Goal: Task Accomplishment & Management: Complete application form

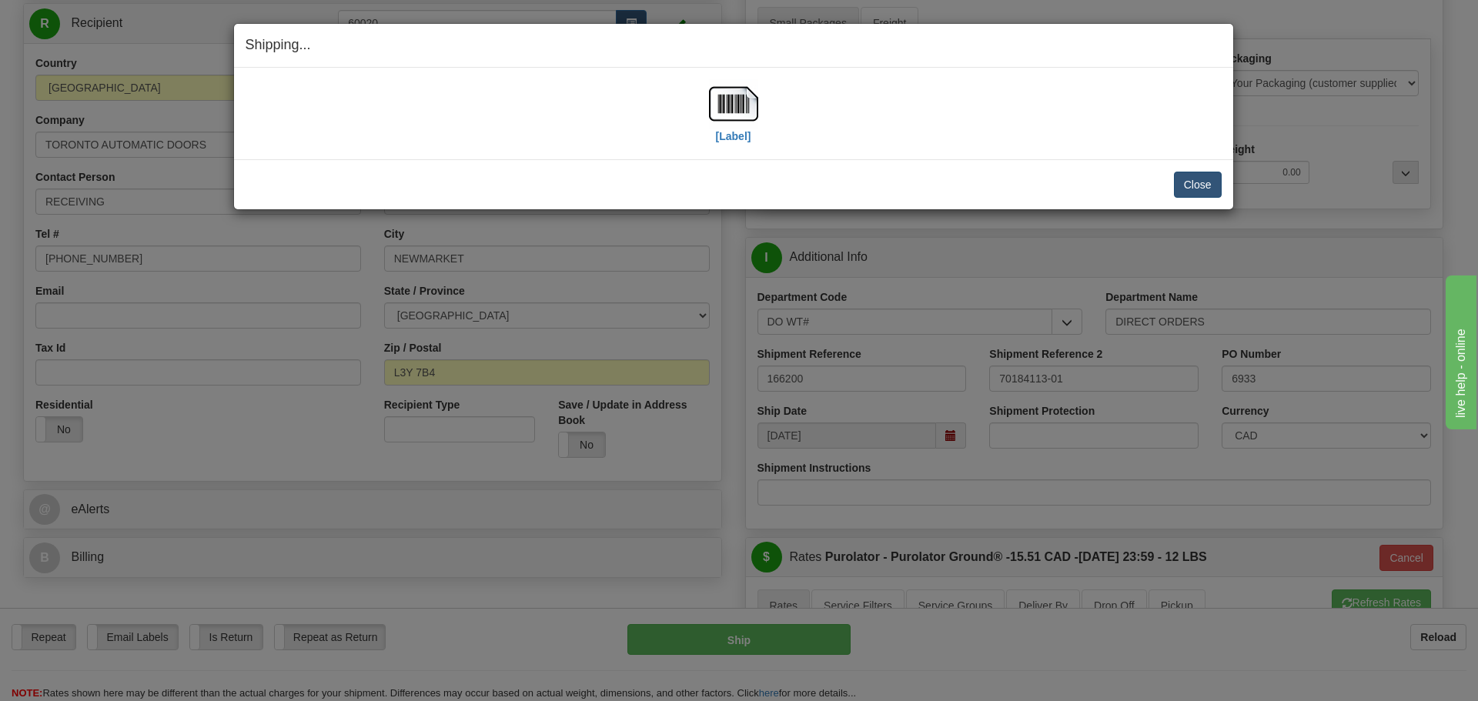
scroll to position [154, 0]
click at [1185, 182] on button "Close" at bounding box center [1198, 185] width 48 height 26
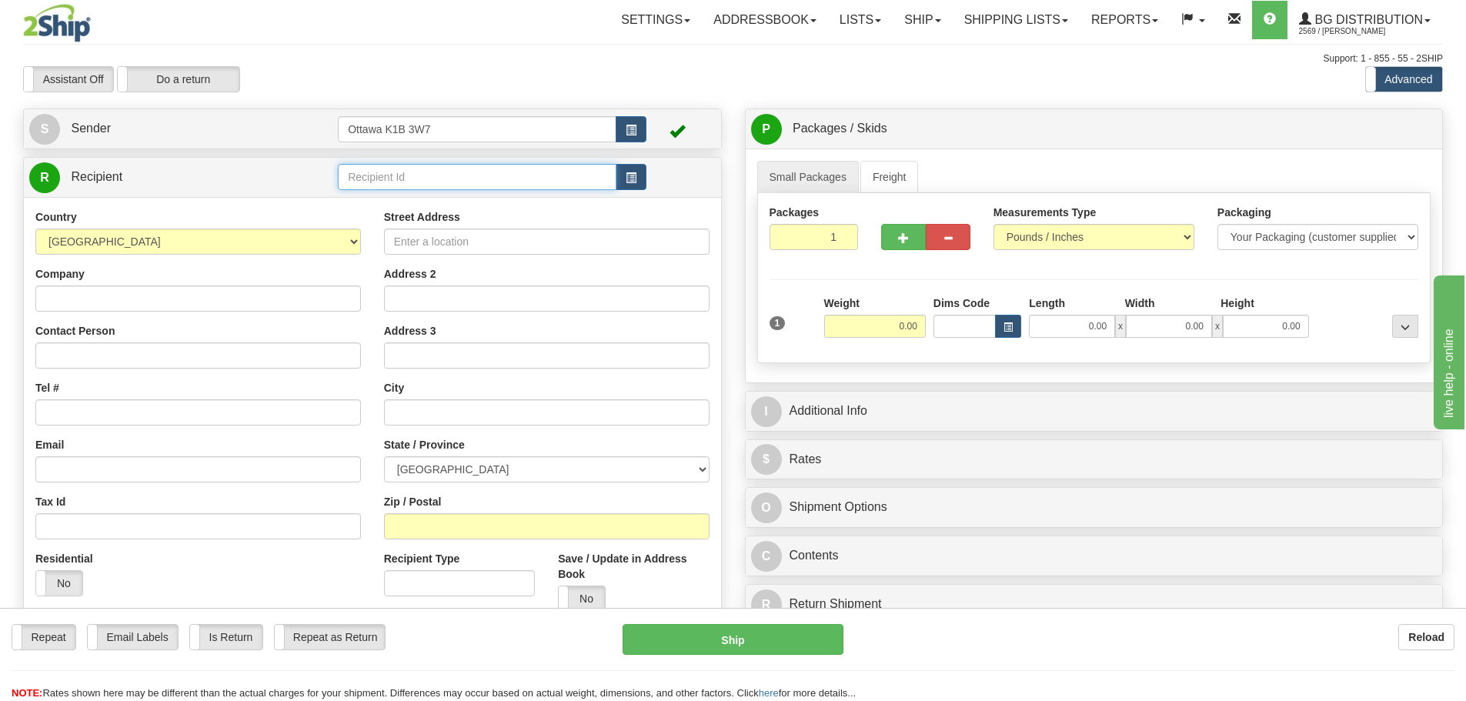
click at [423, 170] on input "text" at bounding box center [477, 177] width 279 height 26
type input "910876"
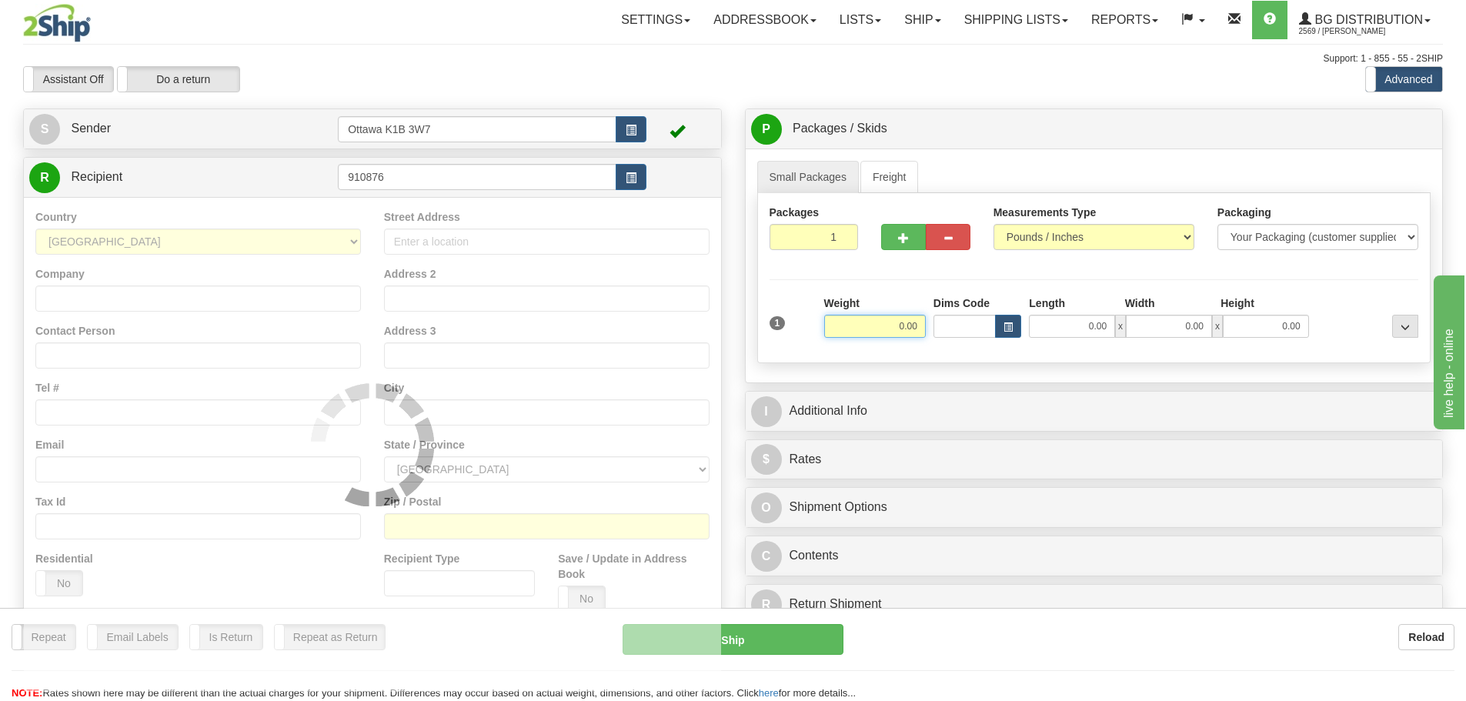
click at [703, 72] on div "Assistant On Assistant Off Do a return Do a return Previous Next Standard Advan…" at bounding box center [733, 79] width 1443 height 26
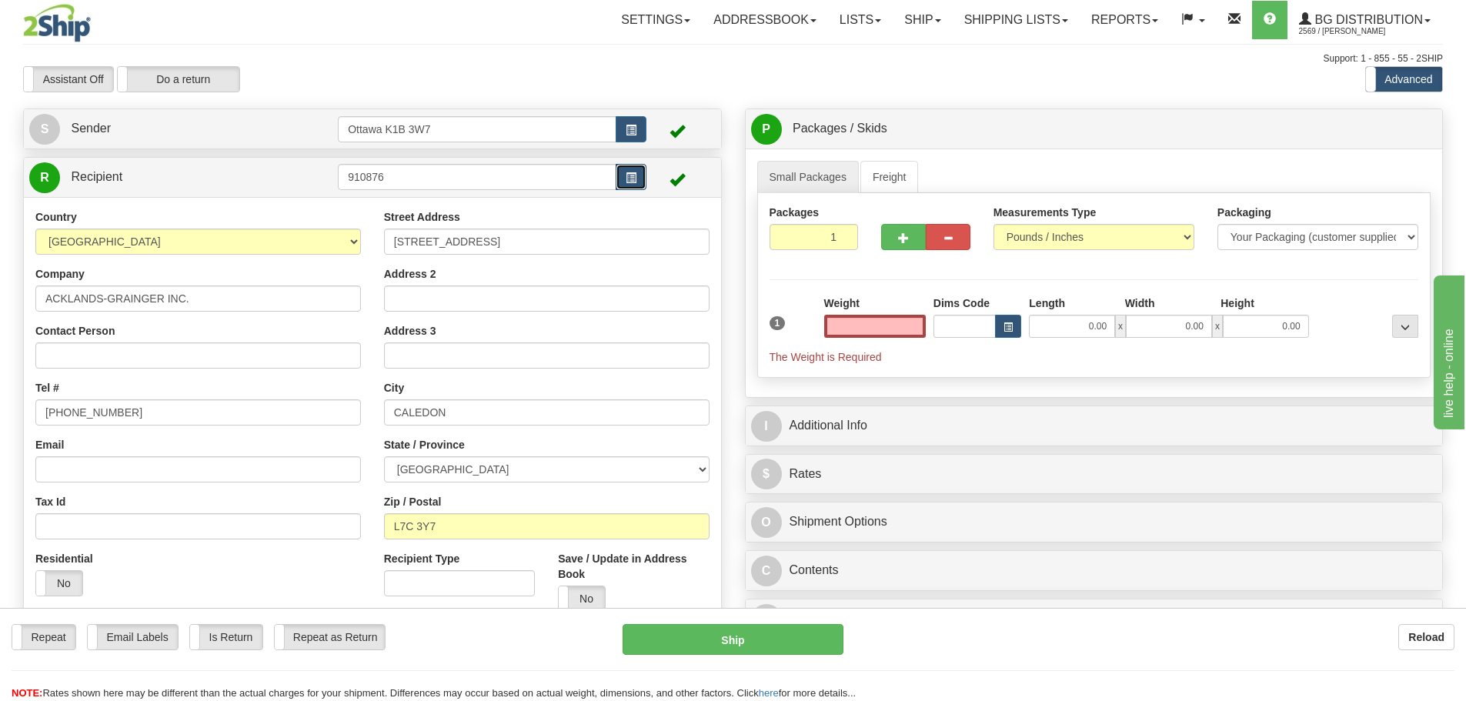
type input "0.00"
click at [626, 178] on button "button" at bounding box center [631, 177] width 31 height 26
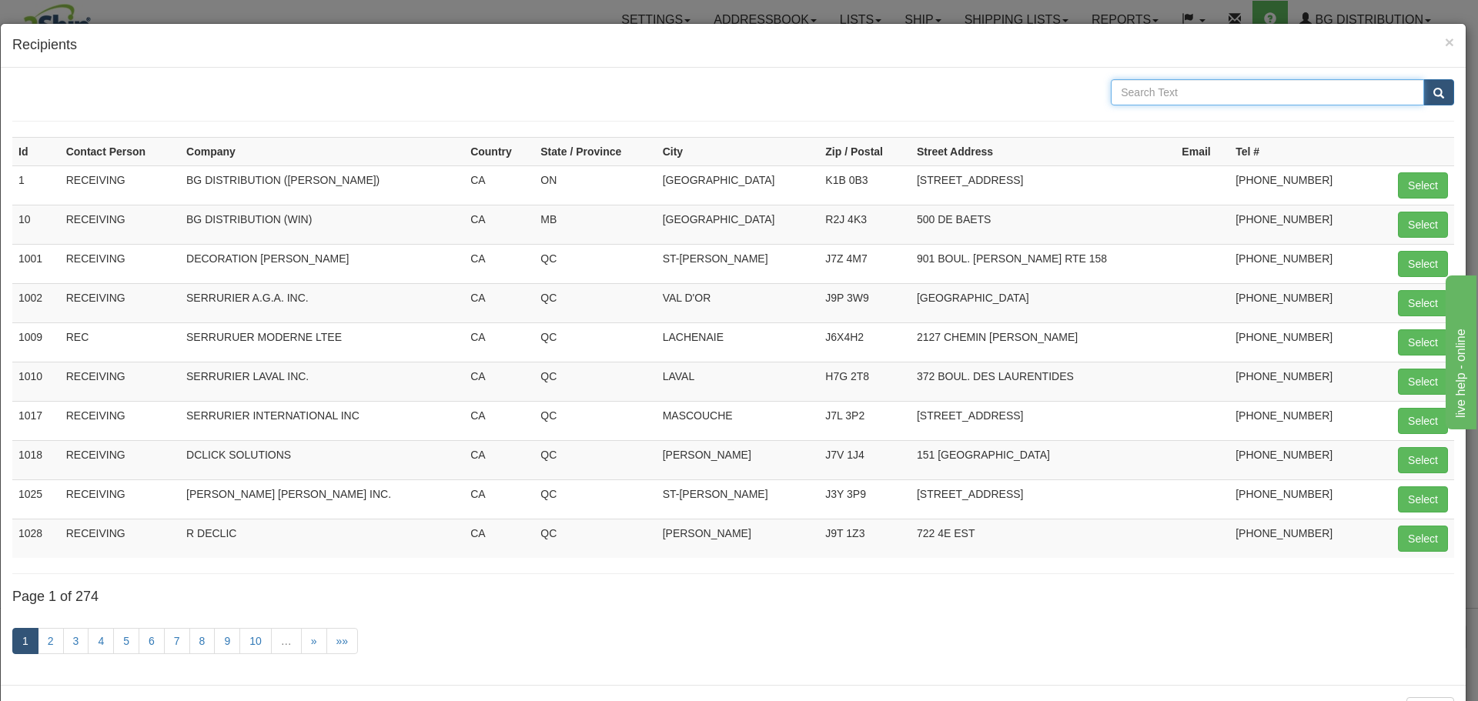
click at [1294, 85] on input "text" at bounding box center [1267, 92] width 313 height 26
type input "ACKLANDS"
click at [1428, 101] on button "submit" at bounding box center [1438, 92] width 31 height 26
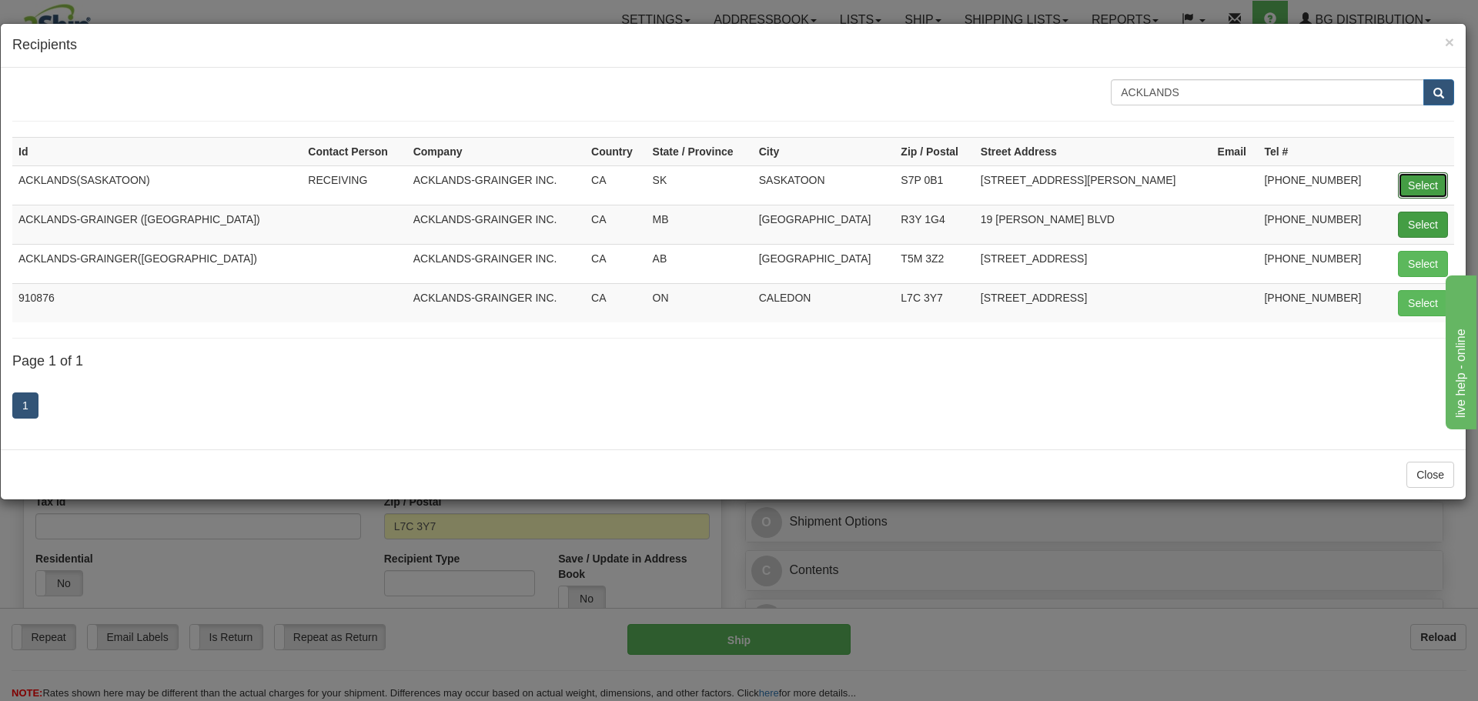
click at [1401, 181] on button "Select" at bounding box center [1423, 185] width 50 height 26
type input "ACKLANDS(SASKATOON)"
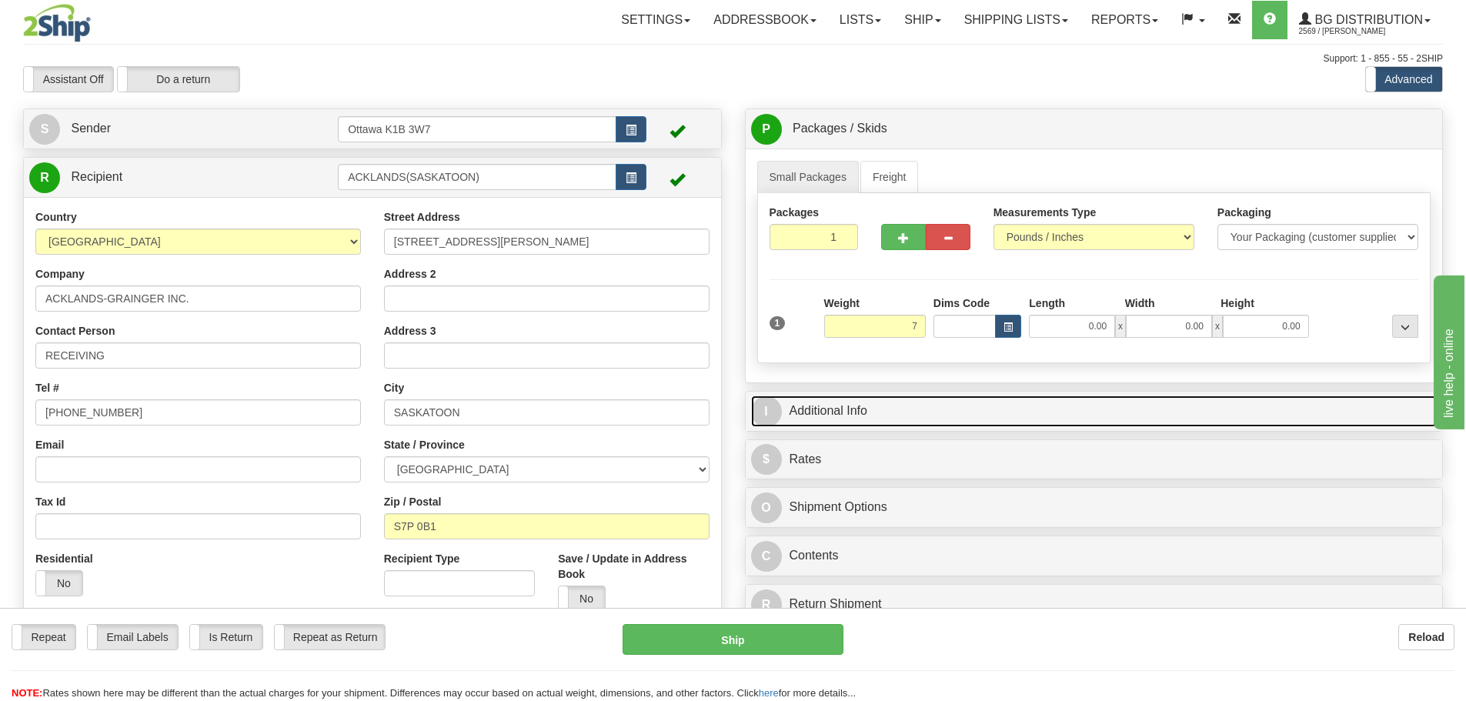
type input "7.00"
click at [1007, 421] on link "I Additional Info" at bounding box center [1094, 412] width 687 height 32
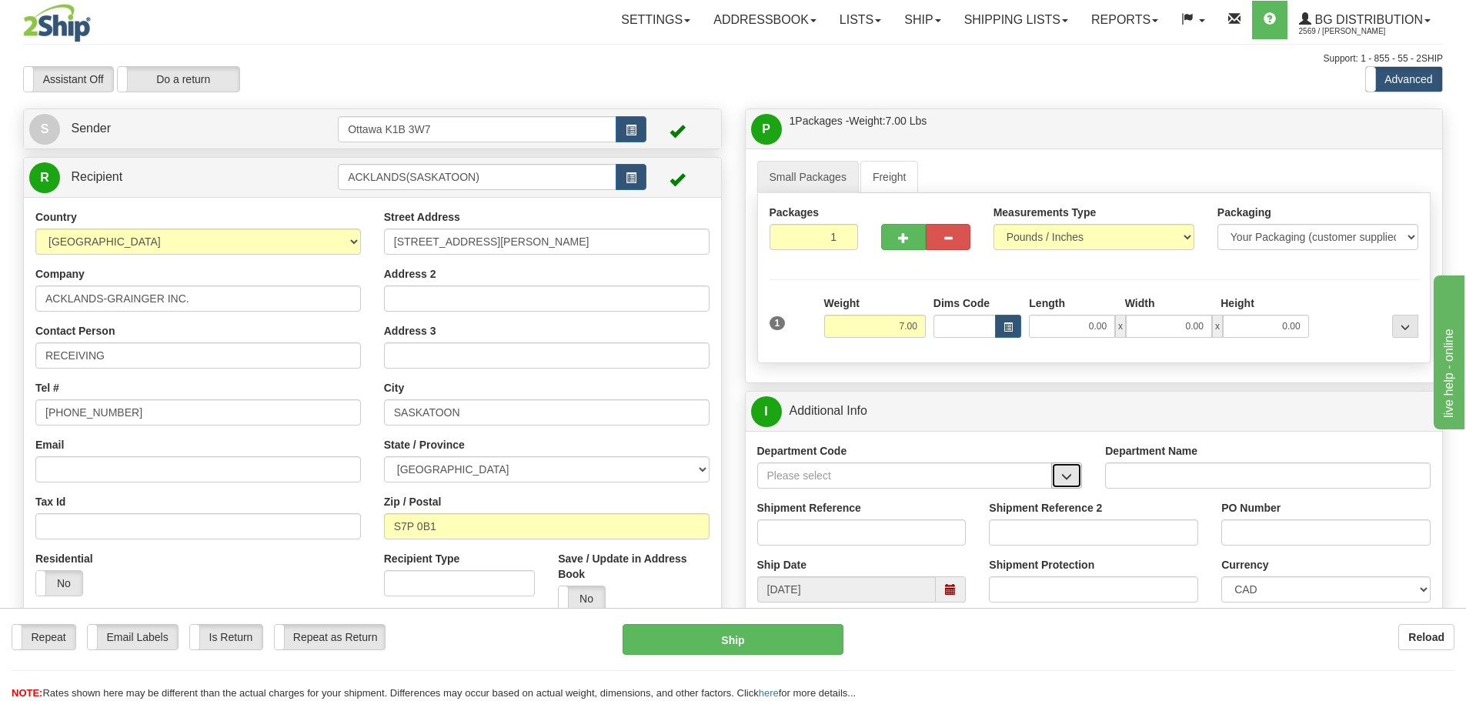
click at [1074, 479] on button "button" at bounding box center [1066, 476] width 31 height 26
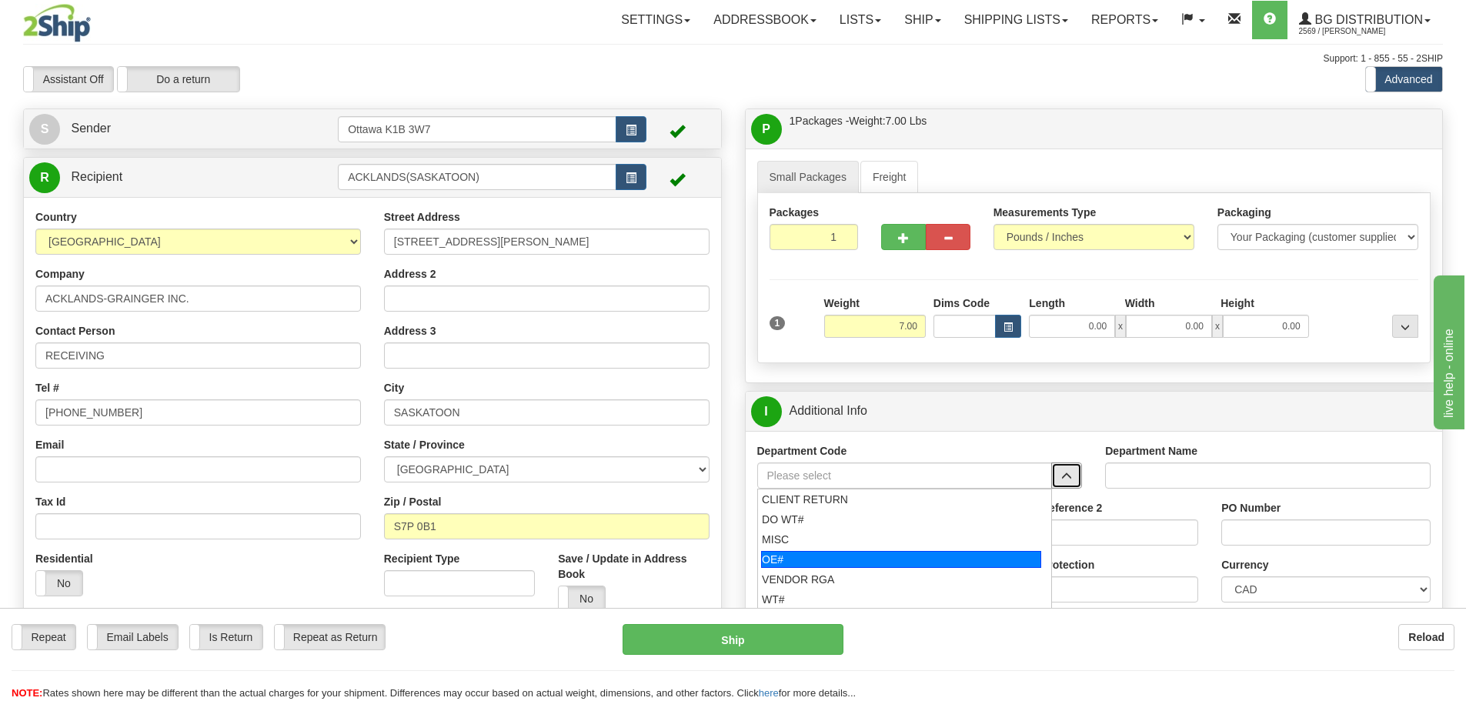
click at [868, 557] on div "OE#" at bounding box center [901, 559] width 280 height 17
type input "OE#"
type input "ORDERS"
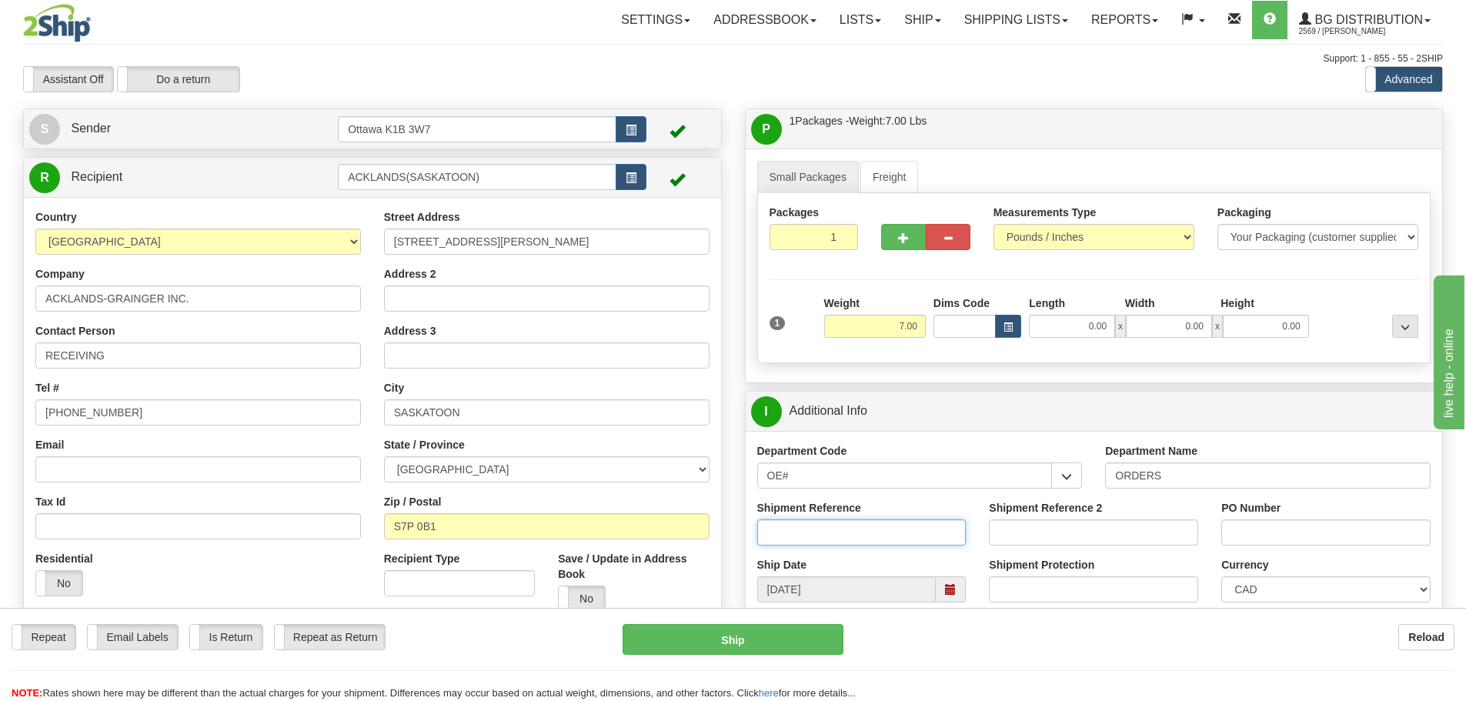
click at [862, 541] on input "Shipment Reference" at bounding box center [861, 533] width 209 height 26
type input "10198375-00"
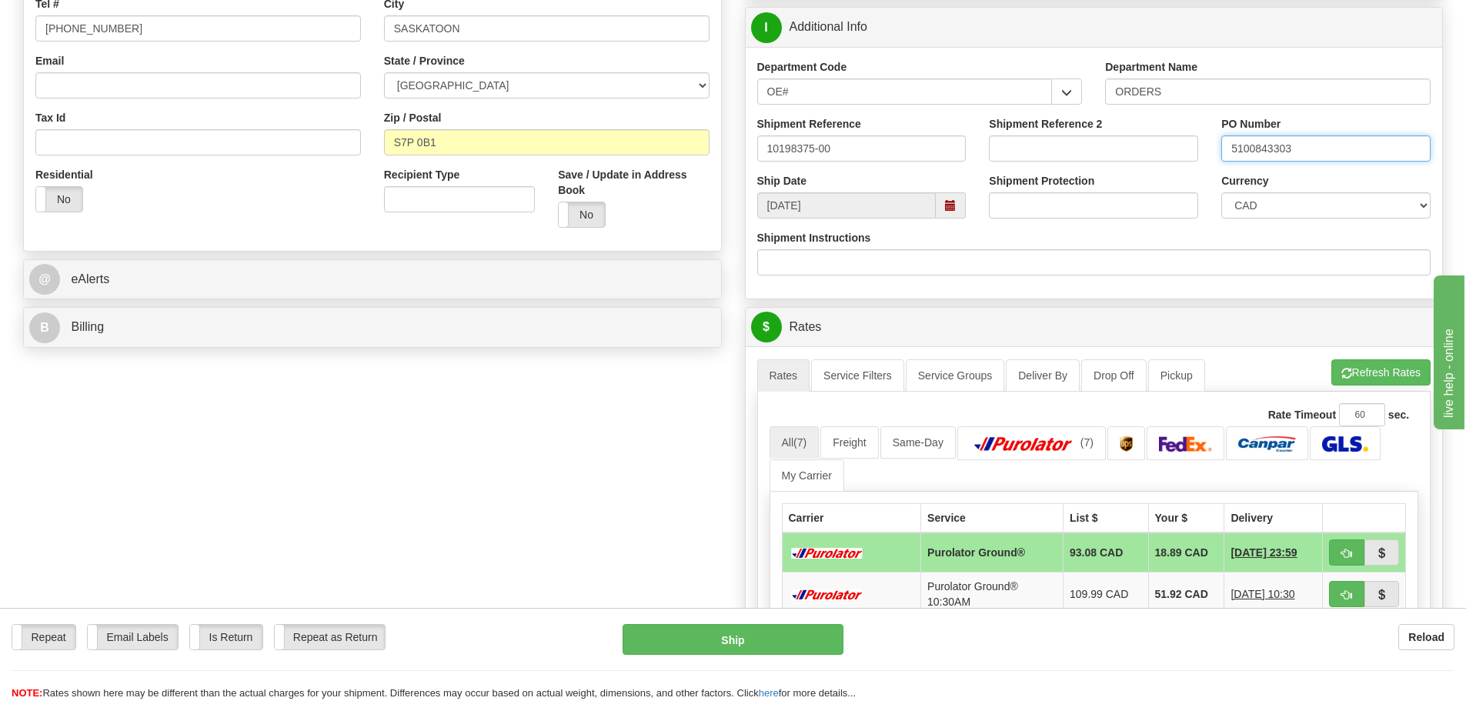
scroll to position [385, 0]
type input "5100843303"
click at [1336, 556] on button "button" at bounding box center [1346, 552] width 35 height 26
type input "260"
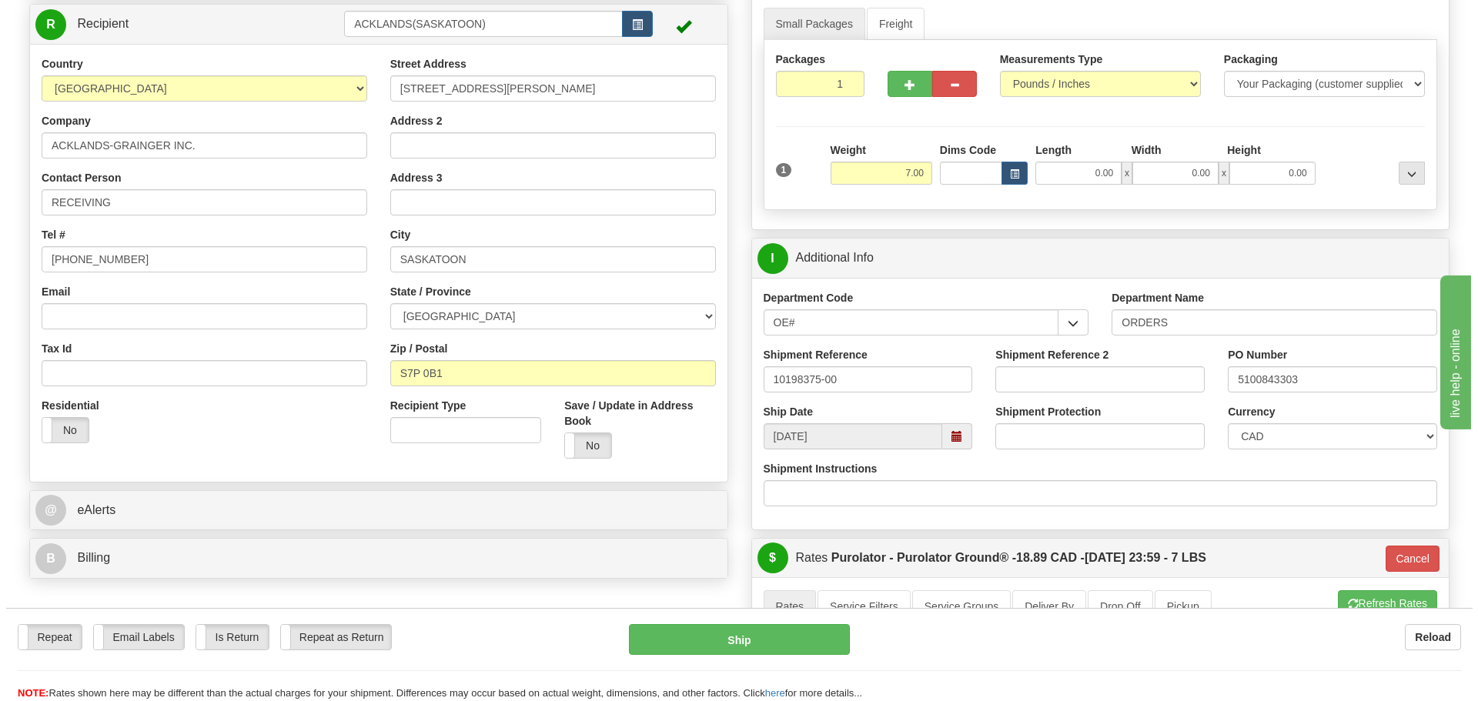
scroll to position [154, 0]
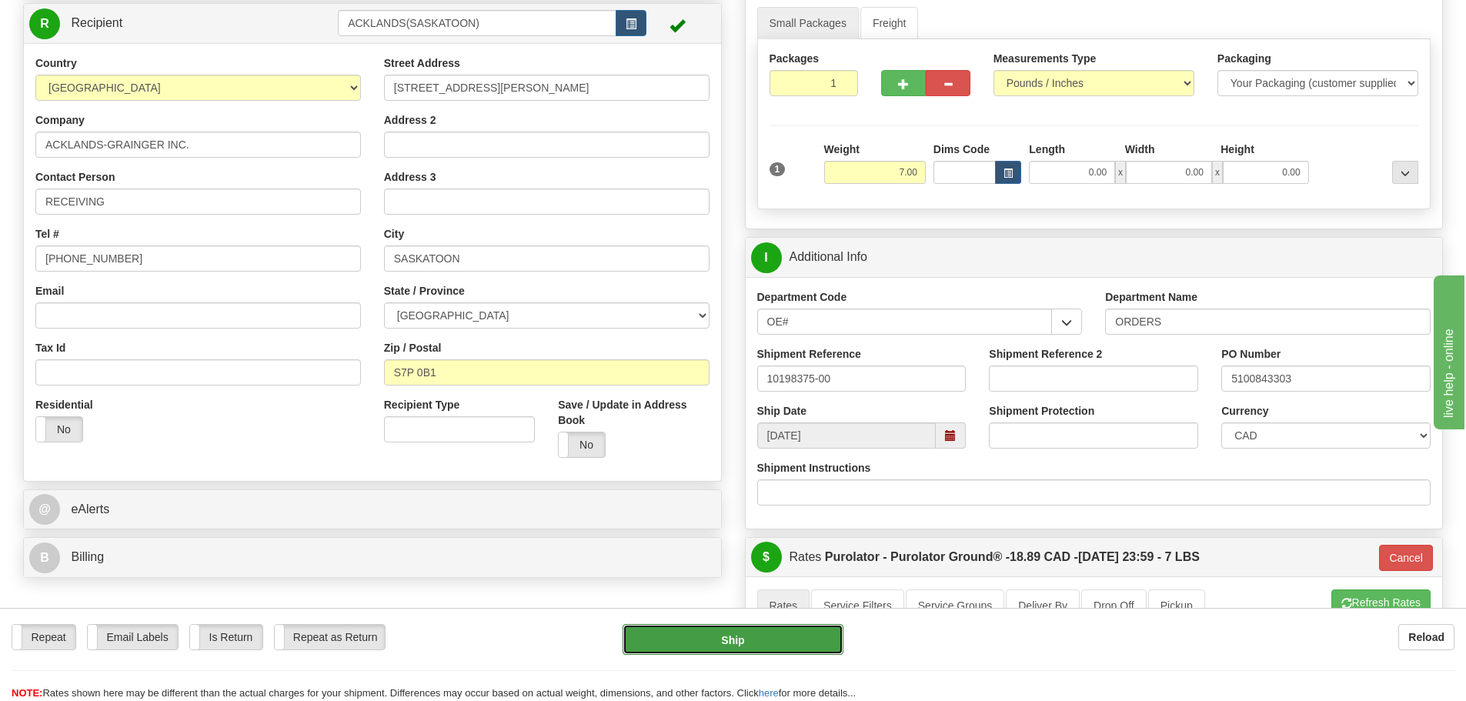
click at [750, 648] on button "Ship" at bounding box center [733, 639] width 221 height 31
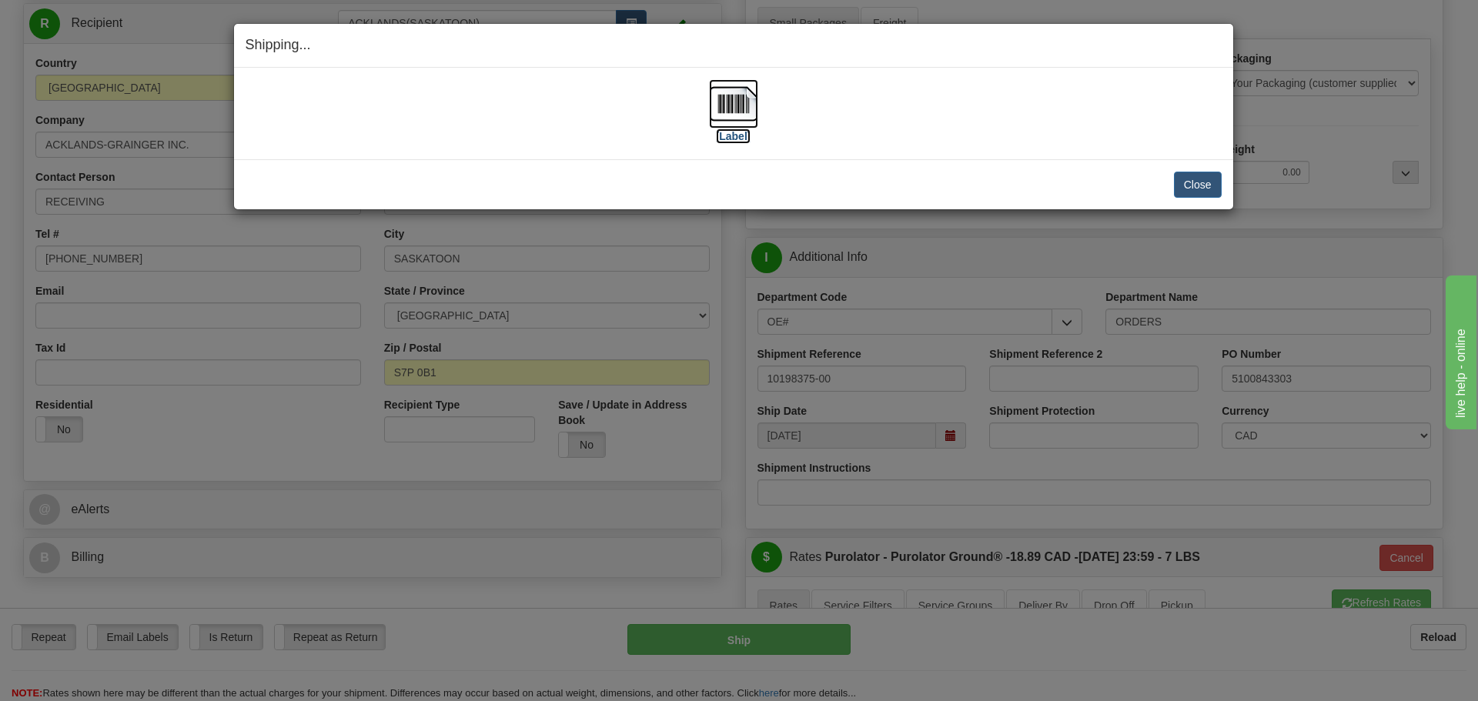
click at [728, 134] on label "[Label]" at bounding box center [733, 136] width 35 height 15
click at [1200, 185] on button "Close" at bounding box center [1198, 185] width 48 height 26
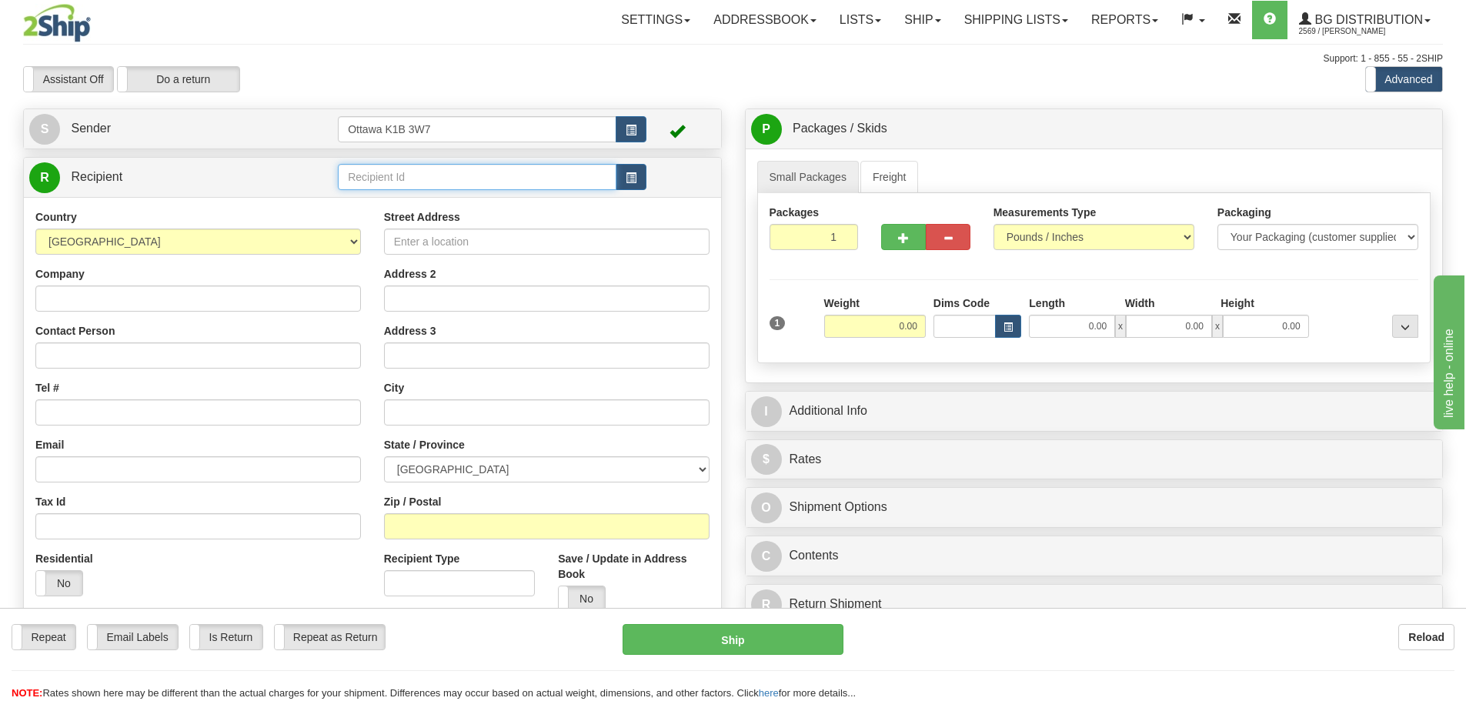
click at [494, 175] on input "text" at bounding box center [477, 177] width 279 height 26
type input "910876"
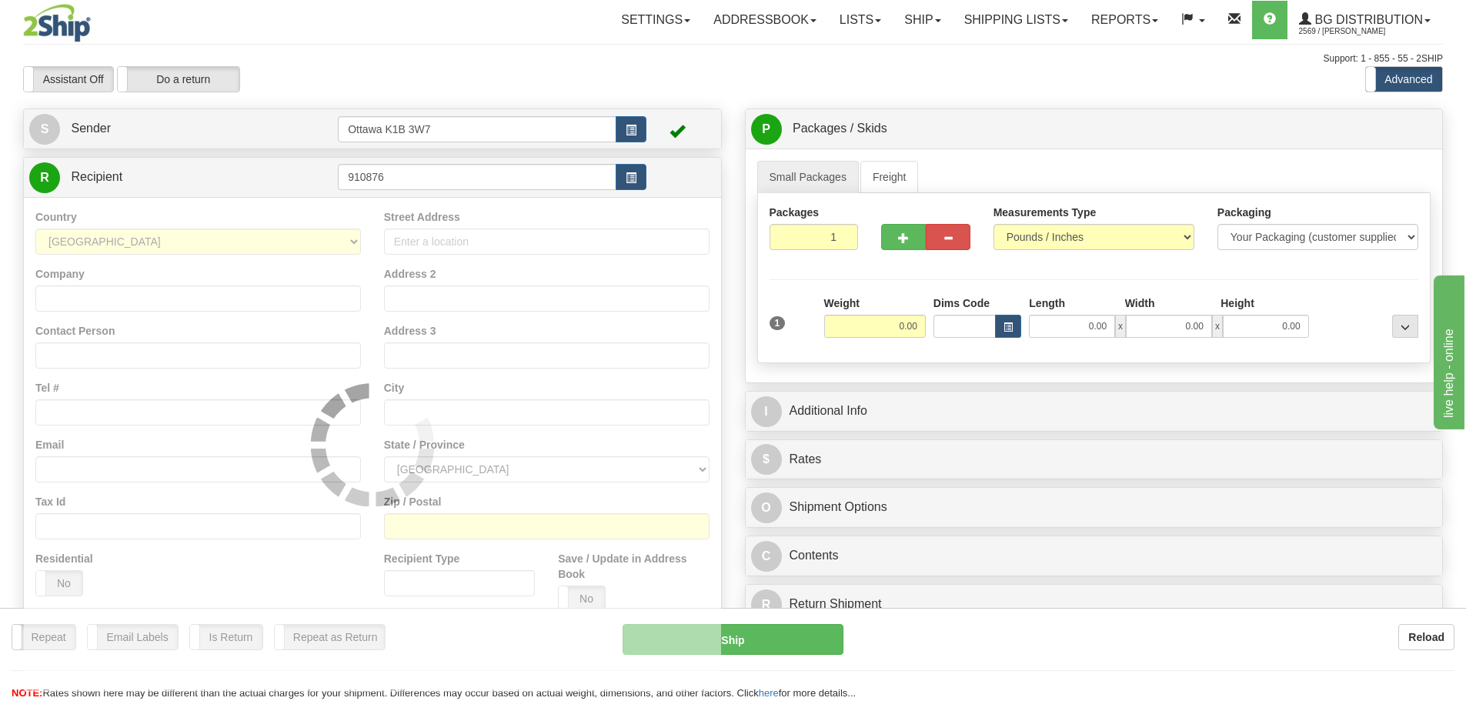
click at [550, 71] on div "Assistant On Assistant Off Do a return Do a return" at bounding box center [312, 79] width 601 height 26
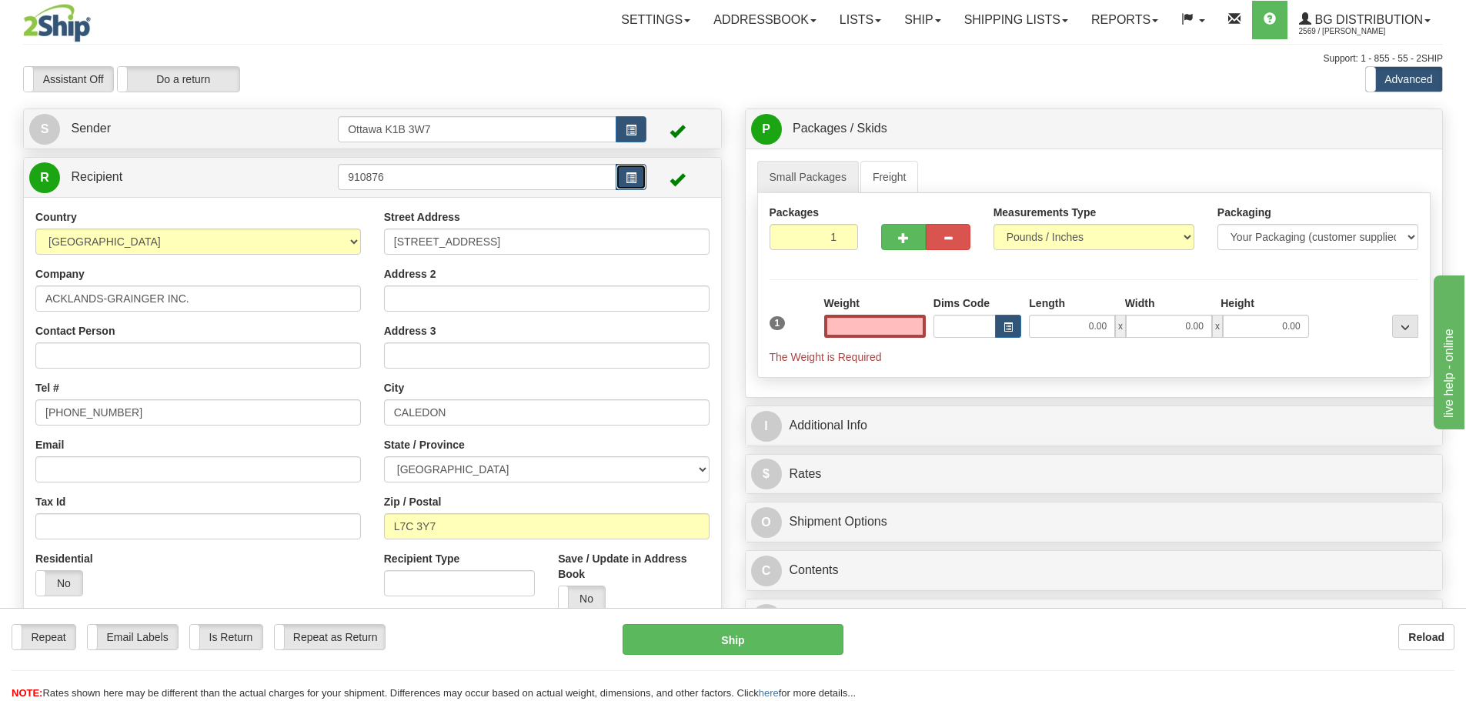
type input "0.00"
click at [642, 172] on button "button" at bounding box center [631, 177] width 31 height 26
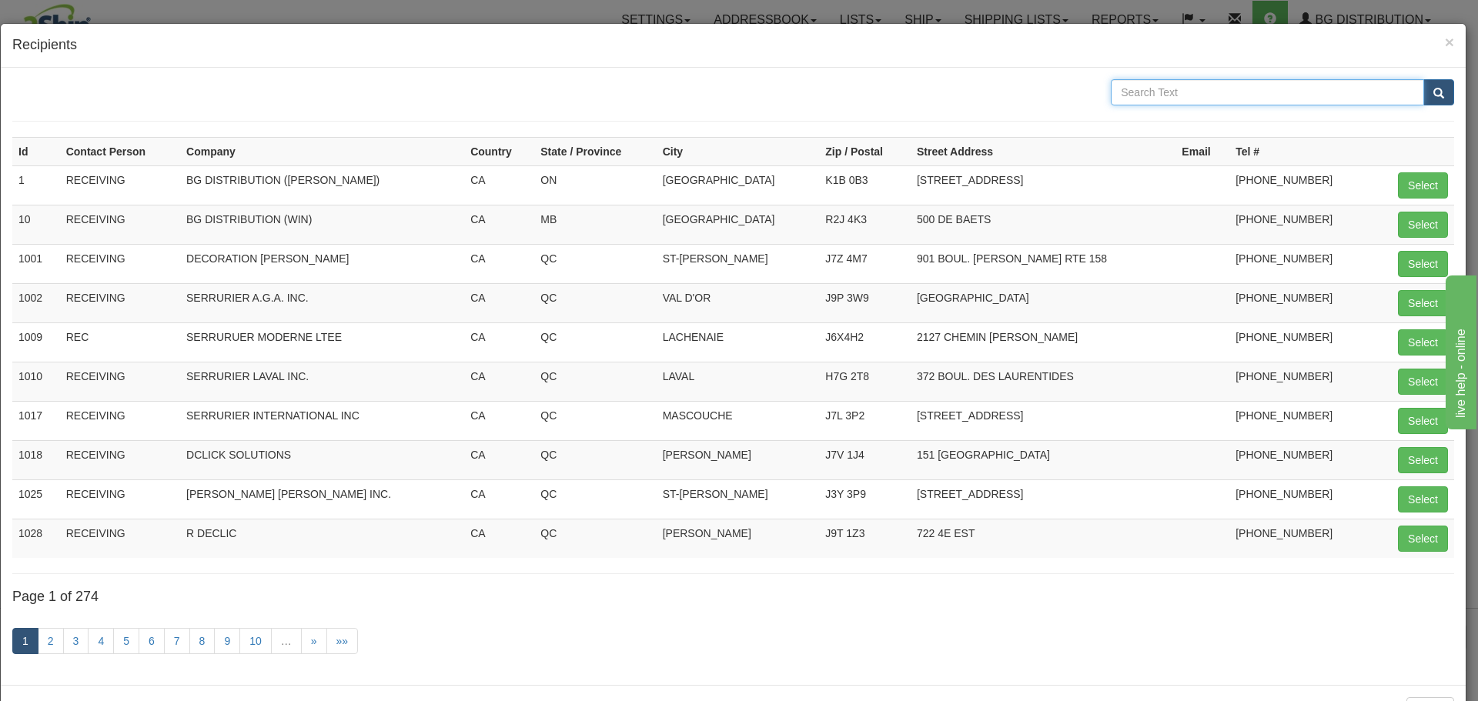
click at [1302, 98] on input "text" at bounding box center [1267, 92] width 313 height 26
type input "ACKLANDS"
click at [1435, 93] on button "submit" at bounding box center [1438, 92] width 31 height 26
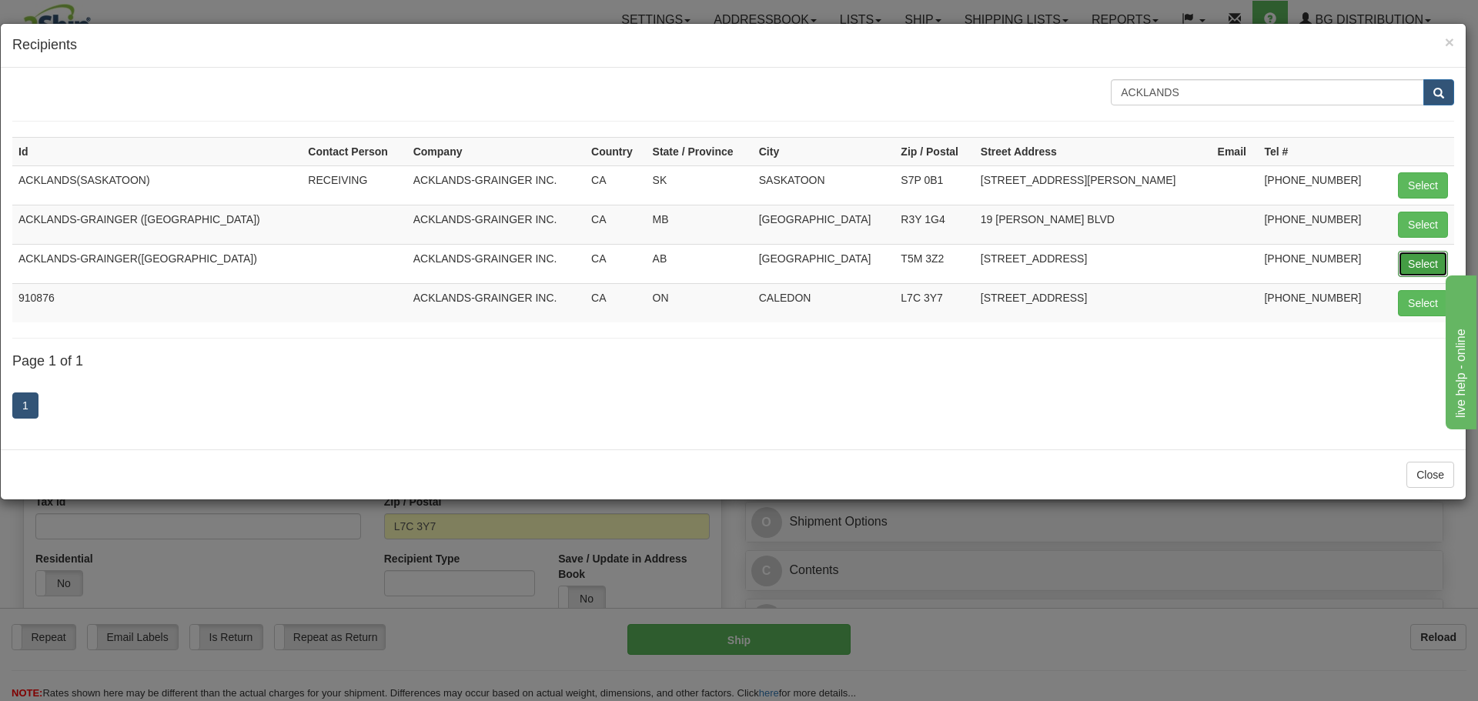
click at [1406, 271] on button "Select" at bounding box center [1423, 264] width 50 height 26
type input "ACKLANDS-GRAINGER(EDMONTON)"
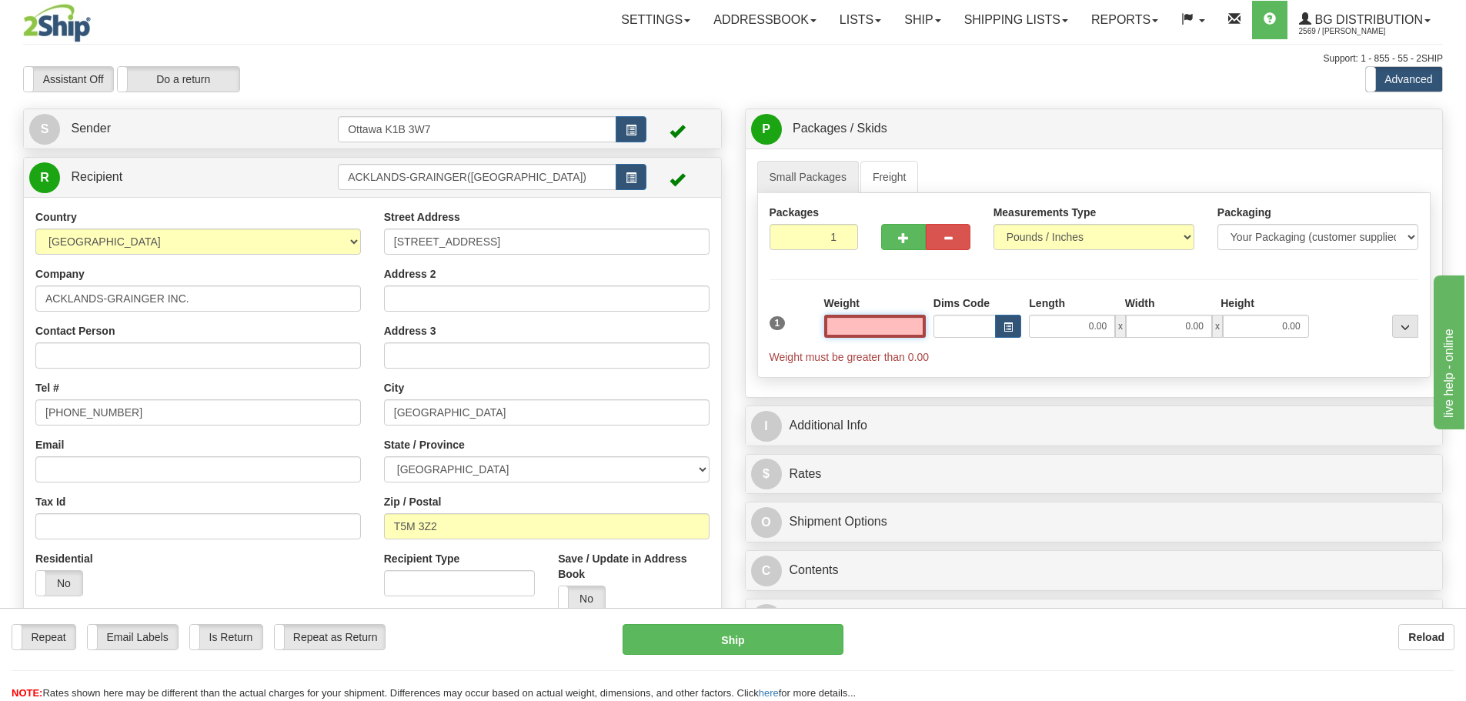
click at [877, 328] on input "text" at bounding box center [875, 326] width 102 height 23
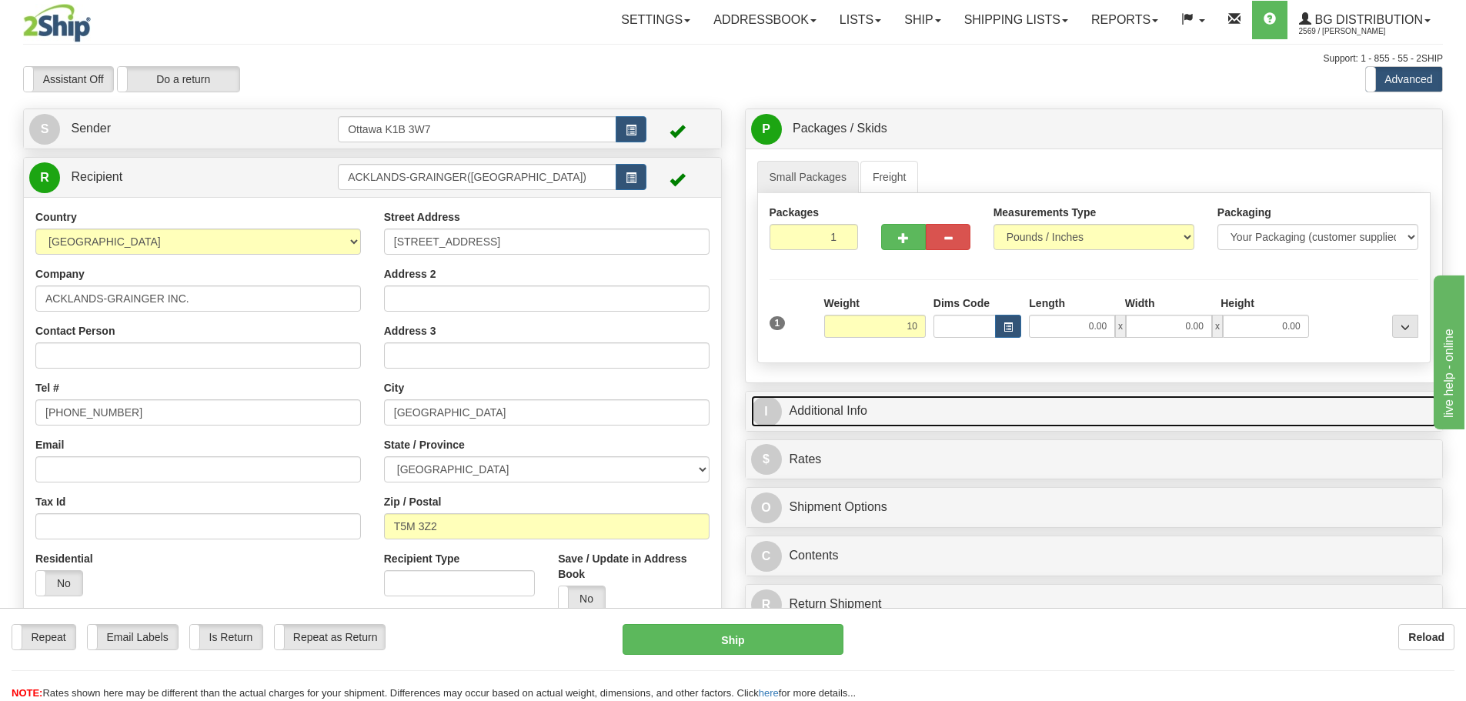
type input "10.00"
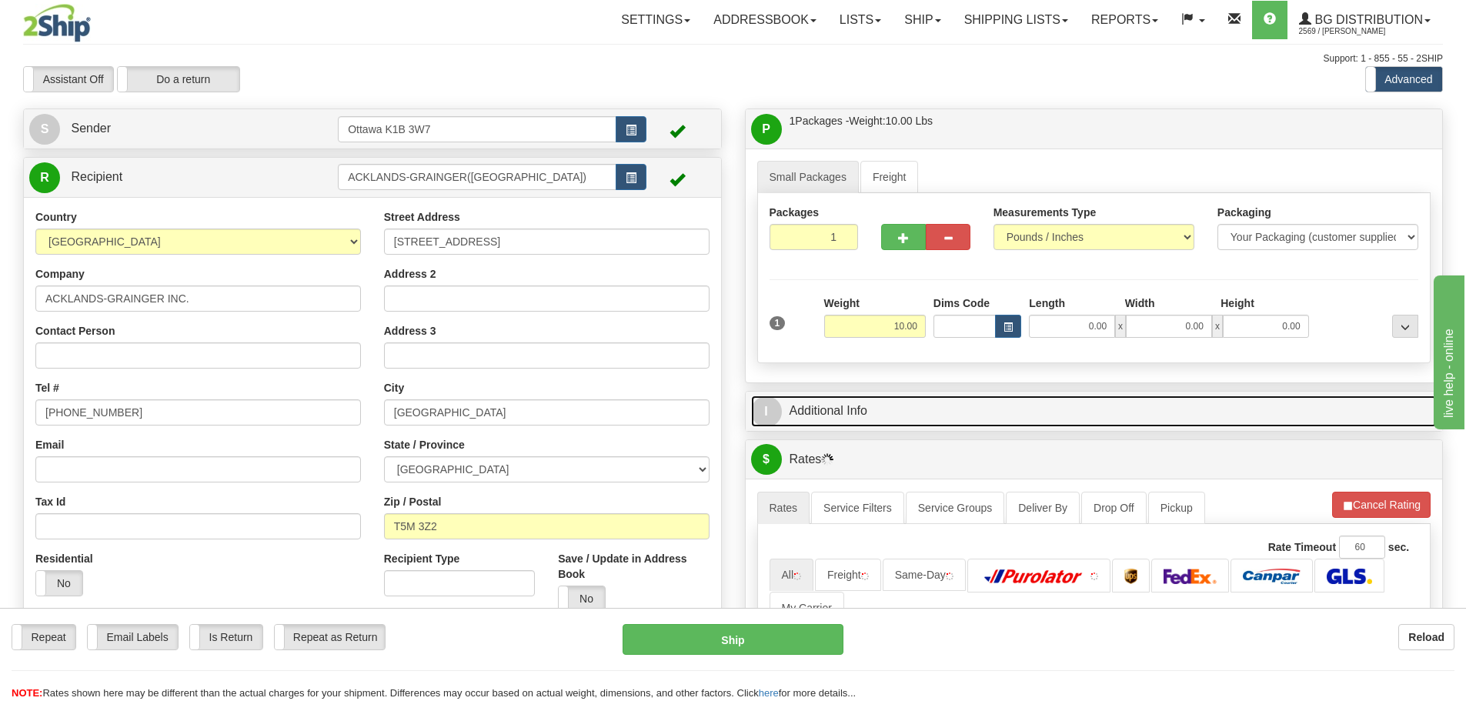
click at [1014, 412] on link "I Additional Info" at bounding box center [1094, 412] width 687 height 32
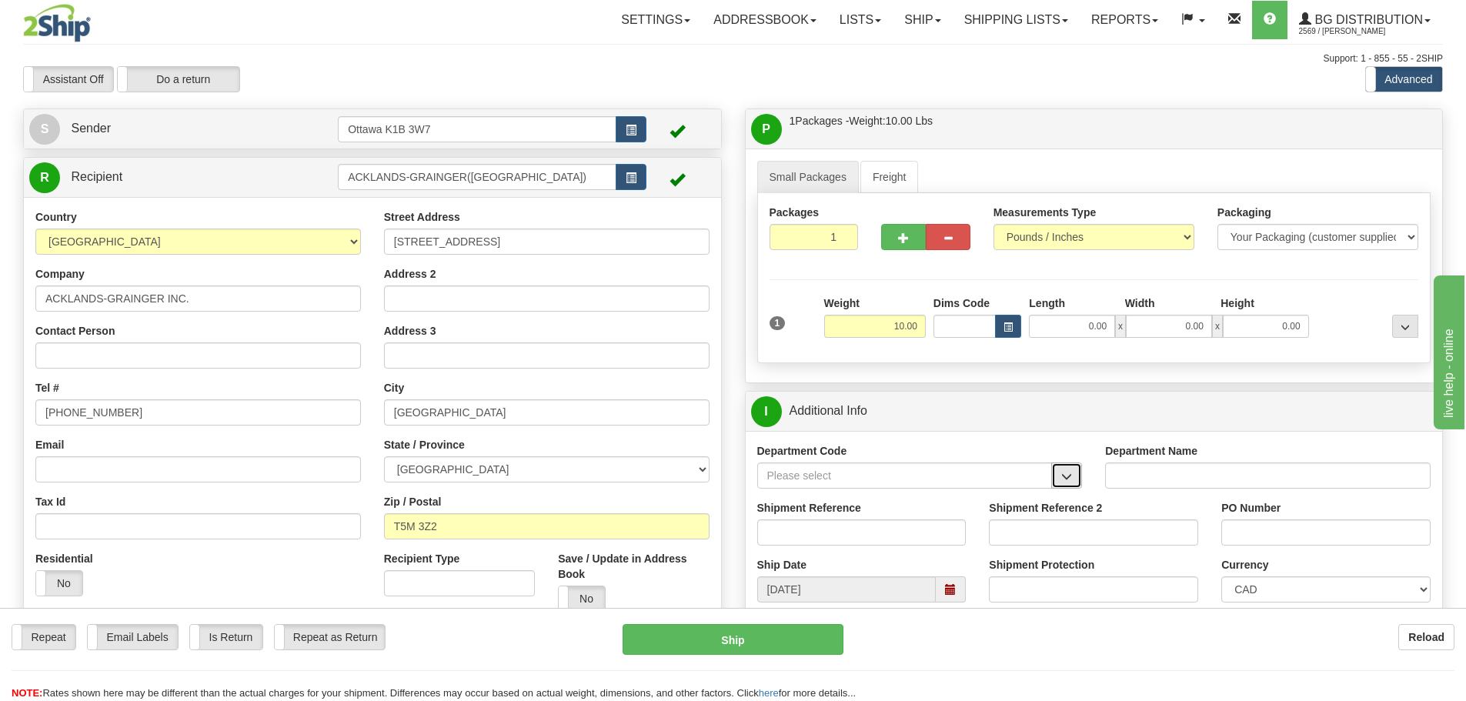
click at [1072, 485] on button "button" at bounding box center [1066, 476] width 31 height 26
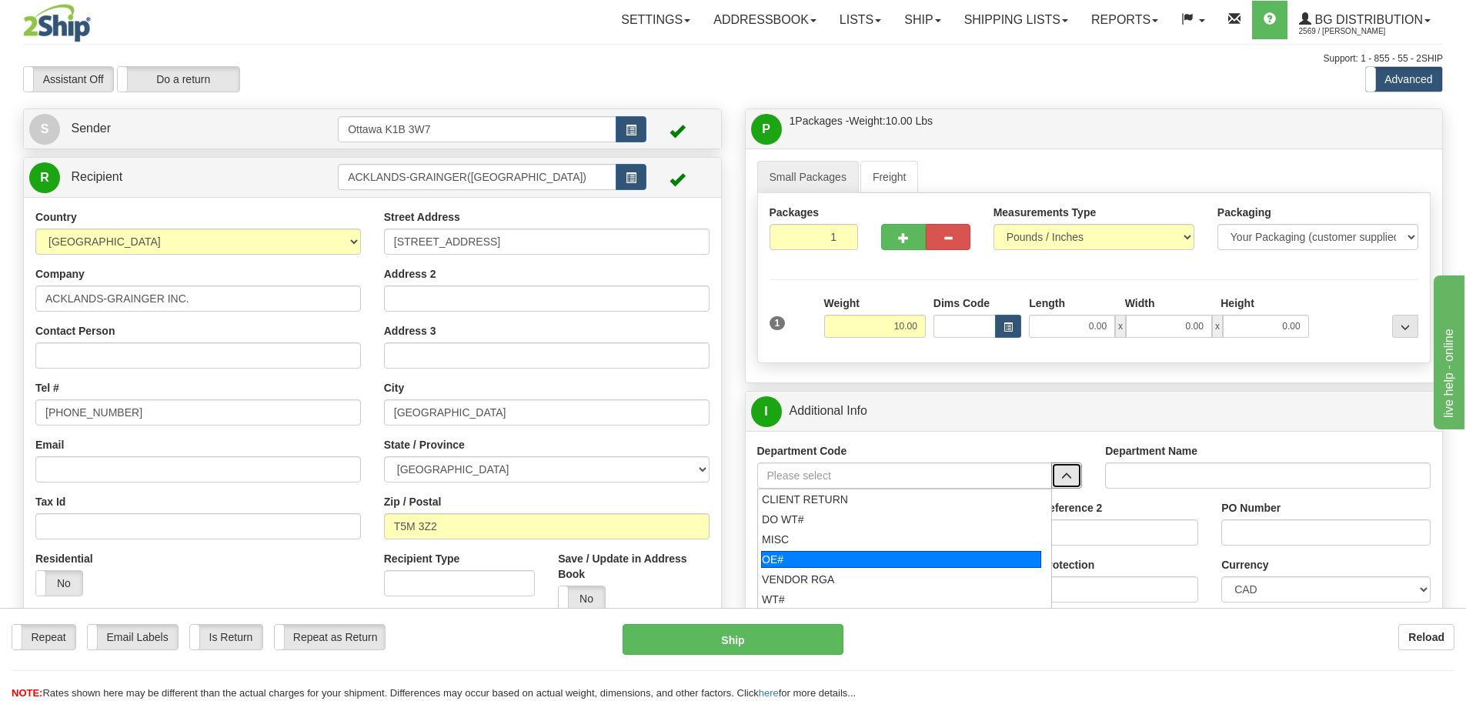
click at [776, 556] on div "OE#" at bounding box center [901, 559] width 280 height 17
type input "OE#"
type input "ORDERS"
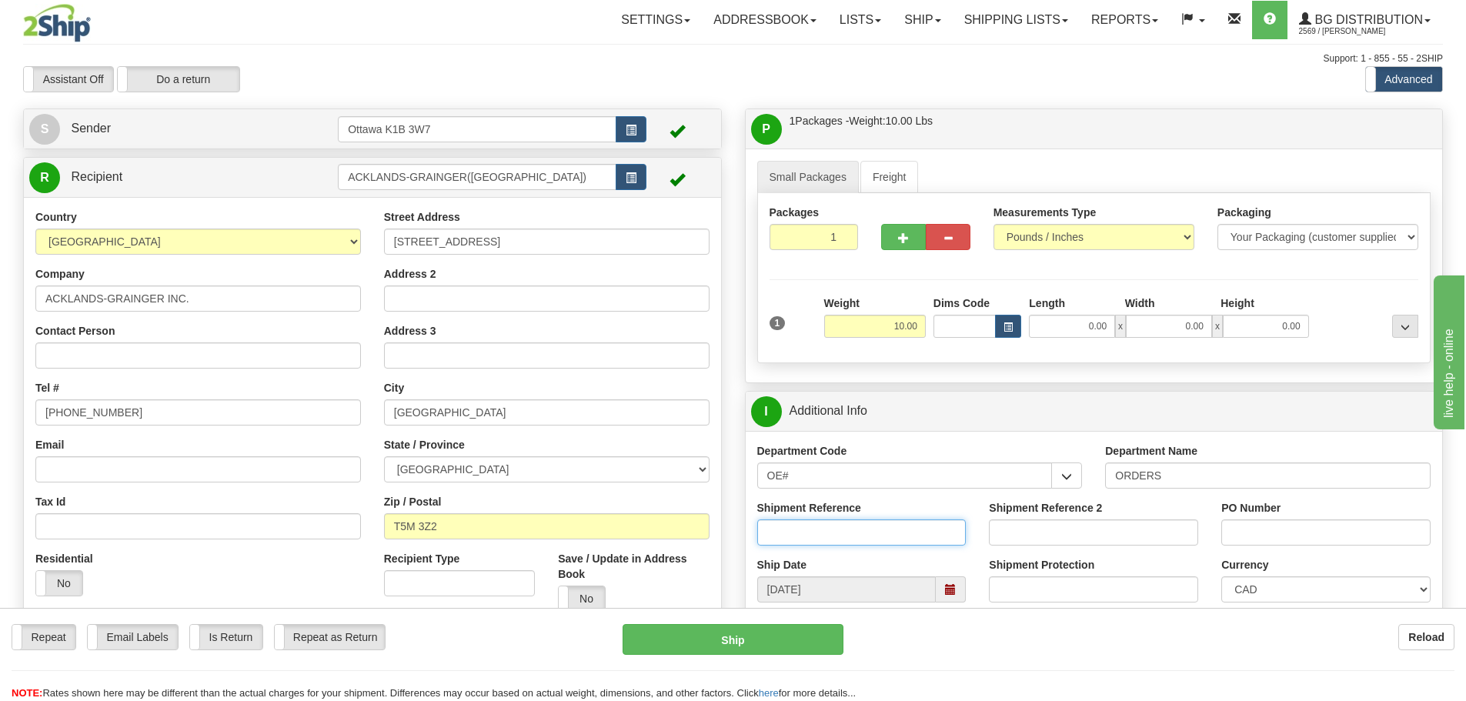
click at [789, 523] on input "Shipment Reference" at bounding box center [861, 533] width 209 height 26
type input "10202922-00"
click at [1277, 535] on input "PO Number" at bounding box center [1325, 533] width 209 height 26
type input "5003301328"
click at [1049, 319] on input "0.00" at bounding box center [1072, 326] width 86 height 23
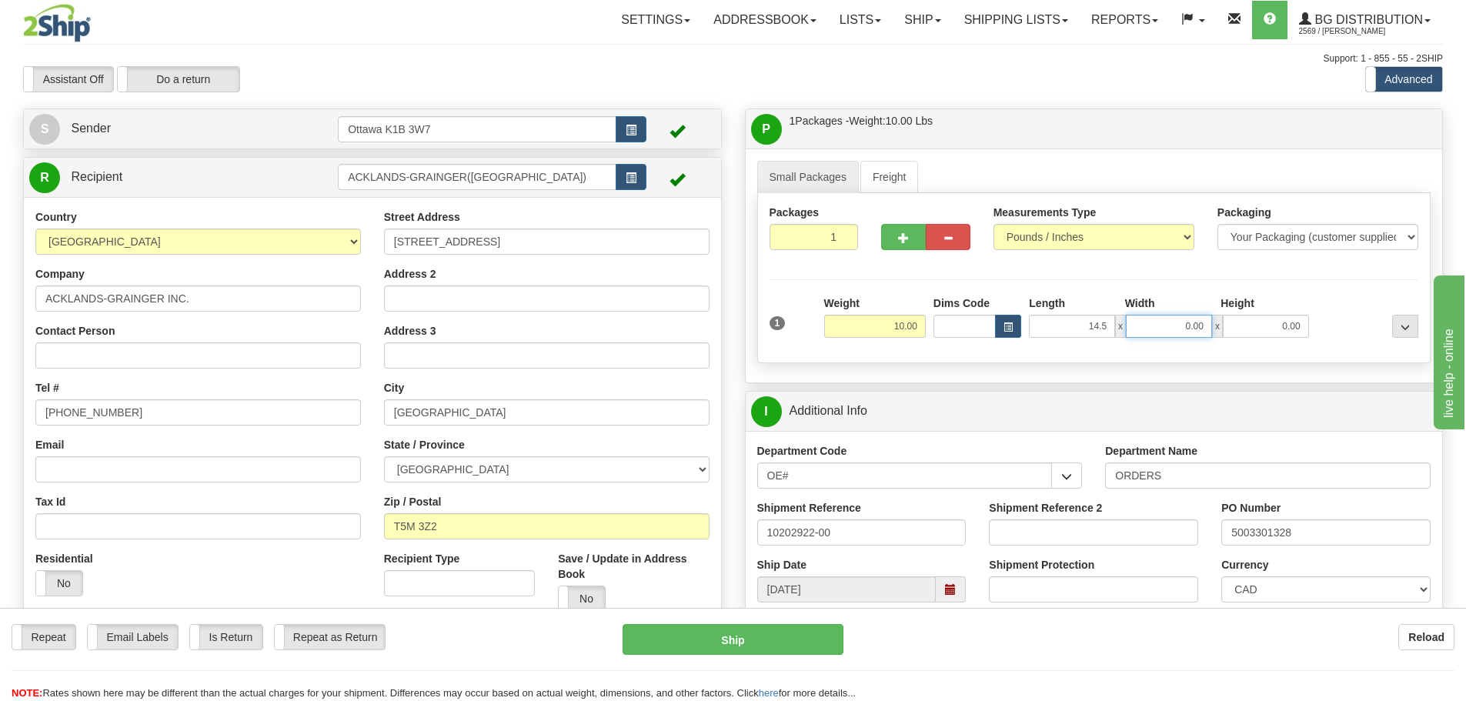
type input "14.50"
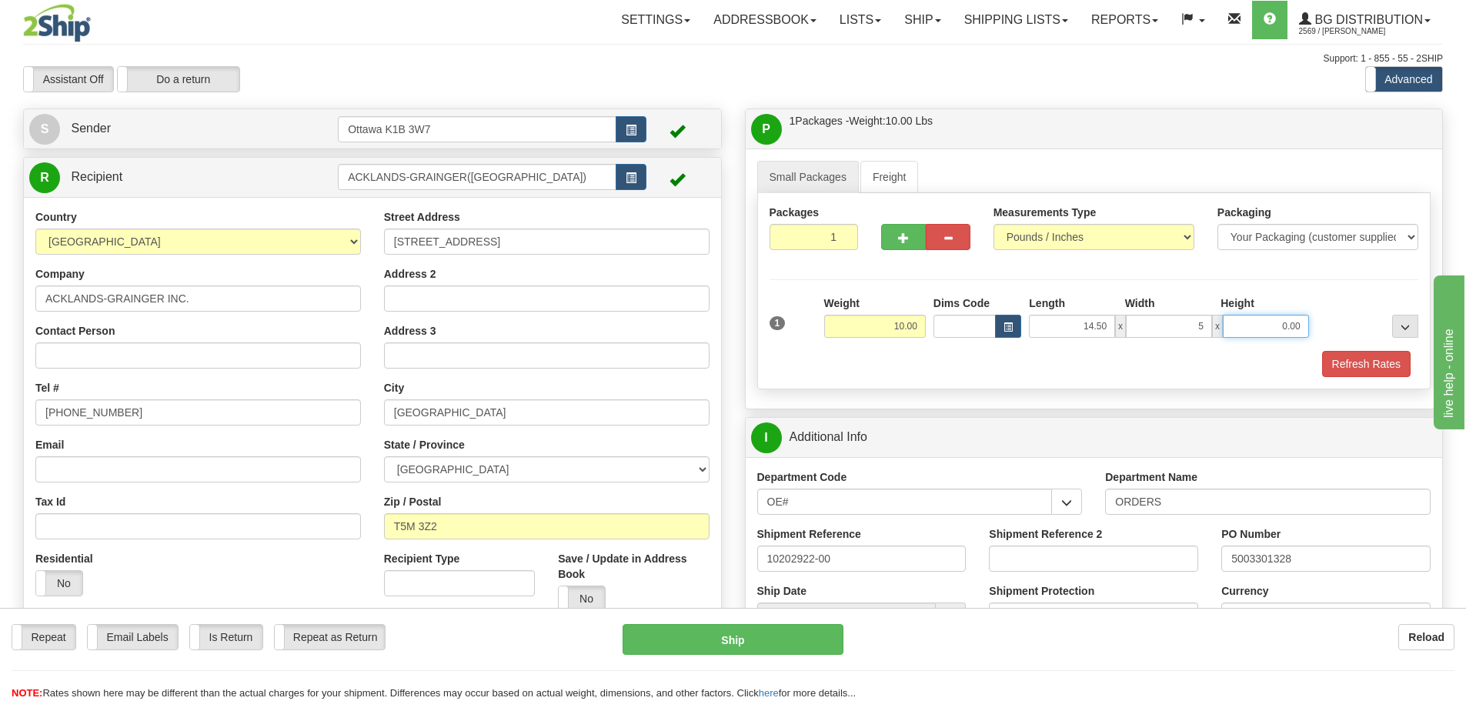
type input "5.00"
click at [1349, 353] on button "Refresh Rates" at bounding box center [1366, 364] width 89 height 26
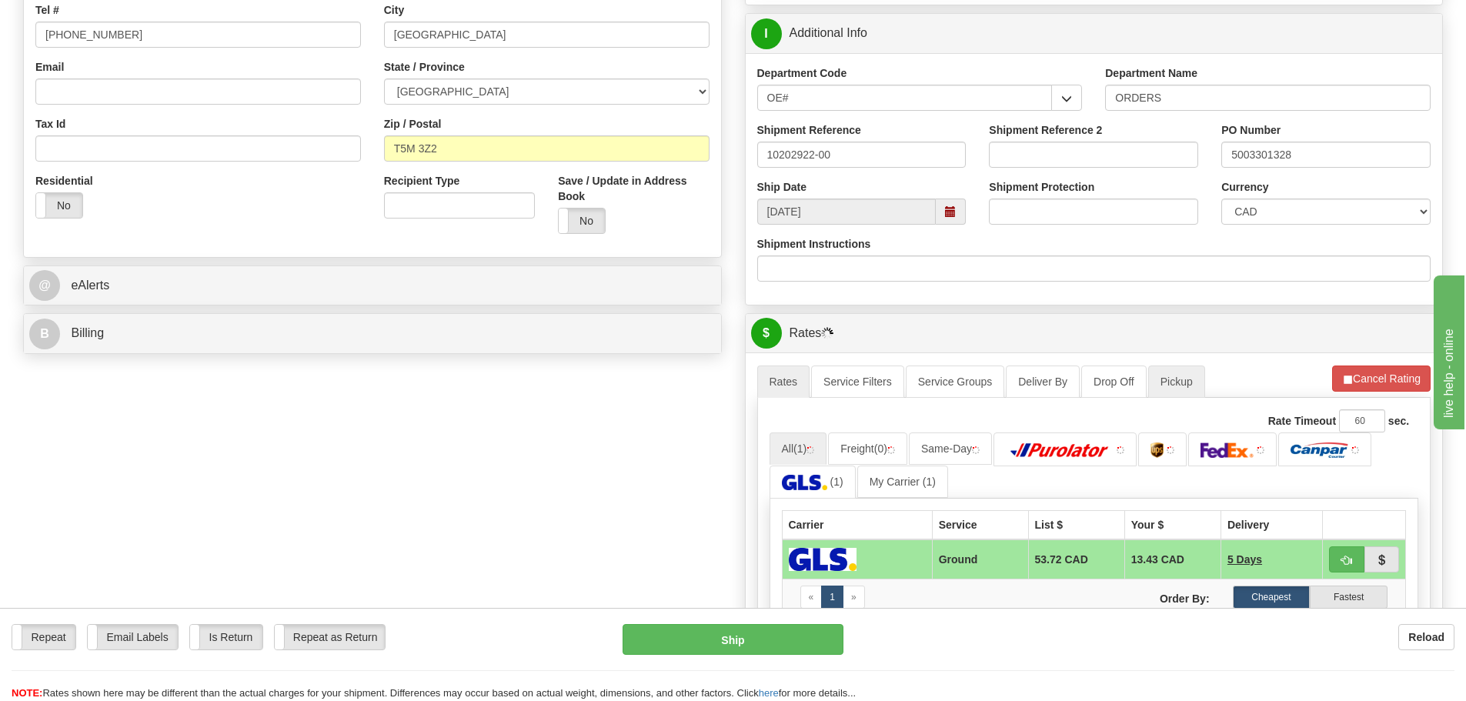
scroll to position [385, 0]
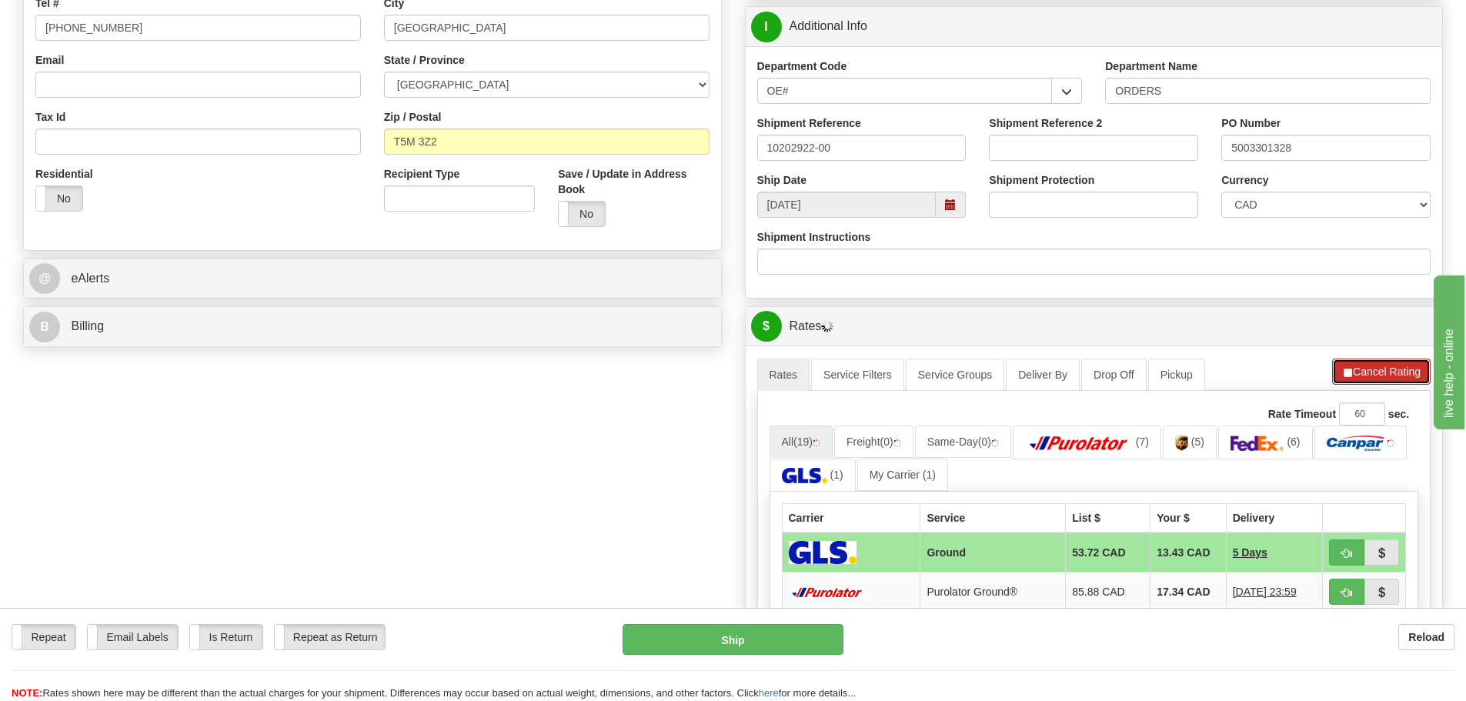
click at [1368, 375] on button "Cancel Rating" at bounding box center [1381, 372] width 99 height 26
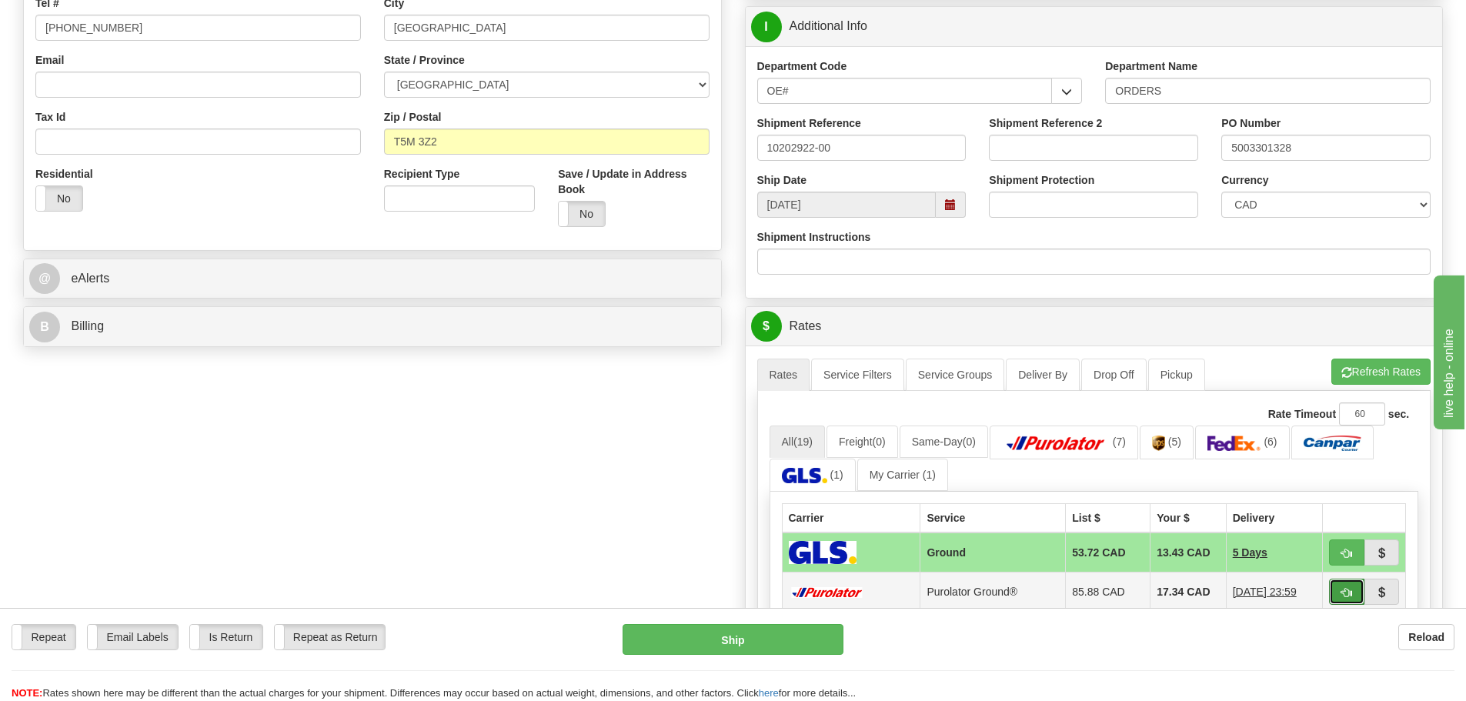
click at [1347, 592] on span "button" at bounding box center [1347, 593] width 11 height 10
type input "260"
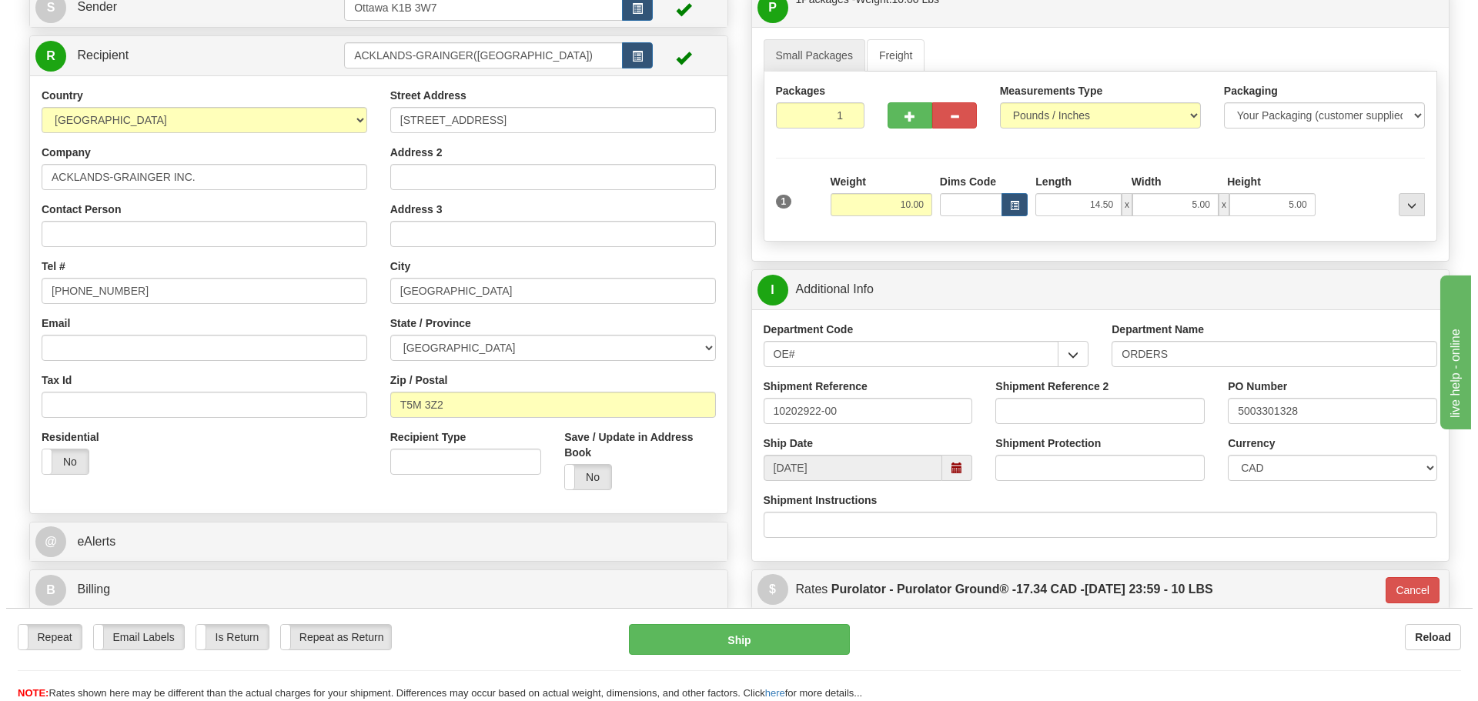
scroll to position [154, 0]
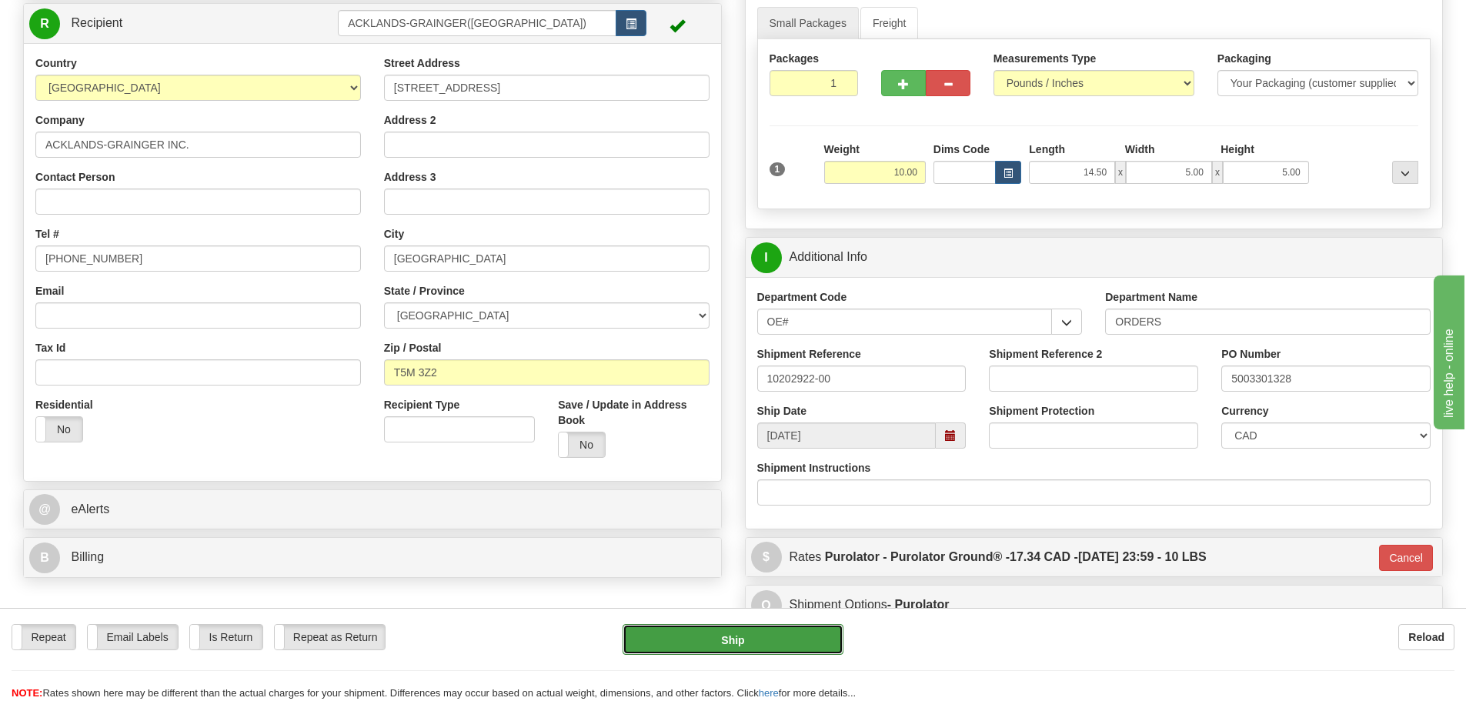
click at [787, 634] on button "Ship" at bounding box center [733, 639] width 221 height 31
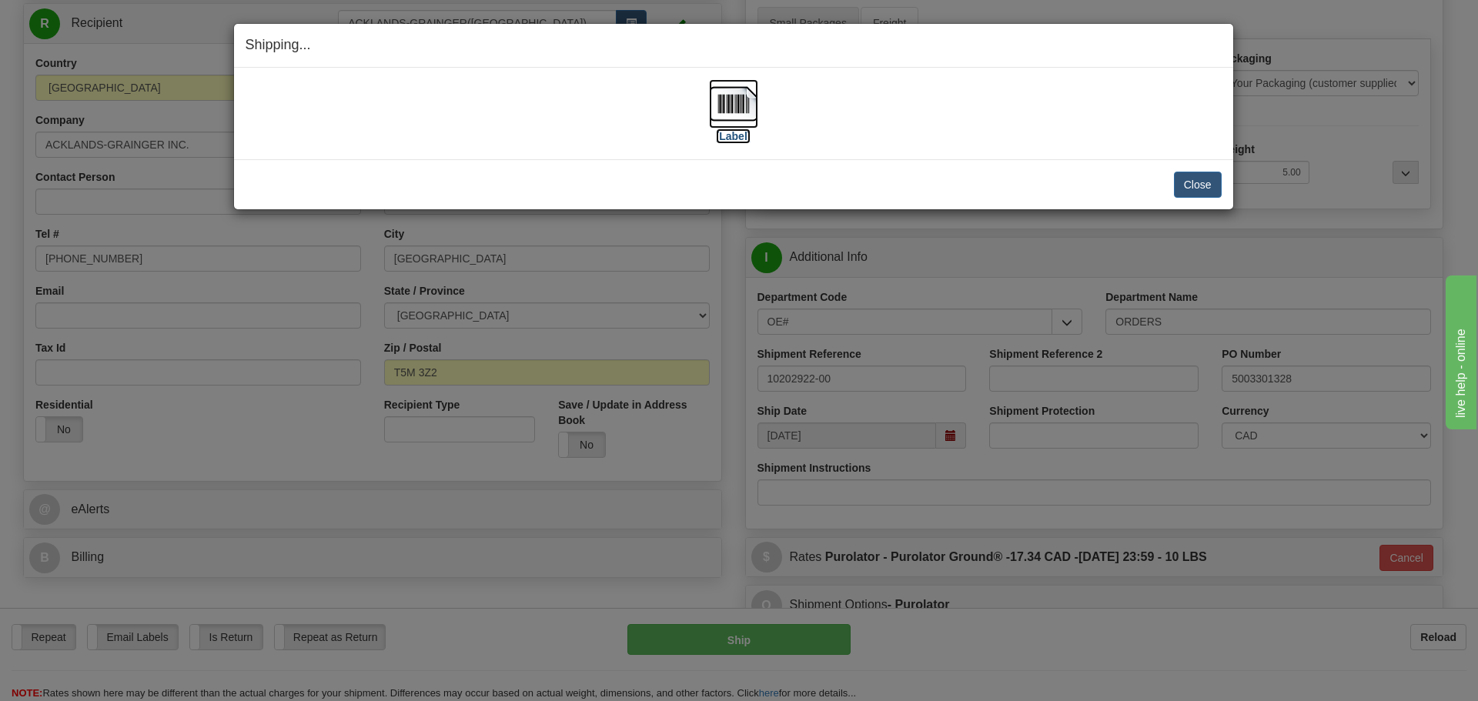
click at [738, 141] on label "[Label]" at bounding box center [733, 136] width 35 height 15
click at [1188, 188] on button "Close" at bounding box center [1198, 185] width 48 height 26
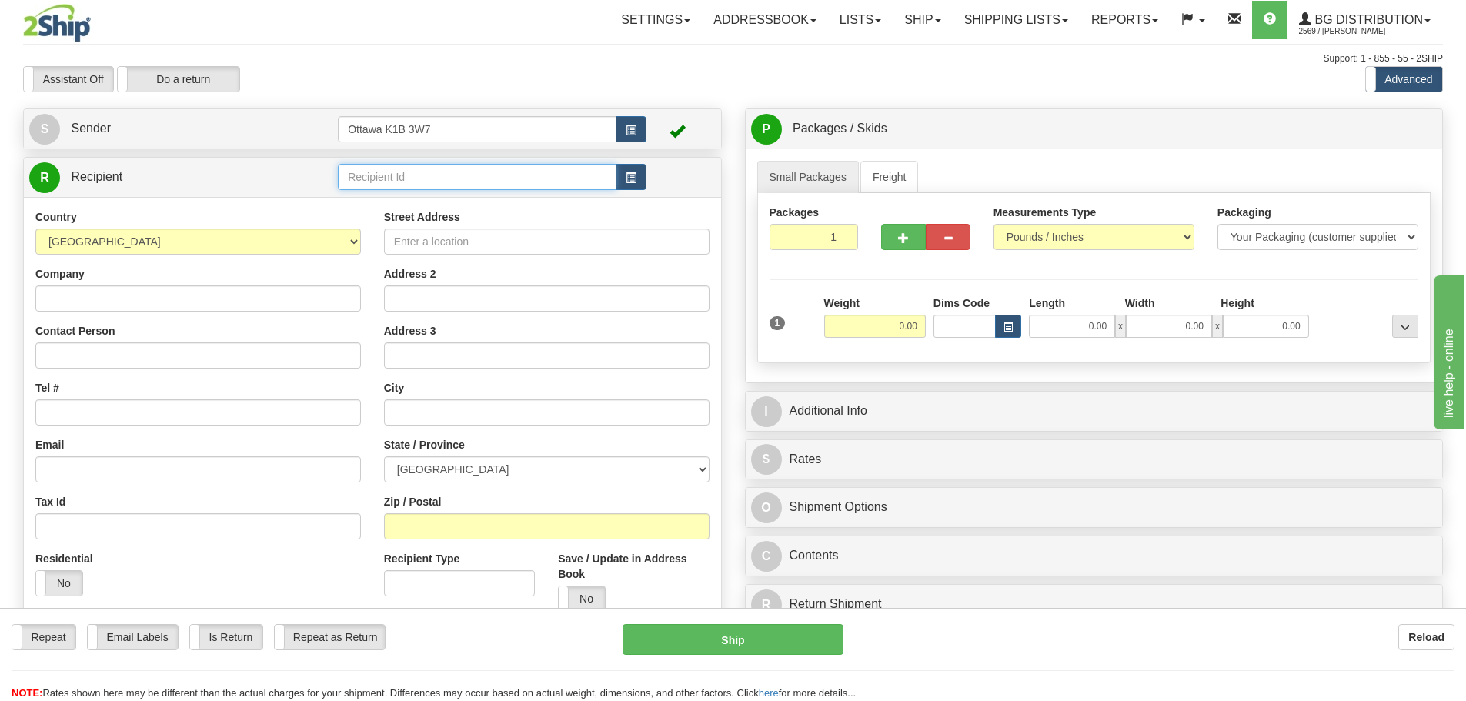
click at [427, 178] on input "text" at bounding box center [477, 177] width 279 height 26
type input "910910"
click at [456, 85] on div "Assistant On Assistant Off Do a return Do a return" at bounding box center [312, 79] width 601 height 26
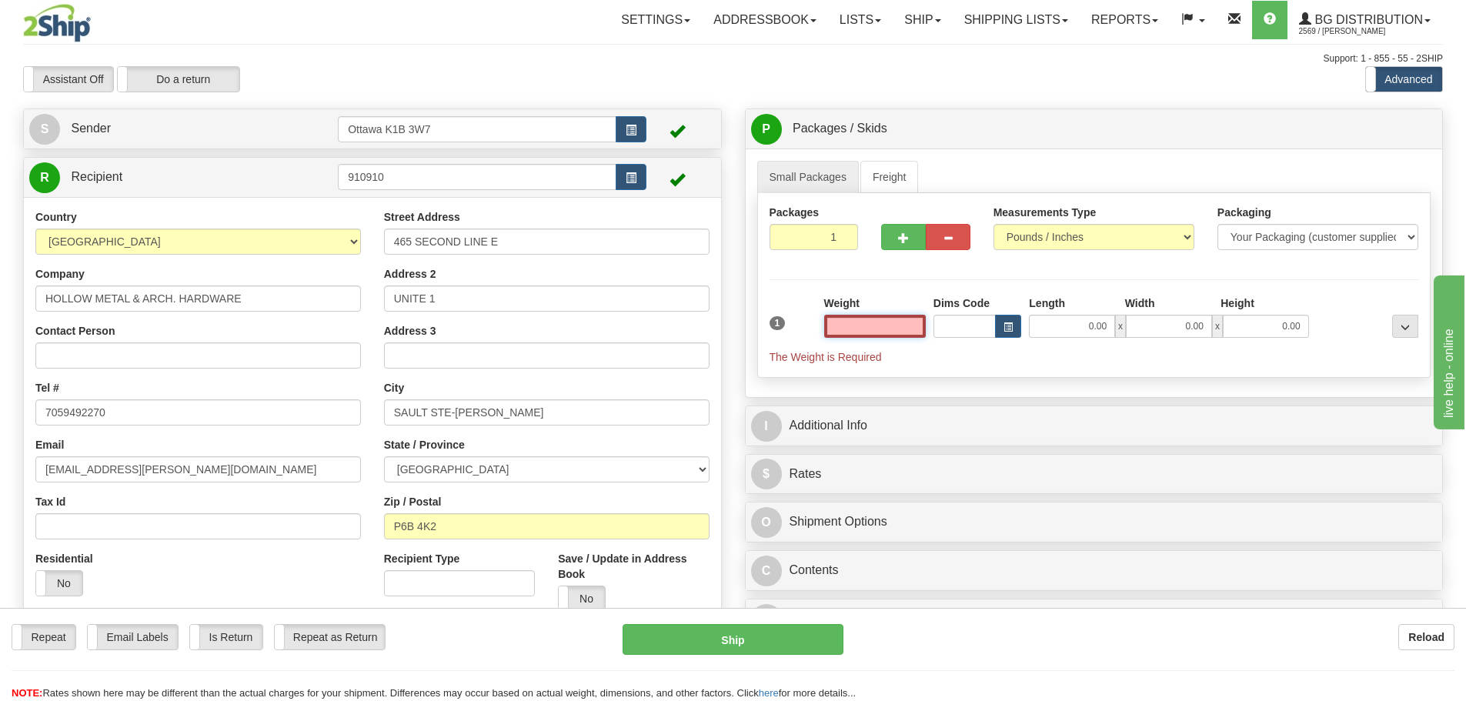
type input "4"
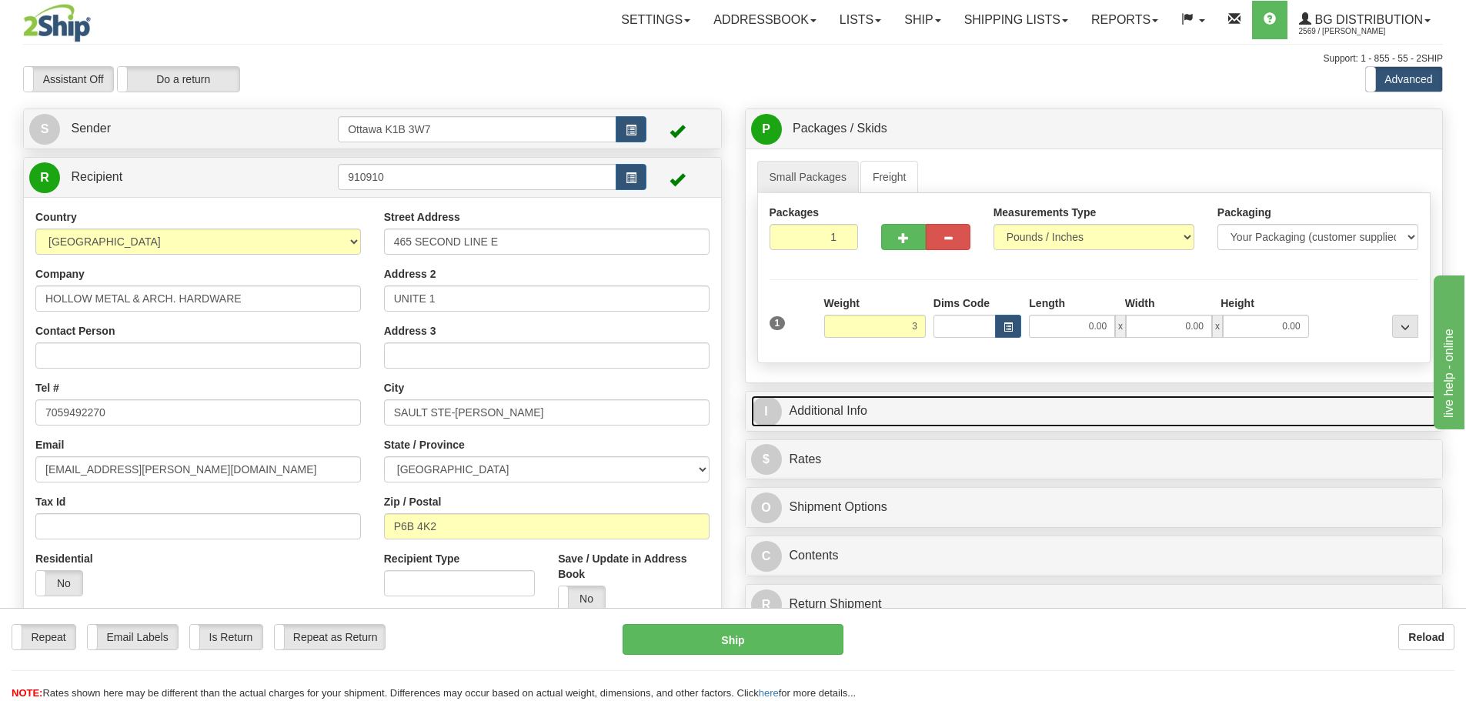
type input "3.00"
click at [1139, 408] on link "I Additional Info" at bounding box center [1094, 412] width 687 height 32
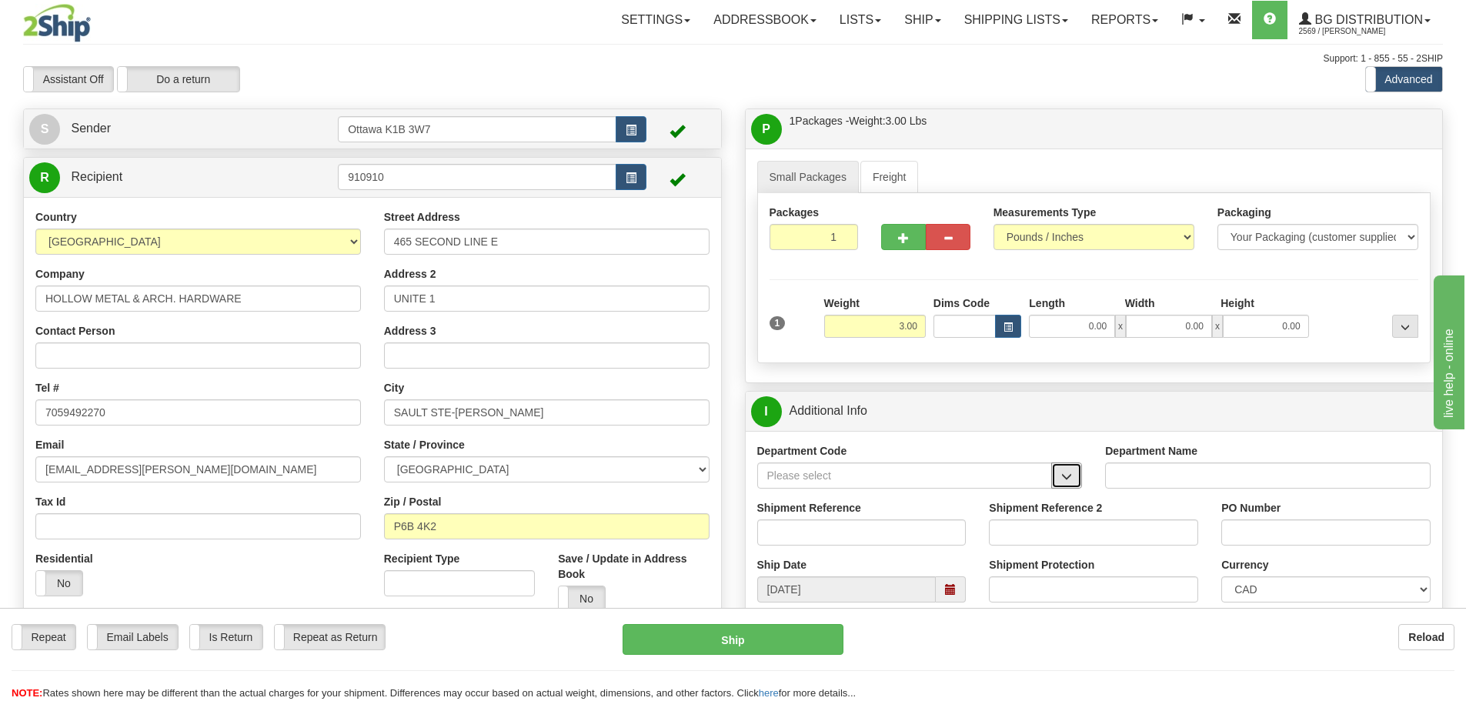
click at [1071, 474] on span "button" at bounding box center [1066, 477] width 11 height 10
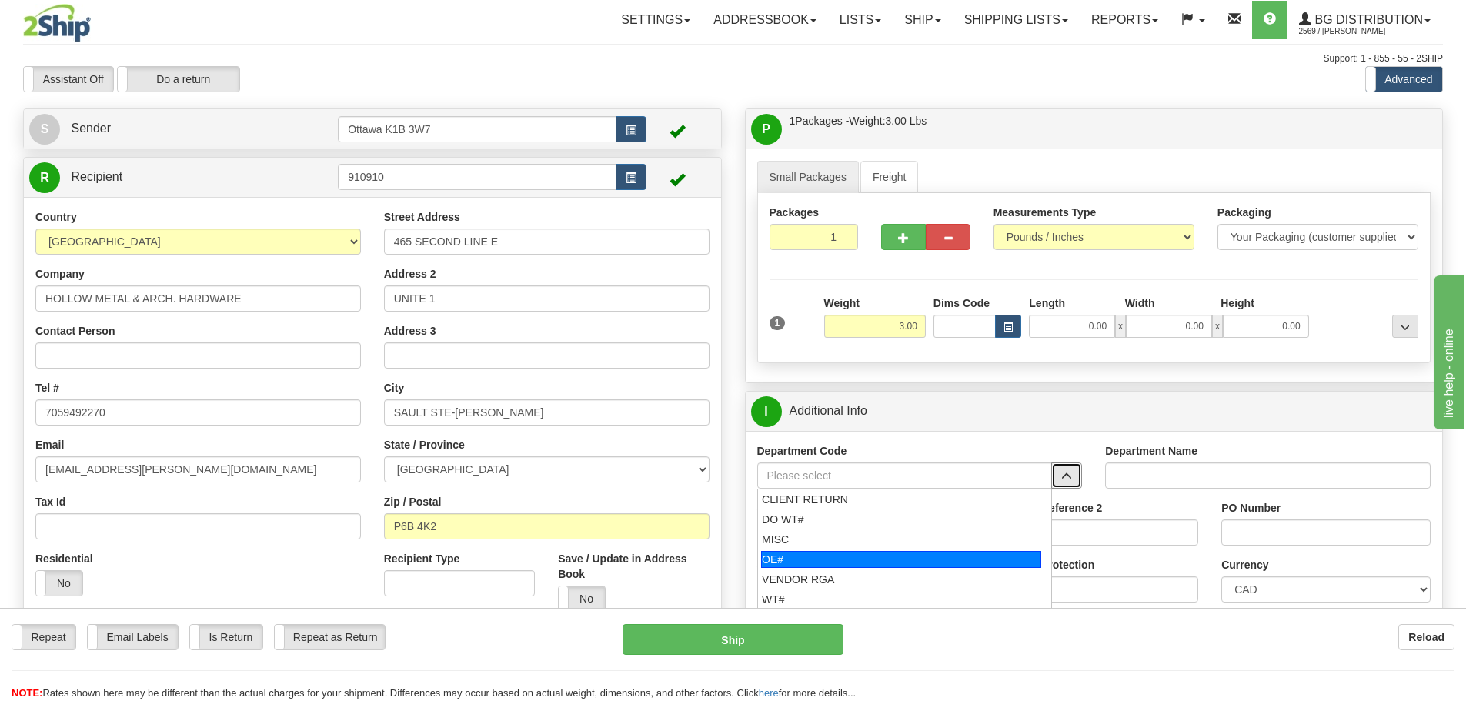
click at [880, 558] on div "OE#" at bounding box center [901, 559] width 280 height 17
type input "OE#"
type input "ORDERS"
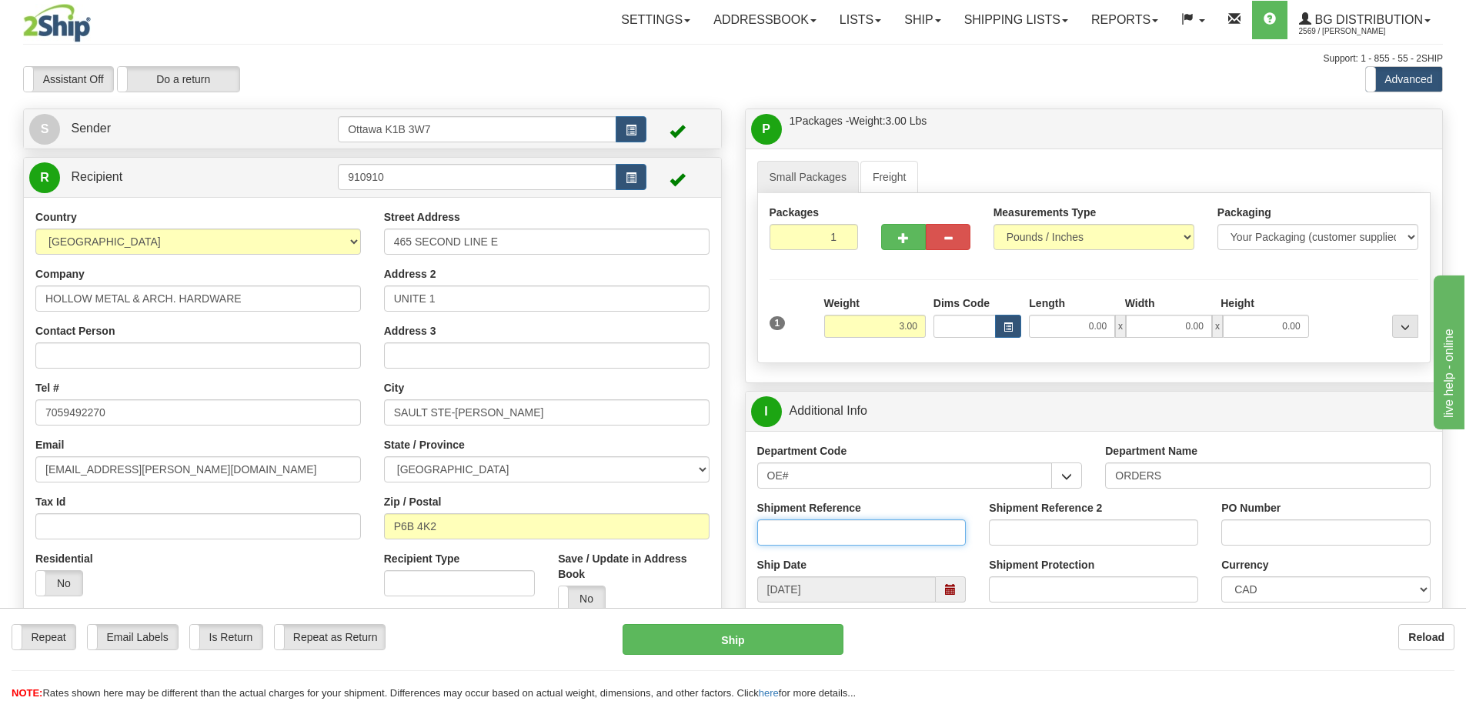
click at [874, 532] on input "Shipment Reference" at bounding box center [861, 533] width 209 height 26
type input "10203937-00"
click at [1288, 536] on input "PO Number" at bounding box center [1325, 533] width 209 height 26
type input "B250707"
click at [1071, 328] on input "0.00" at bounding box center [1072, 326] width 86 height 23
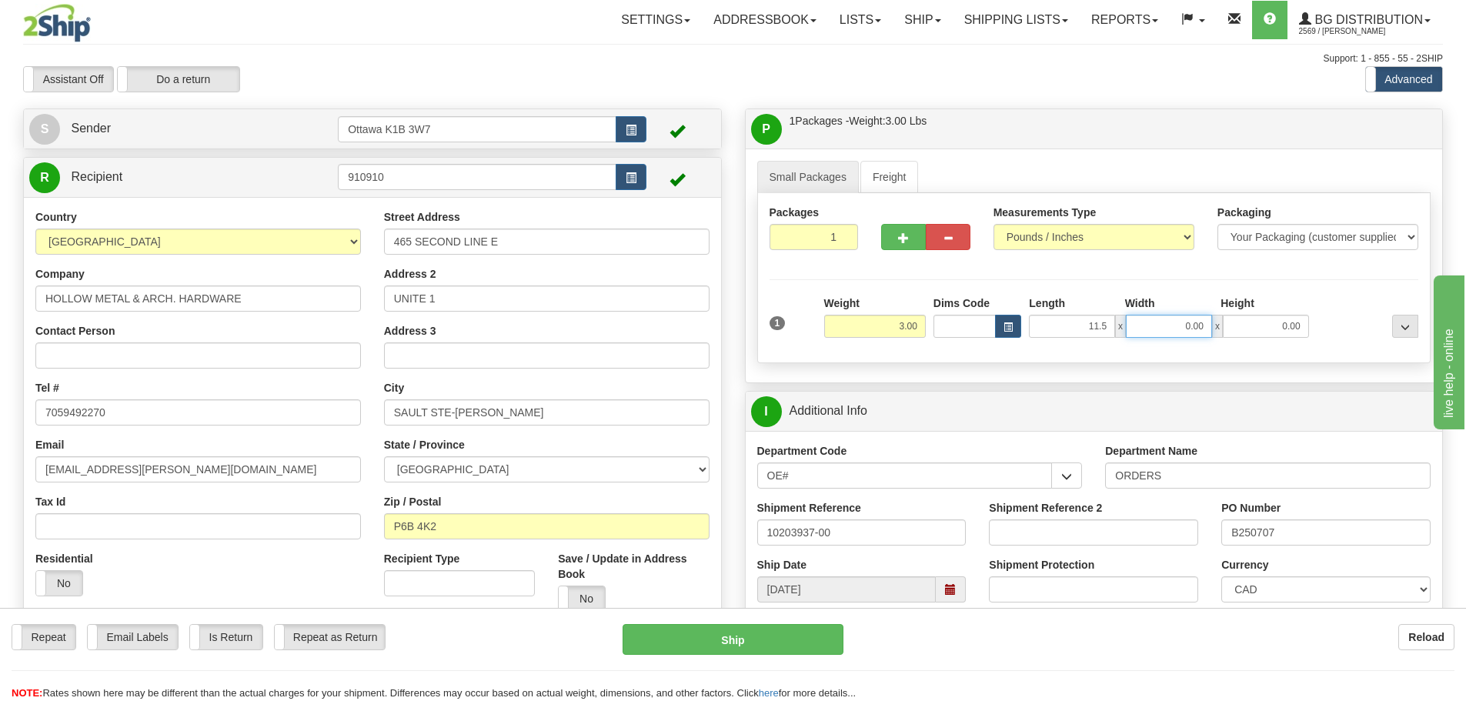
type input "11.50"
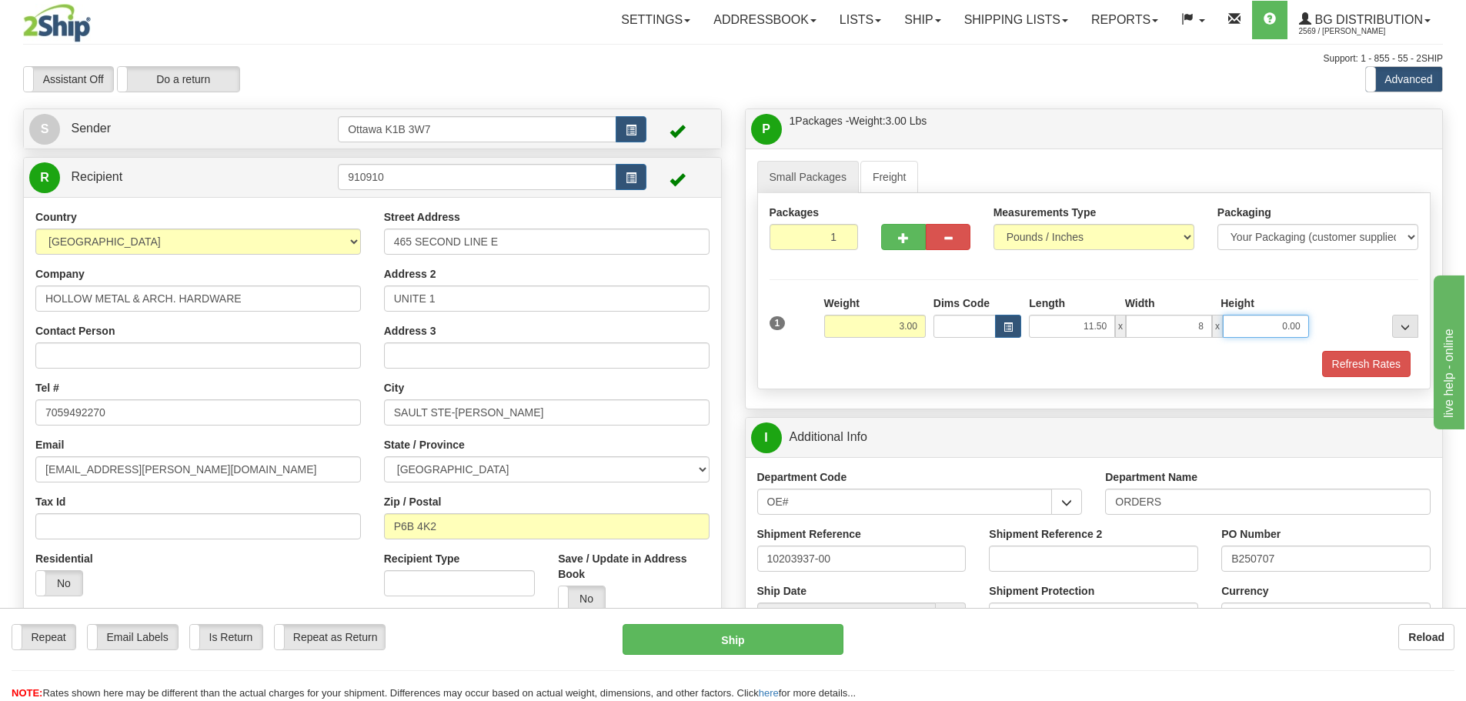
type input "8.00"
type input "4.50"
click at [1359, 369] on button "Refresh Rates" at bounding box center [1366, 364] width 89 height 26
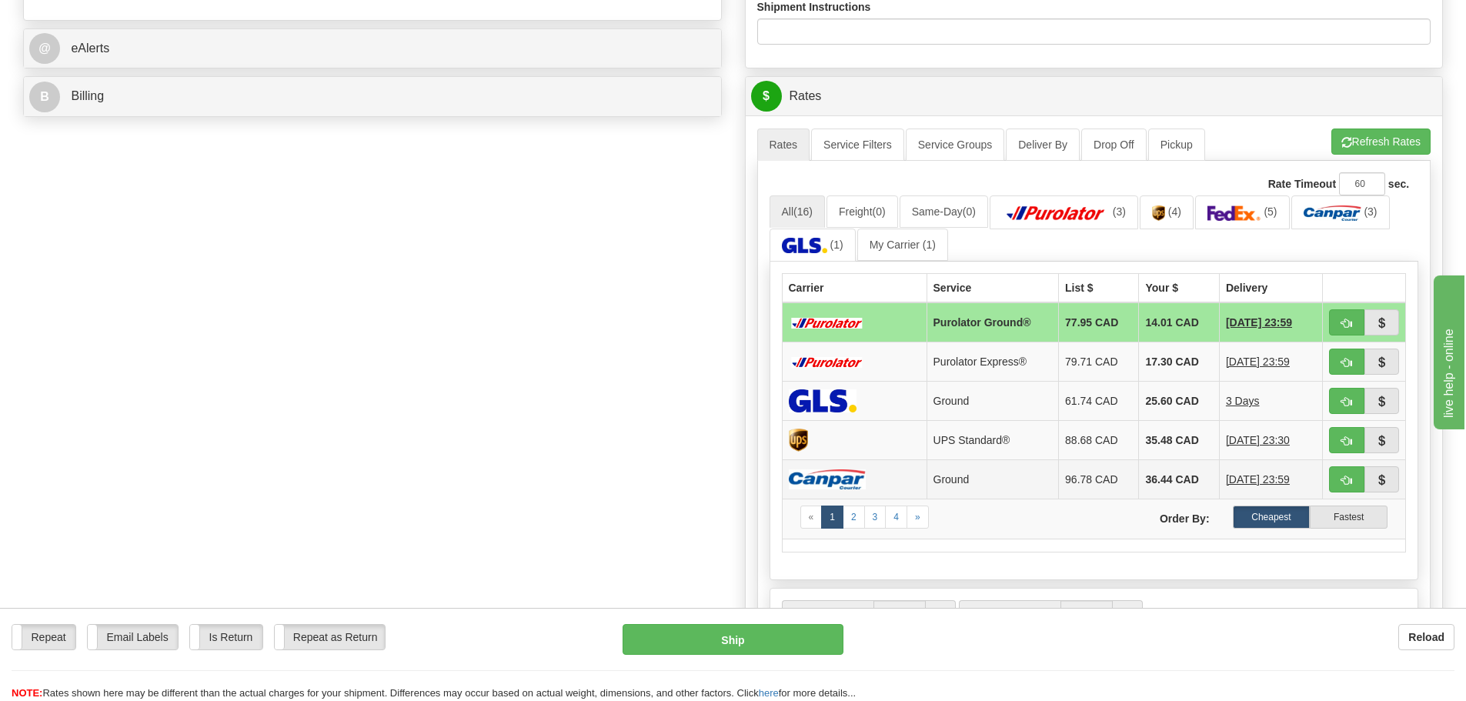
scroll to position [616, 0]
click at [1356, 329] on button "button" at bounding box center [1346, 322] width 35 height 26
type input "260"
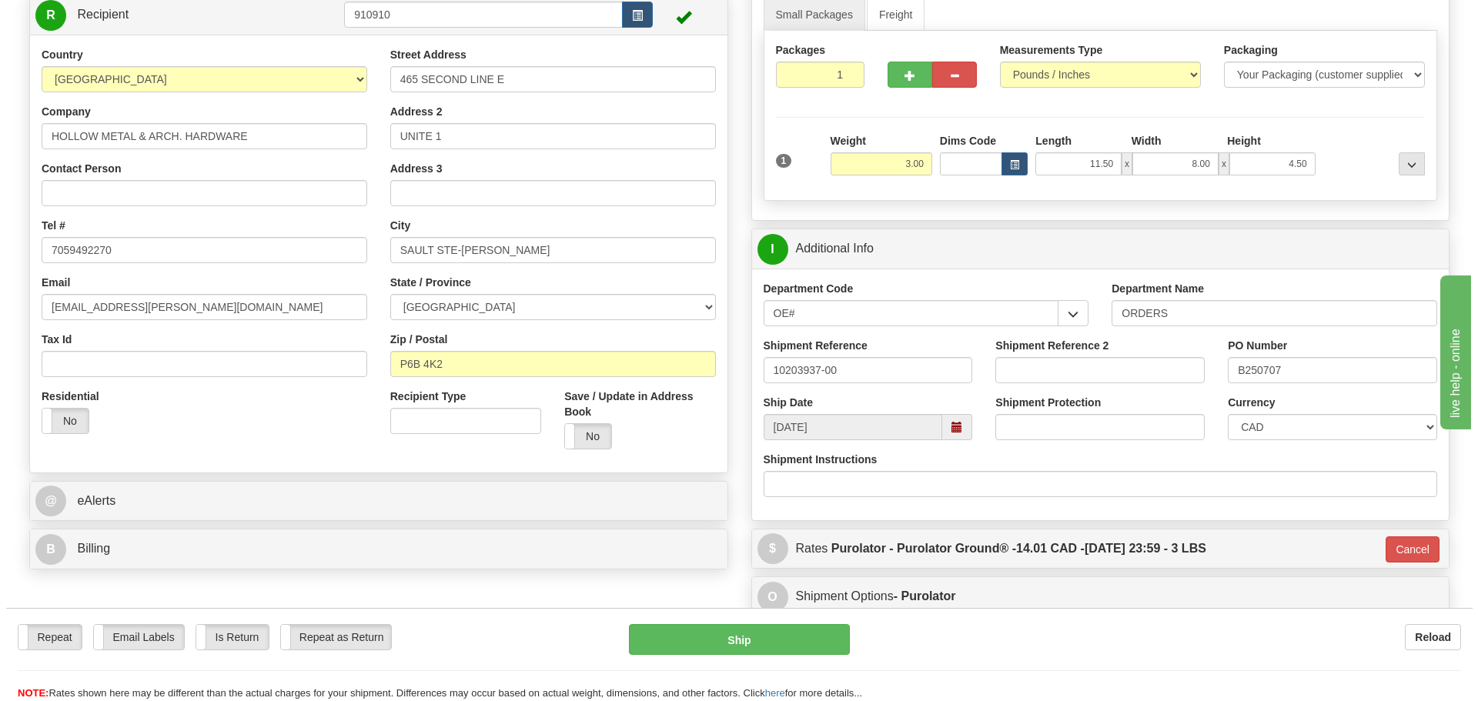
scroll to position [140, 0]
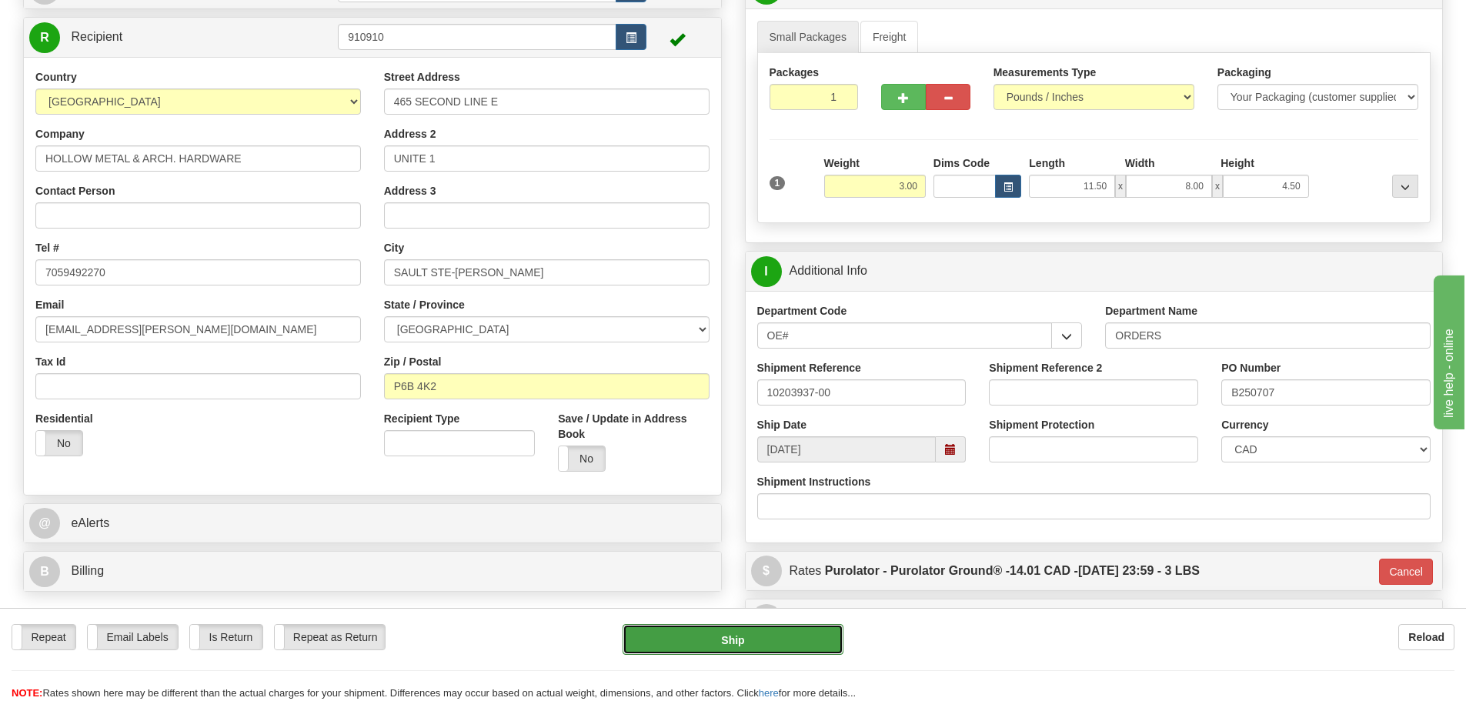
click at [799, 650] on button "Ship" at bounding box center [733, 639] width 221 height 31
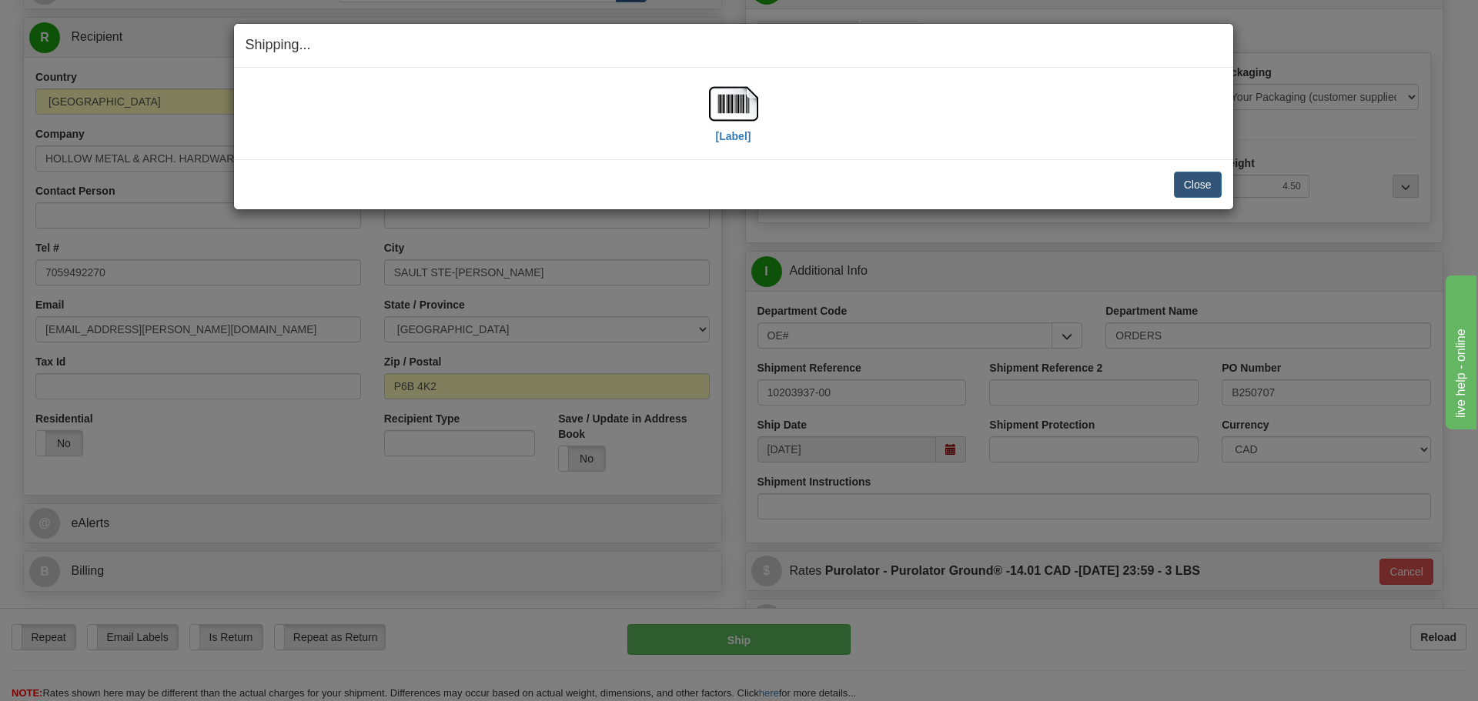
click at [753, 143] on div "[Label]" at bounding box center [733, 113] width 49 height 68
click at [737, 138] on label "[Label]" at bounding box center [733, 136] width 35 height 15
click at [1188, 179] on button "Close" at bounding box center [1198, 185] width 48 height 26
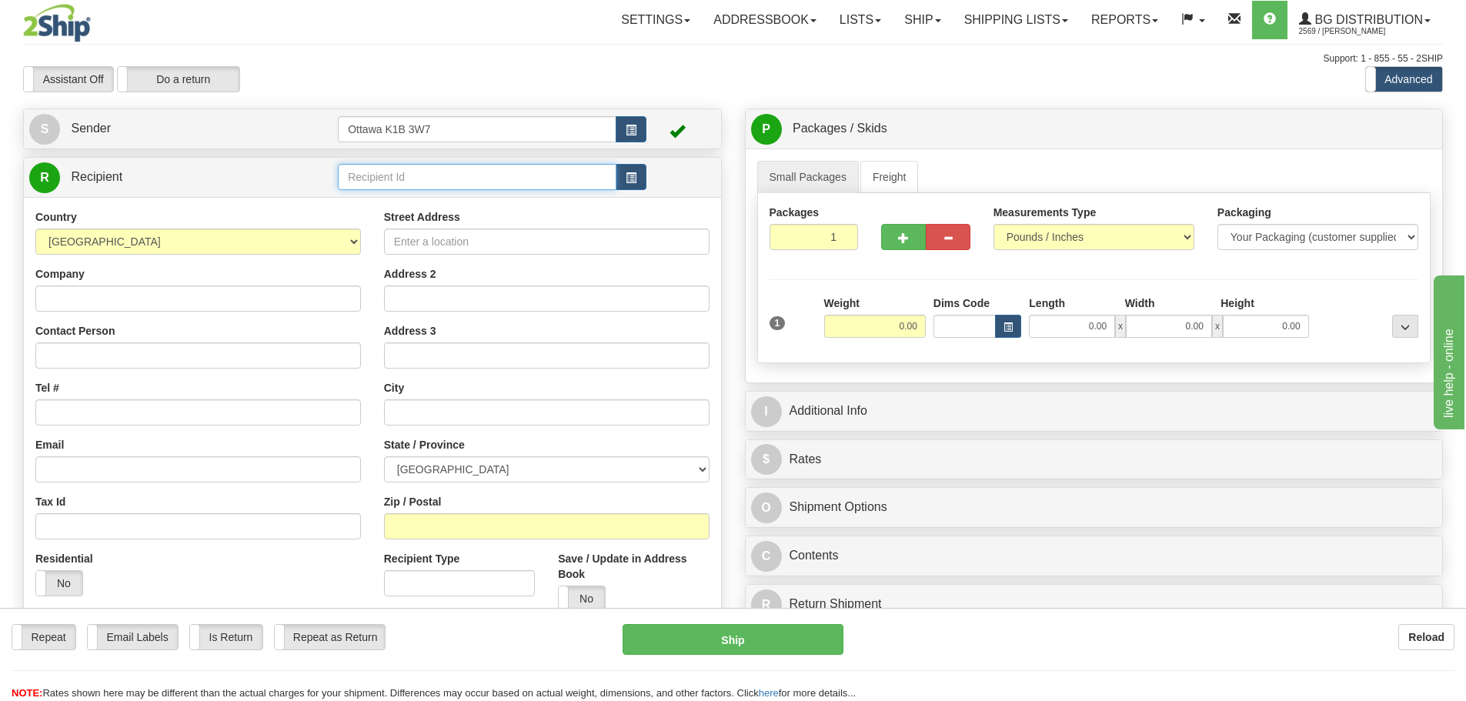
click at [479, 169] on input "text" at bounding box center [477, 177] width 279 height 26
type input "60677"
click at [487, 86] on div "Assistant On Assistant Off Do a return Do a return" at bounding box center [312, 79] width 601 height 26
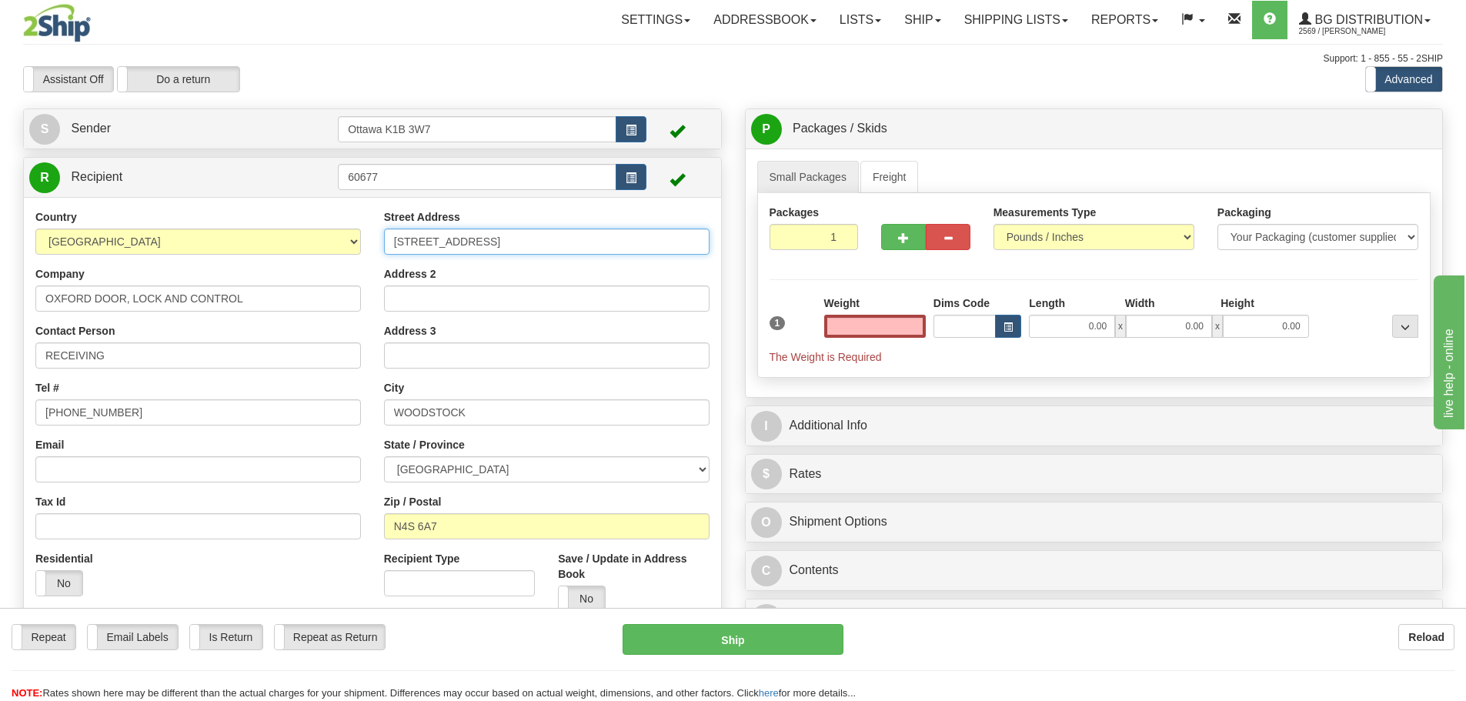
type input "0.00"
drag, startPoint x: 334, startPoint y: 250, endPoint x: 77, endPoint y: 265, distance: 257.5
click at [104, 263] on div "Country [GEOGRAPHIC_DATA] [GEOGRAPHIC_DATA] [GEOGRAPHIC_DATA] [GEOGRAPHIC_DATA]…" at bounding box center [372, 416] width 697 height 414
type input "[STREET_ADDRESS]"
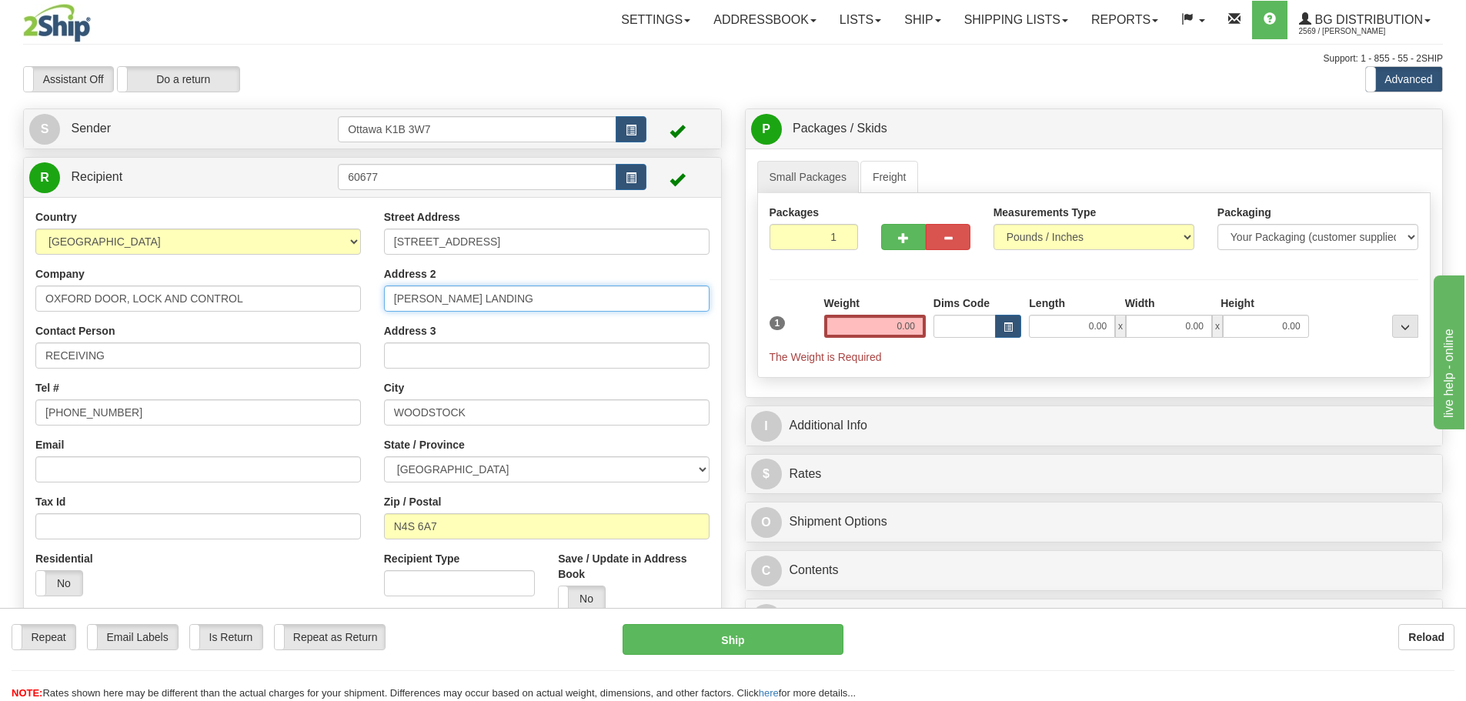
type input "[PERSON_NAME] LANDING"
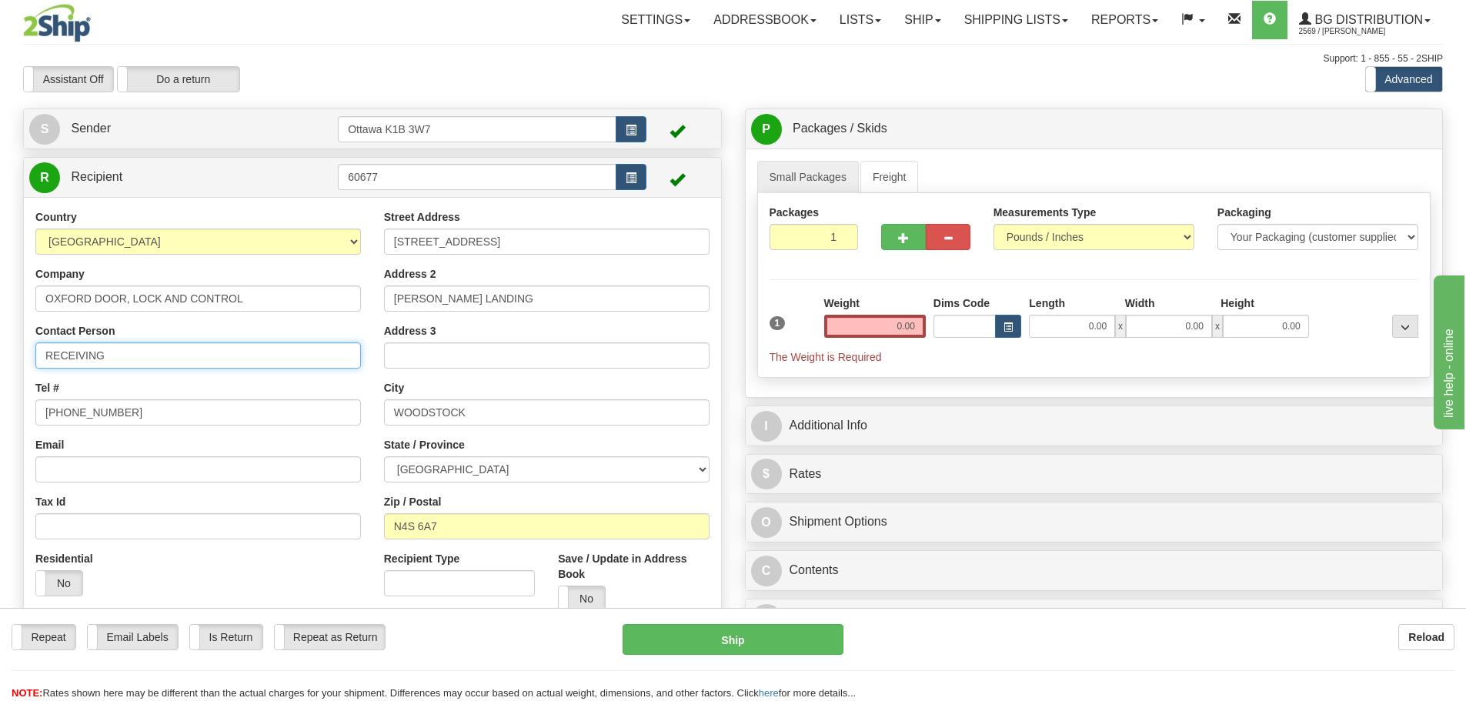
click at [237, 342] on input "RECEIVING" at bounding box center [198, 355] width 326 height 26
type input "ATTN: RAY WALKER"
click at [890, 320] on input "0.00" at bounding box center [875, 326] width 102 height 23
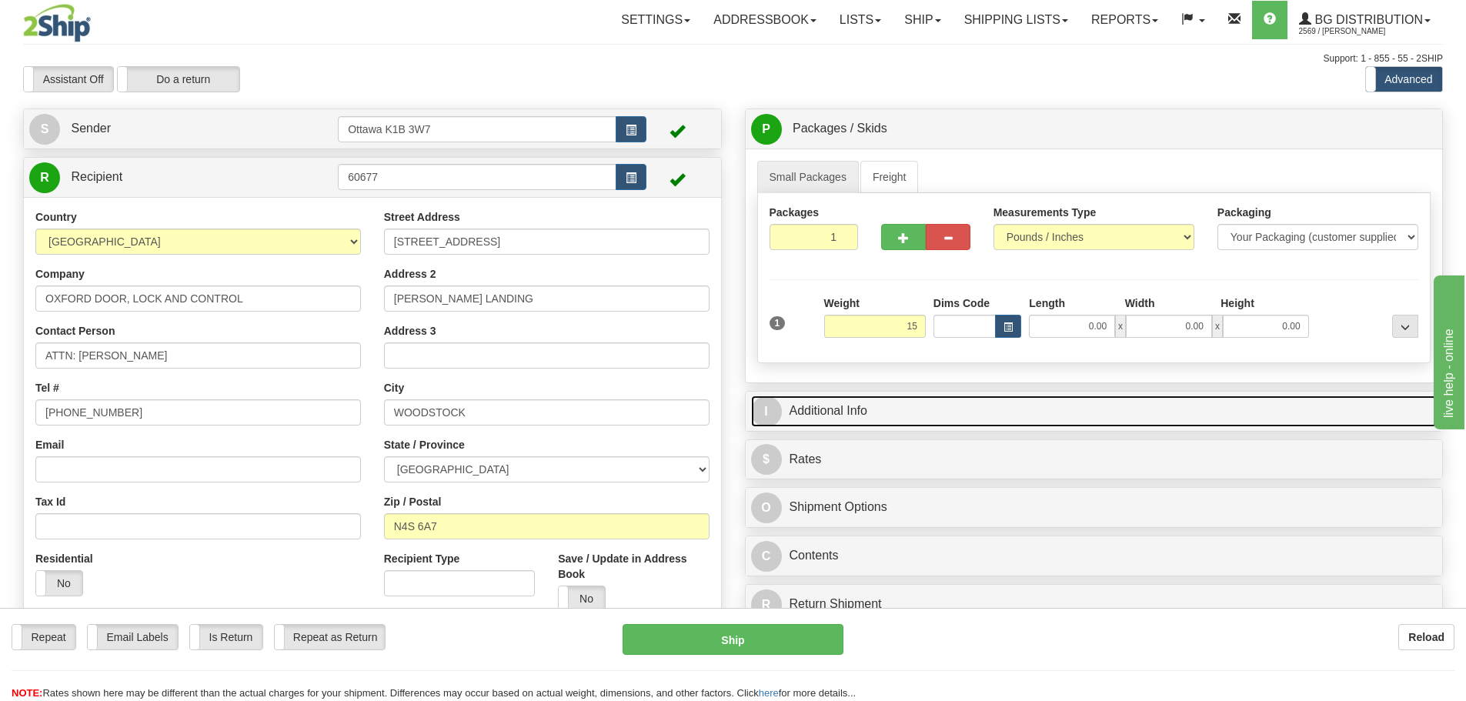
type input "15.00"
click at [971, 403] on link "I Additional Info" at bounding box center [1094, 412] width 687 height 32
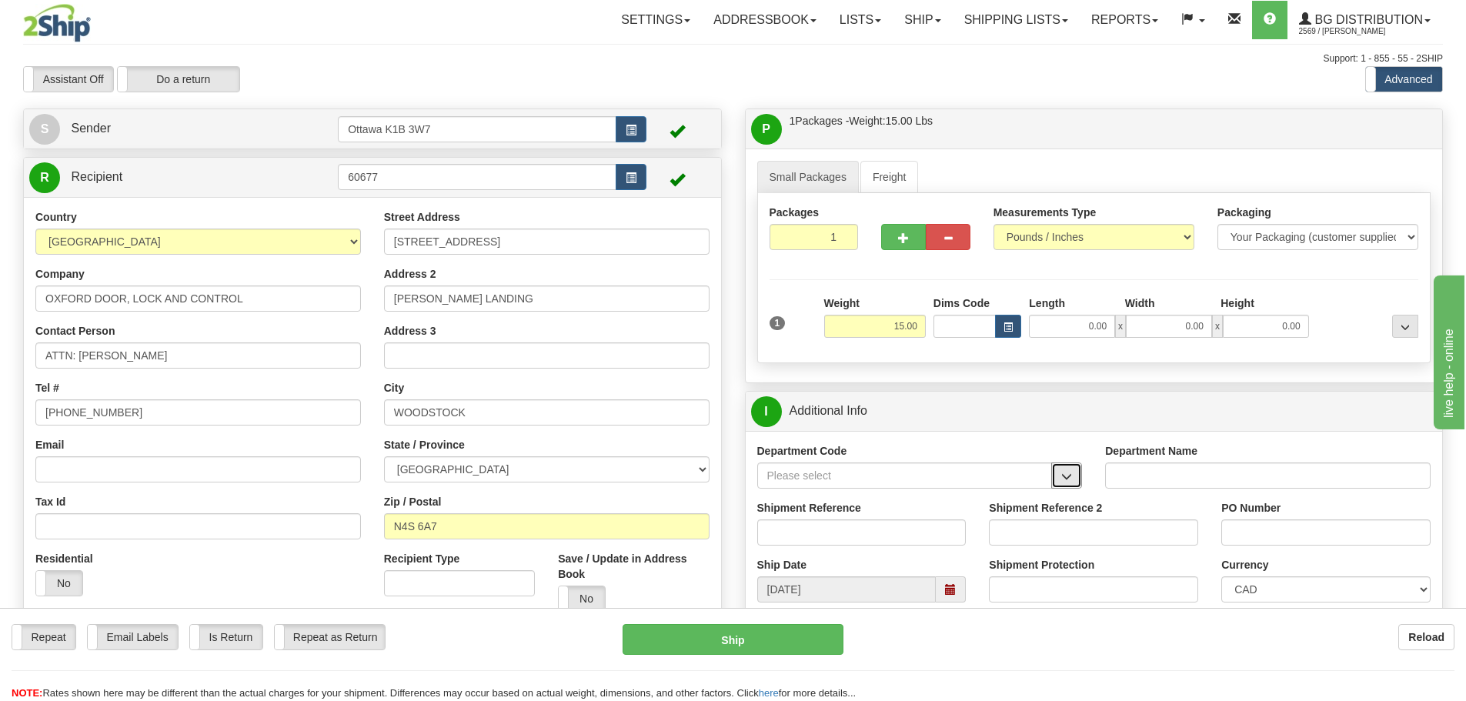
click at [1063, 478] on span "button" at bounding box center [1066, 477] width 11 height 10
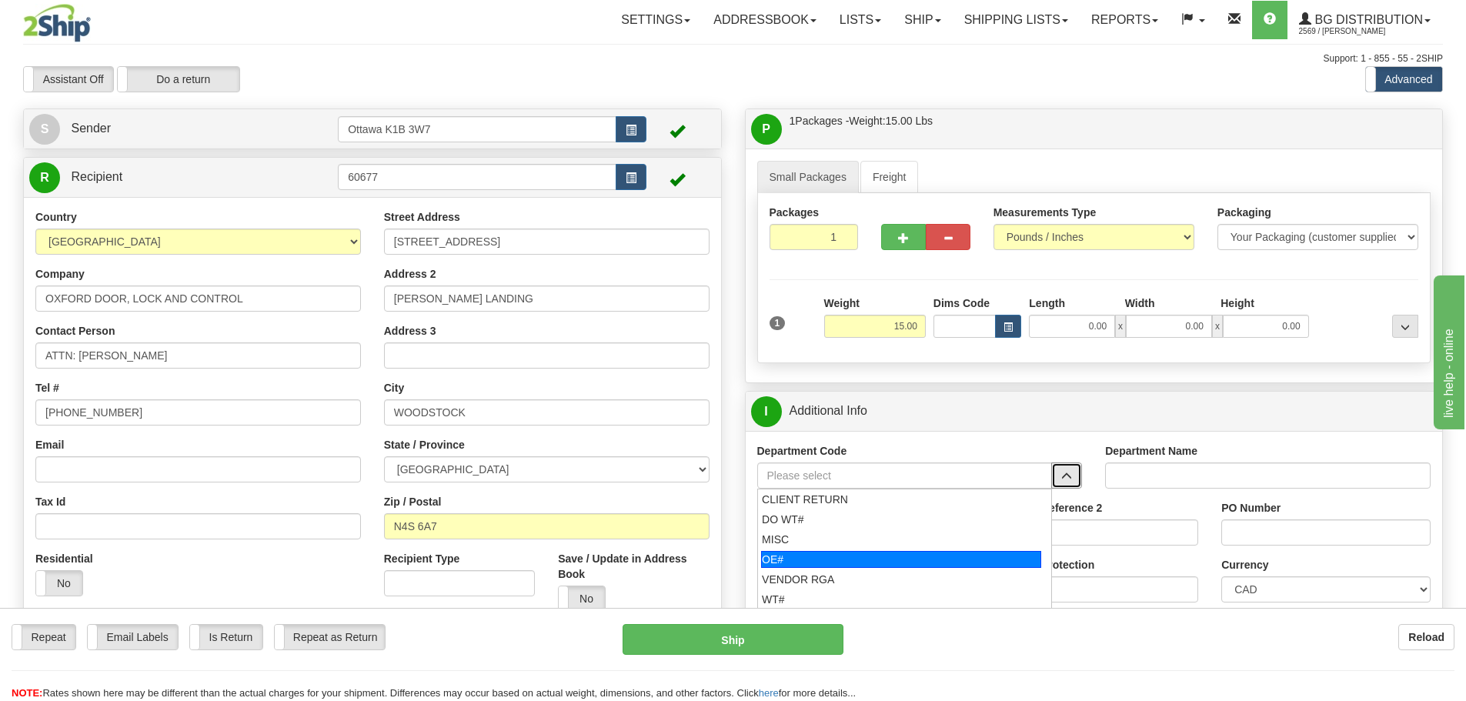
click at [909, 565] on div "OE#" at bounding box center [901, 559] width 280 height 17
type input "OE#"
type input "ORDERS"
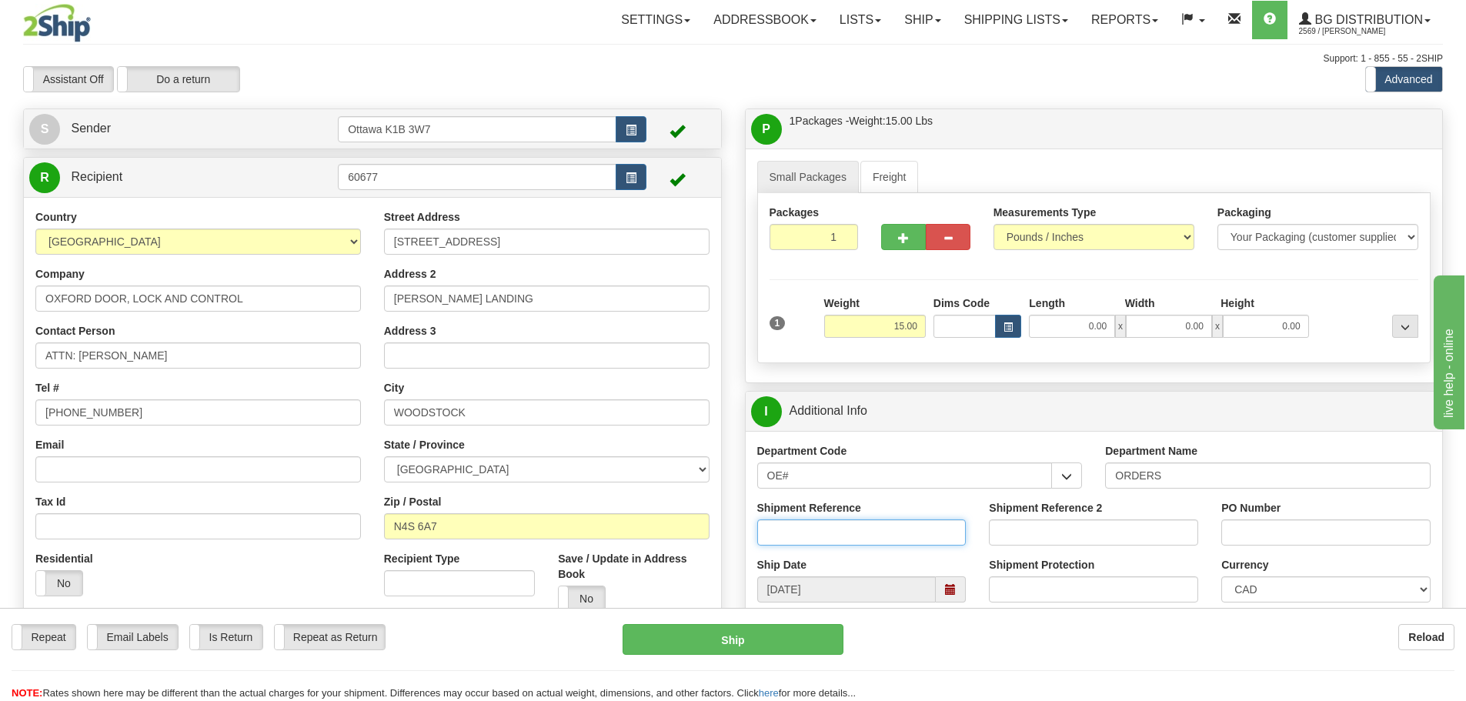
click at [828, 530] on input "Shipment Reference" at bounding box center [861, 533] width 209 height 26
click at [796, 468] on input "OE#" at bounding box center [905, 476] width 296 height 26
drag, startPoint x: 804, startPoint y: 473, endPoint x: 658, endPoint y: 478, distance: 145.6
click at [658, 109] on div "Create a label for the return Create Pickup Without Label S Sender" at bounding box center [733, 109] width 1443 height 0
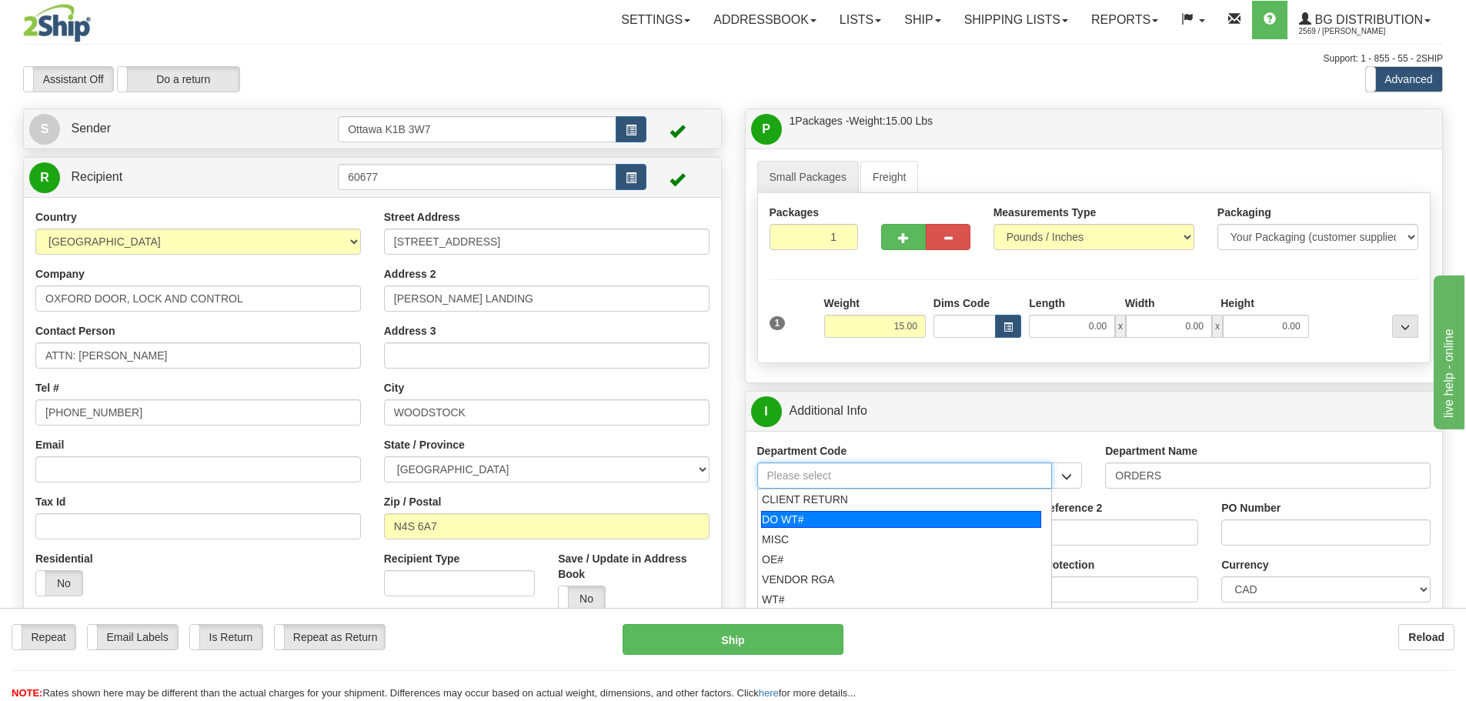
click at [817, 523] on div "DO WT#" at bounding box center [901, 519] width 280 height 17
type input "DO WT#"
type input "DIRECT ORDERS"
type input "DO WT#"
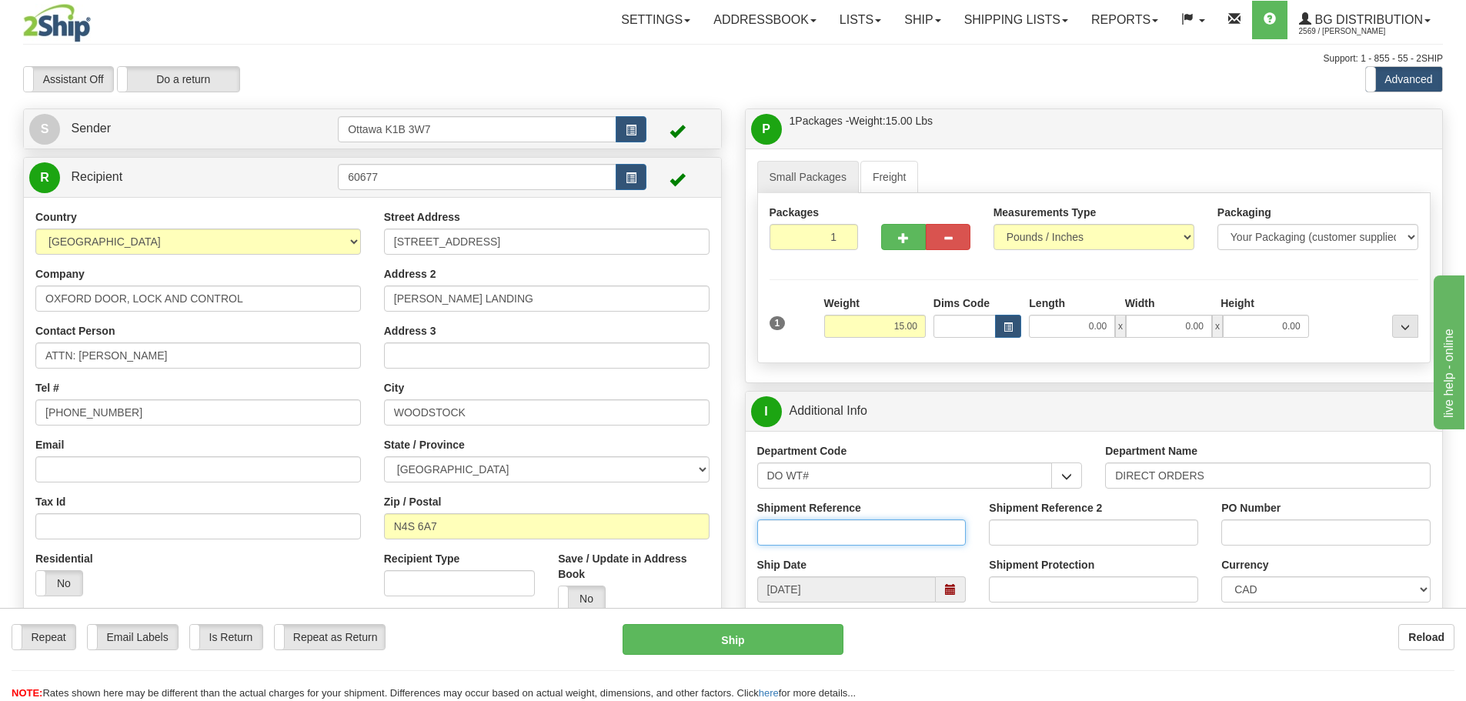
click at [806, 529] on input "Shipment Reference" at bounding box center [861, 533] width 209 height 26
type input "166229-00"
click at [1369, 533] on input "PO Number" at bounding box center [1325, 533] width 209 height 26
type input "t"
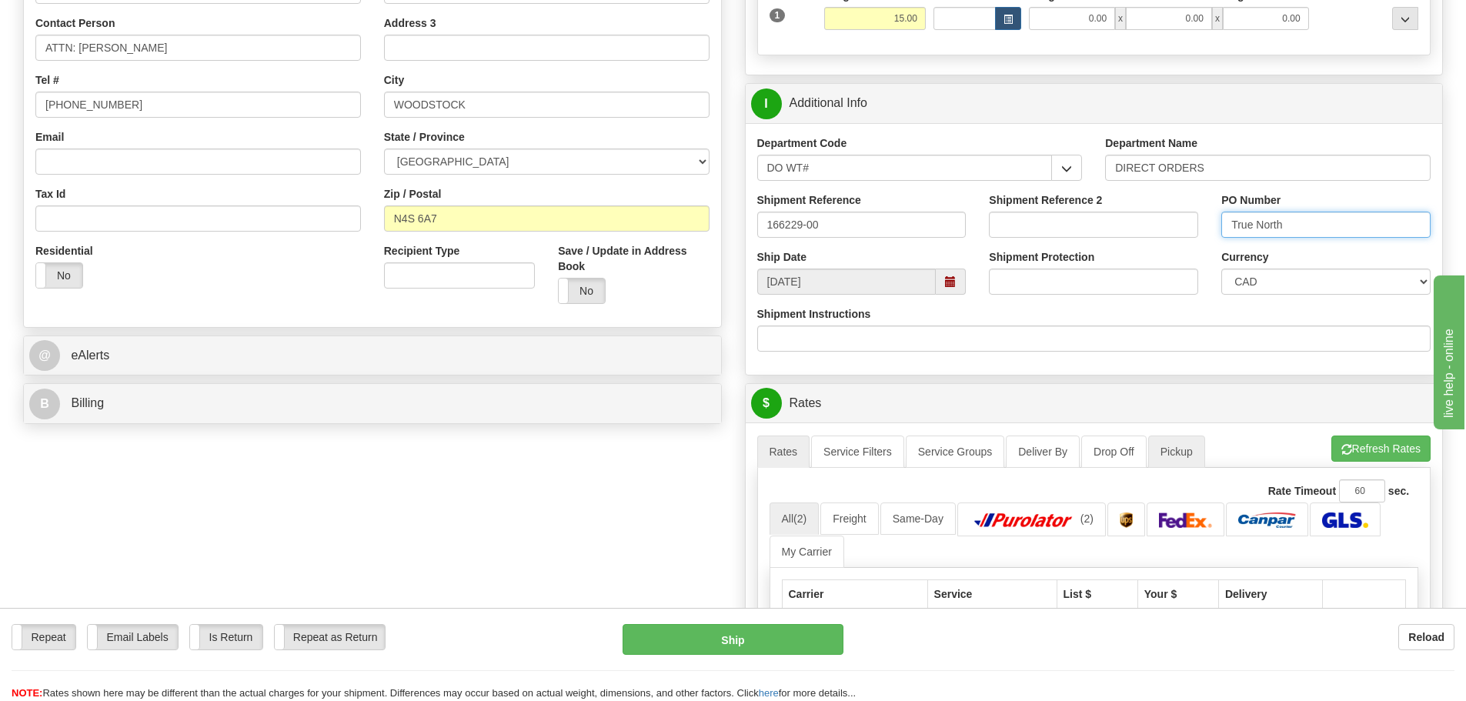
scroll to position [539, 0]
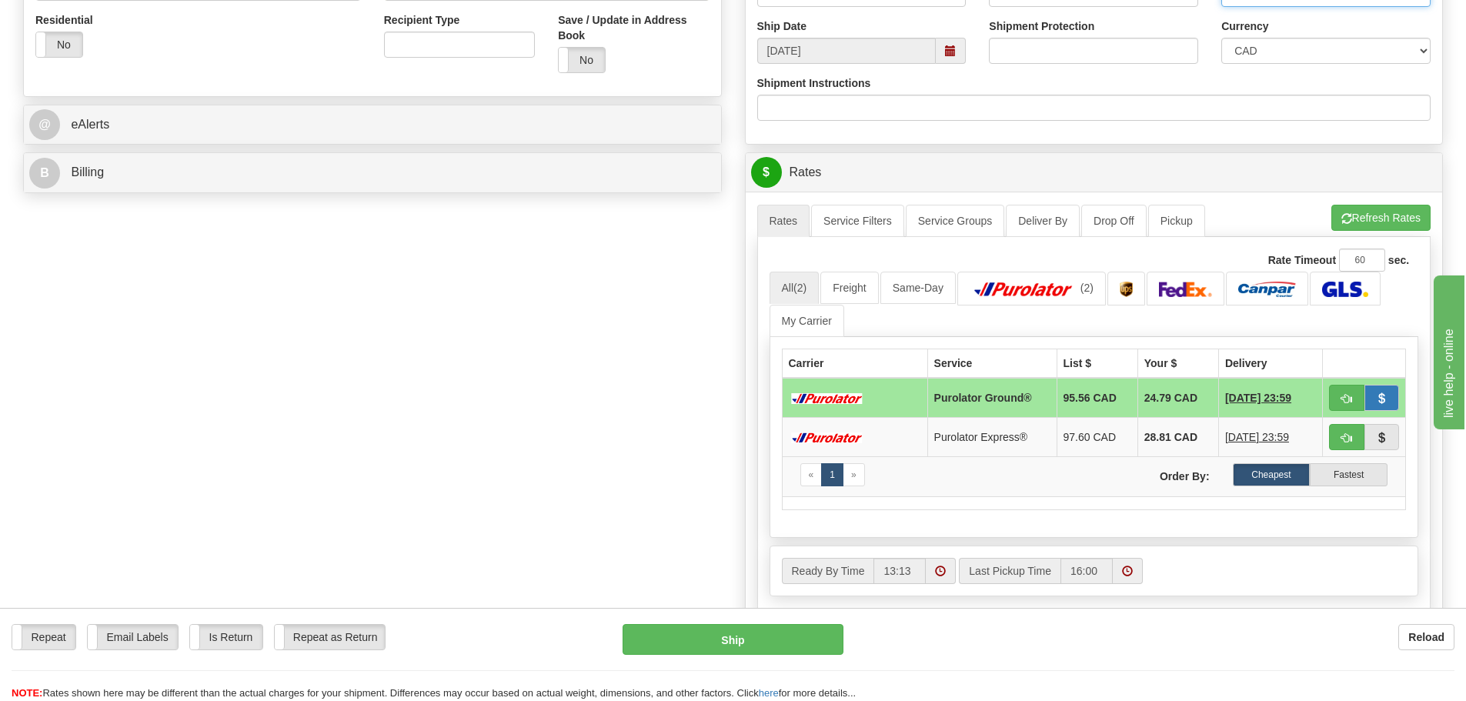
type input "True North"
click at [1365, 389] on button "button" at bounding box center [1382, 398] width 35 height 26
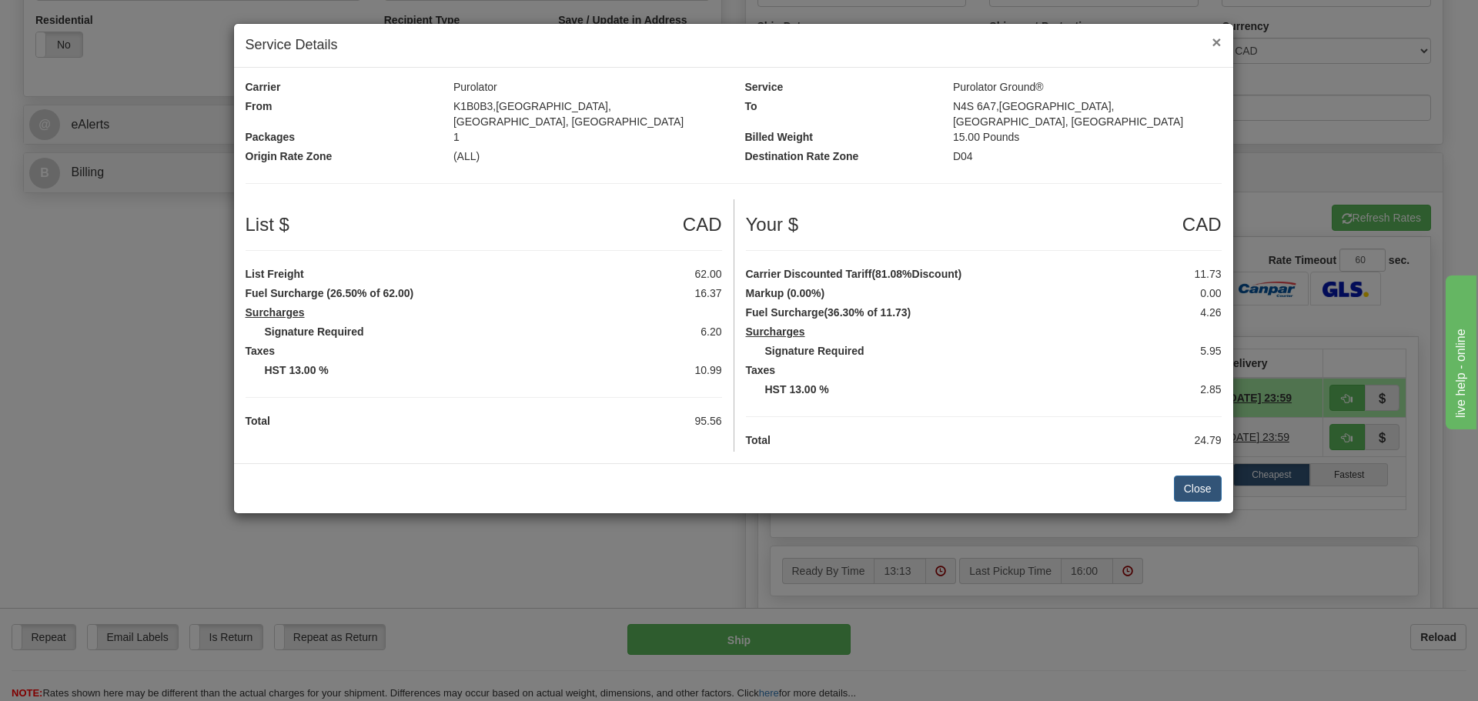
click at [1215, 46] on span "×" at bounding box center [1215, 42] width 9 height 18
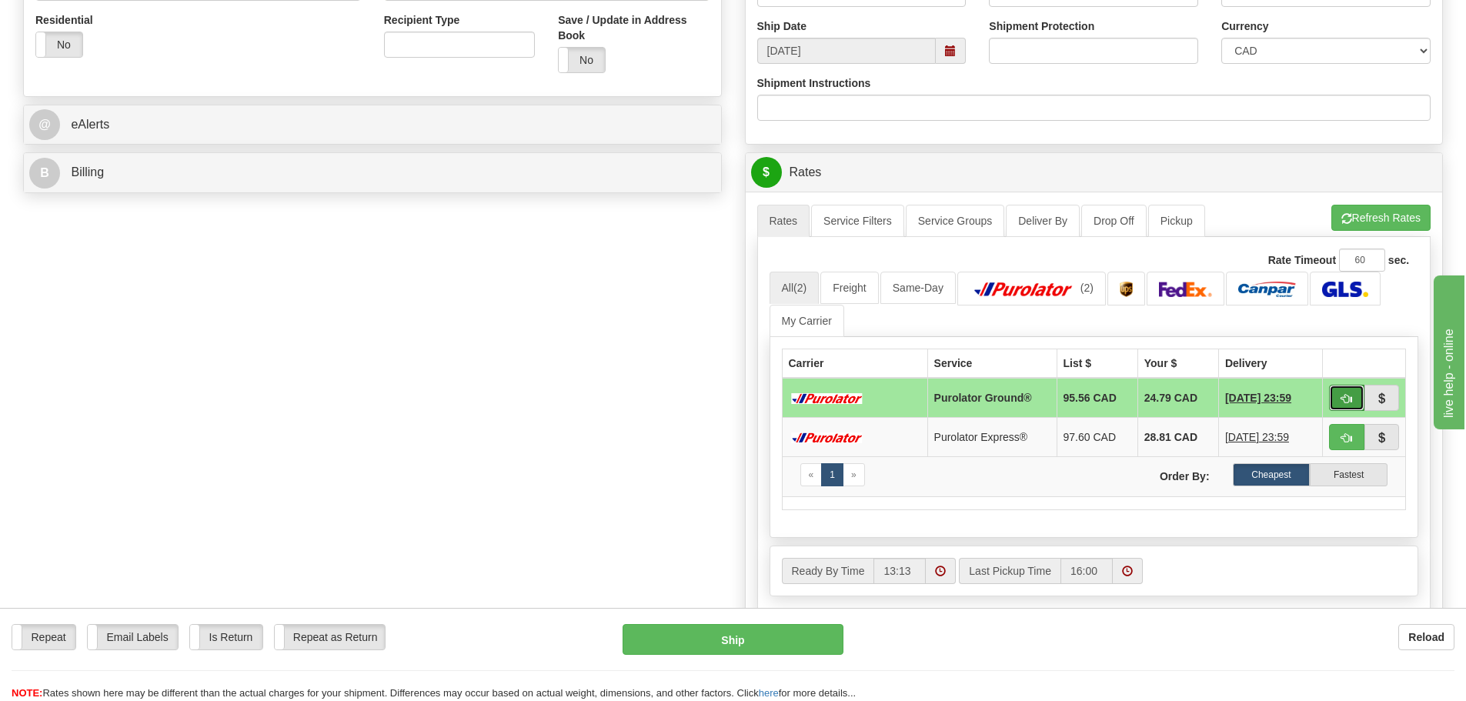
click at [1339, 406] on button "button" at bounding box center [1346, 398] width 35 height 26
type input "260"
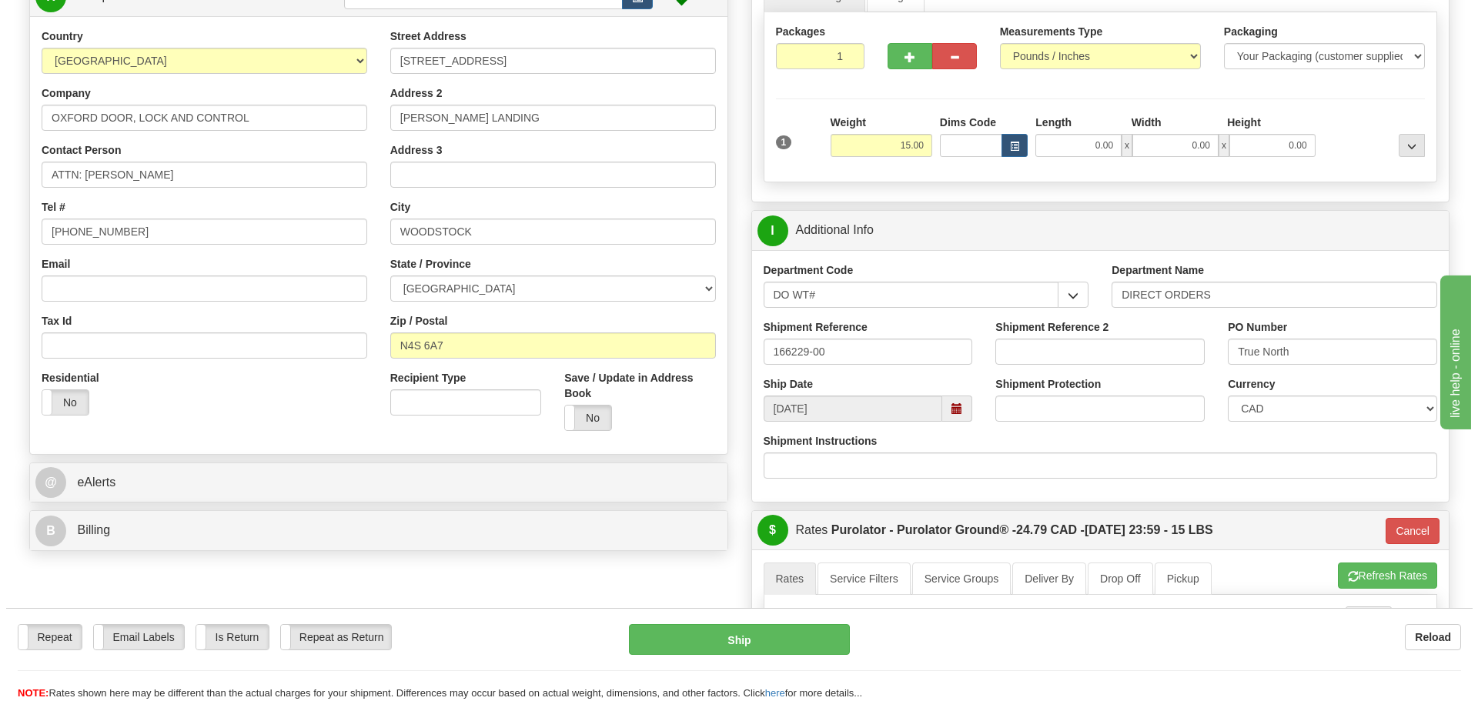
scroll to position [154, 0]
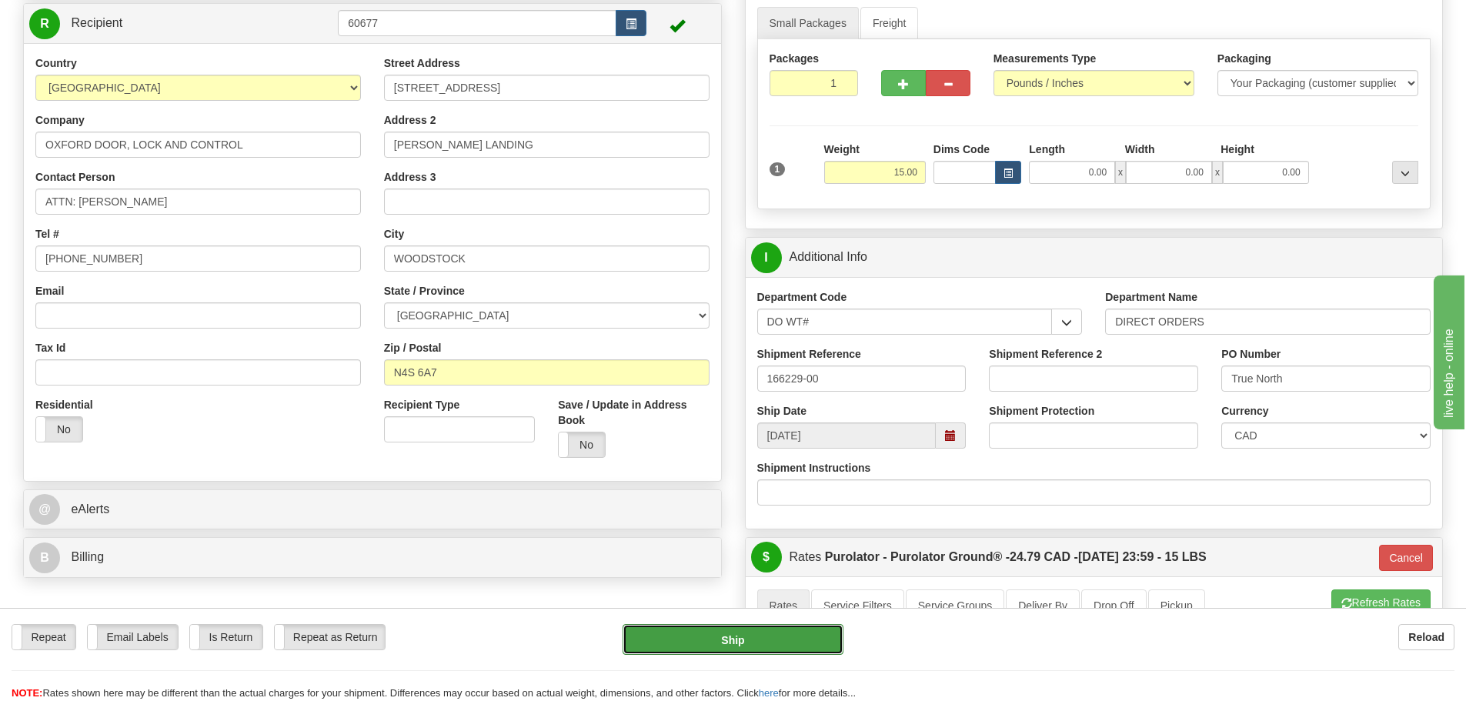
click at [747, 630] on button "Ship" at bounding box center [733, 639] width 221 height 31
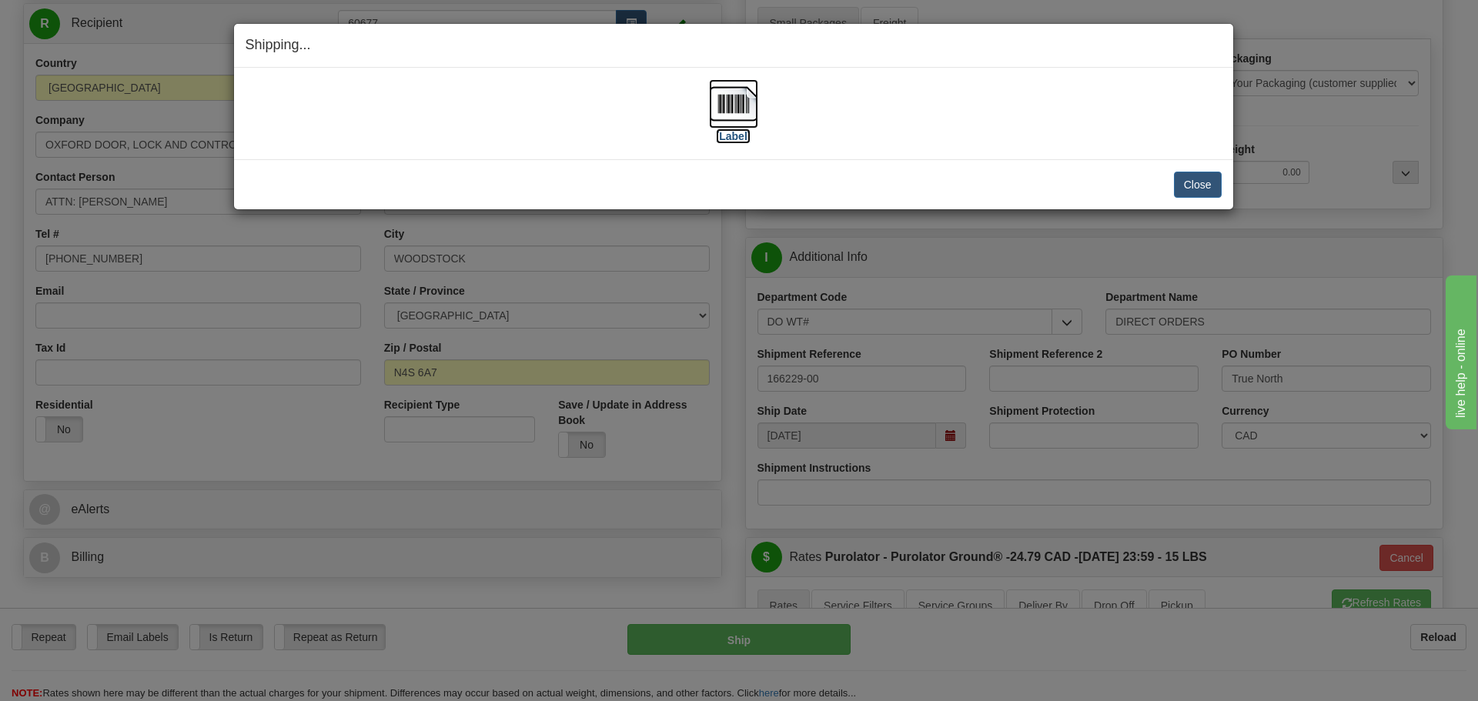
click at [739, 140] on label "[Label]" at bounding box center [733, 136] width 35 height 15
click at [1193, 176] on button "Close" at bounding box center [1198, 185] width 48 height 26
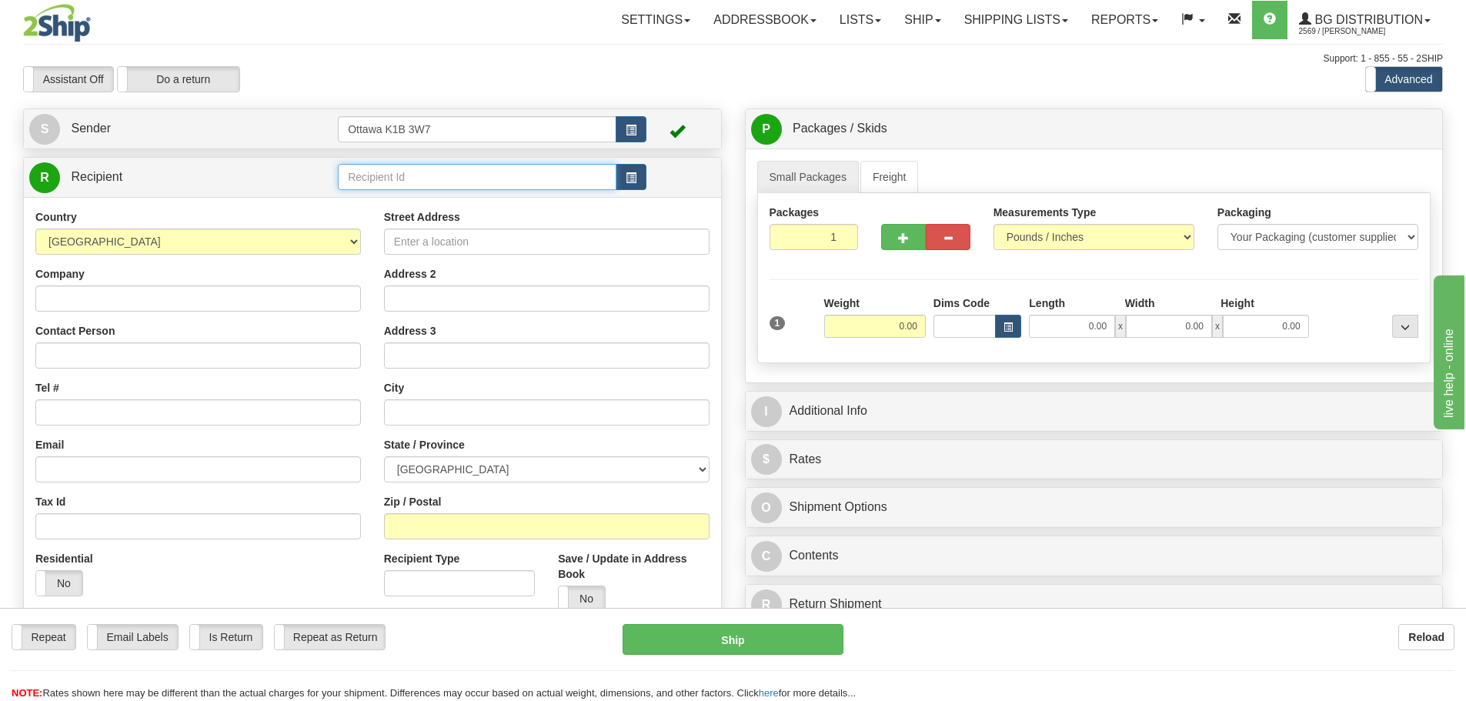
click at [559, 175] on input "text" at bounding box center [477, 177] width 279 height 26
type input "910969"
click at [568, 68] on div "Assistant On Assistant Off Do a return Do a return" at bounding box center [312, 79] width 601 height 26
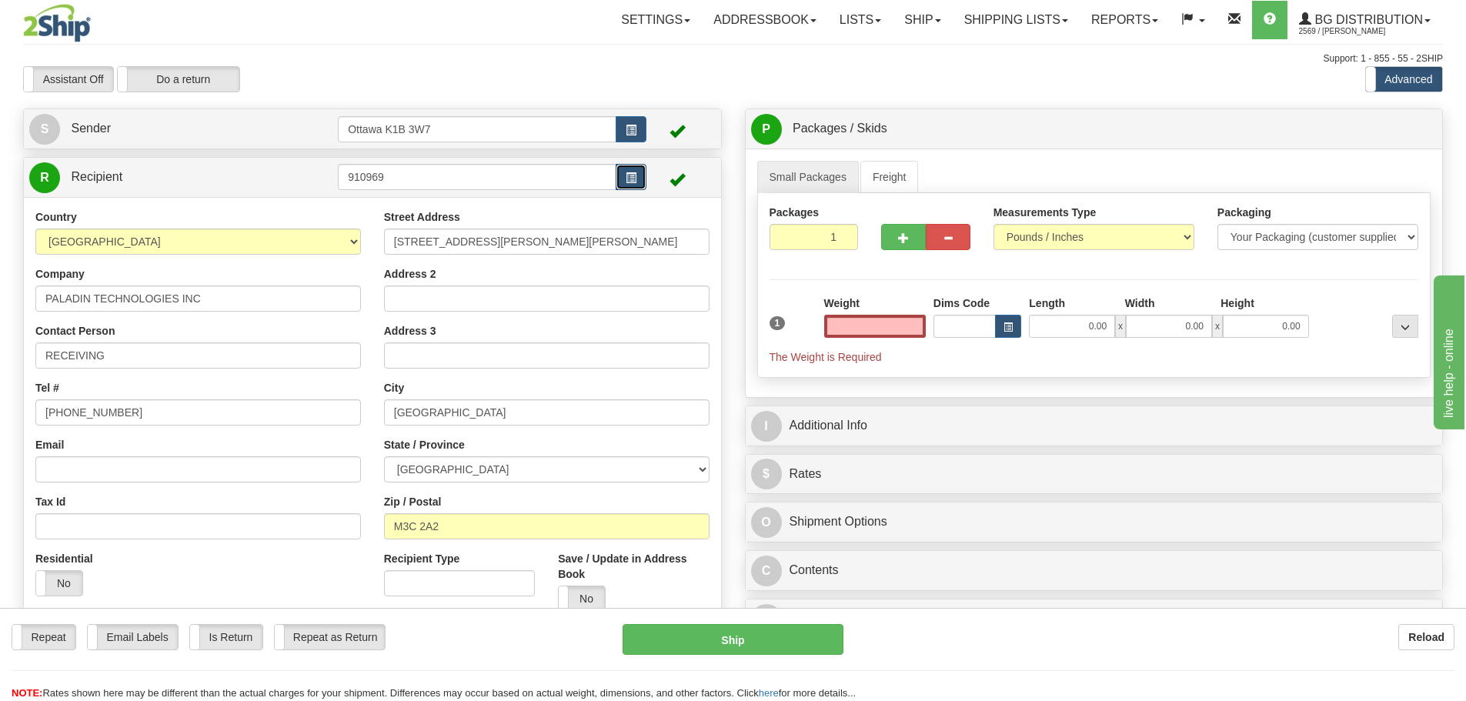
type input "0.00"
click at [637, 176] on span "button" at bounding box center [631, 178] width 11 height 10
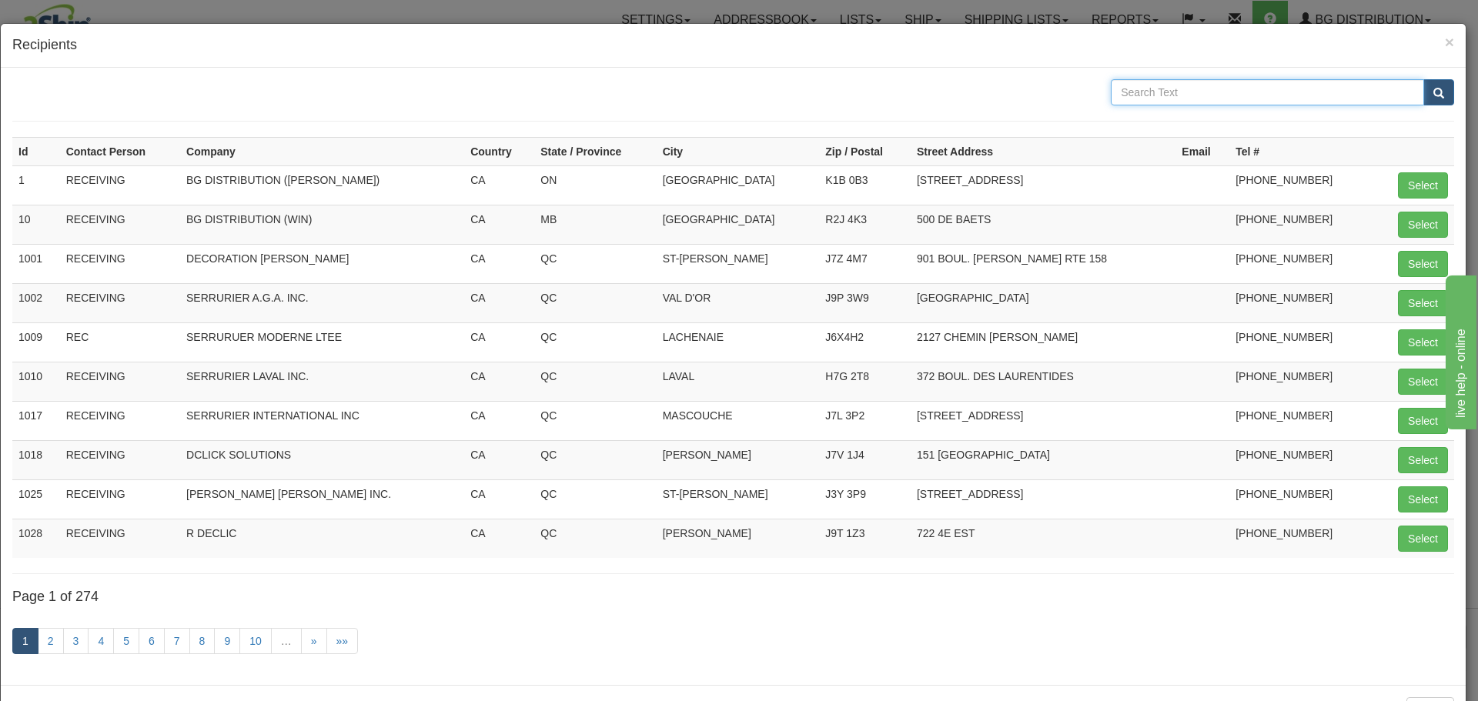
click at [1255, 92] on input "text" at bounding box center [1267, 92] width 313 height 26
type input "ST JOHN'S U-HAUL STORAGE"
click at [1423, 79] on button "submit" at bounding box center [1438, 92] width 31 height 26
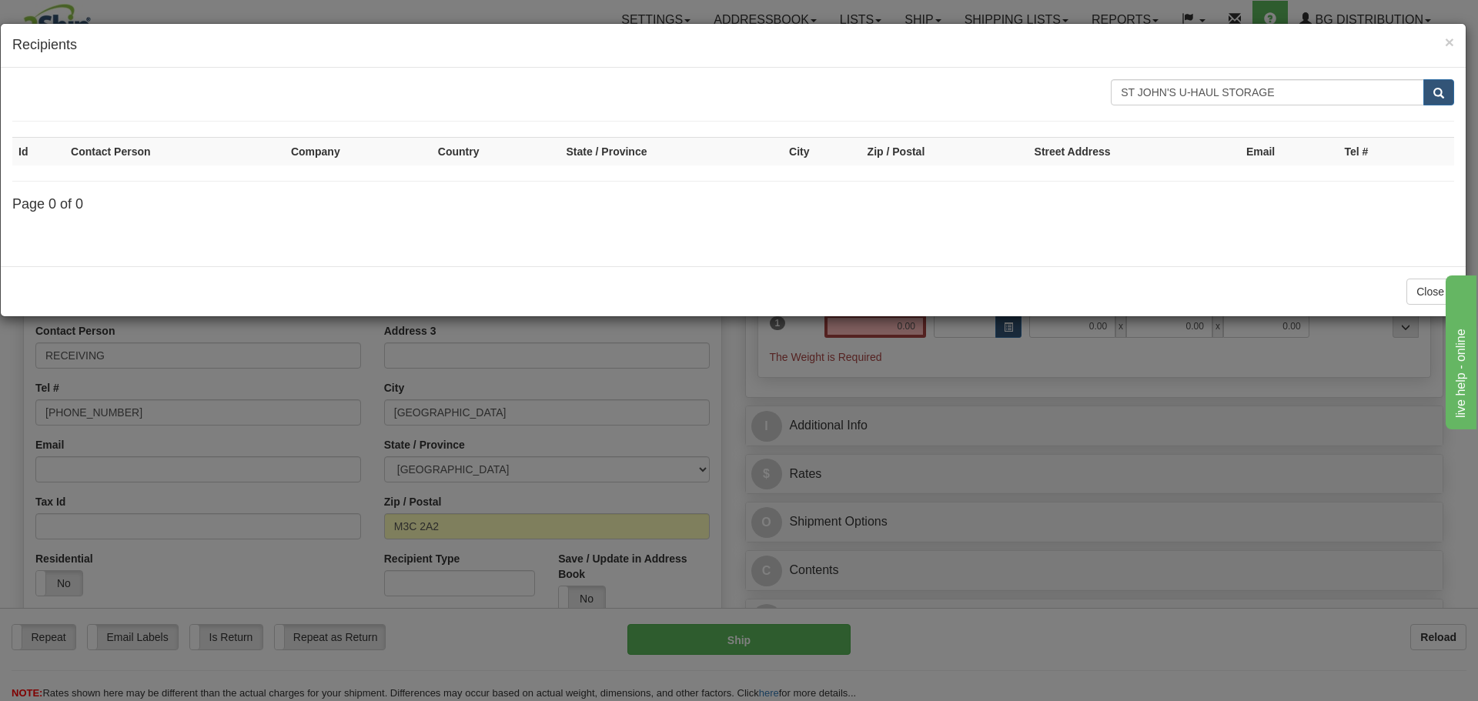
click at [1443, 44] on h4 "Recipients" at bounding box center [733, 45] width 1442 height 20
click at [1451, 35] on span "×" at bounding box center [1449, 42] width 9 height 18
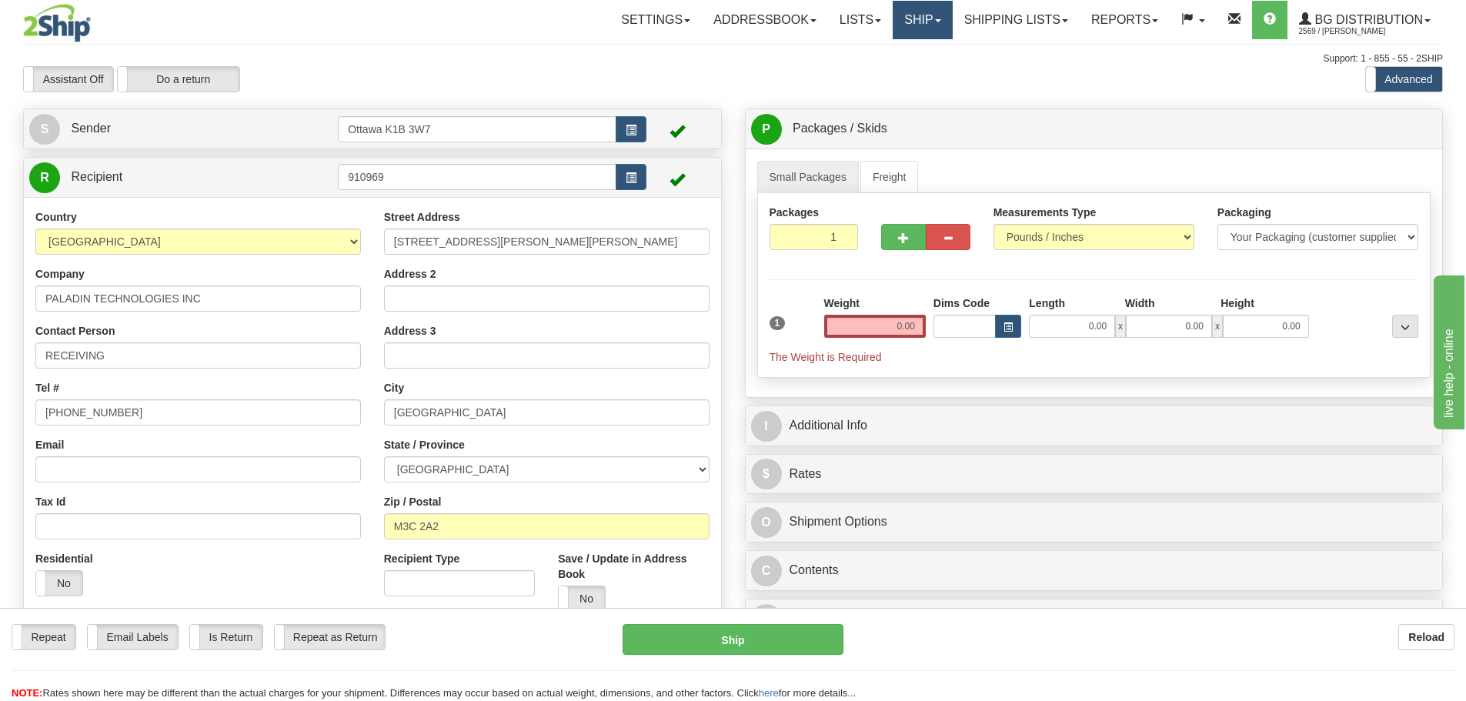
click at [907, 19] on link "Ship" at bounding box center [922, 20] width 59 height 38
click at [900, 65] on ul "Ship Screen" at bounding box center [891, 53] width 123 height 29
click at [894, 18] on link "Ship" at bounding box center [922, 20] width 59 height 38
click at [897, 48] on span "Ship Screen" at bounding box center [875, 54] width 58 height 12
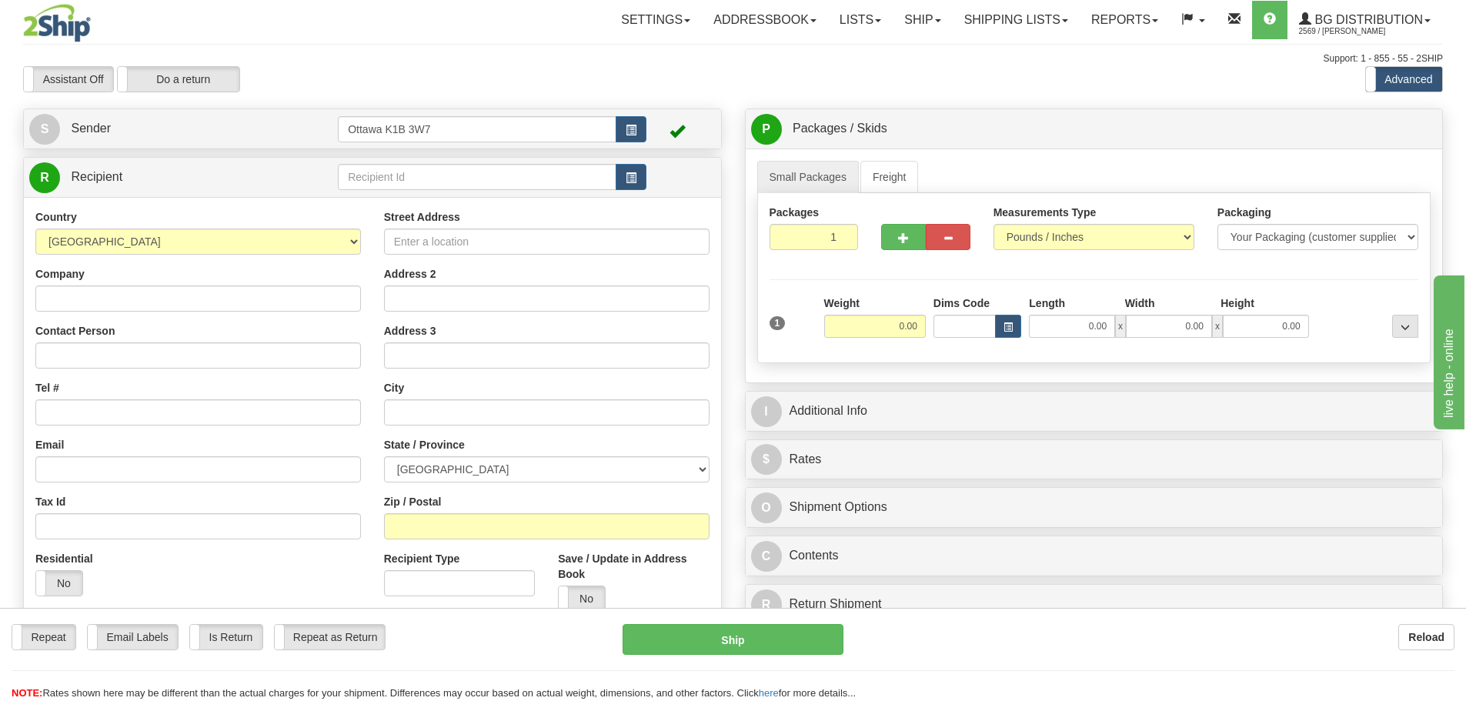
click at [213, 292] on div "Toggle navigation Settings Shipping Preferences Fields Preferences New" at bounding box center [733, 437] width 1466 height 875
click at [212, 292] on input "Company" at bounding box center [198, 299] width 326 height 26
type input "ST JOHN'S U-HAUL STORAGE"
type input "ATTN: [PERSON_NAME]"
type input "[PHONE_NUMBER]"
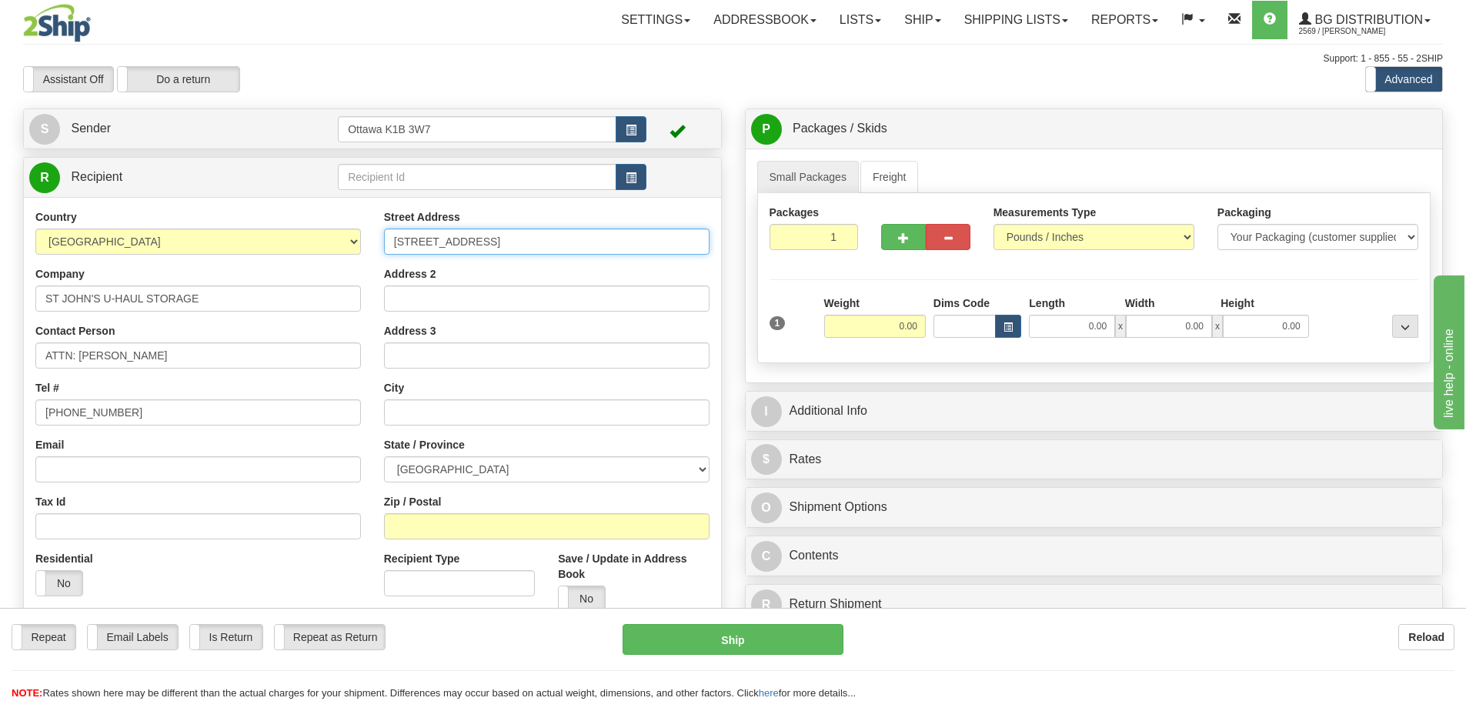
type input "[STREET_ADDRESS]"
click button "Delete" at bounding box center [0, 0] width 0 height 0
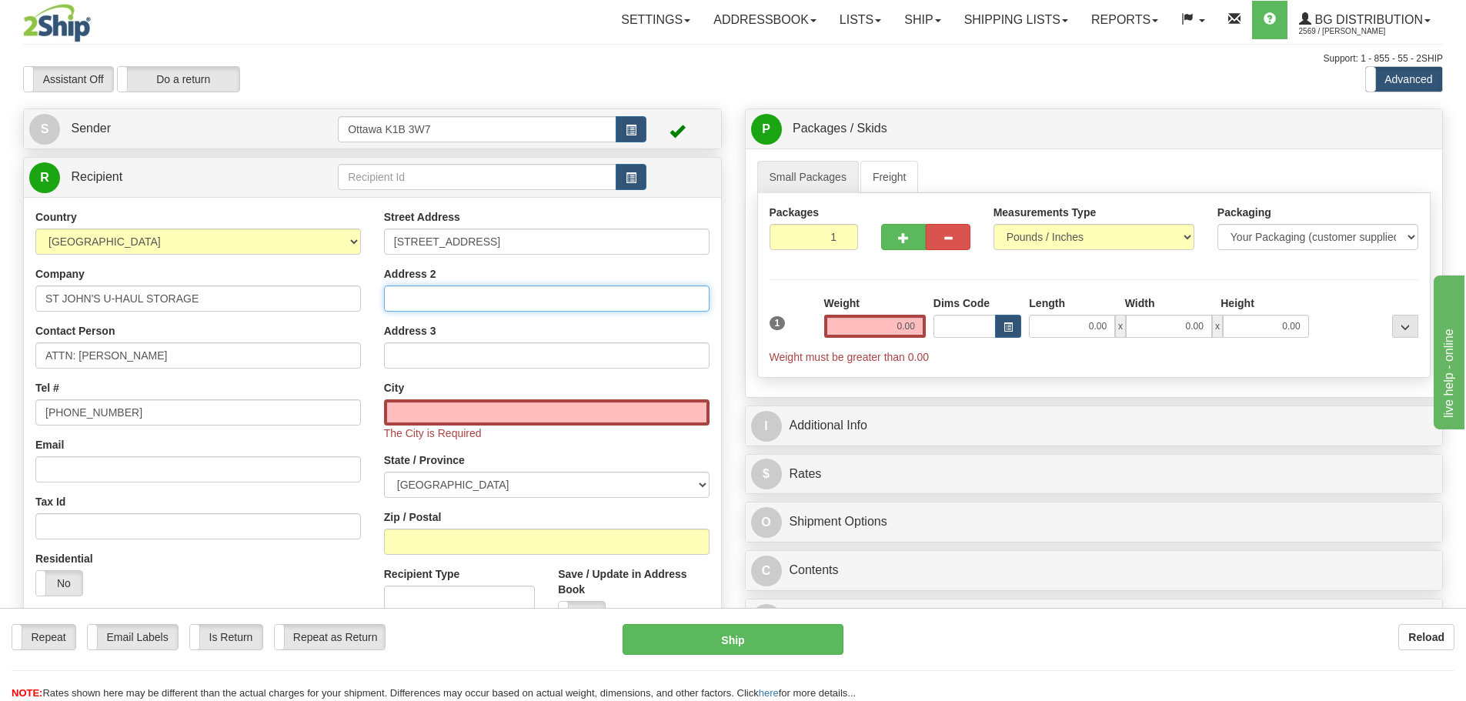
click at [479, 290] on input "Address 2" at bounding box center [547, 299] width 326 height 26
type input "UNIT 1533"
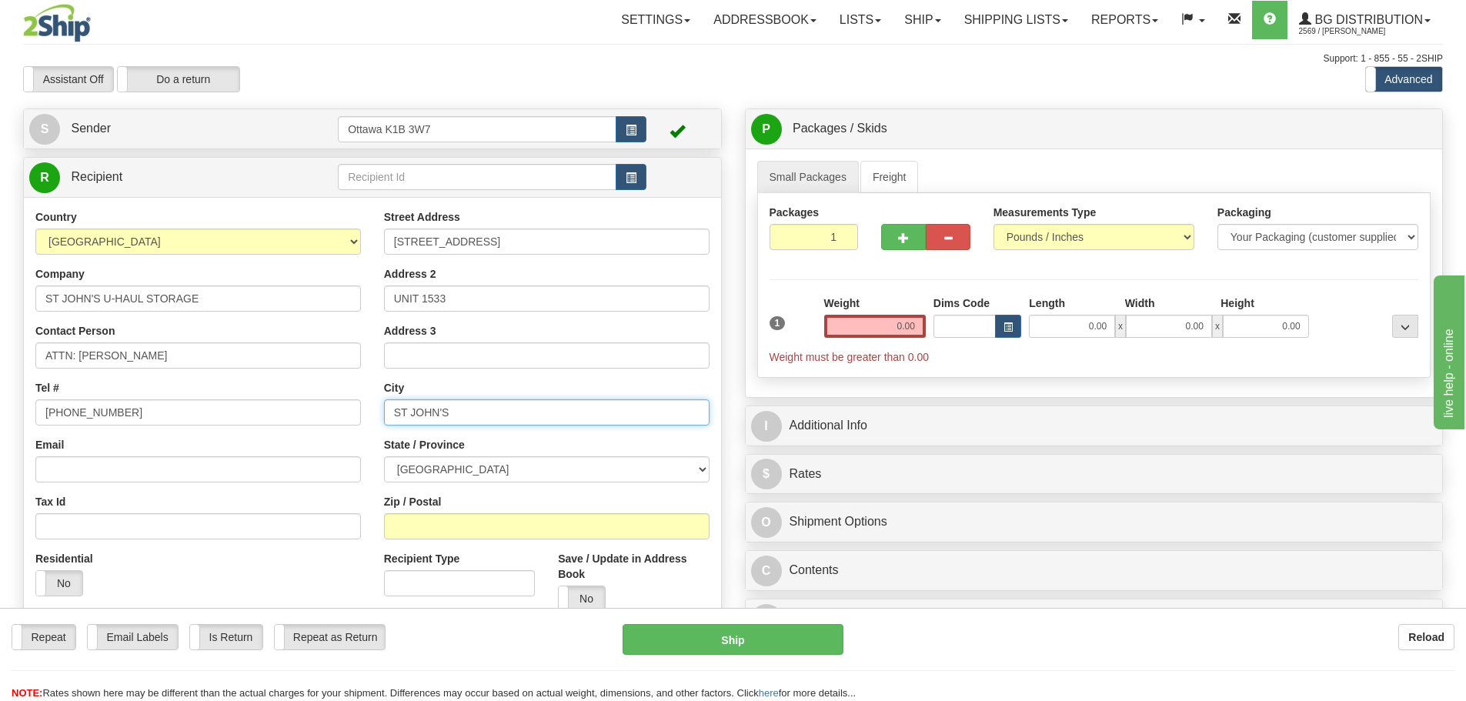
type input "ST JOHN'S"
click at [509, 459] on select "[GEOGRAPHIC_DATA] [GEOGRAPHIC_DATA] [GEOGRAPHIC_DATA] [GEOGRAPHIC_DATA] [GEOGRA…" at bounding box center [547, 469] width 326 height 26
select select "NL"
click at [384, 456] on select "[GEOGRAPHIC_DATA] [GEOGRAPHIC_DATA] [GEOGRAPHIC_DATA] [GEOGRAPHIC_DATA] [GEOGRA…" at bounding box center [547, 469] width 326 height 26
click at [474, 517] on input "Zip / Postal" at bounding box center [547, 526] width 326 height 26
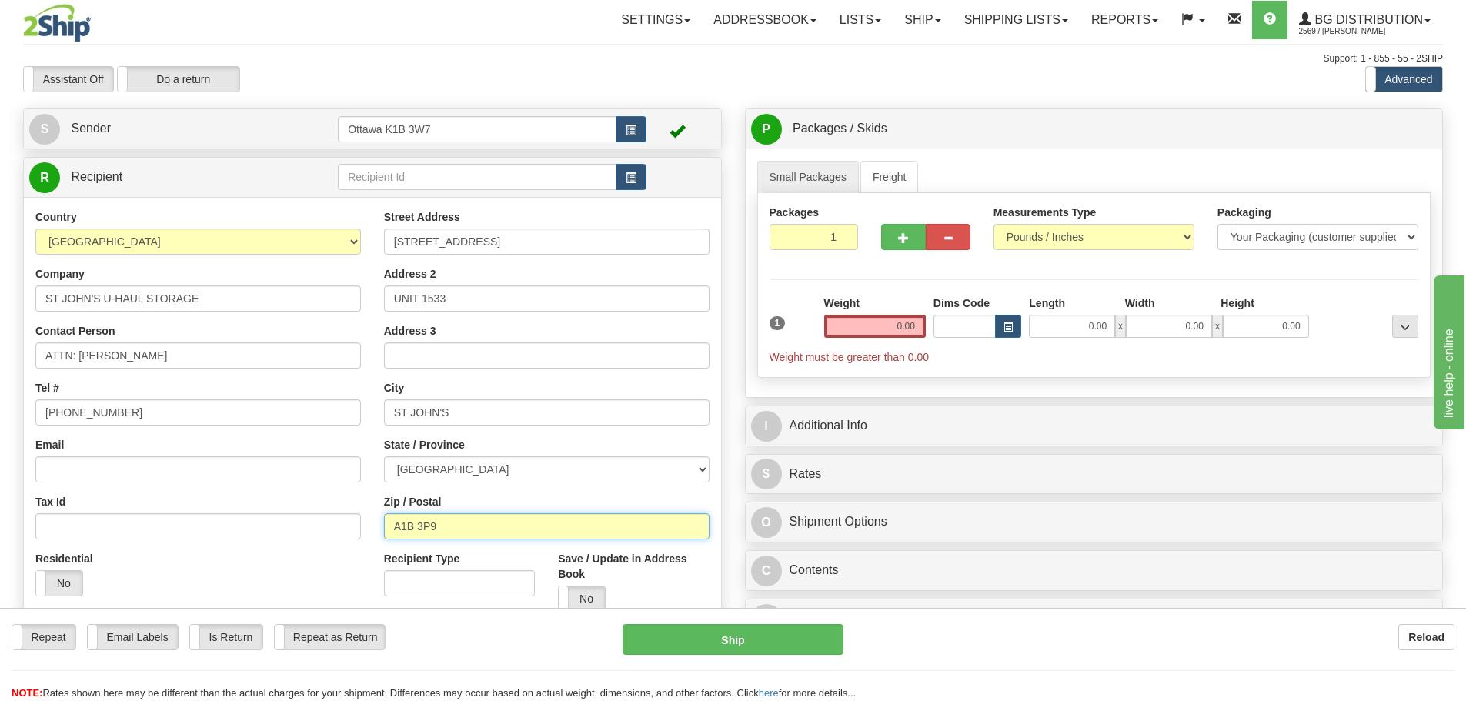
type input "A1B 3P9"
click at [867, 326] on input "0.00" at bounding box center [875, 326] width 102 height 23
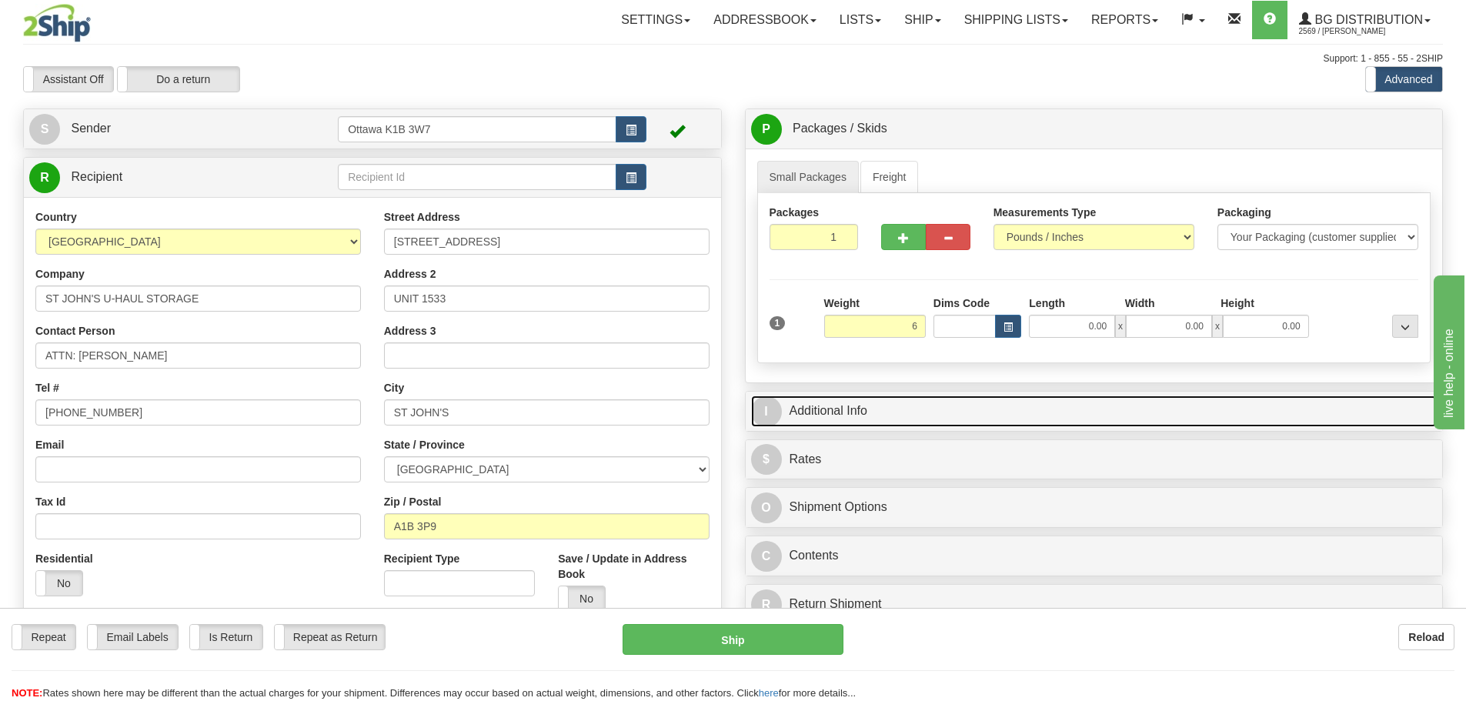
type input "6.00"
click at [939, 424] on link "I Additional Info" at bounding box center [1094, 412] width 687 height 32
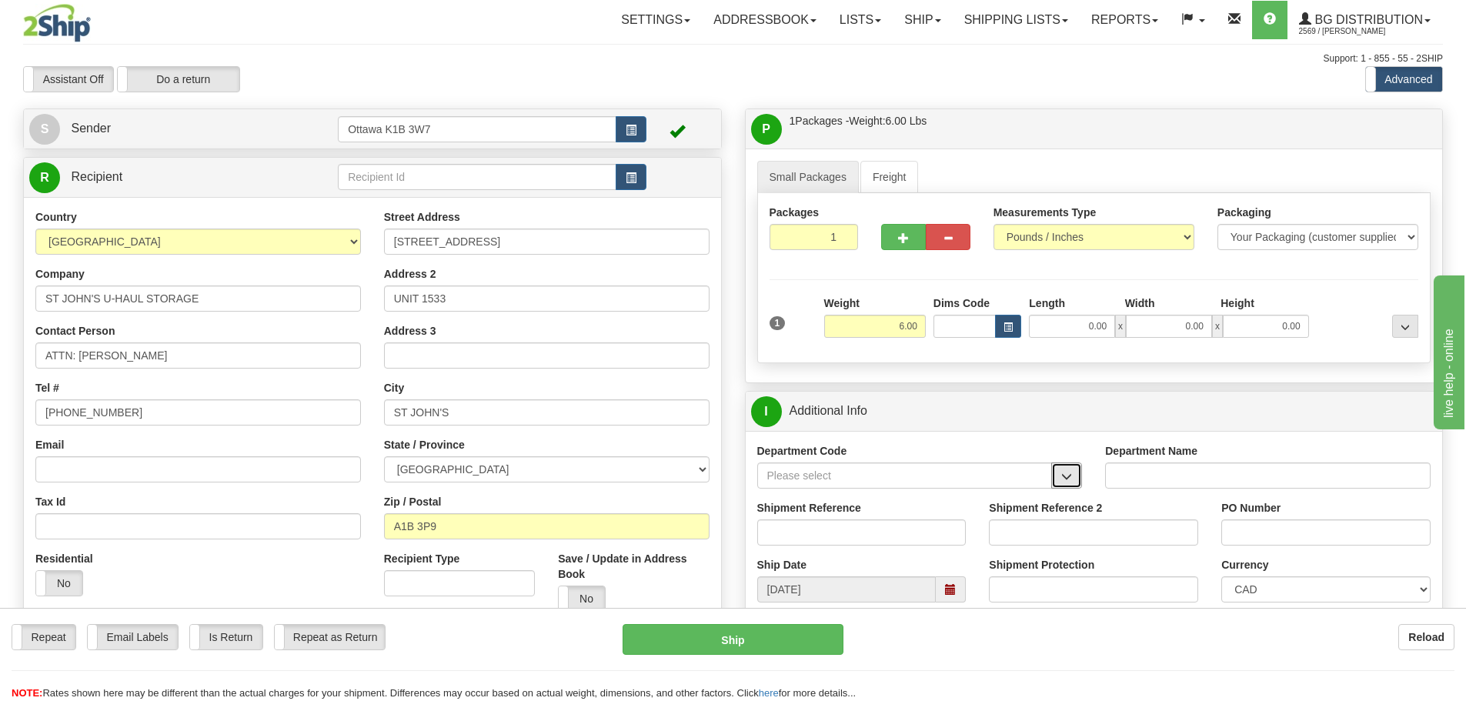
click at [1071, 482] on span "button" at bounding box center [1066, 477] width 11 height 10
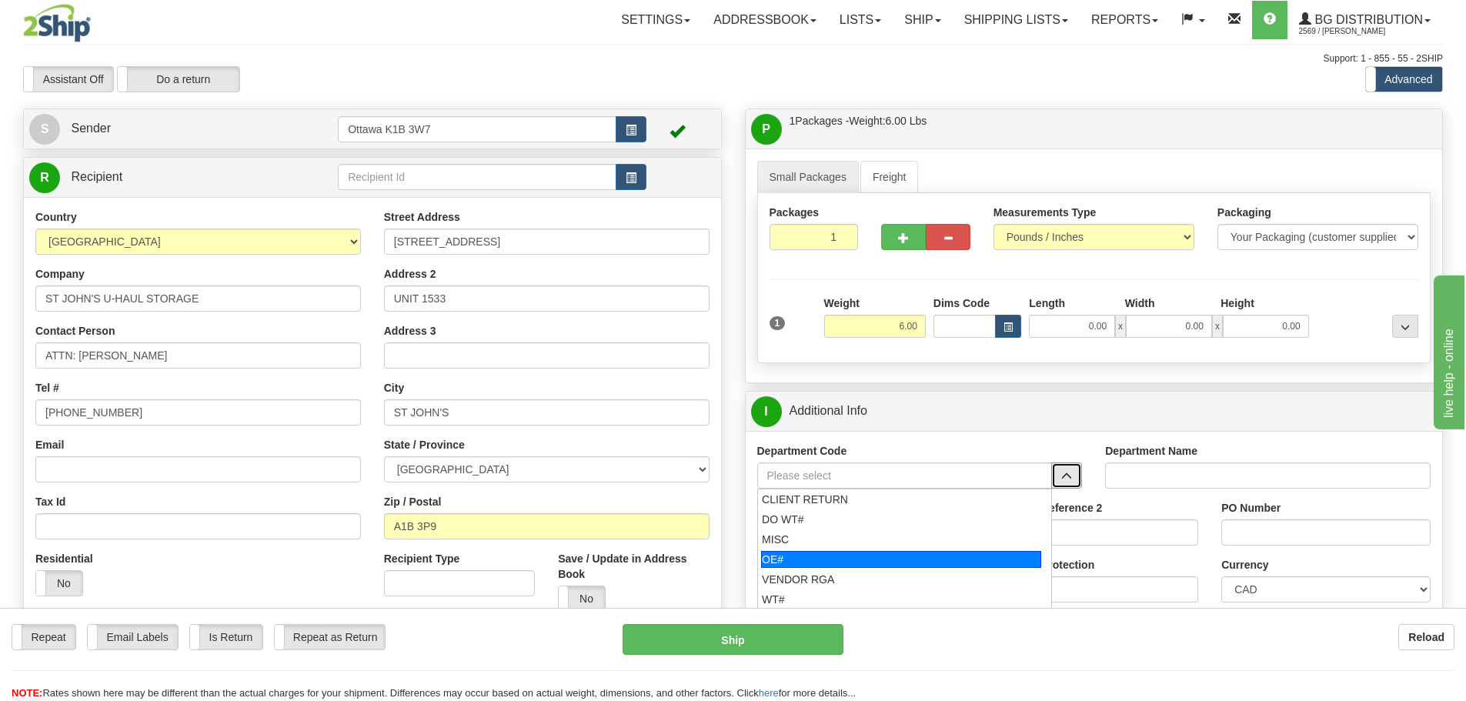
click at [867, 557] on div "OE#" at bounding box center [901, 559] width 280 height 17
type input "OE#"
type input "ORDERS"
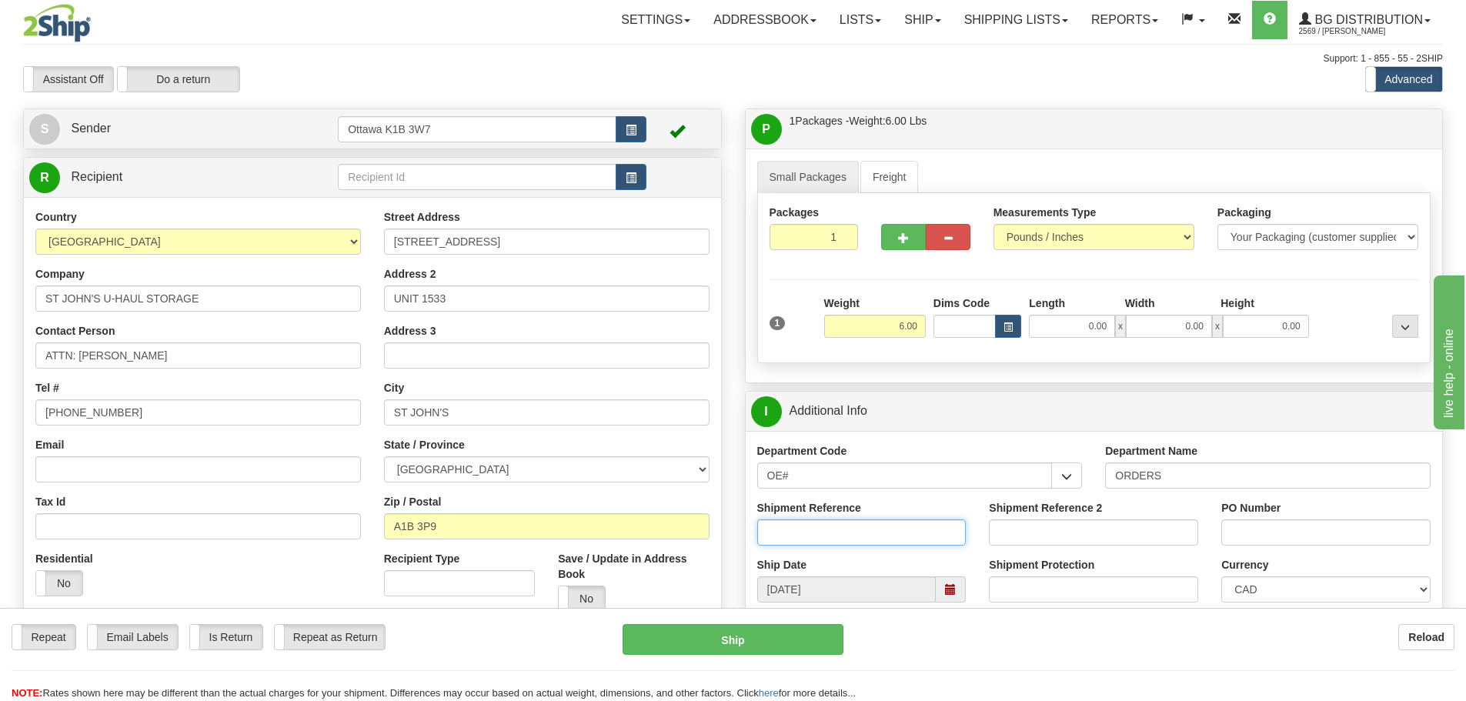
click at [857, 522] on input "Shipment Reference" at bounding box center [861, 533] width 209 height 26
type input "10202810-00"
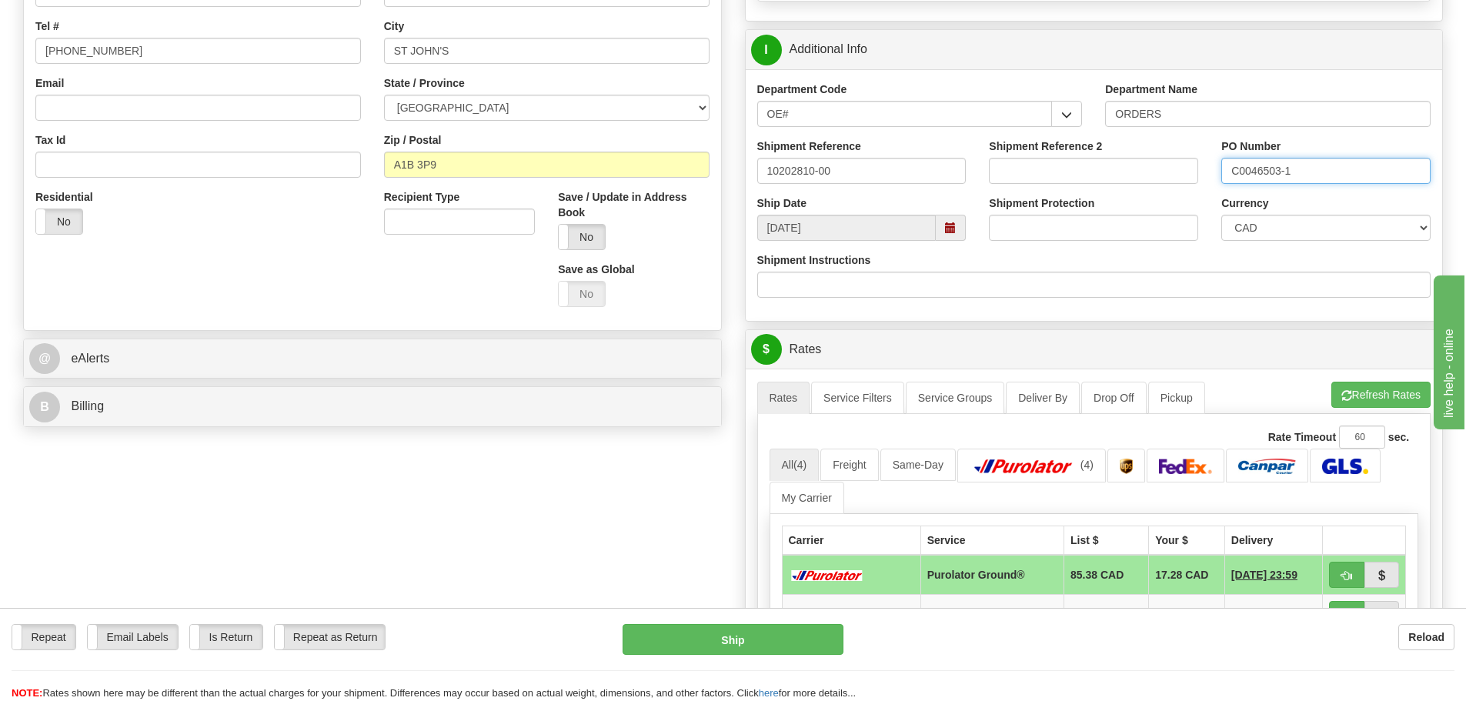
scroll to position [462, 0]
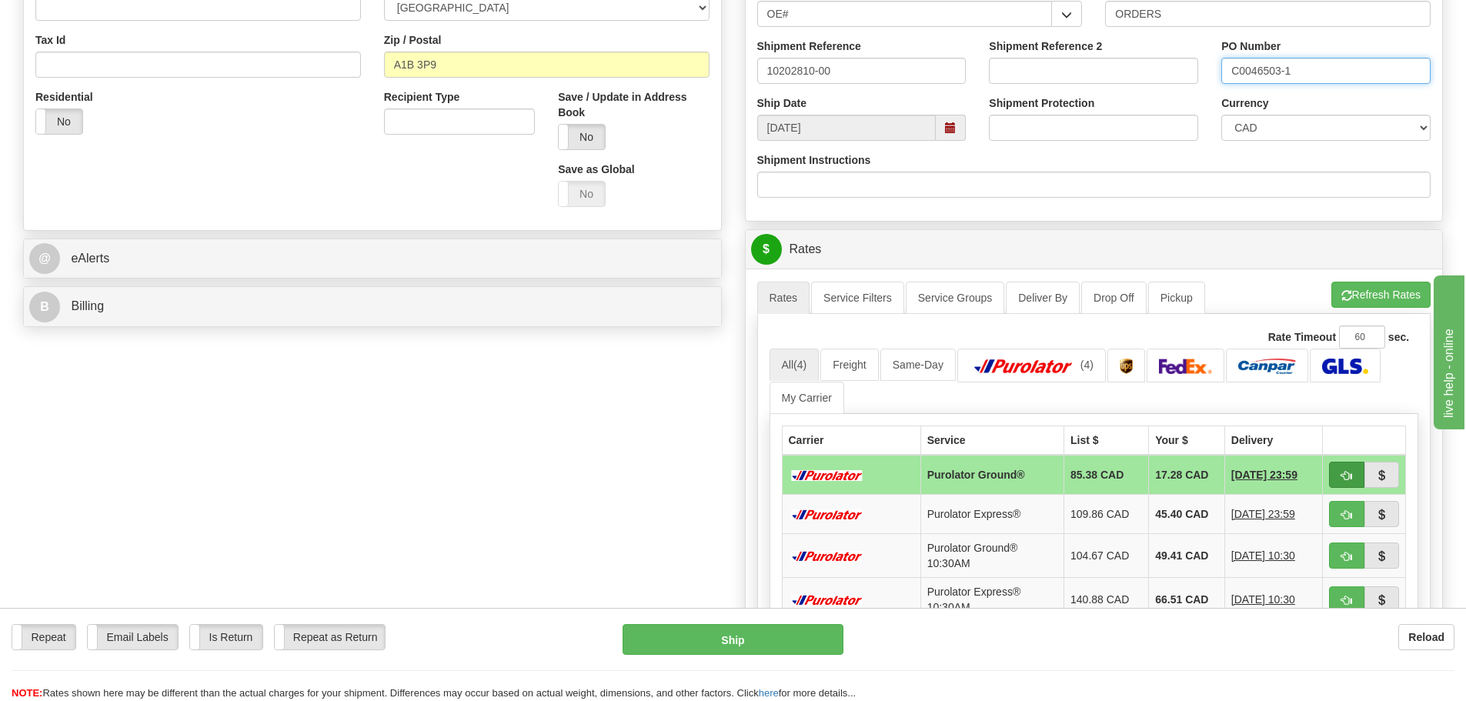
type input "C0046503-1"
click at [1352, 474] on button "button" at bounding box center [1346, 475] width 35 height 26
type input "260"
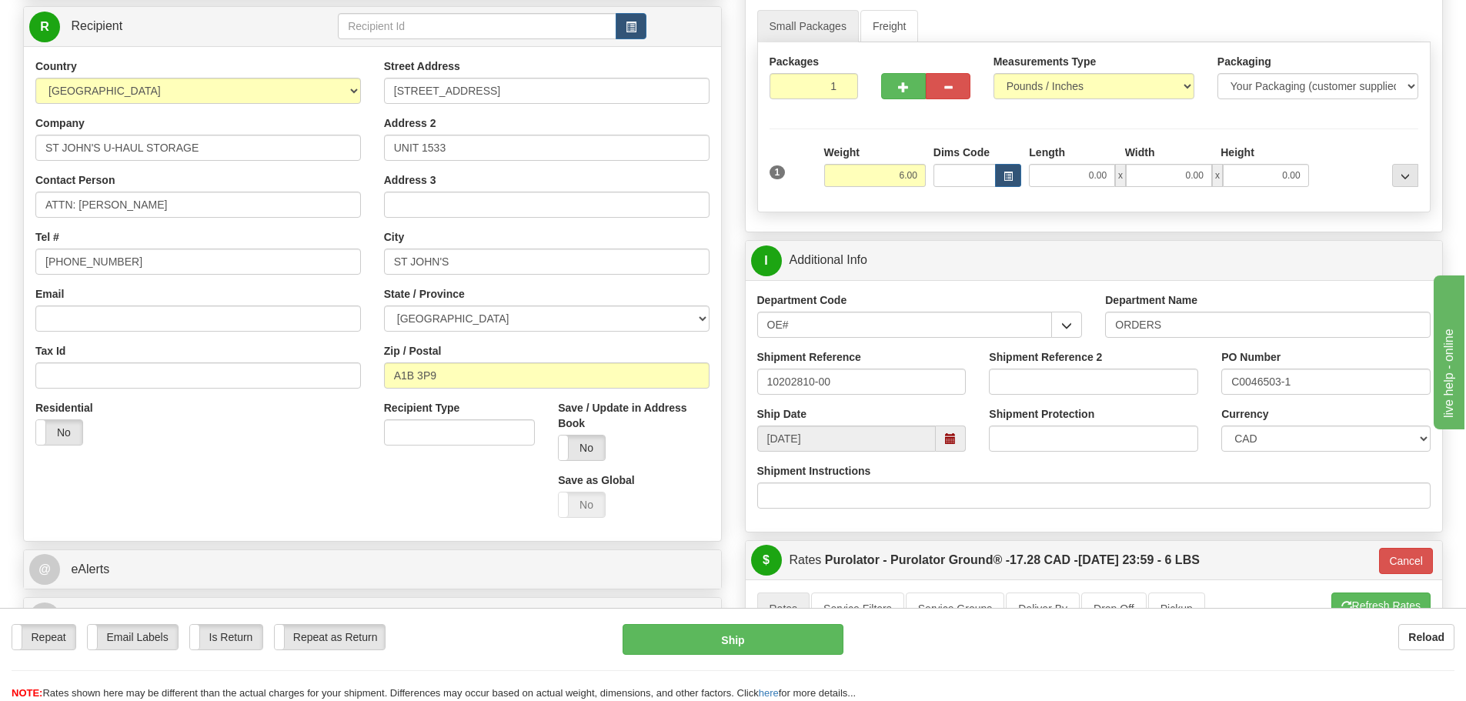
scroll to position [154, 0]
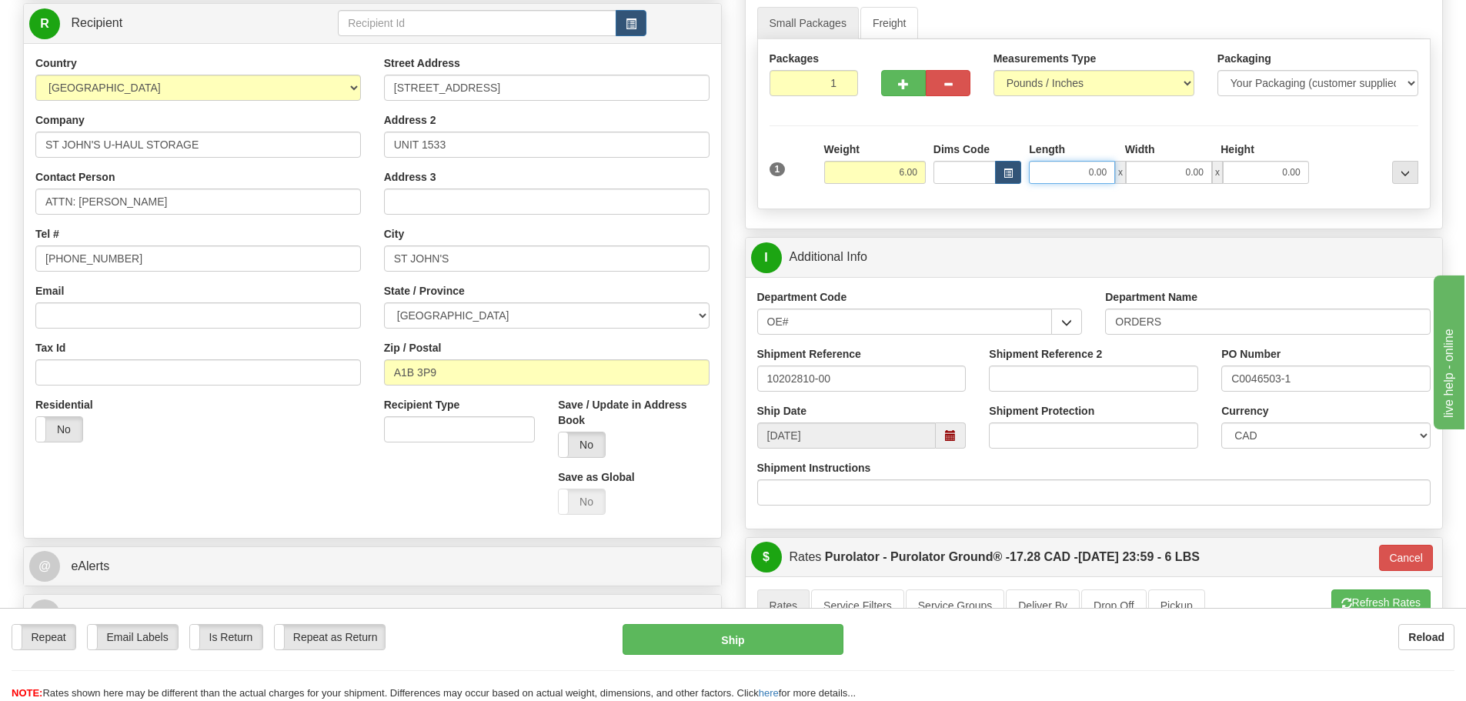
click at [1081, 172] on input "0.00" at bounding box center [1072, 172] width 86 height 23
type input "10.00"
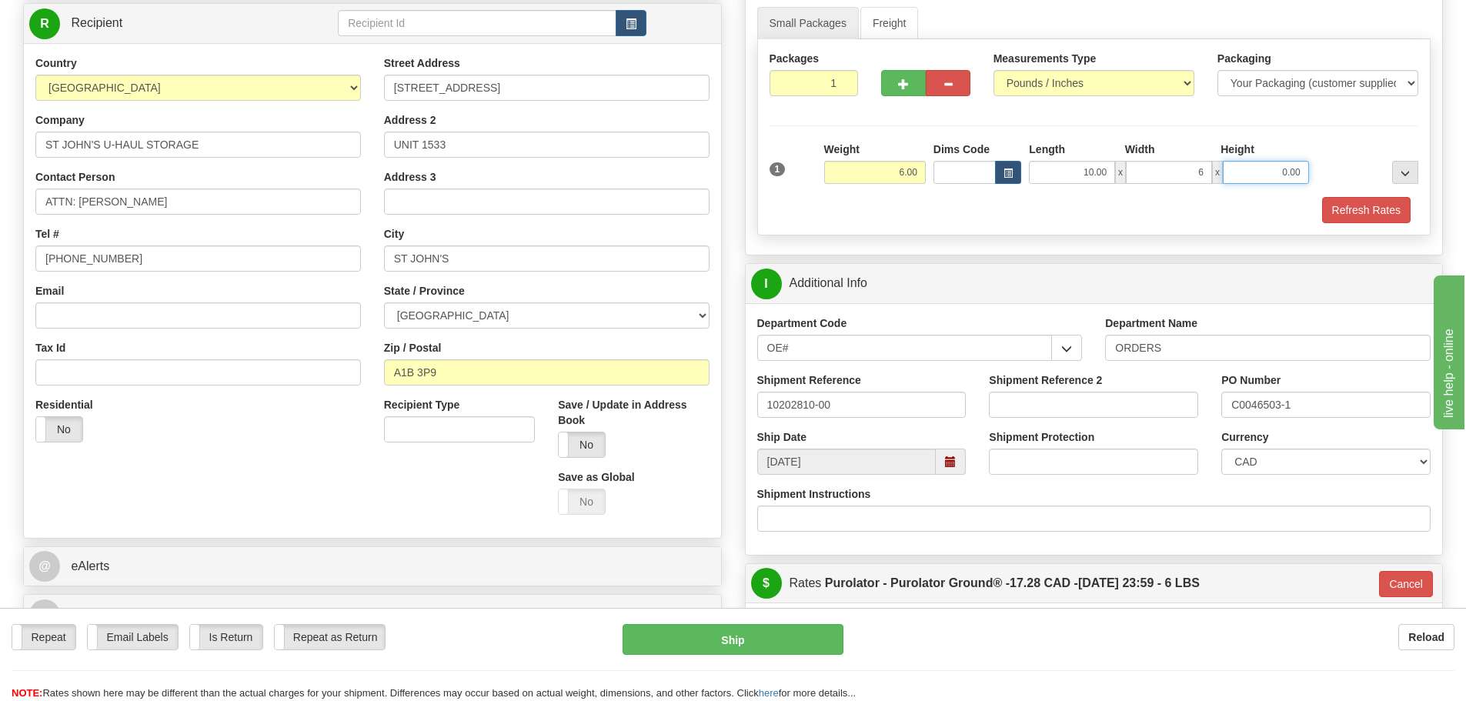
type input "6.00"
type input "7.00"
click at [1348, 211] on button "Refresh Rates" at bounding box center [1366, 210] width 89 height 26
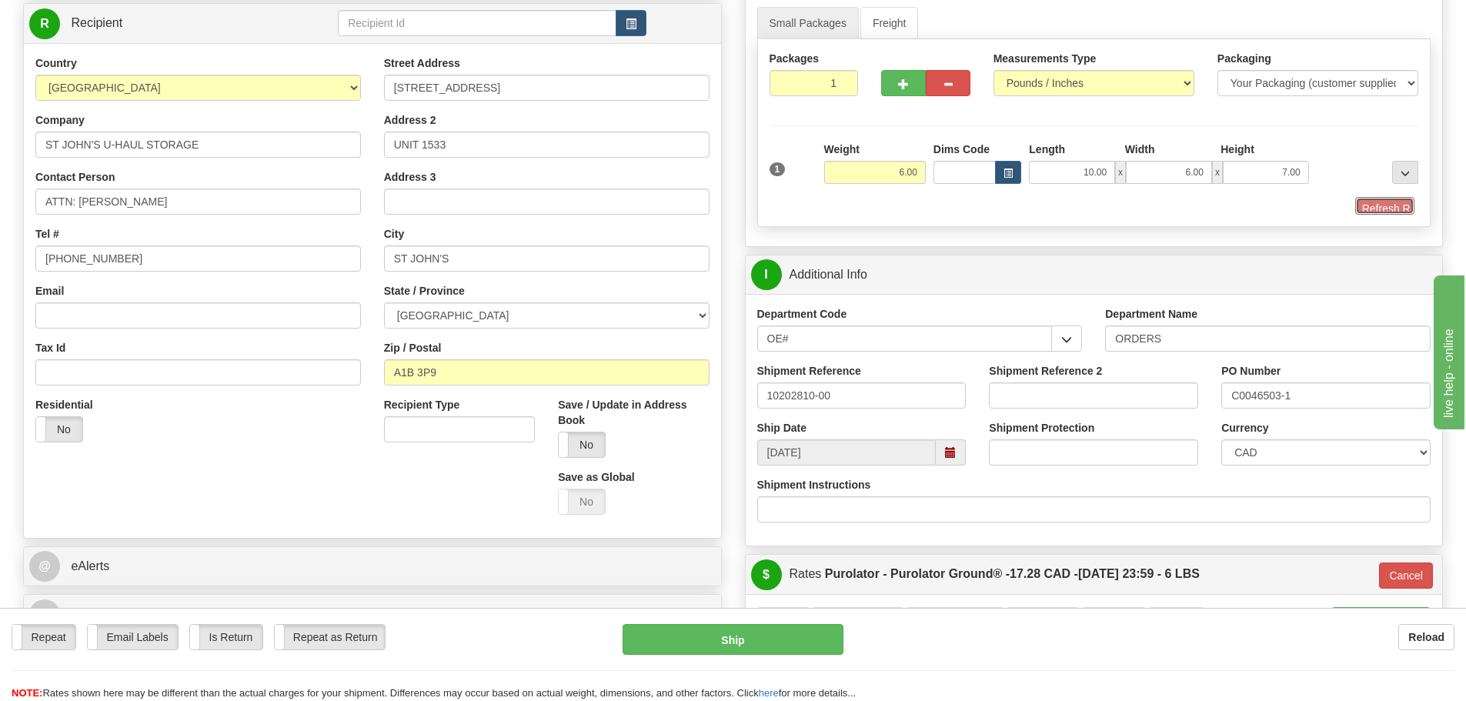
type input "260"
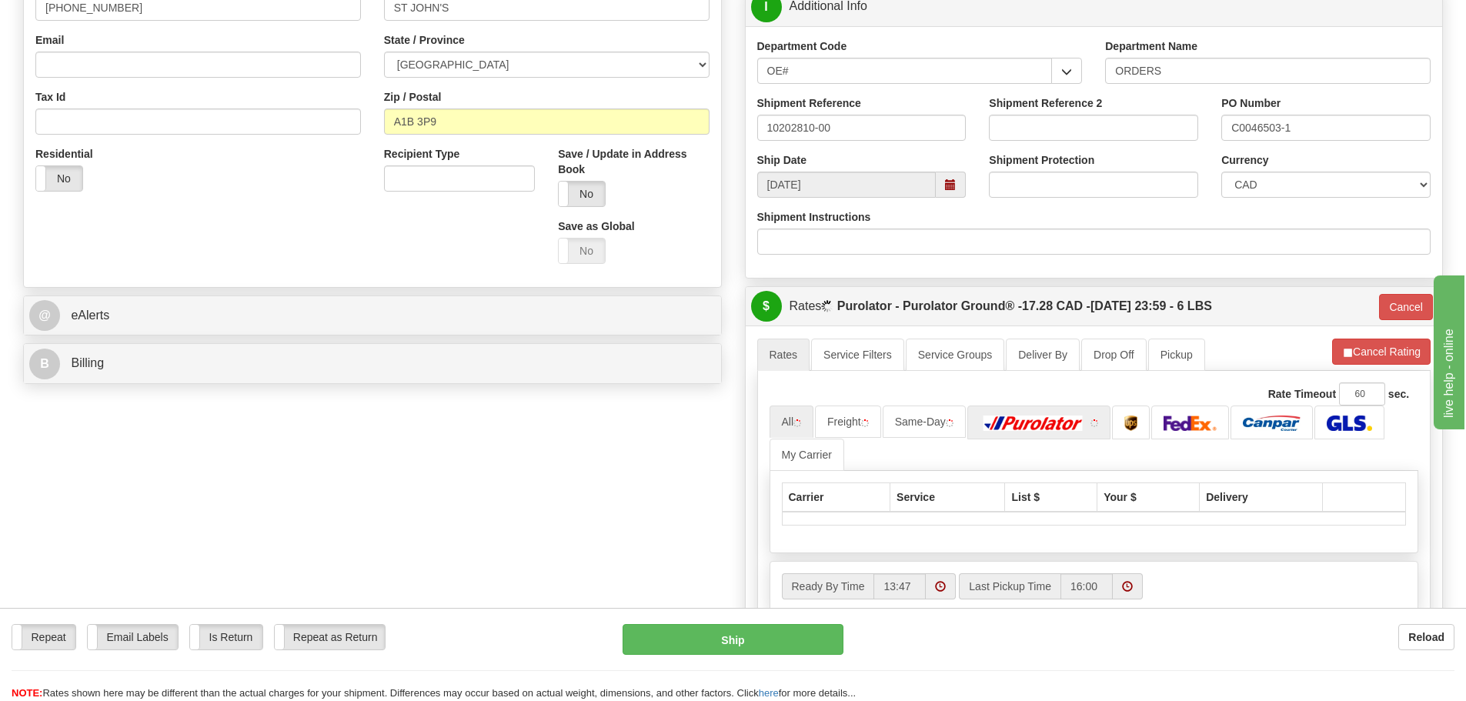
scroll to position [539, 0]
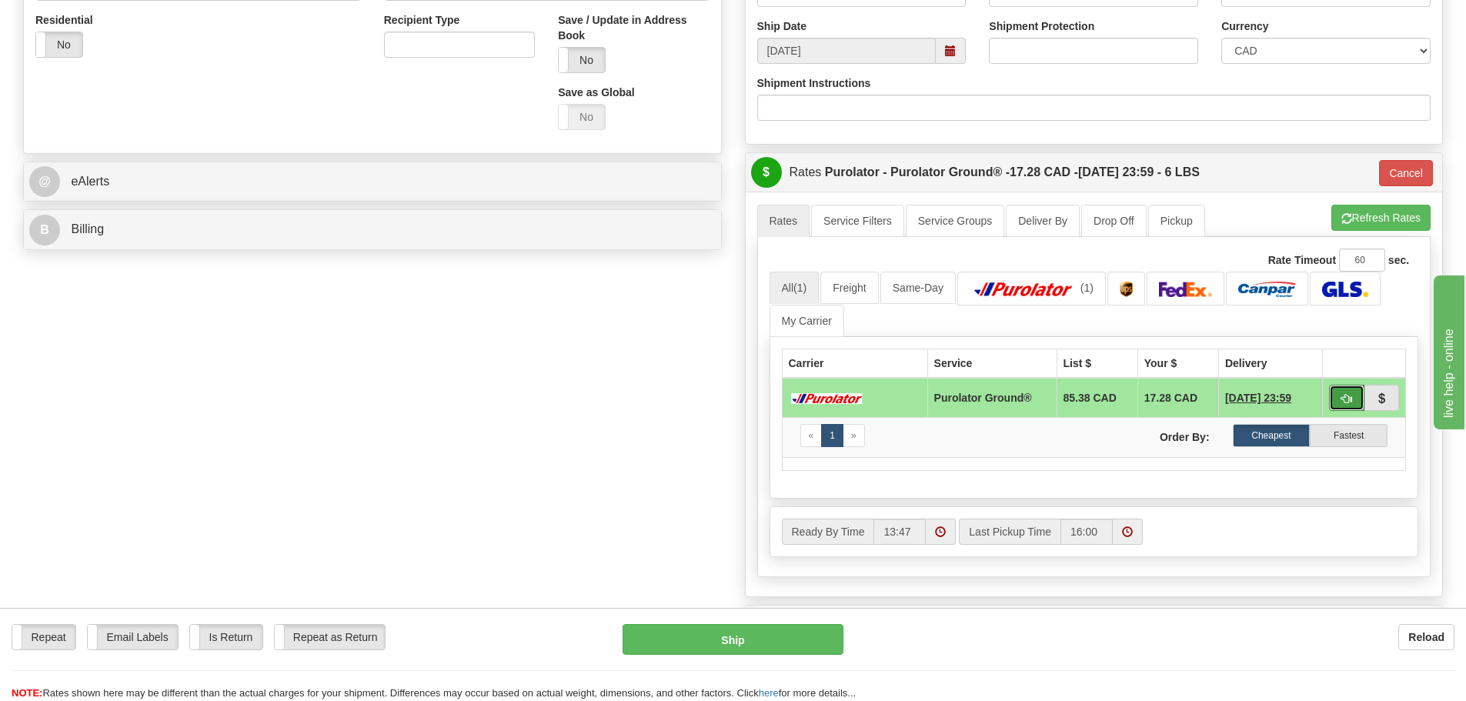
click at [1351, 405] on button "button" at bounding box center [1346, 398] width 35 height 26
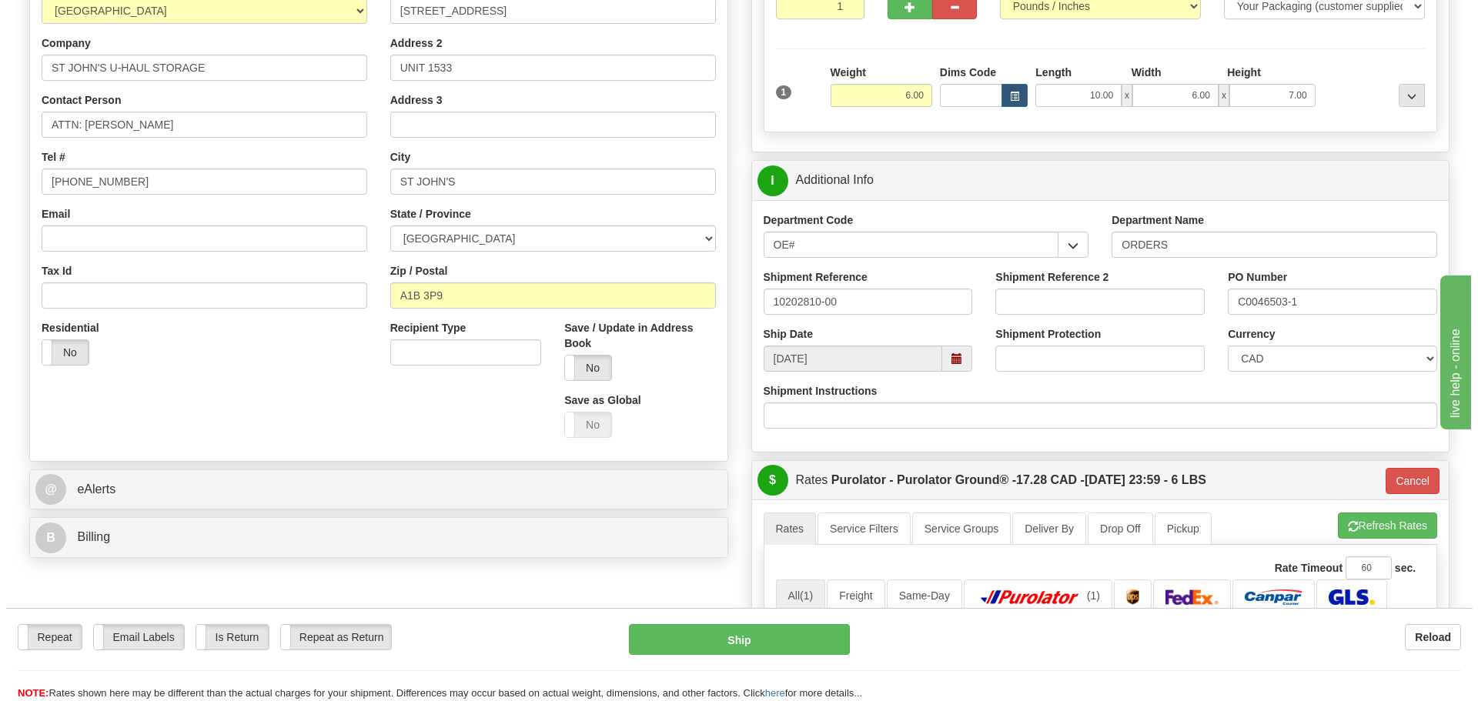
scroll to position [154, 0]
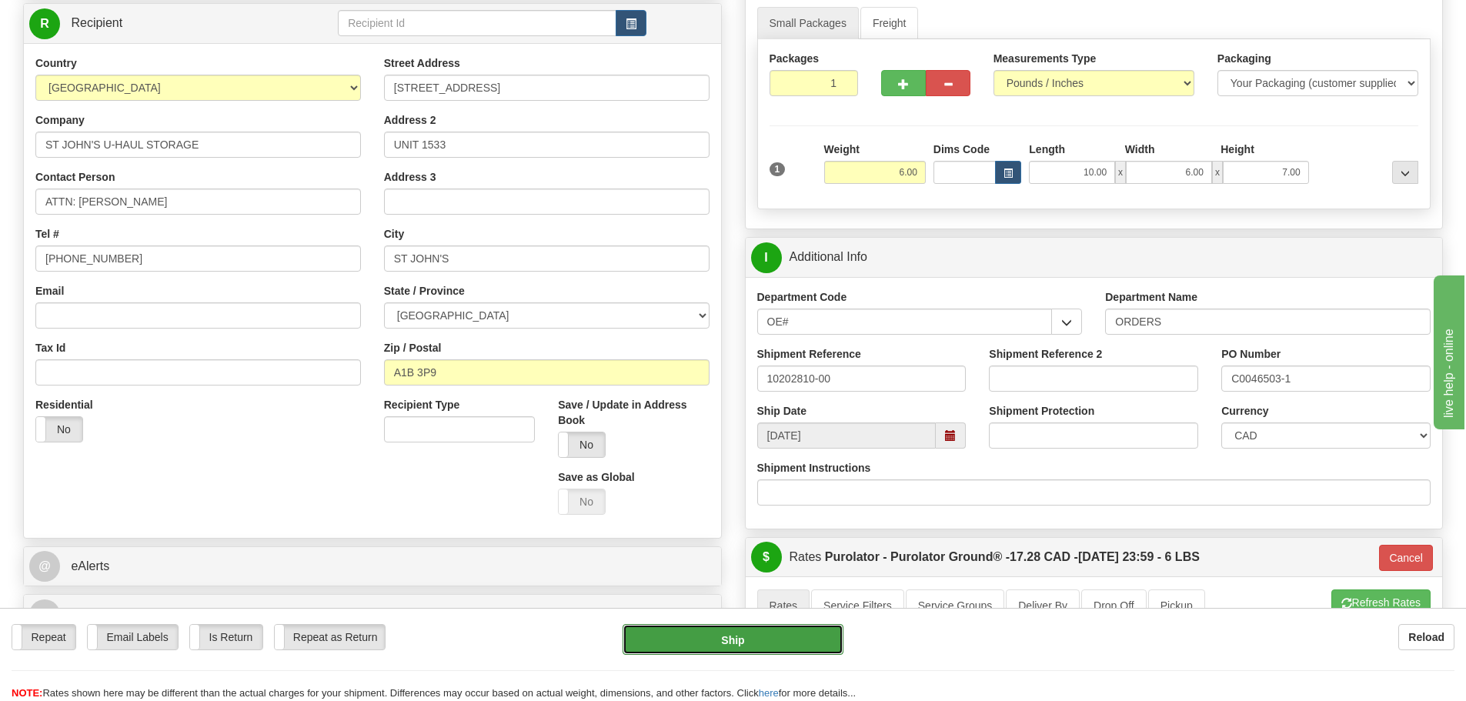
click at [756, 634] on button "Ship" at bounding box center [733, 639] width 221 height 31
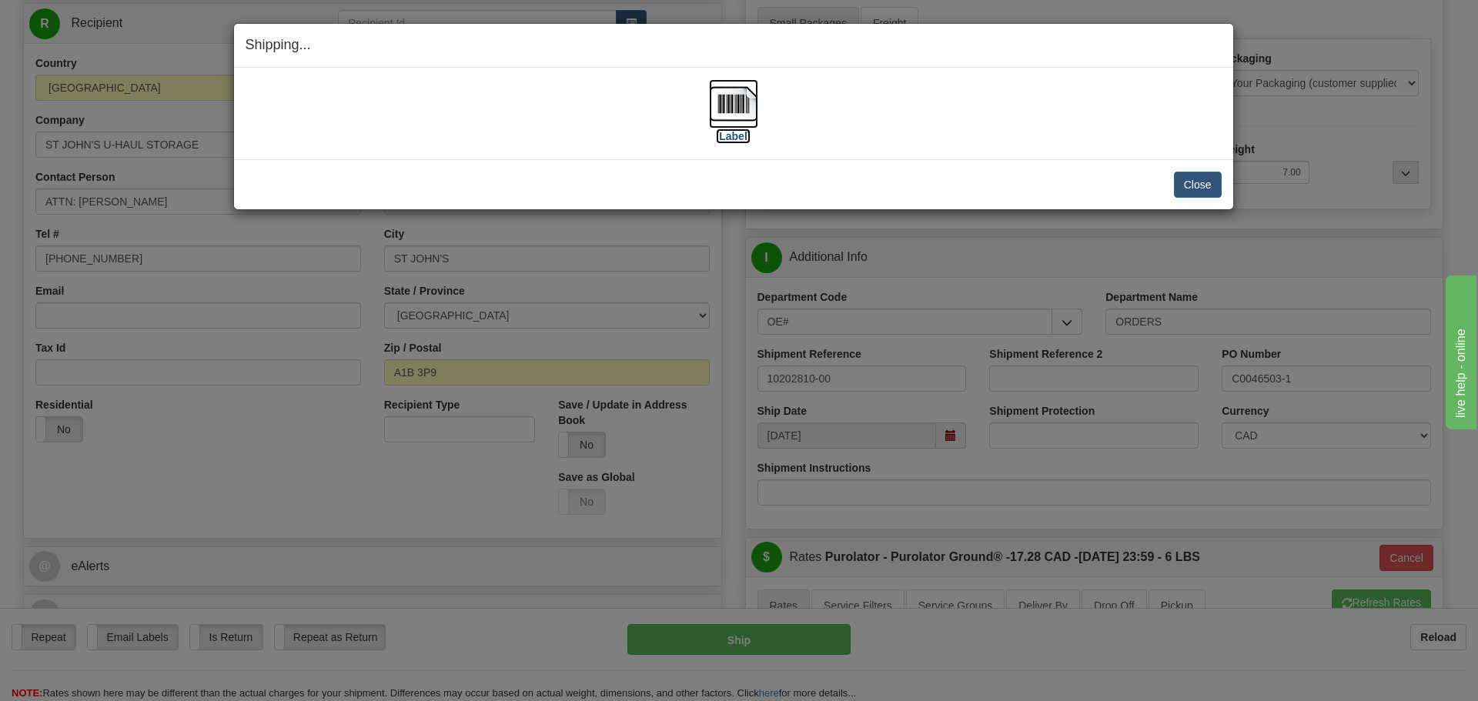
click at [727, 123] on img at bounding box center [733, 103] width 49 height 49
click at [1203, 182] on button "Close" at bounding box center [1198, 185] width 48 height 26
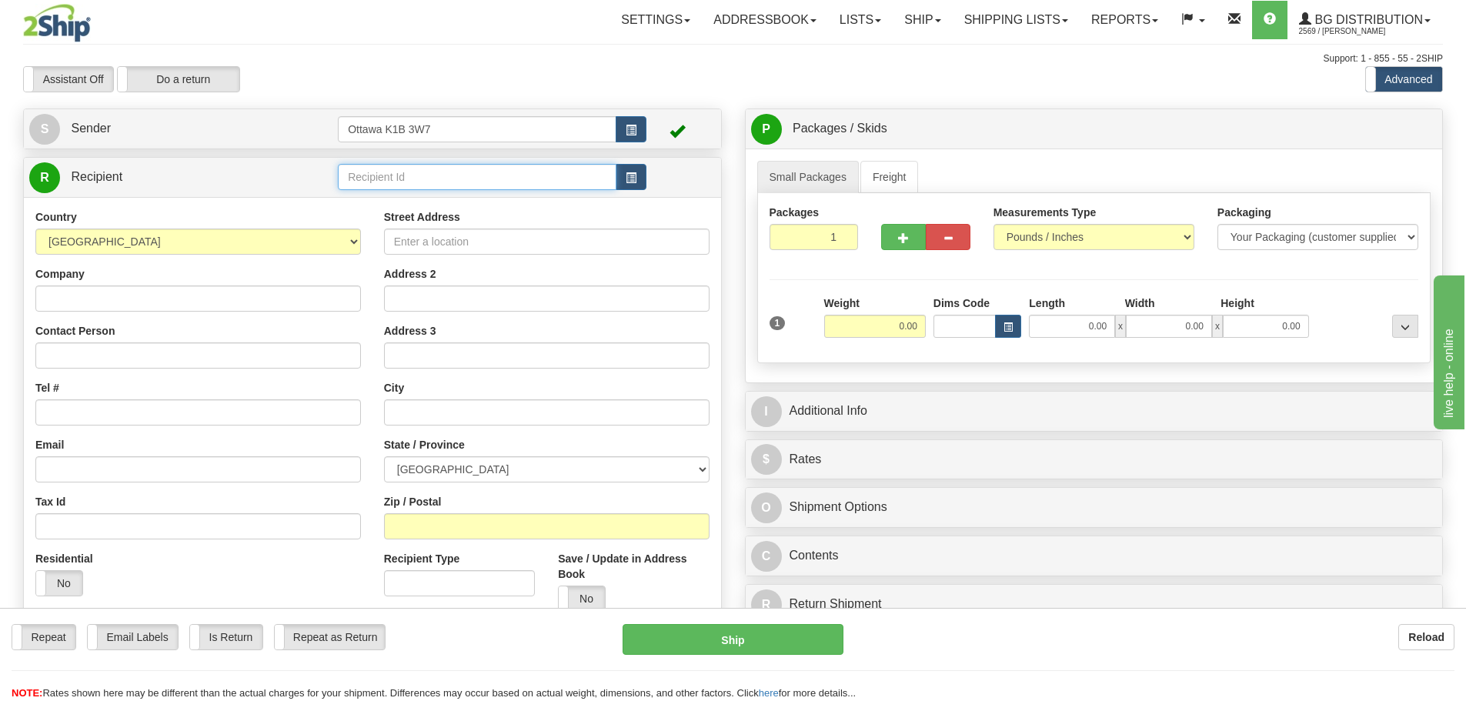
click at [422, 177] on input "text" at bounding box center [477, 177] width 279 height 26
click at [666, 60] on div "Support: 1 - 855 - 55 - 2SHIP" at bounding box center [733, 58] width 1420 height 13
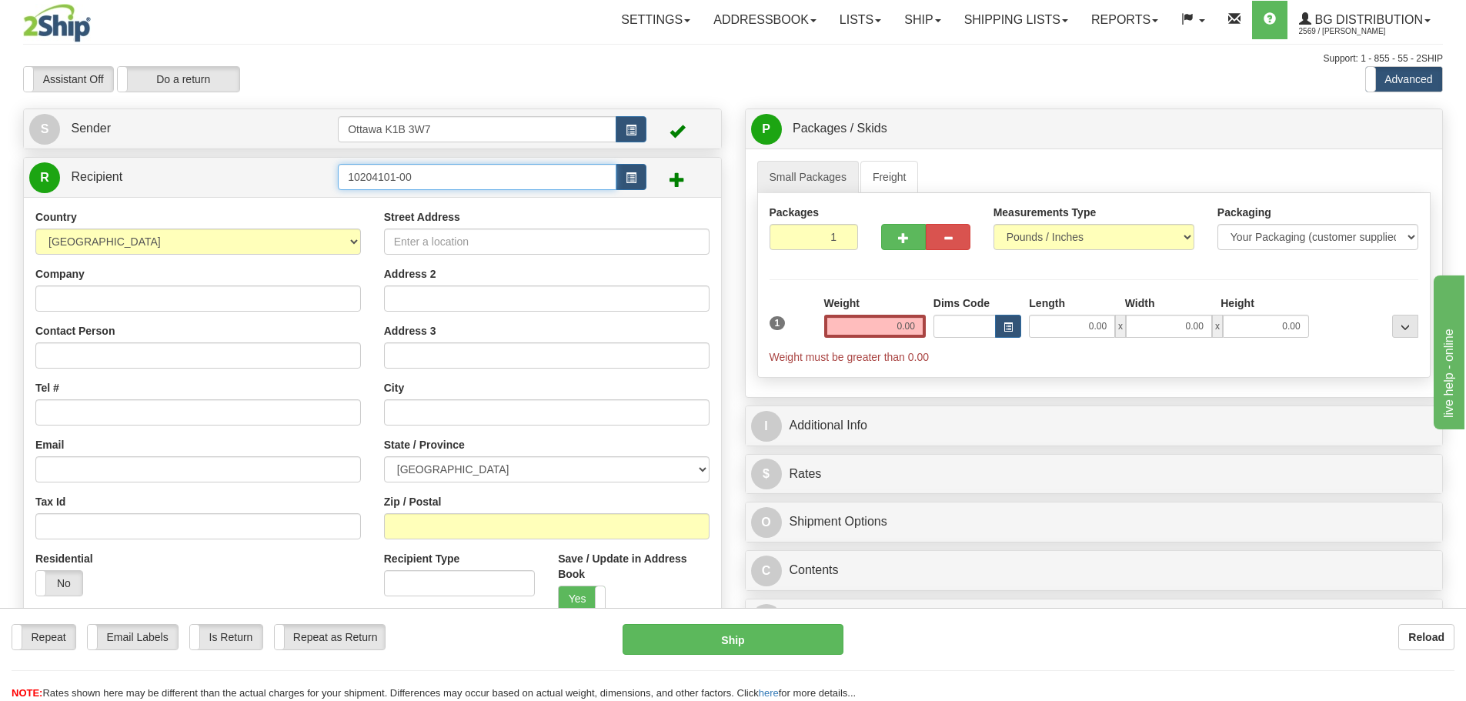
drag, startPoint x: 483, startPoint y: 178, endPoint x: 0, endPoint y: 169, distance: 483.4
click at [0, 169] on div "Toggle navigation Settings Shipping Preferences Fields Preferences New" at bounding box center [733, 437] width 1466 height 875
type input "1223"
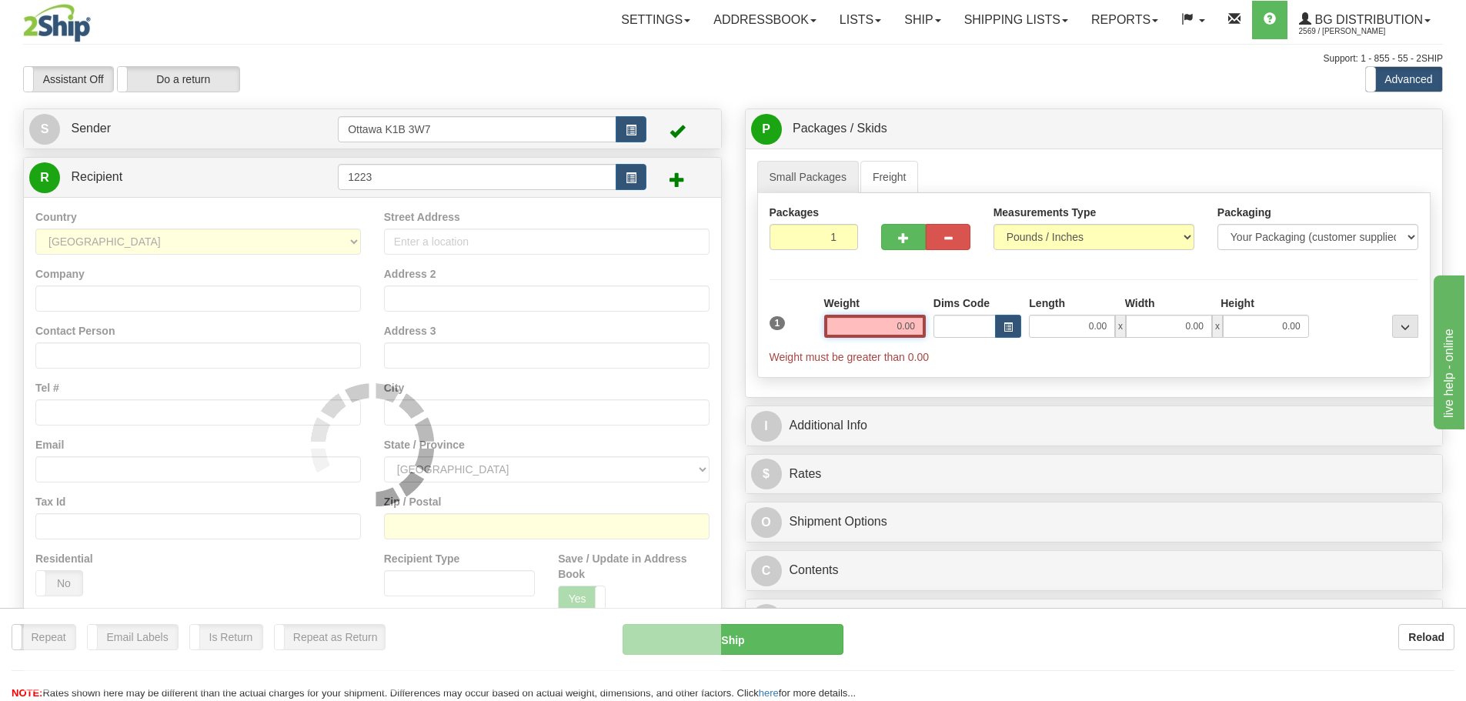
click at [522, 104] on div "Toggle navigation Settings Shipping Preferences Fields Preferences New" at bounding box center [733, 437] width 1466 height 875
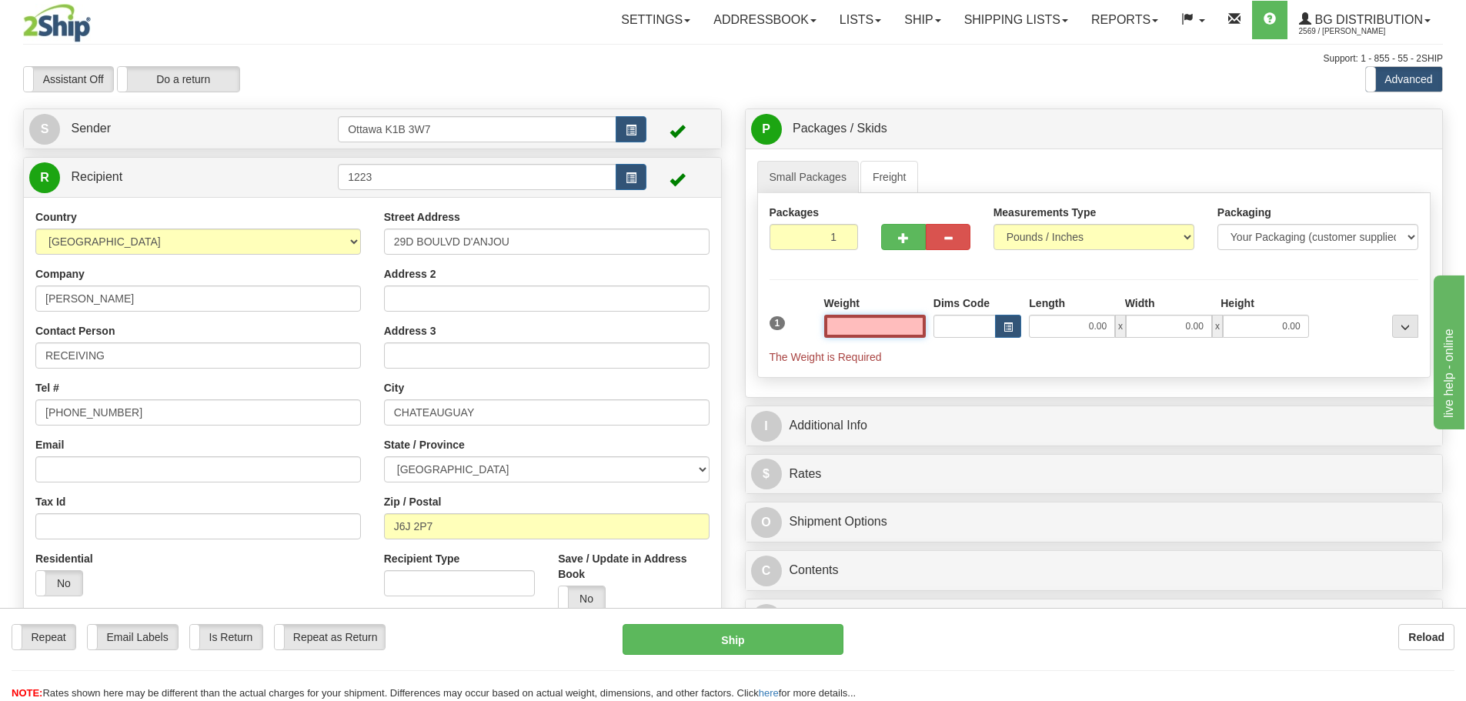
click at [870, 335] on input "text" at bounding box center [875, 326] width 102 height 23
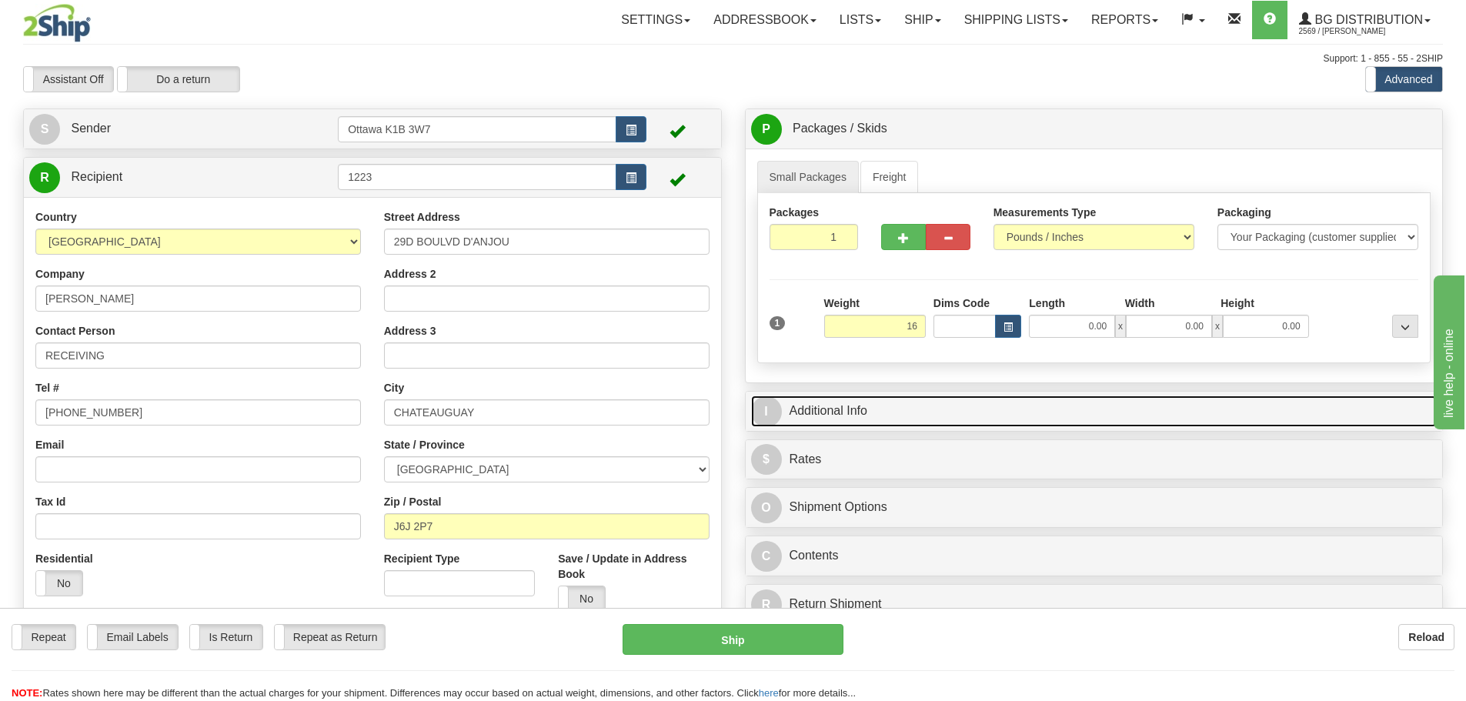
type input "16.00"
click at [958, 401] on link "I Additional Info" at bounding box center [1094, 412] width 687 height 32
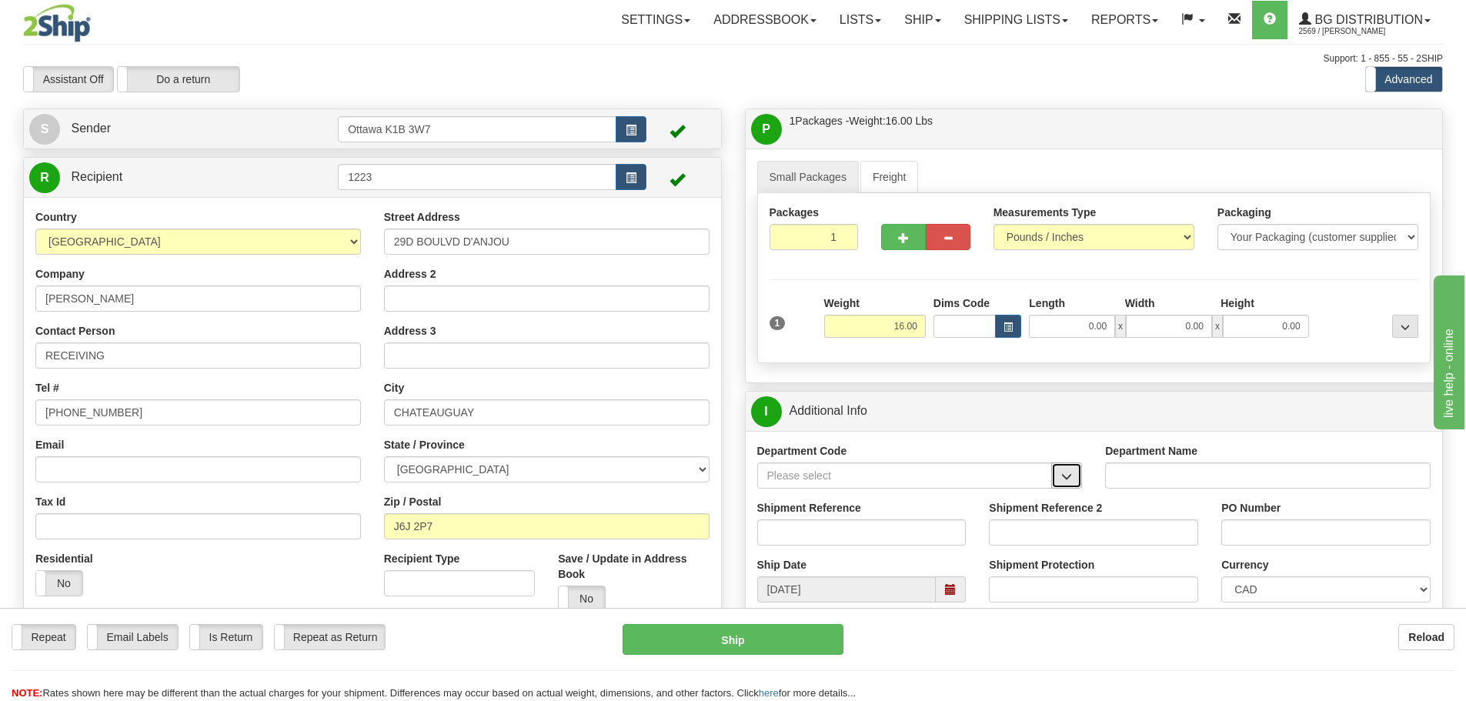
click at [1074, 467] on button "button" at bounding box center [1066, 476] width 31 height 26
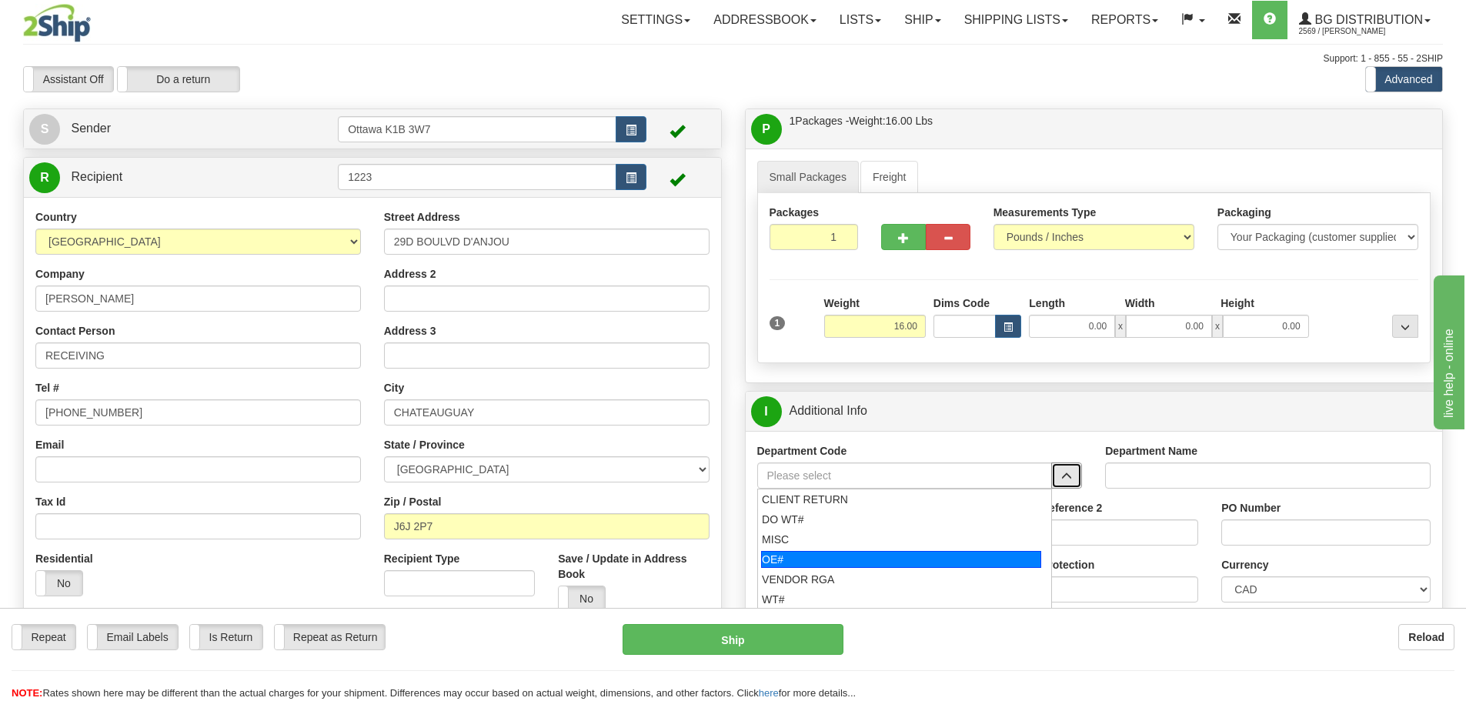
click at [888, 557] on div "OE#" at bounding box center [901, 559] width 280 height 17
type input "OE#"
type input "ORDERS"
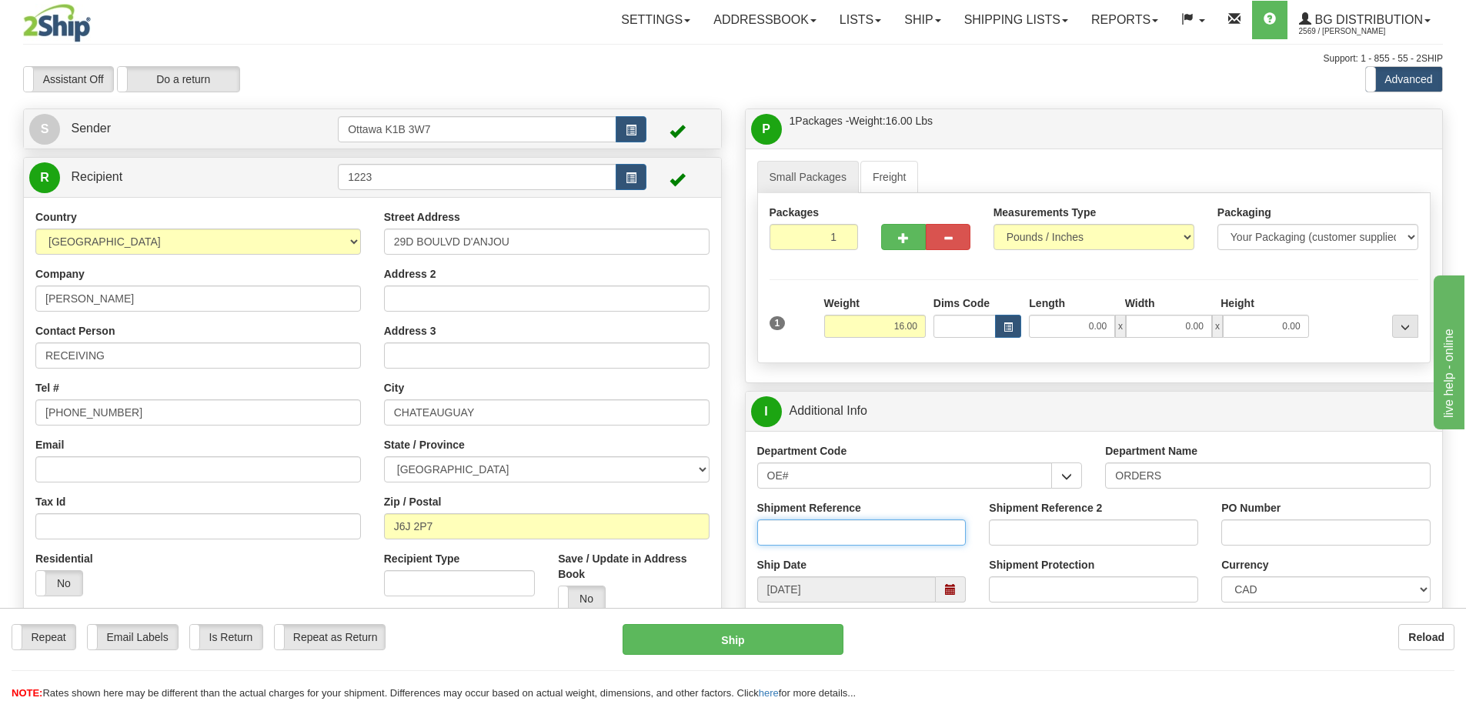
click at [867, 544] on input "Shipment Reference" at bounding box center [861, 533] width 209 height 26
type input "10204101-00"
click at [1292, 535] on input "PO Number" at bounding box center [1325, 533] width 209 height 26
type input "102"
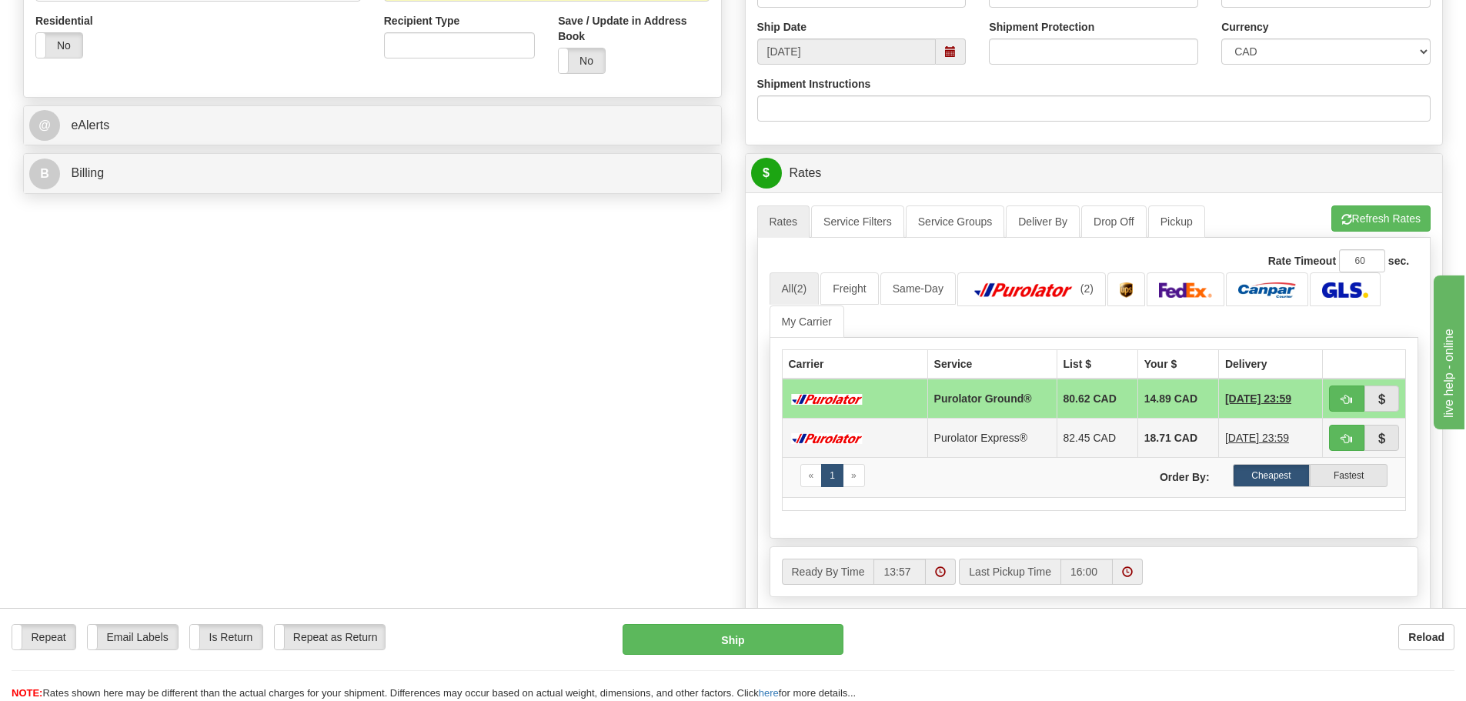
scroll to position [539, 0]
click at [1342, 400] on span "button" at bounding box center [1347, 399] width 11 height 10
type input "260"
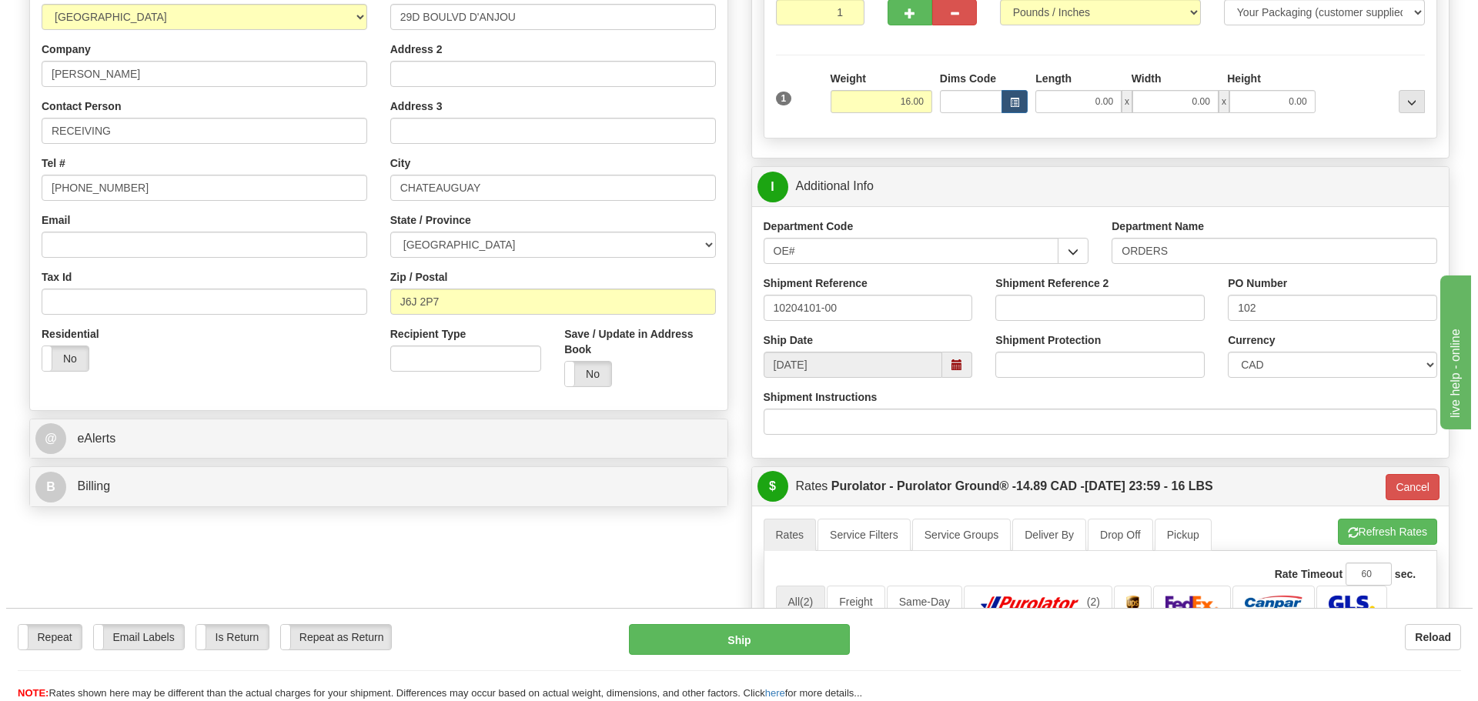
scroll to position [154, 0]
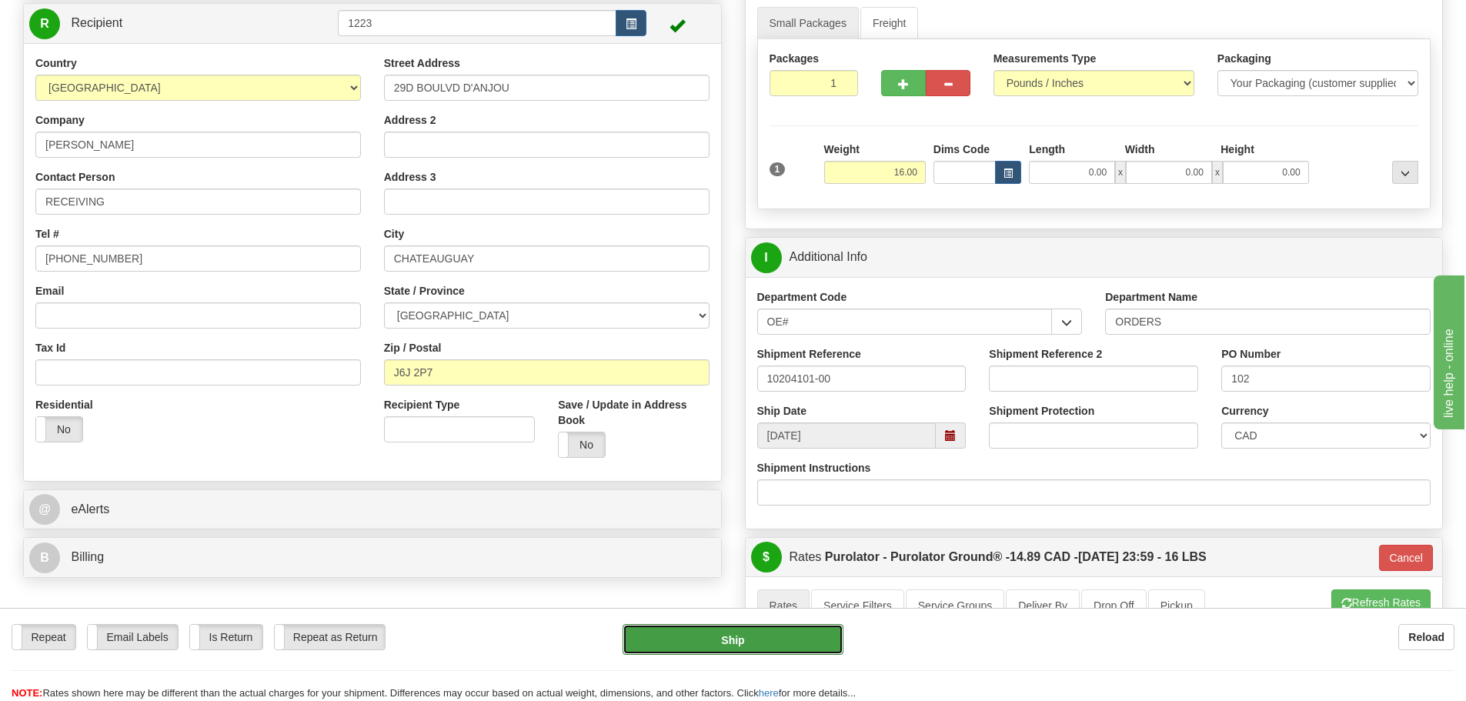
click at [773, 639] on button "Ship" at bounding box center [733, 639] width 221 height 31
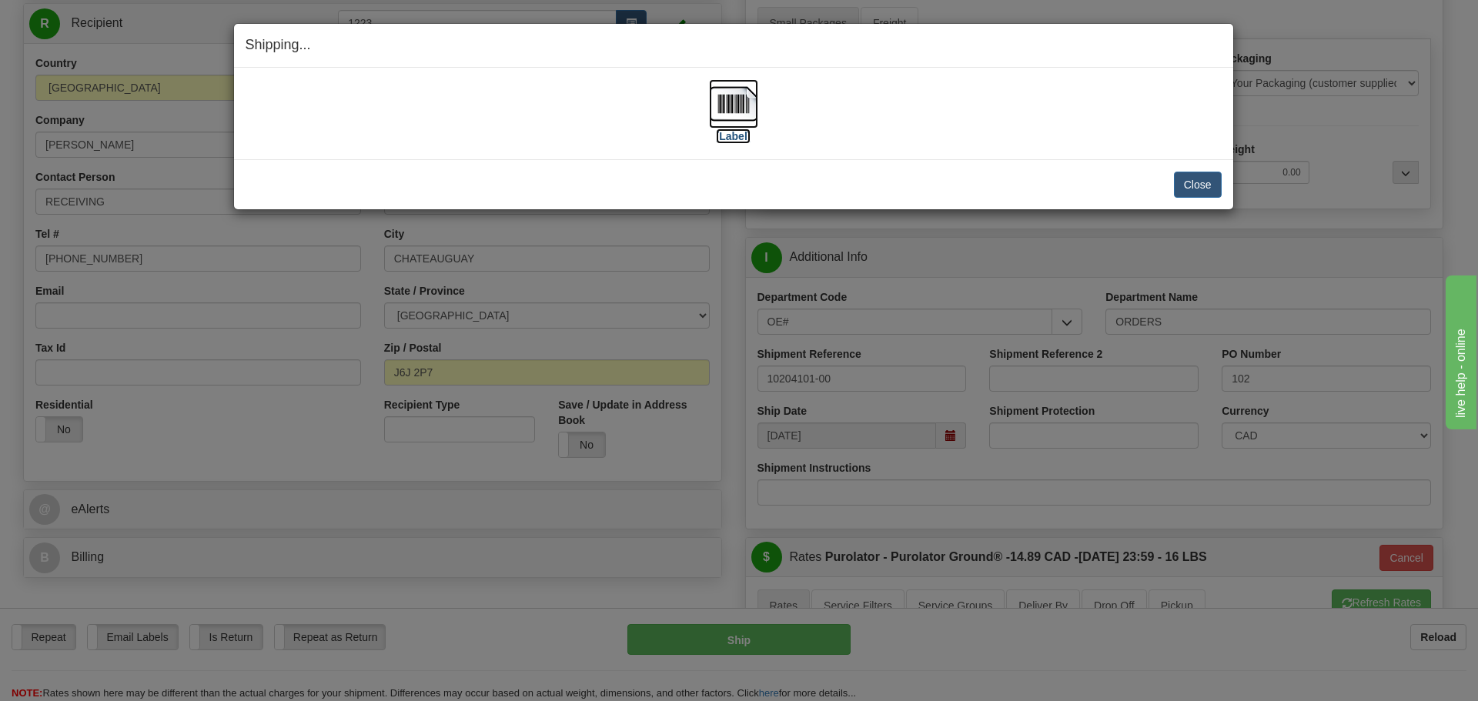
click at [736, 136] on label "[Label]" at bounding box center [733, 136] width 35 height 15
click at [1198, 193] on button "Close" at bounding box center [1198, 185] width 48 height 26
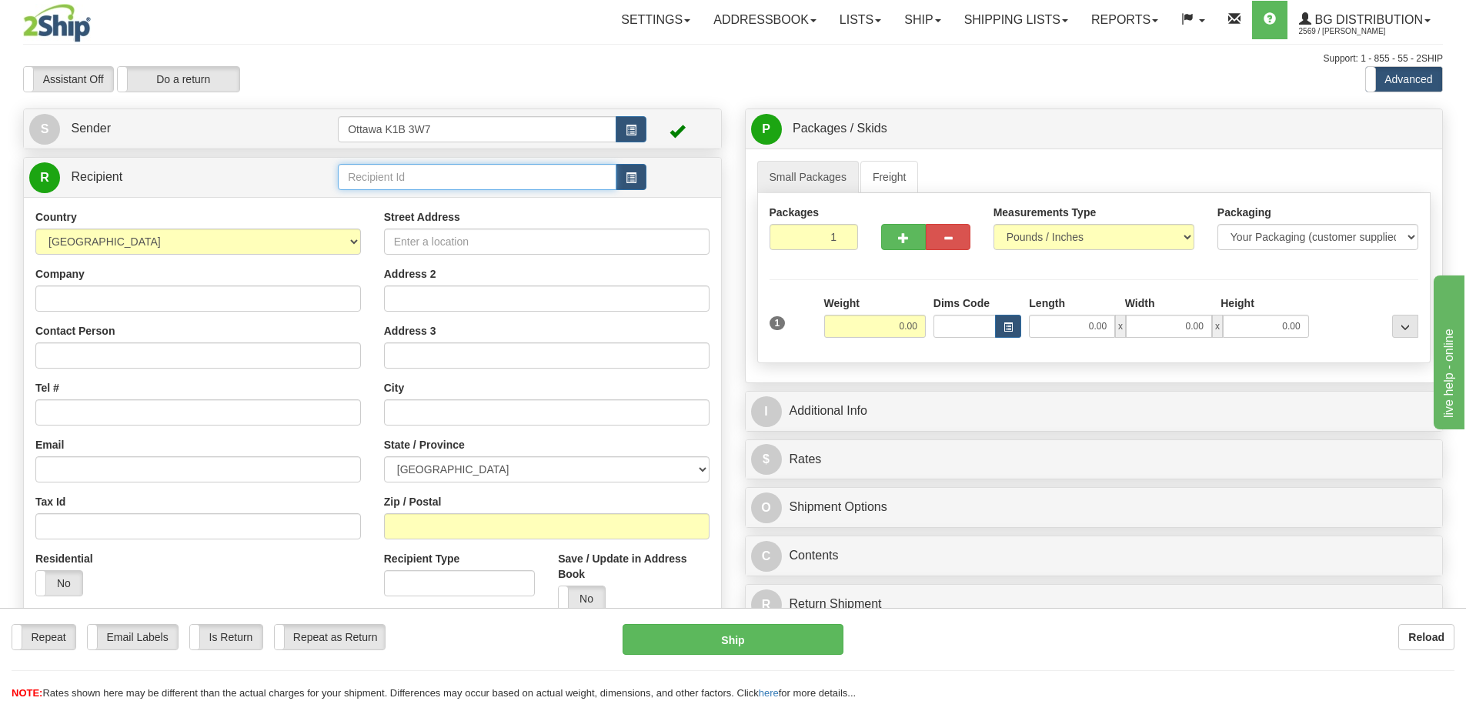
click at [443, 177] on input "text" at bounding box center [477, 177] width 279 height 26
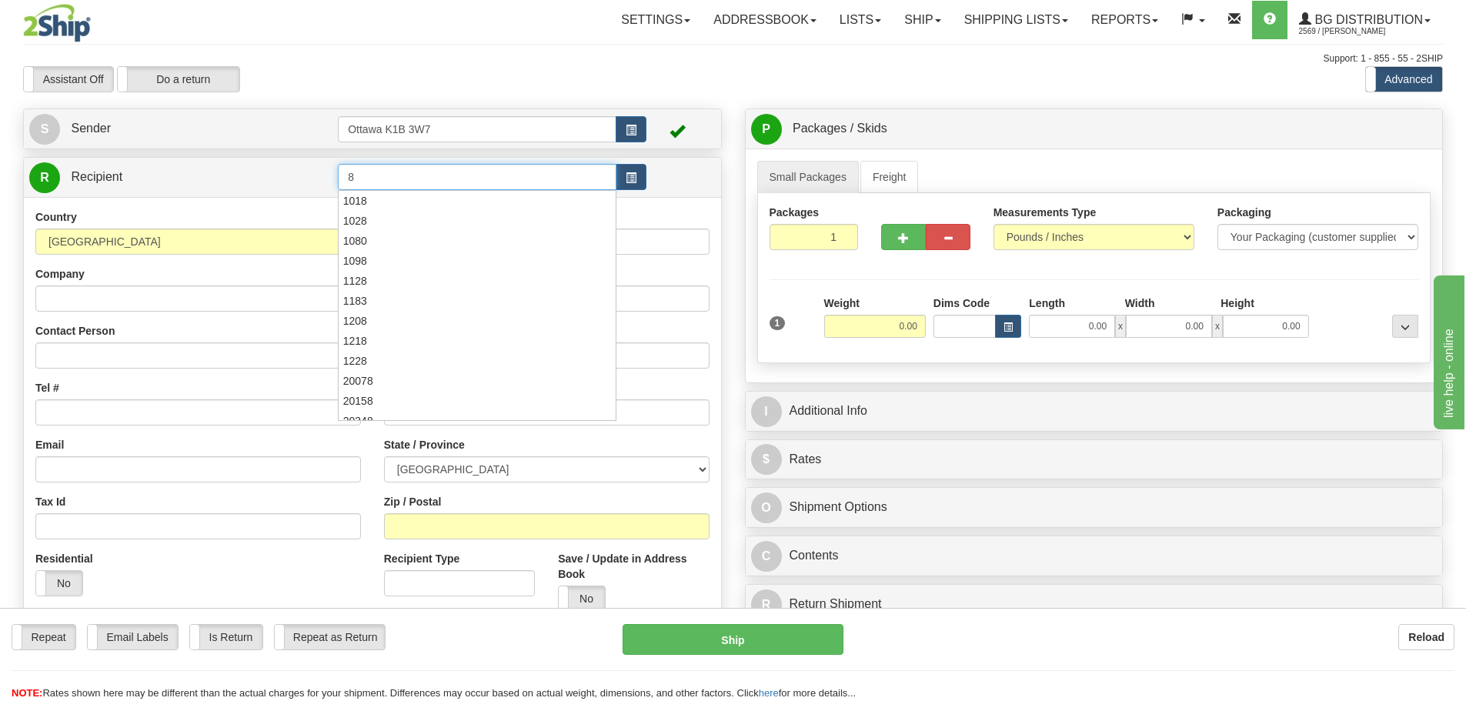
type input "8"
click at [487, 108] on div at bounding box center [373, 108] width 722 height 1
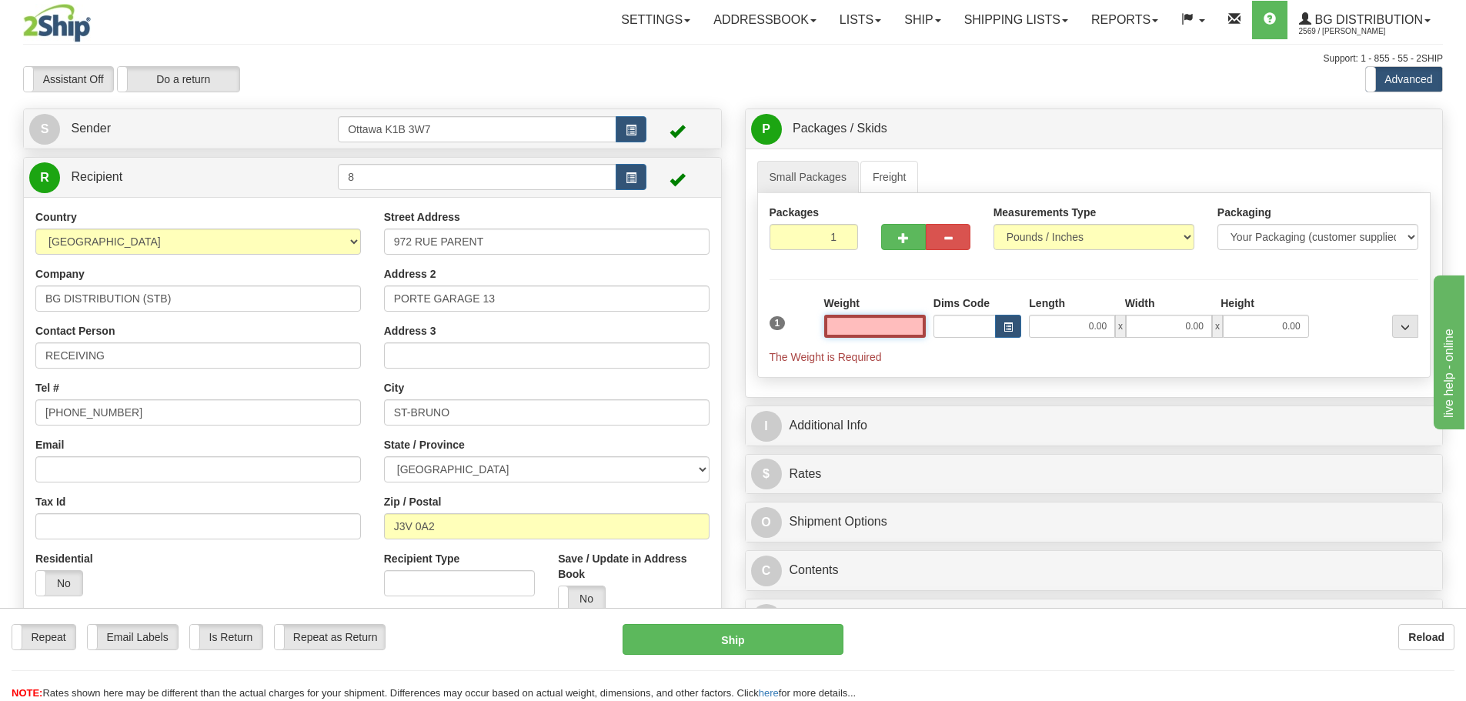
click at [880, 323] on input "text" at bounding box center [875, 326] width 102 height 23
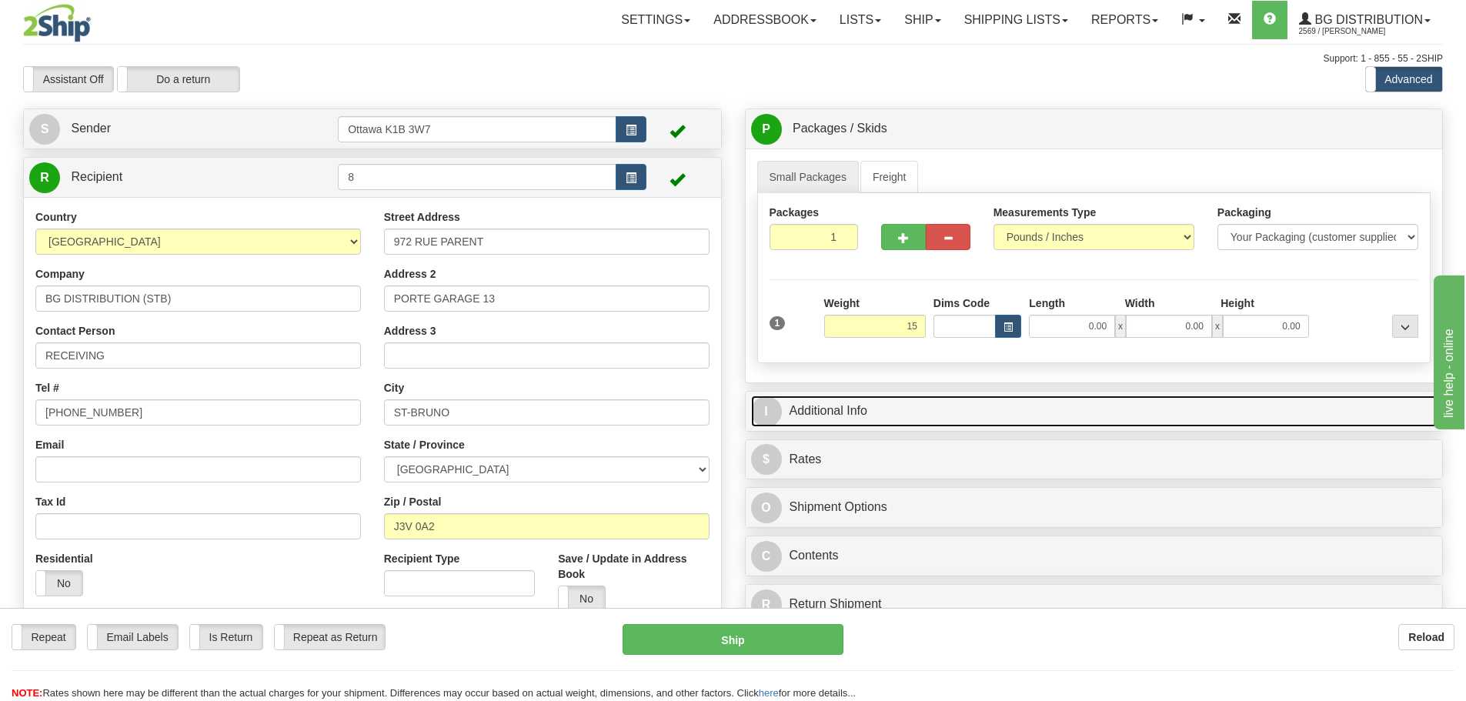
type input "15.00"
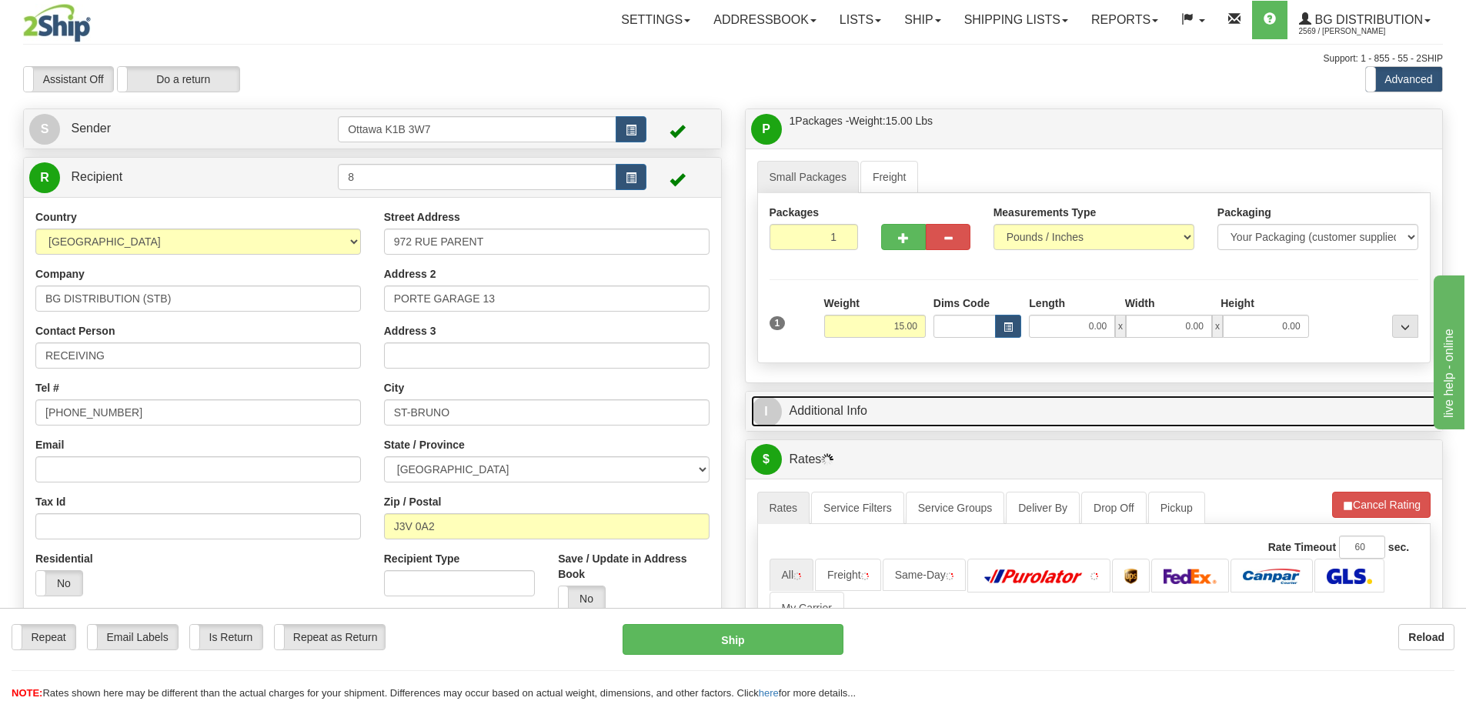
click at [922, 413] on link "I Additional Info" at bounding box center [1094, 412] width 687 height 32
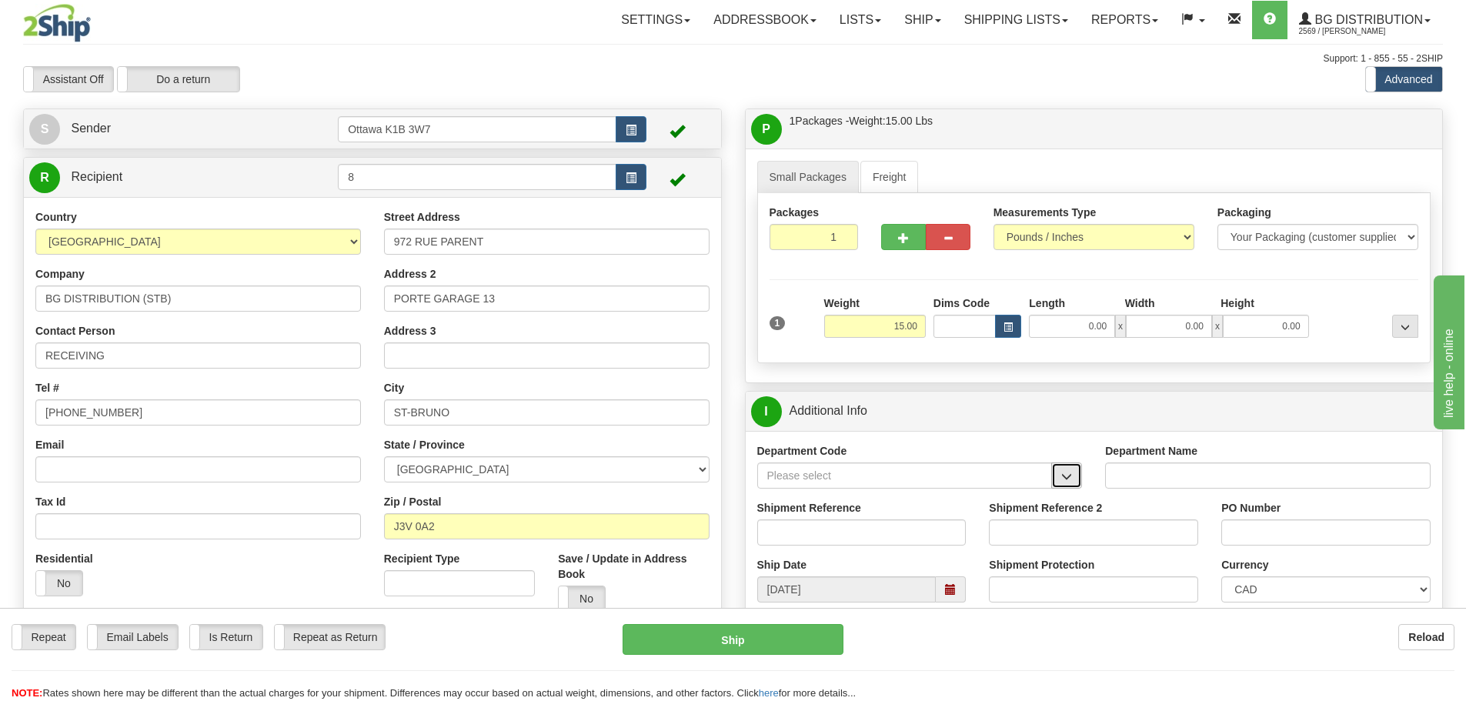
click at [1072, 479] on span "button" at bounding box center [1066, 477] width 11 height 10
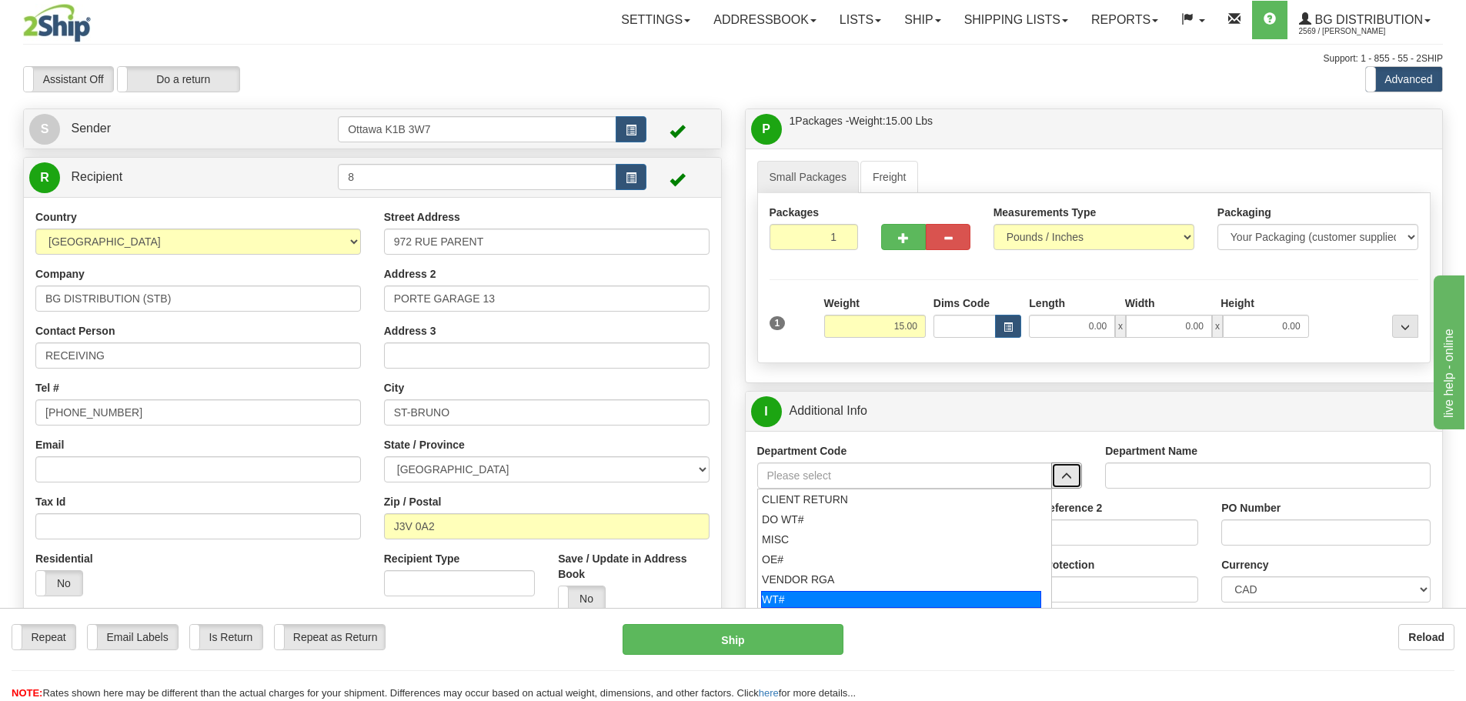
click at [864, 591] on div "WT#" at bounding box center [901, 599] width 280 height 17
type input "WT#"
type input "WAREHOUSE TRANSFERS"
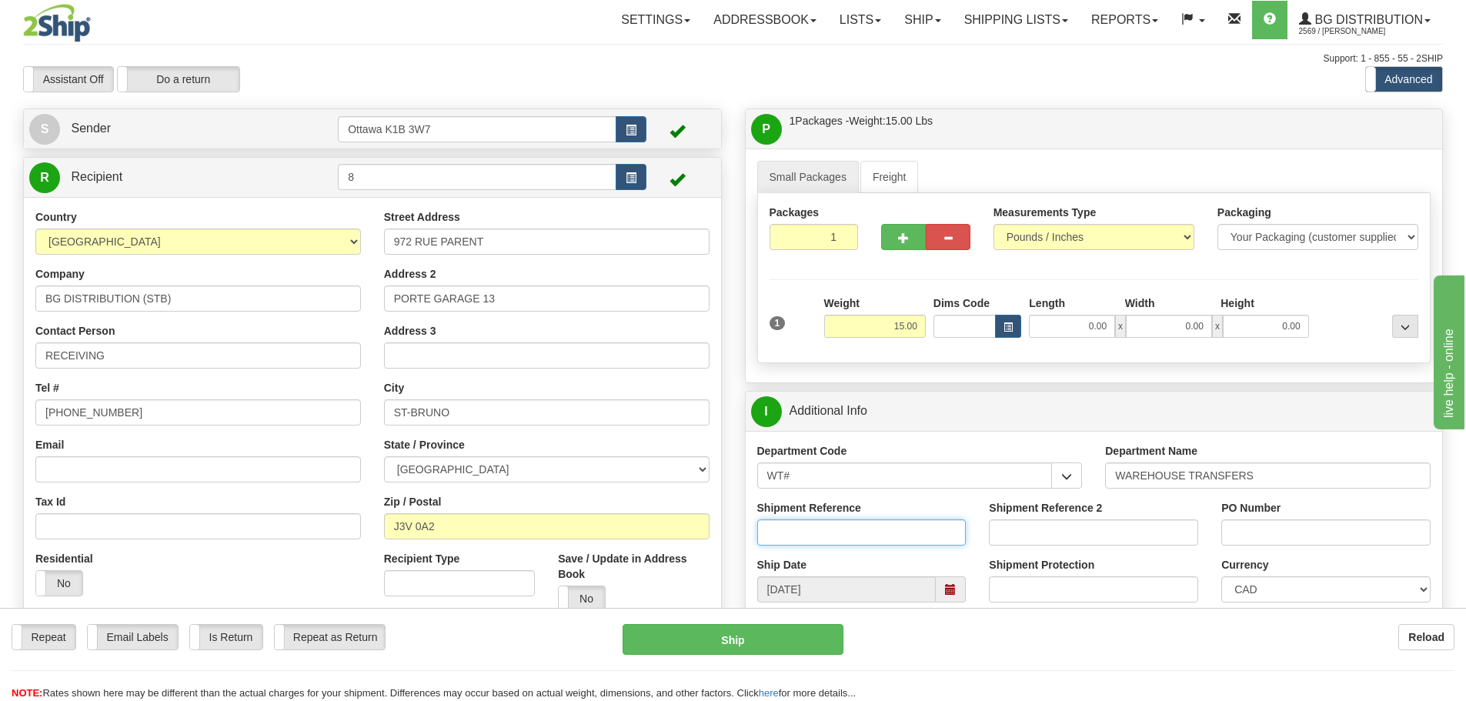
click at [838, 522] on input "Shipment Reference" at bounding box center [861, 533] width 209 height 26
type input "166188-00"
click at [1002, 541] on input "Shipment Reference 2" at bounding box center [1093, 533] width 209 height 26
type input "166148-00"
click at [1288, 533] on input "PO Number" at bounding box center [1325, 533] width 209 height 26
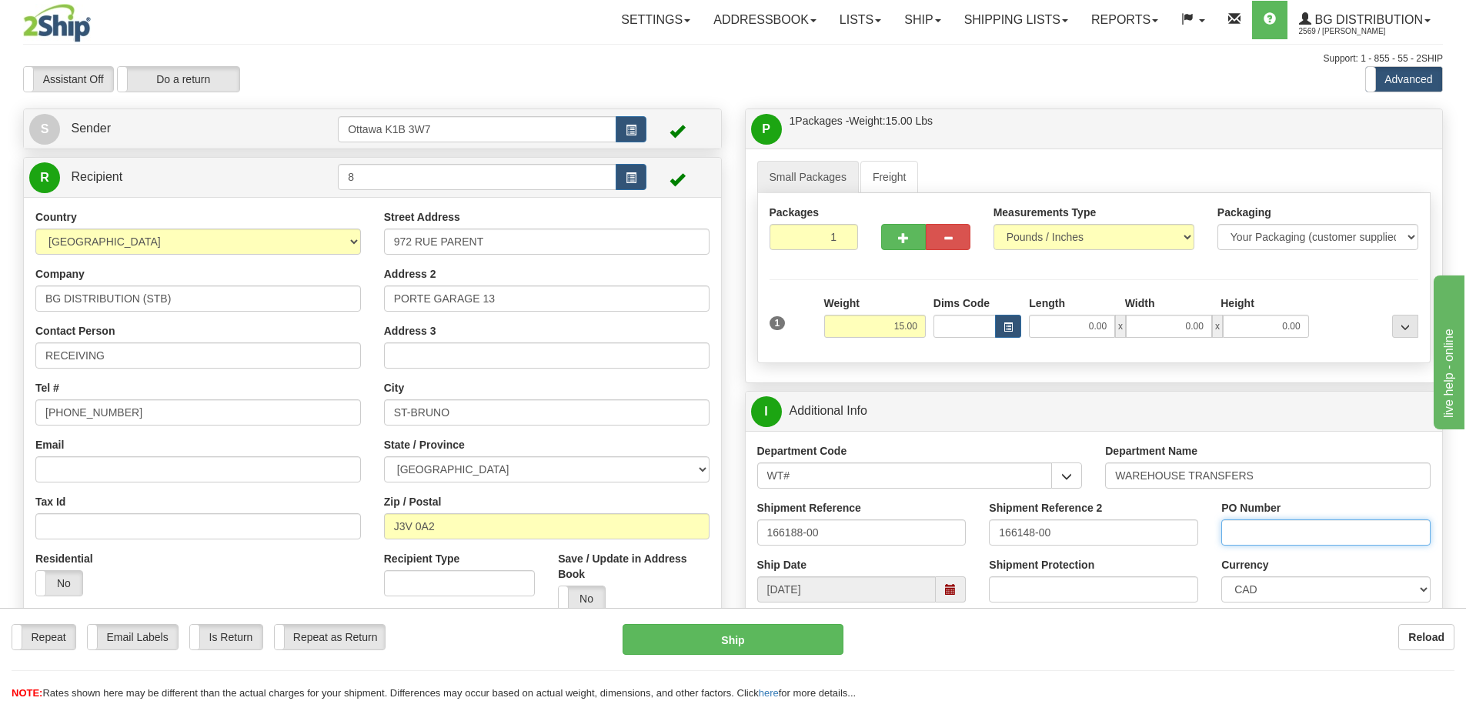
type input "N/A"
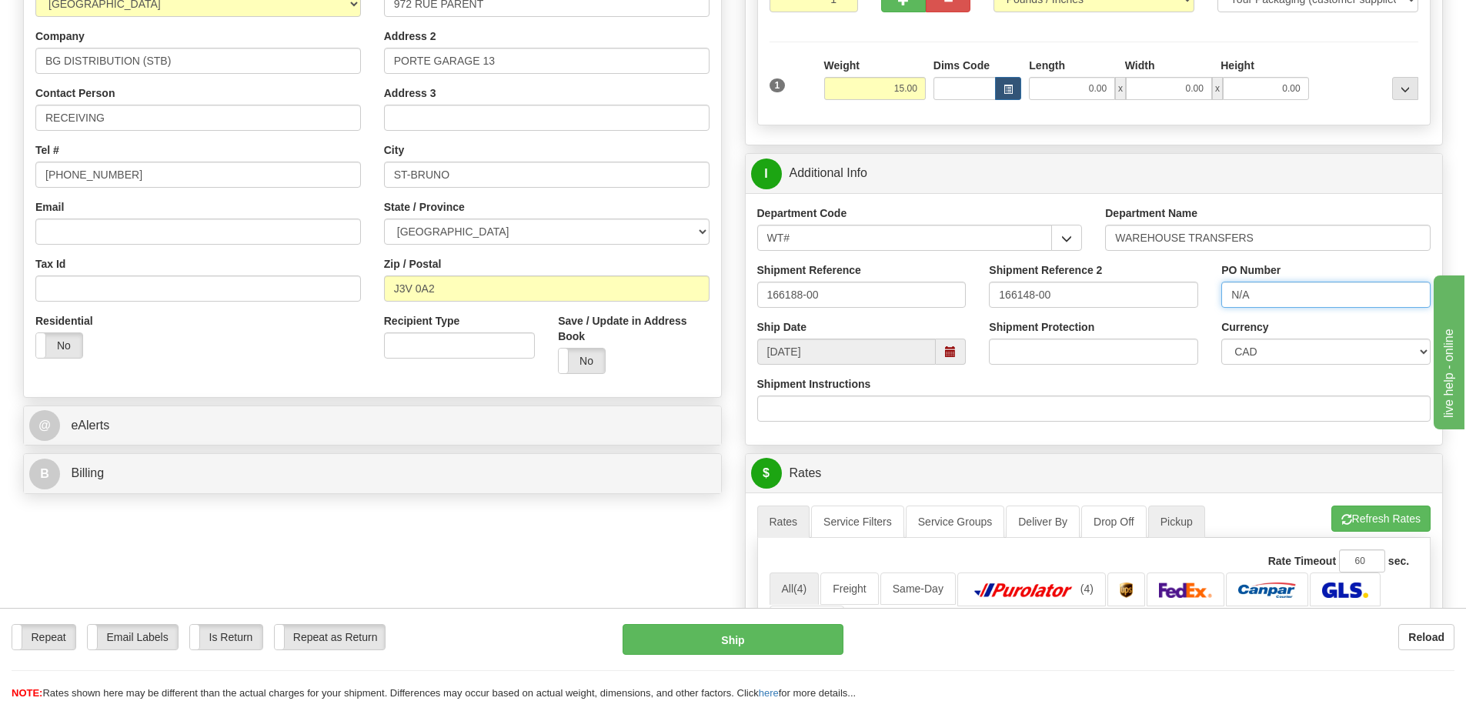
scroll to position [462, 0]
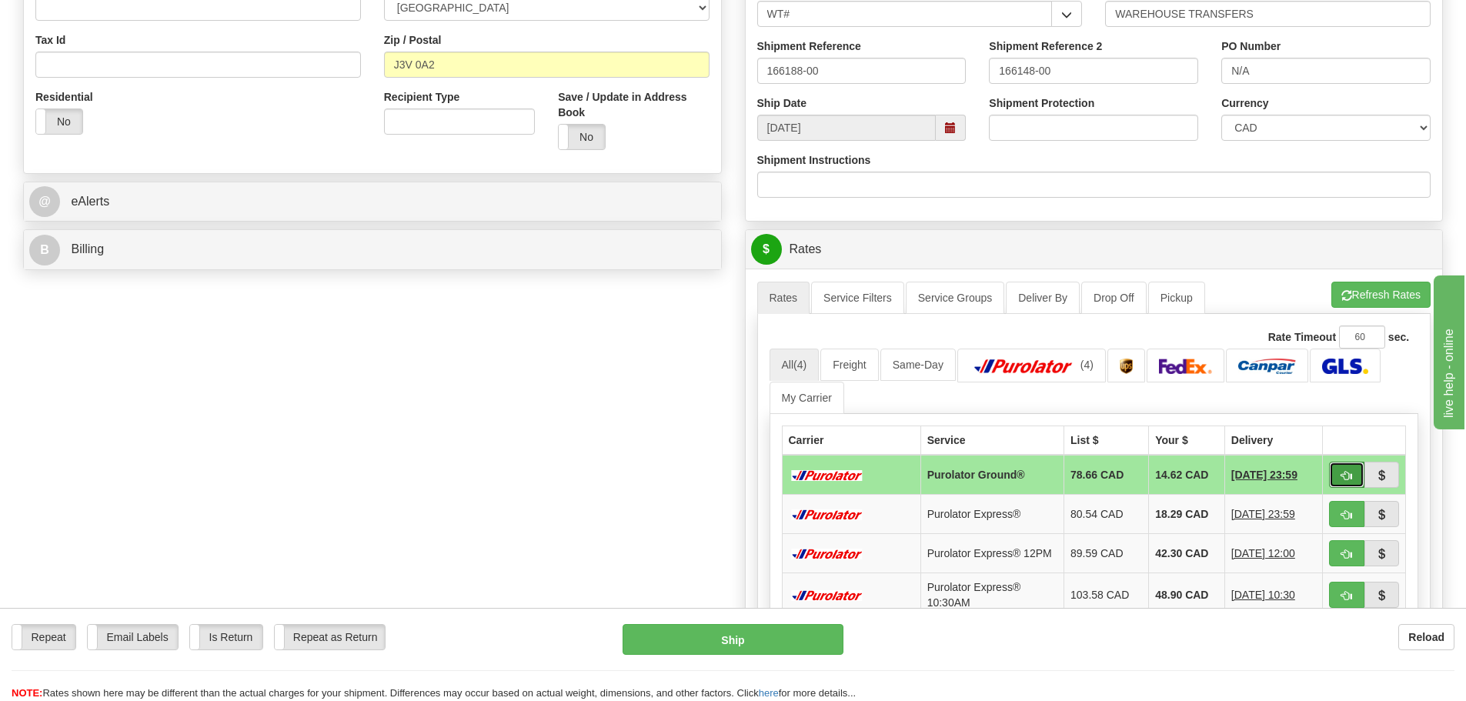
click at [1348, 474] on span "button" at bounding box center [1347, 476] width 11 height 10
type input "260"
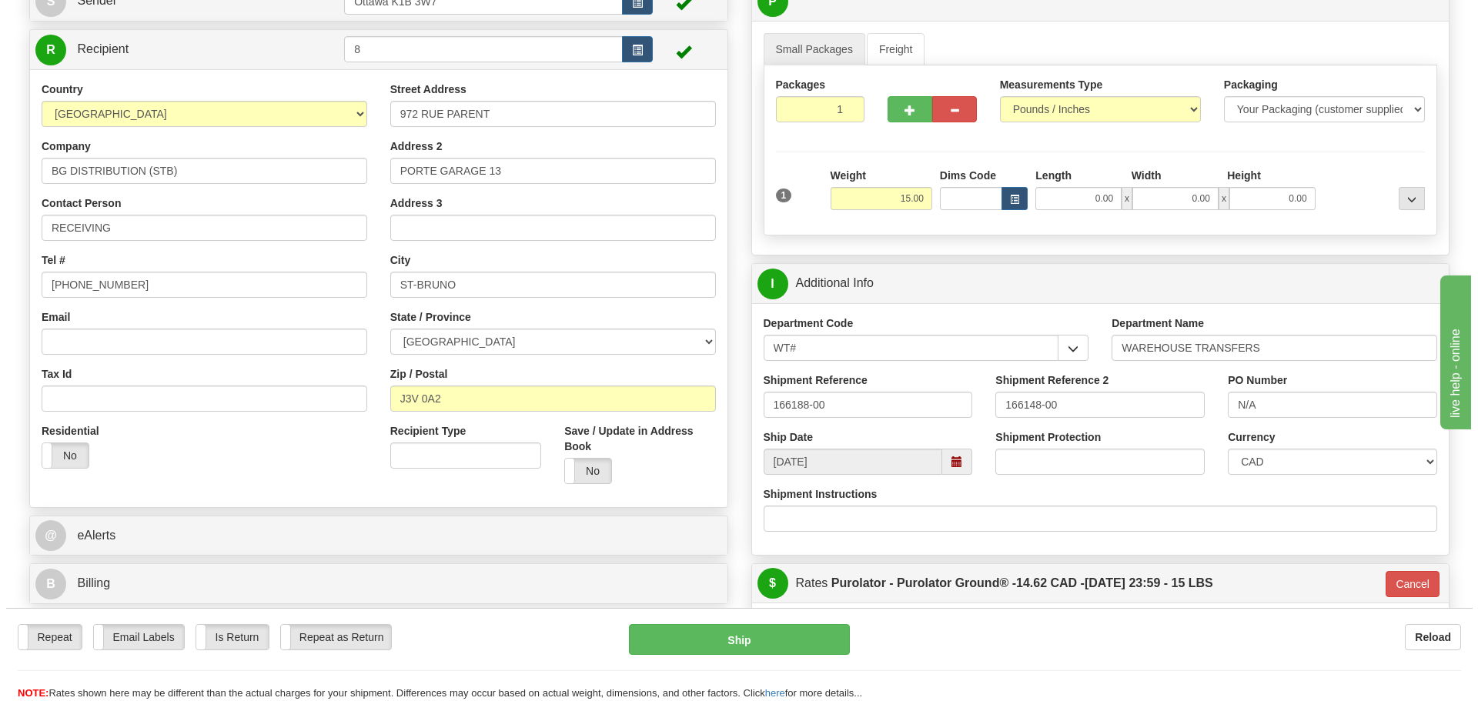
scroll to position [154, 0]
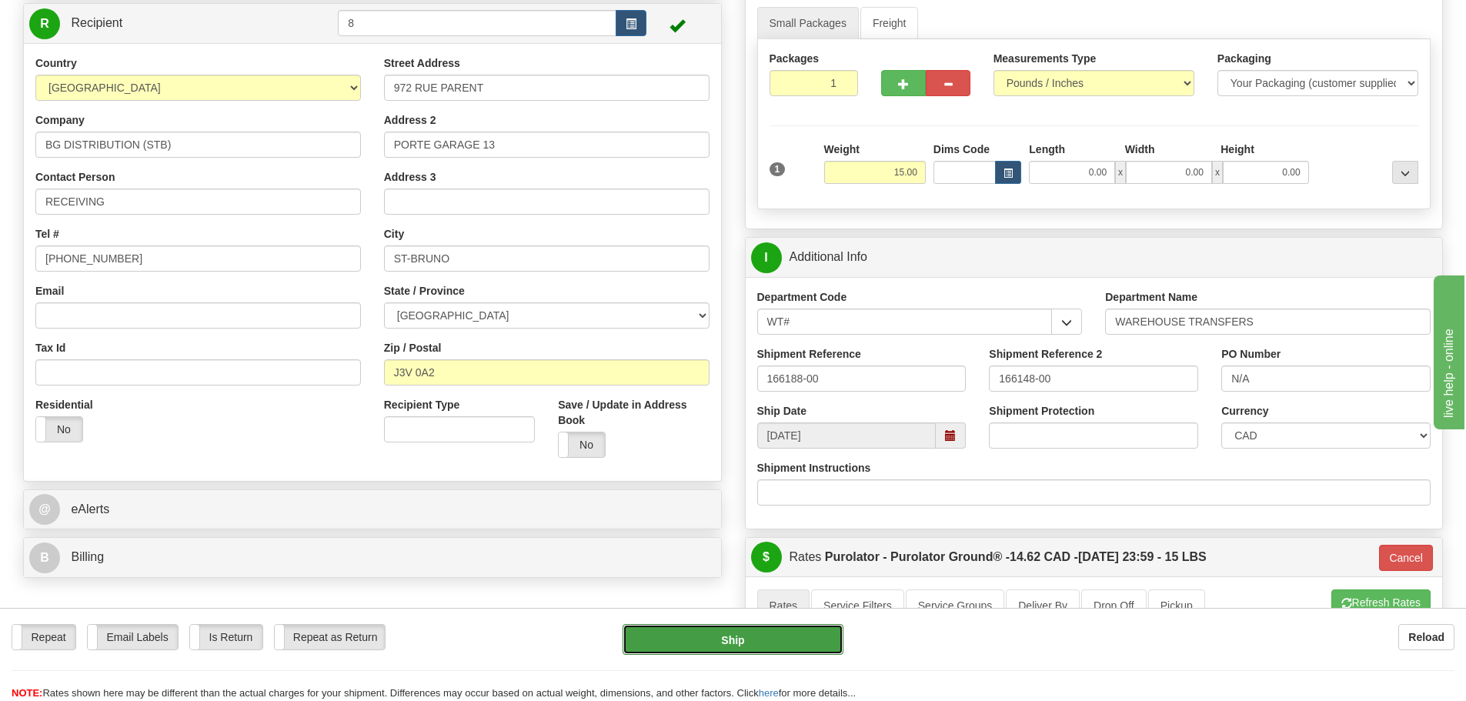
click at [768, 633] on button "Ship" at bounding box center [733, 639] width 221 height 31
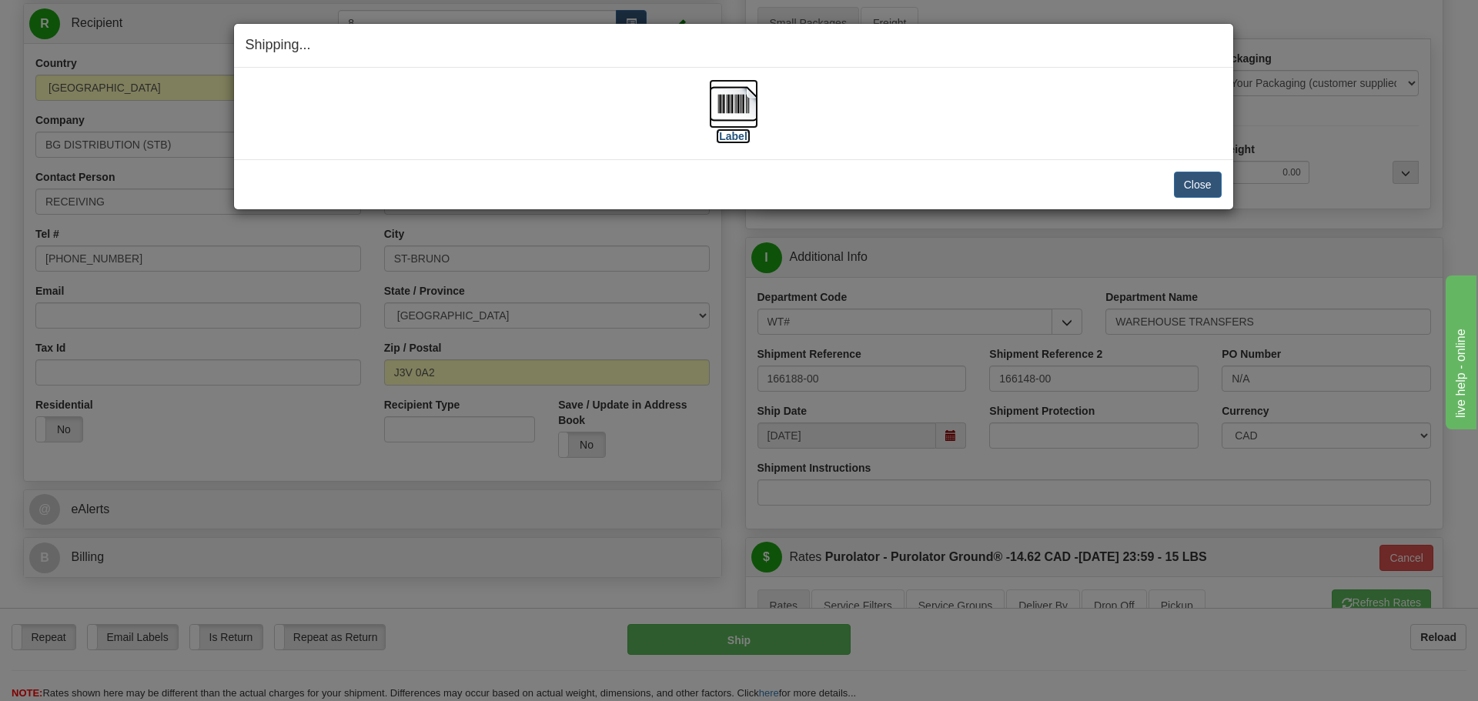
click at [730, 122] on img at bounding box center [733, 103] width 49 height 49
click at [1202, 189] on button "Close" at bounding box center [1198, 185] width 48 height 26
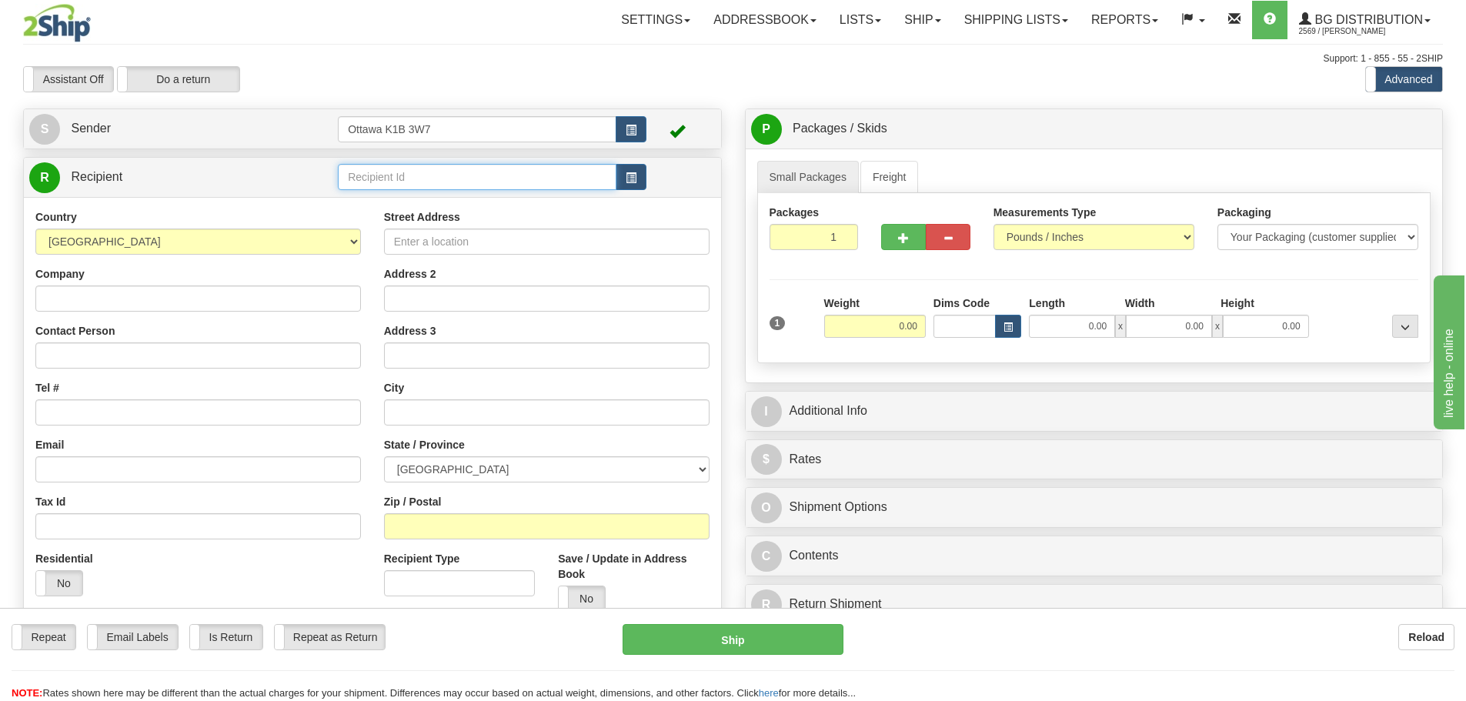
click at [492, 171] on input "text" at bounding box center [477, 177] width 279 height 26
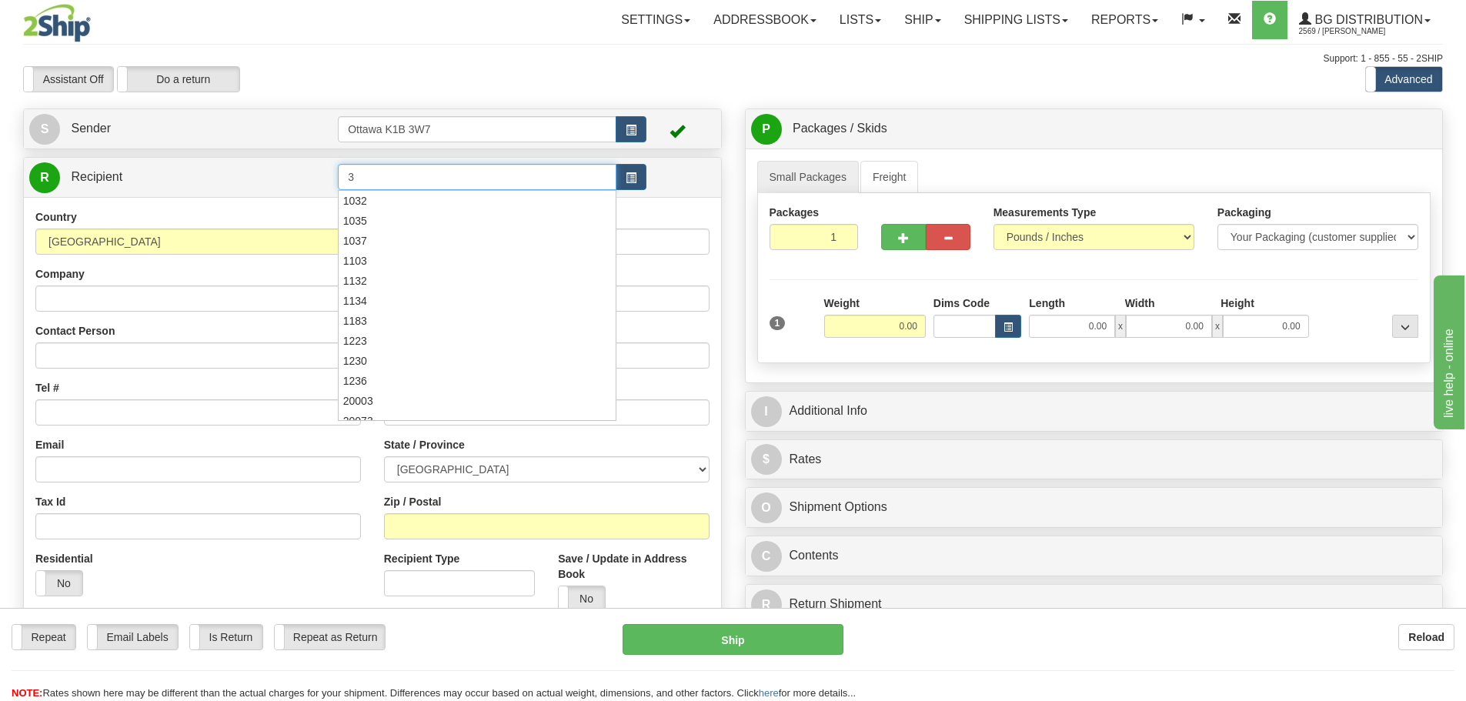
type input "3"
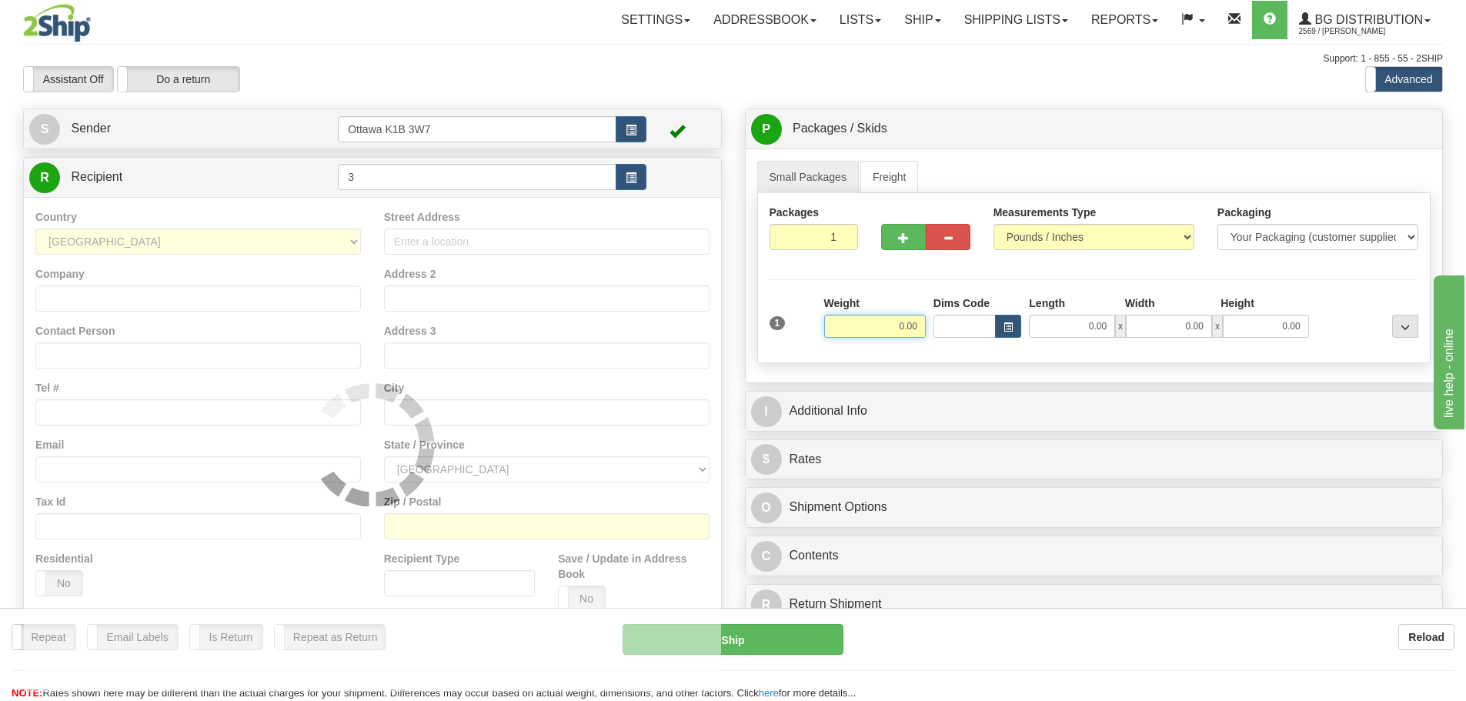
click at [913, 72] on div "Assistant On Assistant Off Do a return Do a return Previous Next Standard Advan…" at bounding box center [733, 79] width 1443 height 26
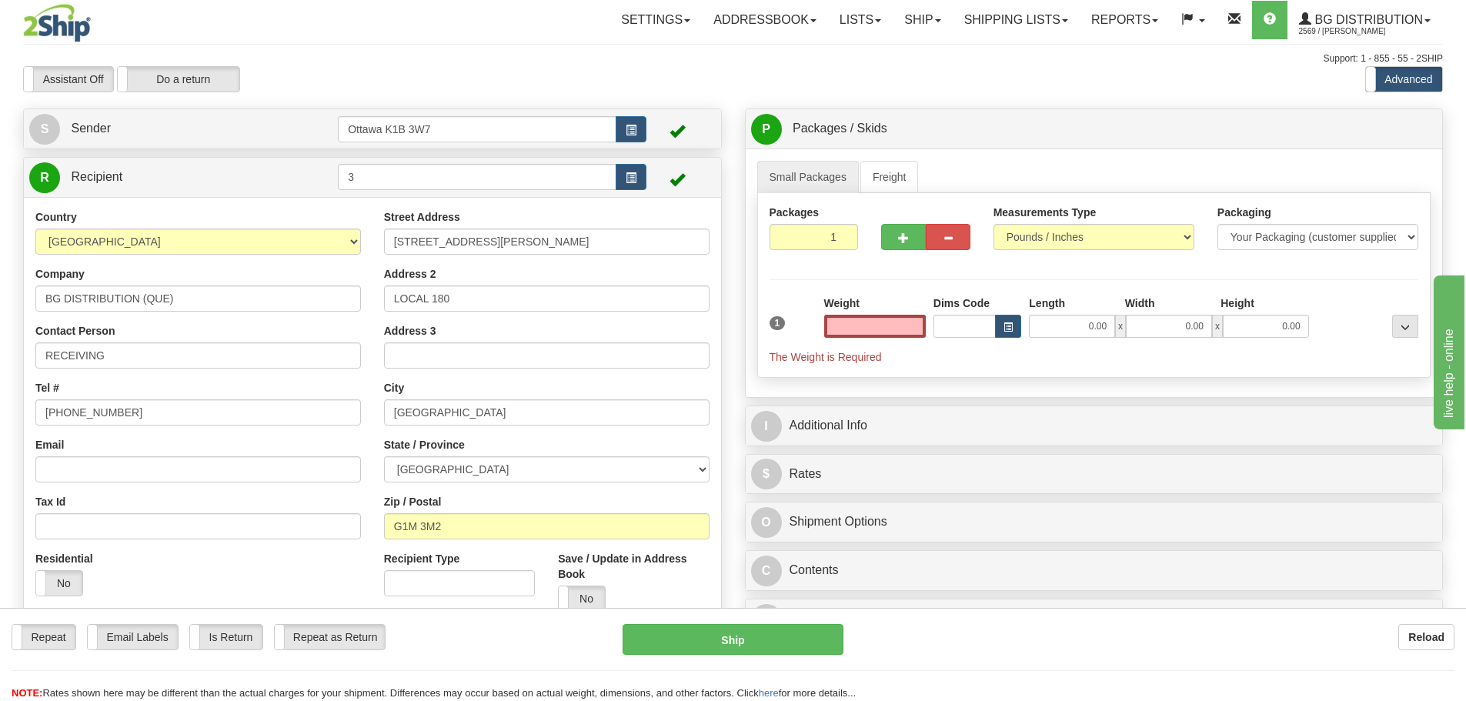
type input "0.00"
click at [950, 407] on div "I Additional Info" at bounding box center [1094, 425] width 697 height 39
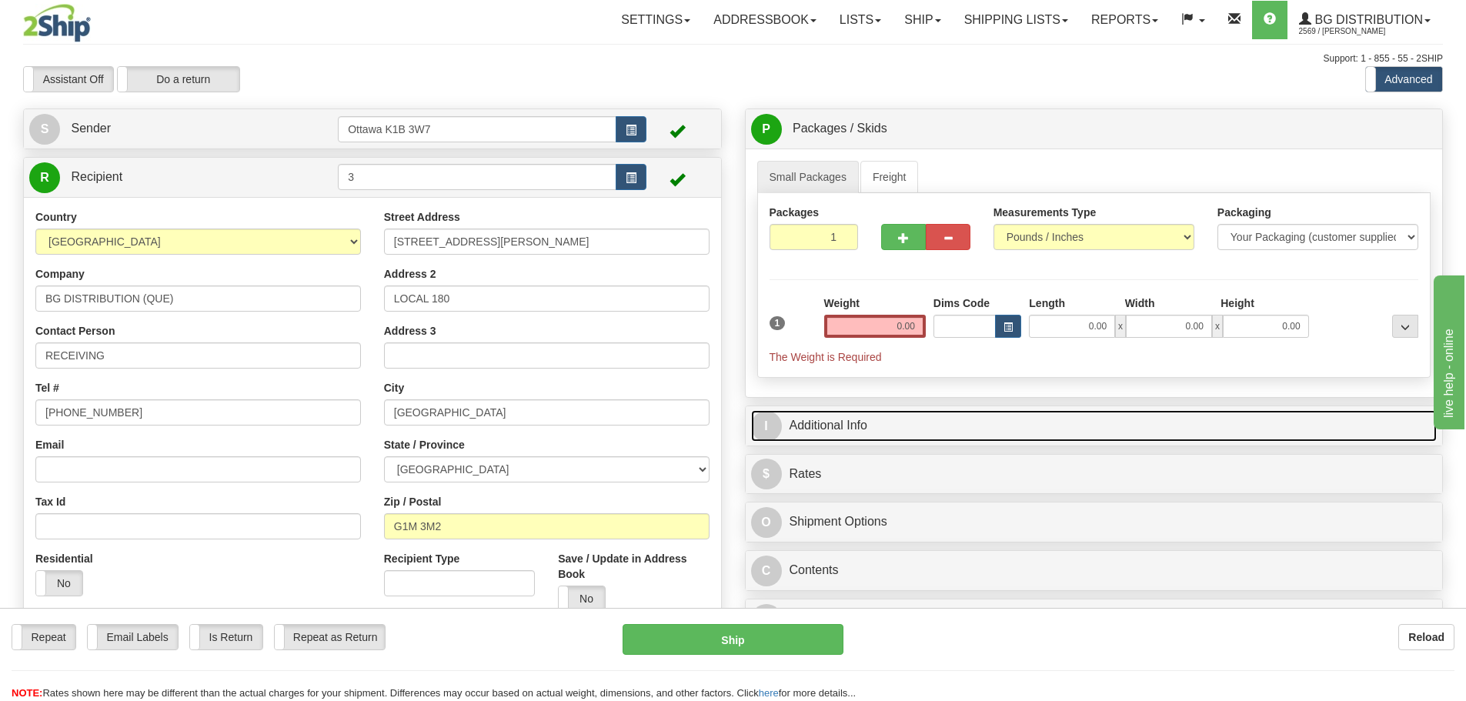
drag, startPoint x: 954, startPoint y: 411, endPoint x: 956, endPoint y: 419, distance: 8.8
click at [954, 413] on link "I Additional Info" at bounding box center [1094, 426] width 687 height 32
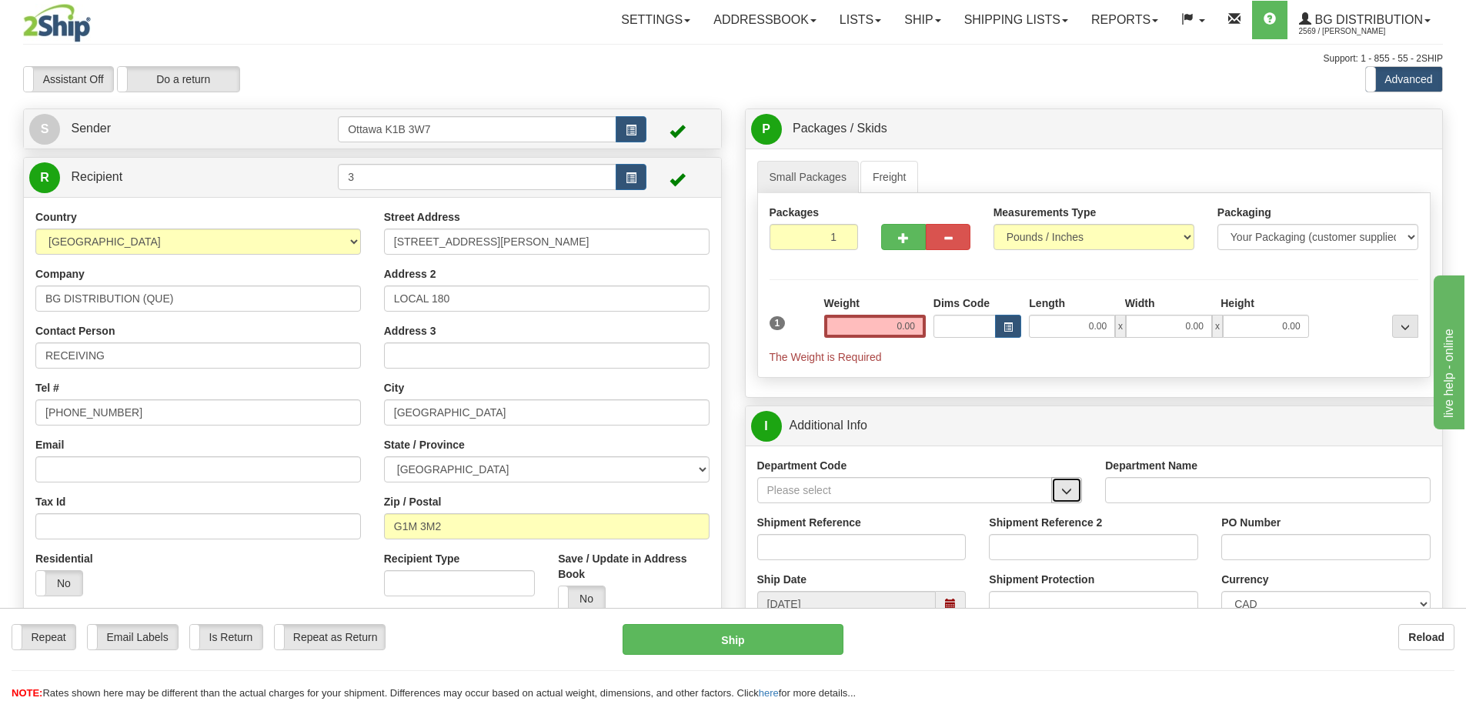
click at [1070, 486] on span "button" at bounding box center [1066, 491] width 11 height 10
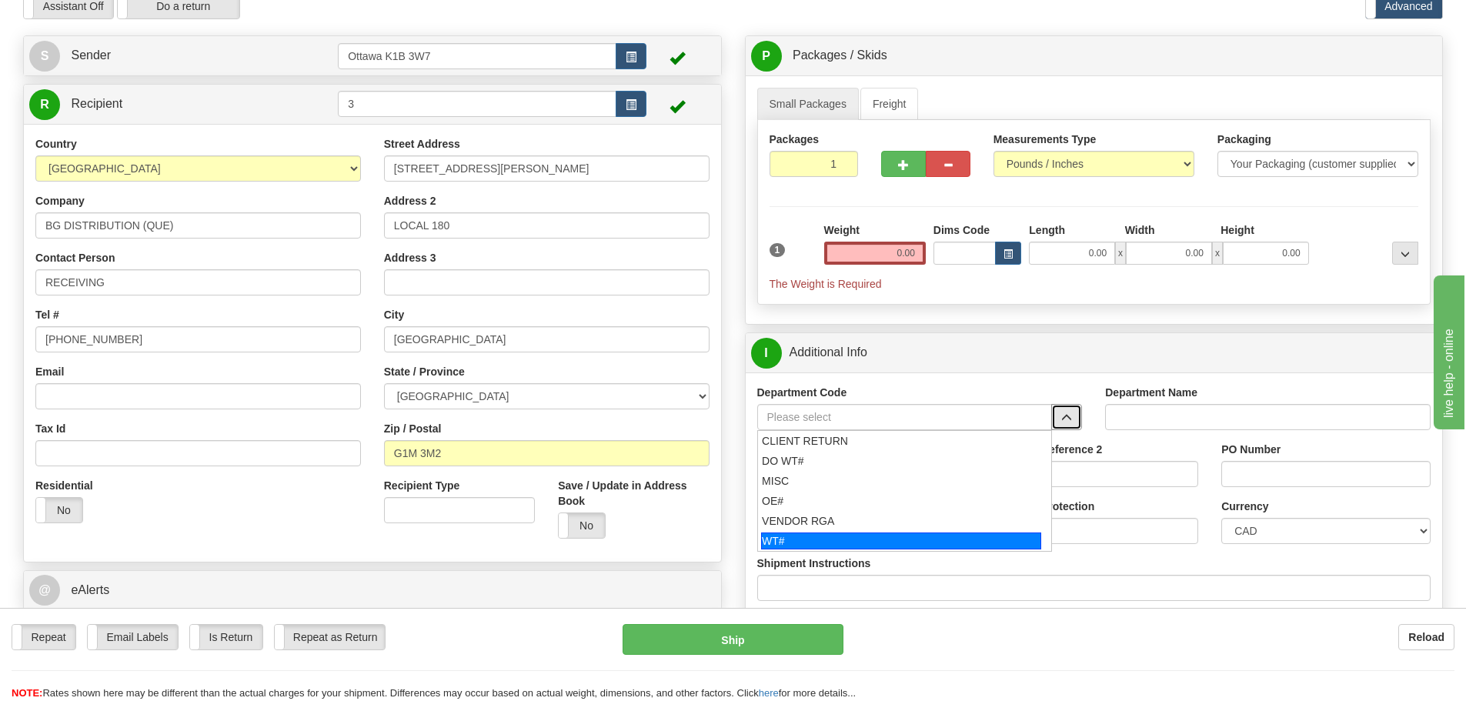
scroll to position [77, 0]
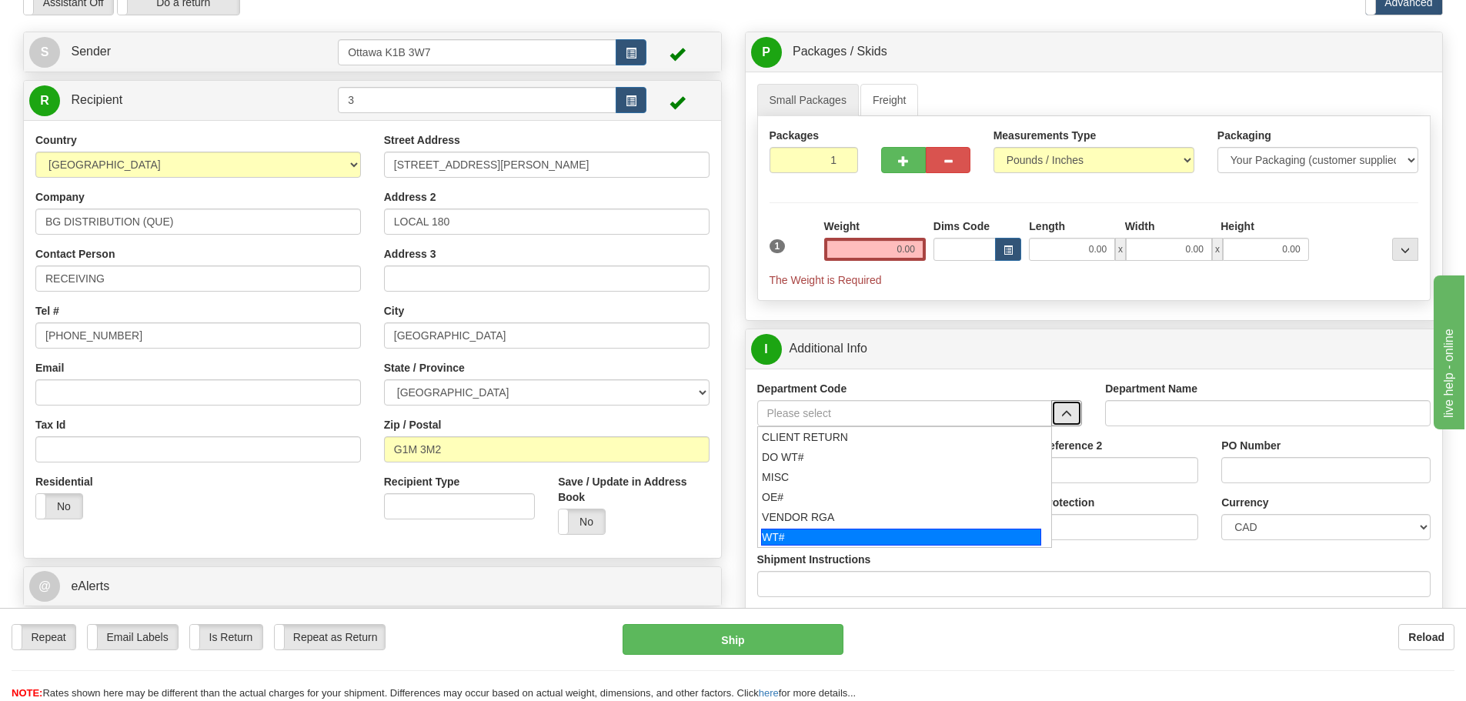
click at [888, 546] on li "WT#" at bounding box center [905, 537] width 294 height 20
type input "WT#"
type input "WAREHOUSE TRANSFERS"
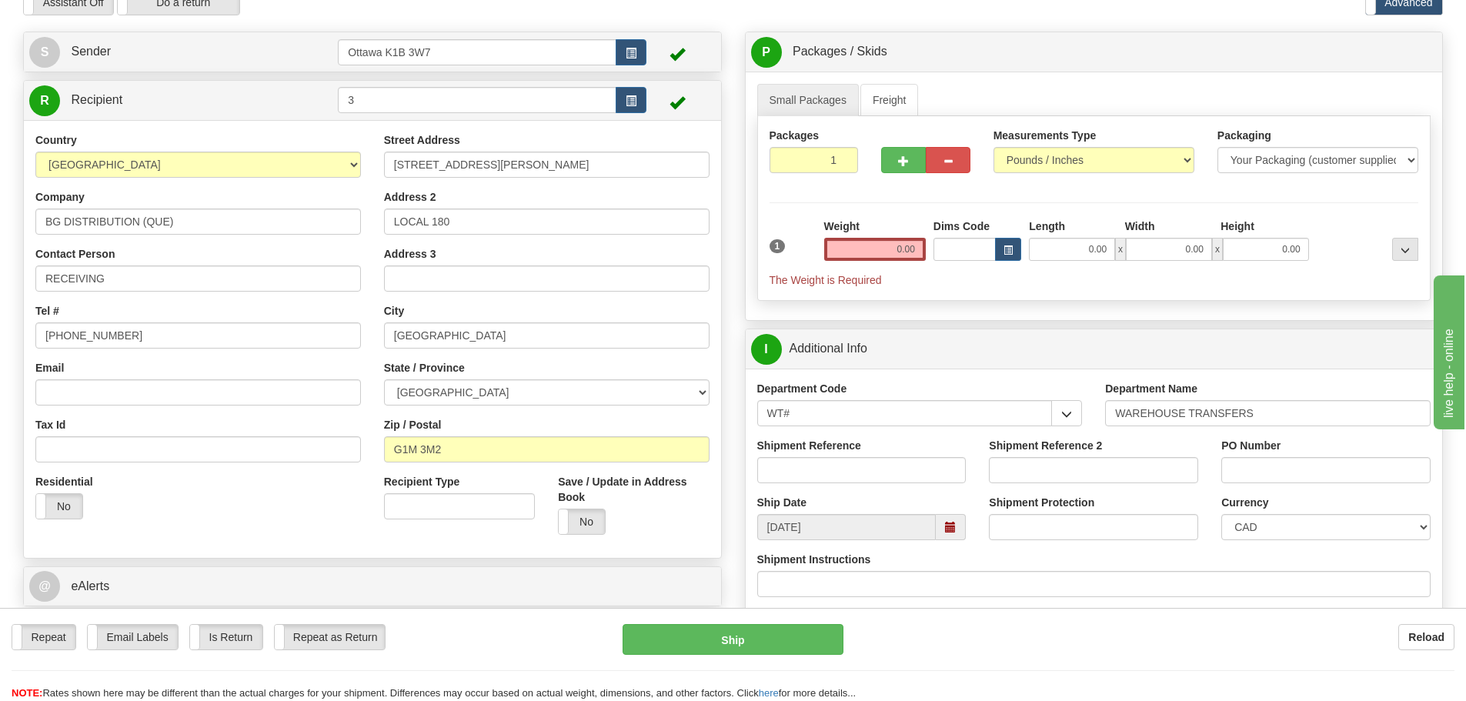
click at [870, 485] on div "Shipment Reference" at bounding box center [862, 466] width 232 height 57
click at [867, 477] on input "Shipment Reference" at bounding box center [861, 470] width 209 height 26
type input "166115-00"
click at [1052, 495] on label "Shipment Protection" at bounding box center [1041, 502] width 105 height 15
click at [1052, 514] on input "Shipment Protection" at bounding box center [1093, 527] width 209 height 26
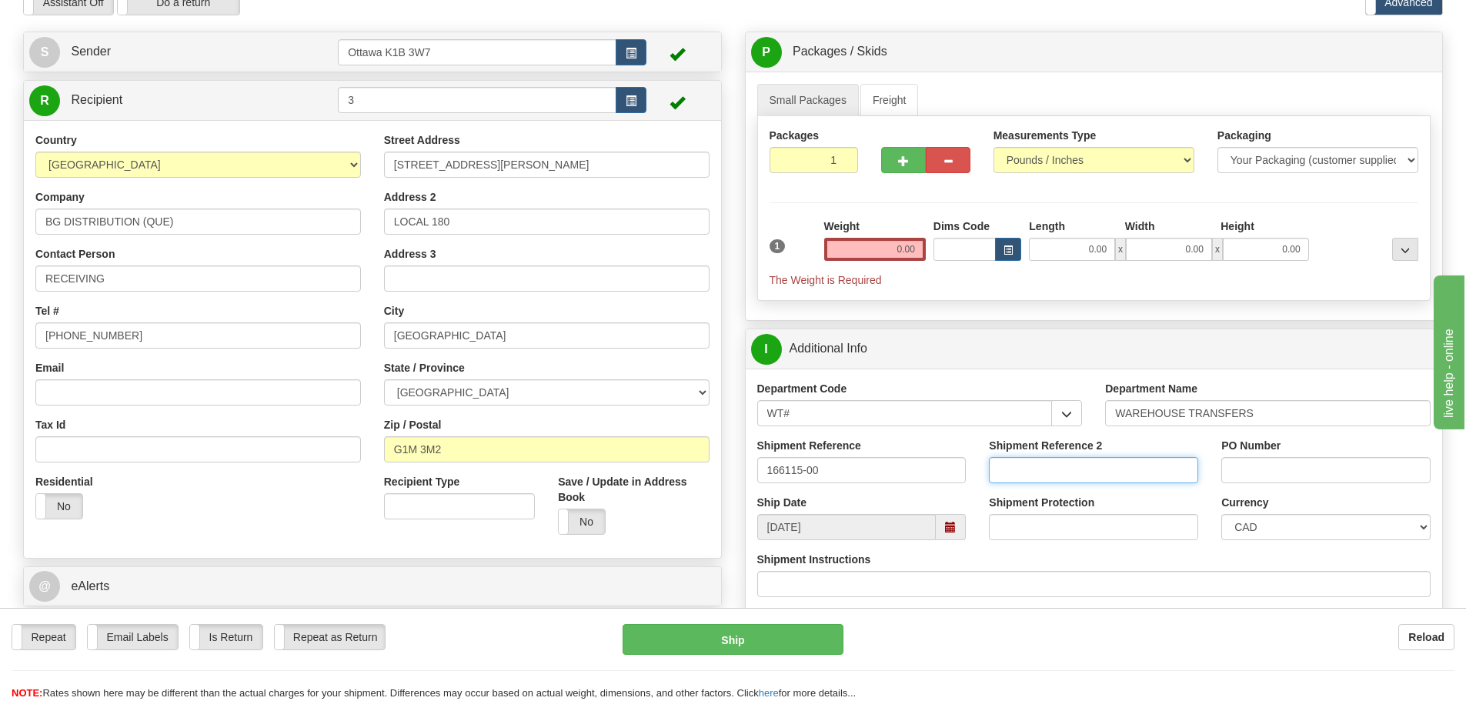
click at [1057, 475] on input "Shipment Reference 2" at bounding box center [1093, 470] width 209 height 26
type input "166166-00"
click at [1328, 470] on input "PO Number" at bounding box center [1325, 470] width 209 height 26
type input "N/A"
click at [882, 256] on input "0.00" at bounding box center [875, 249] width 102 height 23
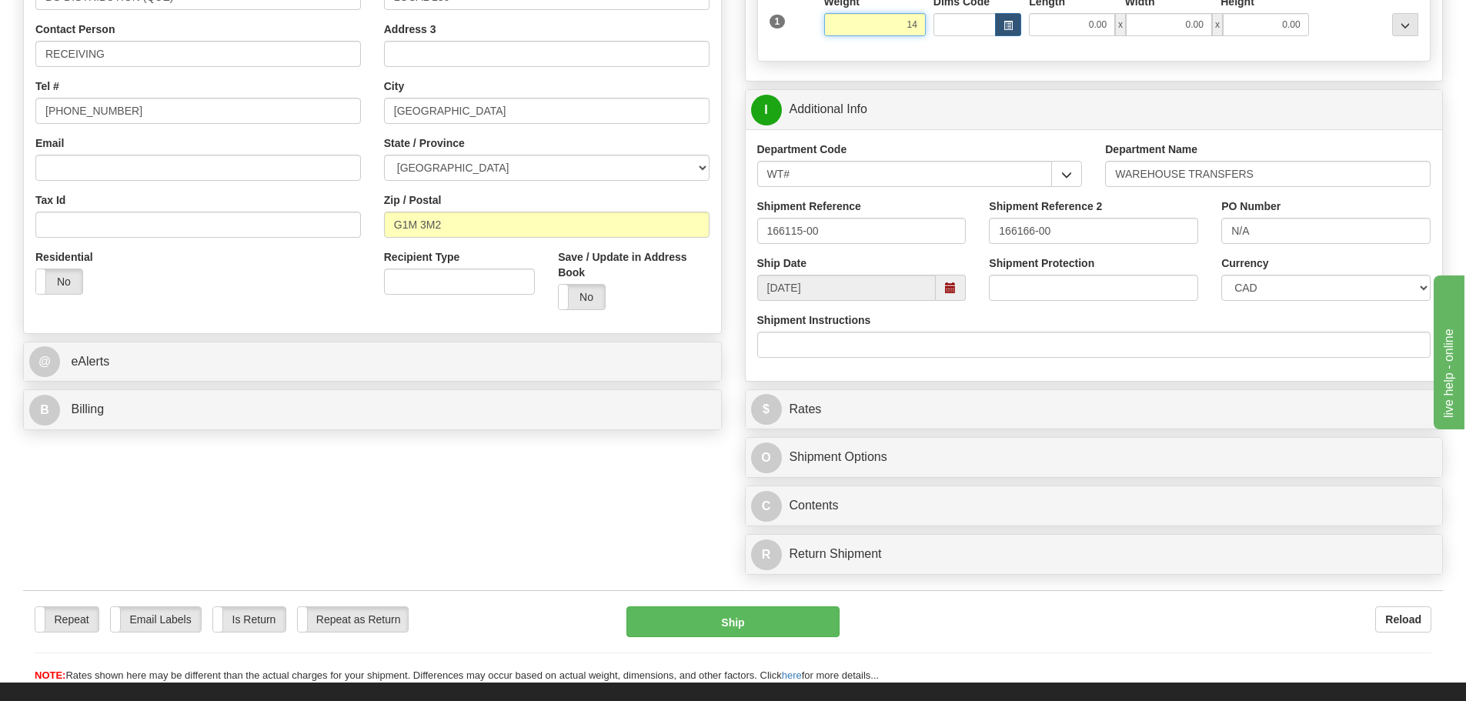
scroll to position [462, 0]
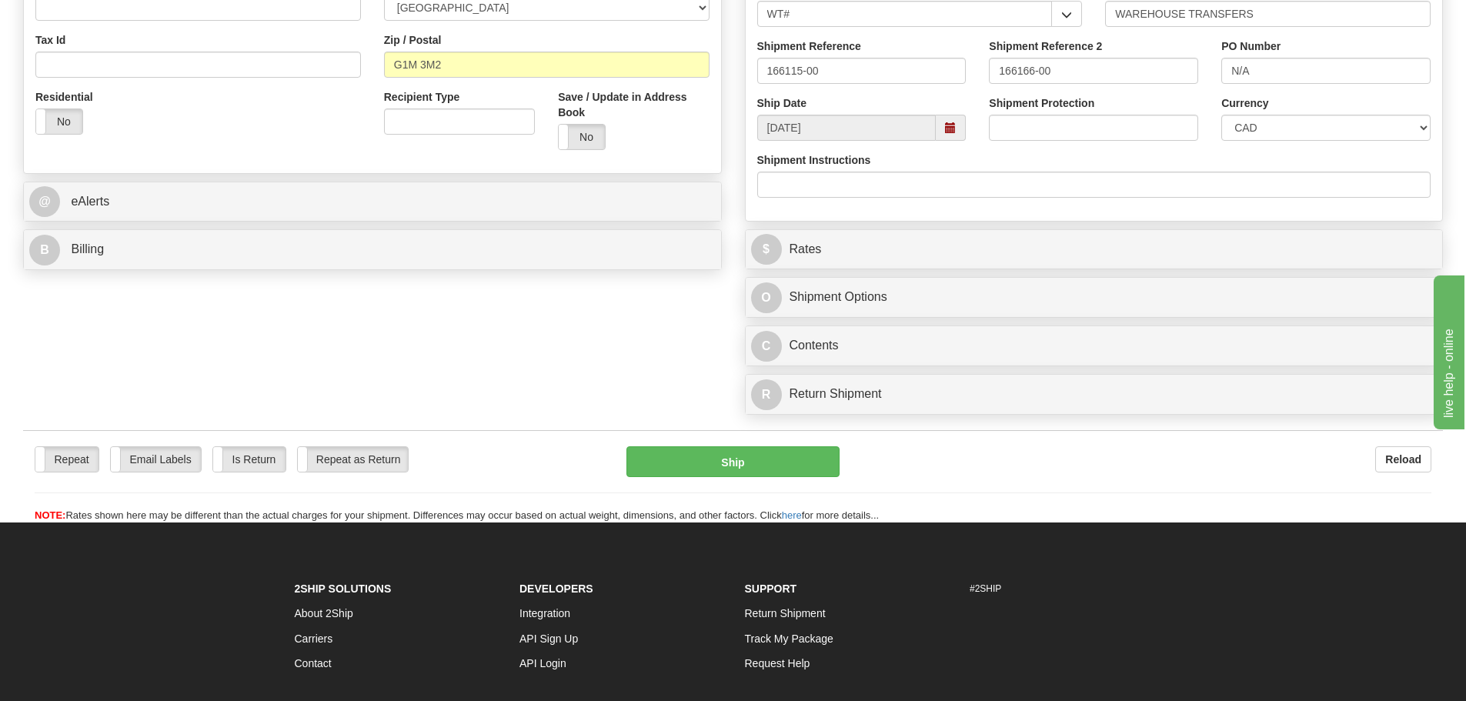
type input "14.00"
click at [603, 358] on div "Create a label for the return Create Pickup Without Label S" at bounding box center [733, 35] width 1443 height 776
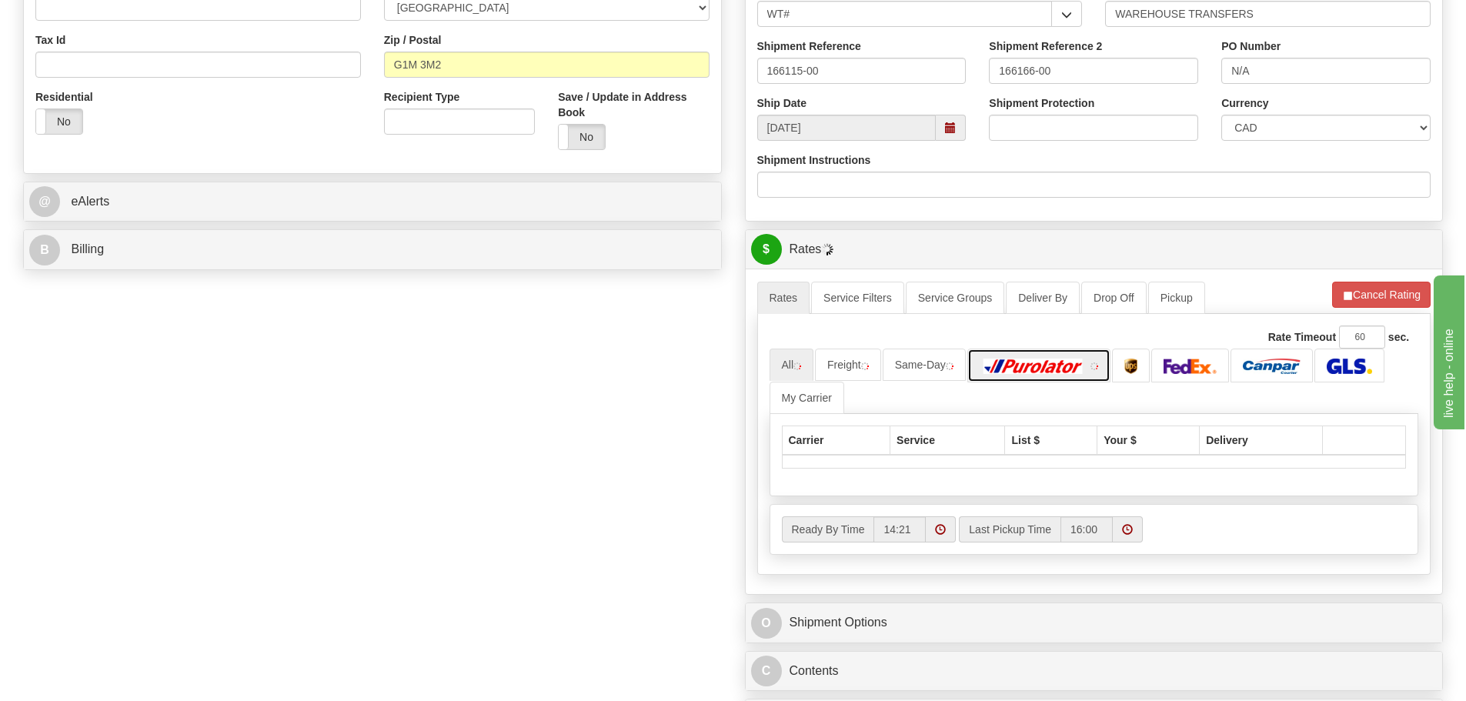
click at [1066, 366] on img at bounding box center [1034, 366] width 108 height 15
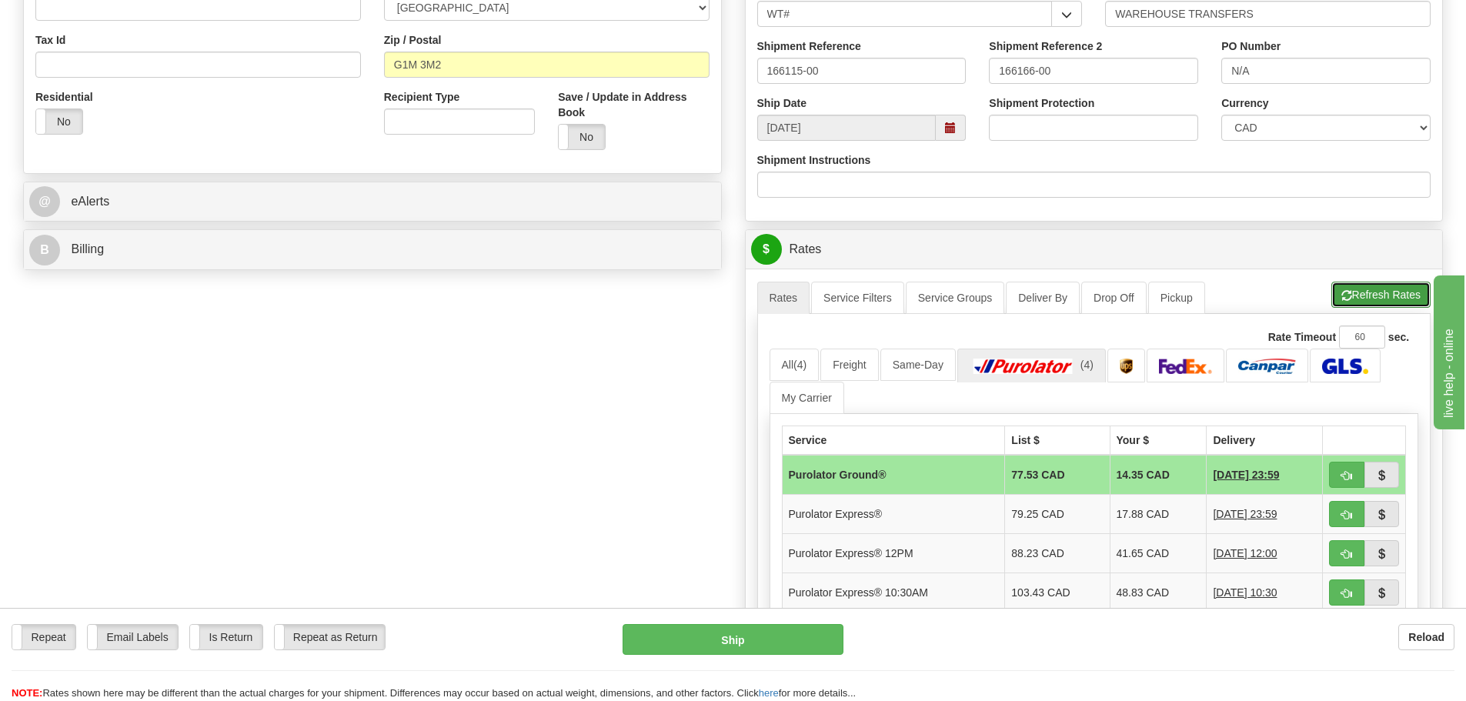
click at [1346, 296] on span "button" at bounding box center [1347, 296] width 11 height 10
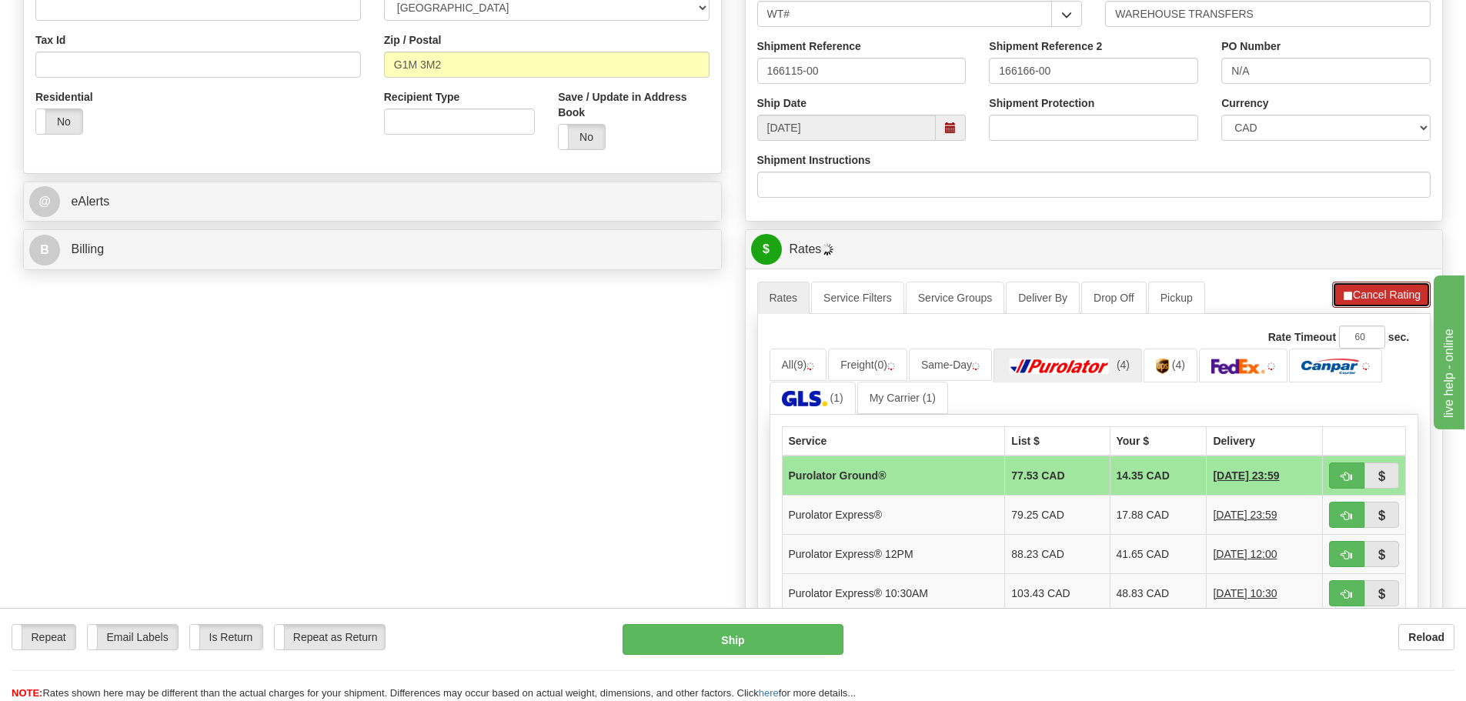
drag, startPoint x: 1358, startPoint y: 294, endPoint x: 1388, endPoint y: 309, distance: 32.7
click at [1366, 290] on button "Cancel Rating" at bounding box center [1381, 295] width 99 height 26
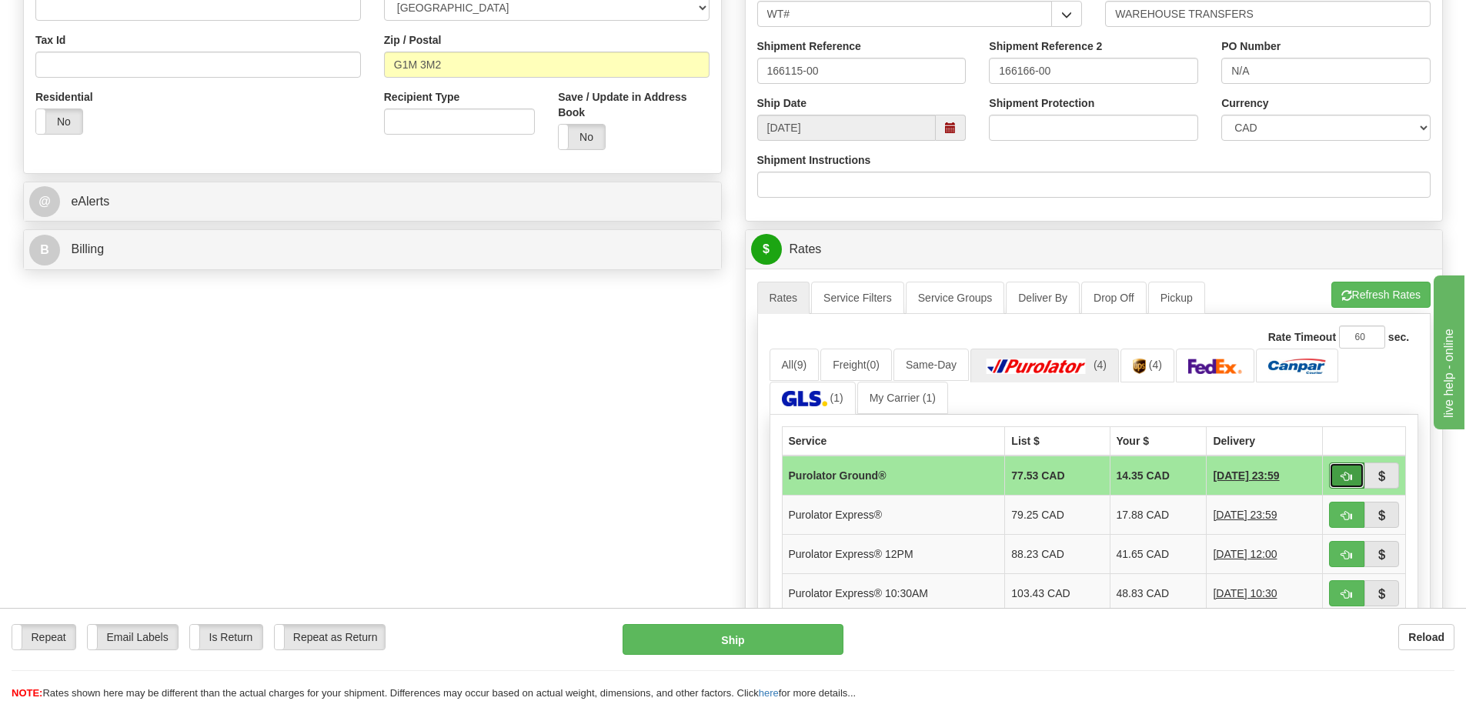
click at [1345, 469] on button "button" at bounding box center [1346, 476] width 35 height 26
type input "260"
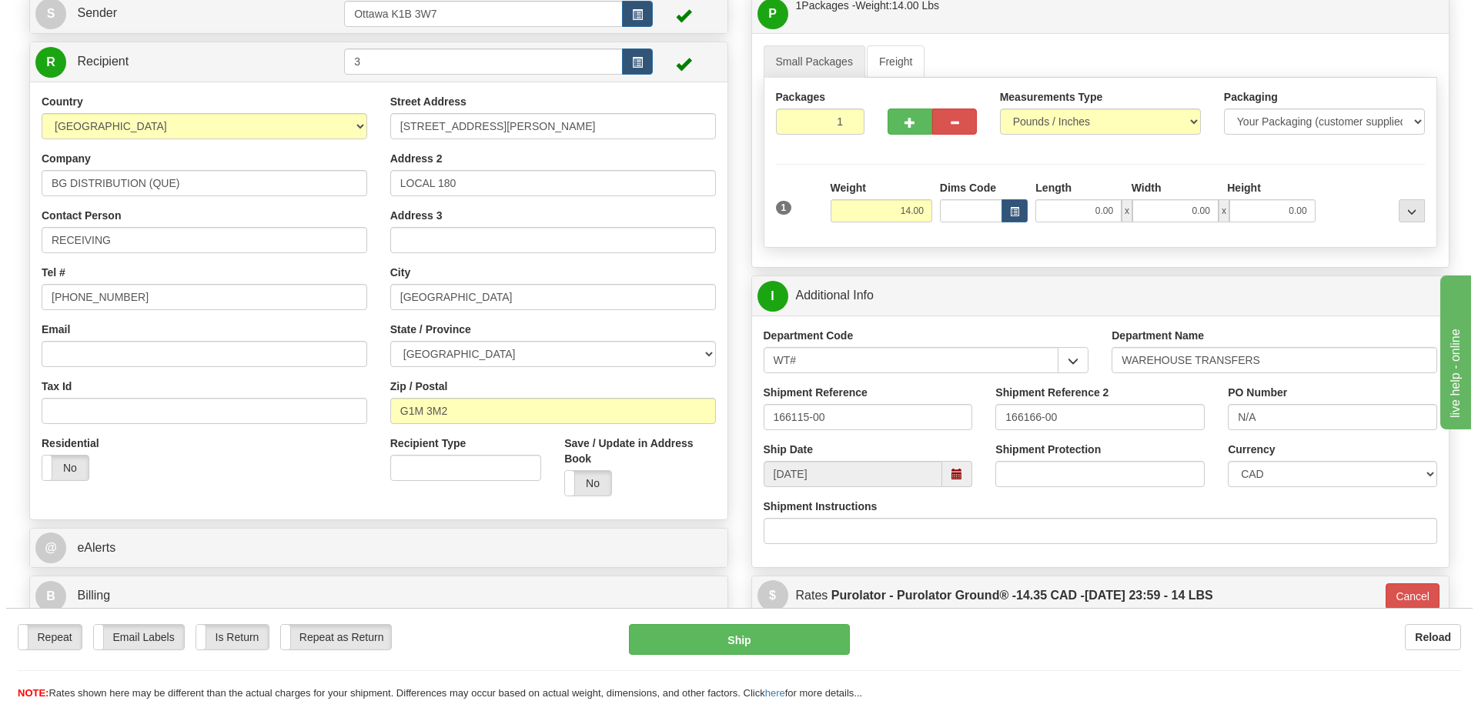
scroll to position [154, 0]
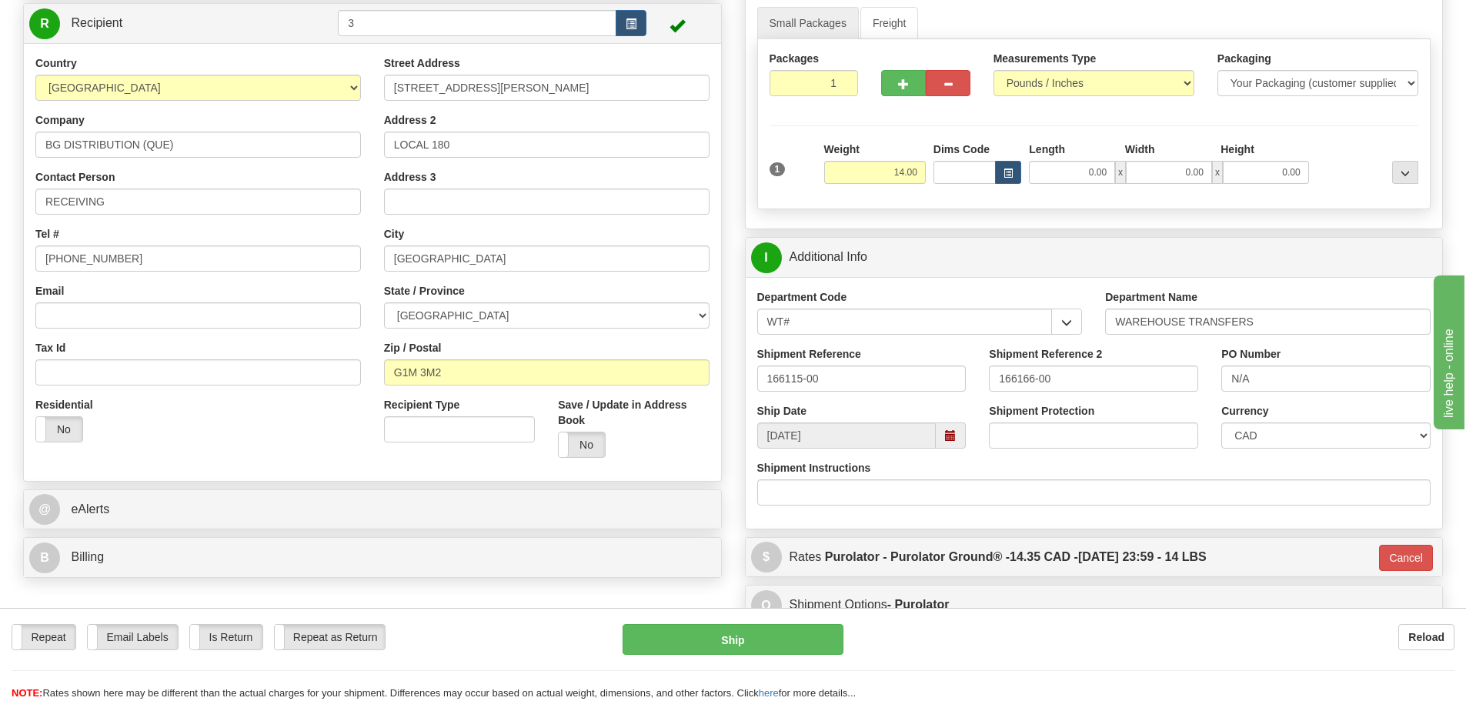
click at [793, 613] on div "Repeat Repeat Email Labels Email Labels Edit Is Return Is Return Repeat as Retu…" at bounding box center [733, 654] width 1466 height 93
click at [791, 629] on button "Ship" at bounding box center [733, 639] width 221 height 31
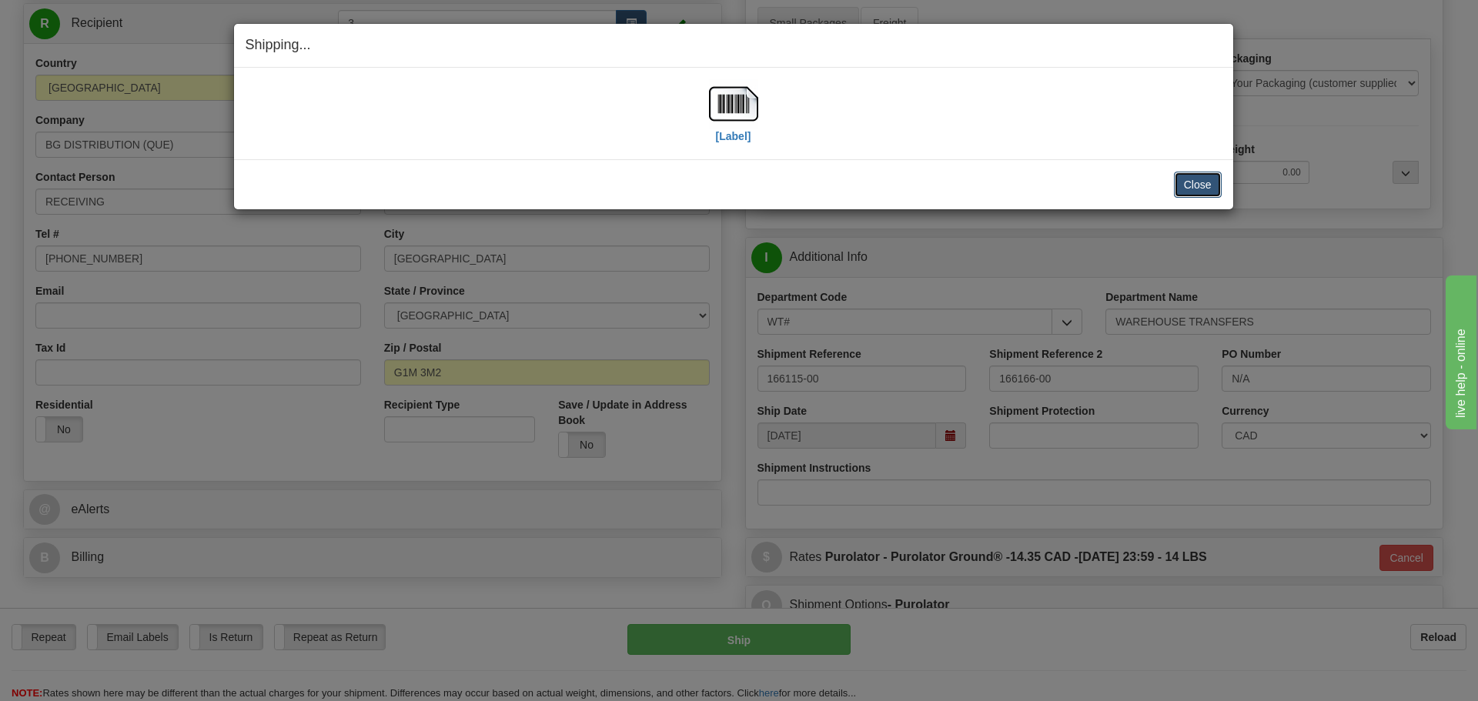
click at [1188, 179] on button "Close" at bounding box center [1198, 185] width 48 height 26
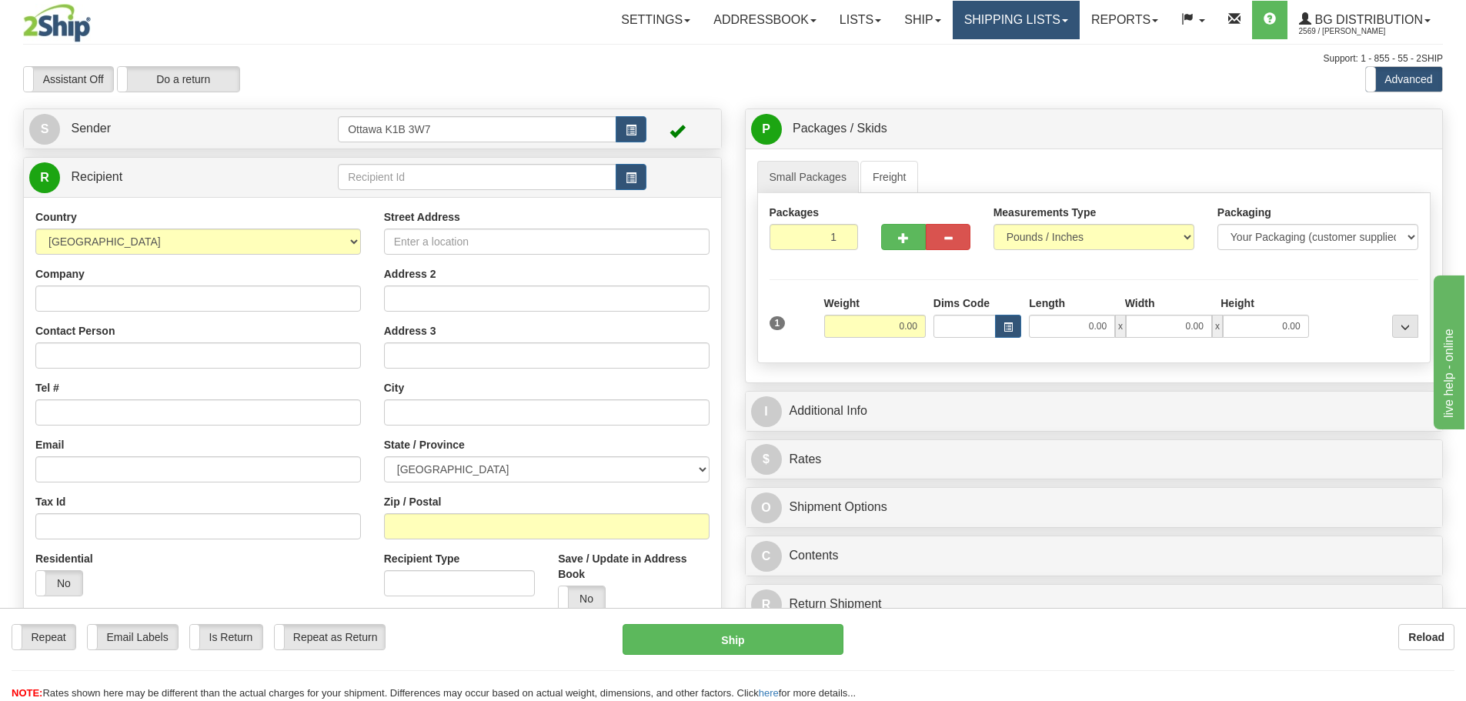
drag, startPoint x: 1009, startPoint y: 26, endPoint x: 971, endPoint y: 63, distance: 52.8
click at [1008, 26] on link "Shipping lists" at bounding box center [1016, 20] width 127 height 38
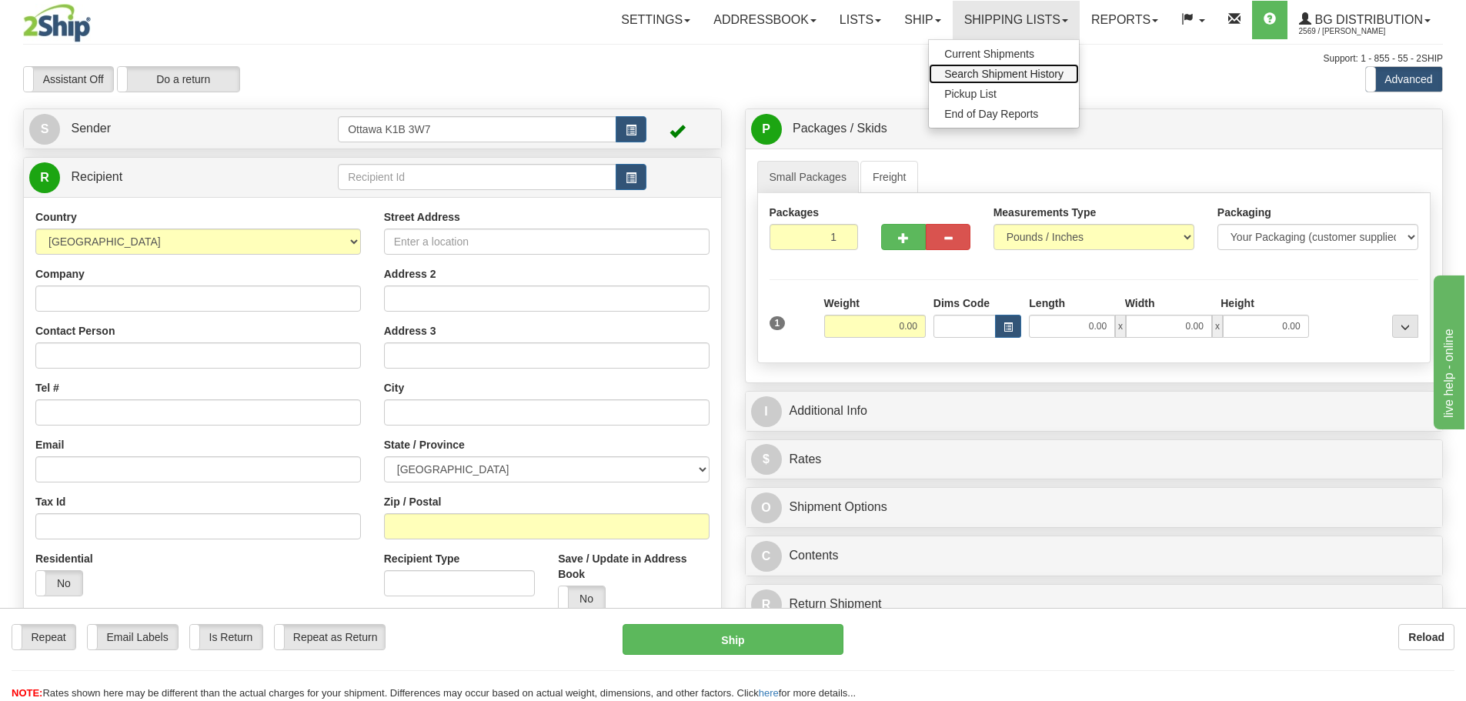
click at [964, 67] on link "Search Shipment History" at bounding box center [1004, 74] width 150 height 20
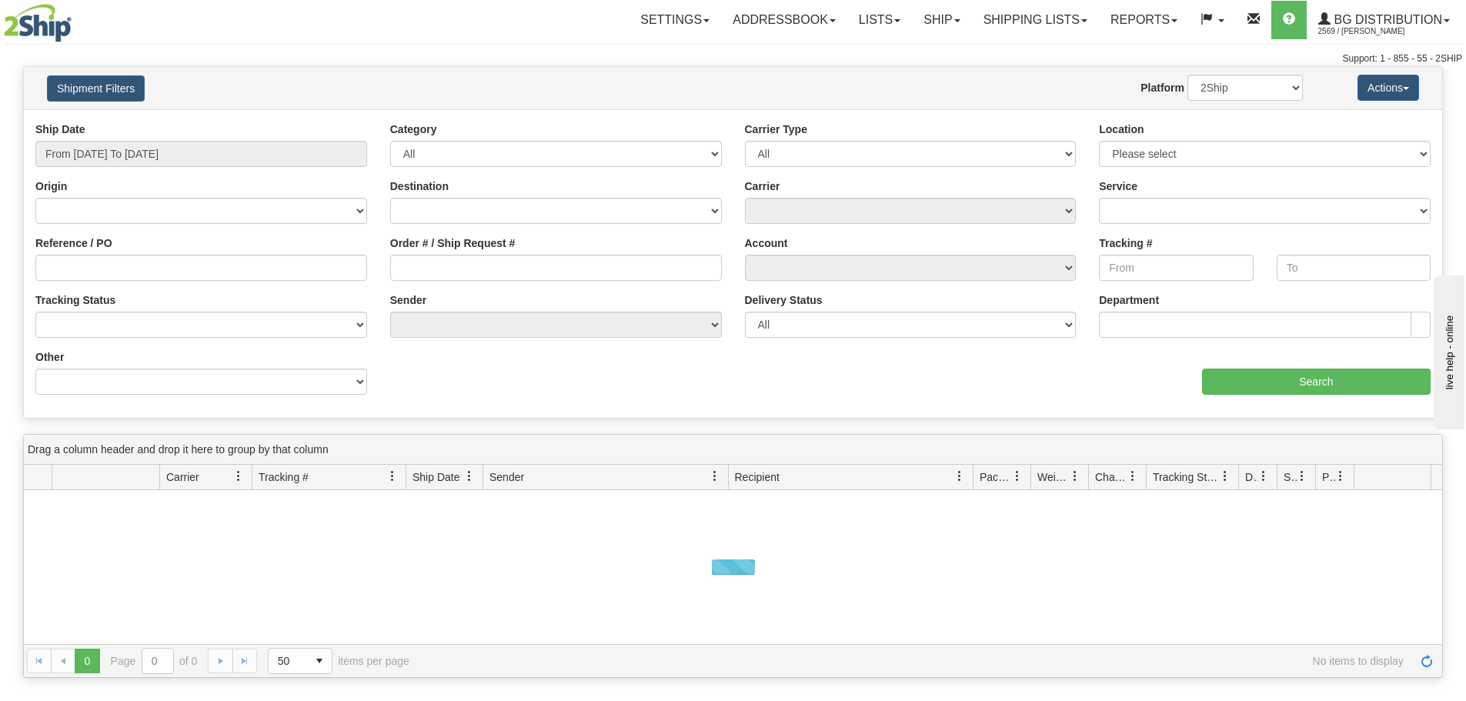
click at [992, 27] on link "Shipping lists" at bounding box center [1035, 20] width 127 height 38
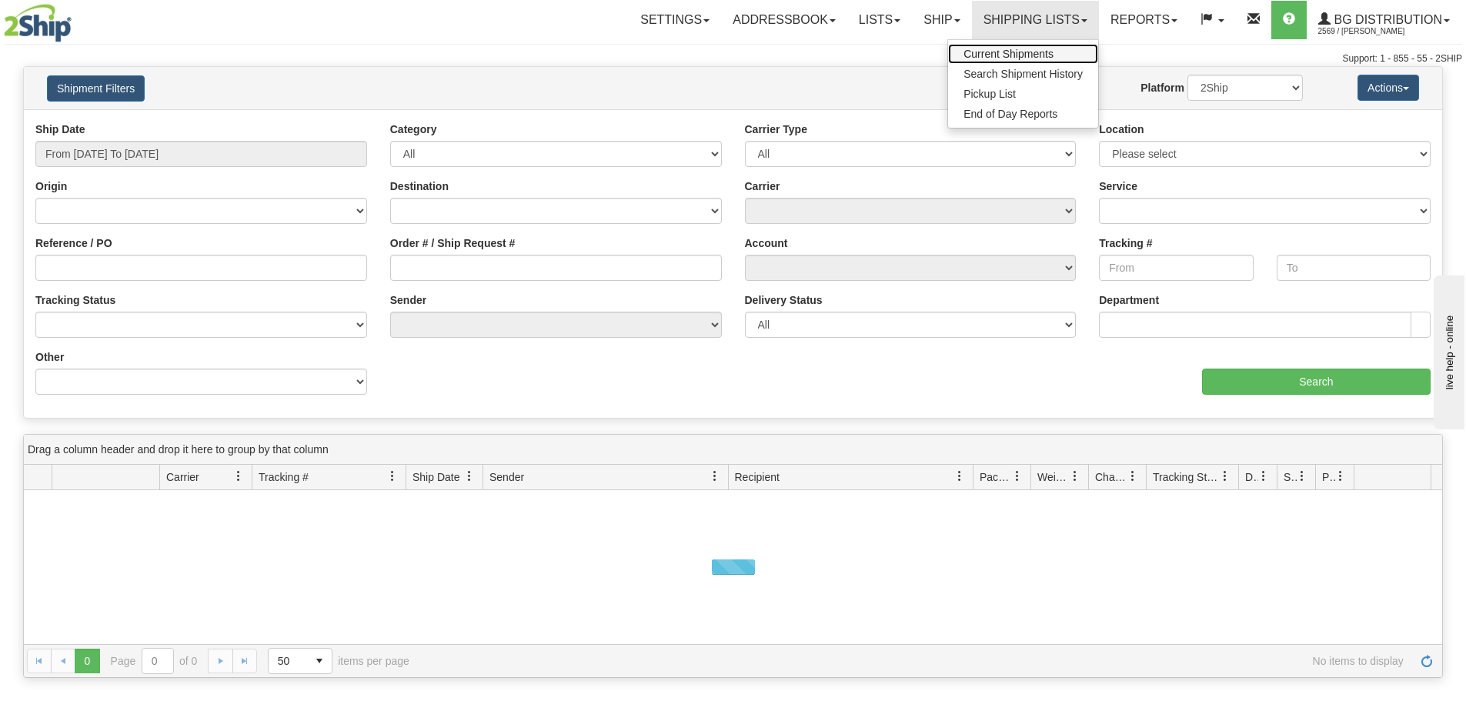
click span "Current Shipments"
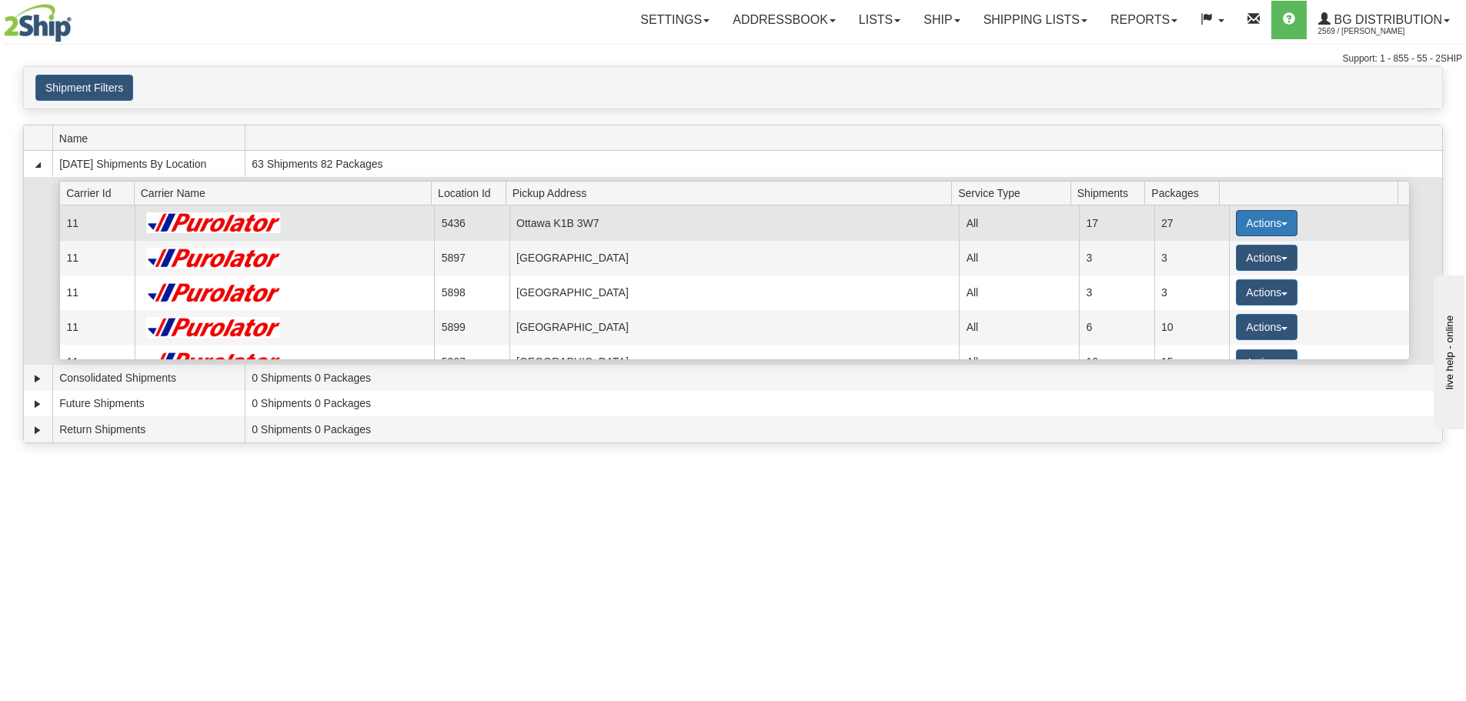
click at [1239, 215] on button "Actions" at bounding box center [1267, 223] width 62 height 26
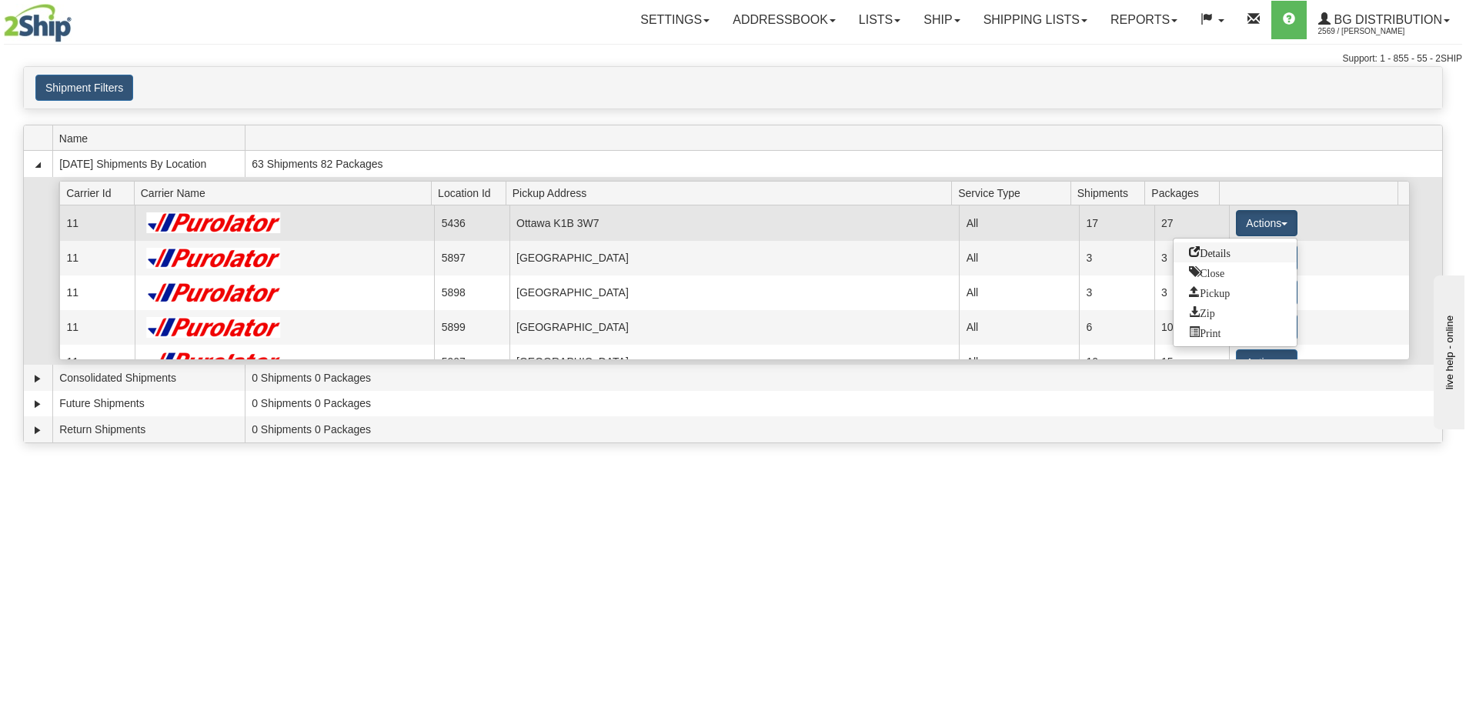
click at [1236, 243] on link "Details" at bounding box center [1235, 252] width 123 height 20
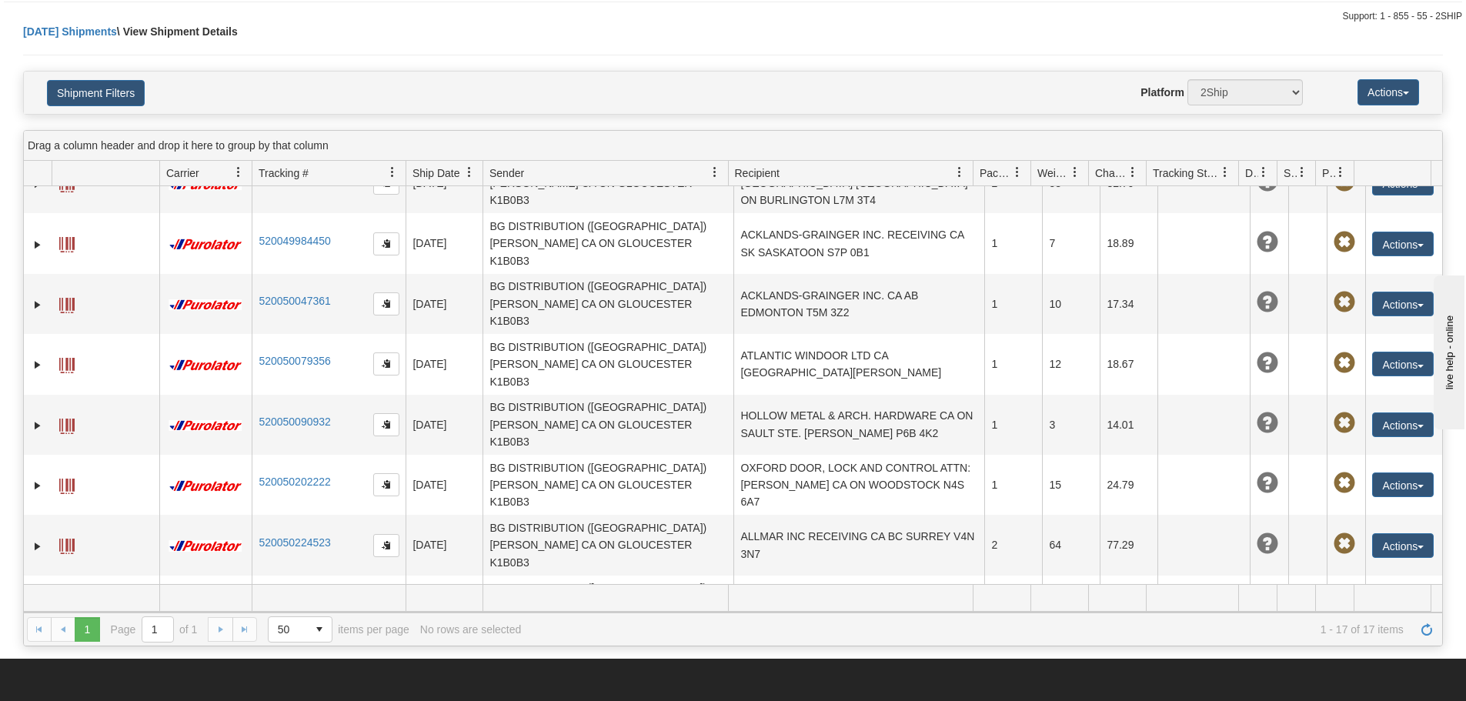
scroll to position [77, 0]
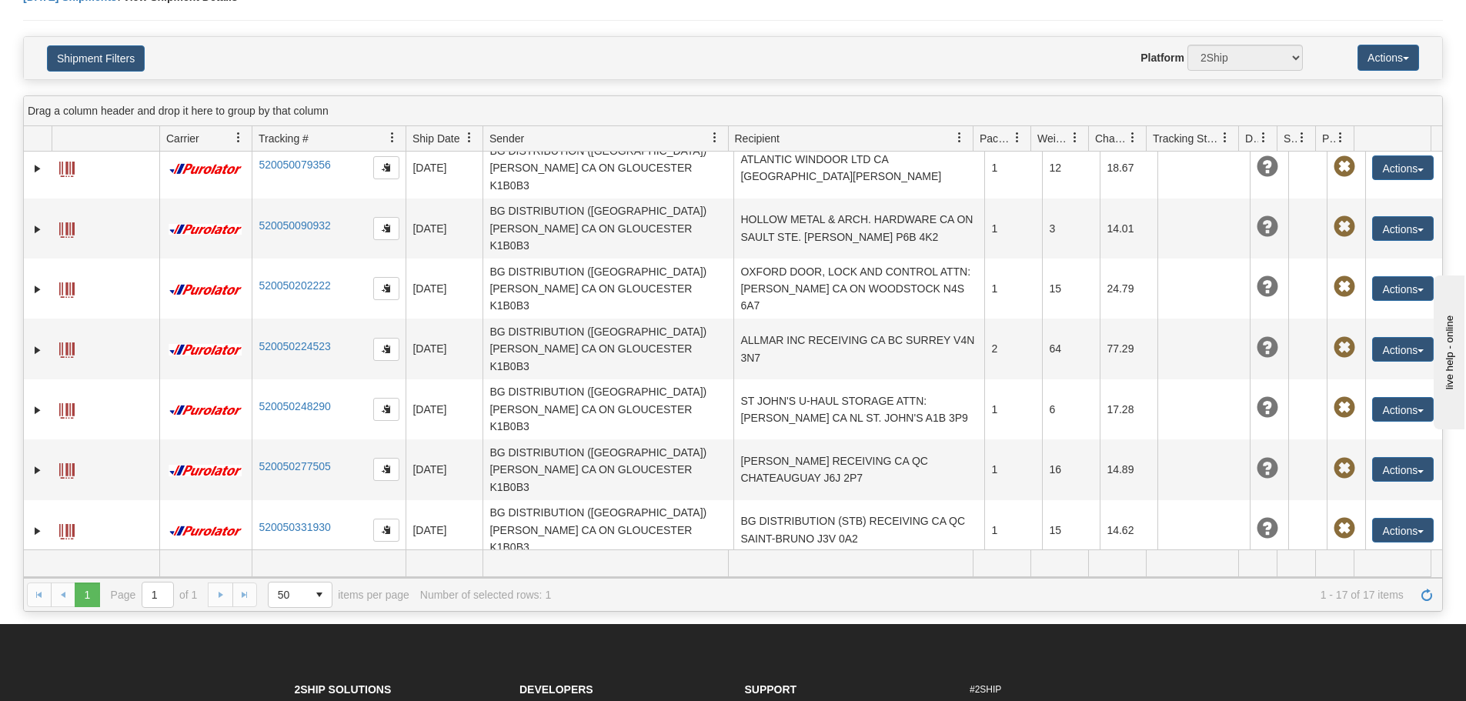
click at [1359, 670] on link "Edit" at bounding box center [1371, 680] width 123 height 20
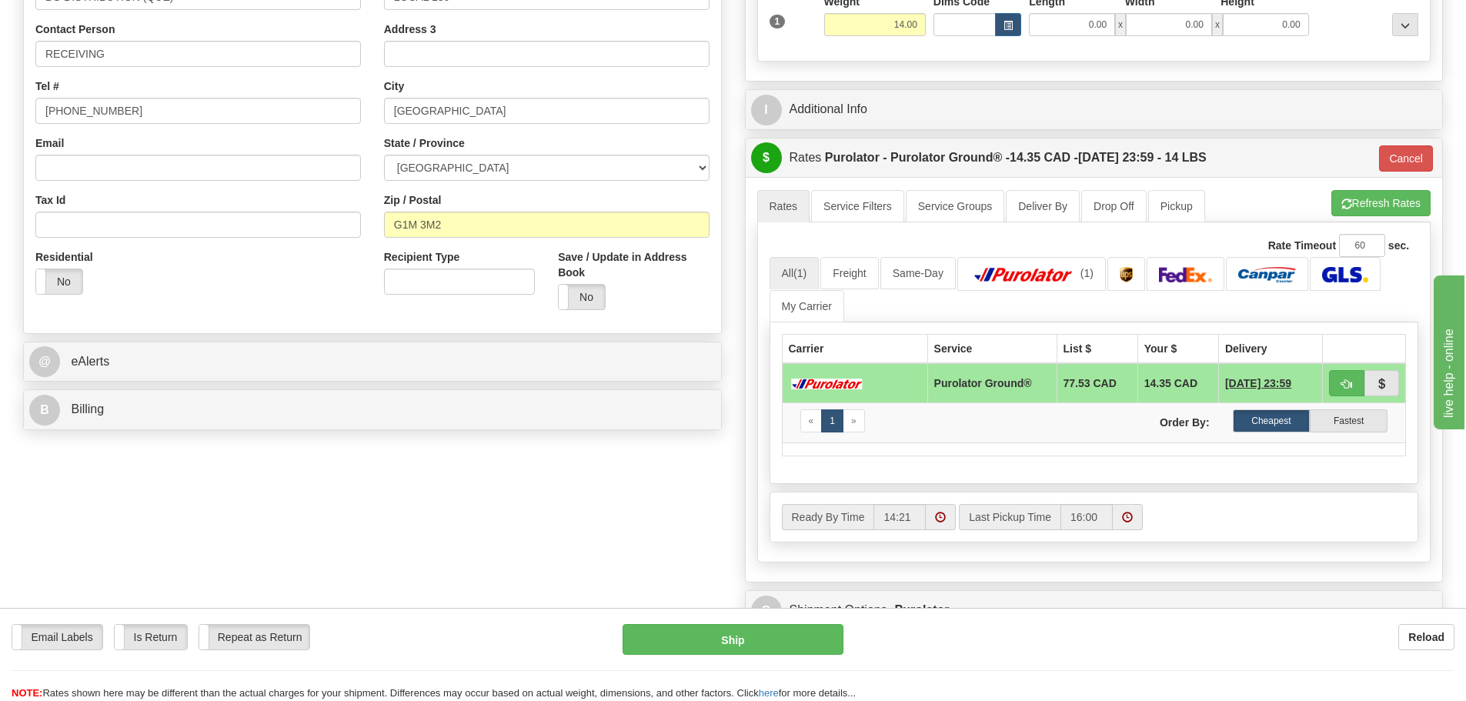
scroll to position [308, 0]
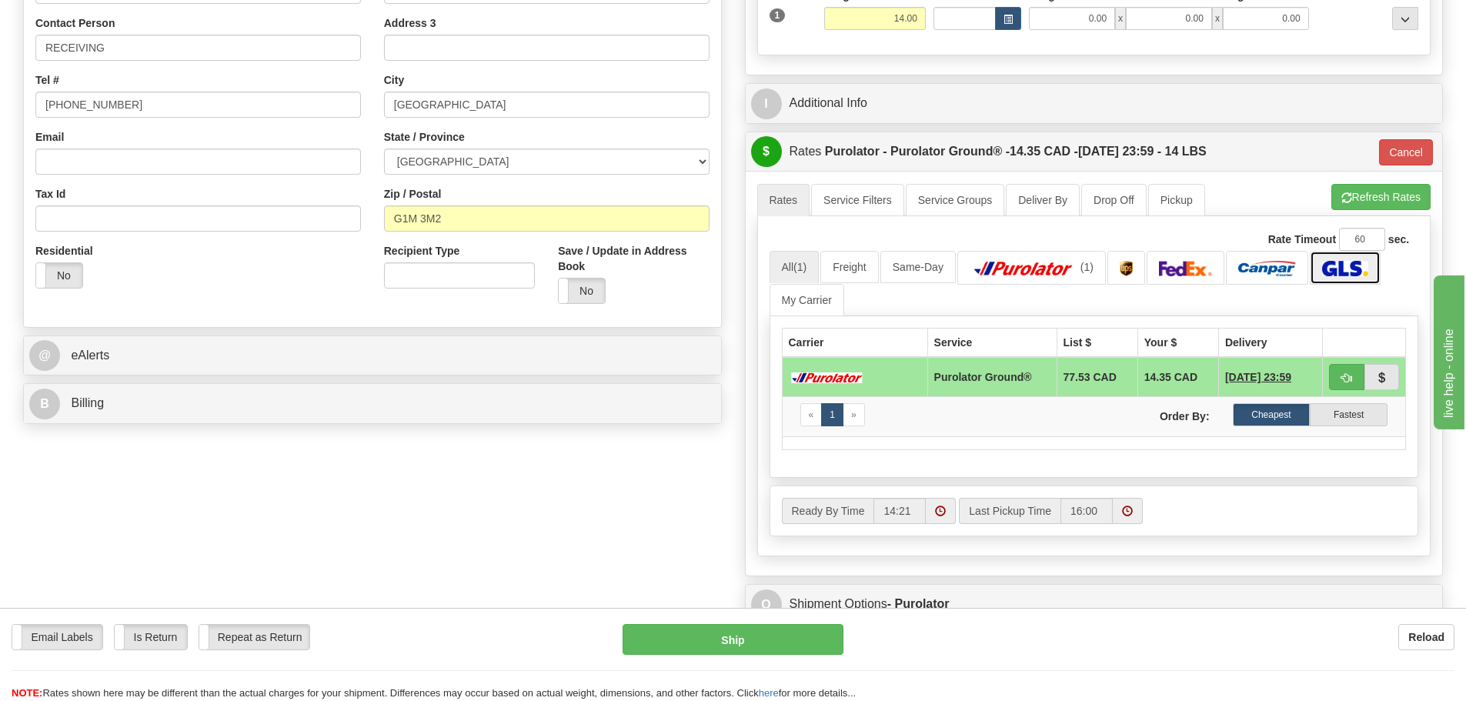
click at [1337, 271] on img at bounding box center [1344, 268] width 45 height 15
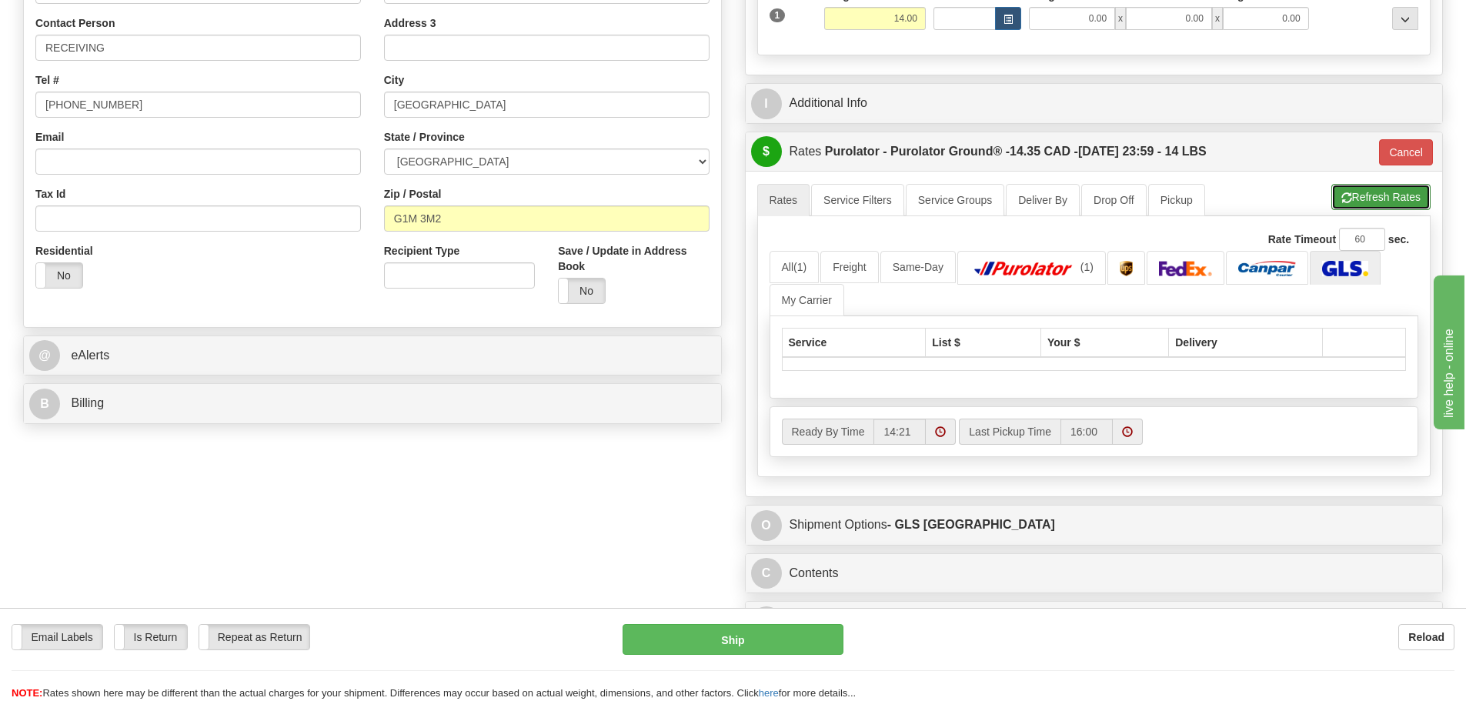
click at [1373, 197] on button "Refresh Rates" at bounding box center [1380, 197] width 99 height 26
type input "260"
click at [1401, 149] on button "Cancel" at bounding box center [1406, 152] width 54 height 26
click at [1397, 189] on button "Refresh Rates" at bounding box center [1380, 197] width 99 height 26
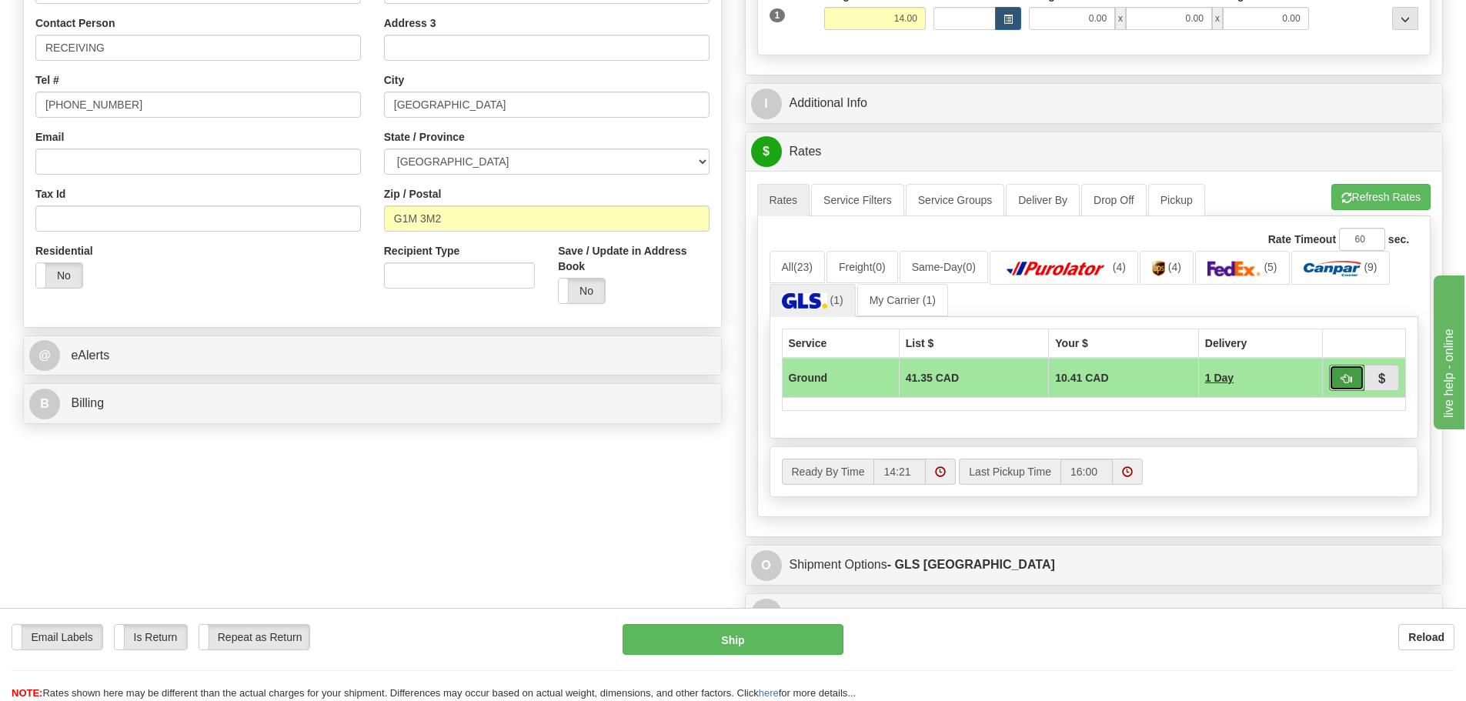
click at [1355, 370] on button "button" at bounding box center [1346, 378] width 35 height 26
type input "1"
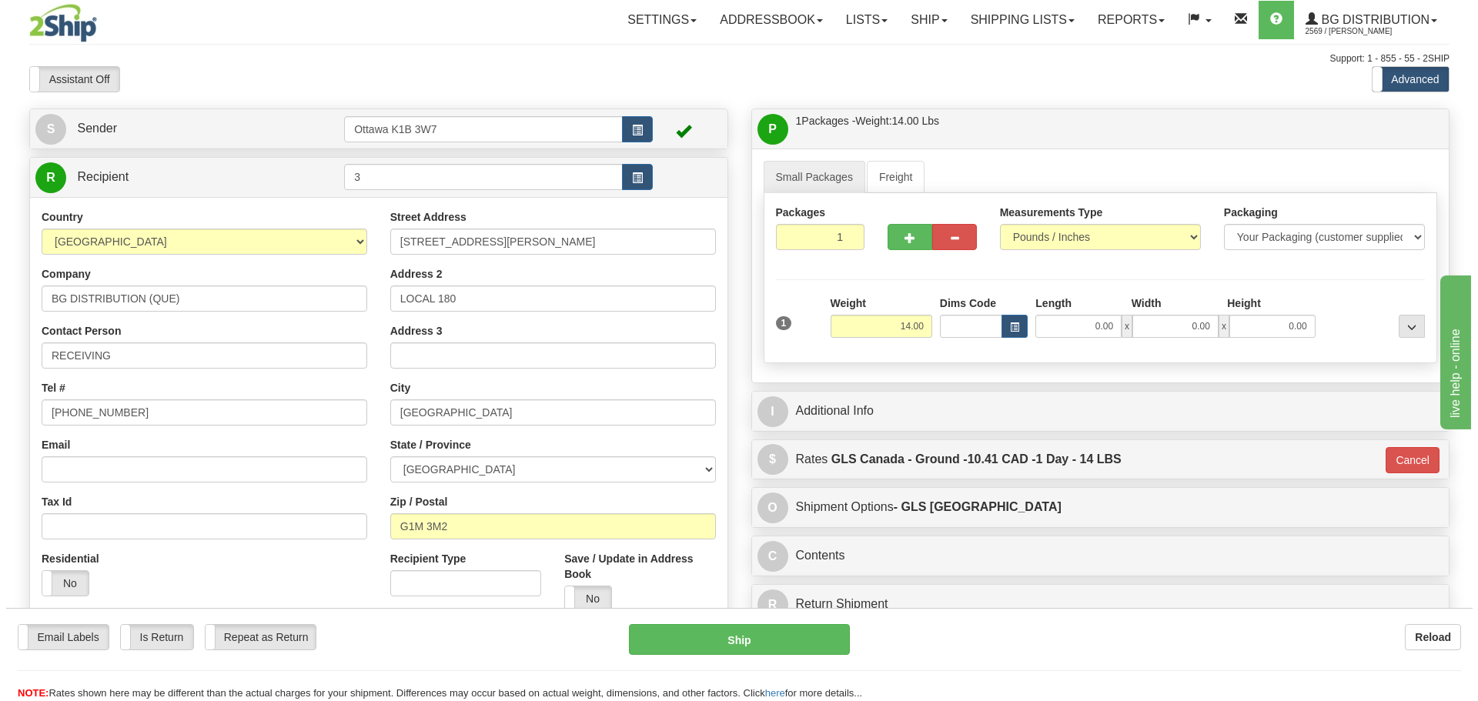
scroll to position [77, 0]
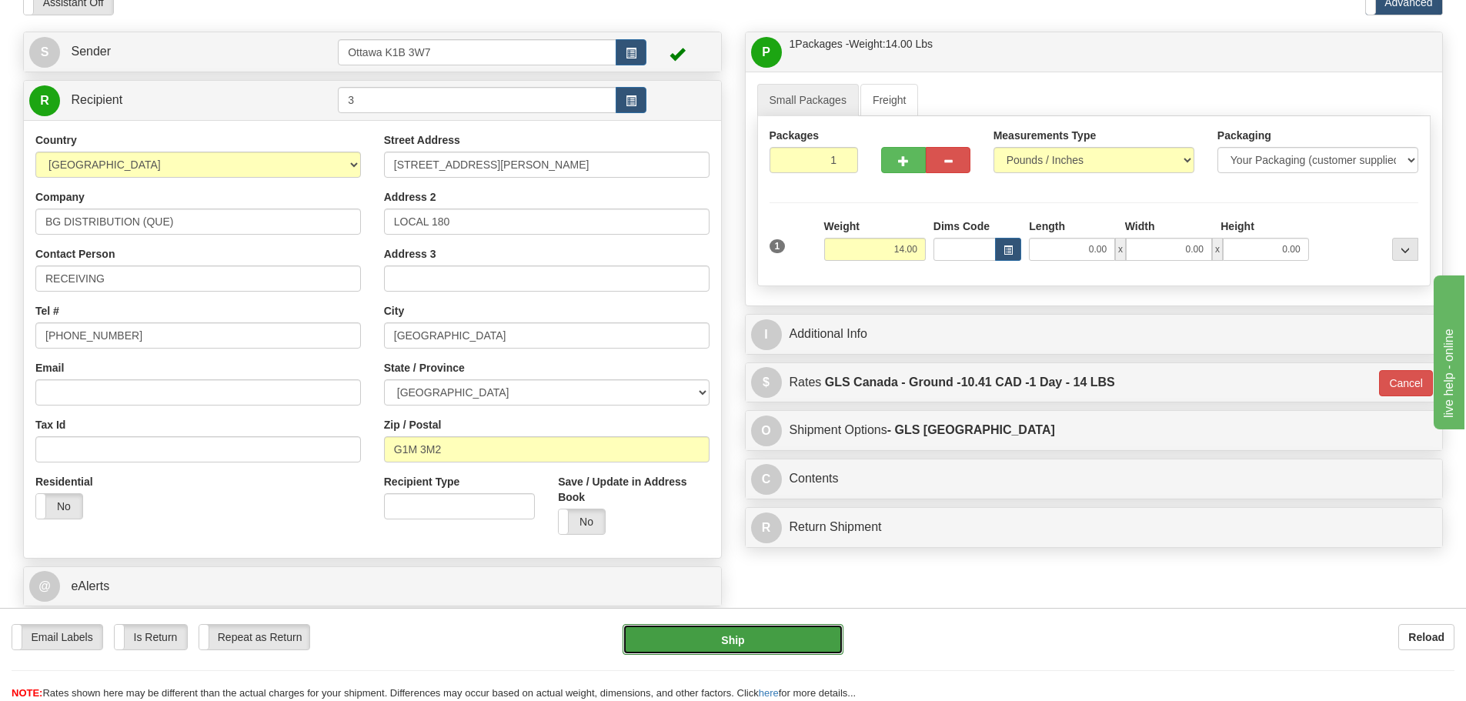
click at [782, 634] on button "Ship" at bounding box center [733, 639] width 221 height 31
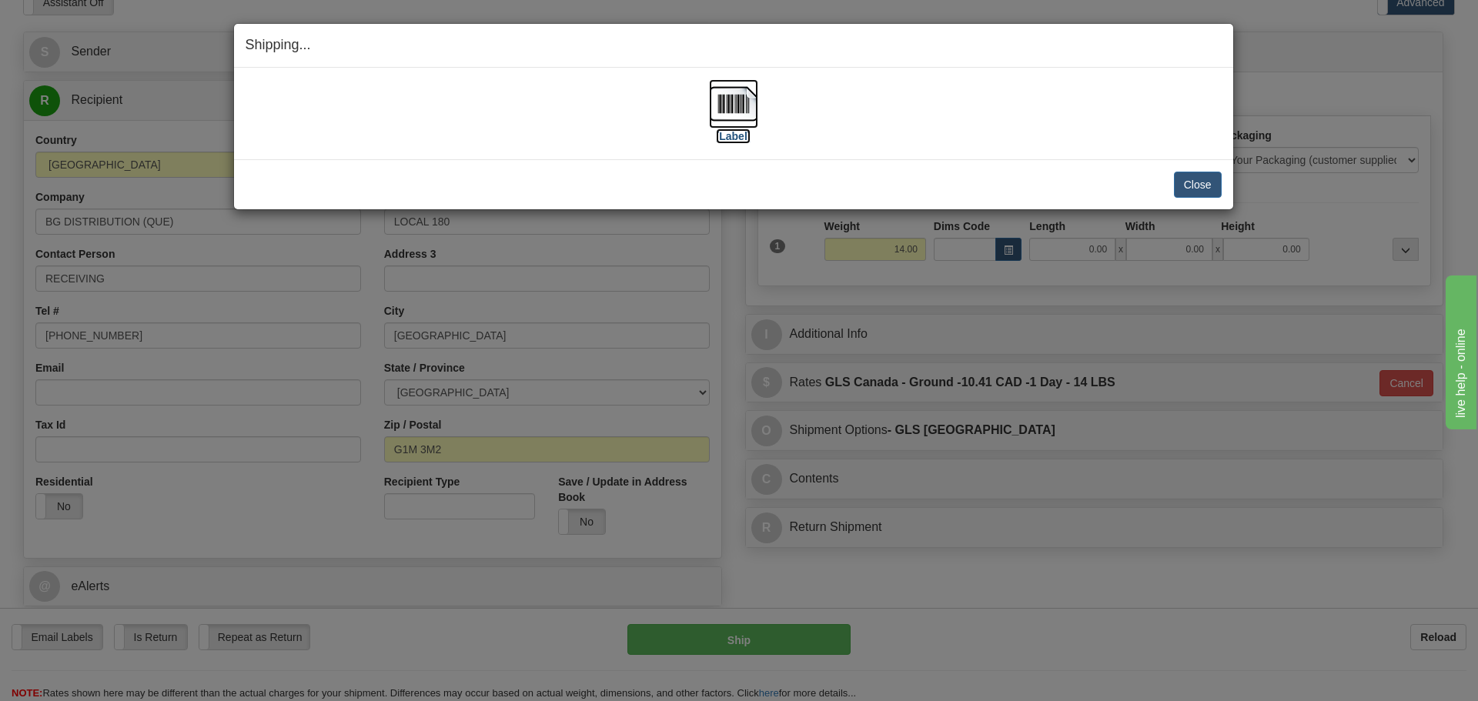
click at [731, 141] on label "[Label]" at bounding box center [733, 136] width 35 height 15
click at [1191, 172] on button "Close" at bounding box center [1198, 185] width 48 height 26
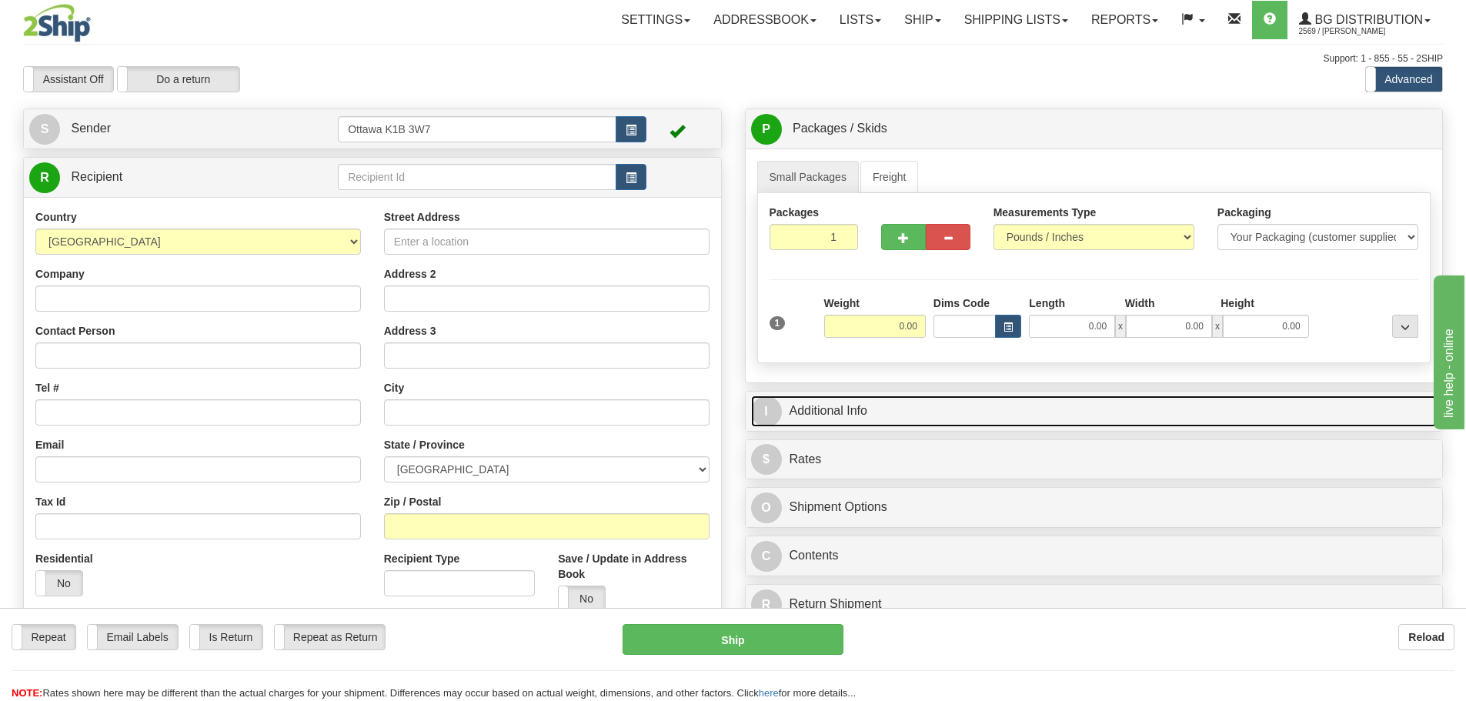
click at [827, 412] on link "I Additional Info" at bounding box center [1094, 412] width 687 height 32
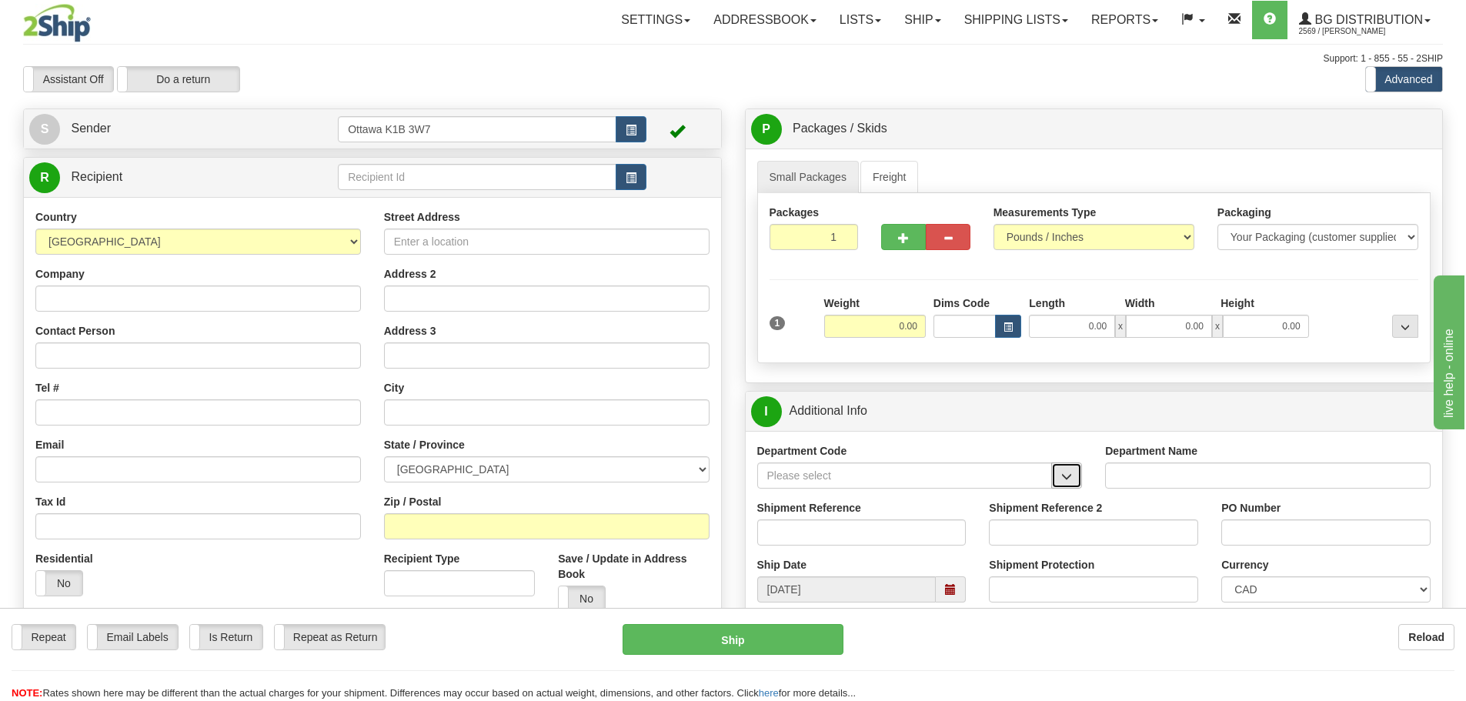
click at [1071, 469] on button "button" at bounding box center [1066, 476] width 31 height 26
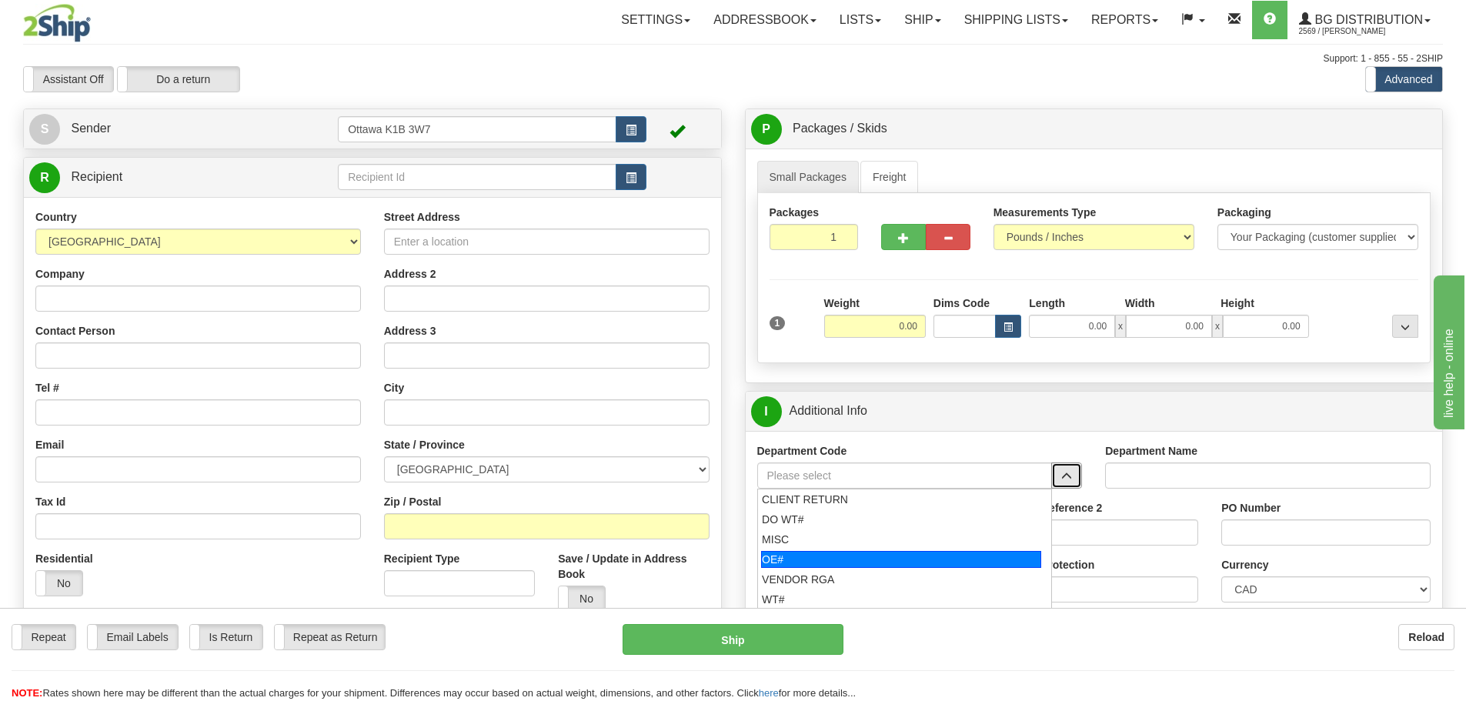
click at [927, 556] on div "OE#" at bounding box center [901, 559] width 280 height 17
type input "OE#"
type input "ORDERS"
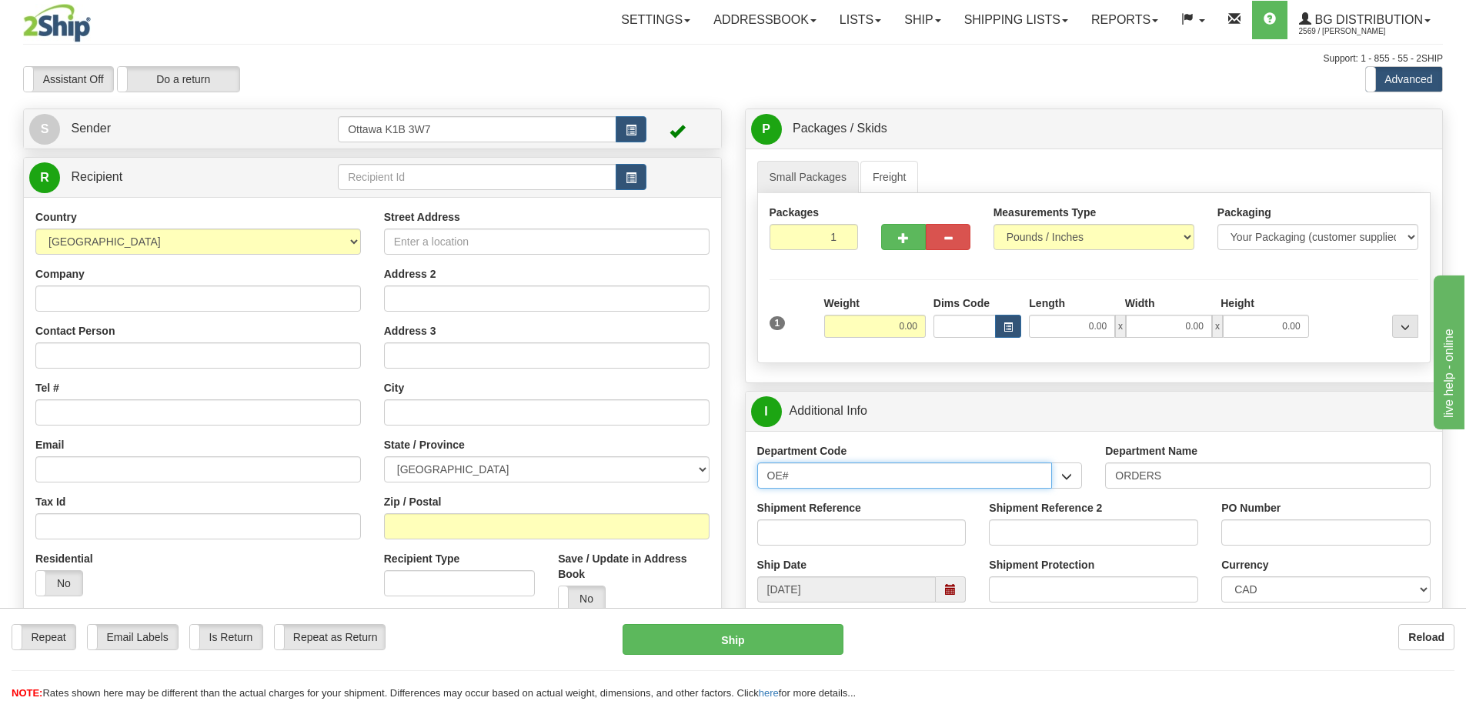
drag, startPoint x: 858, startPoint y: 480, endPoint x: 379, endPoint y: 499, distance: 479.8
click at [431, 109] on div "Create a label for the return Create Pickup Without Label S Sender" at bounding box center [733, 109] width 1443 height 0
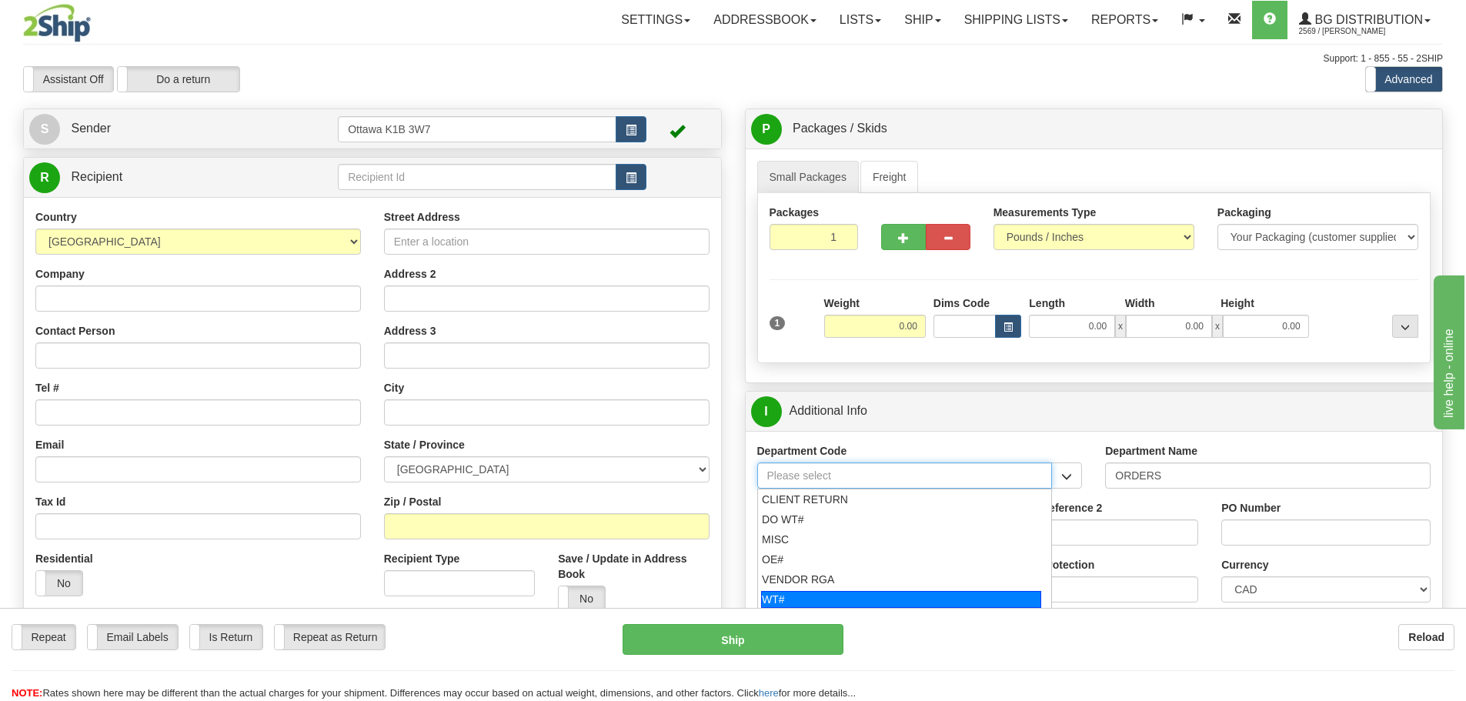
click at [826, 593] on div "WT#" at bounding box center [901, 599] width 280 height 17
type input "WT#"
type input "WAREHOUSE TRANSFERS"
type input "WT#"
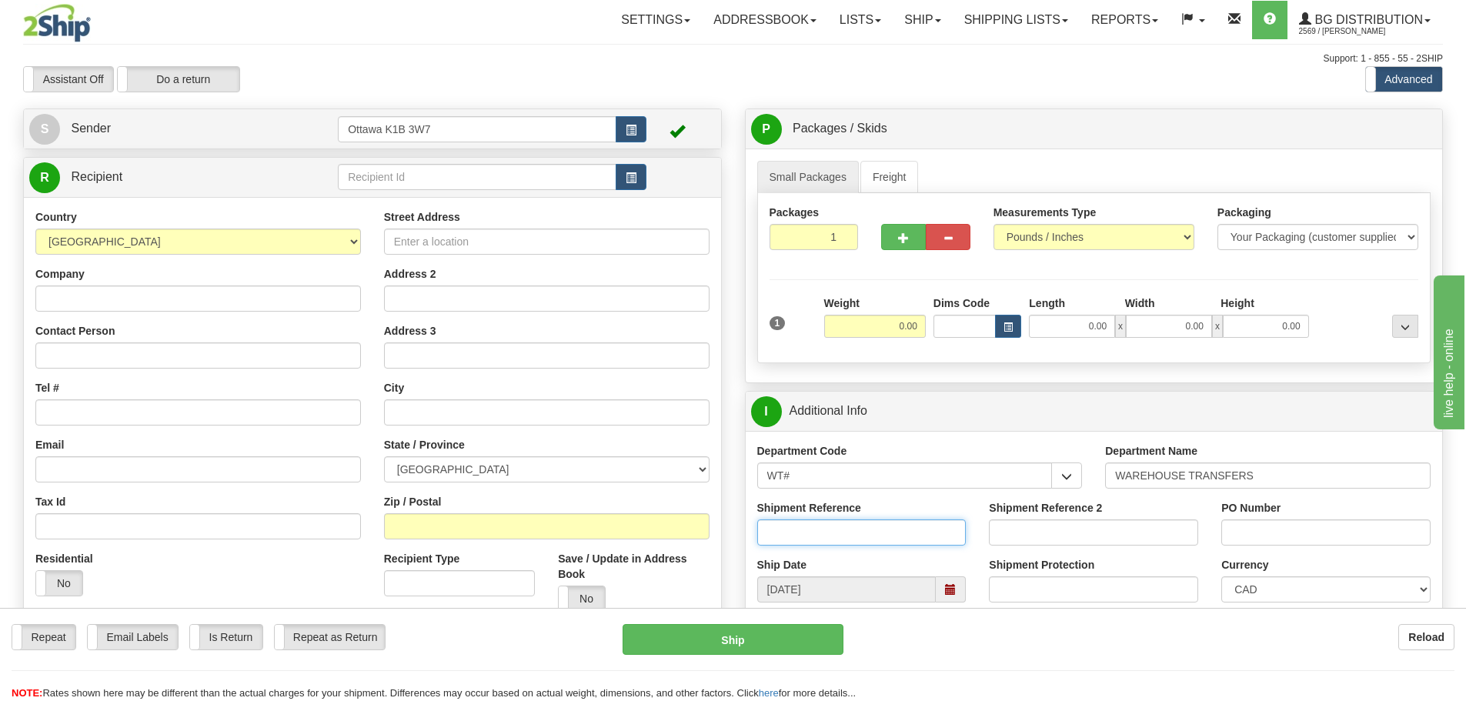
click at [812, 526] on input "Shipment Reference" at bounding box center [861, 533] width 209 height 26
type input "164430-03"
click at [1060, 530] on input "Shipment Reference 2" at bounding box center [1093, 533] width 209 height 26
type input "164430-04"
click at [1294, 536] on input "PO Number" at bounding box center [1325, 533] width 209 height 26
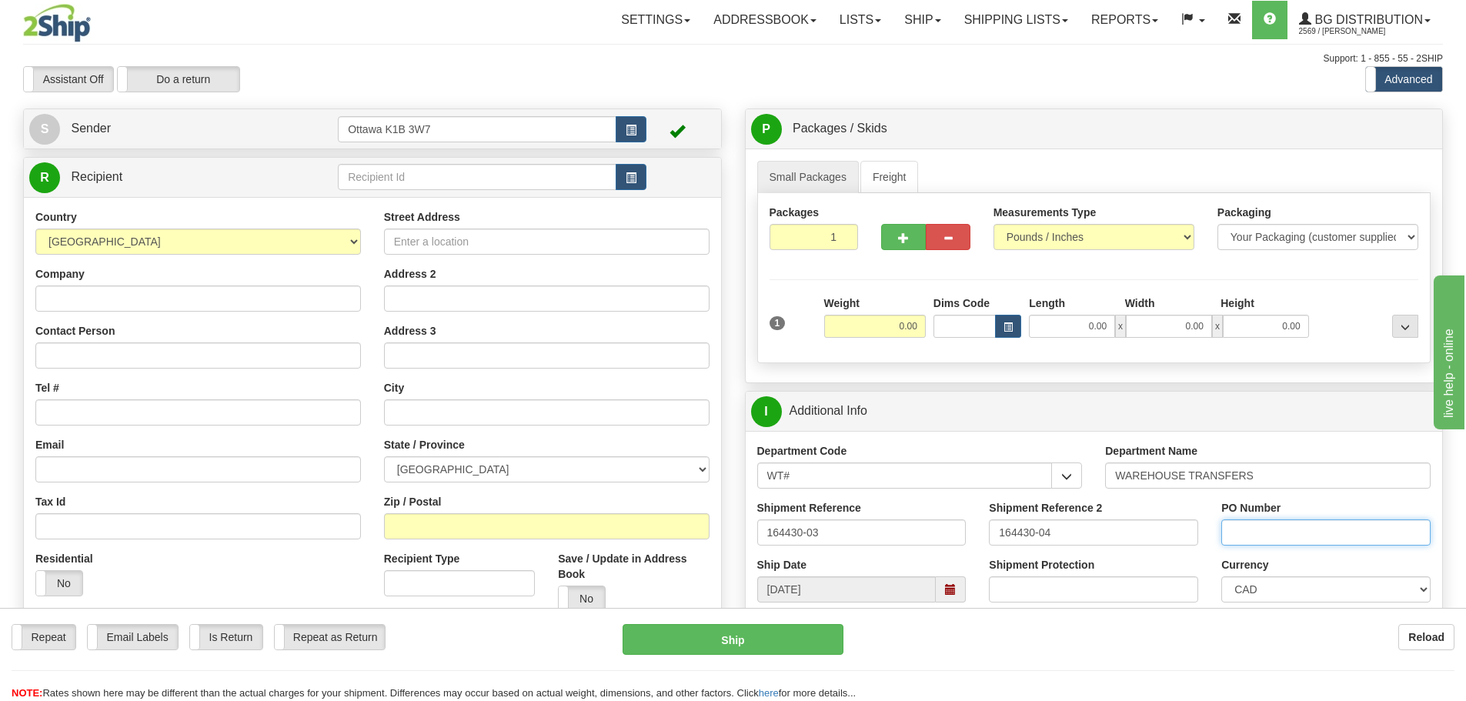
type input "N/A"
click at [438, 177] on input "text" at bounding box center [477, 177] width 279 height 26
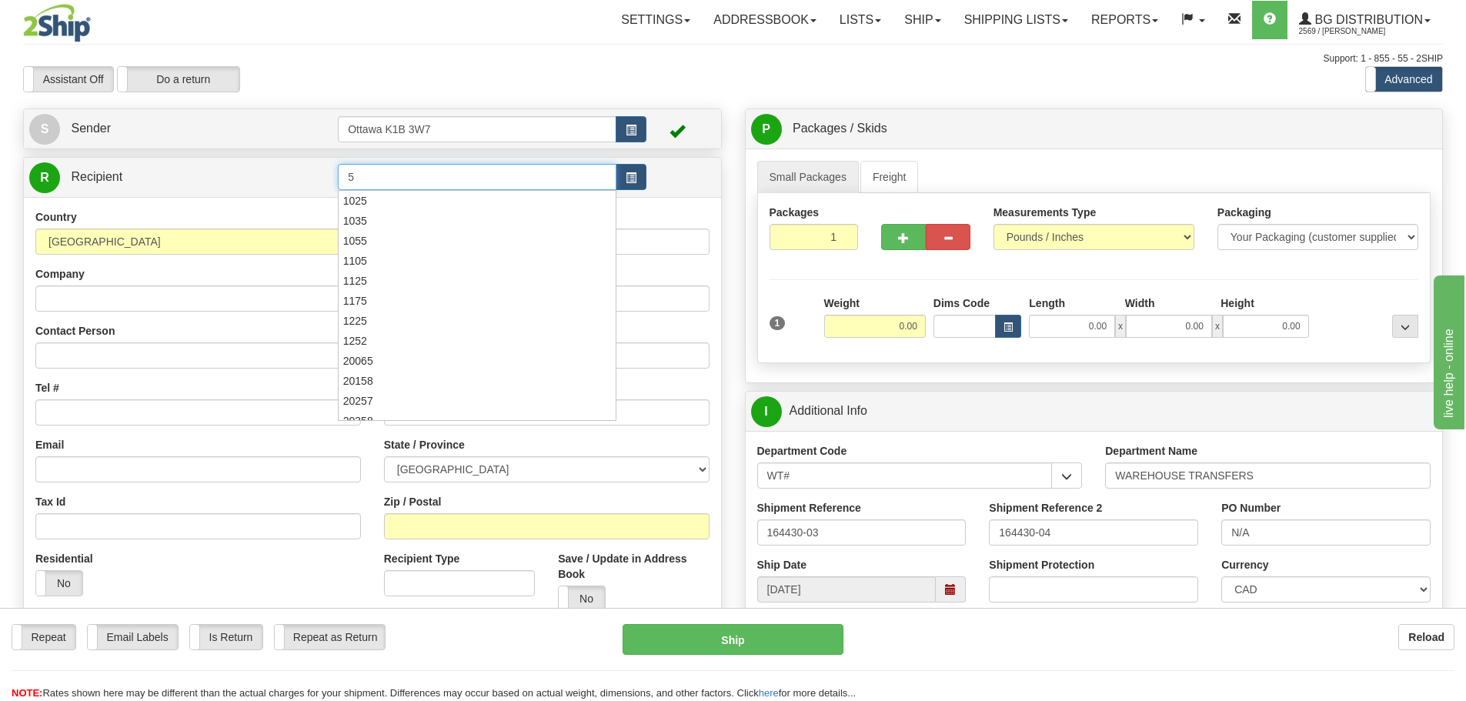
type input "5"
click at [533, 89] on div "Assistant On Assistant Off Do a return Do a return" at bounding box center [312, 79] width 601 height 26
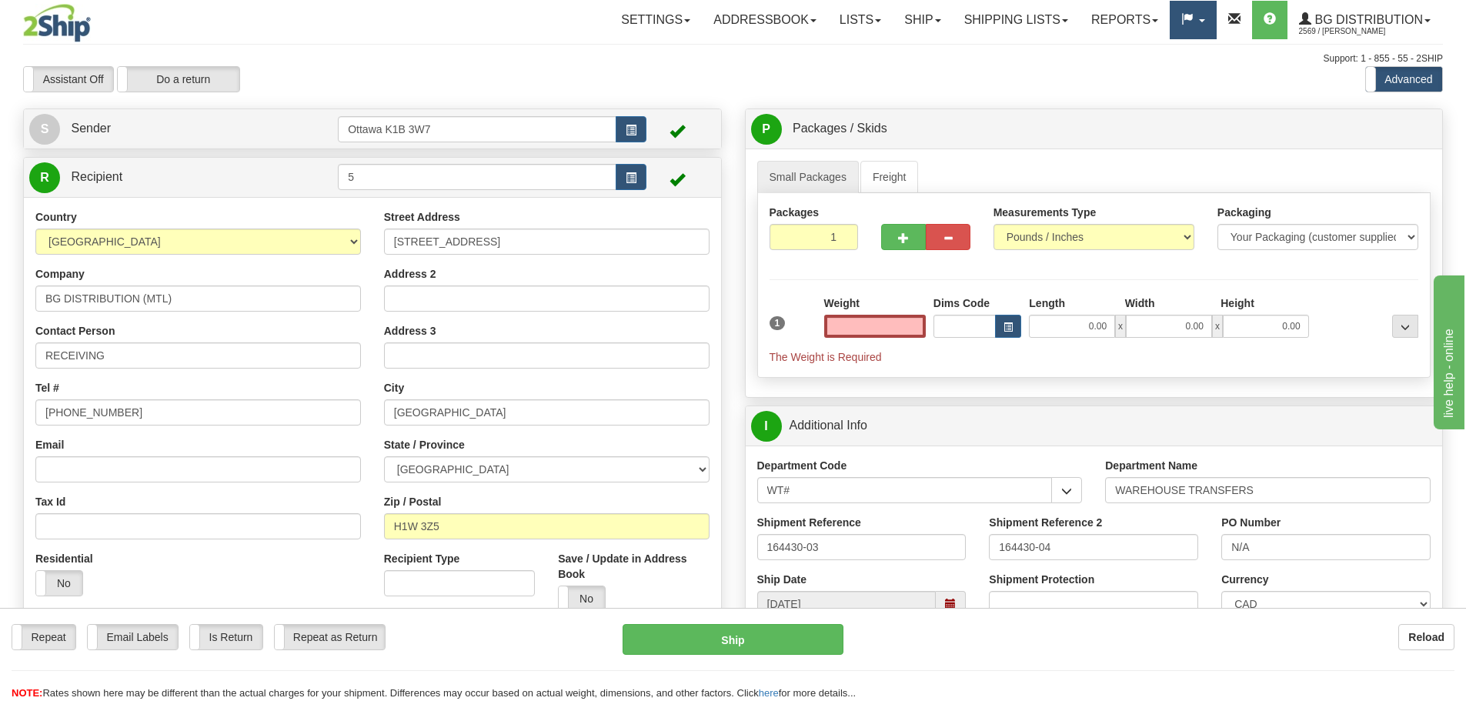
type input "0.00"
drag, startPoint x: 419, startPoint y: 180, endPoint x: 105, endPoint y: 171, distance: 313.4
click at [106, 171] on tr "R Recipient 5" at bounding box center [372, 178] width 687 height 32
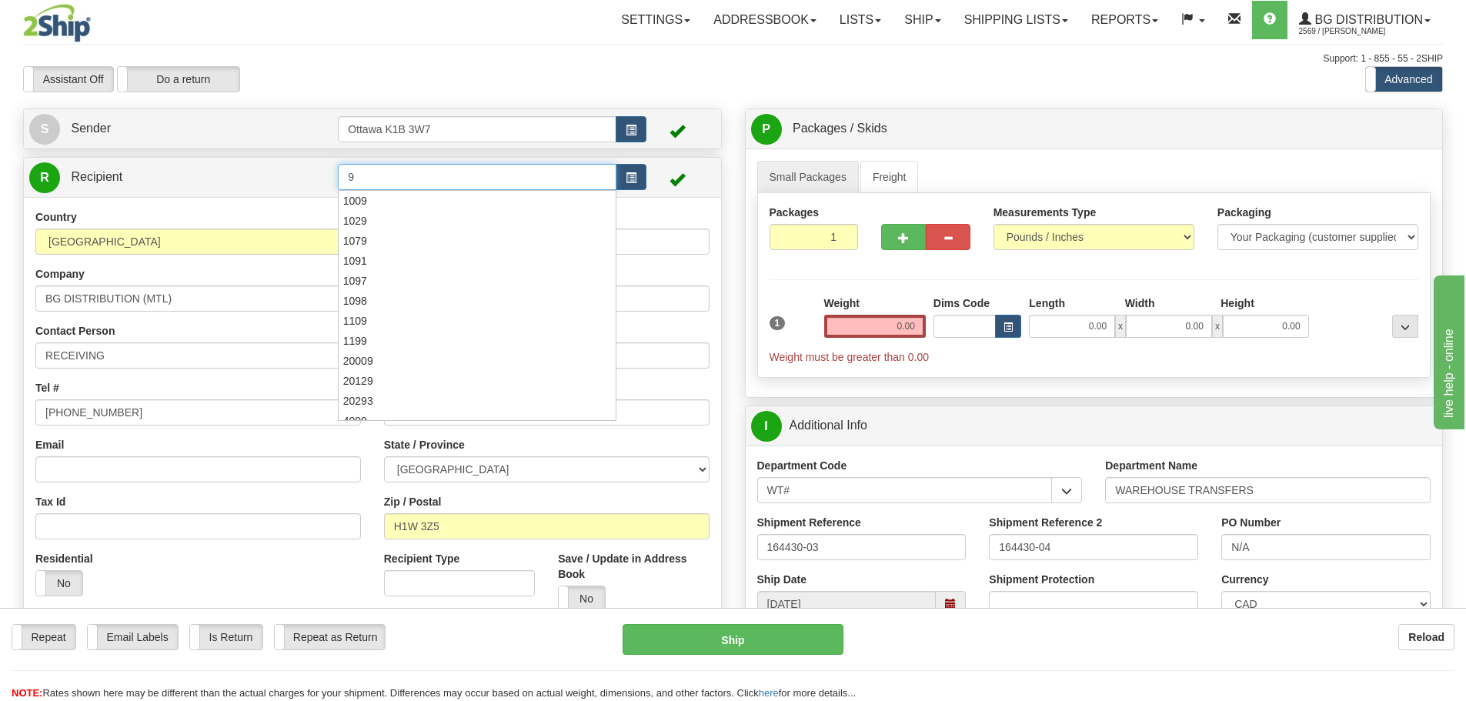
type input "9"
click at [290, 58] on div "Support: 1 - 855 - 55 - 2SHIP" at bounding box center [733, 58] width 1420 height 13
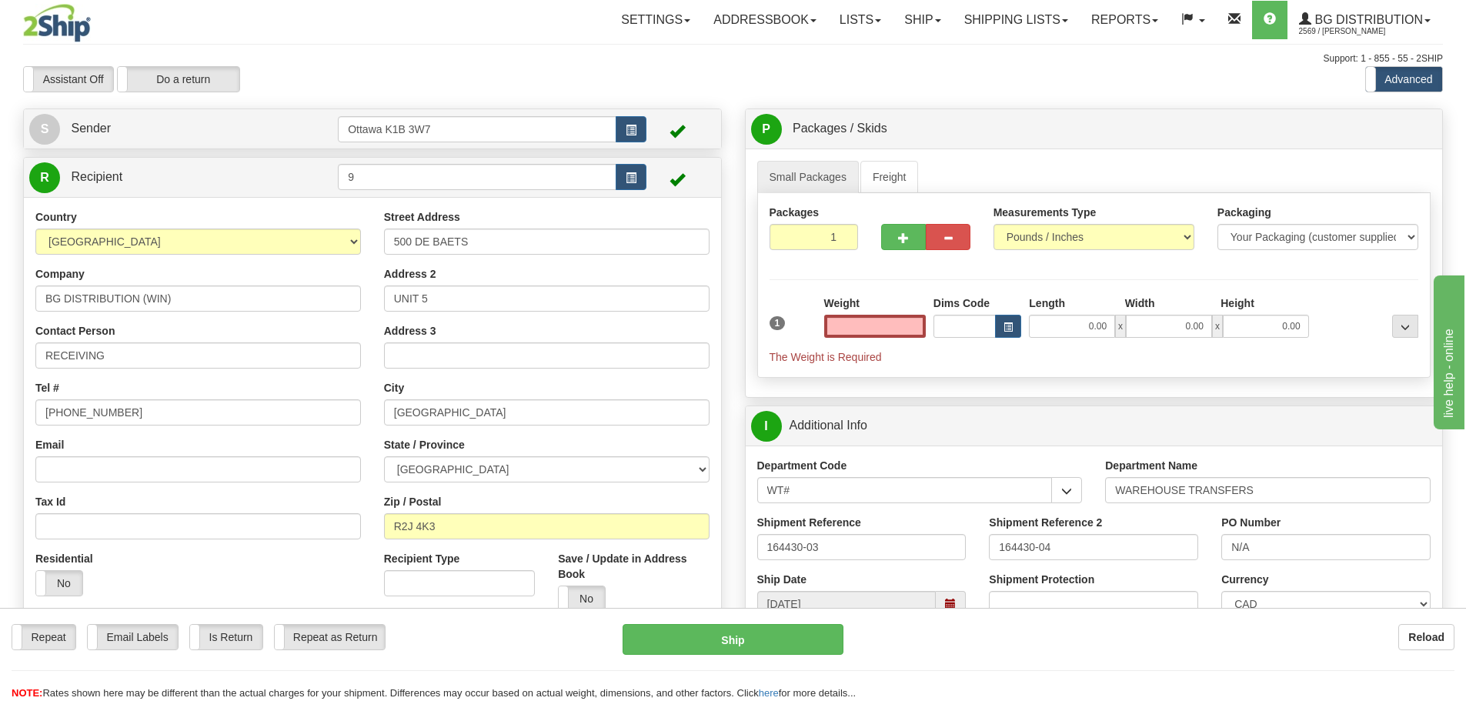
type input "0.00"
drag, startPoint x: 822, startPoint y: 239, endPoint x: 892, endPoint y: 242, distance: 70.1
click at [889, 240] on div "Packages 1 1" at bounding box center [1094, 234] width 673 height 59
type input "5"
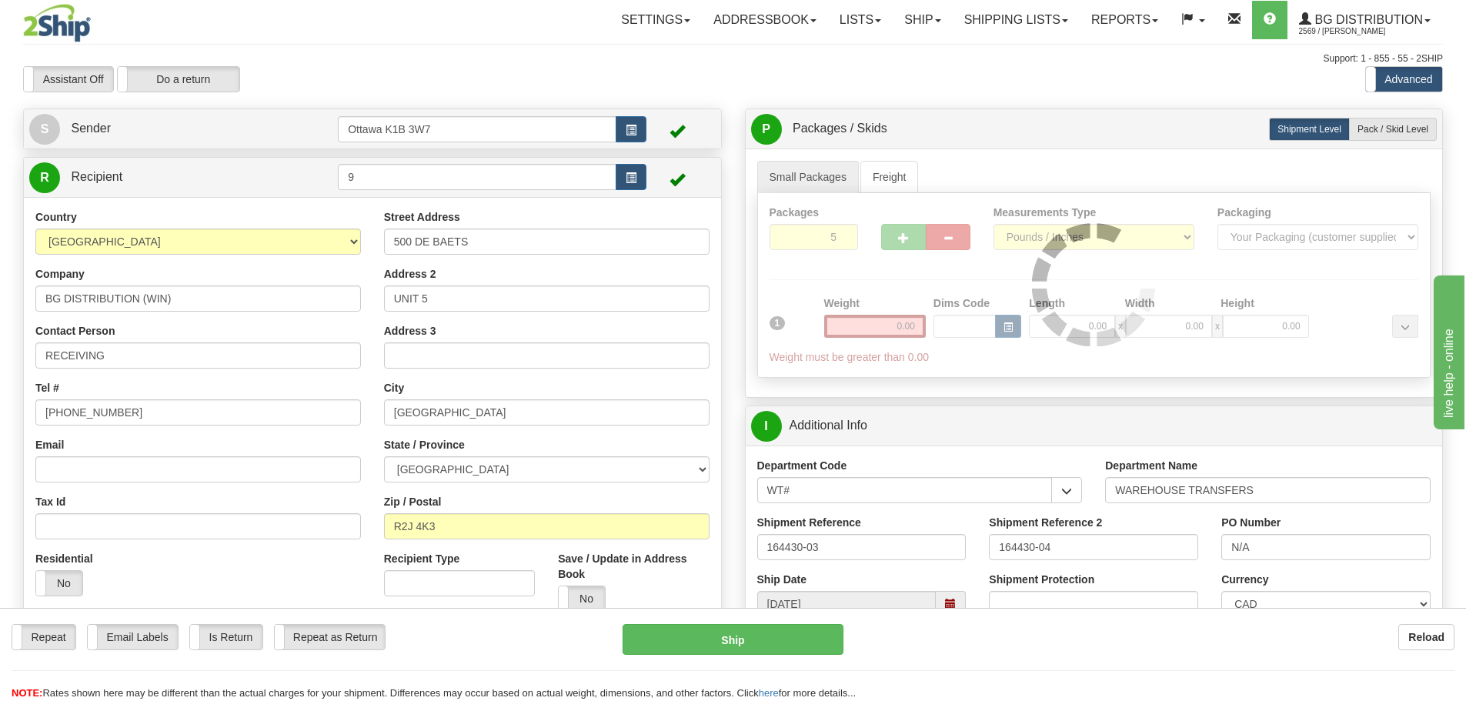
click at [824, 278] on div "Packages 5 1 Measurements Type" at bounding box center [1094, 285] width 674 height 185
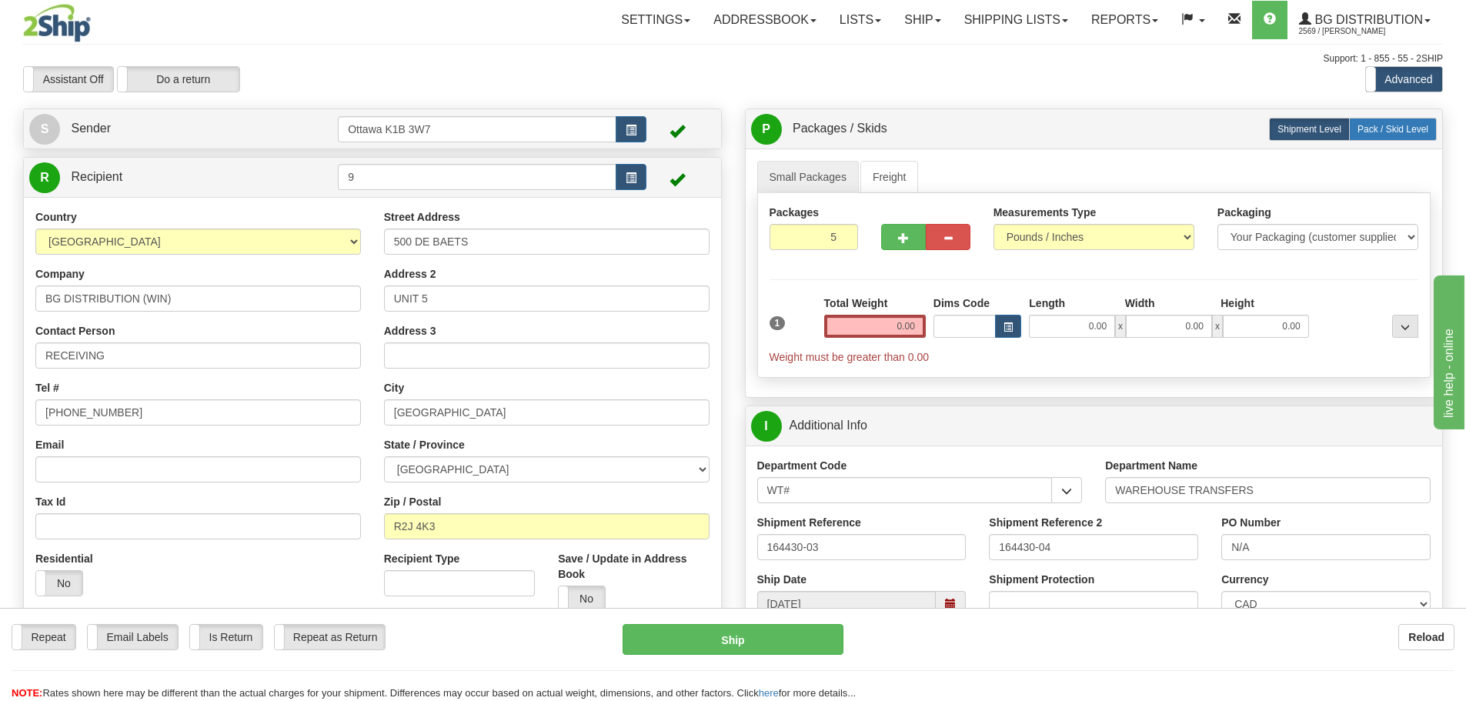
click at [1393, 132] on span "Pack / Skid Level" at bounding box center [1393, 129] width 71 height 11
radio input "true"
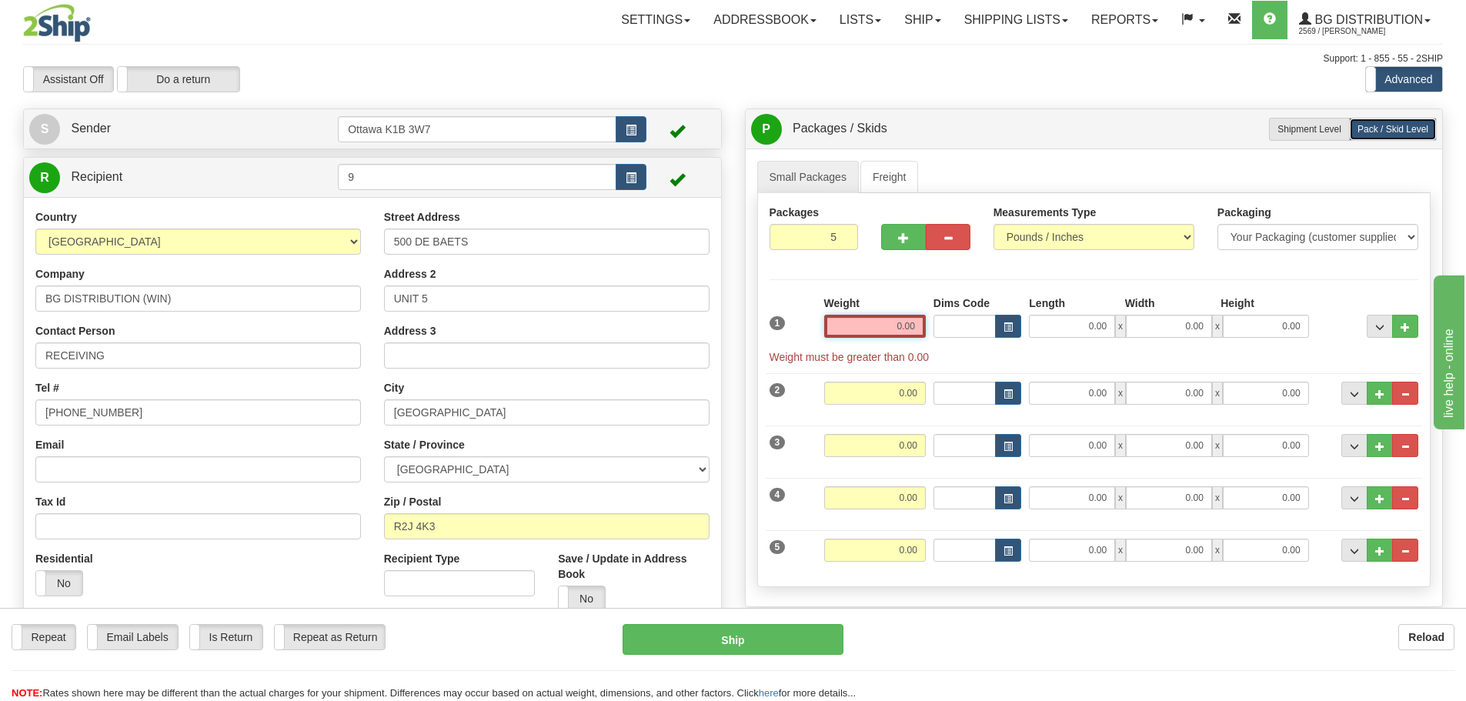
click at [884, 329] on input "0.00" at bounding box center [875, 326] width 102 height 23
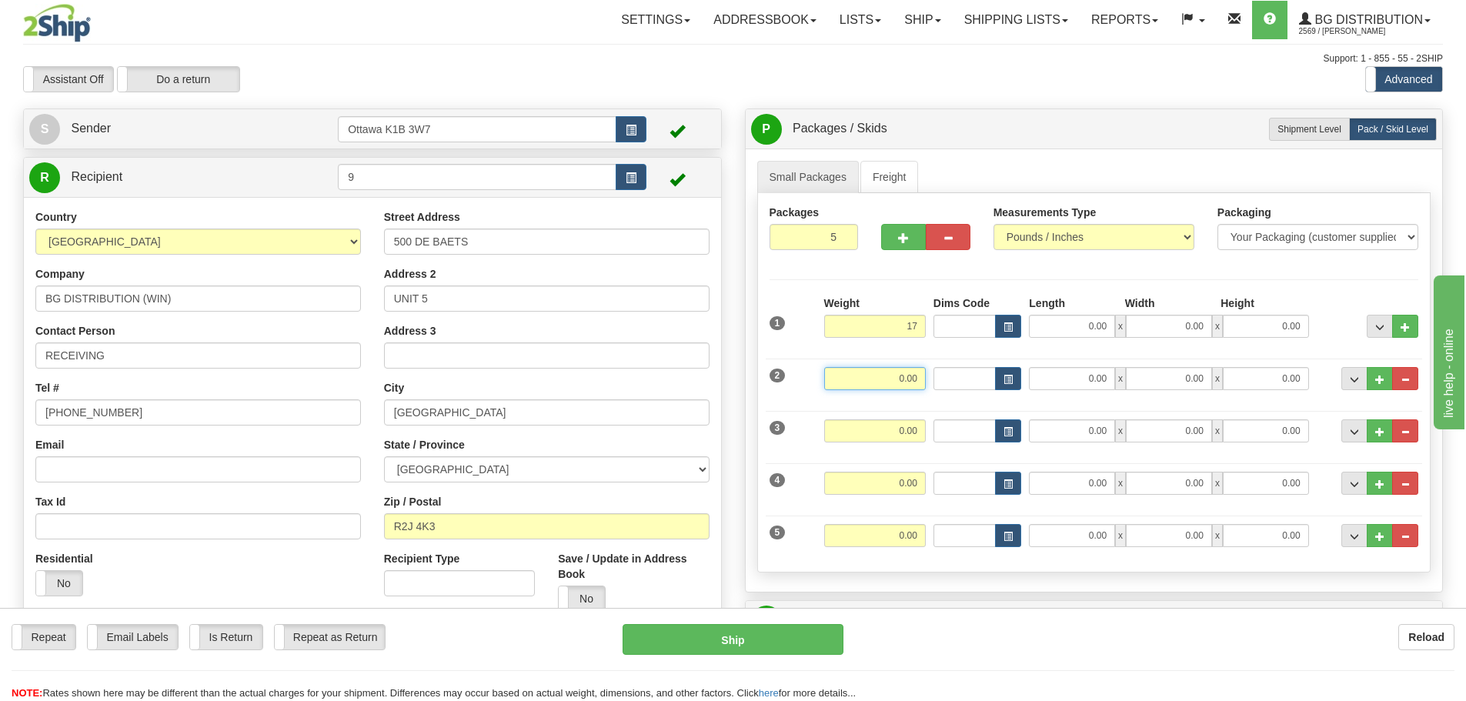
type input "17.00"
click at [907, 377] on input "0.00" at bounding box center [875, 378] width 102 height 23
type input "4.00"
click at [914, 430] on input "0.00" at bounding box center [875, 430] width 102 height 23
type input "18.00"
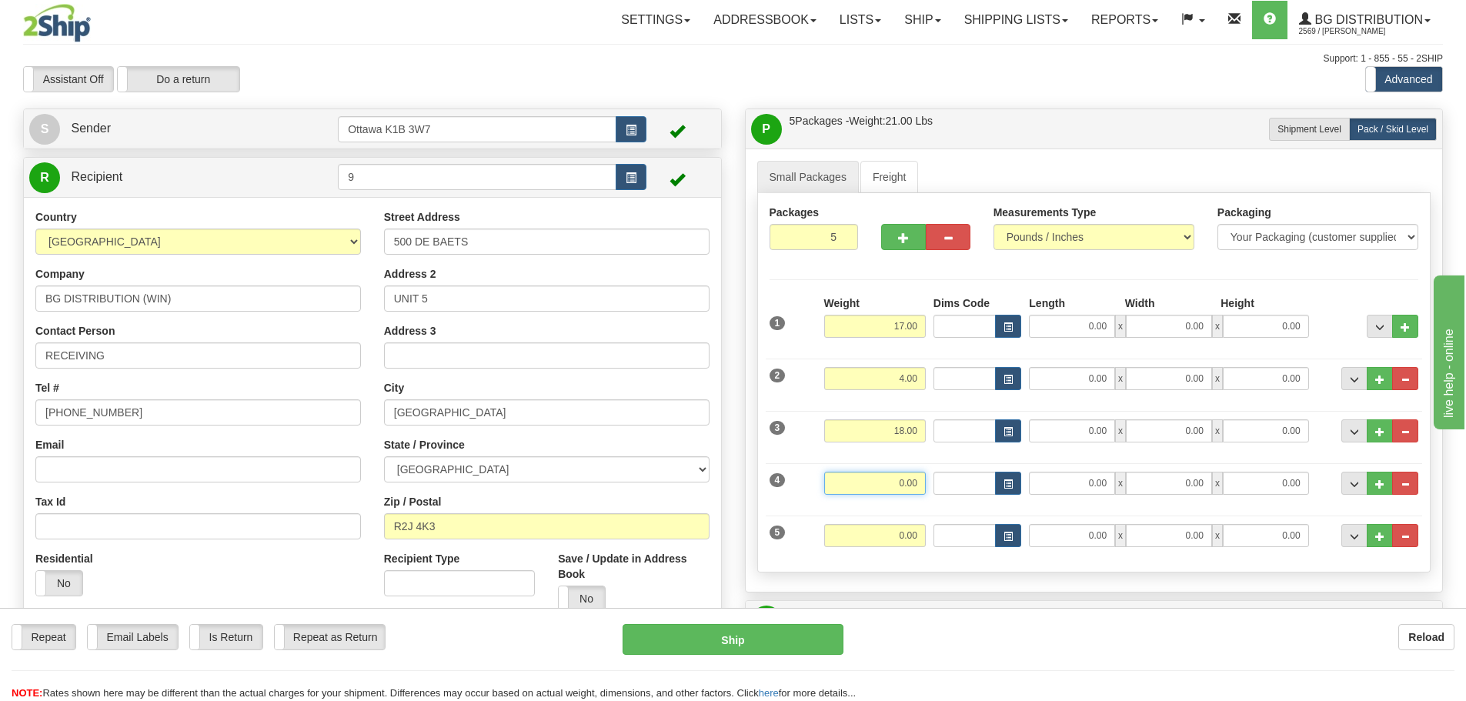
click at [907, 480] on input "0.00" at bounding box center [875, 483] width 102 height 23
type input "18.00"
click at [922, 539] on input "0.00" at bounding box center [875, 535] width 102 height 23
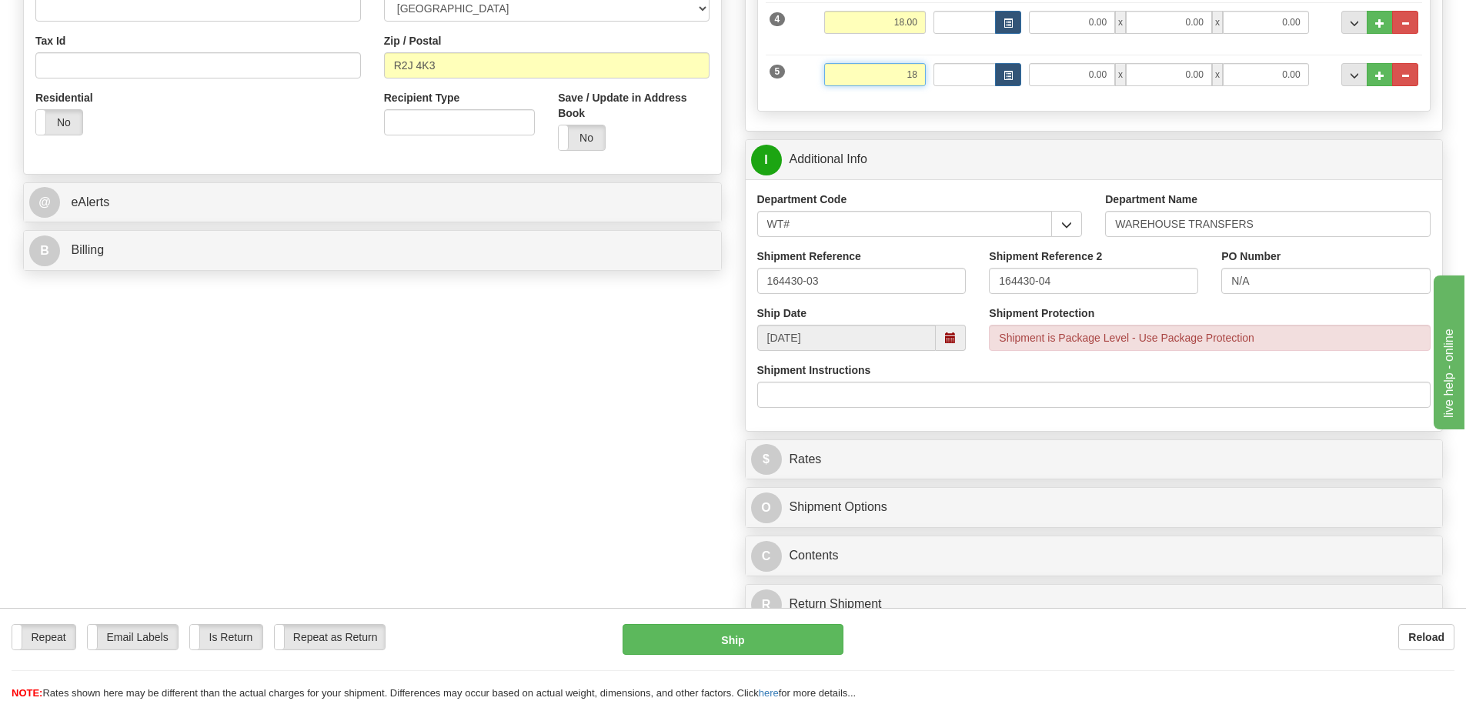
scroll to position [462, 0]
type input "18.00"
click at [561, 476] on div "Create a label for the return Create Pickup Without Label S" at bounding box center [733, 139] width 1443 height 985
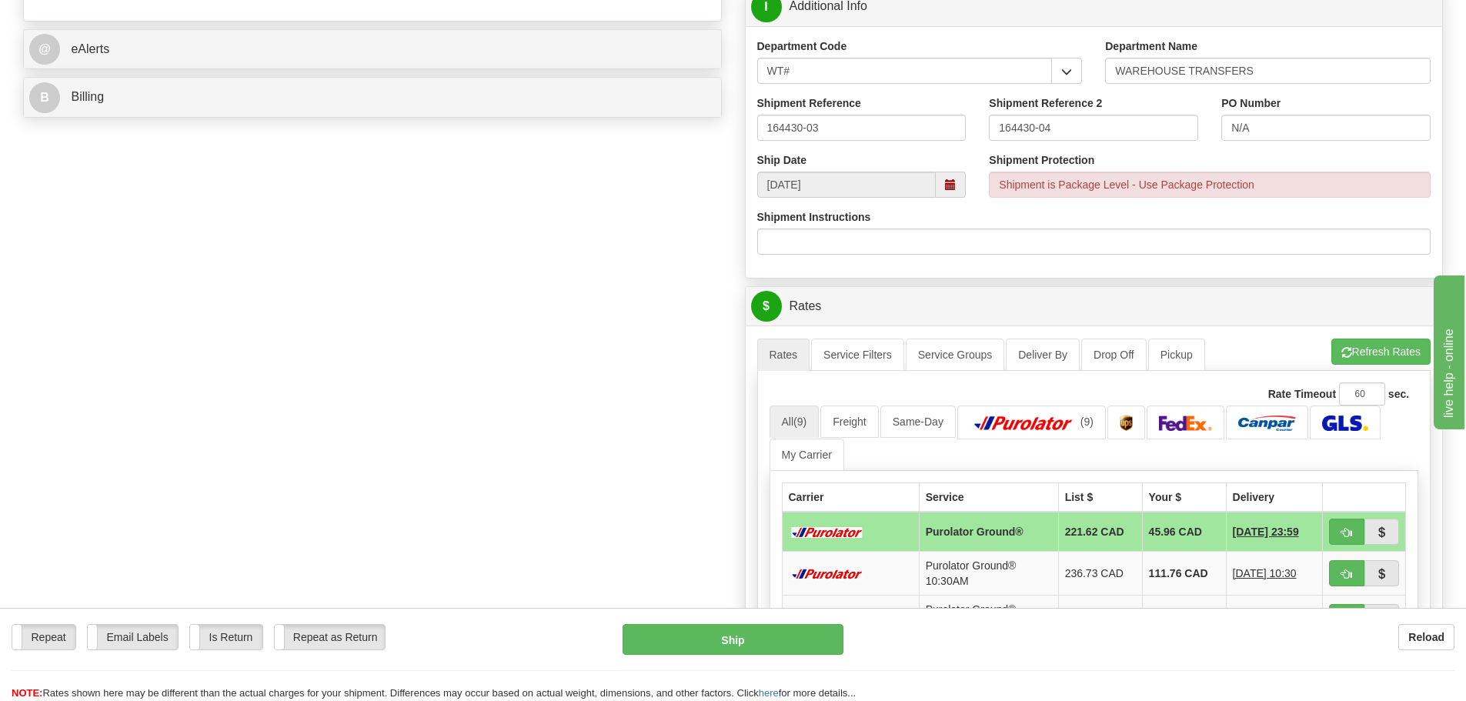
scroll to position [616, 0]
click at [1351, 531] on span "button" at bounding box center [1347, 531] width 11 height 10
type input "260"
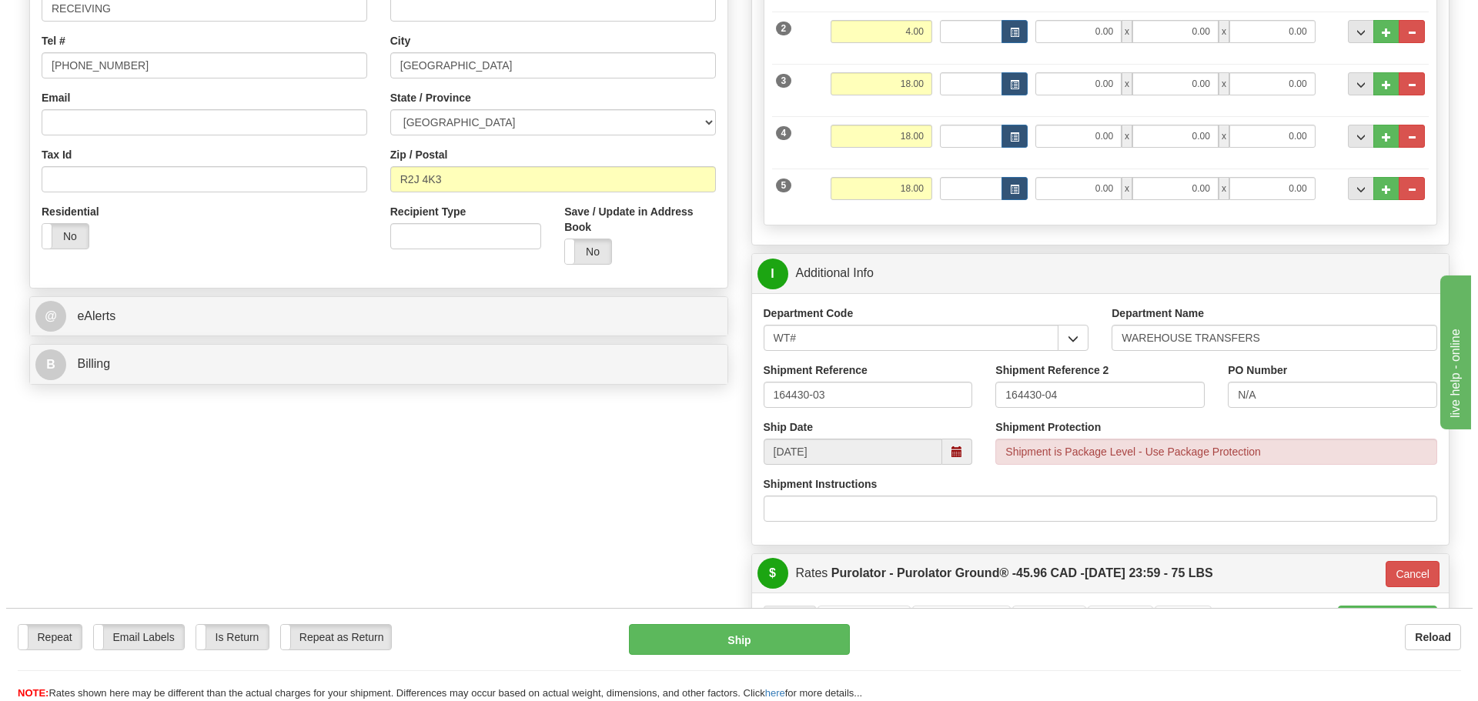
scroll to position [385, 0]
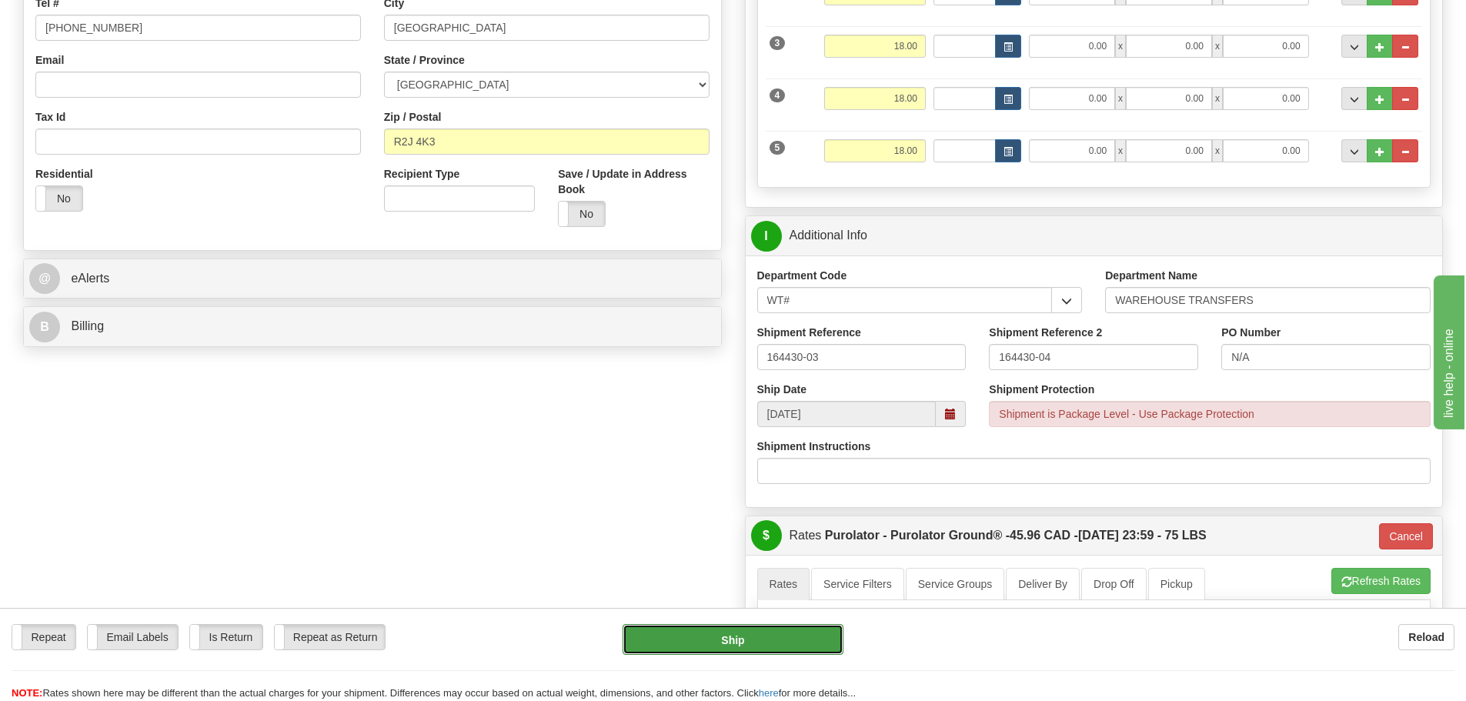
click at [730, 638] on button "Ship" at bounding box center [733, 639] width 221 height 31
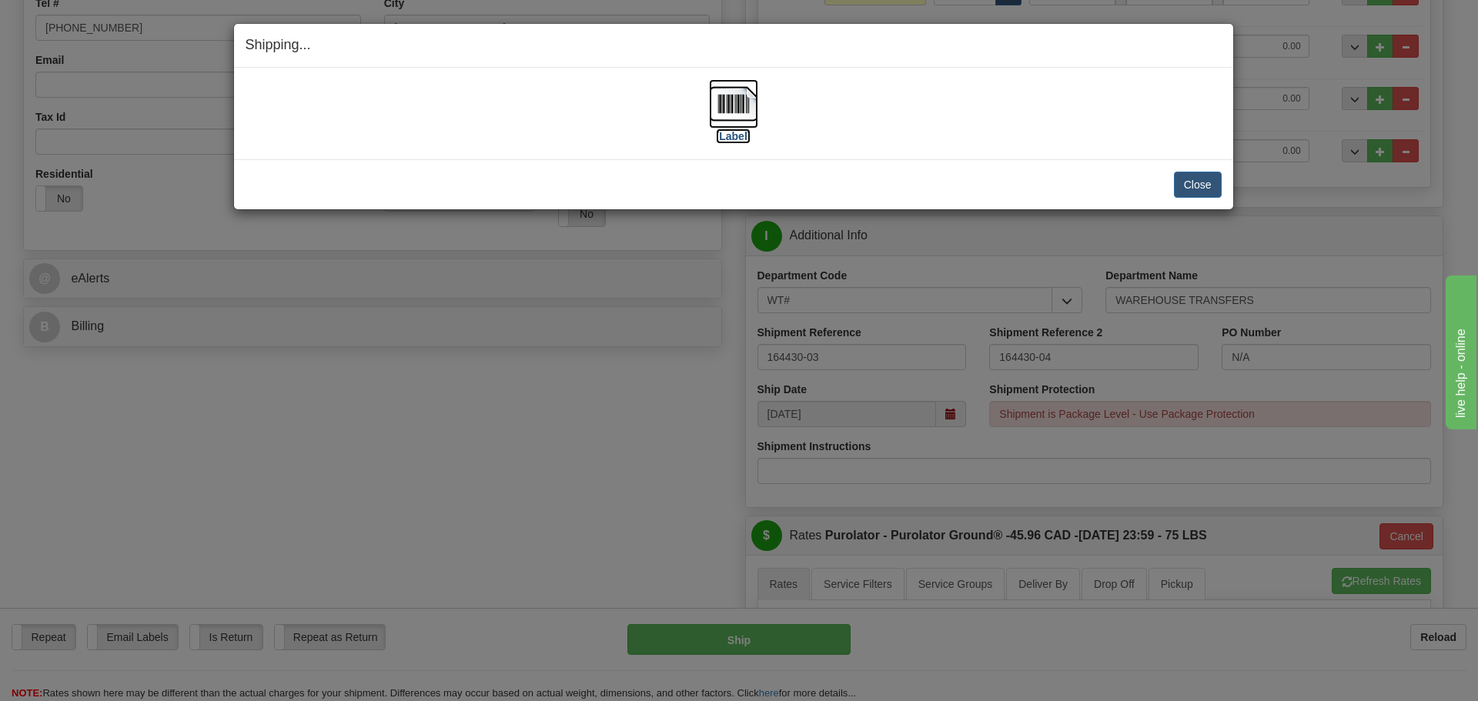
click at [722, 135] on label "[Label]" at bounding box center [733, 136] width 35 height 15
click at [1215, 188] on button "Close" at bounding box center [1198, 185] width 48 height 26
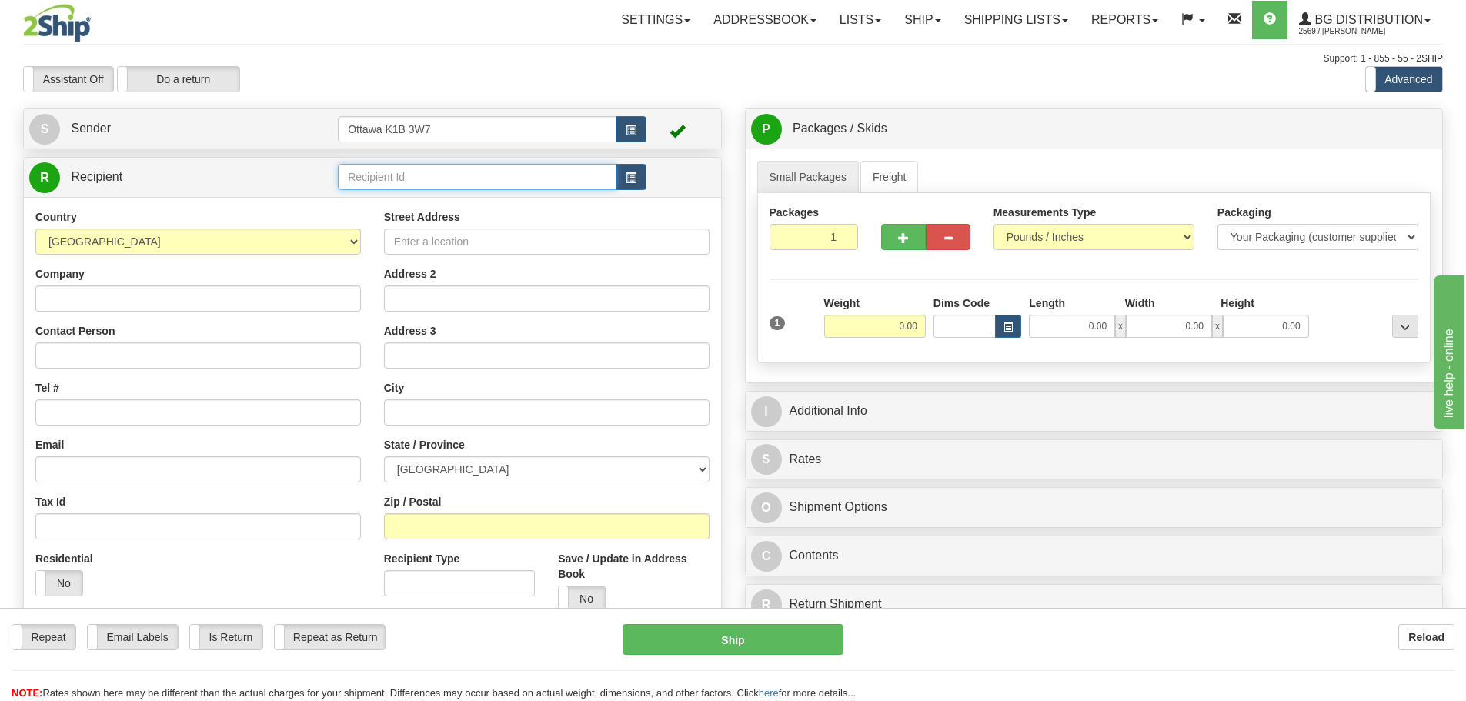
click at [490, 182] on input "text" at bounding box center [477, 177] width 279 height 26
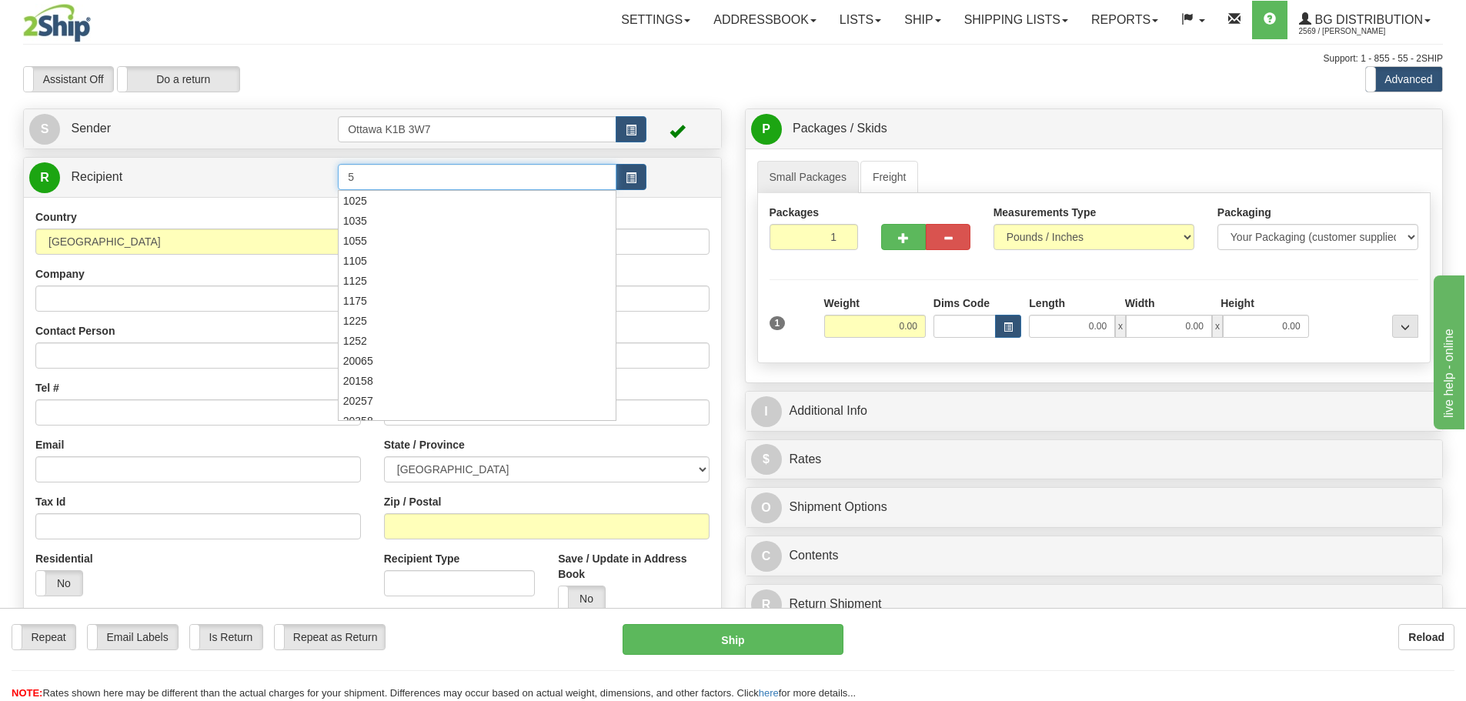
type input "5"
click at [752, 75] on div "Assistant On Assistant Off Do a return Do a return Previous Next Standard Advan…" at bounding box center [733, 79] width 1443 height 26
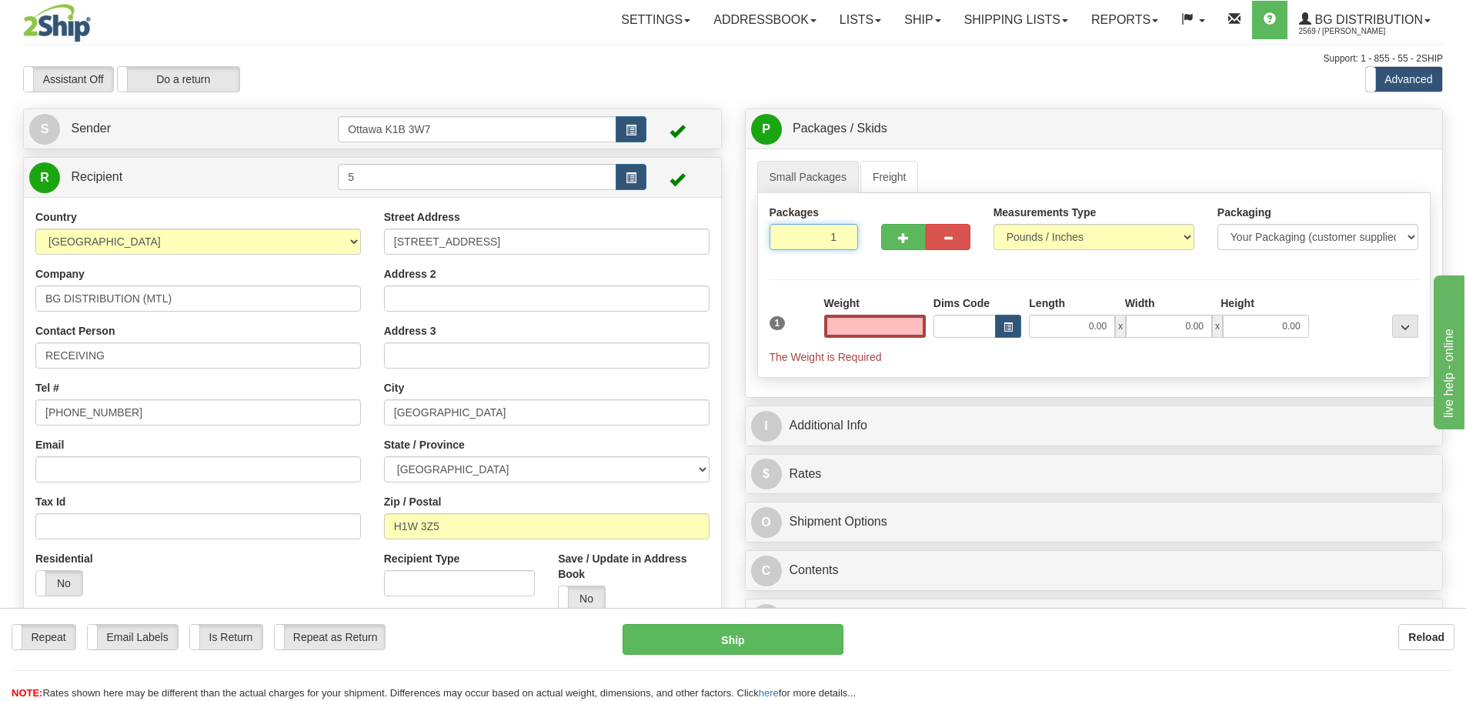
type input "0.00"
drag, startPoint x: 820, startPoint y: 242, endPoint x: 882, endPoint y: 267, distance: 66.6
click at [862, 259] on div "Packages 1 1" at bounding box center [814, 233] width 112 height 57
click at [883, 277] on div "Packages 1 1 Measurements Type" at bounding box center [1094, 285] width 674 height 185
click at [881, 317] on input "0.00" at bounding box center [875, 326] width 102 height 23
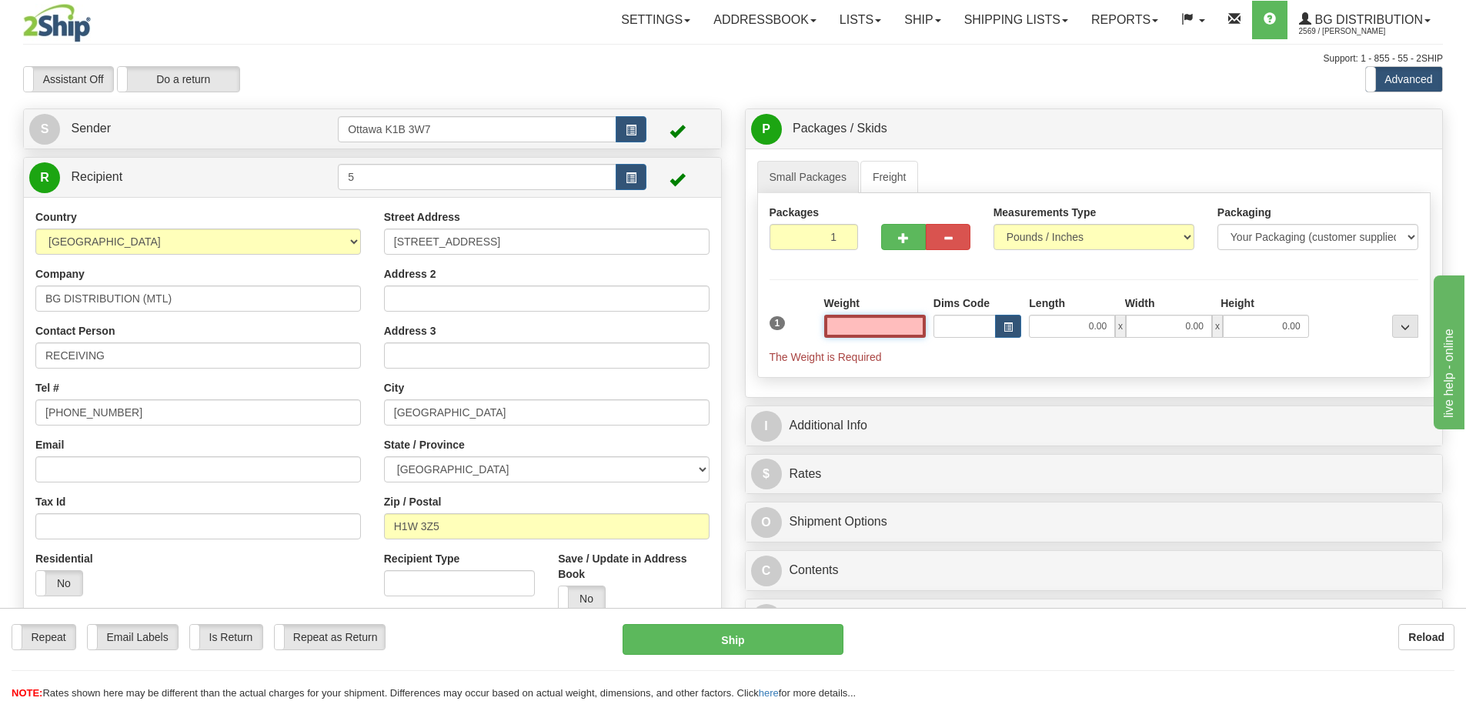
click at [882, 317] on input "text" at bounding box center [875, 326] width 102 height 23
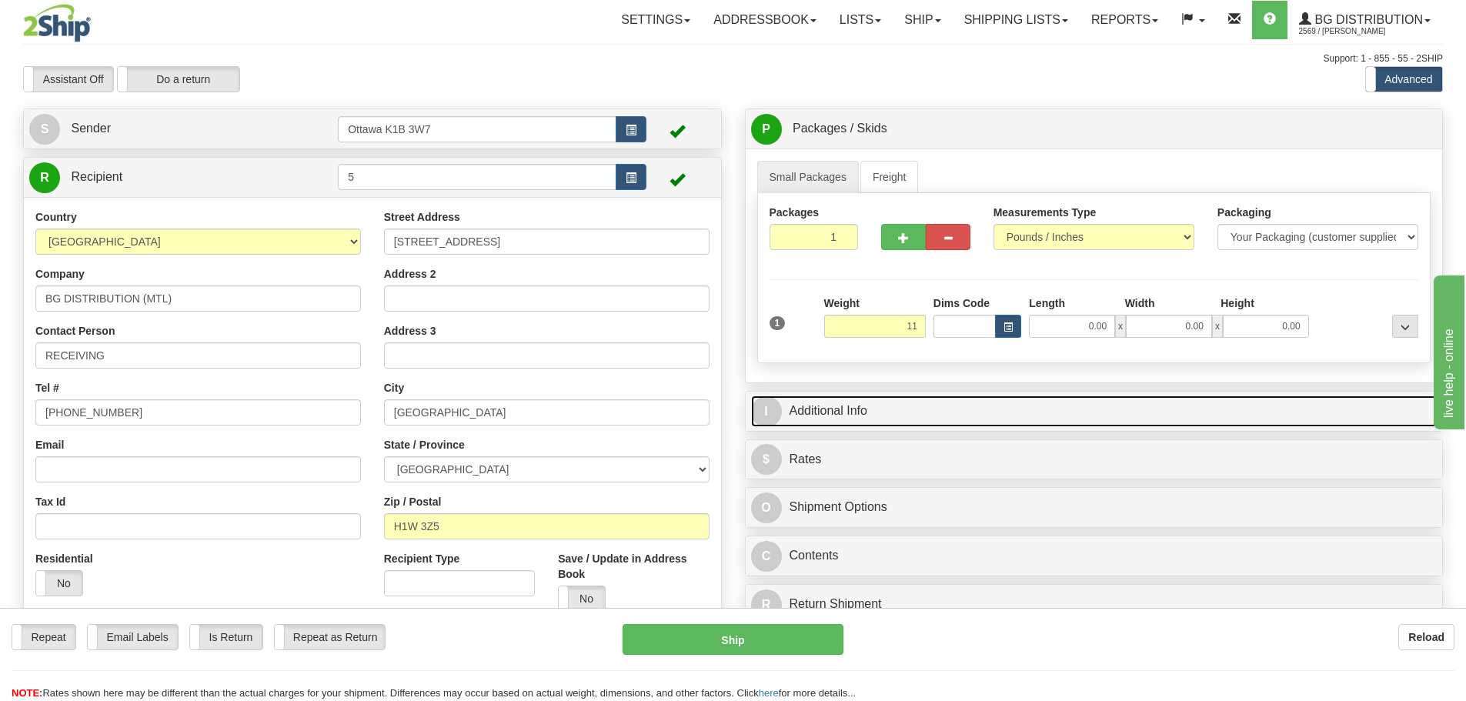
type input "11.00"
click at [1111, 417] on link "I Additional Info" at bounding box center [1094, 412] width 687 height 32
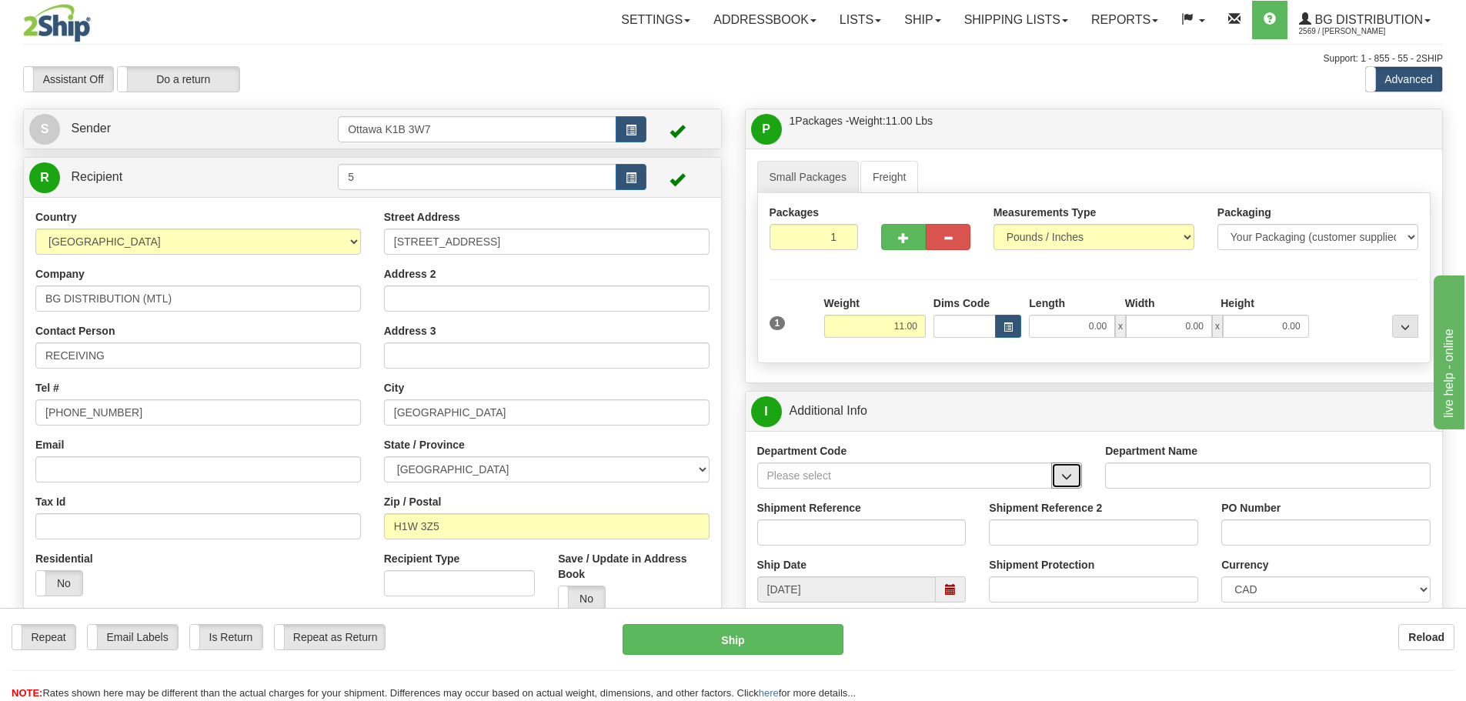
click at [1070, 475] on span "button" at bounding box center [1066, 477] width 11 height 10
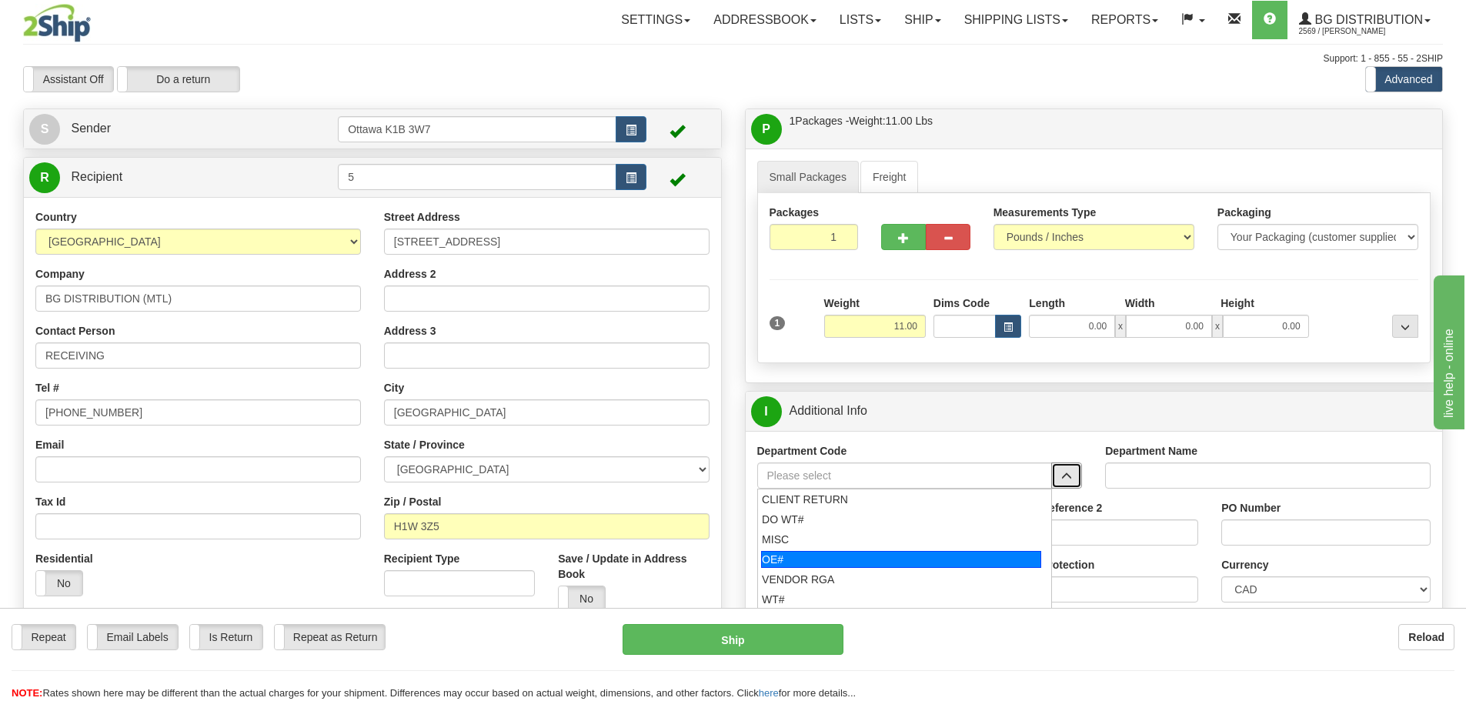
click at [913, 558] on div "OE#" at bounding box center [901, 559] width 280 height 17
type input "OE#"
type input "ORDERS"
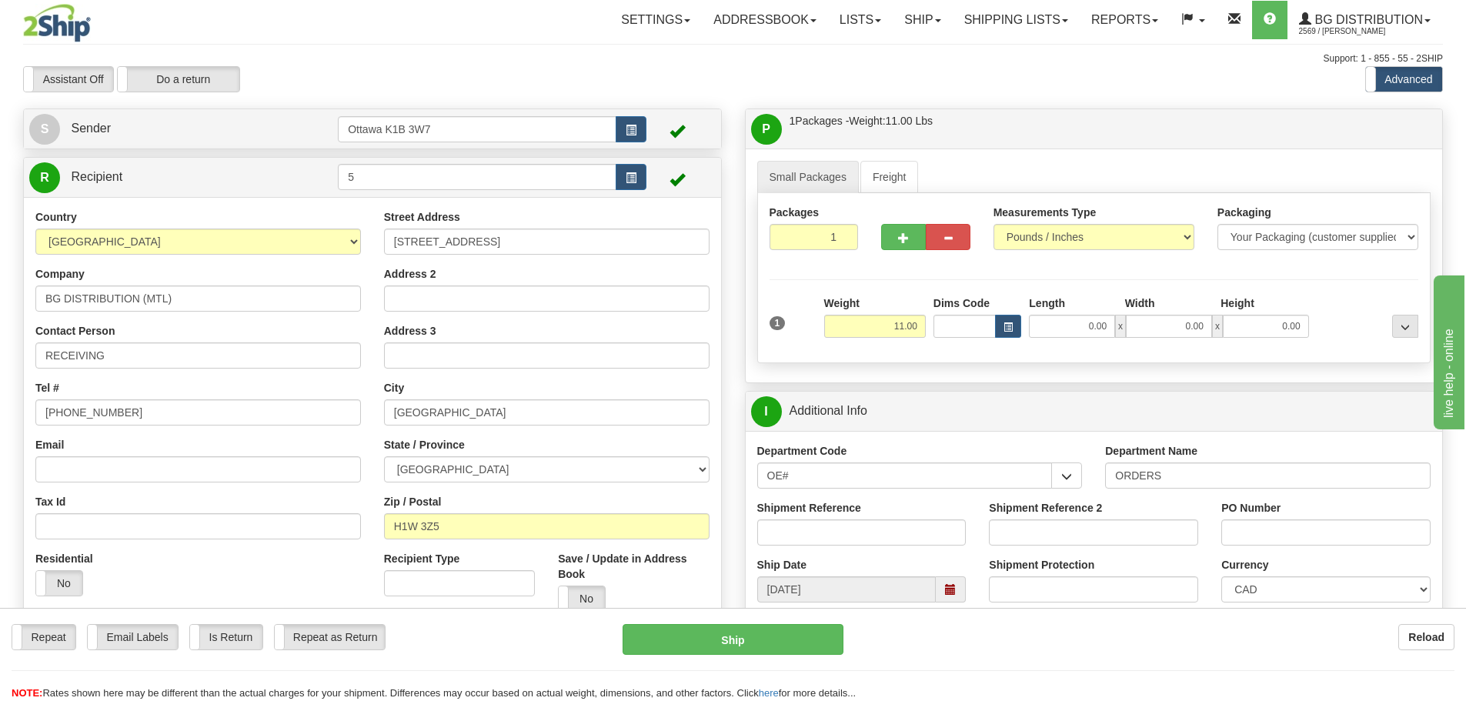
drag, startPoint x: 881, startPoint y: 493, endPoint x: 870, endPoint y: 484, distance: 13.7
click at [870, 484] on div "Department Code OE# CLIENT RETURN DO WT# MISC OE# VENDOR RGA WT#" at bounding box center [920, 471] width 349 height 57
drag, startPoint x: 868, startPoint y: 479, endPoint x: 632, endPoint y: 400, distance: 249.0
click at [633, 109] on div "Create a label for the return Create Pickup Without Label S Sender" at bounding box center [733, 109] width 1443 height 0
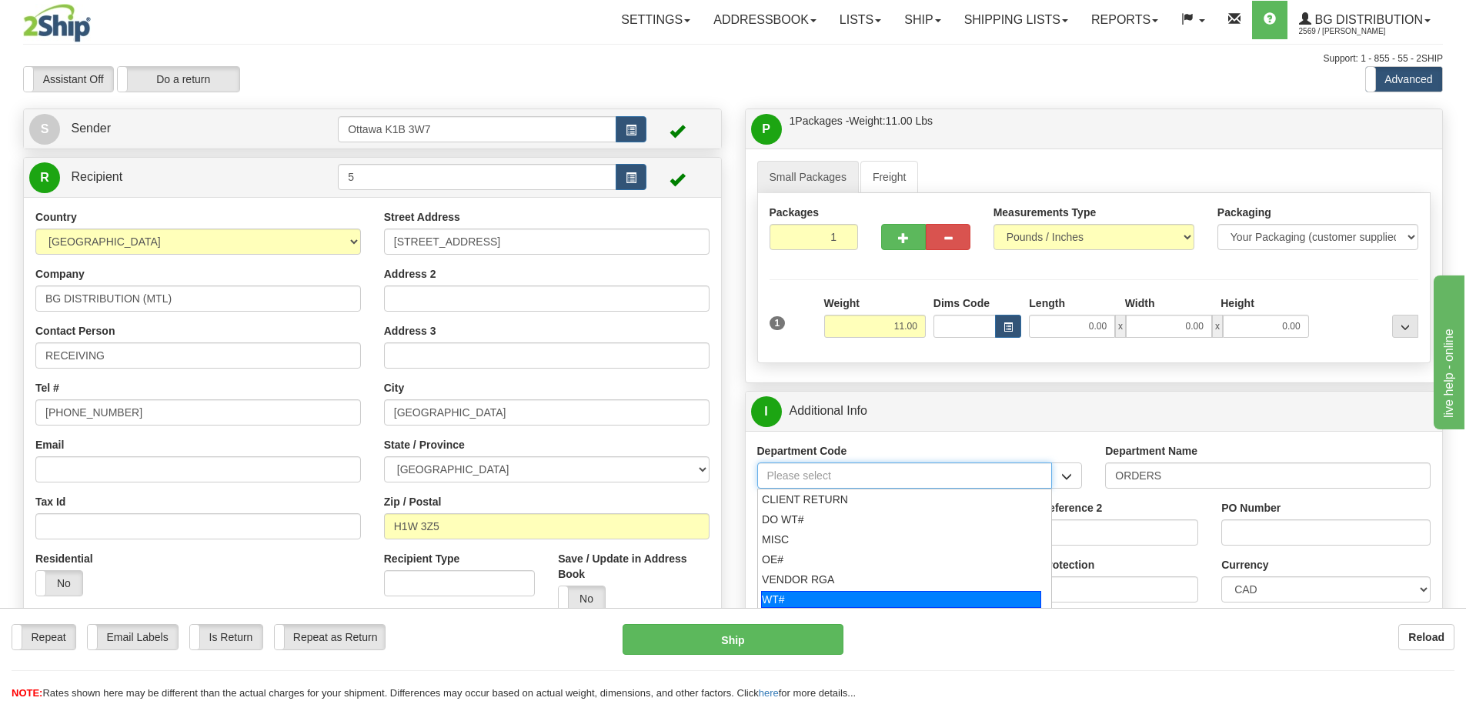
click at [851, 597] on div "WT#" at bounding box center [901, 599] width 280 height 17
type input "WT#"
type input "WAREHOUSE TRANSFERS"
type input "WT#"
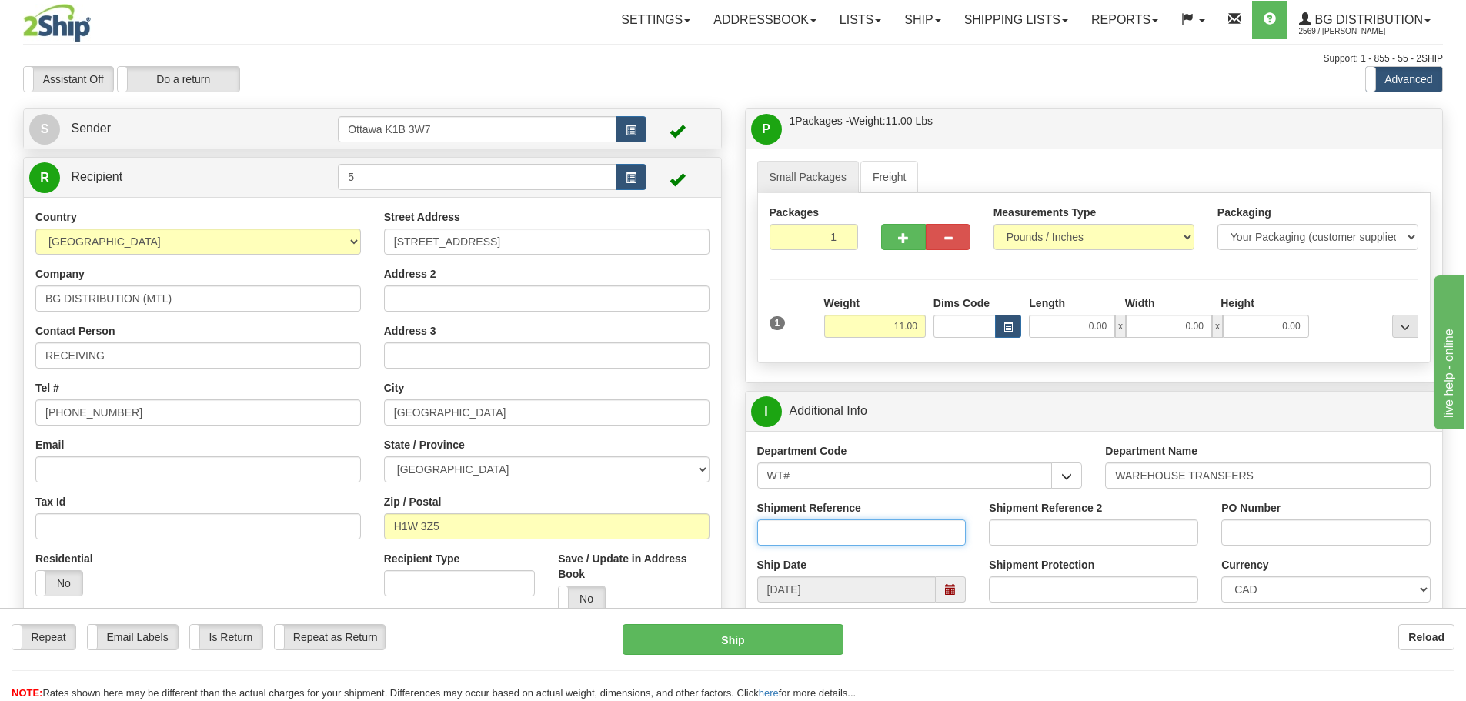
click at [857, 523] on input "Shipment Reference" at bounding box center [861, 533] width 209 height 26
type input "166241-00"
click at [1011, 540] on input "Shipment Reference 2" at bounding box center [1093, 533] width 209 height 26
type input "166002-00"
click at [1300, 536] on input "PO Number" at bounding box center [1325, 533] width 209 height 26
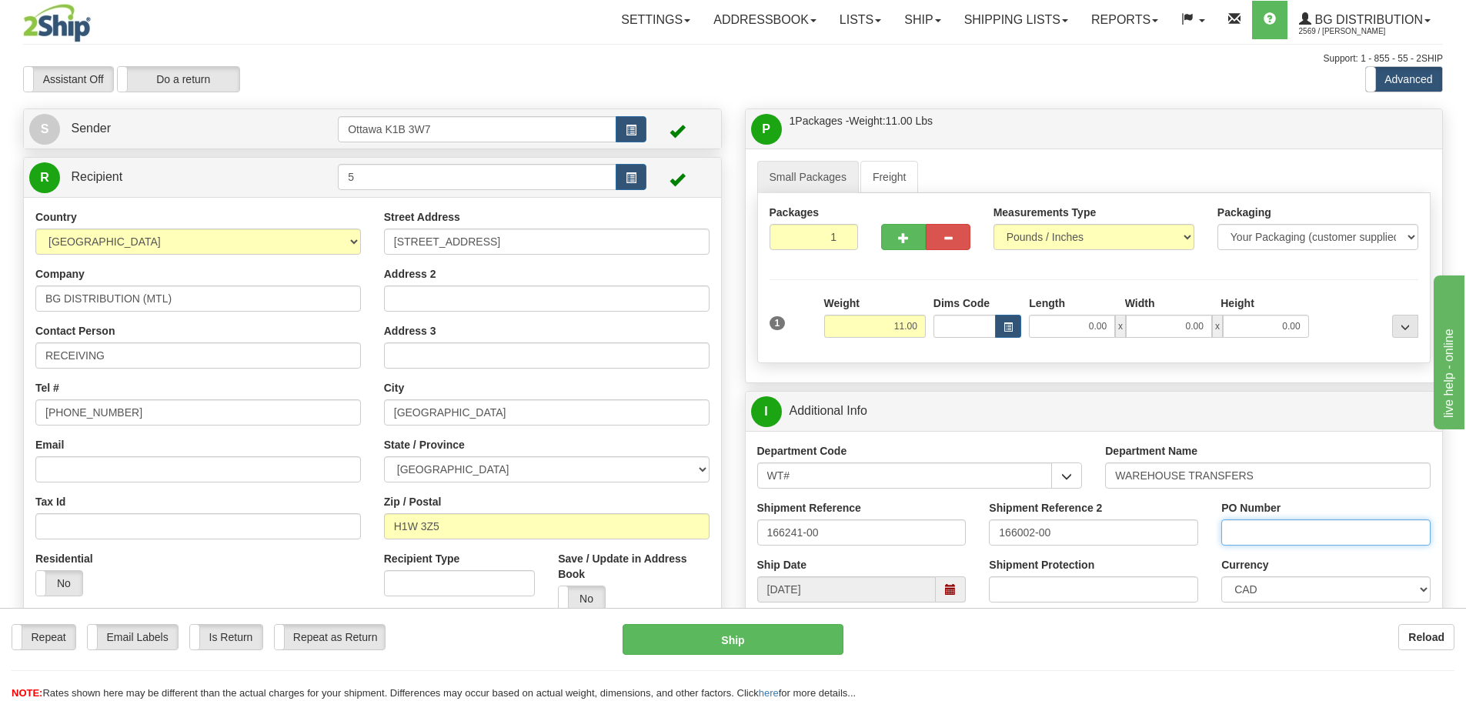
type input "N/A"
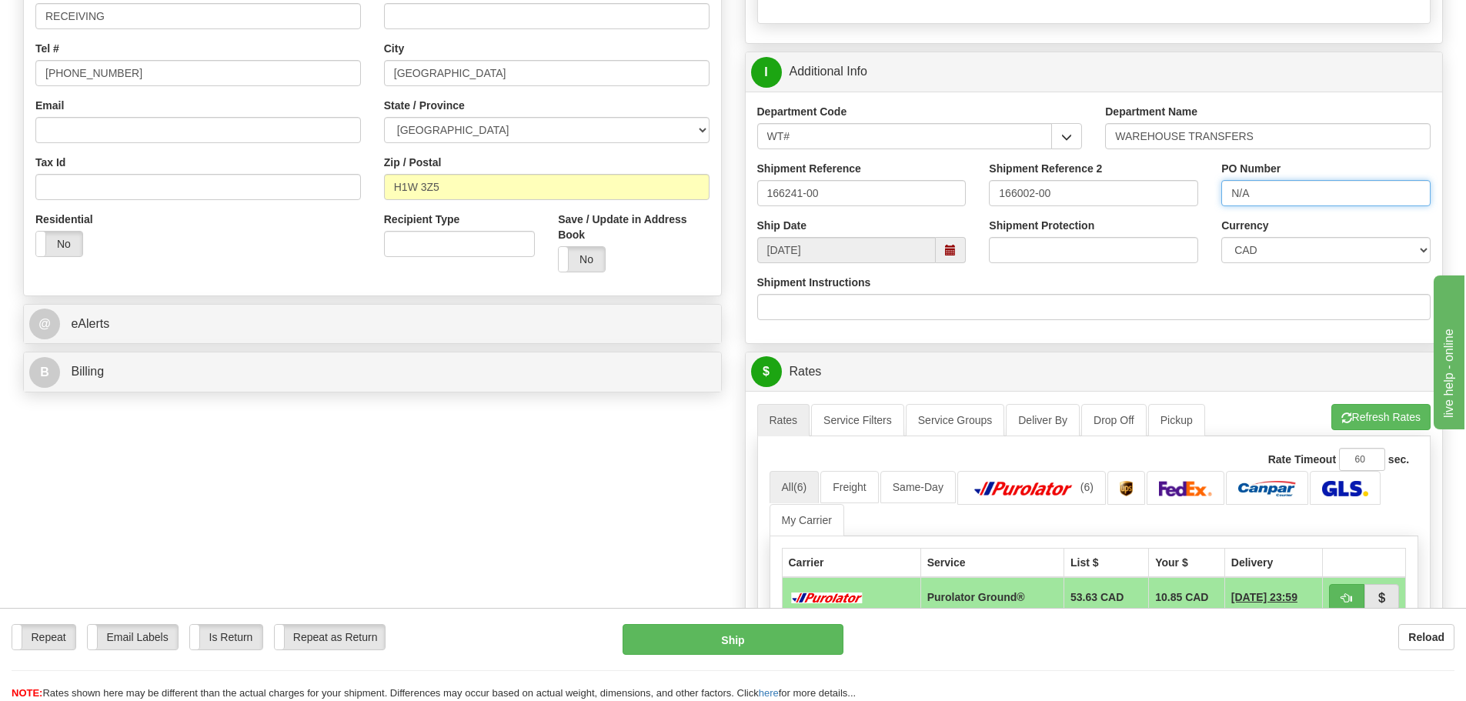
scroll to position [385, 0]
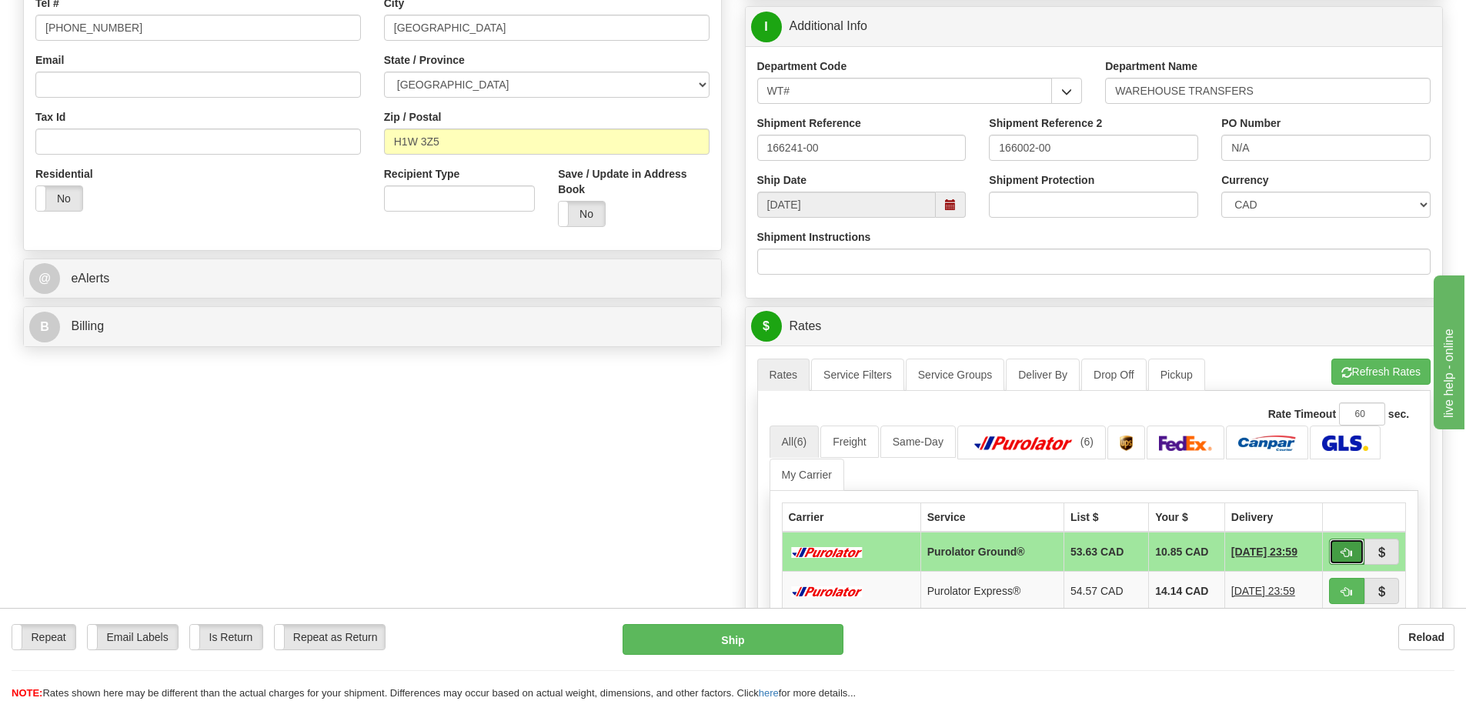
click at [1344, 560] on button "button" at bounding box center [1346, 552] width 35 height 26
type input "260"
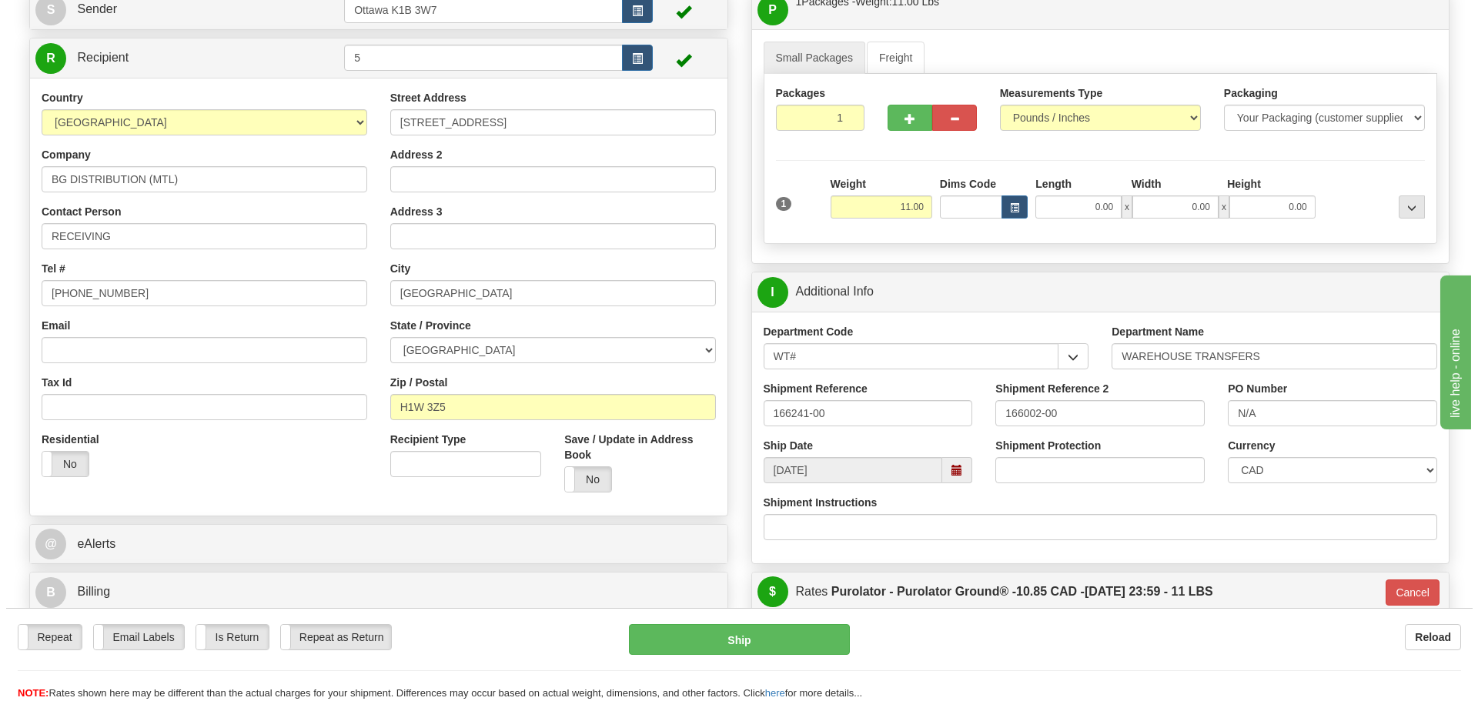
scroll to position [154, 0]
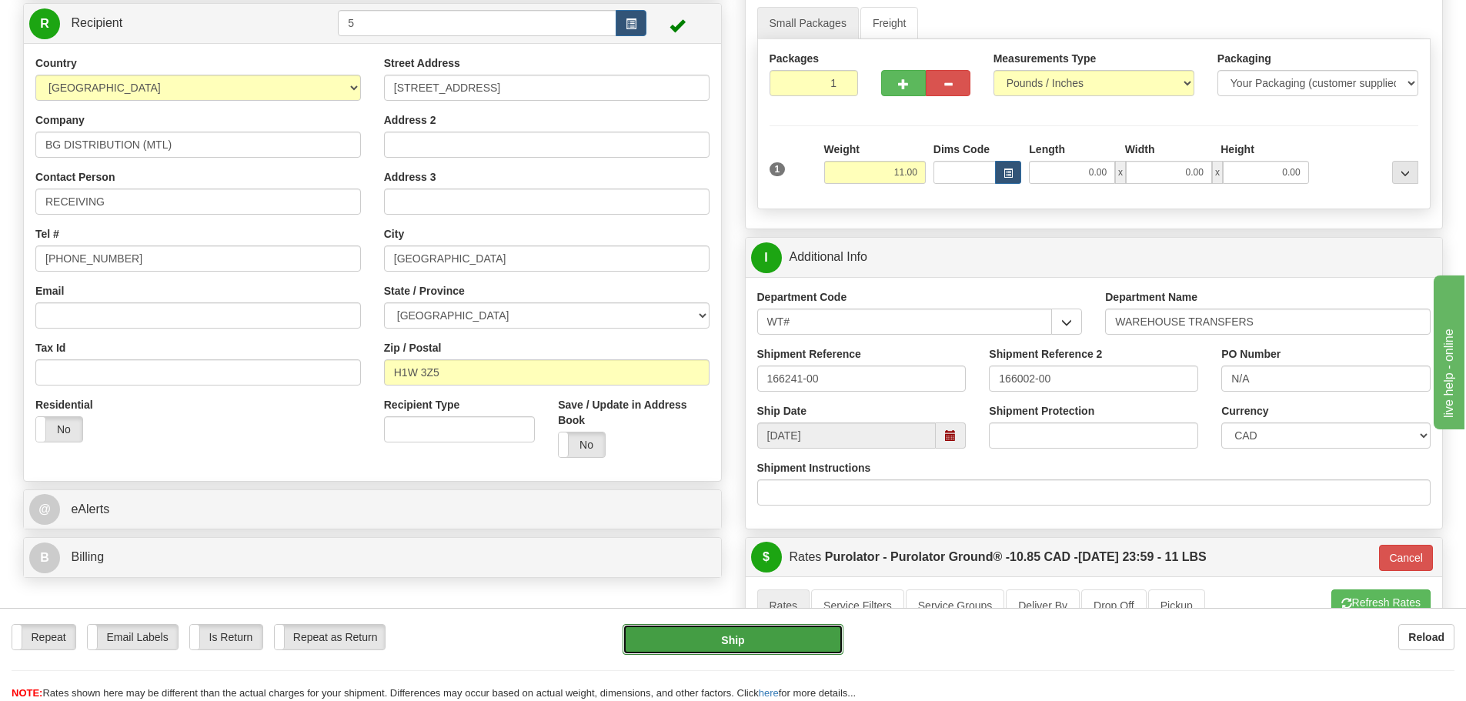
click at [735, 641] on button "Ship" at bounding box center [733, 639] width 221 height 31
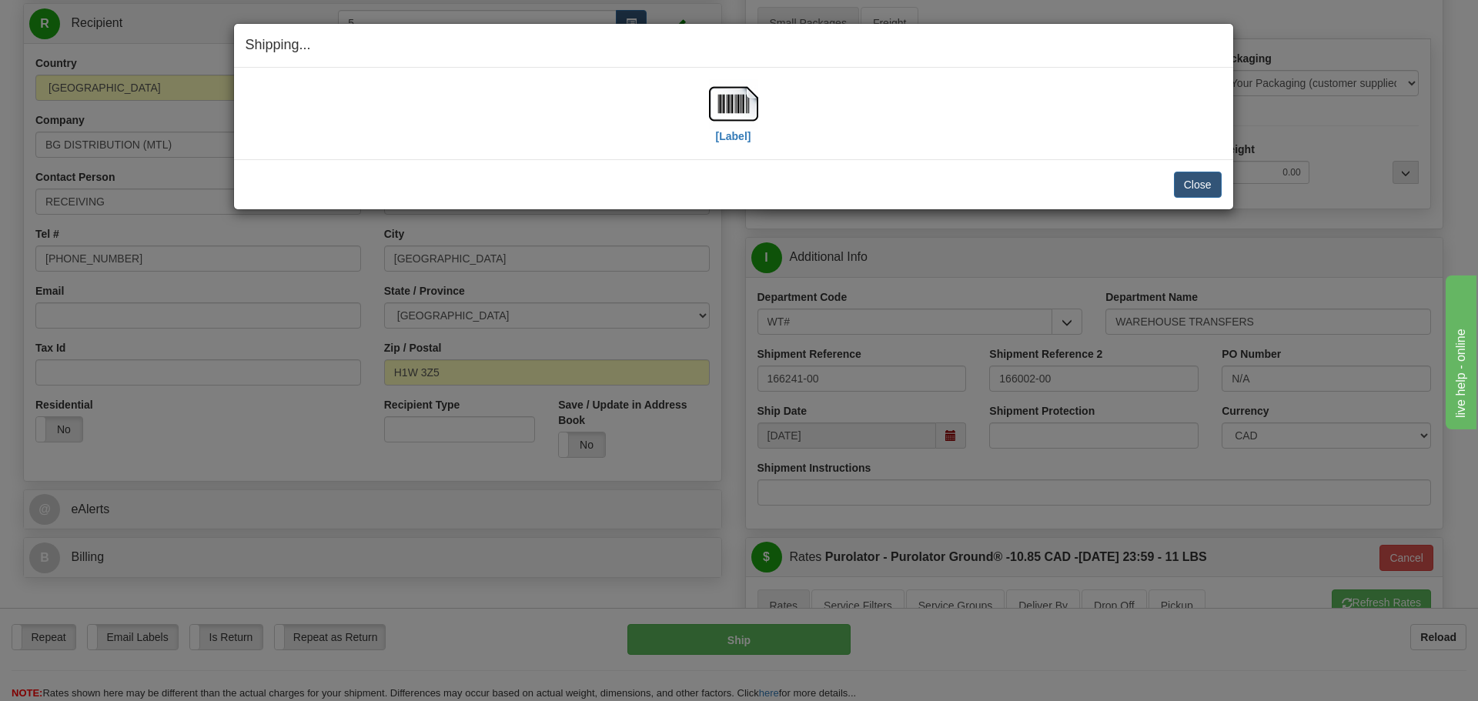
click at [730, 151] on div "[Label] IMPORTANT NOTICE Embassy / Consulate / Government Building / Hospital C…" at bounding box center [733, 114] width 999 height 92
click at [733, 138] on label "[Label]" at bounding box center [733, 136] width 35 height 15
click at [1184, 175] on button "Close" at bounding box center [1198, 185] width 48 height 26
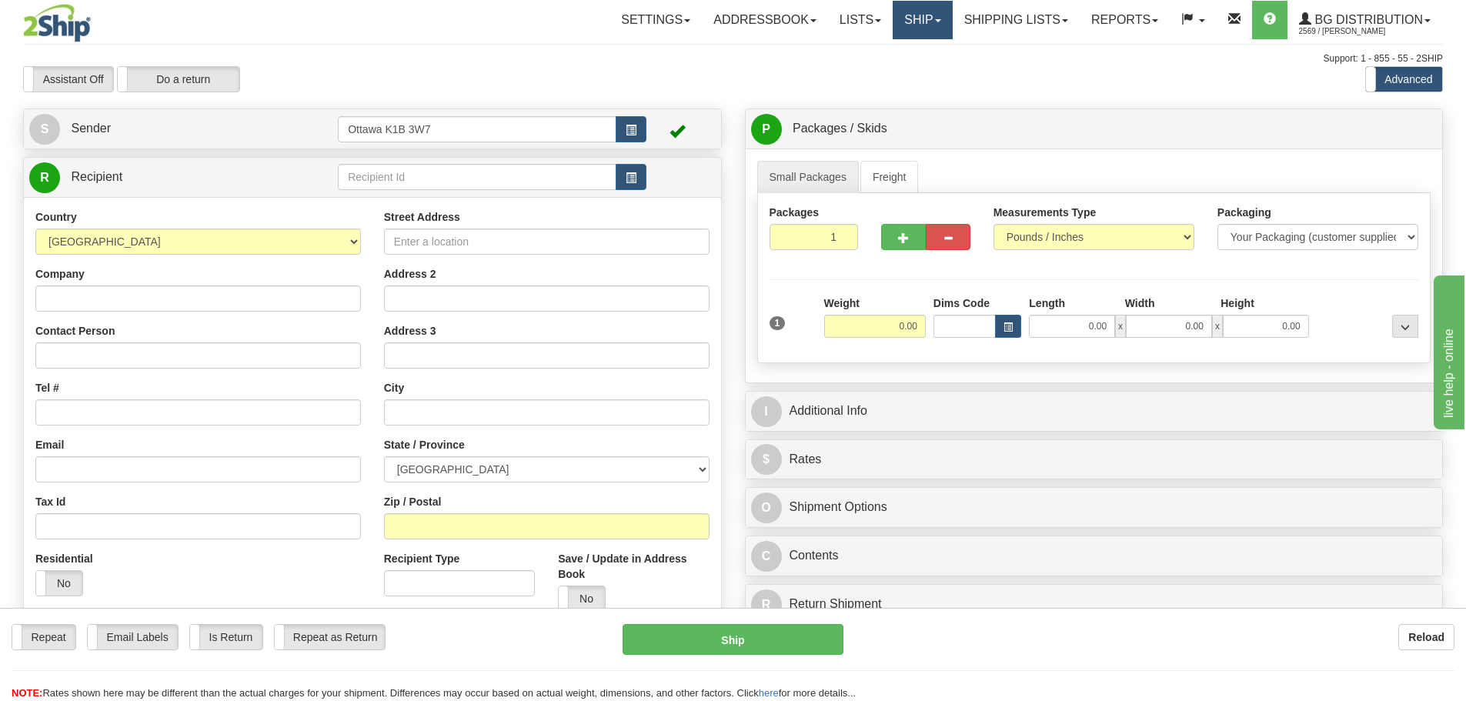
click at [900, 22] on link "Ship" at bounding box center [922, 20] width 59 height 38
click at [897, 51] on span "Ship Screen" at bounding box center [875, 54] width 58 height 12
click at [868, 326] on input "0.00" at bounding box center [875, 326] width 102 height 23
type input "4.00"
click at [418, 189] on input "text" at bounding box center [477, 177] width 279 height 26
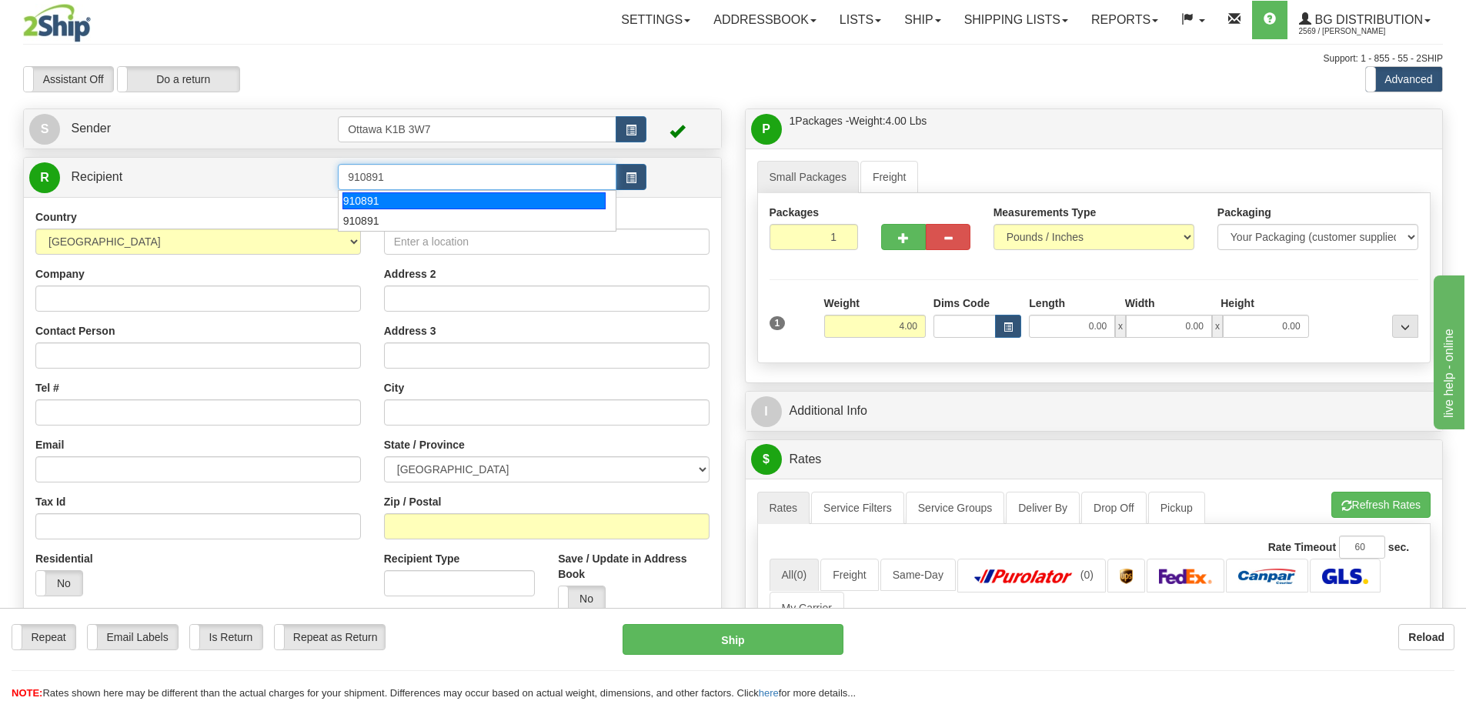
type input "910891"
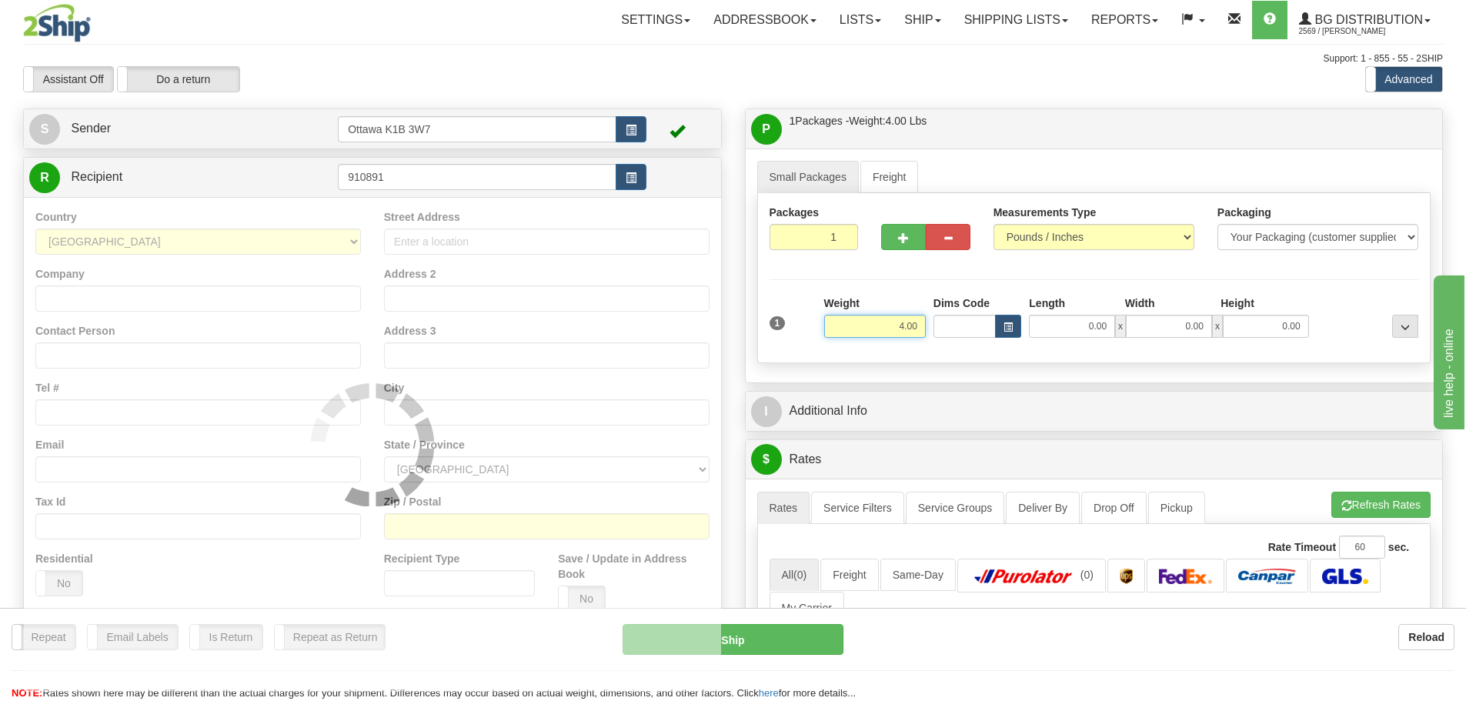
click at [471, 105] on div "Toggle navigation Settings Shipping Preferences Fields Preferences New" at bounding box center [733, 538] width 1466 height 1076
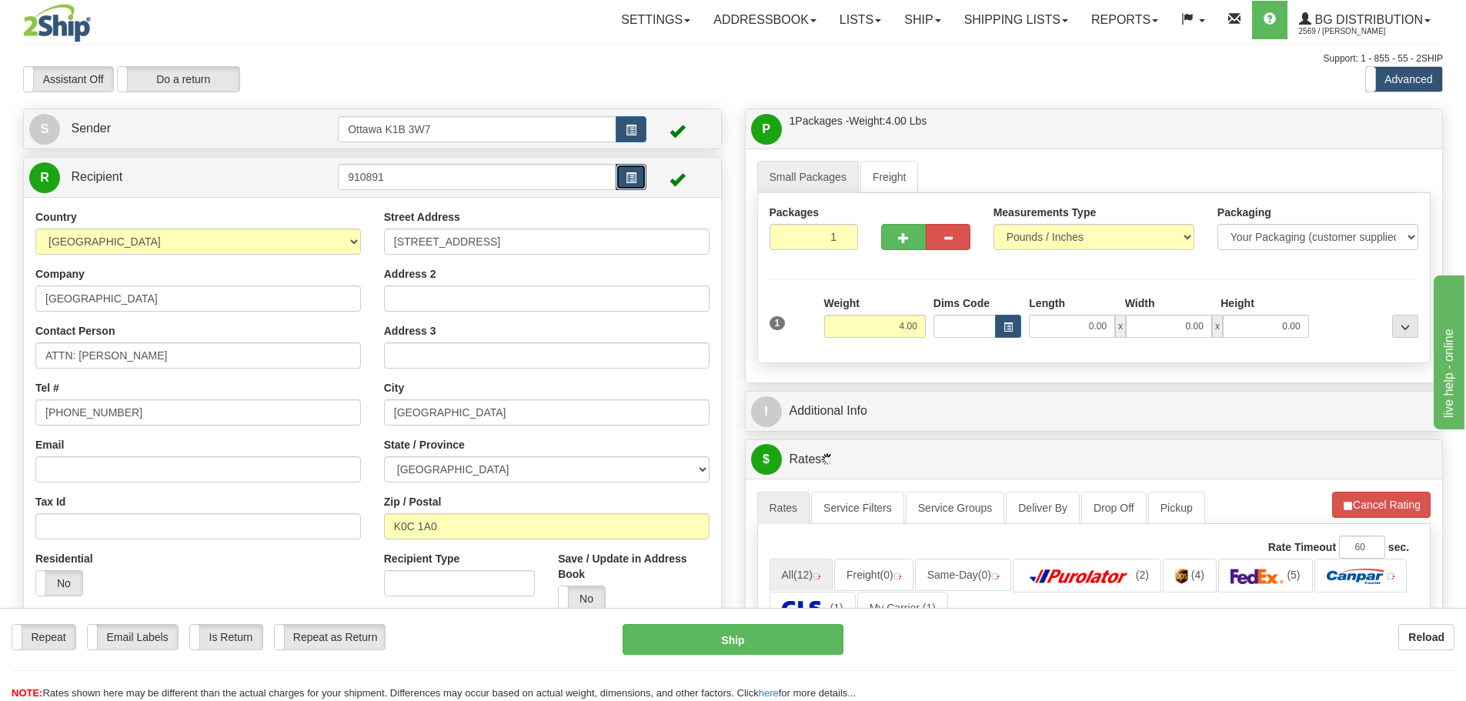
click at [633, 185] on button "button" at bounding box center [631, 177] width 31 height 26
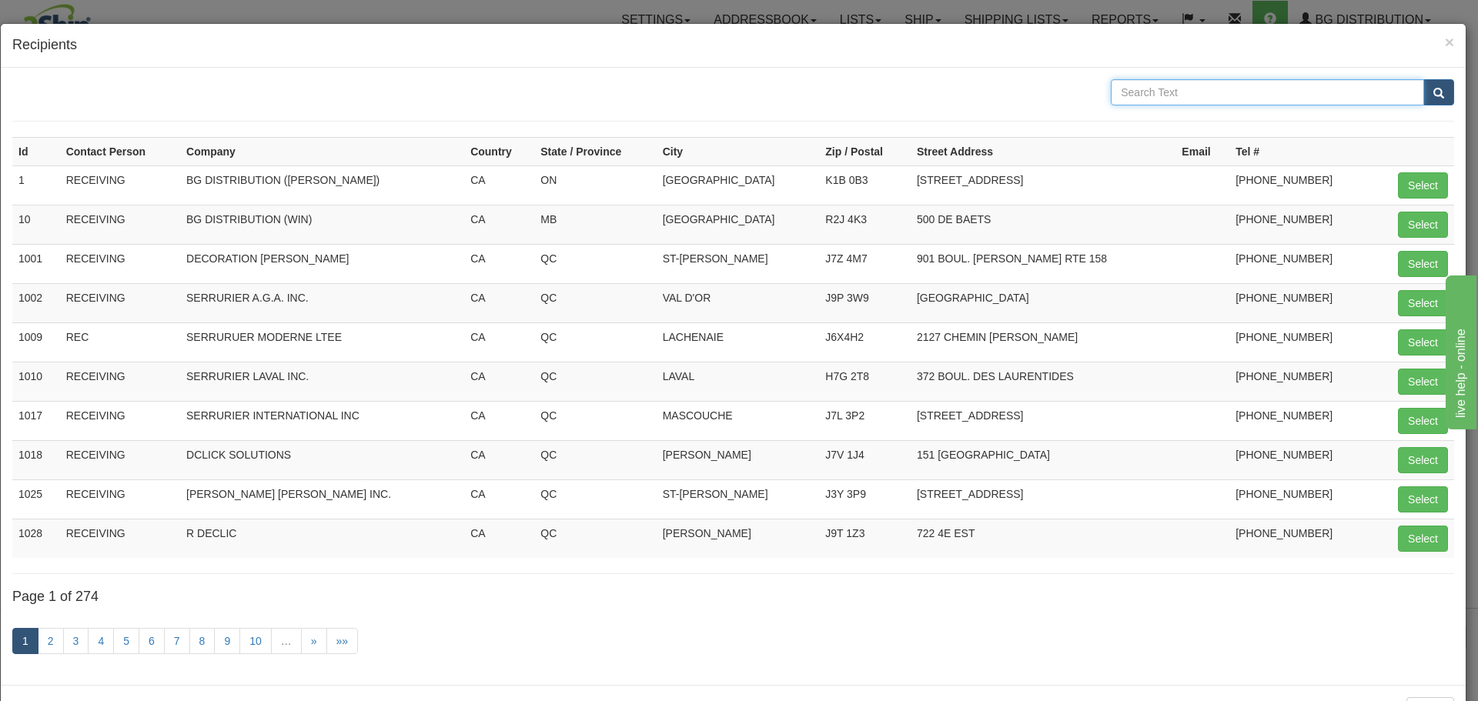
click at [1272, 103] on input "text" at bounding box center [1267, 92] width 313 height 26
type input "UPPER CANADA"
click at [1433, 98] on span "submit" at bounding box center [1438, 94] width 11 height 10
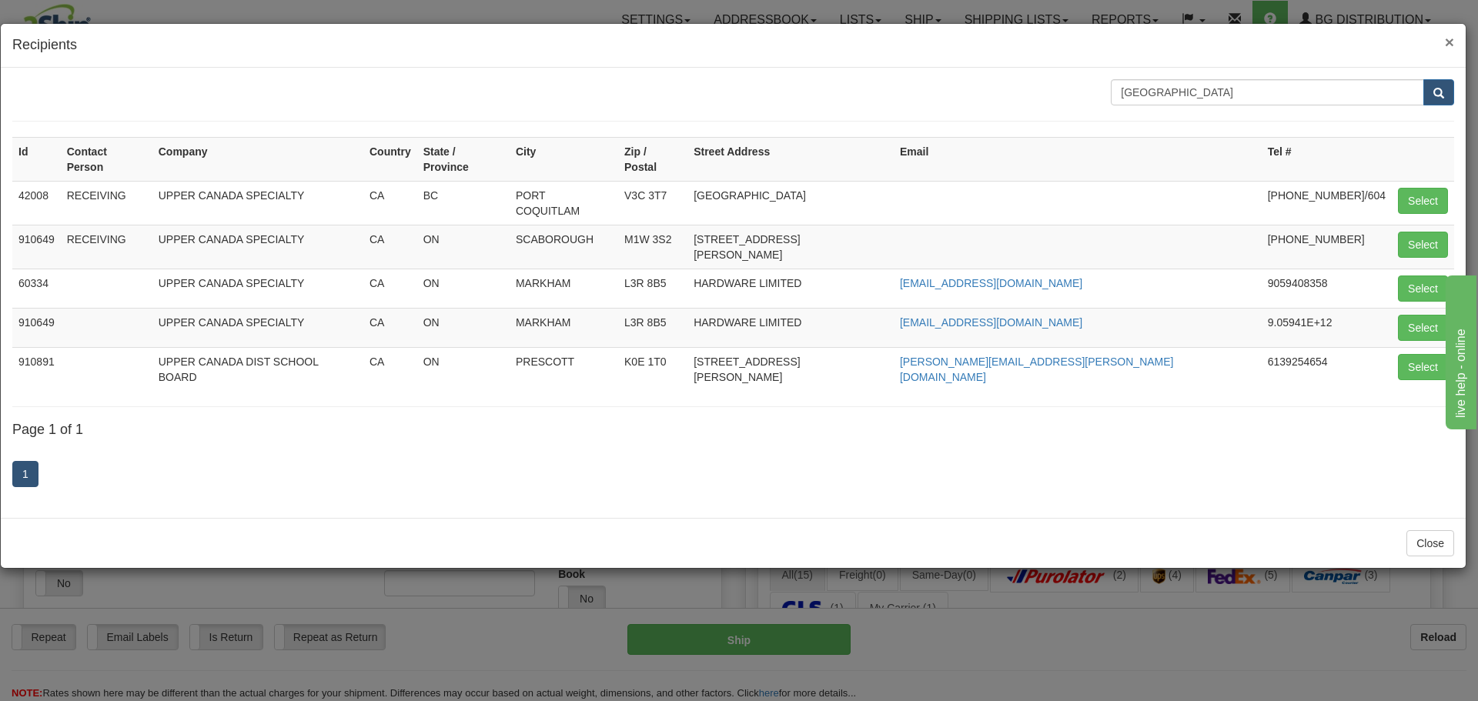
click at [1452, 39] on span "×" at bounding box center [1449, 42] width 9 height 18
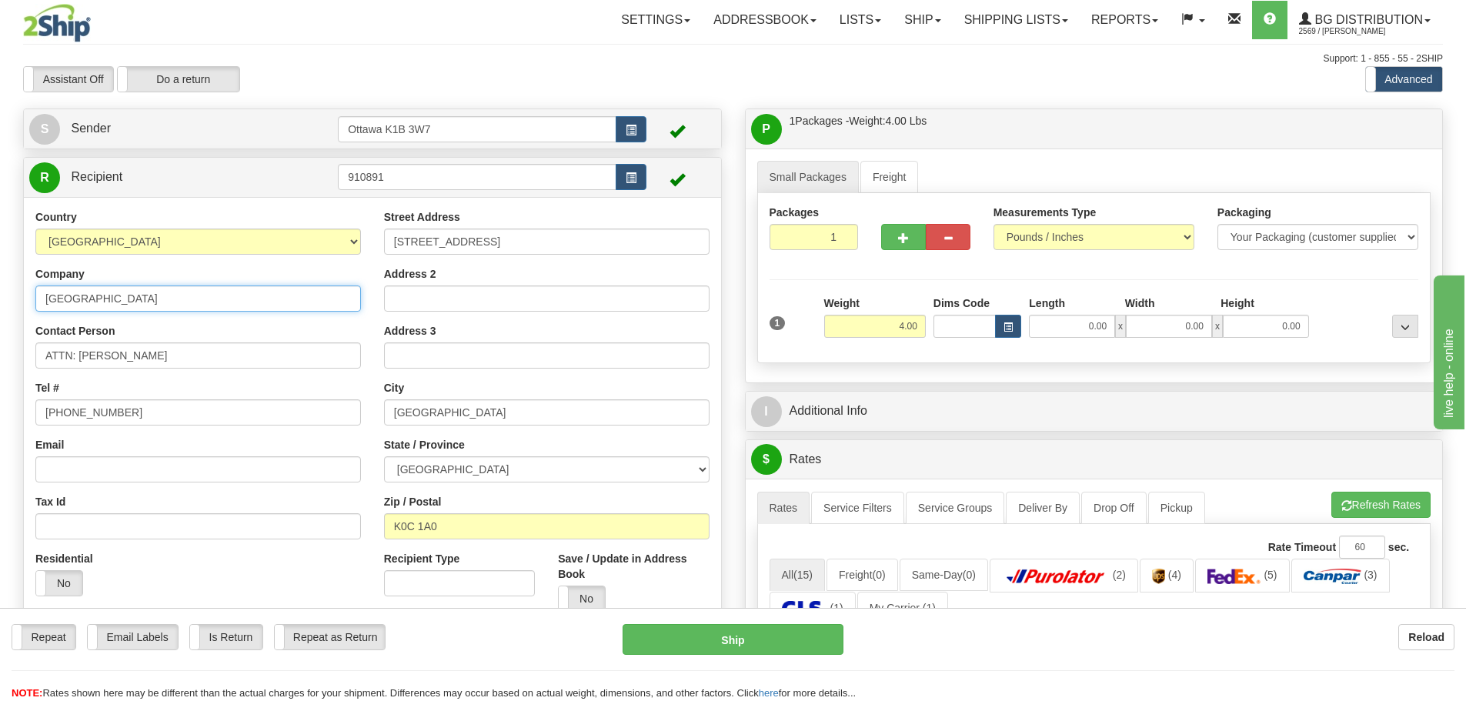
drag, startPoint x: 291, startPoint y: 295, endPoint x: 112, endPoint y: 329, distance: 182.5
click at [111, 326] on div "Country AFGHANISTAN ALAND ISLANDS ALBANIA ALGERIA AMERICAN SAMOA ANDORRA ANGOLA…" at bounding box center [198, 408] width 349 height 399
click at [442, 403] on input "ALEXANDRIA" at bounding box center [547, 412] width 326 height 26
drag, startPoint x: 303, startPoint y: 295, endPoint x: 0, endPoint y: 132, distance: 344.4
click at [0, 132] on div "Toggle navigation Settings Shipping Preferences Fields Preferences New" at bounding box center [733, 636] width 1466 height 1273
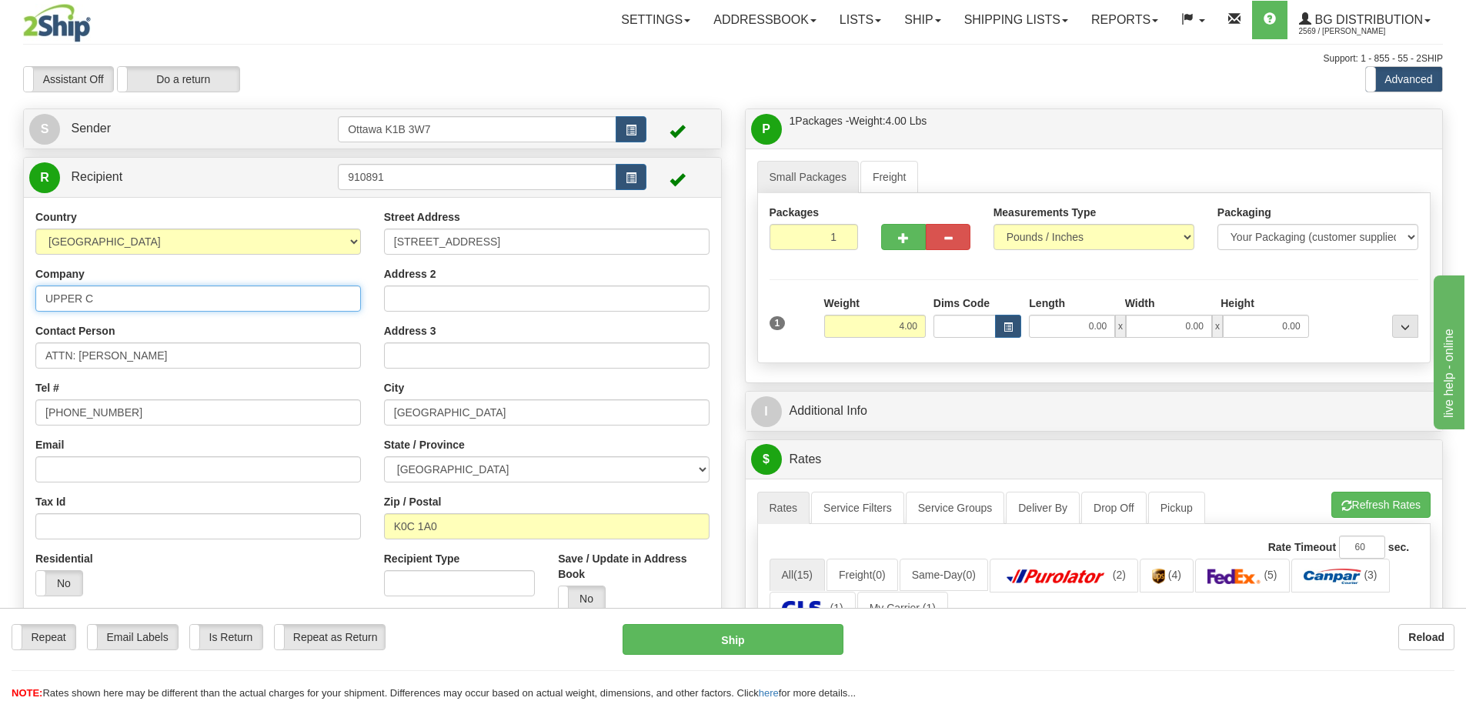
type input "UPPER CANADA DIST SCHOOL BOARD"
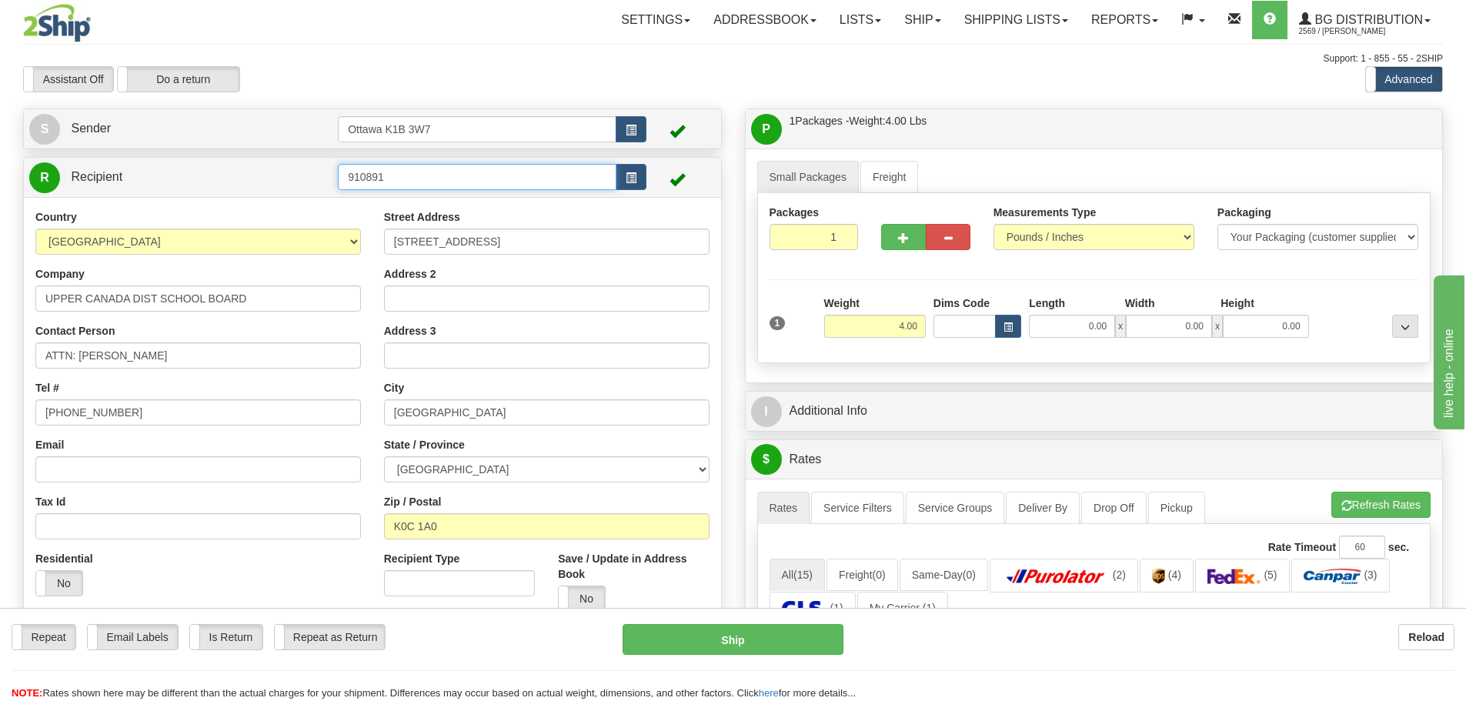
drag, startPoint x: 435, startPoint y: 189, endPoint x: 2, endPoint y: 157, distance: 434.5
click at [13, 142] on div "Create a label for the return Create Pickup Without Label S Sender Ottawa K1B 3…" at bounding box center [373, 424] width 722 height 631
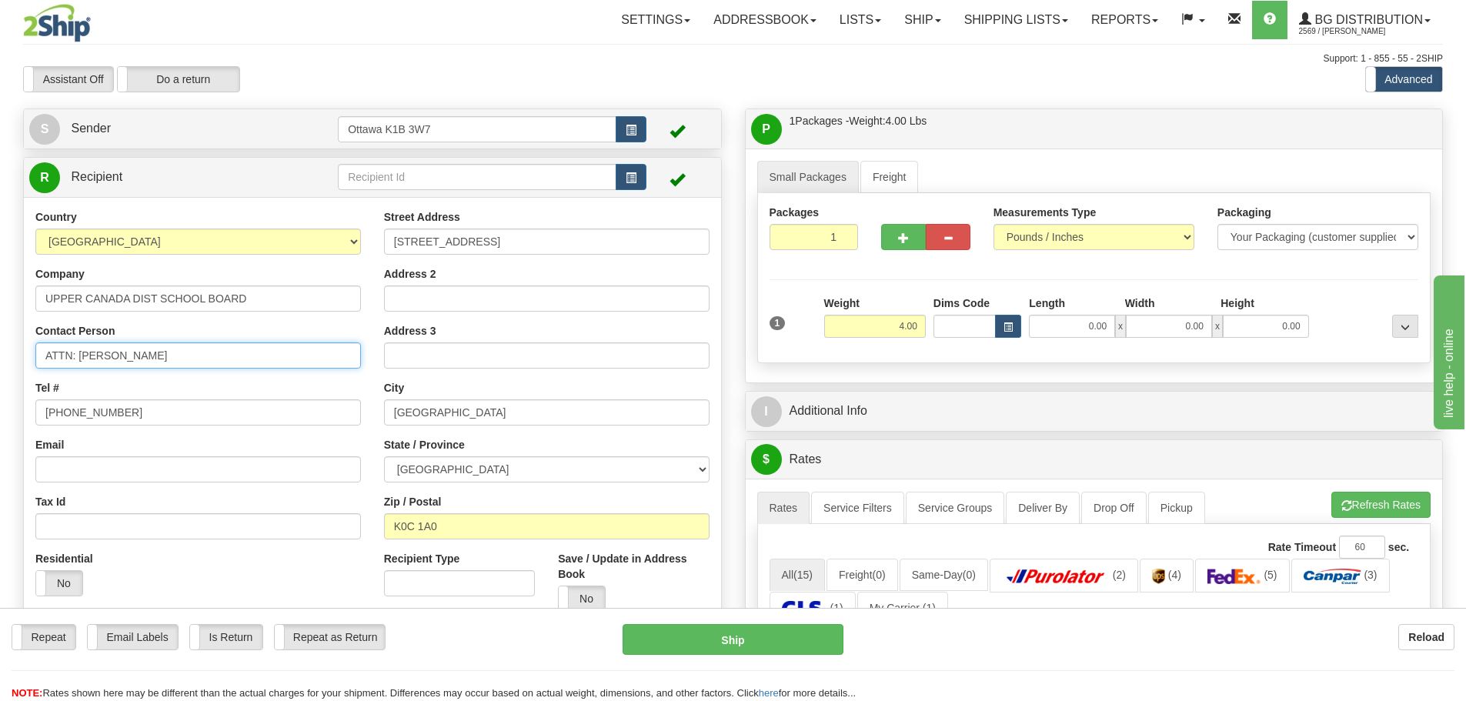
drag, startPoint x: 308, startPoint y: 349, endPoint x: 0, endPoint y: 347, distance: 307.9
click at [0, 352] on div "Toggle navigation Settings Shipping Preferences Fields Preferences New" at bounding box center [733, 636] width 1466 height 1273
click at [279, 370] on div "Country AFGHANISTAN ALAND ISLANDS ALBANIA ALGERIA AMERICAN SAMOA ANDORRA ANGOLA…" at bounding box center [198, 408] width 349 height 399
drag, startPoint x: 185, startPoint y: 356, endPoint x: 81, endPoint y: 358, distance: 104.7
click at [81, 358] on input "ATTN: JOHN PATRICK LAWSON" at bounding box center [198, 355] width 326 height 26
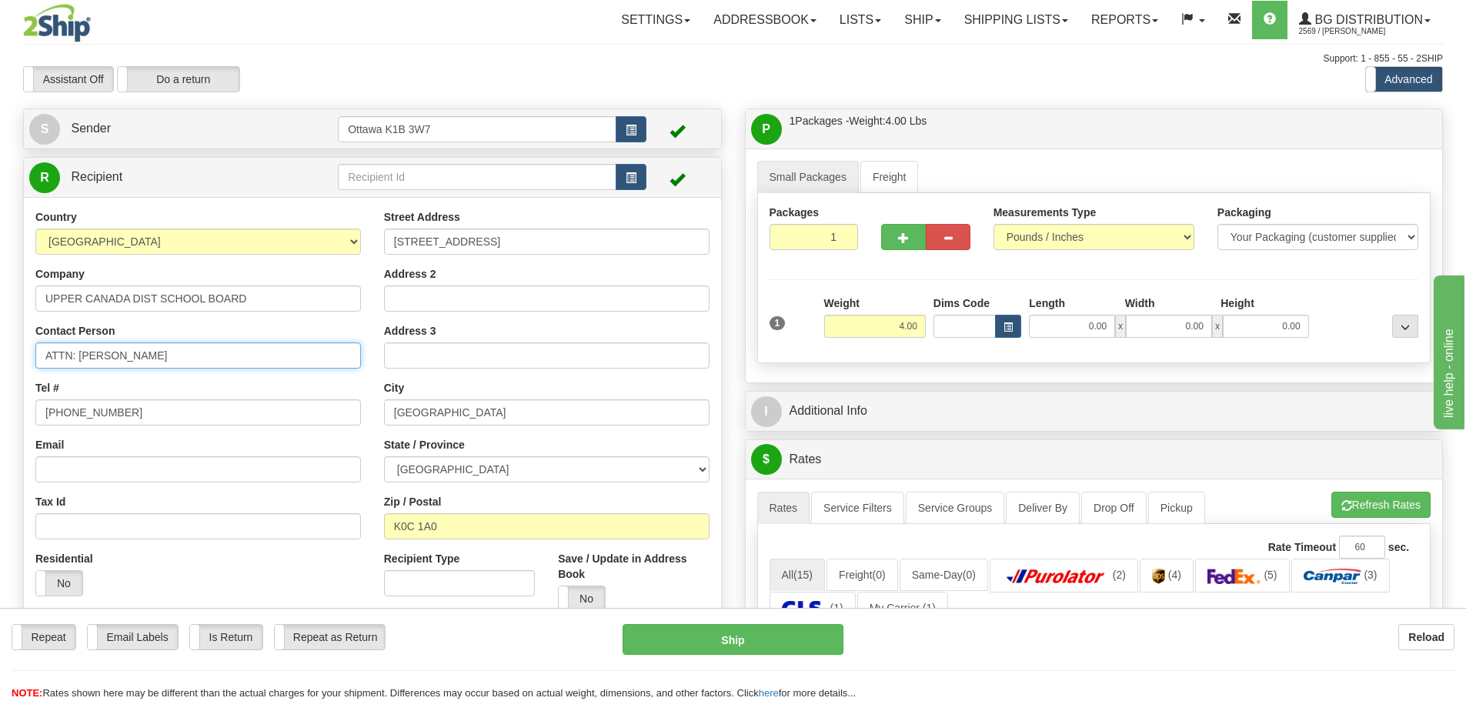
type input "ATTN: CURTIS GOENEWOUD"
type input "613-342-0371"
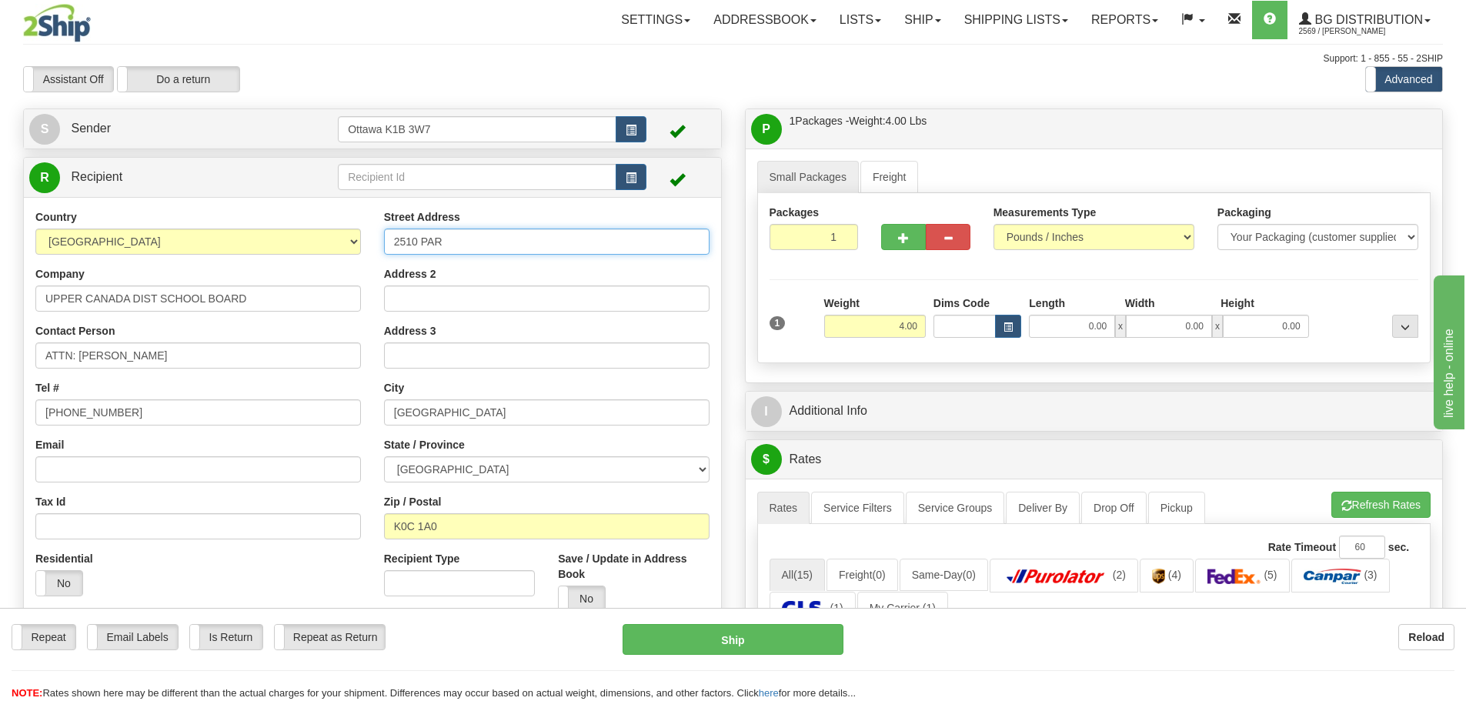
type input "2510 PARKDALE AVE"
type input "ALEXANDRIA"
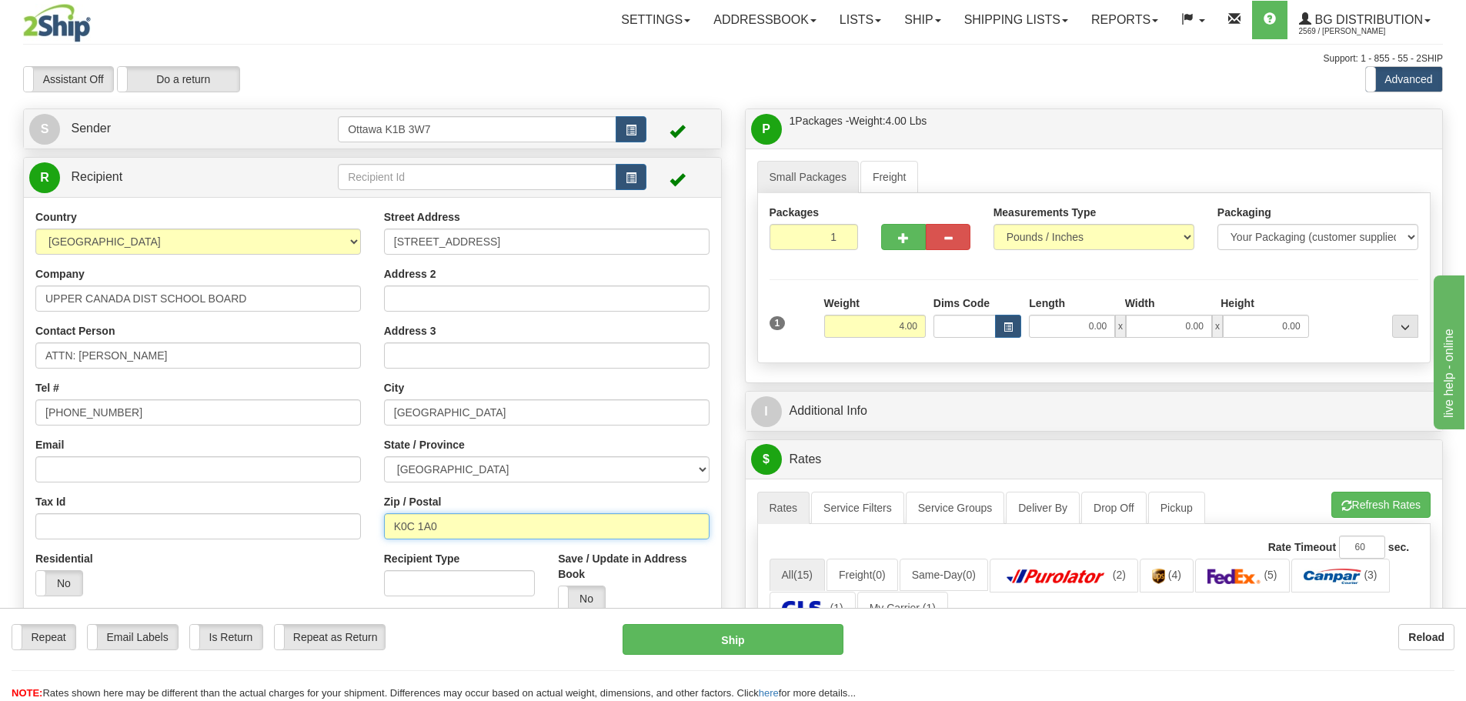
click at [504, 520] on input "K0C 1A0" at bounding box center [547, 526] width 326 height 26
drag, startPoint x: 504, startPoint y: 520, endPoint x: 320, endPoint y: 550, distance: 186.5
click at [322, 550] on div "Country AFGHANISTAN ALAND ISLANDS ALBANIA ALGERIA AMERICAN SAMOA ANDORRA ANGOLA…" at bounding box center [372, 416] width 697 height 414
type input "K6V 3H1"
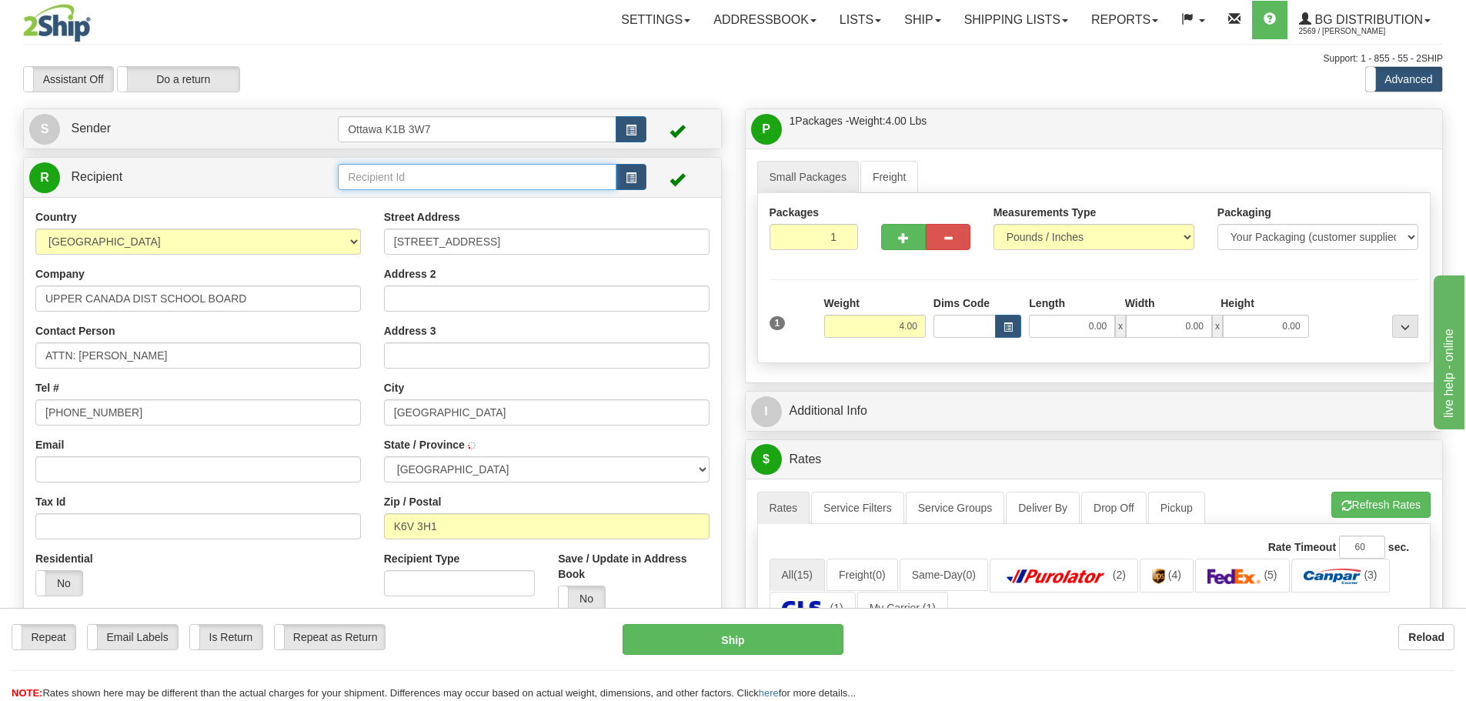
click at [481, 182] on input "text" at bounding box center [477, 177] width 279 height 26
type input "910891"
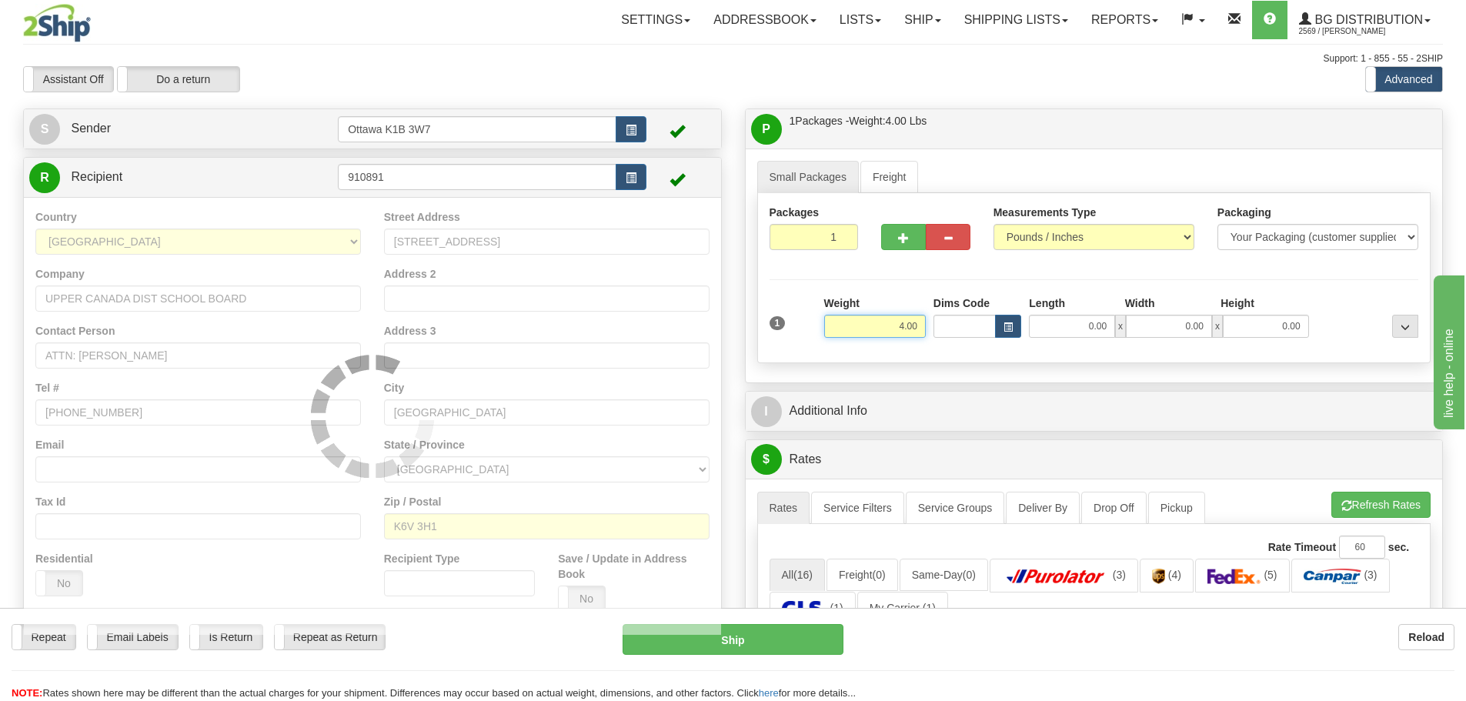
click at [489, 90] on div "Assistant On Assistant Off Do a return Do a return" at bounding box center [312, 79] width 601 height 26
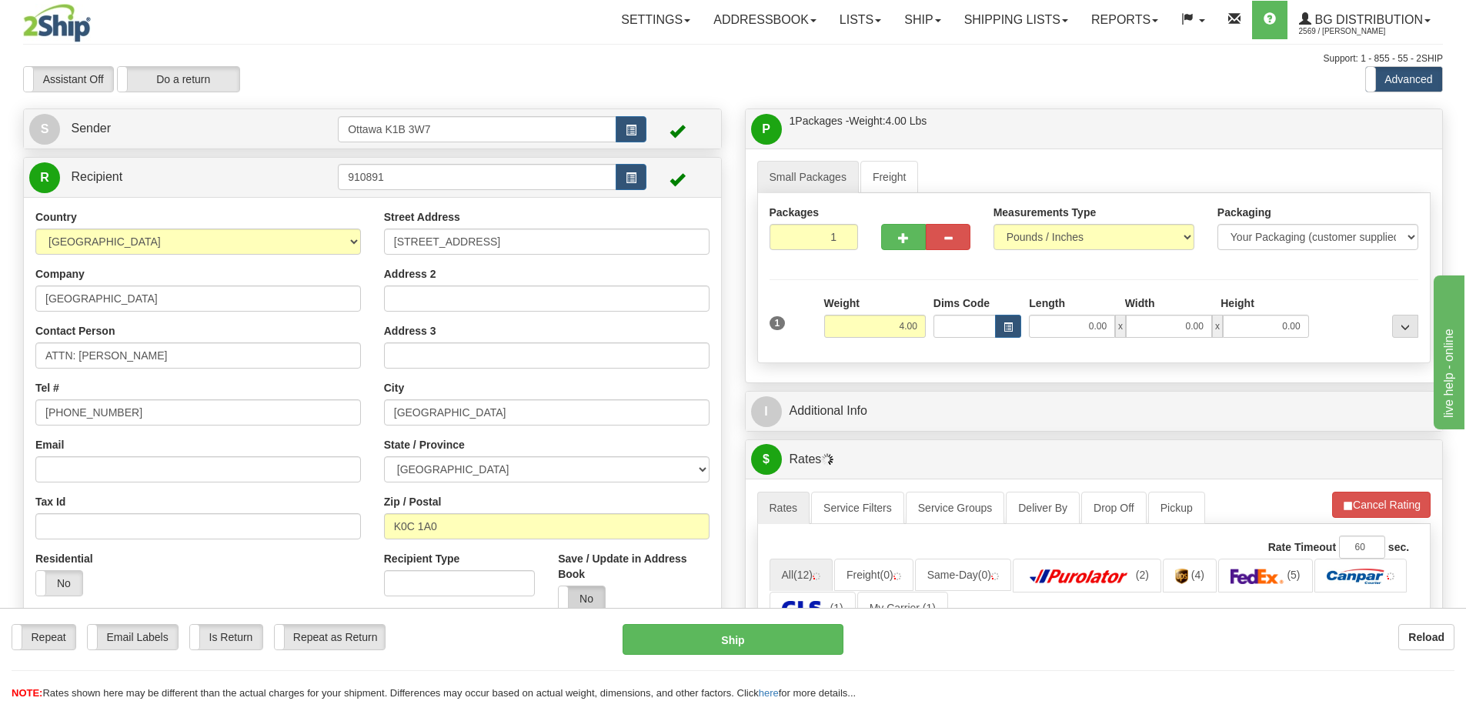
click at [593, 606] on label "No" at bounding box center [582, 598] width 46 height 25
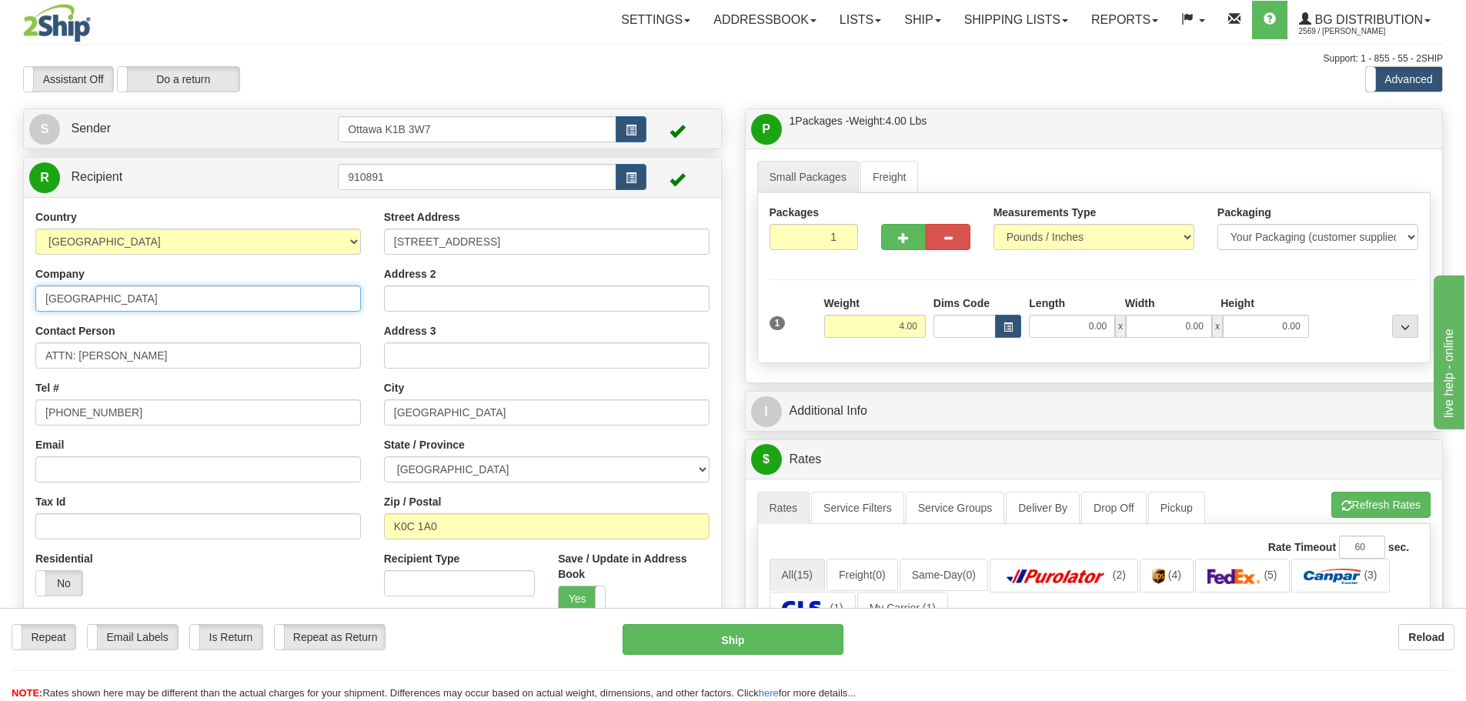
drag, startPoint x: 271, startPoint y: 305, endPoint x: 0, endPoint y: 281, distance: 272.0
click at [0, 281] on div "Toggle navigation Settings Shipping Preferences Fields Preferences New" at bounding box center [733, 636] width 1466 height 1273
type input "UPPER CANADA DIST SCHOOL BOARD"
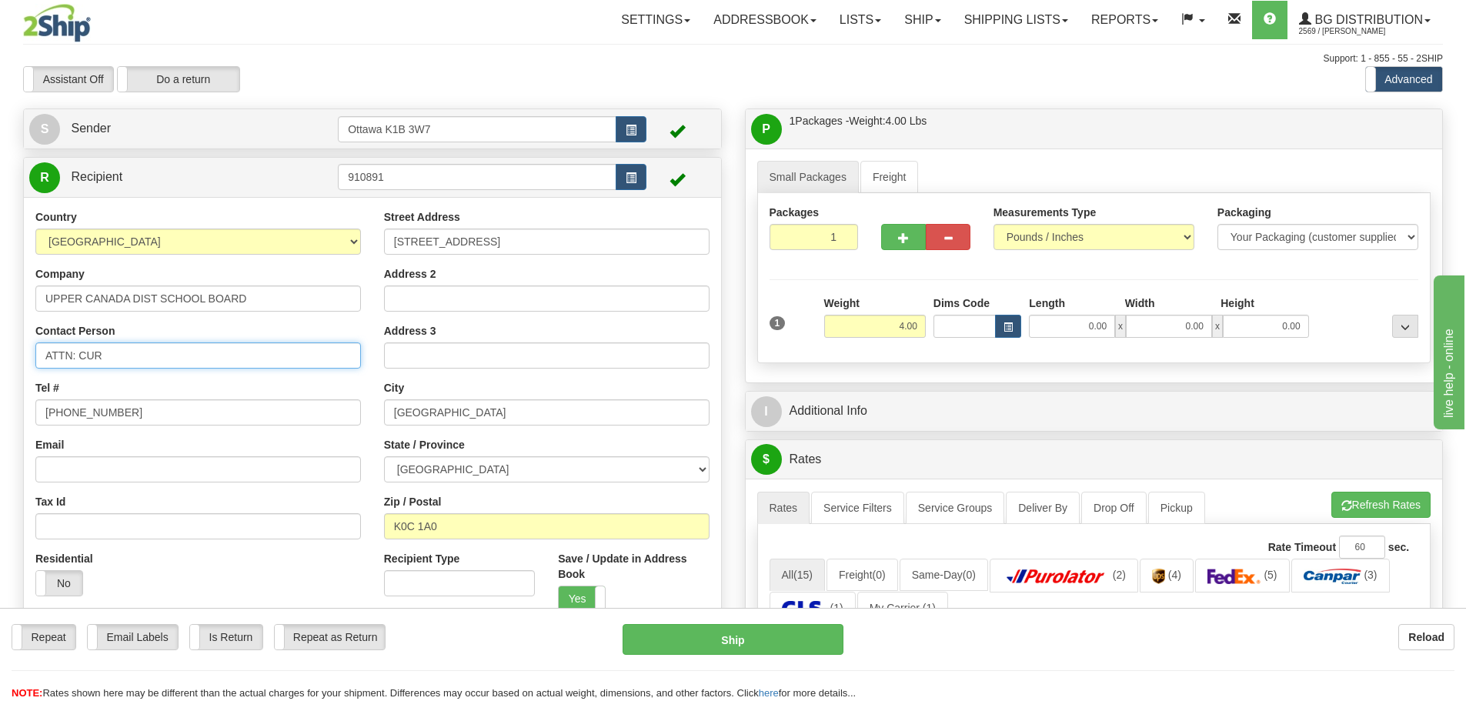
type input "ATTN: CURTIS GOENEWOUD"
type input "613-342-0371"
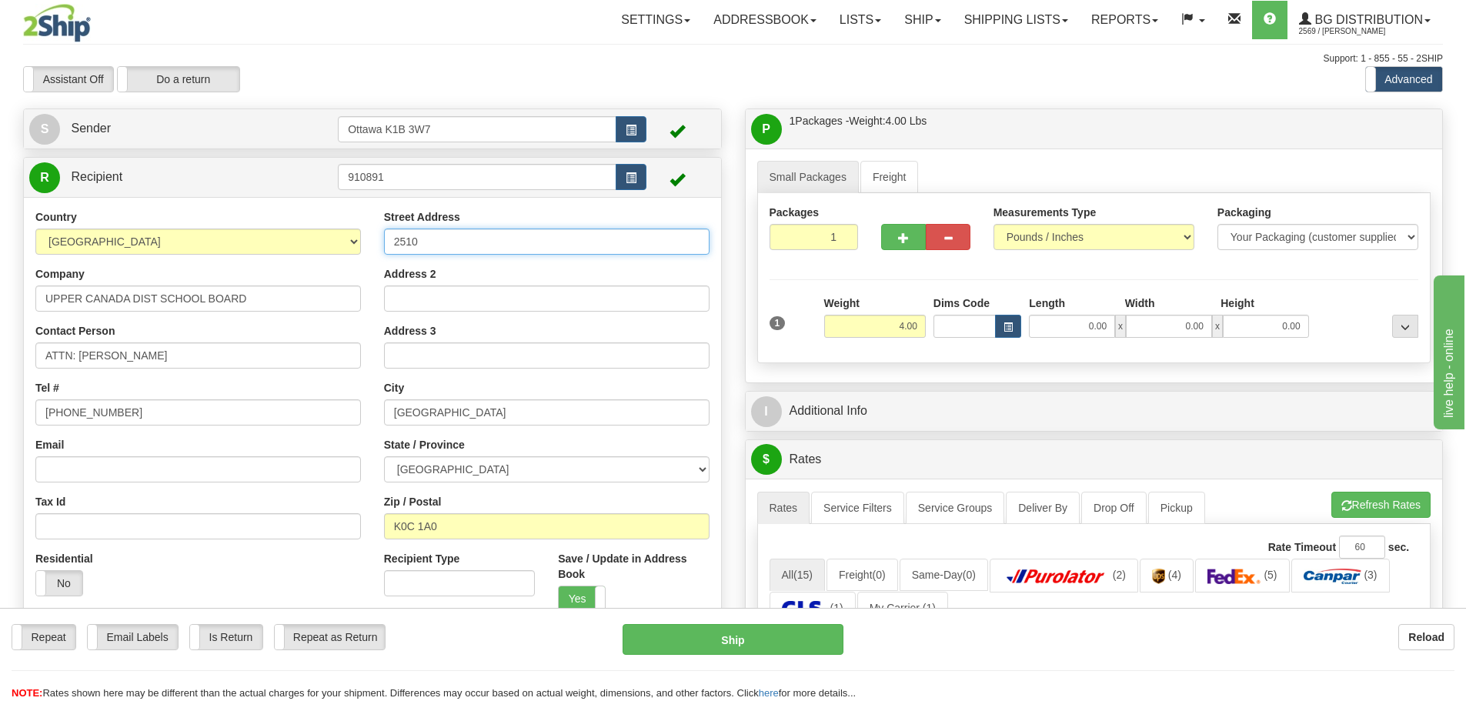
type input "2510 PARKDALE AVE"
type input "BROCKVILLE"
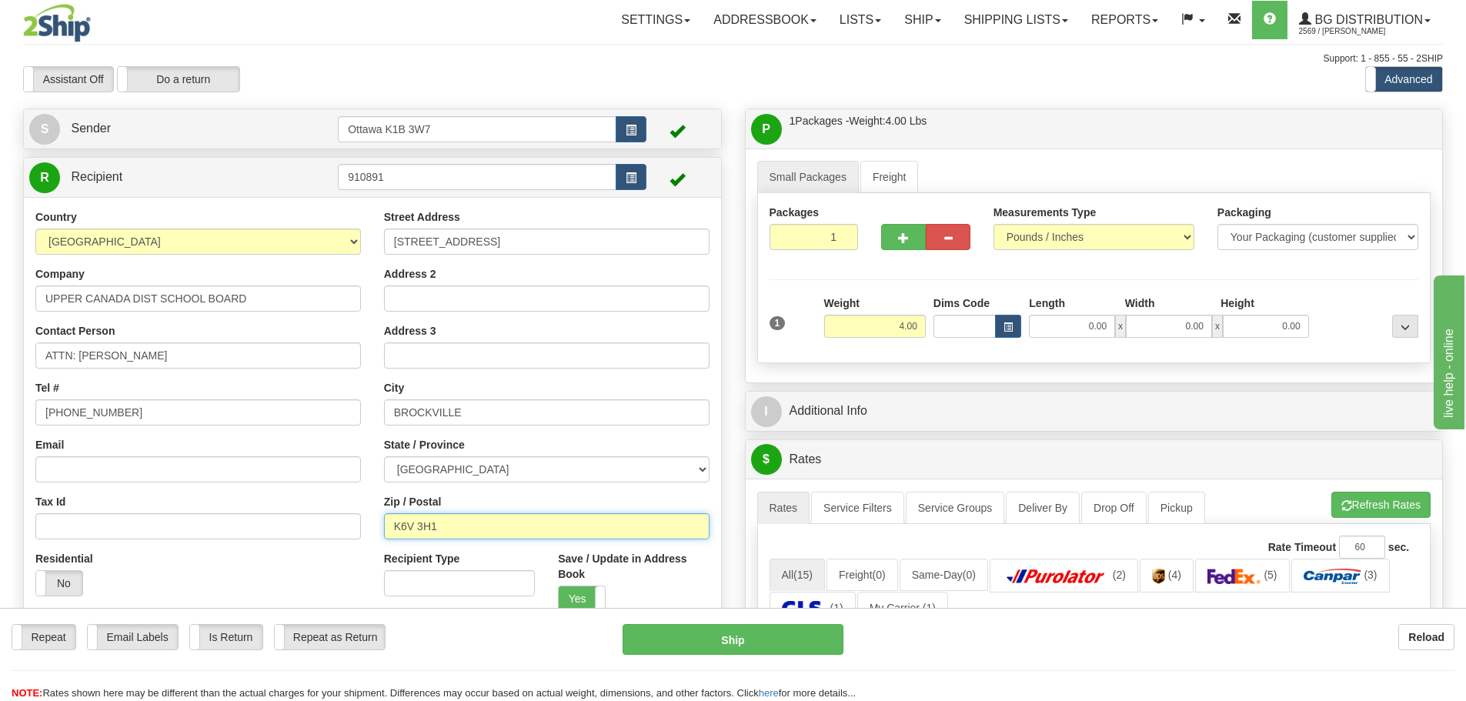
type input "K6V 3H1"
click at [1058, 323] on input "0.00" at bounding box center [1072, 326] width 86 height 23
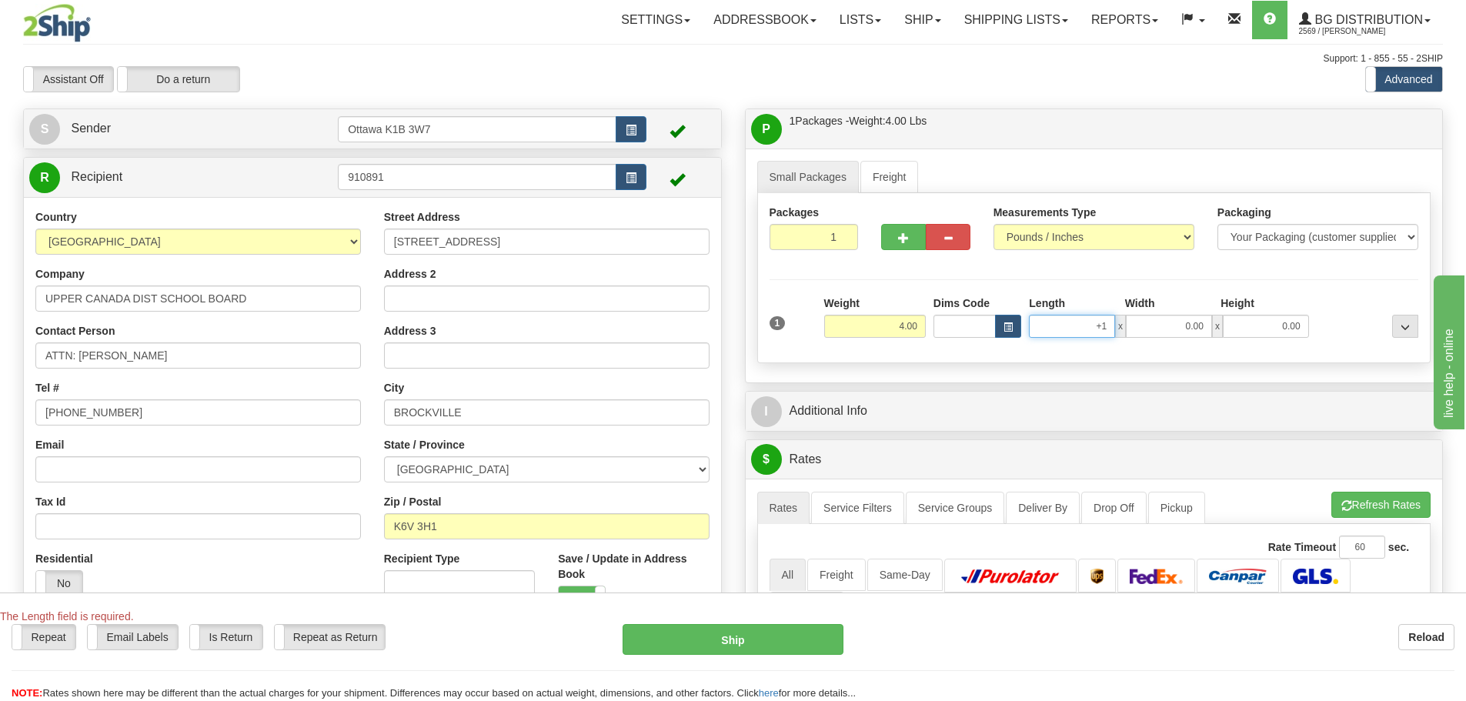
type input "+"
type input "12.50"
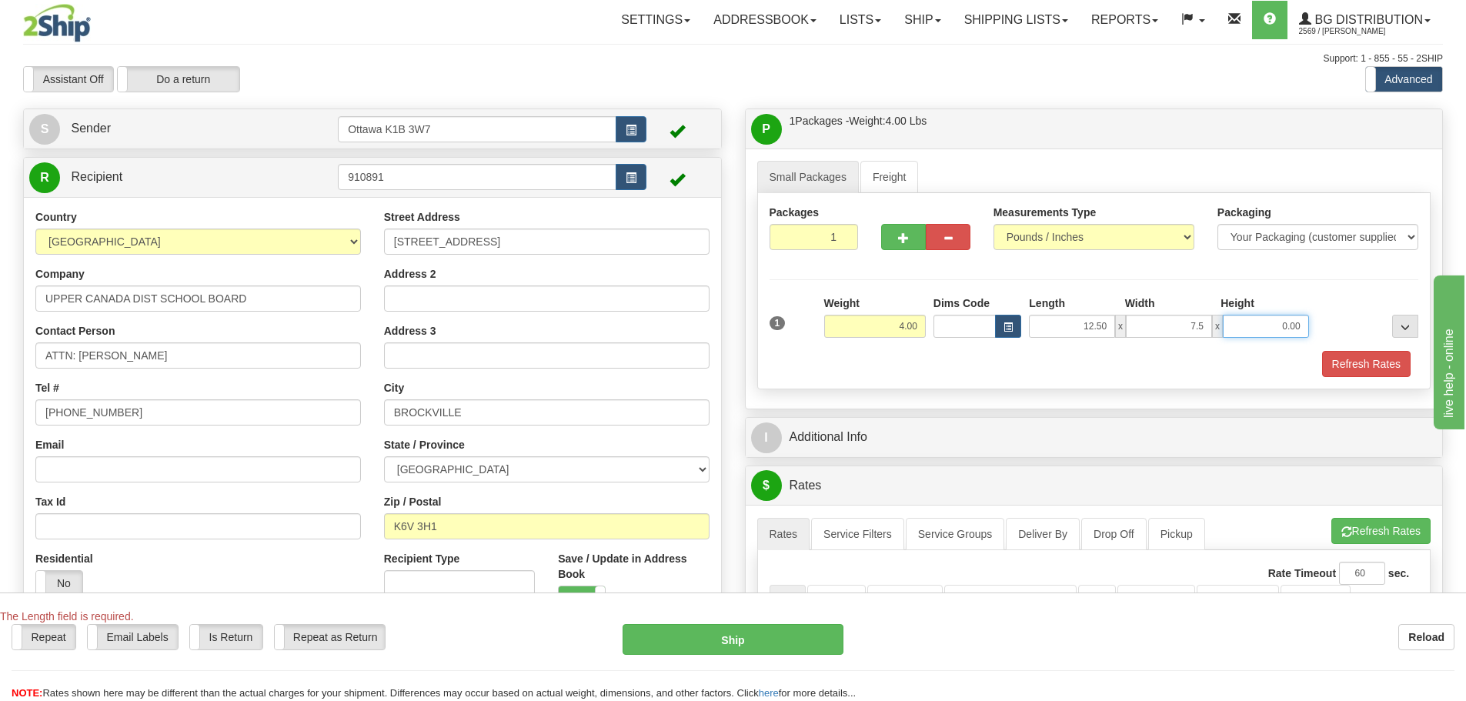
type input "7.50"
type input "6.50"
click at [1348, 343] on div "1 Weight 4.00 Dims Code x x" at bounding box center [1094, 323] width 657 height 55
click at [1349, 353] on button "Refresh Rates" at bounding box center [1366, 364] width 89 height 26
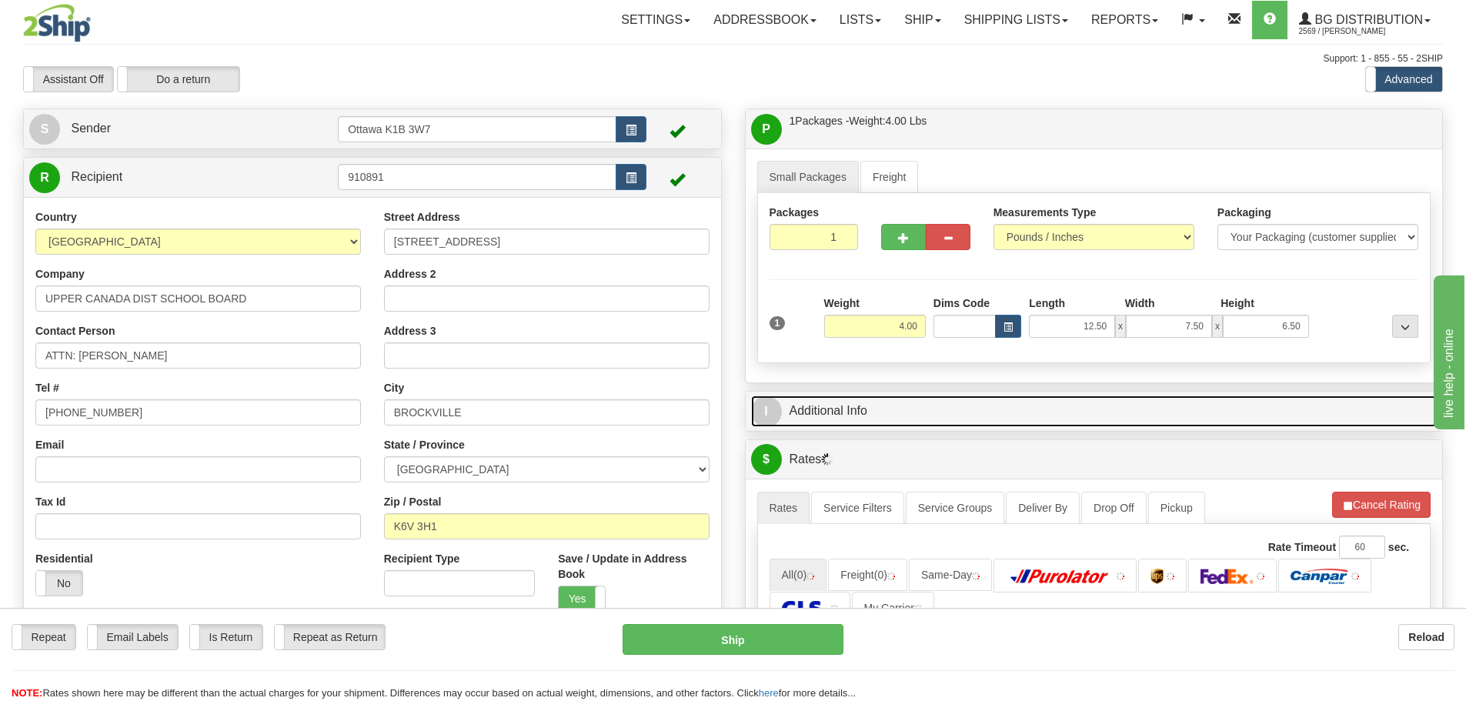
click at [817, 409] on link "I Additional Info" at bounding box center [1094, 412] width 687 height 32
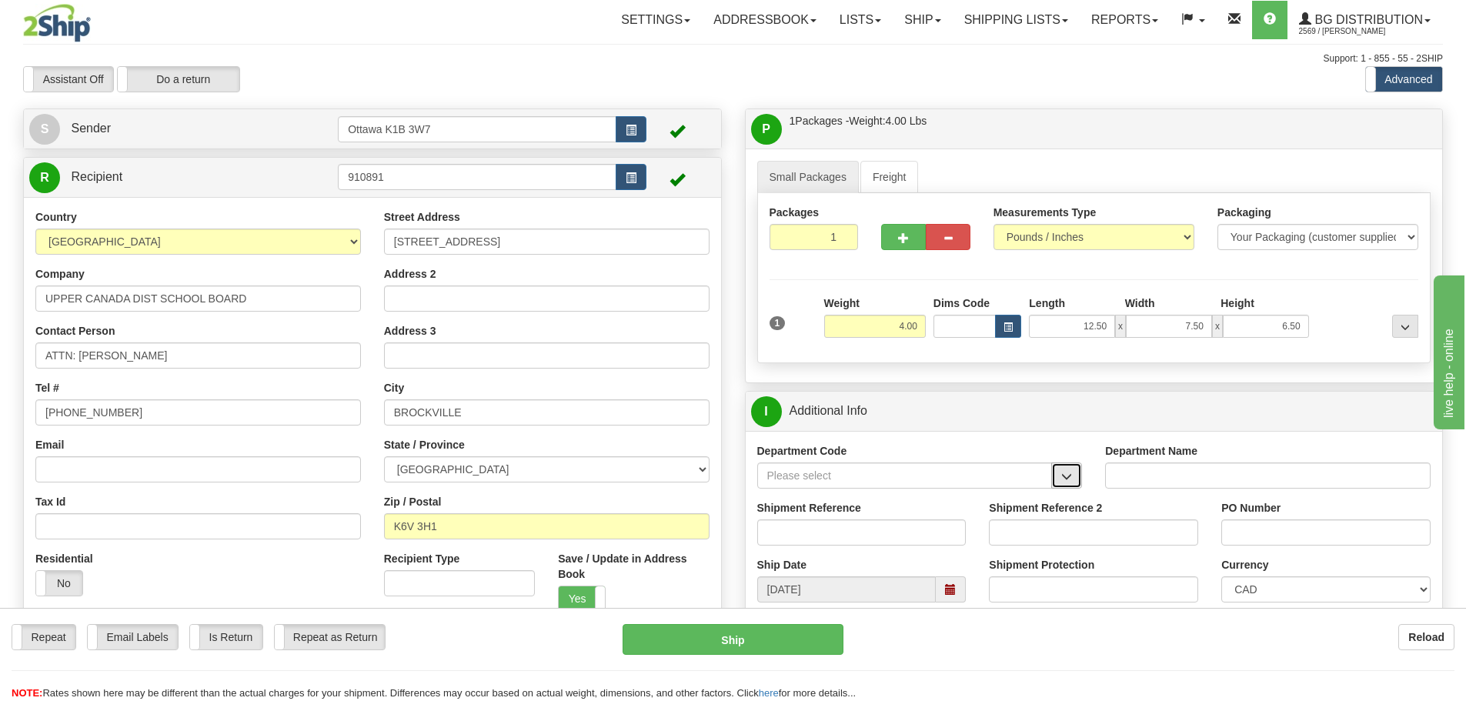
click at [1068, 476] on span "button" at bounding box center [1066, 477] width 11 height 10
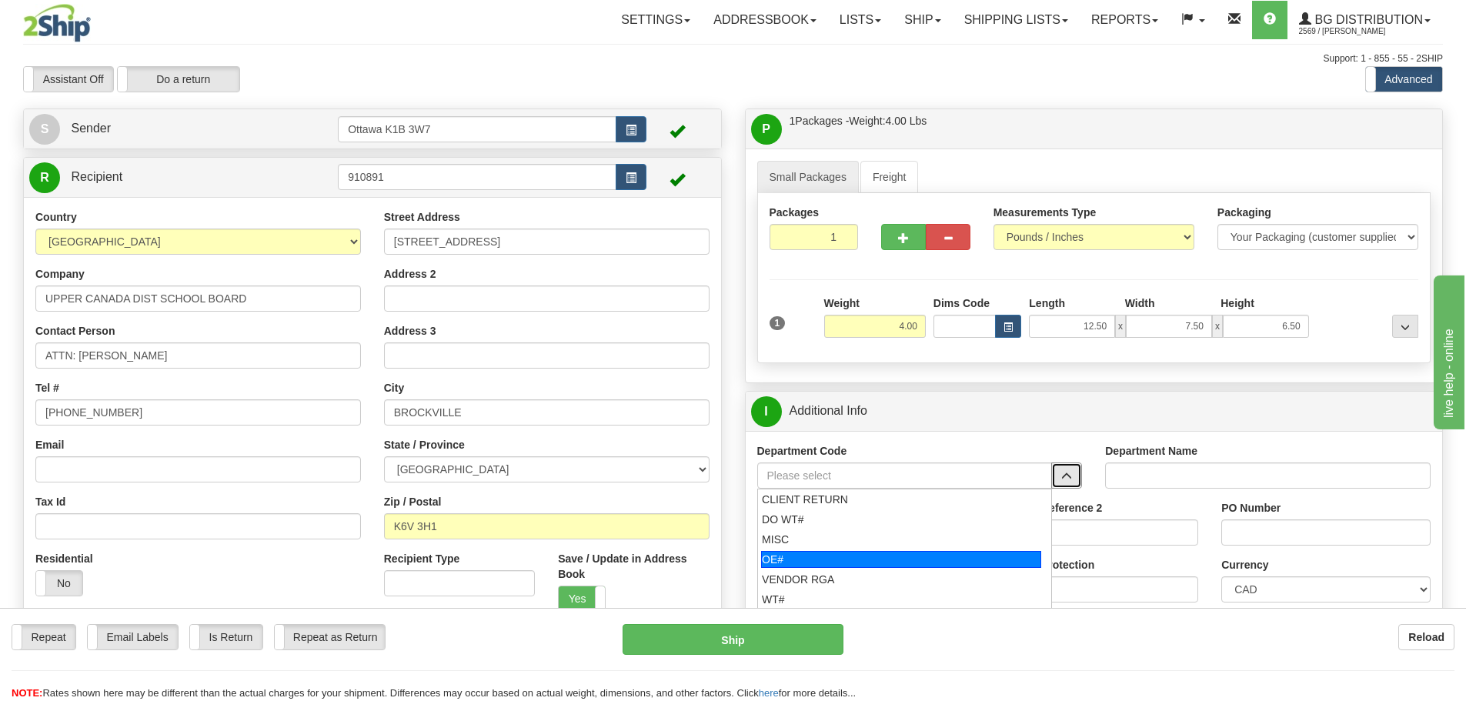
click at [884, 558] on div "OE#" at bounding box center [901, 559] width 280 height 17
type input "OE#"
type input "ORDERS"
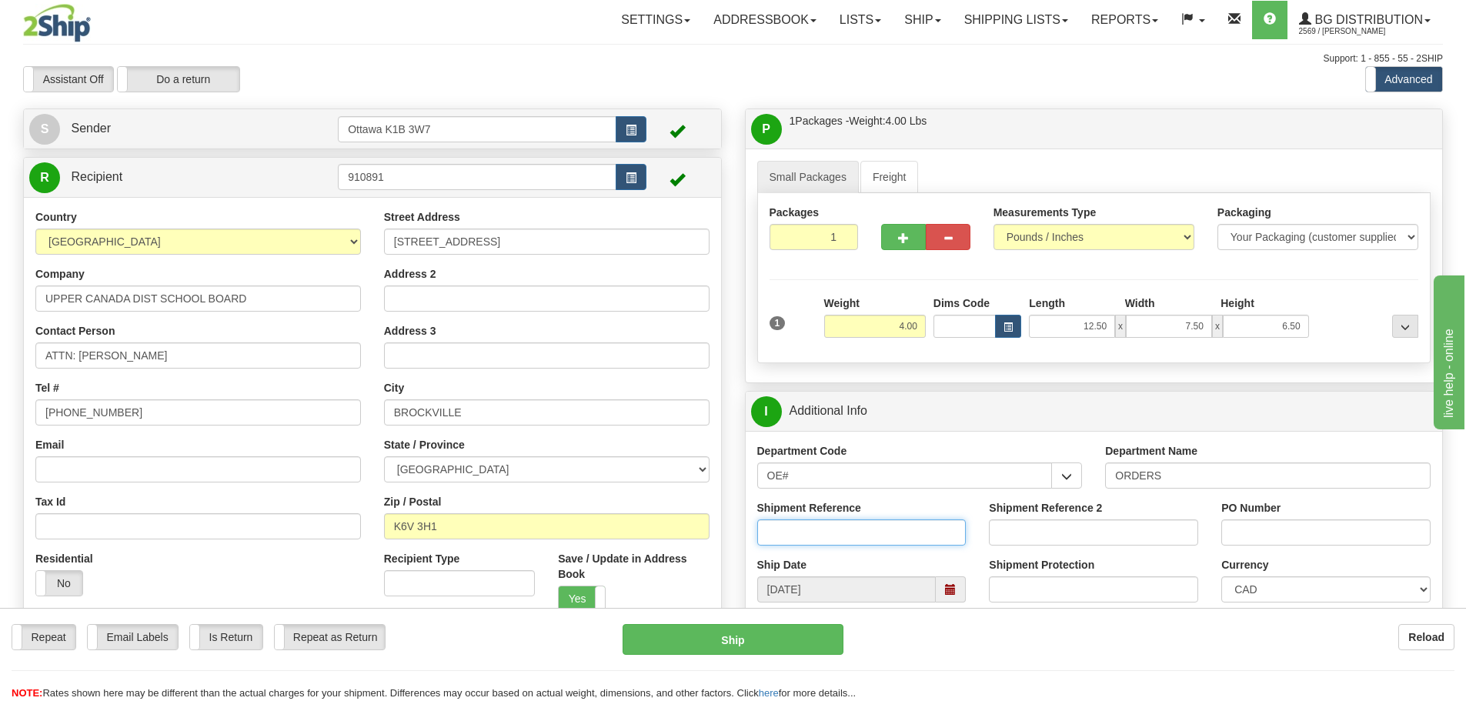
click at [838, 536] on input "Shipment Reference" at bounding box center [861, 533] width 209 height 26
type input "10203965-00"
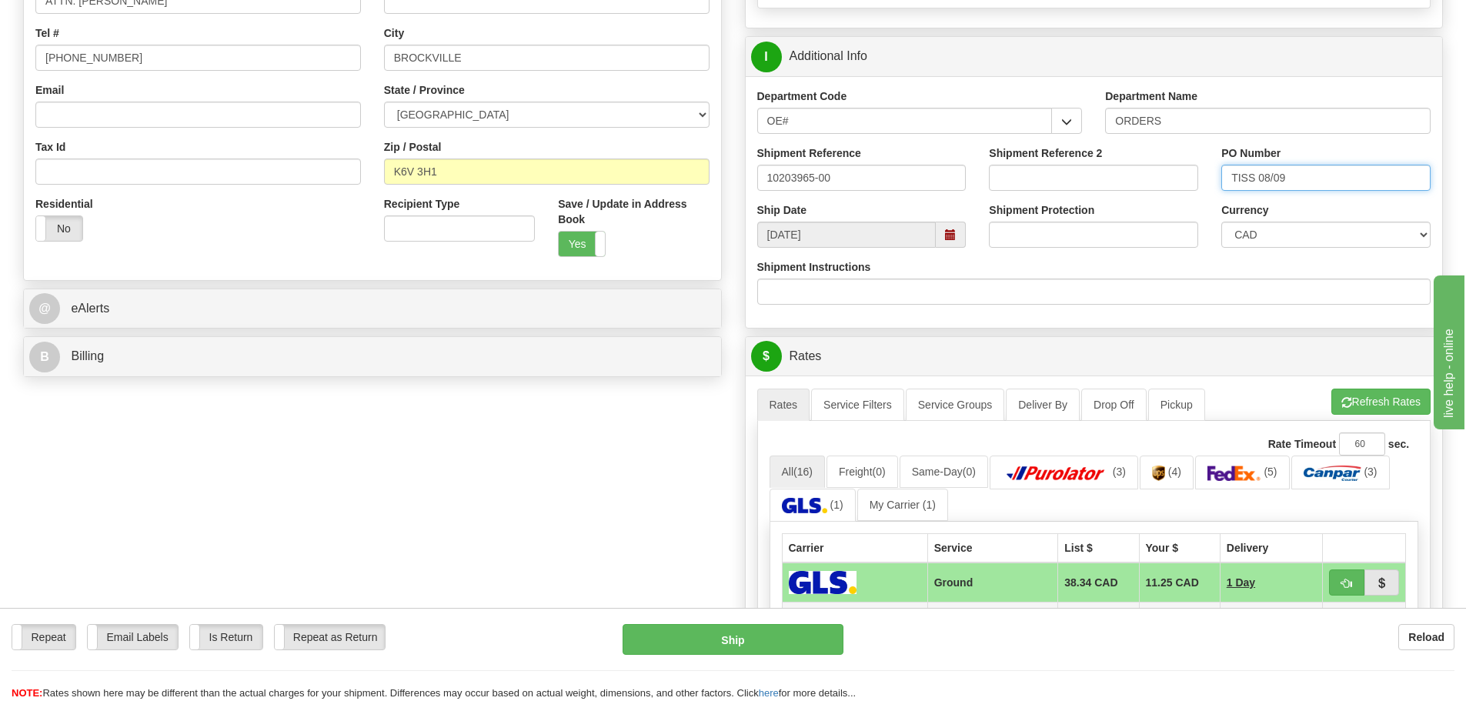
scroll to position [539, 0]
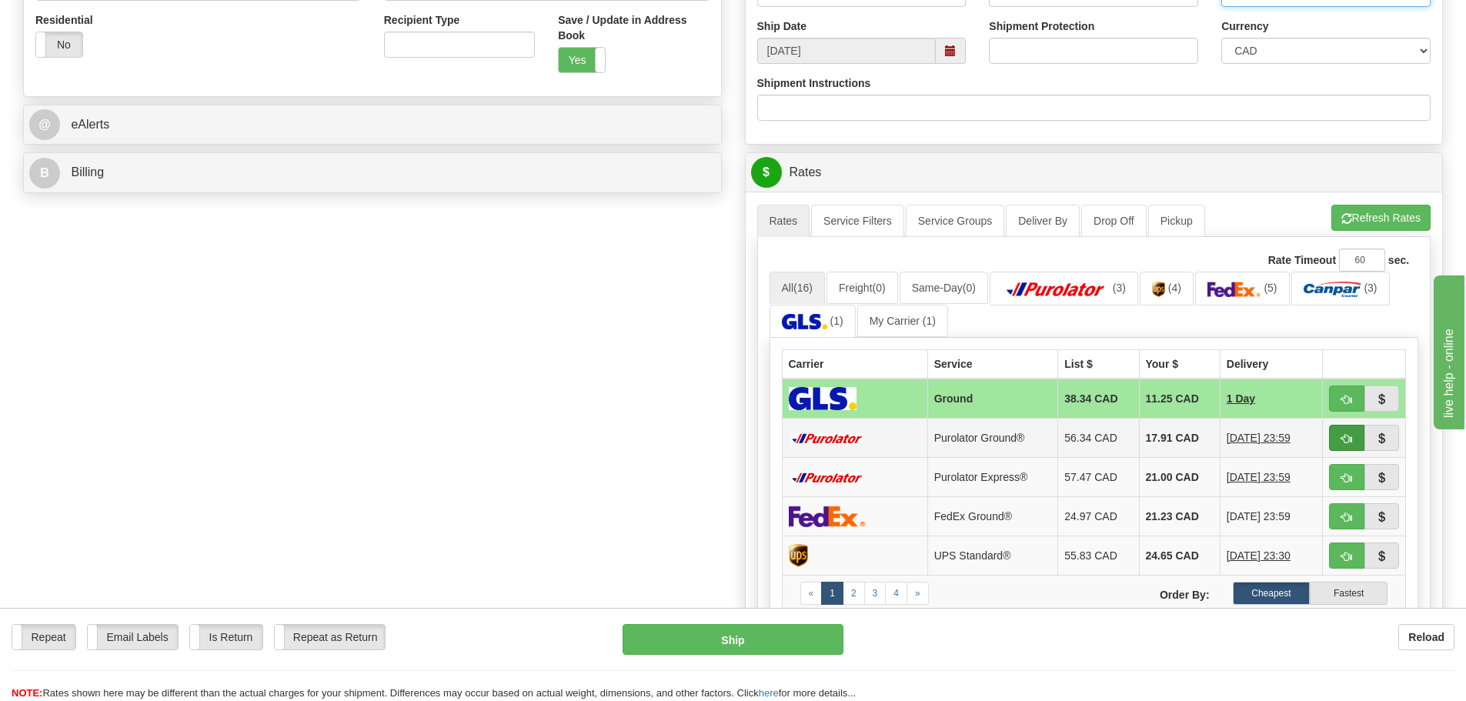
type input "TISS 08/09"
click at [1352, 443] on span "button" at bounding box center [1347, 439] width 11 height 10
type input "260"
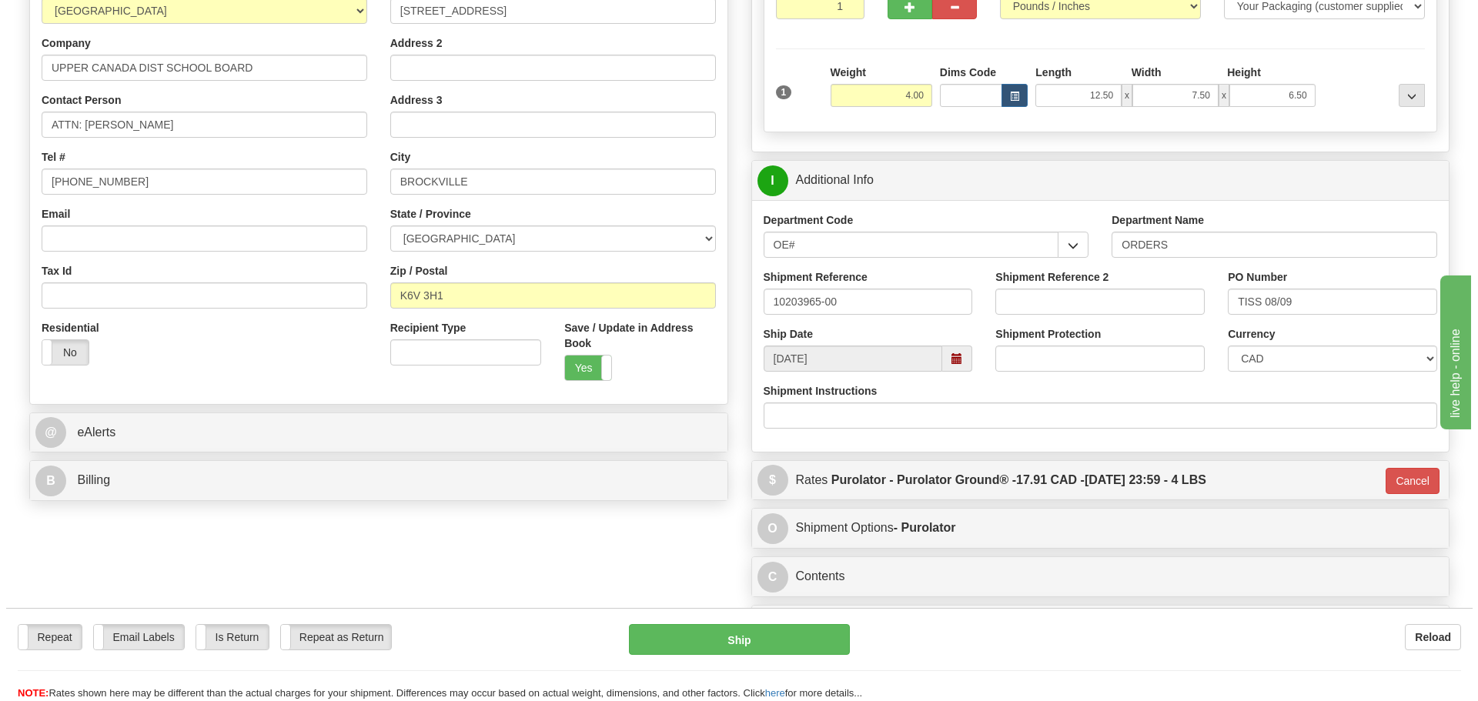
scroll to position [154, 0]
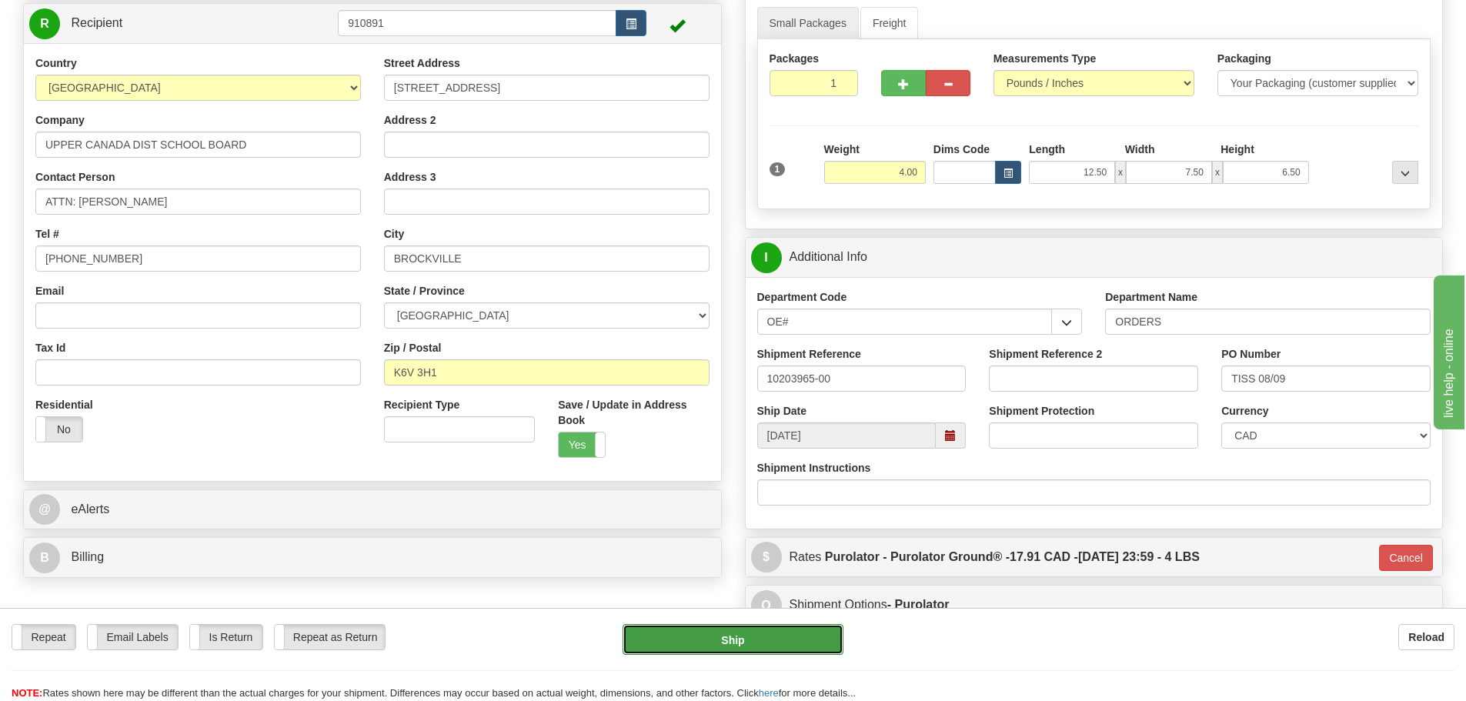
click at [744, 643] on button "Ship" at bounding box center [733, 639] width 221 height 31
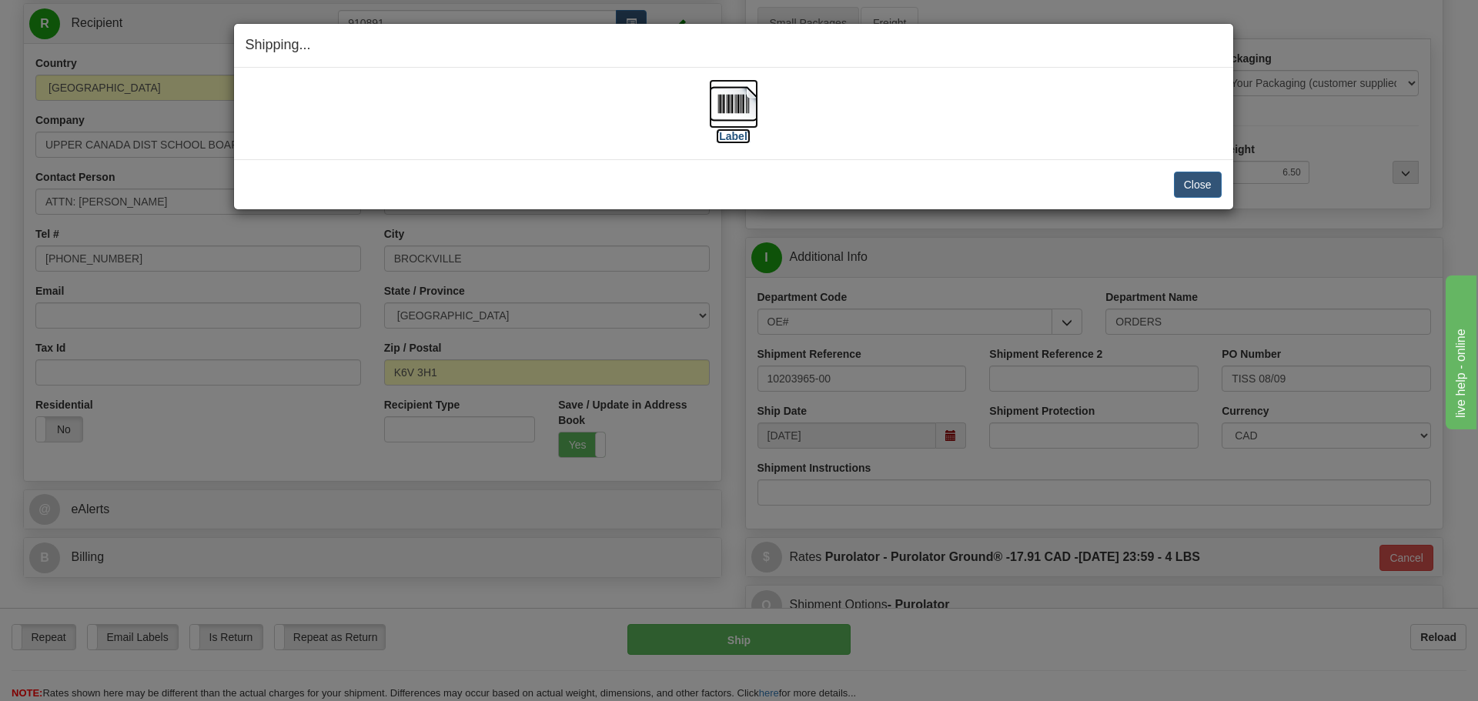
click at [740, 135] on label "[Label]" at bounding box center [733, 136] width 35 height 15
click at [1218, 179] on button "Close" at bounding box center [1198, 185] width 48 height 26
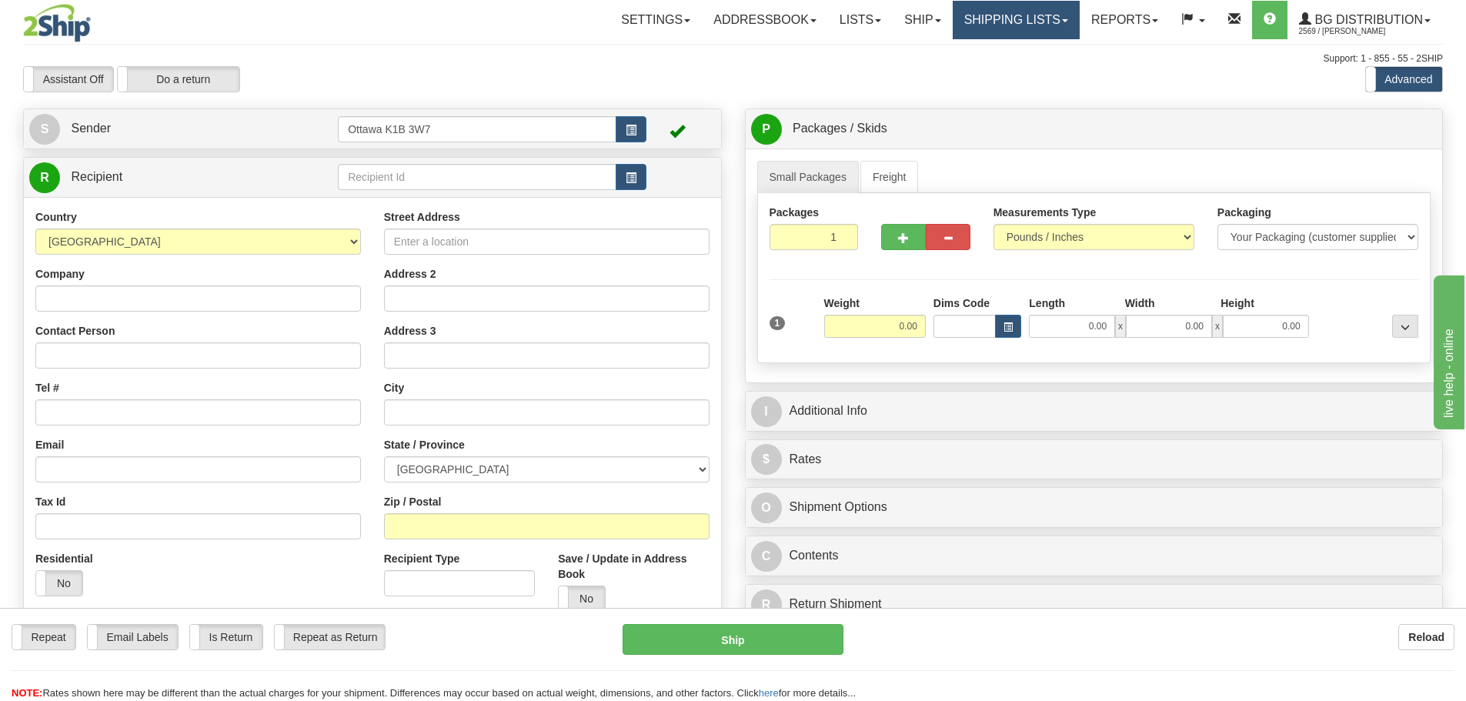
click at [984, 18] on link "Shipping lists" at bounding box center [1016, 20] width 127 height 38
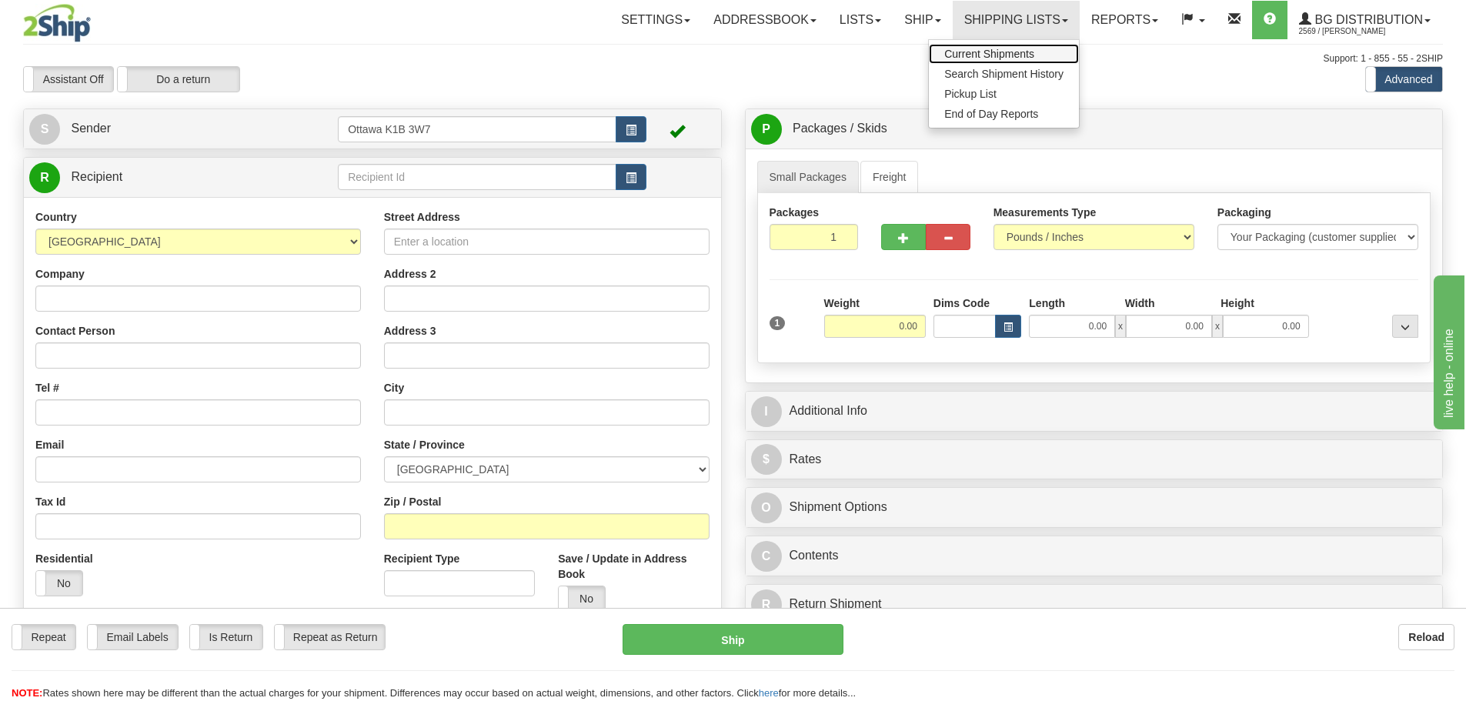
click at [985, 49] on span "Current Shipments" at bounding box center [989, 54] width 90 height 12
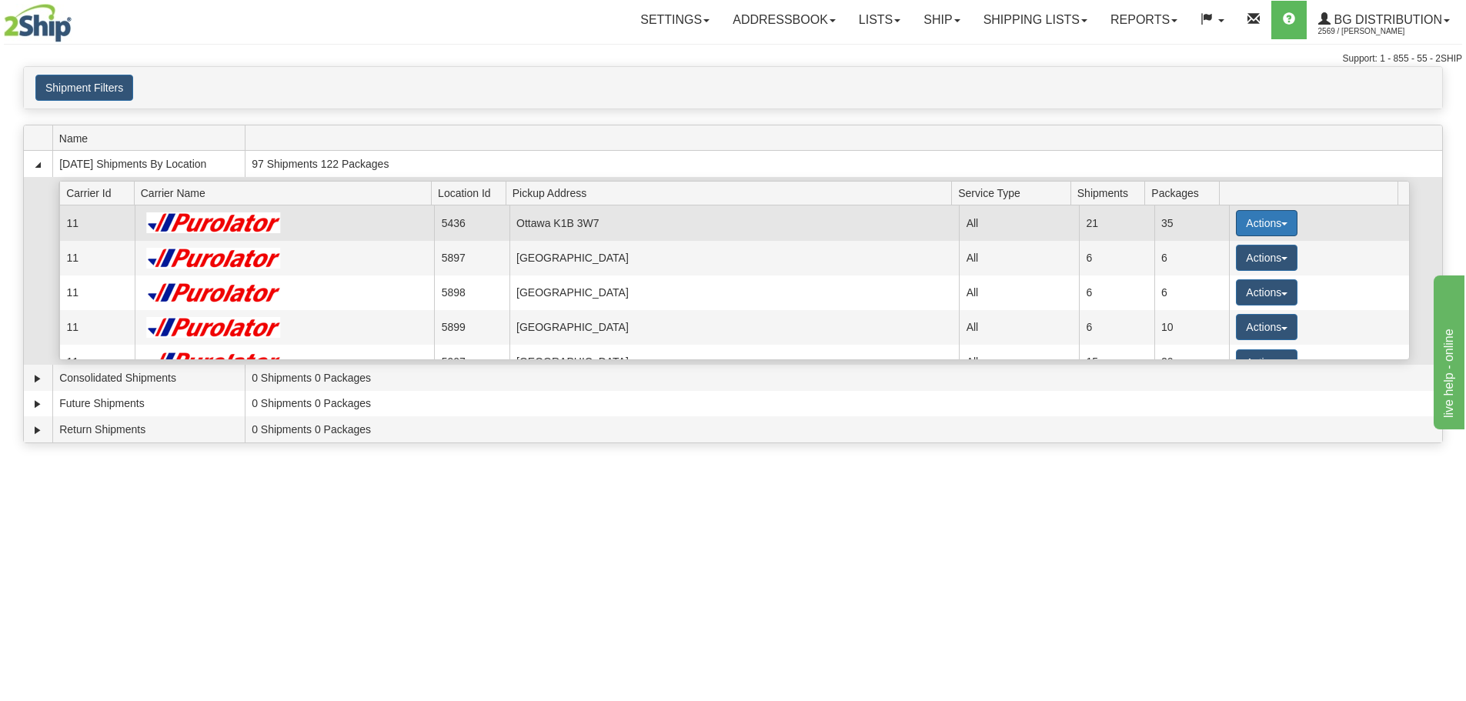
click at [1245, 220] on button "Actions" at bounding box center [1267, 223] width 62 height 26
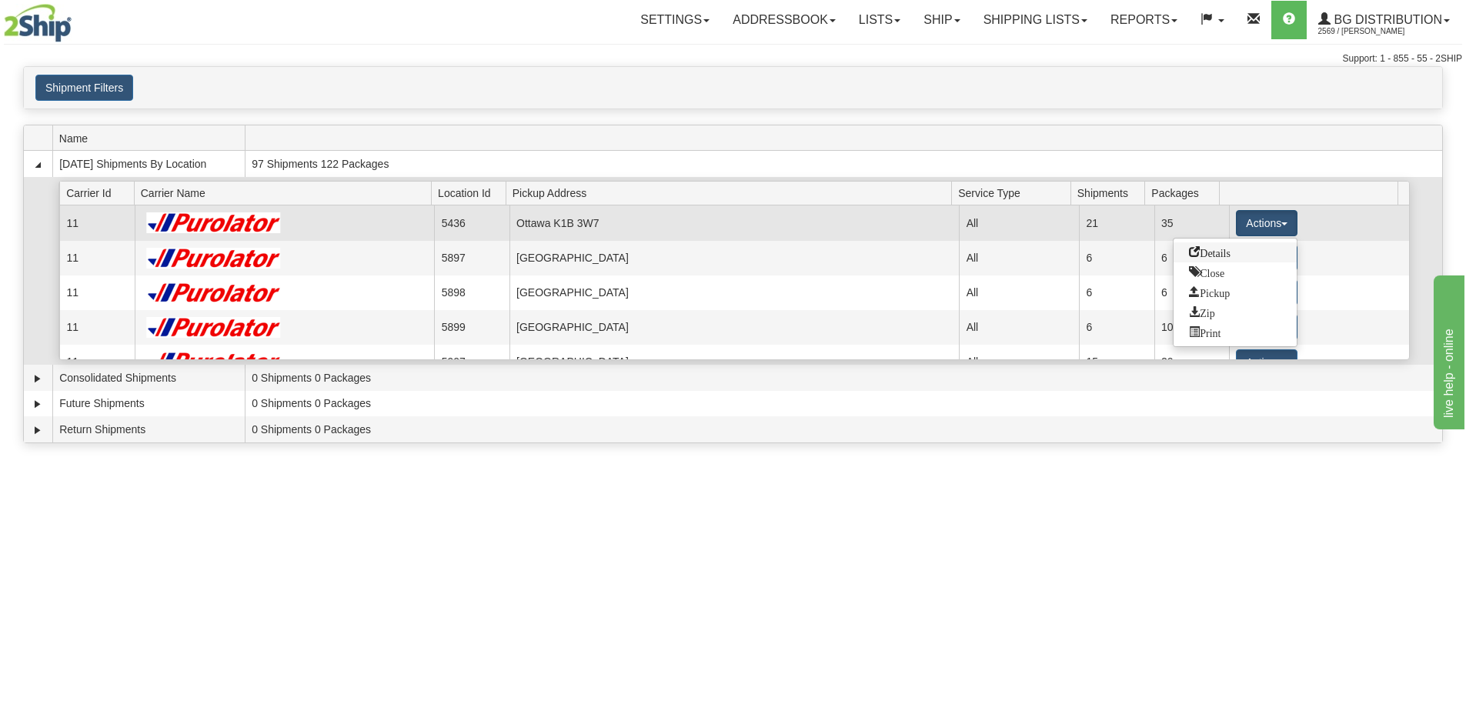
click at [1236, 249] on link "Details" at bounding box center [1235, 252] width 123 height 20
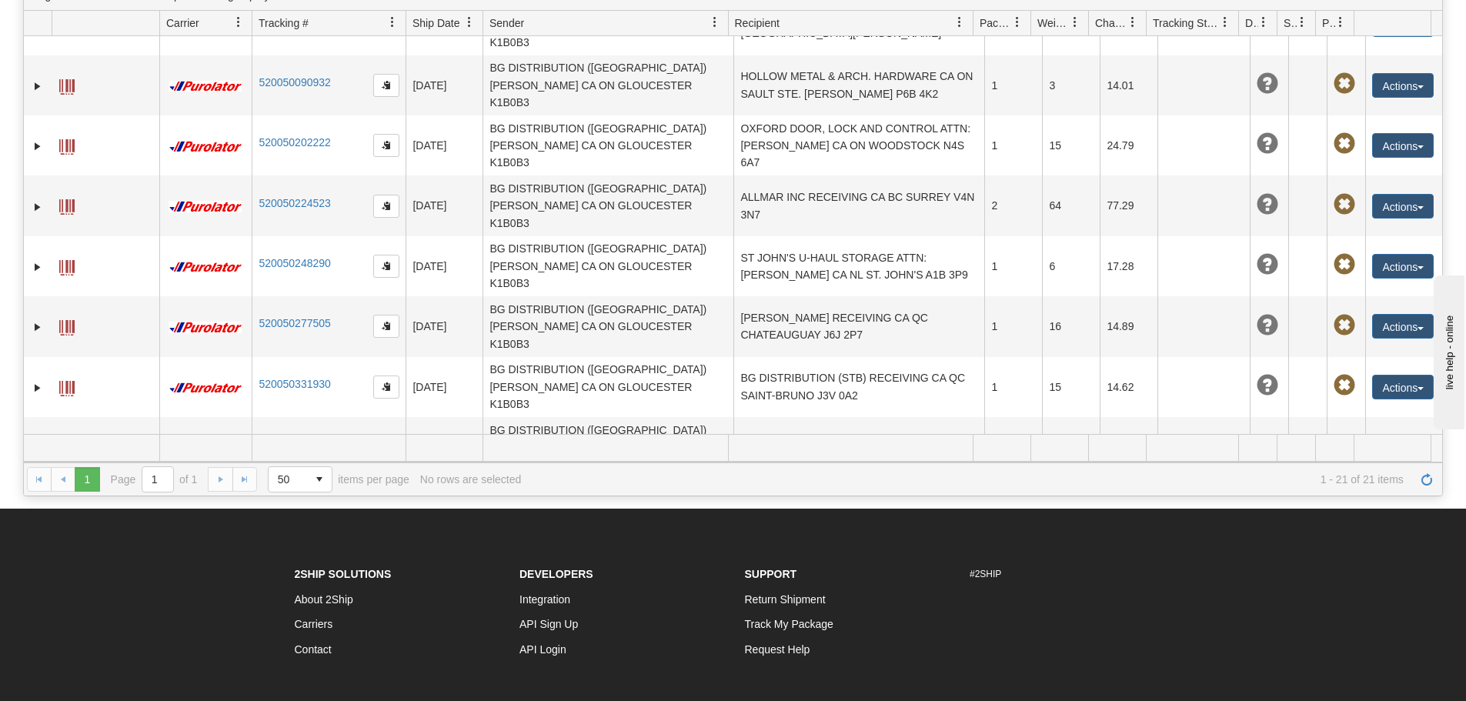
scroll to position [308, 0]
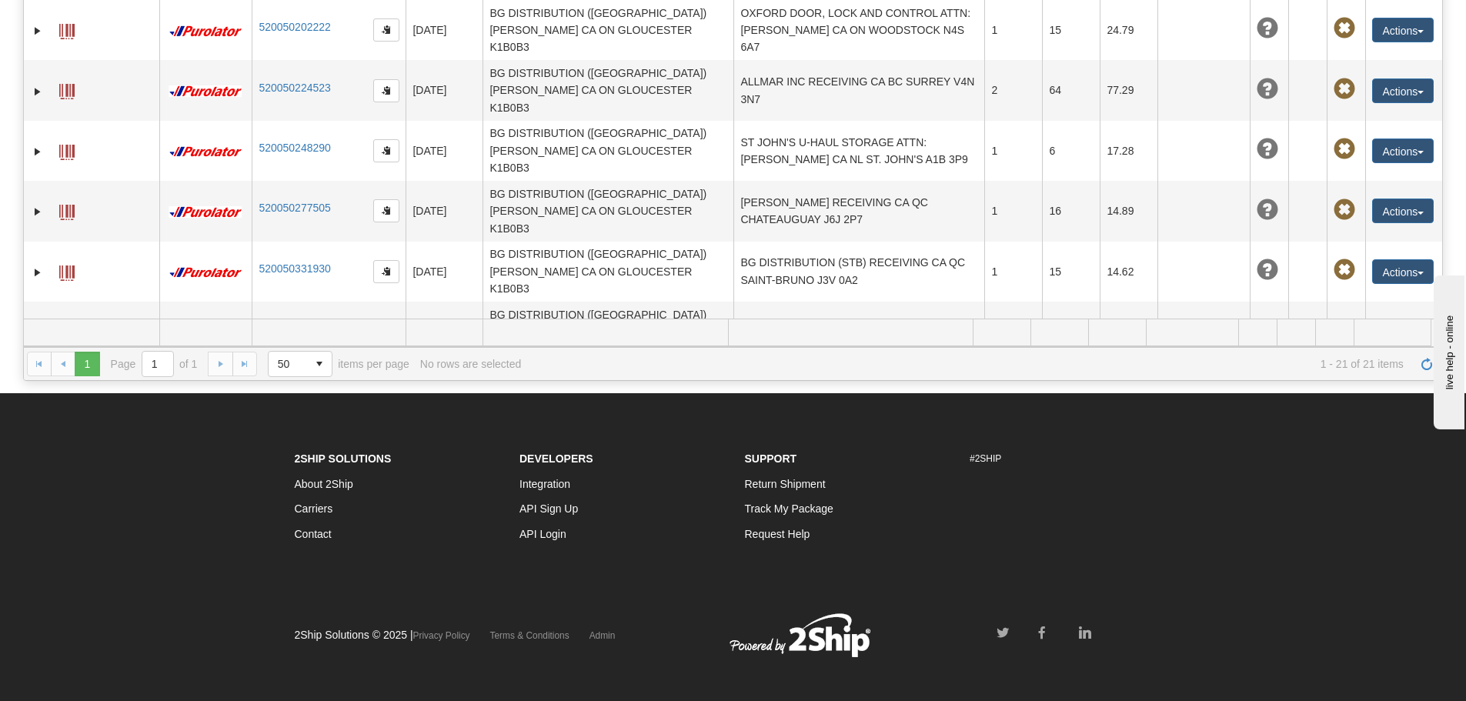
click at [1374, 621] on button "Actions" at bounding box center [1403, 633] width 62 height 25
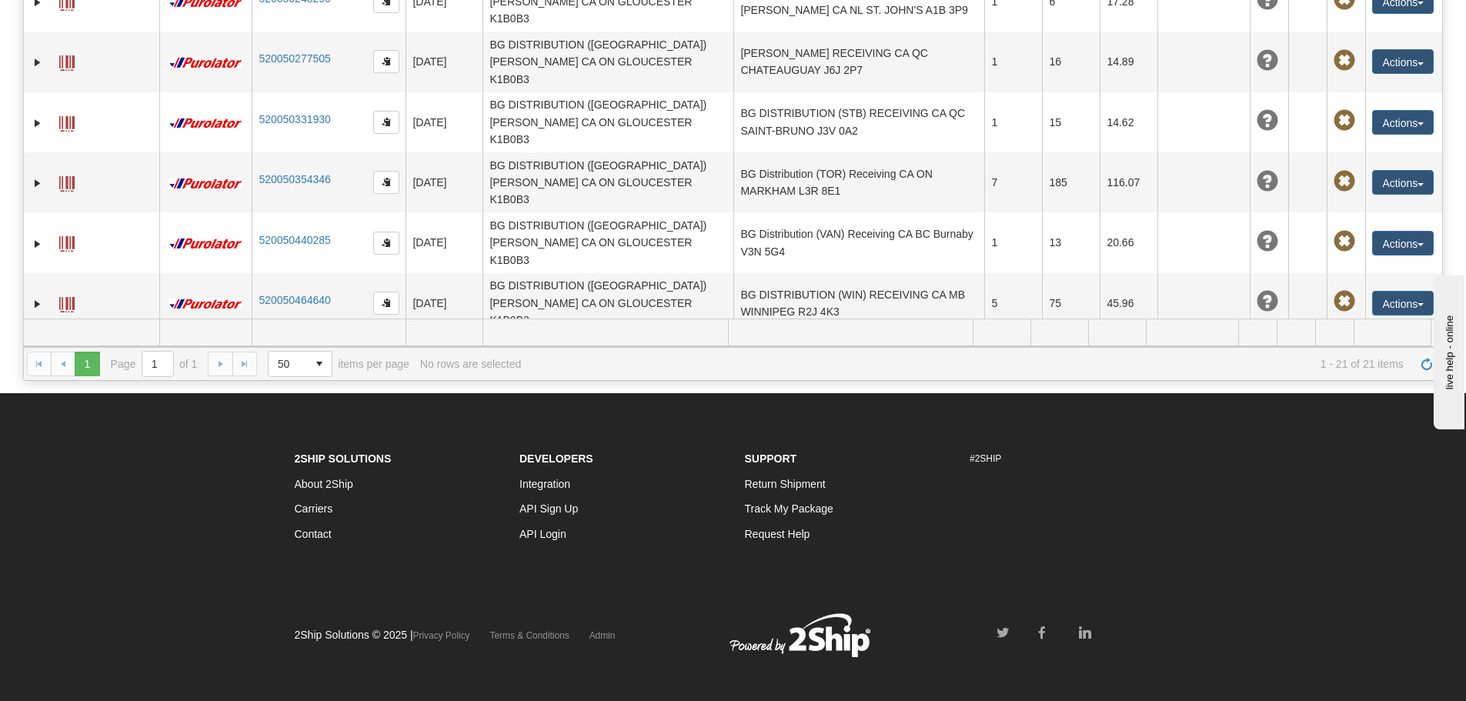
scroll to position [677, 0]
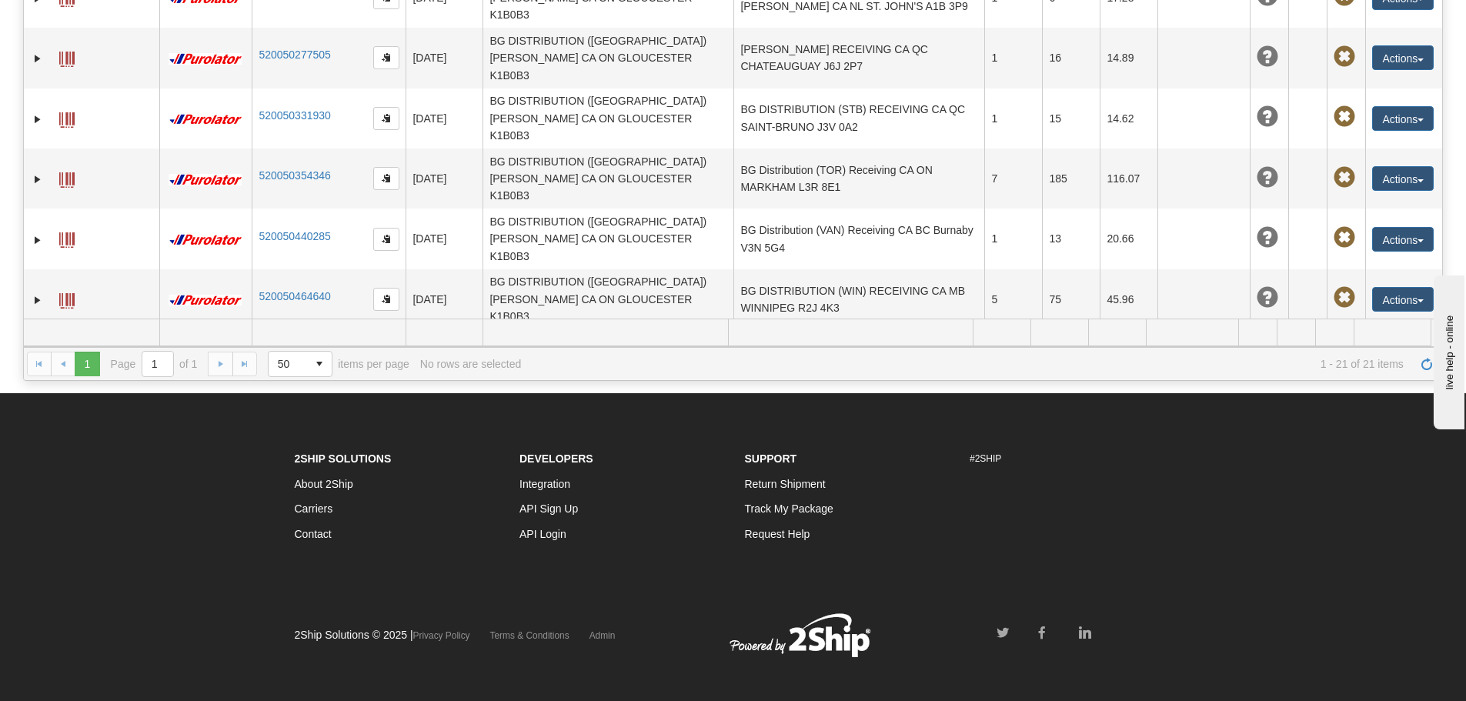
click at [1349, 559] on link "Delete" at bounding box center [1371, 569] width 123 height 20
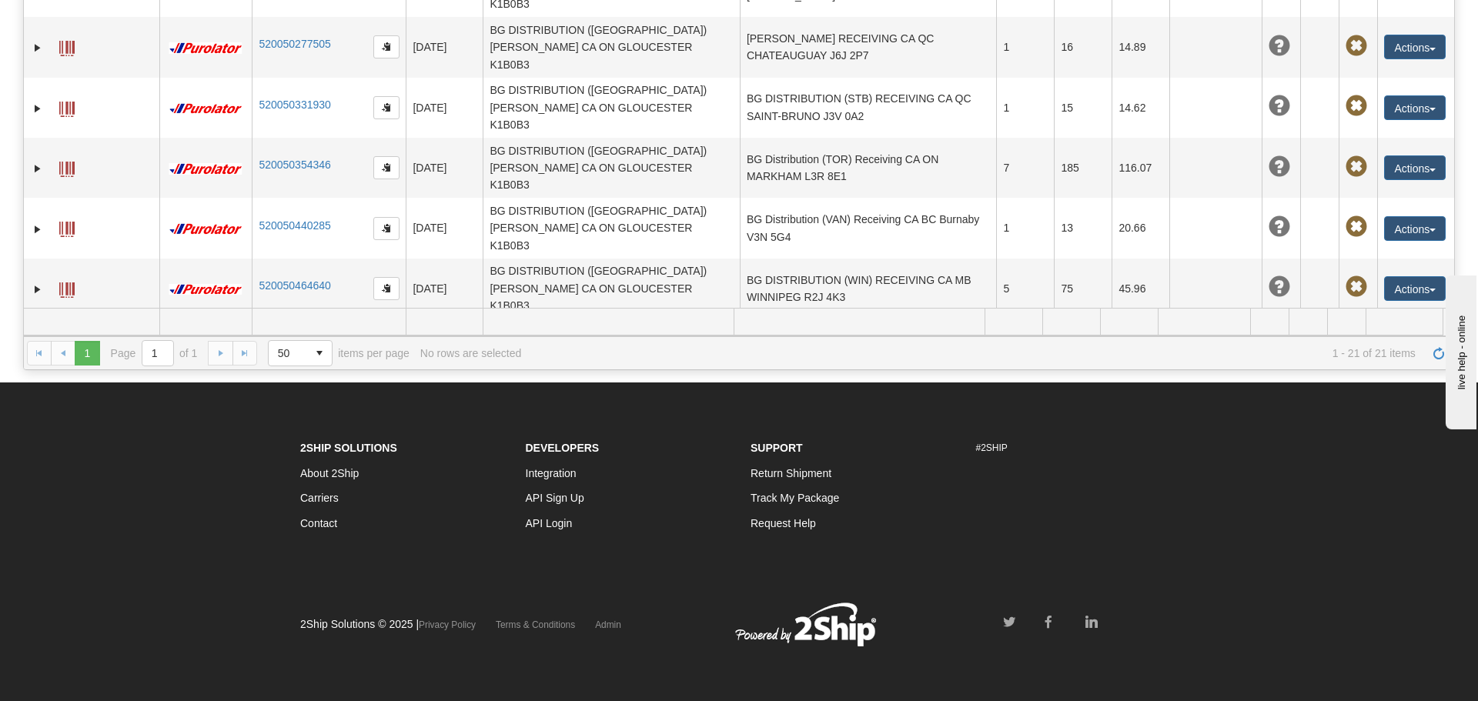
scroll to position [524, 0]
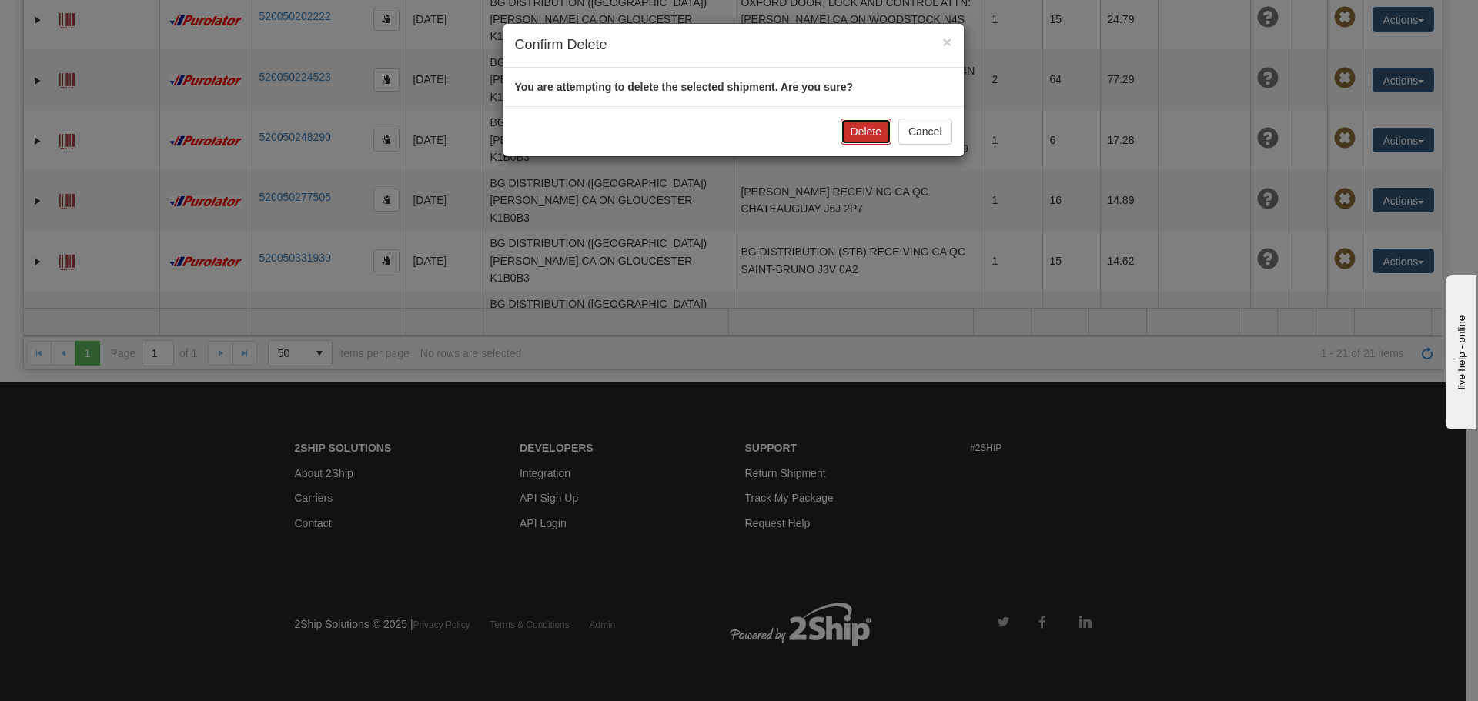
click at [857, 136] on button "Delete" at bounding box center [865, 132] width 51 height 26
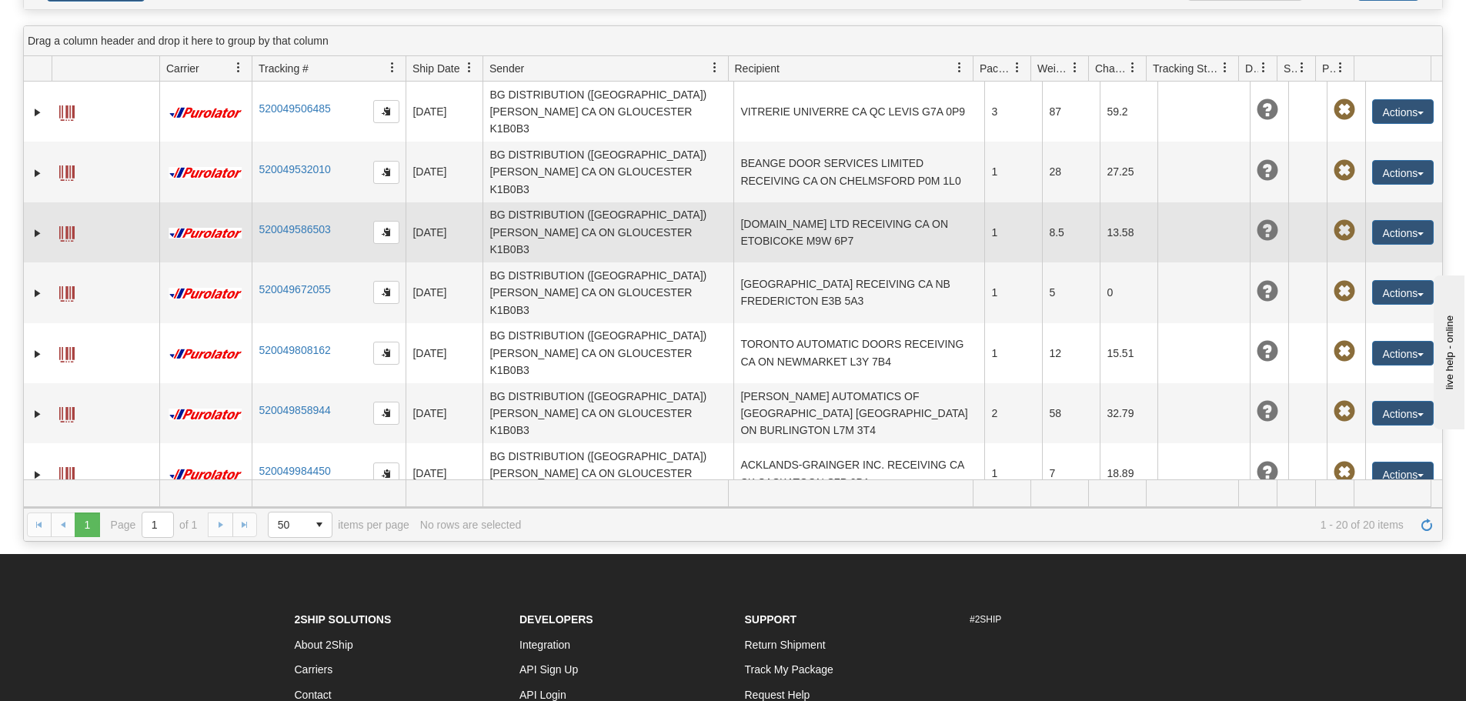
scroll to position [0, 0]
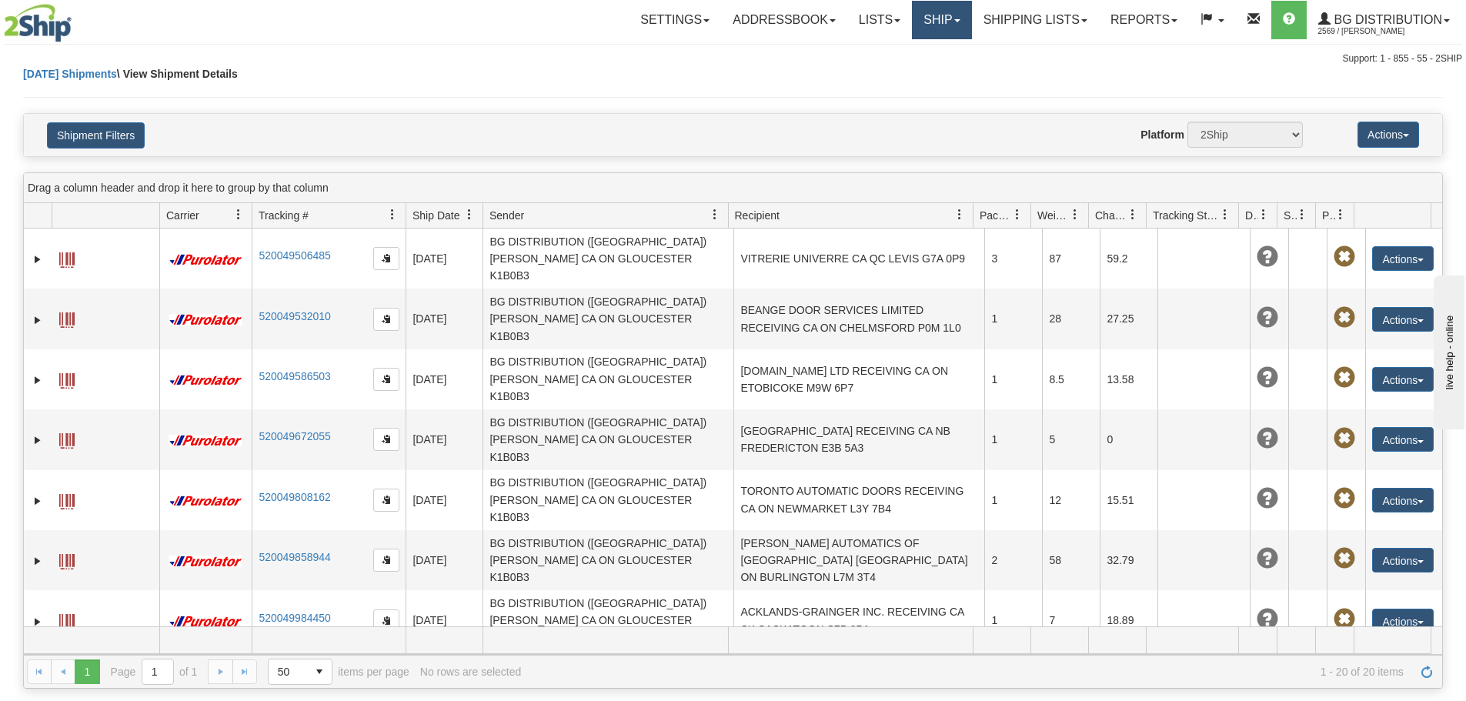
click at [944, 15] on link "Ship" at bounding box center [941, 20] width 59 height 38
click at [922, 48] on link "Ship Screen" at bounding box center [911, 54] width 122 height 20
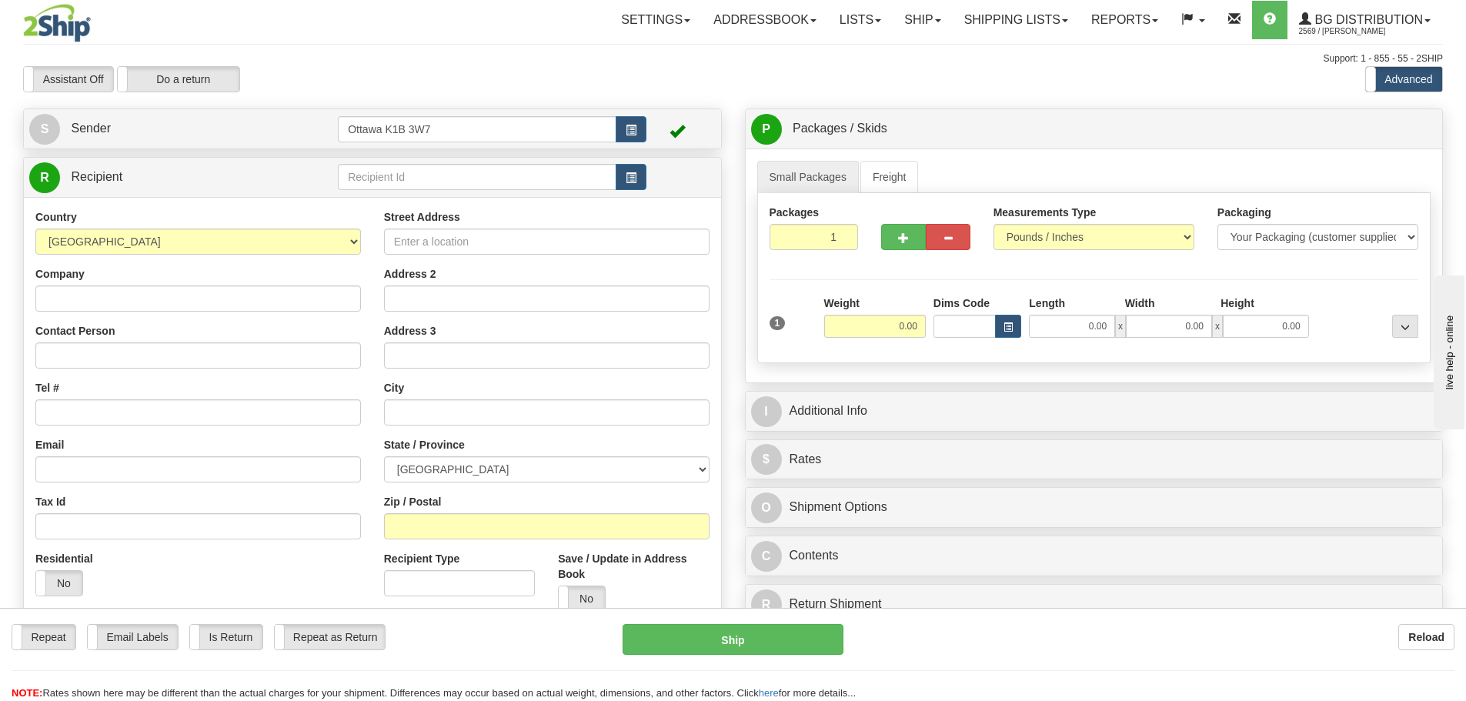
drag, startPoint x: 908, startPoint y: 39, endPoint x: 549, endPoint y: 55, distance: 359.8
click at [549, 55] on div "Support: 1 - 855 - 55 - 2SHIP" at bounding box center [733, 58] width 1420 height 13
click at [524, 169] on input "text" at bounding box center [477, 177] width 279 height 26
type input "910612"
click at [539, 93] on div "Toggle navigation Settings Shipping Preferences Fields Preferences New" at bounding box center [733, 437] width 1466 height 875
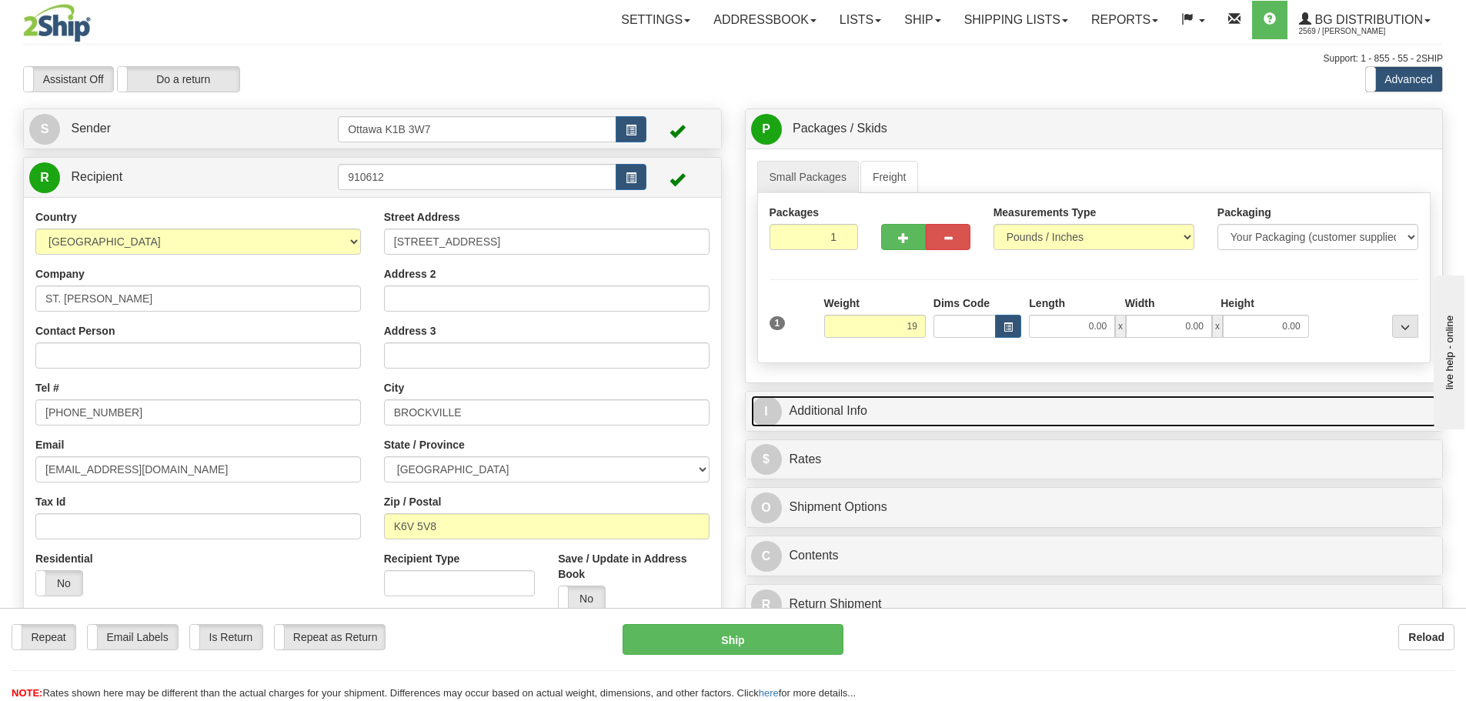
type input "19.00"
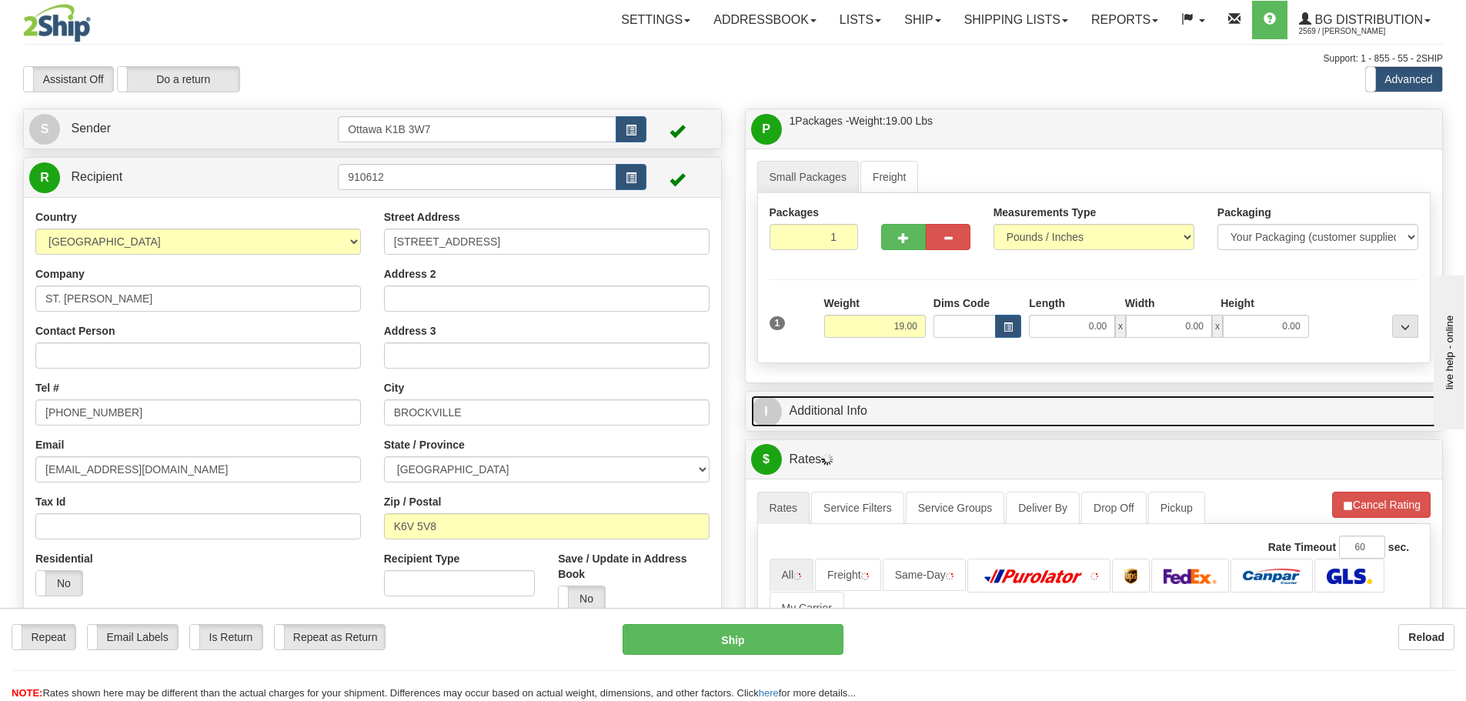
click at [1097, 409] on link "I Additional Info" at bounding box center [1094, 412] width 687 height 32
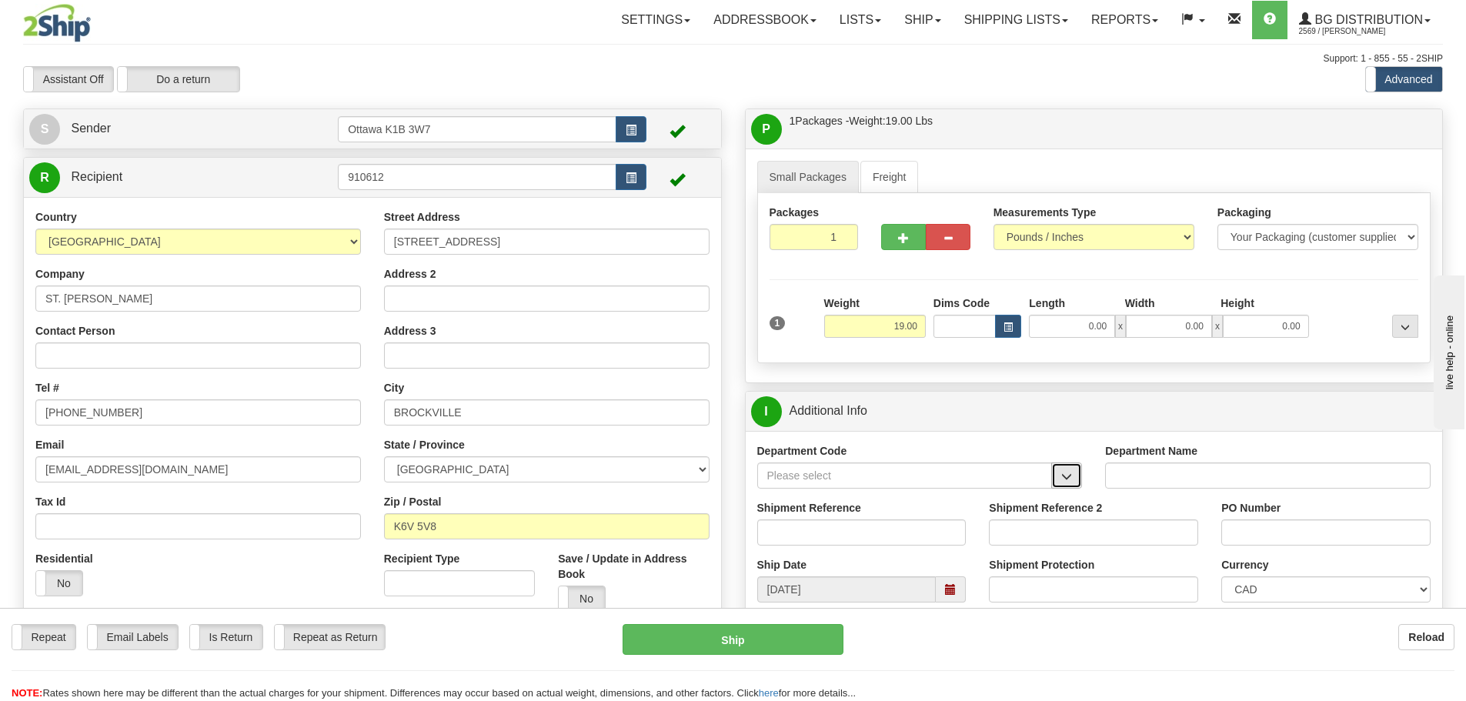
click at [1056, 476] on button "button" at bounding box center [1066, 476] width 31 height 26
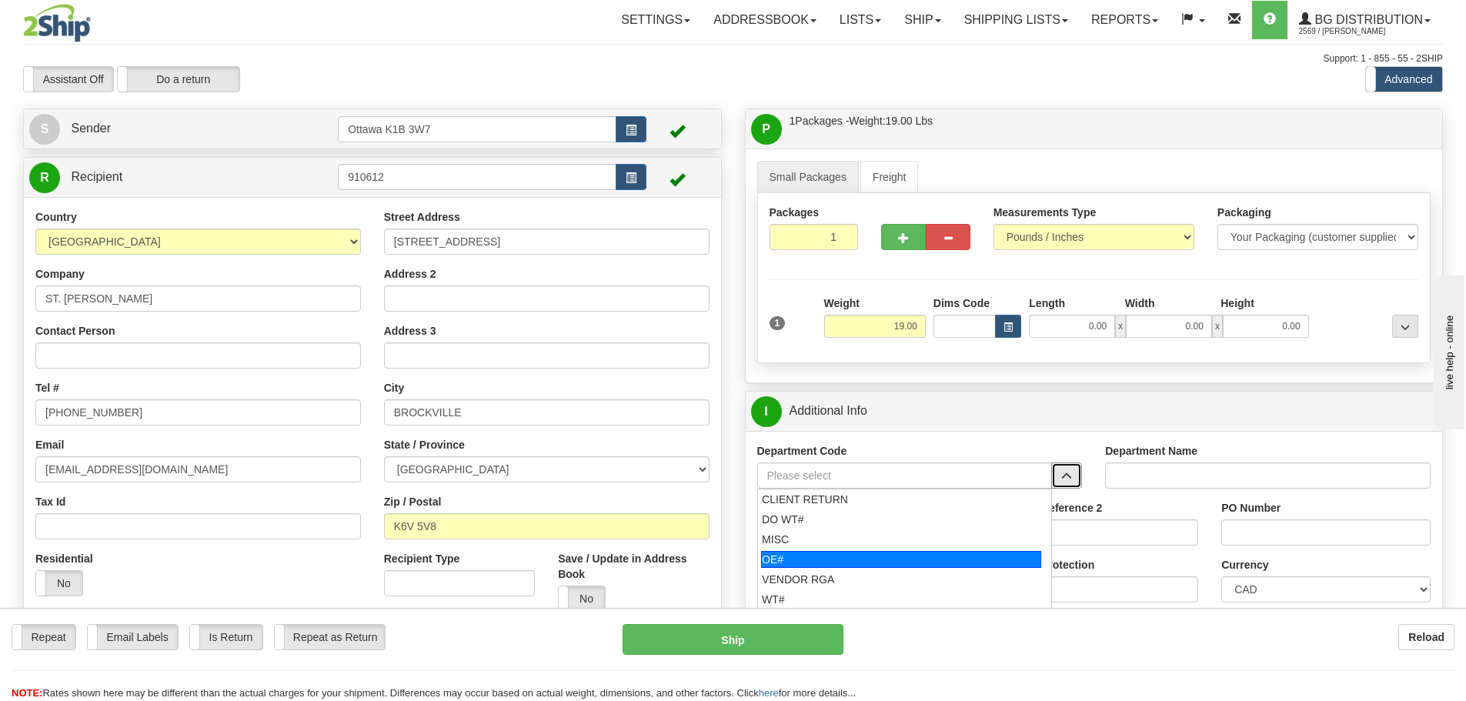
click at [858, 556] on div "OE#" at bounding box center [901, 559] width 280 height 17
type input "OE#"
type input "ORDERS"
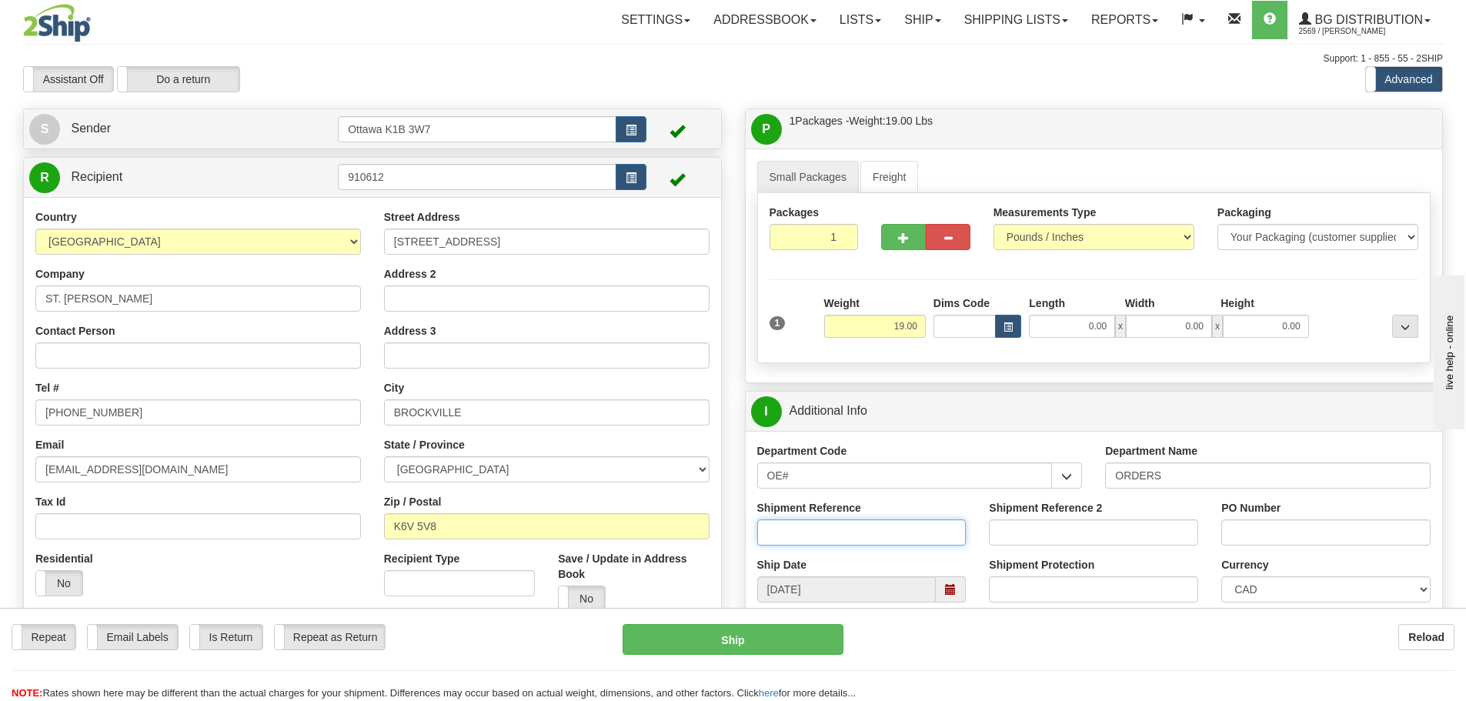
click at [865, 537] on input "Shipment Reference" at bounding box center [861, 533] width 209 height 26
type input "10203960-00"
click at [1263, 525] on input "PO Number" at bounding box center [1325, 533] width 209 height 26
type input "384-25"
click at [1065, 326] on input "0.00" at bounding box center [1072, 326] width 86 height 23
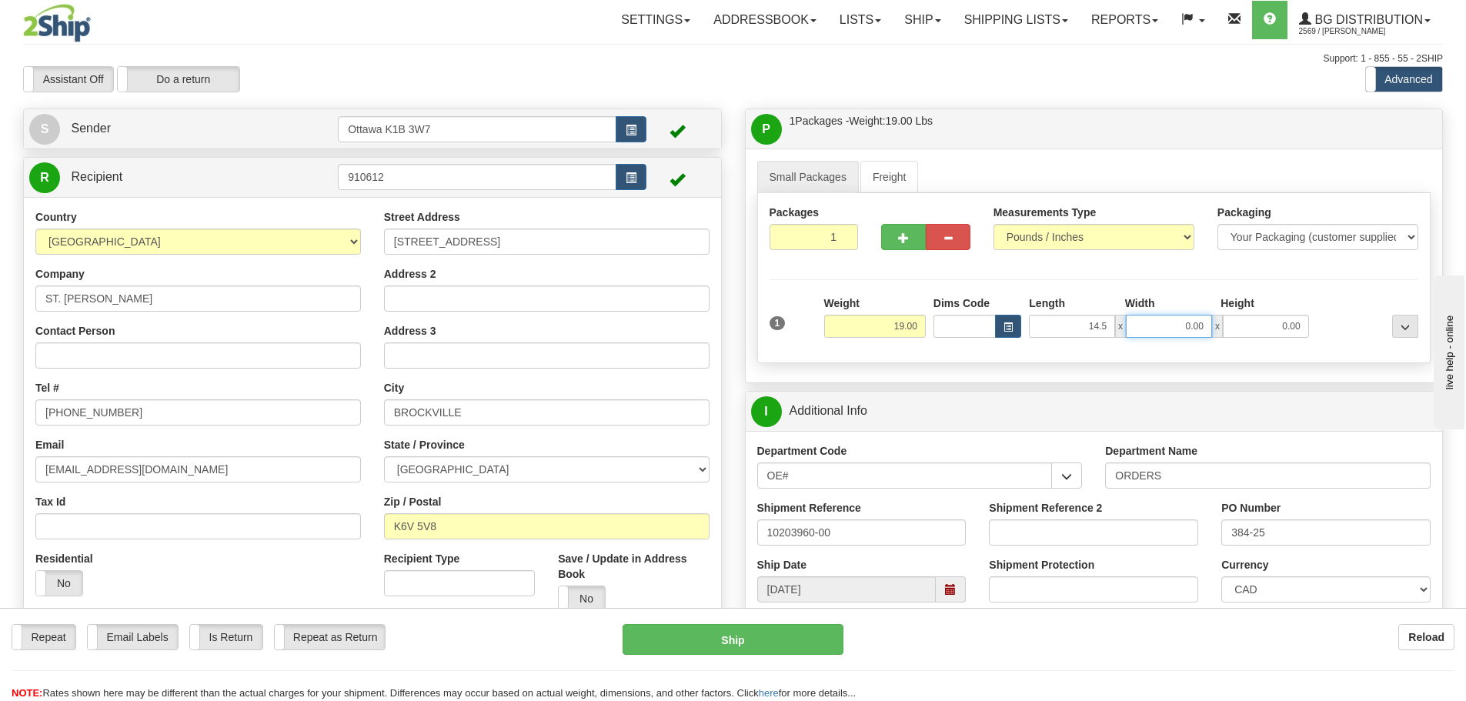
type input "14.50"
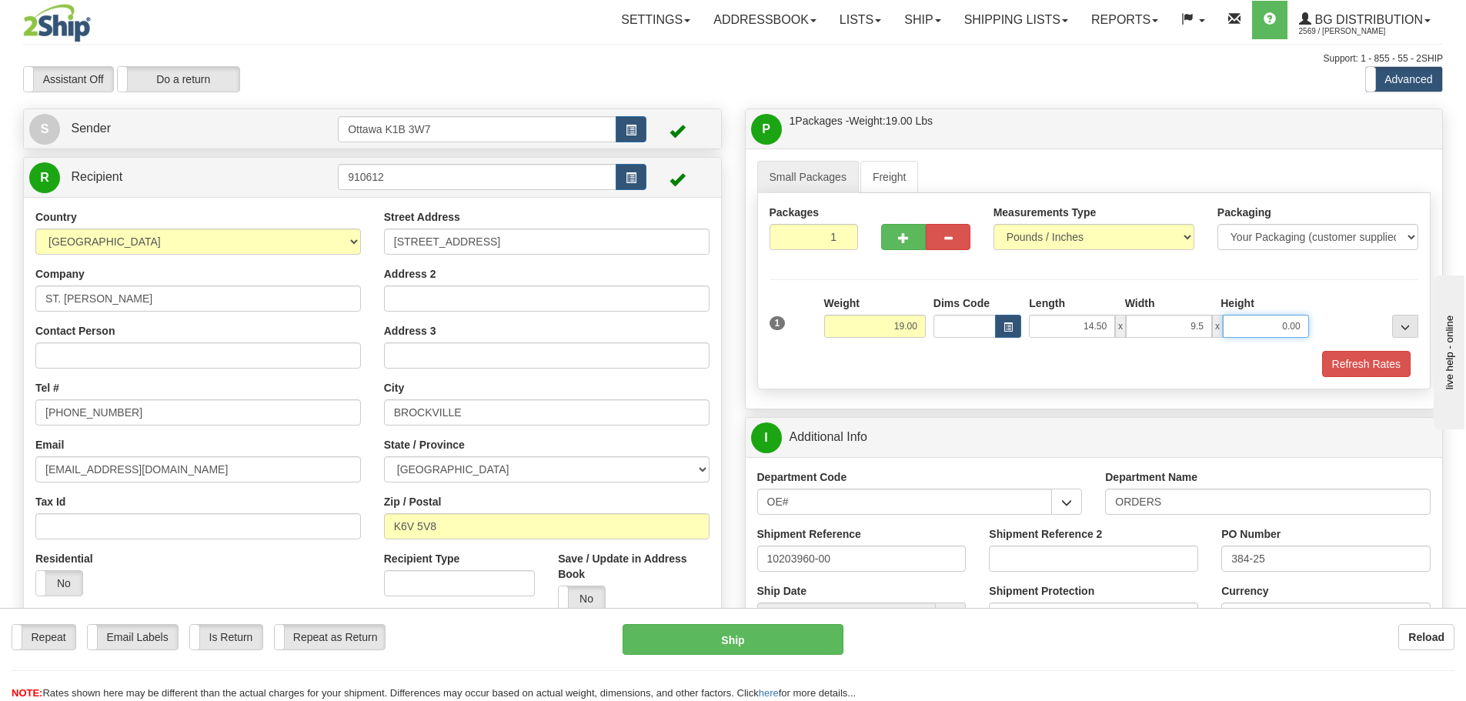
type input "9.50"
click at [1387, 369] on button "Refresh Rates" at bounding box center [1366, 364] width 89 height 26
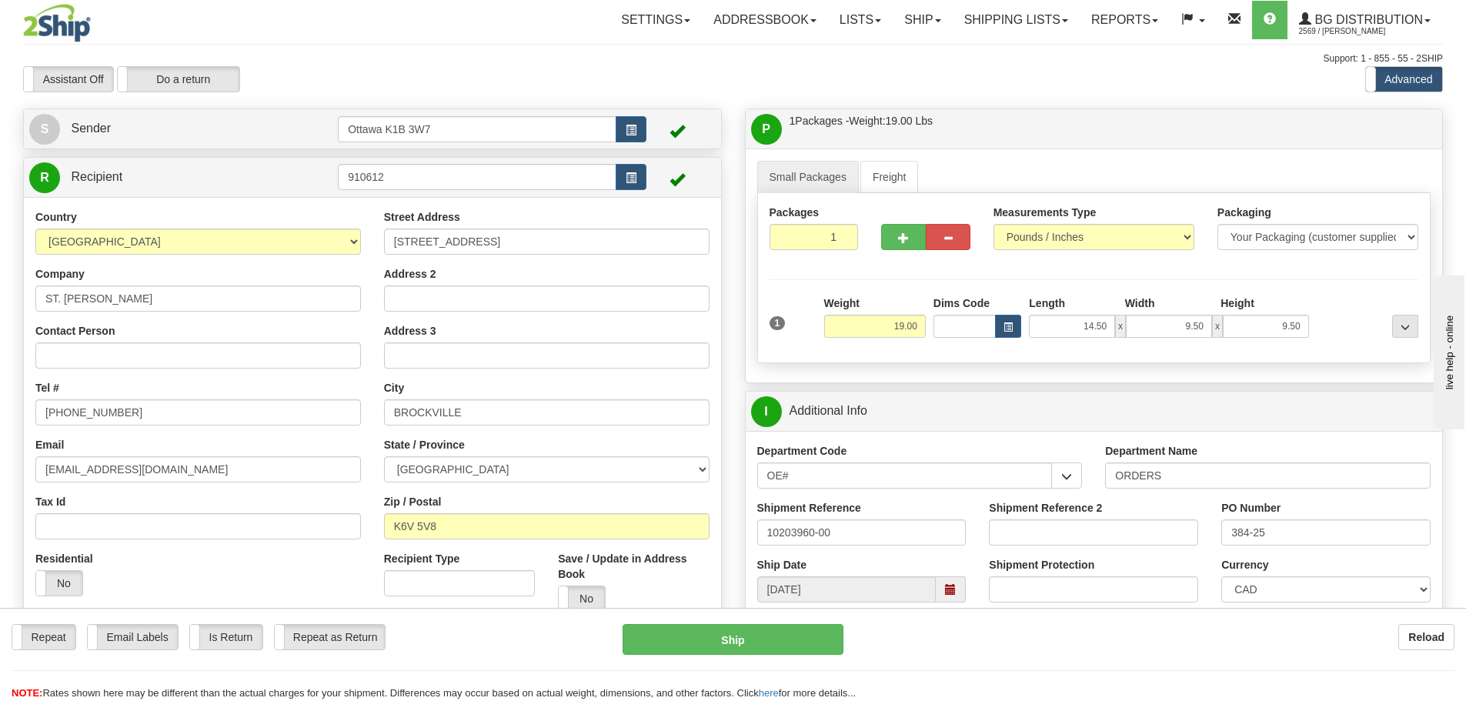
scroll to position [539, 0]
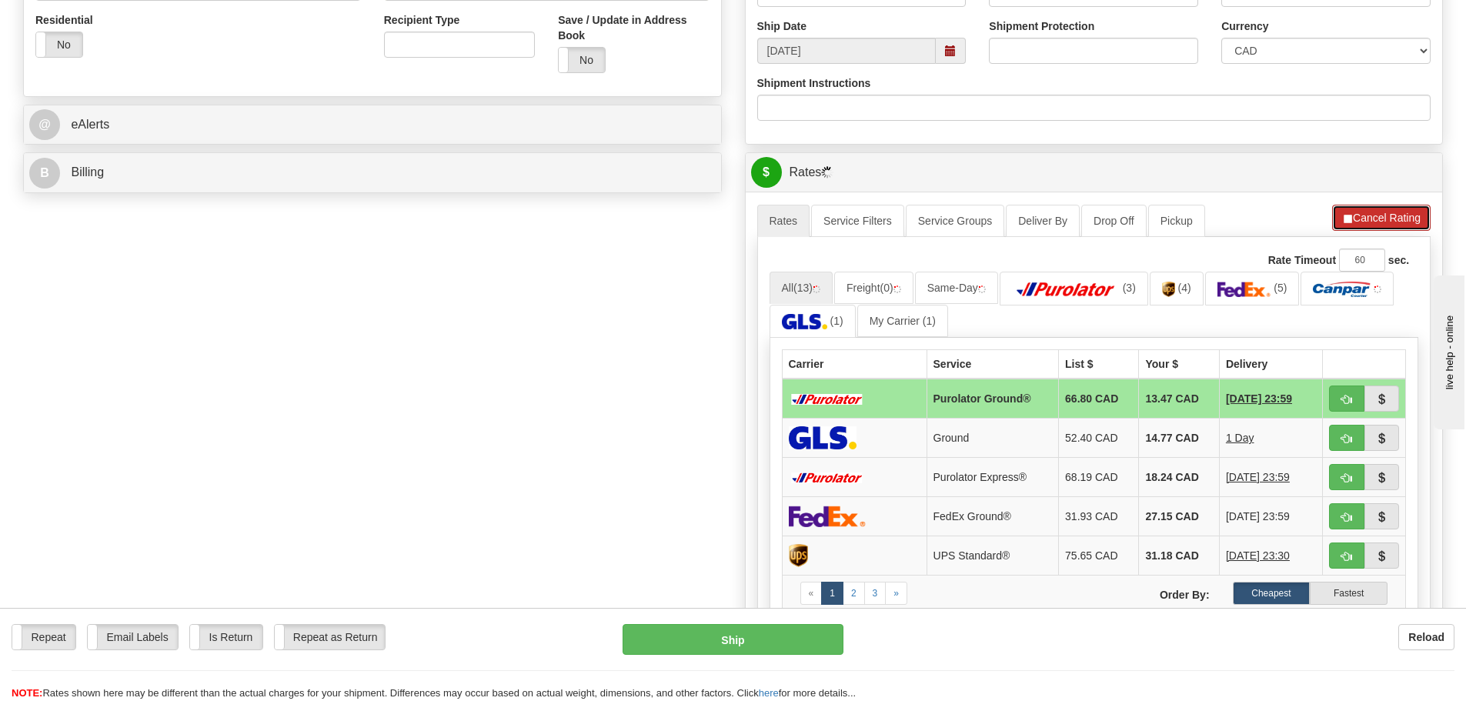
click at [1382, 212] on button "Cancel Rating" at bounding box center [1381, 218] width 99 height 26
click at [1336, 402] on button "button" at bounding box center [1346, 399] width 35 height 26
type input "260"
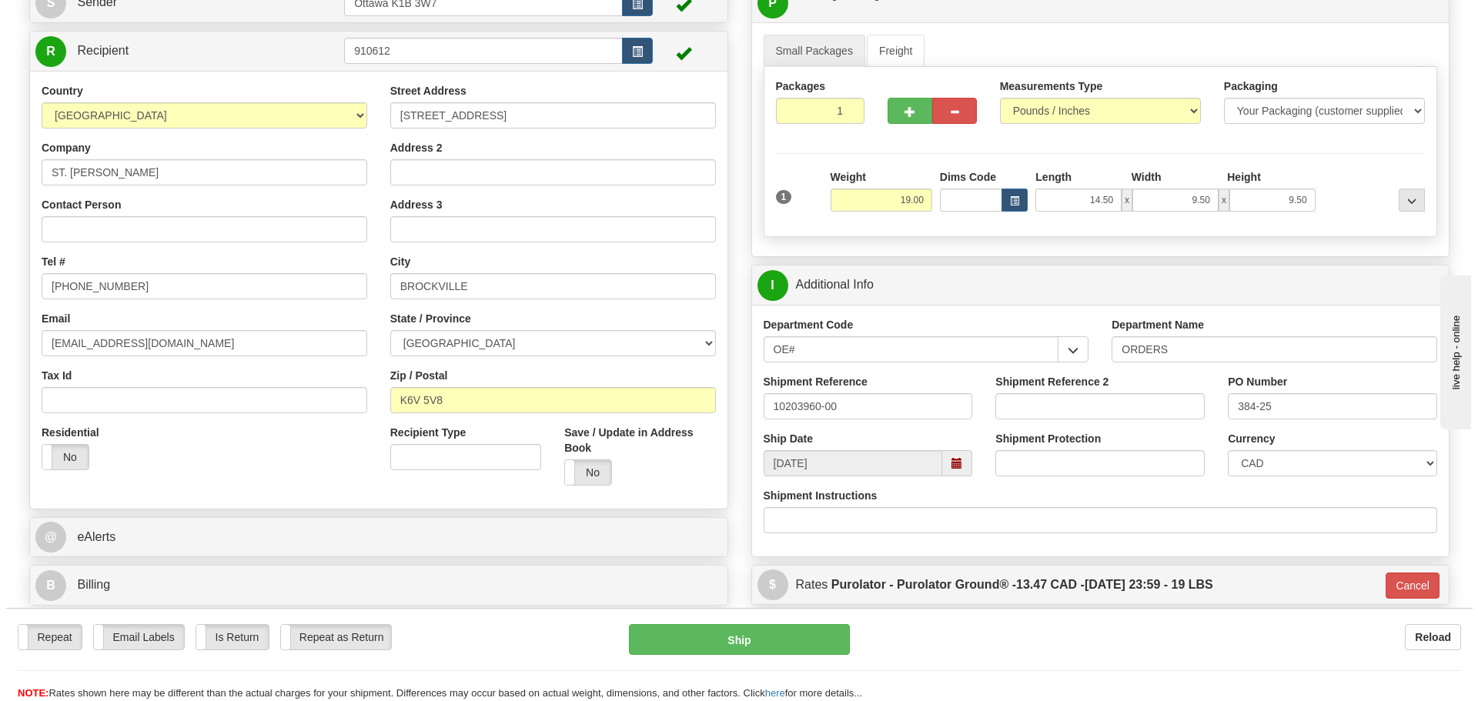
scroll to position [154, 0]
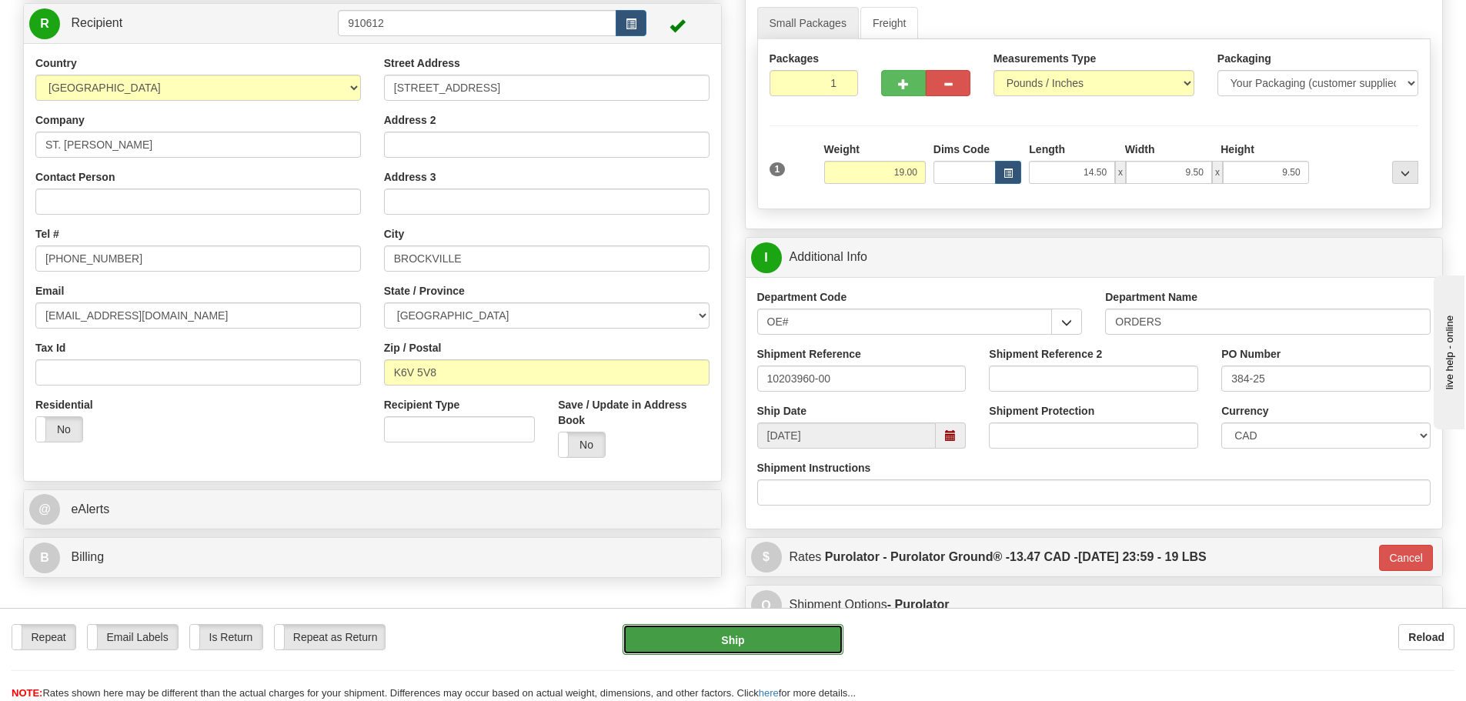
click at [673, 652] on button "Ship" at bounding box center [733, 639] width 221 height 31
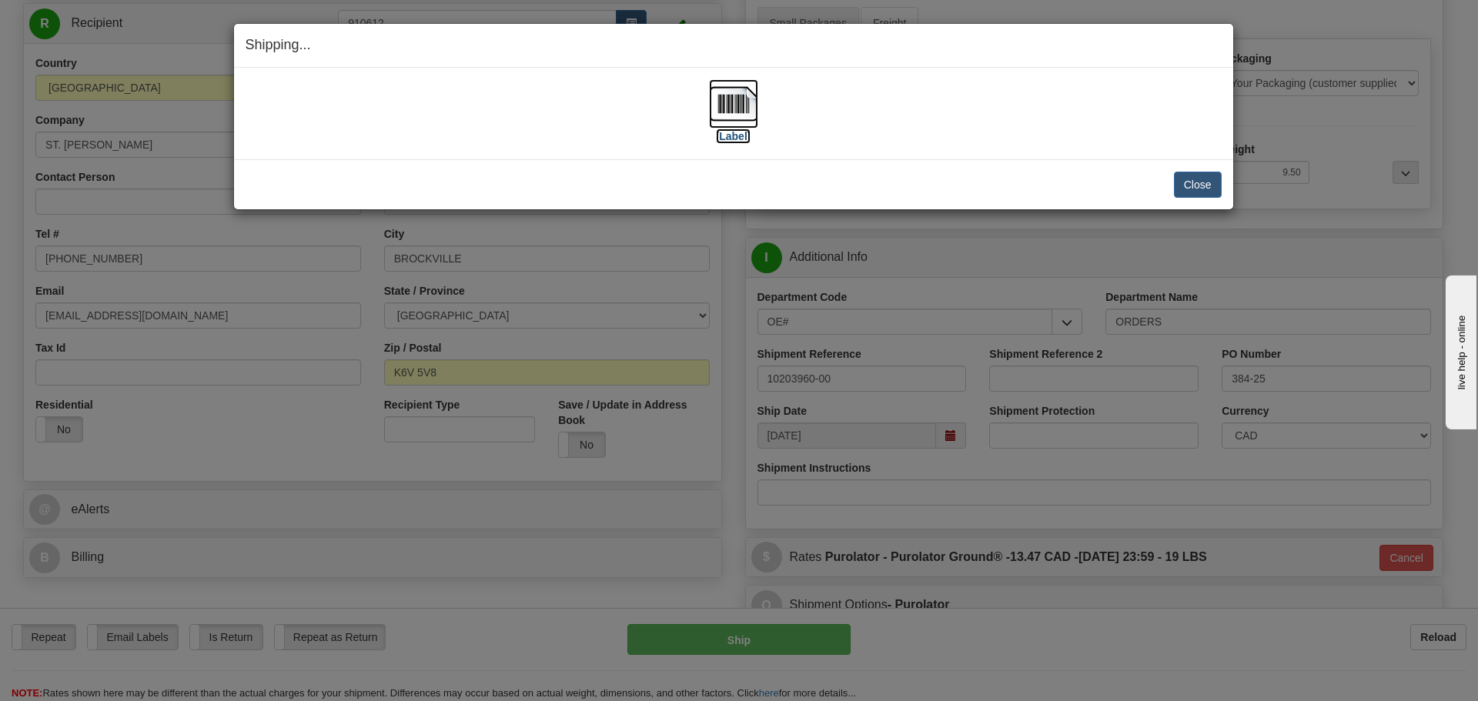
click at [731, 138] on label "[Label]" at bounding box center [733, 136] width 35 height 15
click at [1186, 188] on button "Close" at bounding box center [1198, 185] width 48 height 26
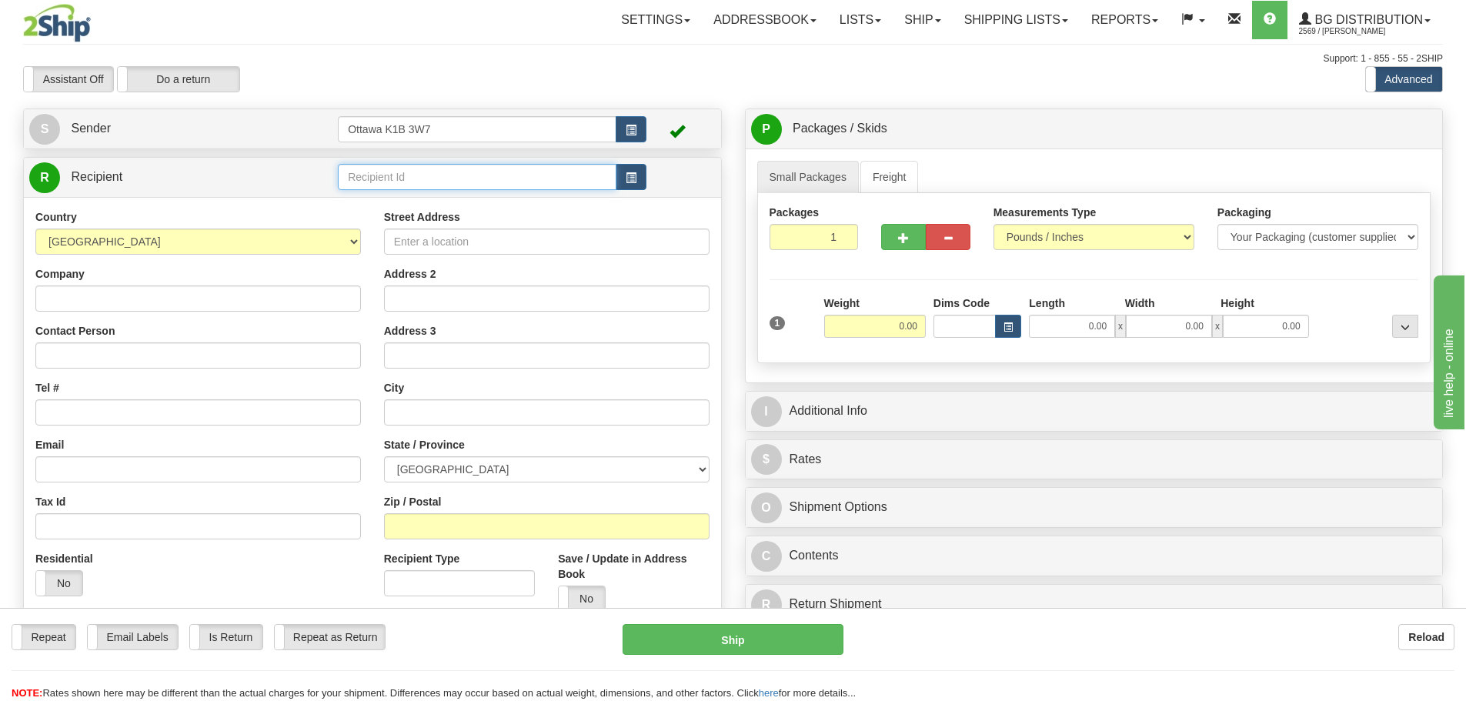
click at [474, 182] on input "text" at bounding box center [477, 177] width 279 height 26
type input "910606"
click at [573, 84] on div "Assistant On Assistant Off Do a return Do a return" at bounding box center [312, 79] width 601 height 26
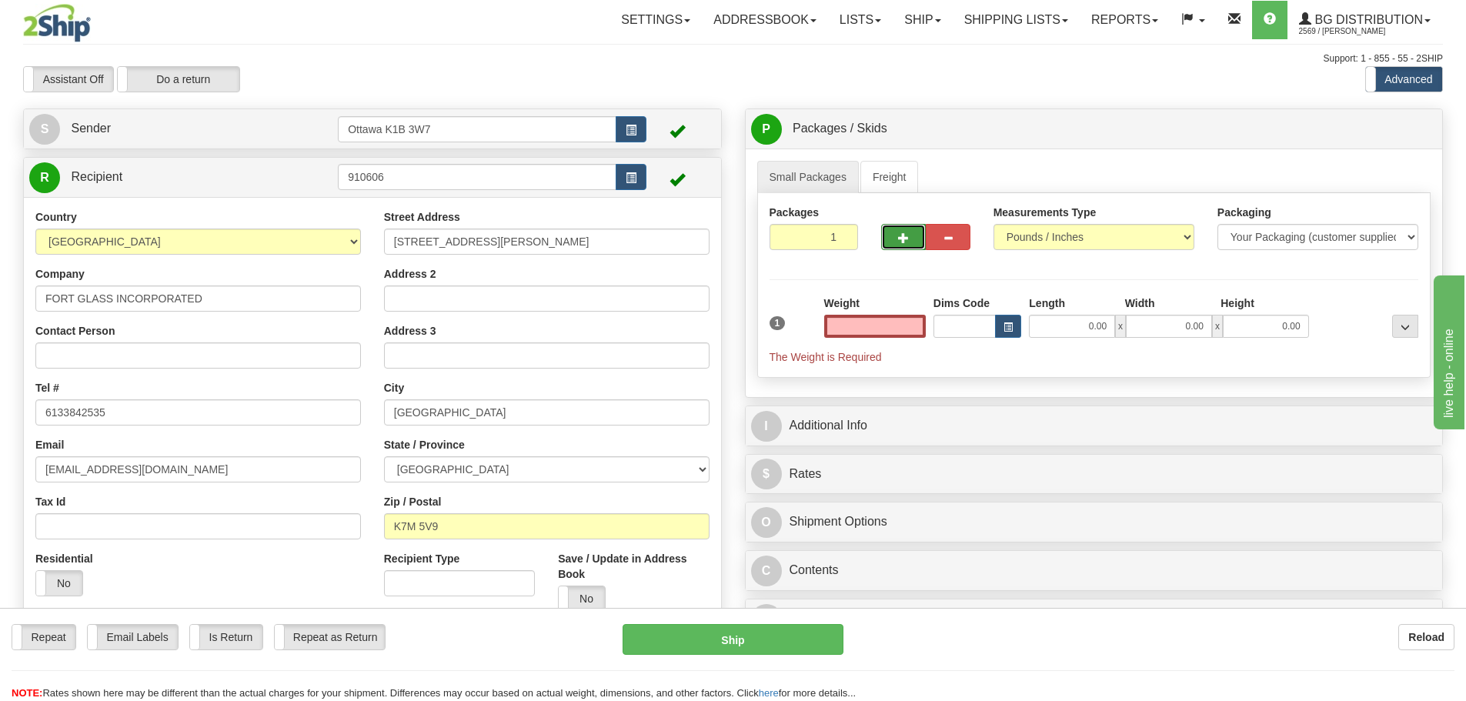
type input "0.00"
click at [902, 226] on button "button" at bounding box center [903, 237] width 45 height 26
type input "2"
click at [1384, 136] on label "Pack / Skid Level Pack.." at bounding box center [1393, 129] width 88 height 23
radio input "true"
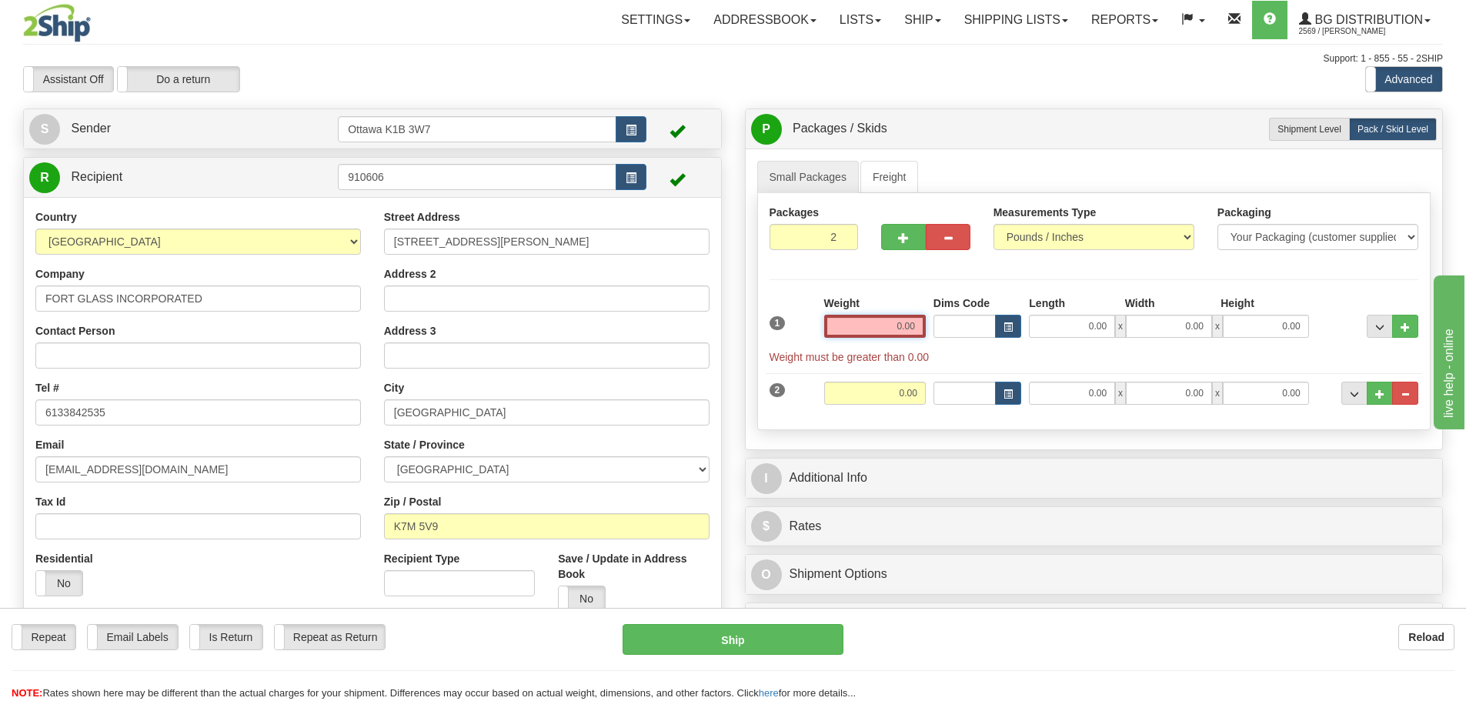
click at [884, 321] on input "0.00" at bounding box center [875, 326] width 102 height 23
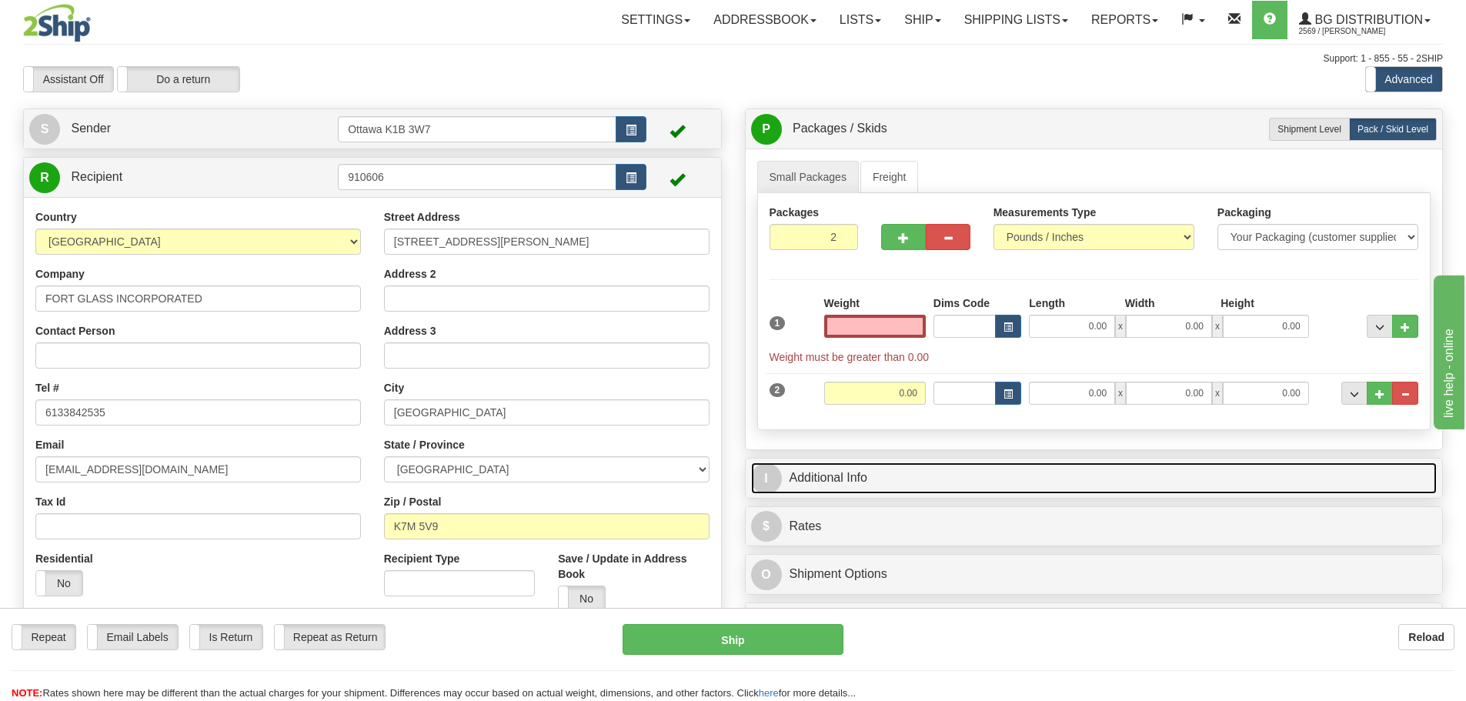
type input "0.00"
click at [885, 479] on link "I Additional Info" at bounding box center [1094, 479] width 687 height 32
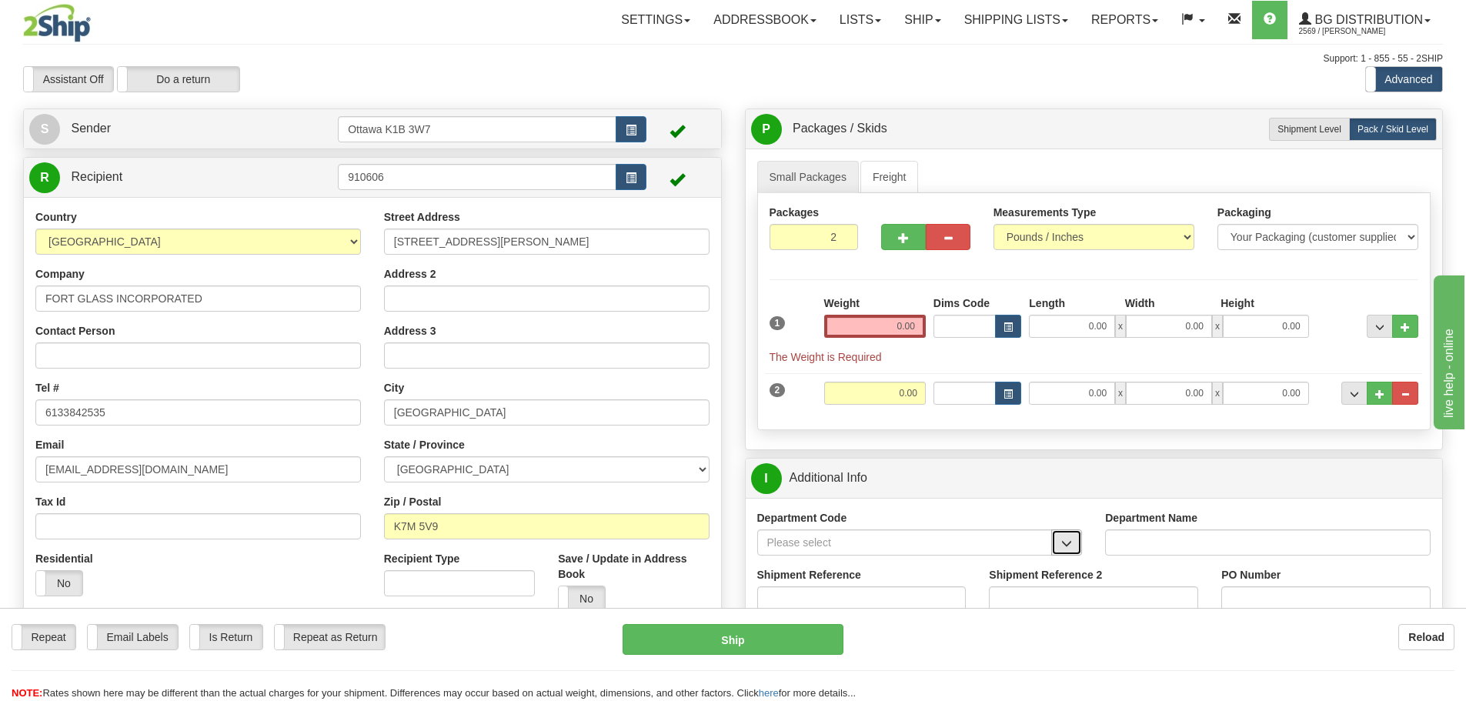
click at [1069, 546] on span "button" at bounding box center [1066, 544] width 11 height 10
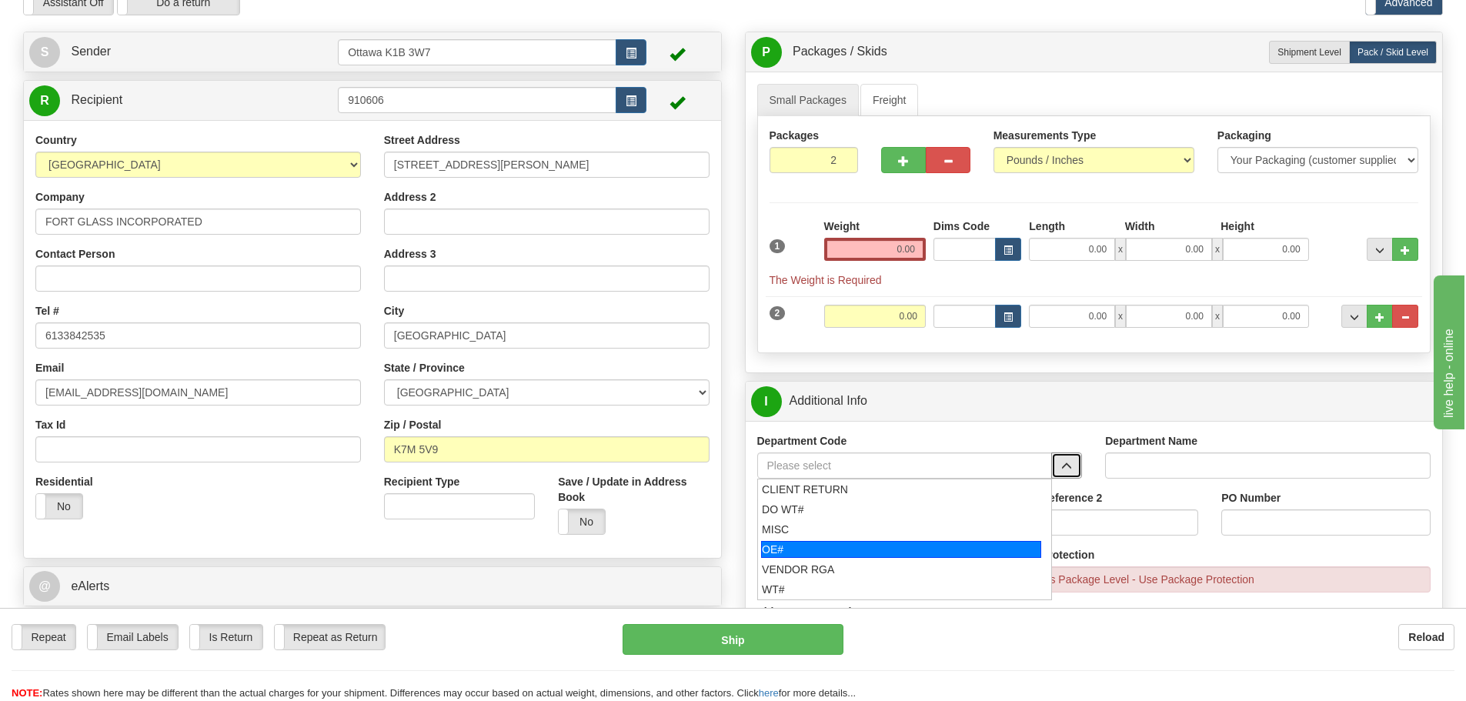
click at [849, 550] on div "OE#" at bounding box center [901, 549] width 280 height 17
type input "OE#"
type input "ORDERS"
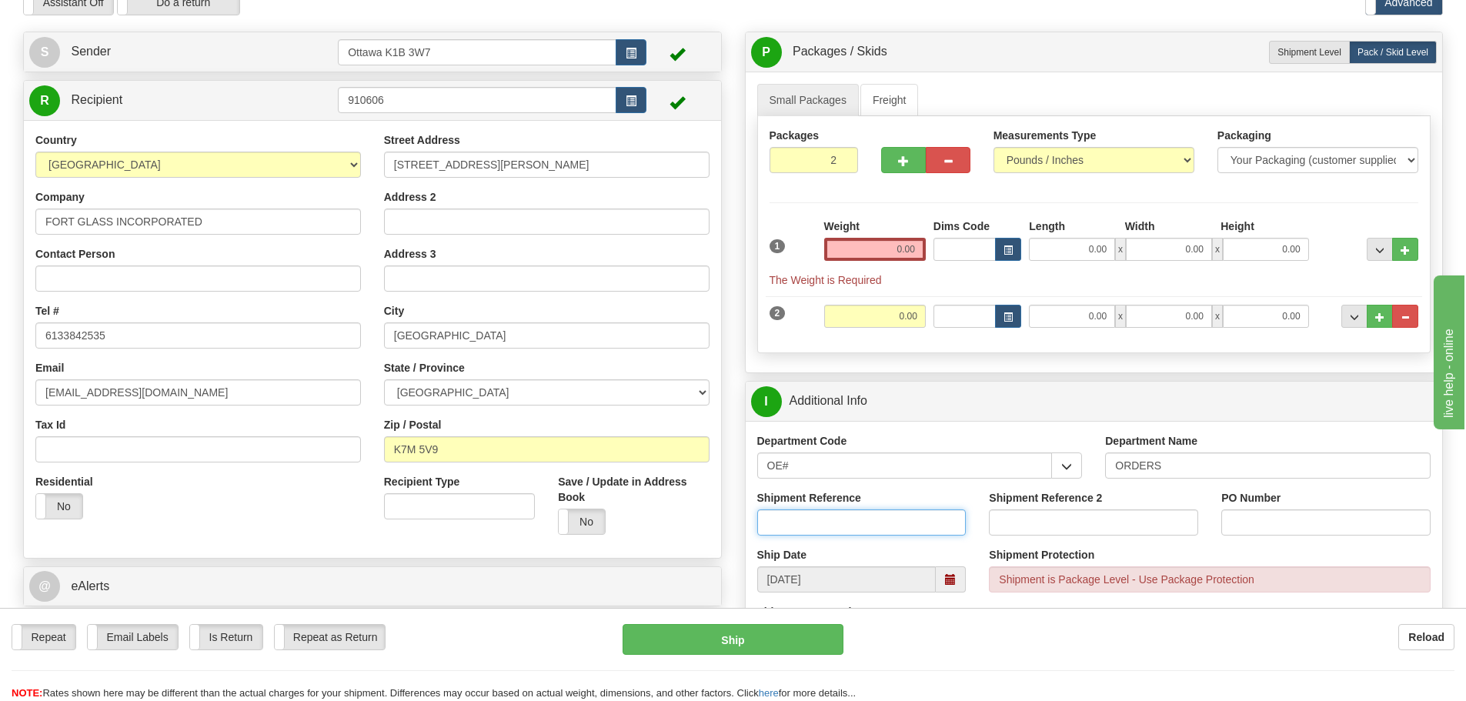
click at [820, 524] on input "Shipment Reference" at bounding box center [861, 523] width 209 height 26
type input "10204068-00"
drag, startPoint x: 1214, startPoint y: 526, endPoint x: 1240, endPoint y: 526, distance: 26.2
click at [1223, 526] on div "PO Number" at bounding box center [1326, 518] width 232 height 57
click at [1240, 526] on input "PO Number" at bounding box center [1325, 523] width 209 height 26
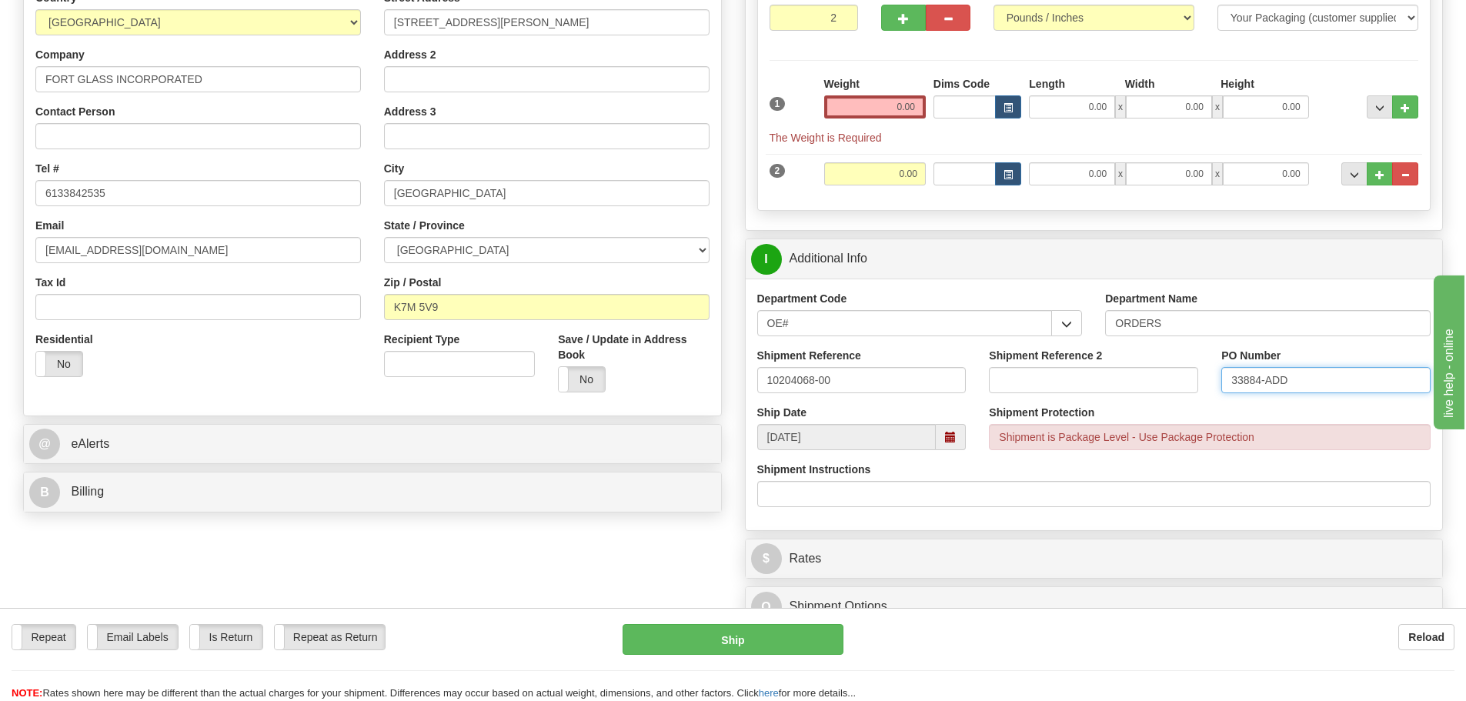
scroll to position [308, 0]
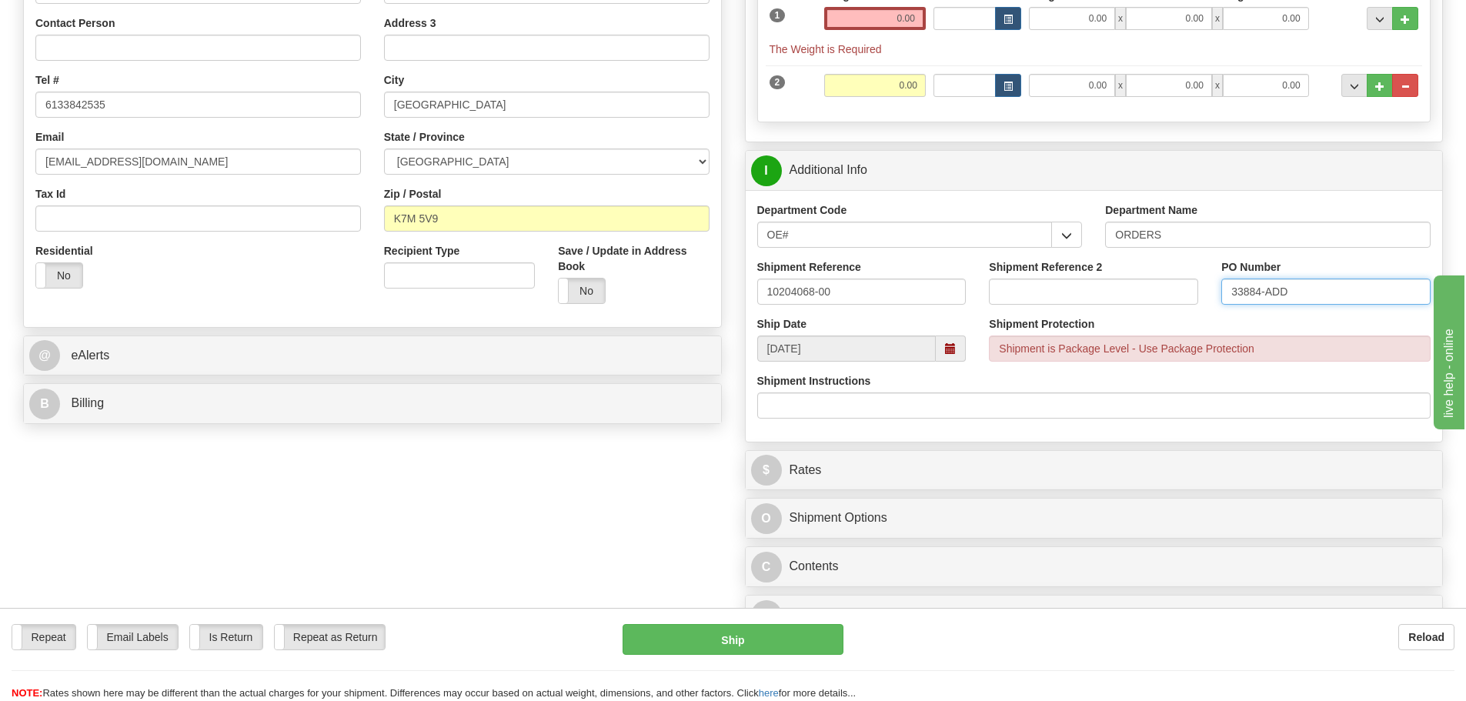
type input "33884-ADD"
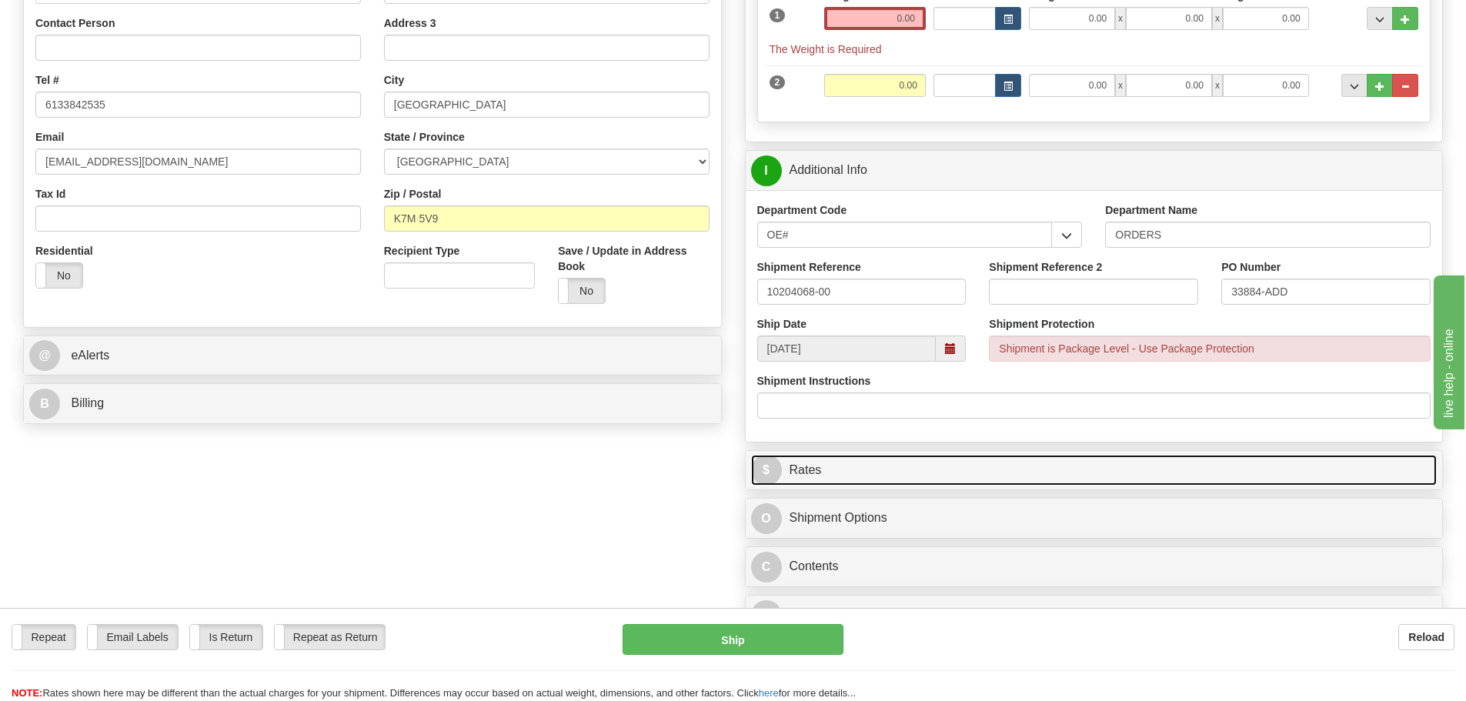
click at [954, 463] on link "$ Rates" at bounding box center [1094, 471] width 687 height 32
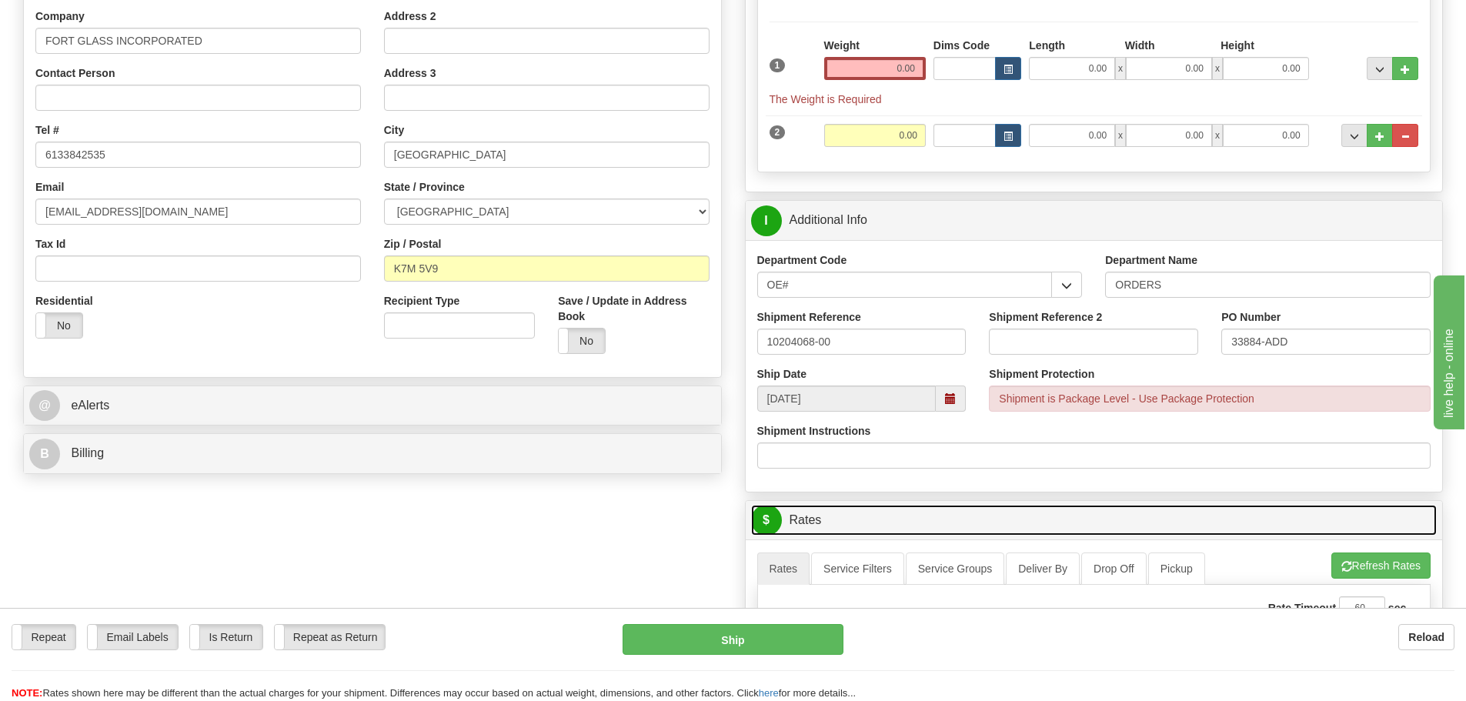
scroll to position [231, 0]
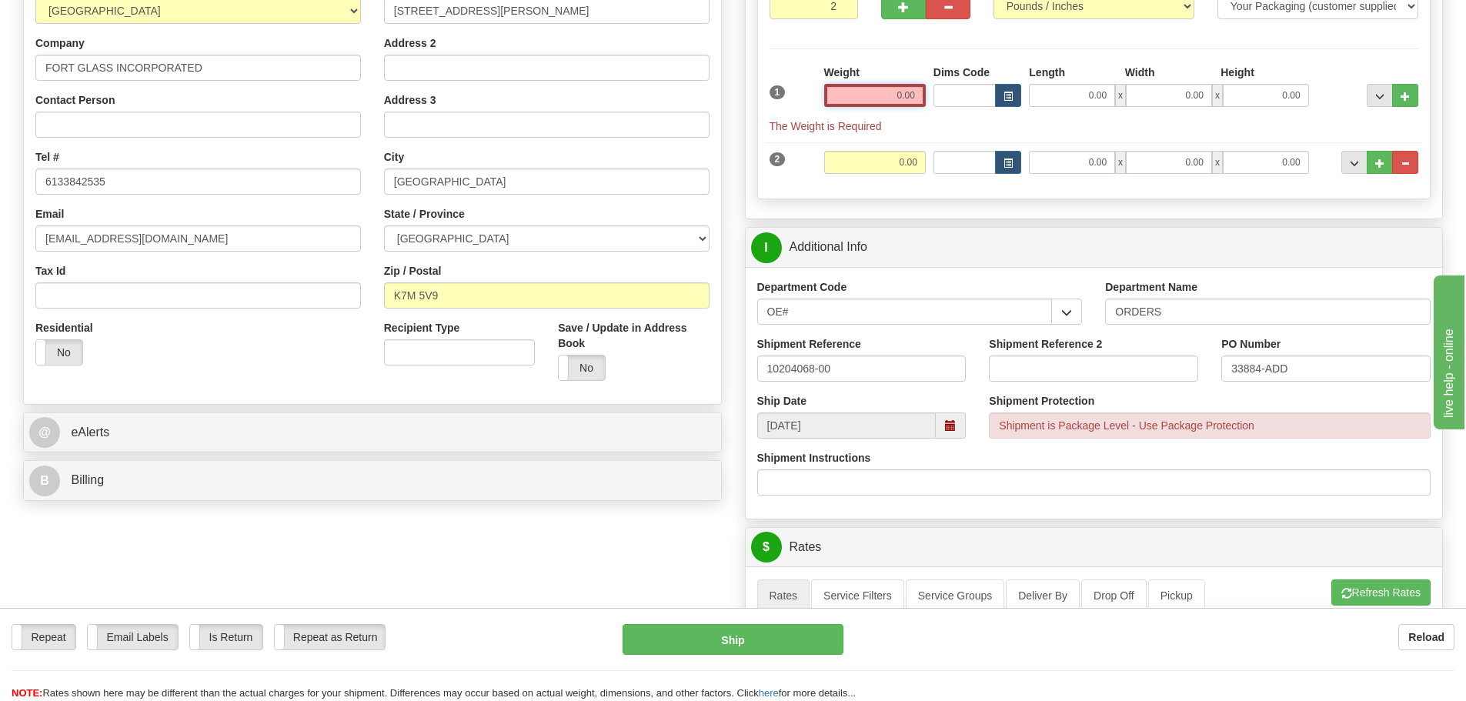
click at [895, 100] on input "0.00" at bounding box center [875, 95] width 102 height 23
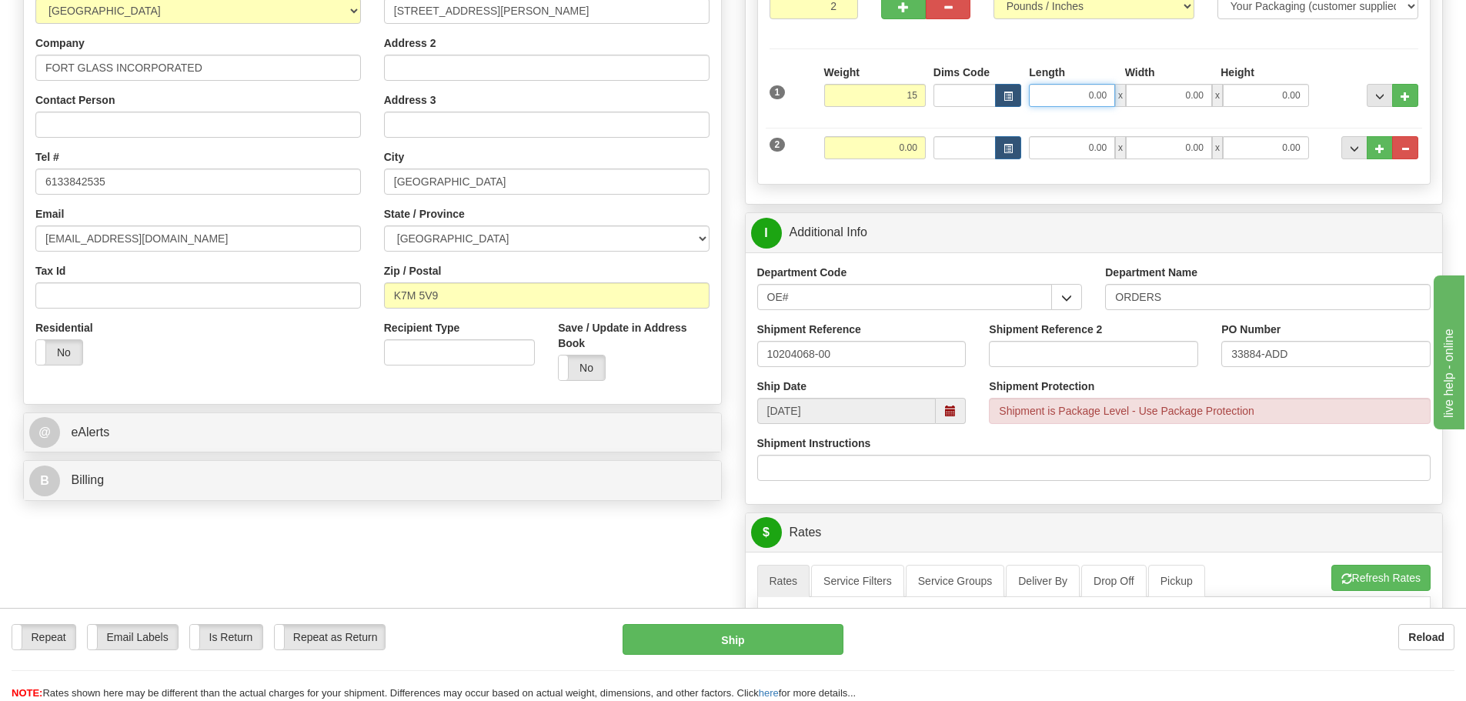
type input "15.00"
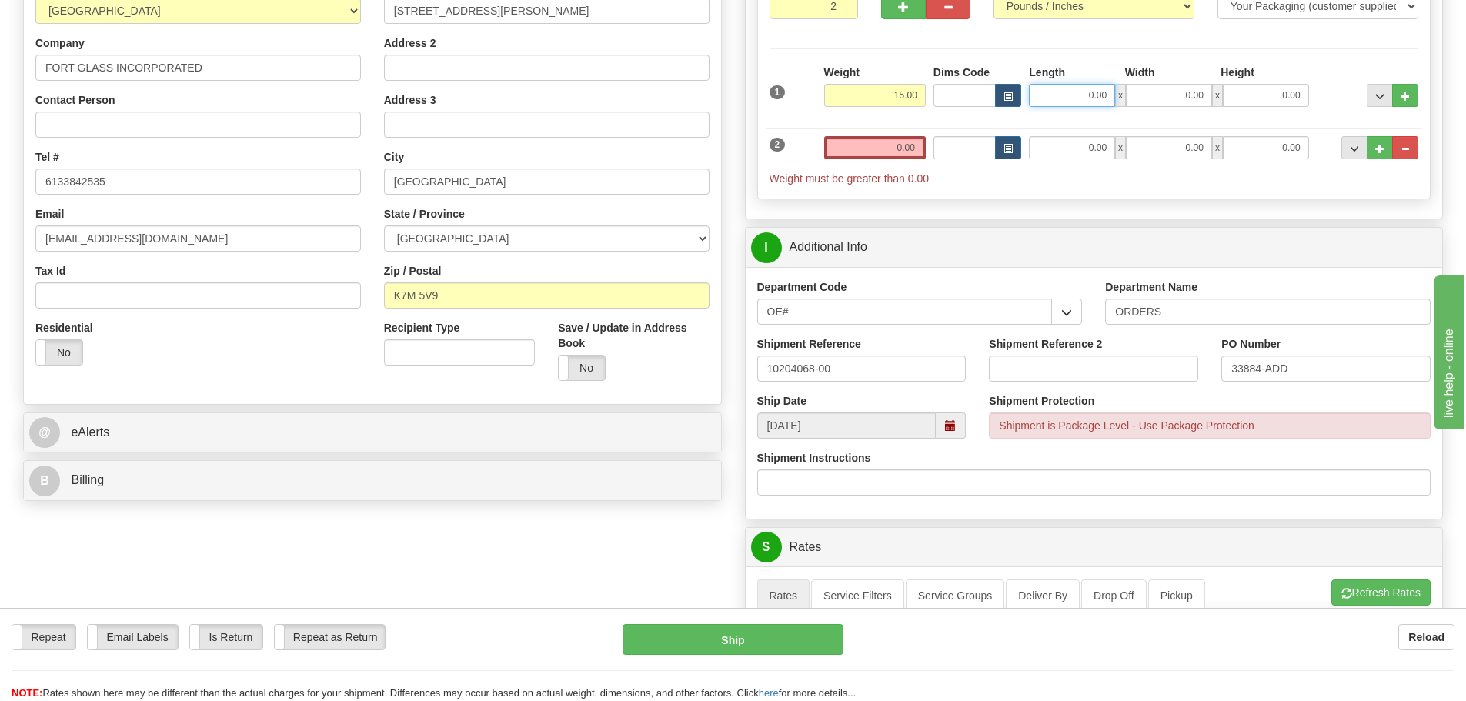
click at [1092, 101] on input "0.00" at bounding box center [1072, 95] width 86 height 23
type input "41.00"
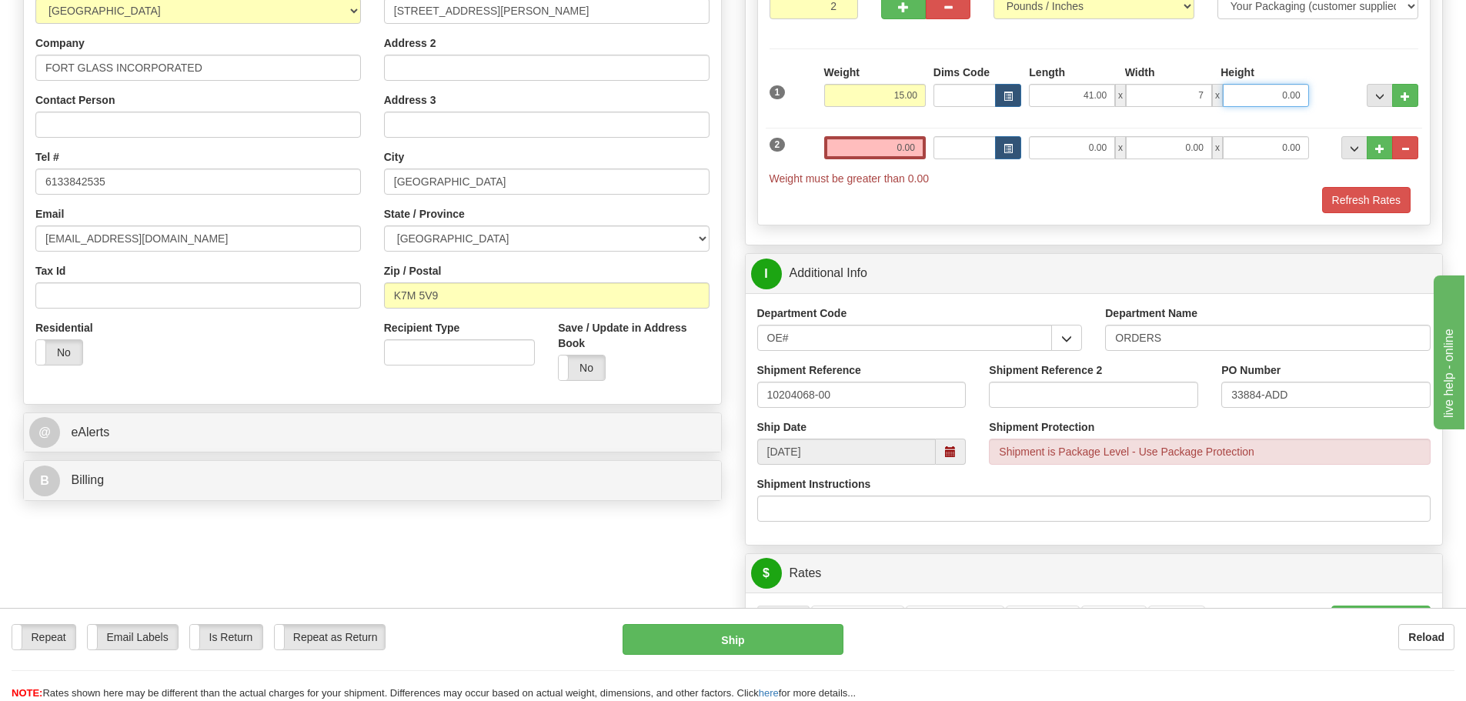
type input "7.00"
type input "5.00"
click at [892, 140] on input "0.00" at bounding box center [875, 147] width 102 height 23
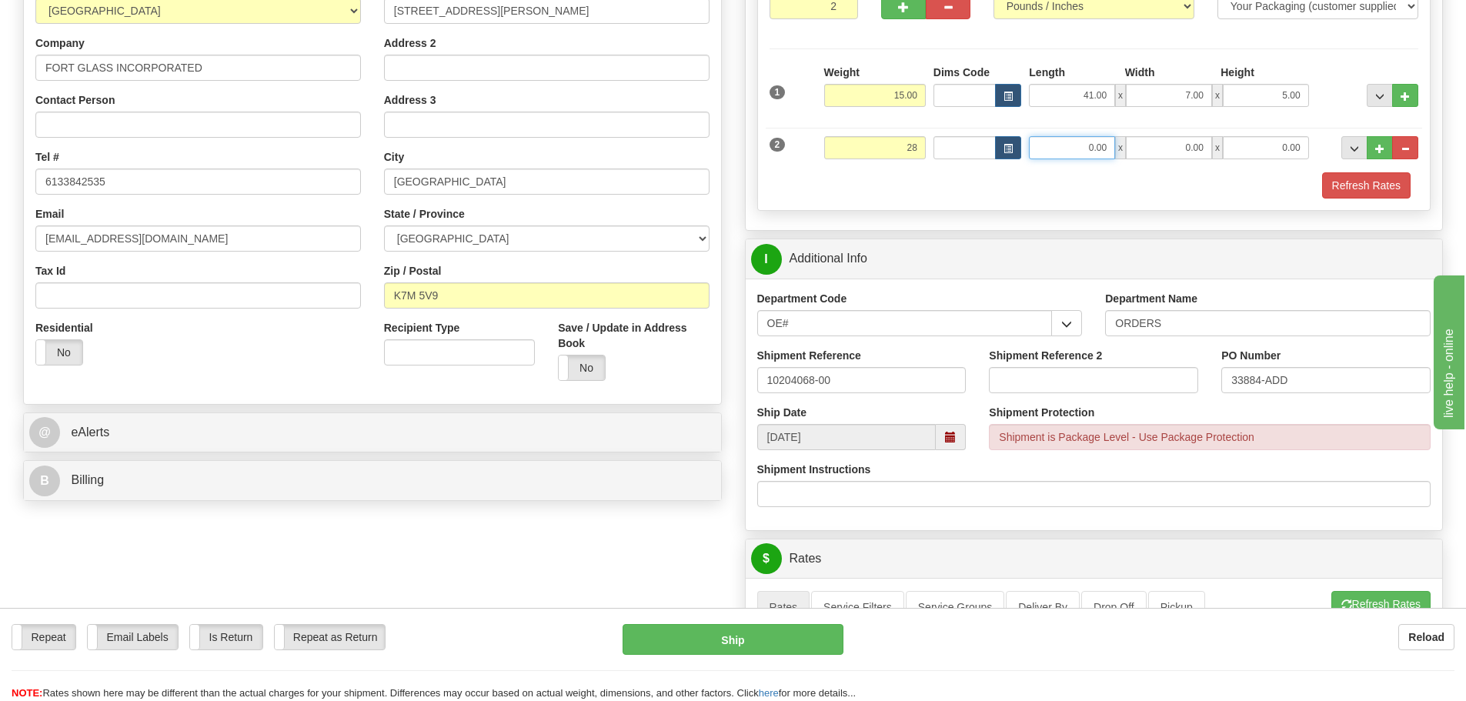
type input "28.00"
click at [1071, 152] on input "0.00" at bounding box center [1072, 147] width 86 height 23
type input "28.00"
type input "16.00"
type input "4.50"
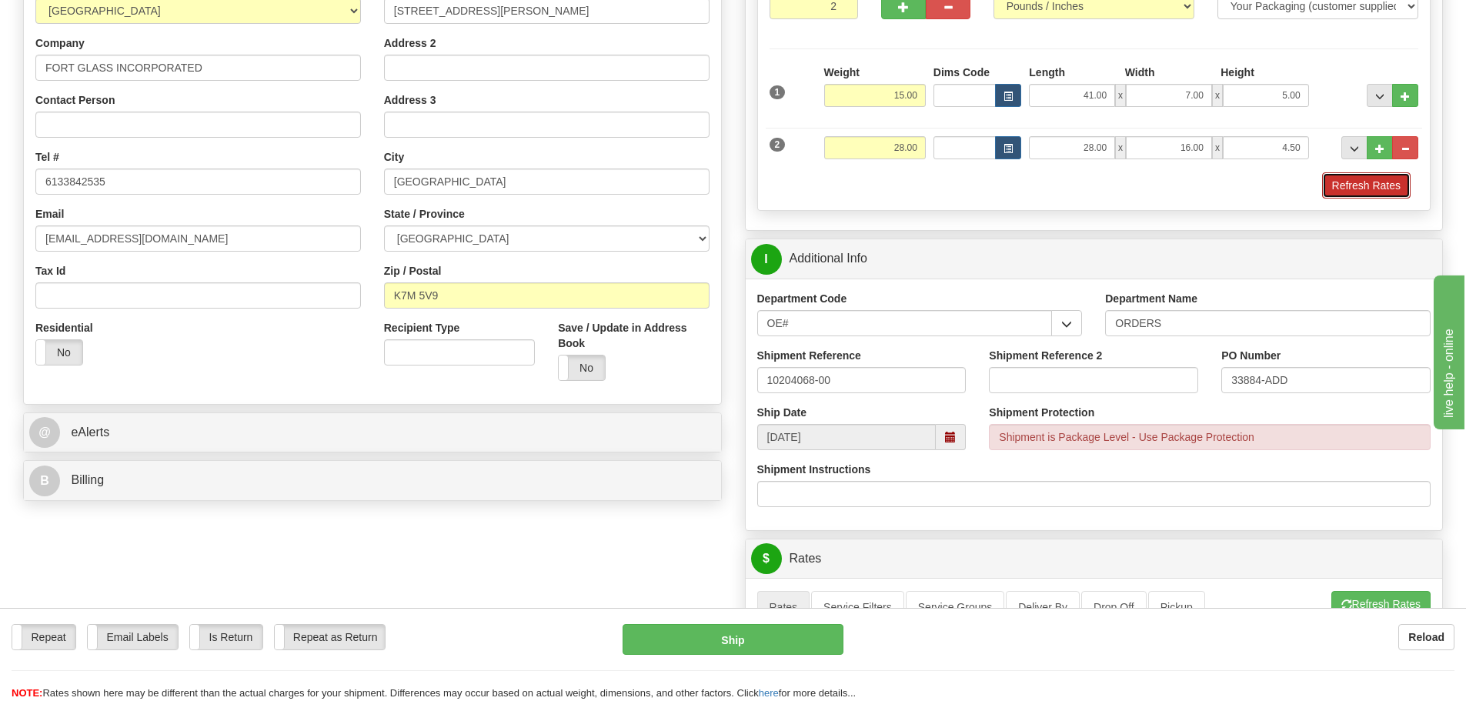
click at [1344, 194] on button "Refresh Rates" at bounding box center [1366, 185] width 89 height 26
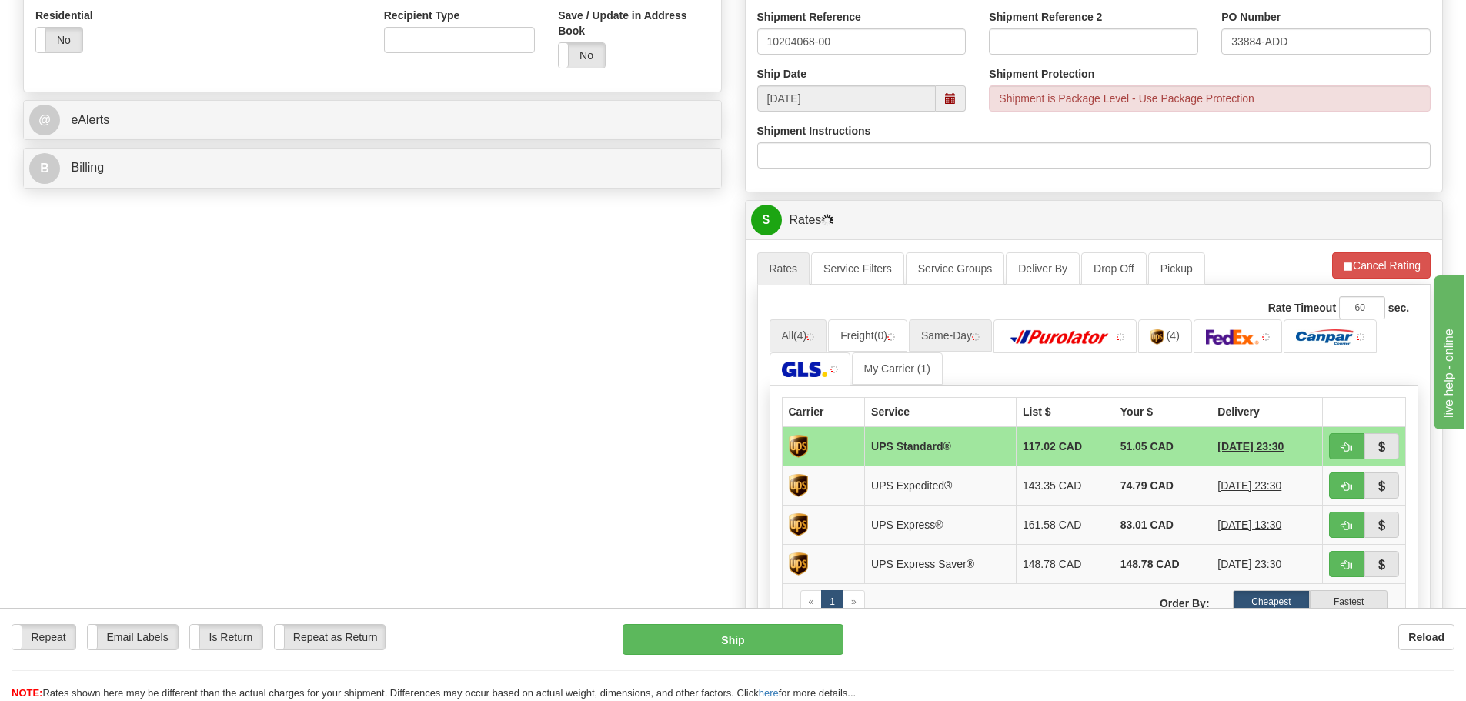
scroll to position [770, 0]
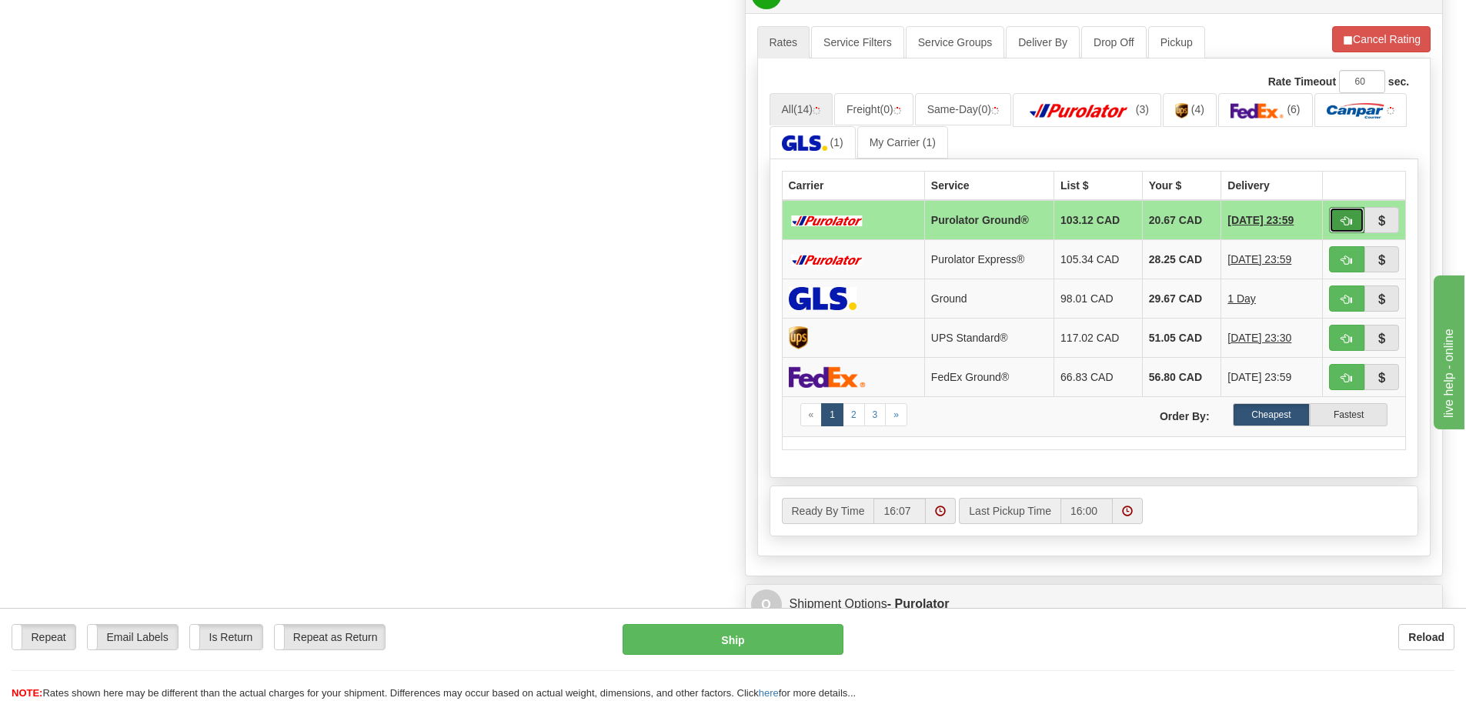
click at [1347, 223] on span "button" at bounding box center [1347, 221] width 11 height 10
click at [1375, 28] on button "Cancel Rating" at bounding box center [1381, 39] width 99 height 26
click at [1344, 226] on span "button" at bounding box center [1347, 221] width 11 height 10
type input "260"
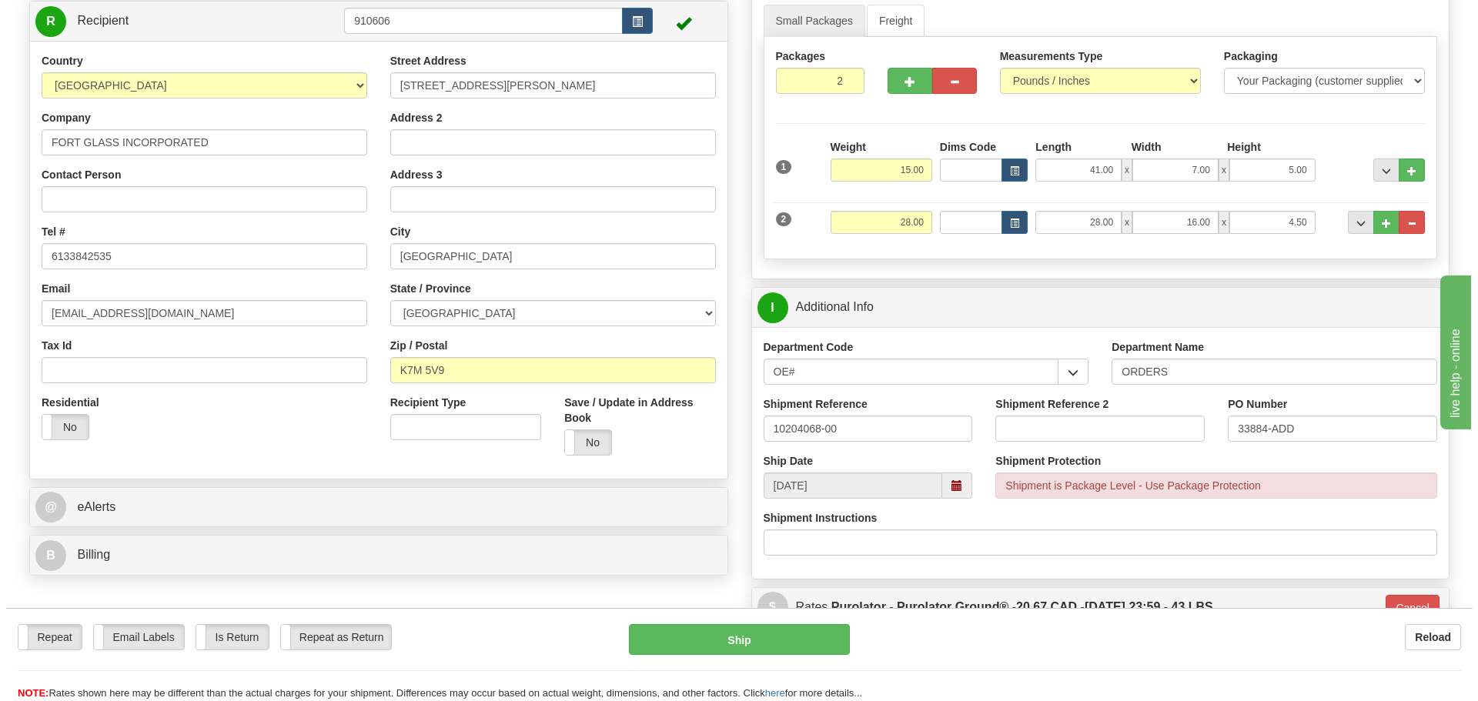
scroll to position [193, 0]
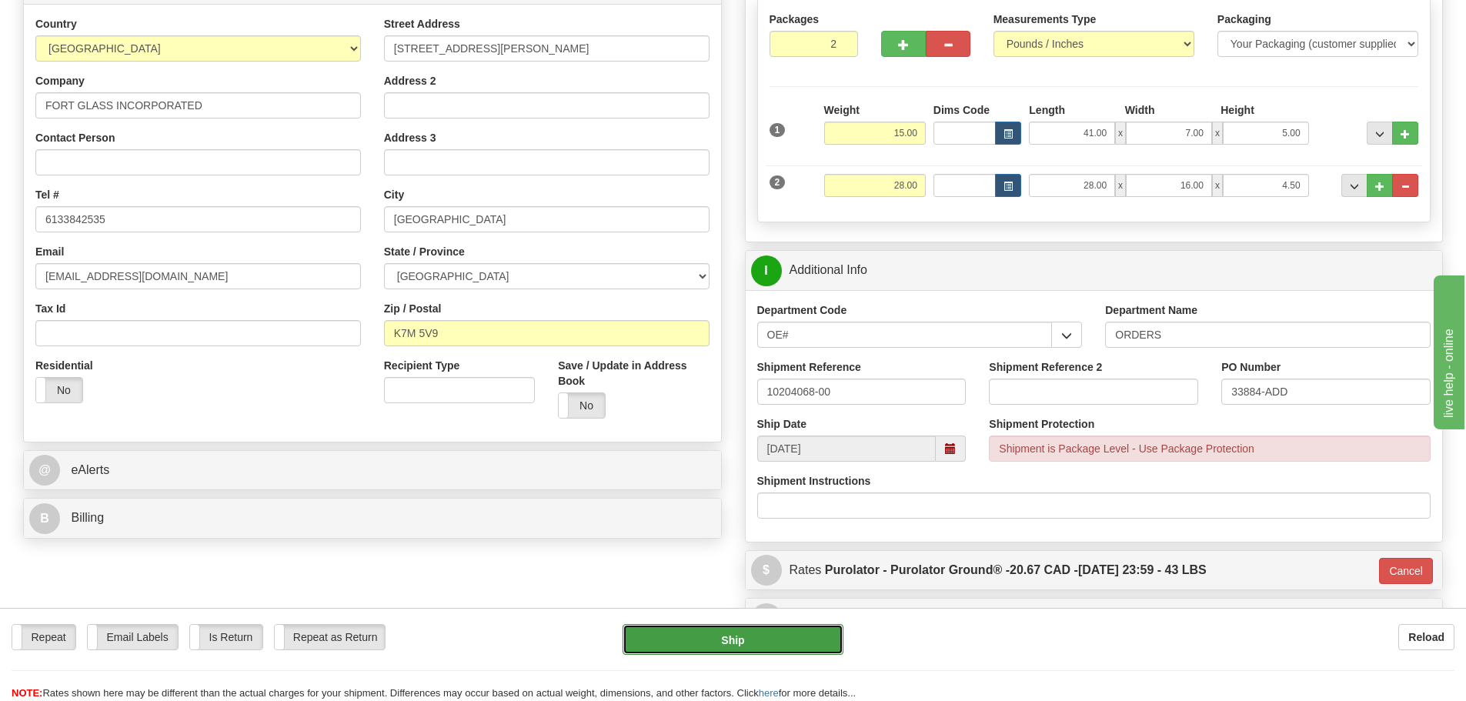
click at [780, 643] on button "Ship" at bounding box center [733, 639] width 221 height 31
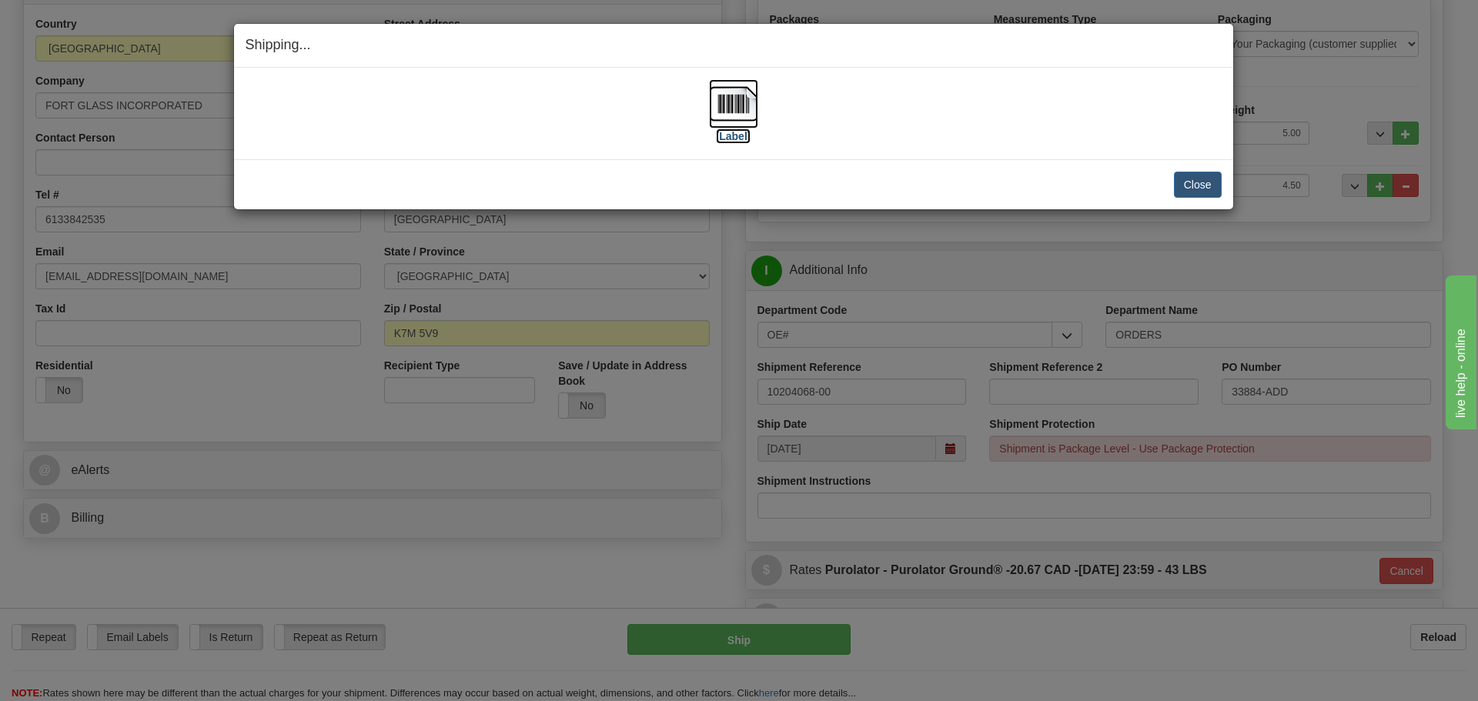
click at [730, 139] on label "[Label]" at bounding box center [733, 136] width 35 height 15
click at [1215, 182] on button "Close" at bounding box center [1198, 185] width 48 height 26
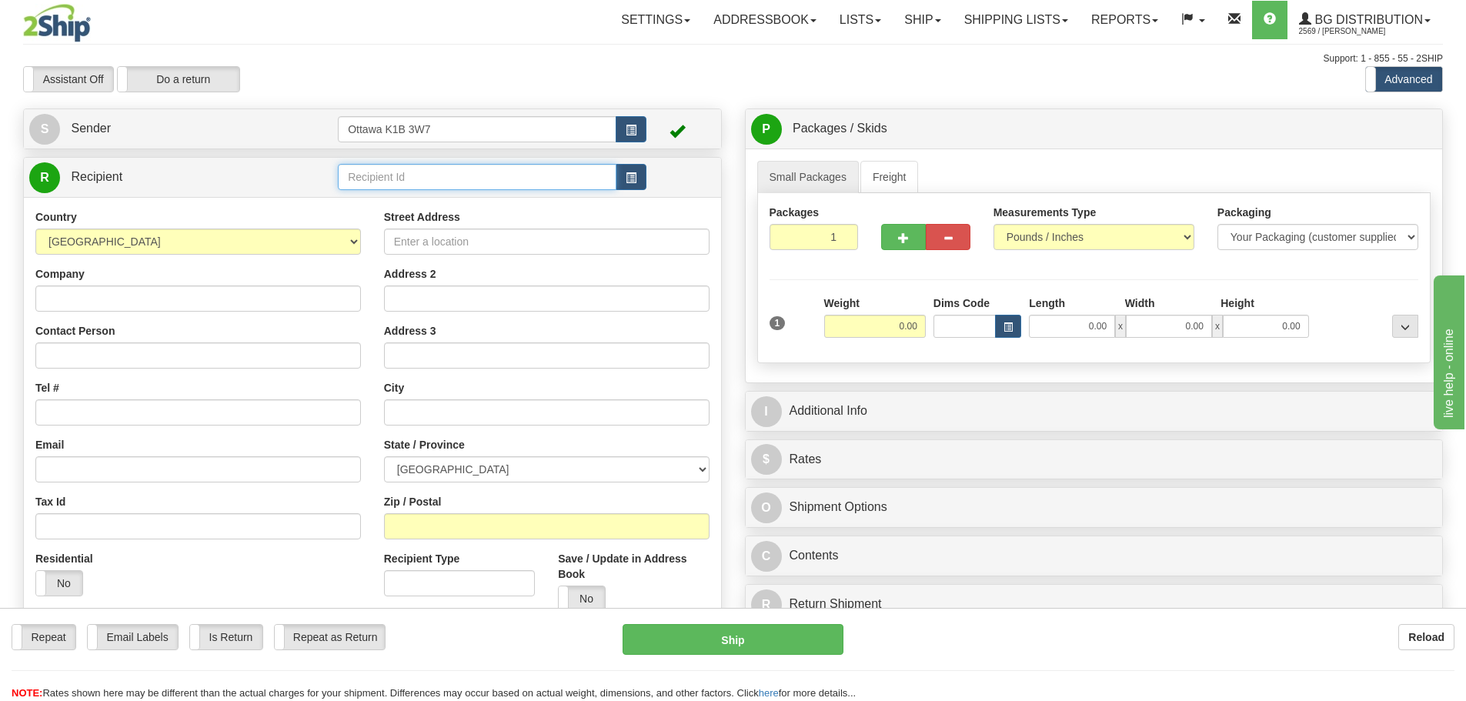
click at [427, 179] on input "text" at bounding box center [477, 177] width 279 height 26
click at [1083, 323] on input "0.00" at bounding box center [1072, 326] width 86 height 23
type input "48.00"
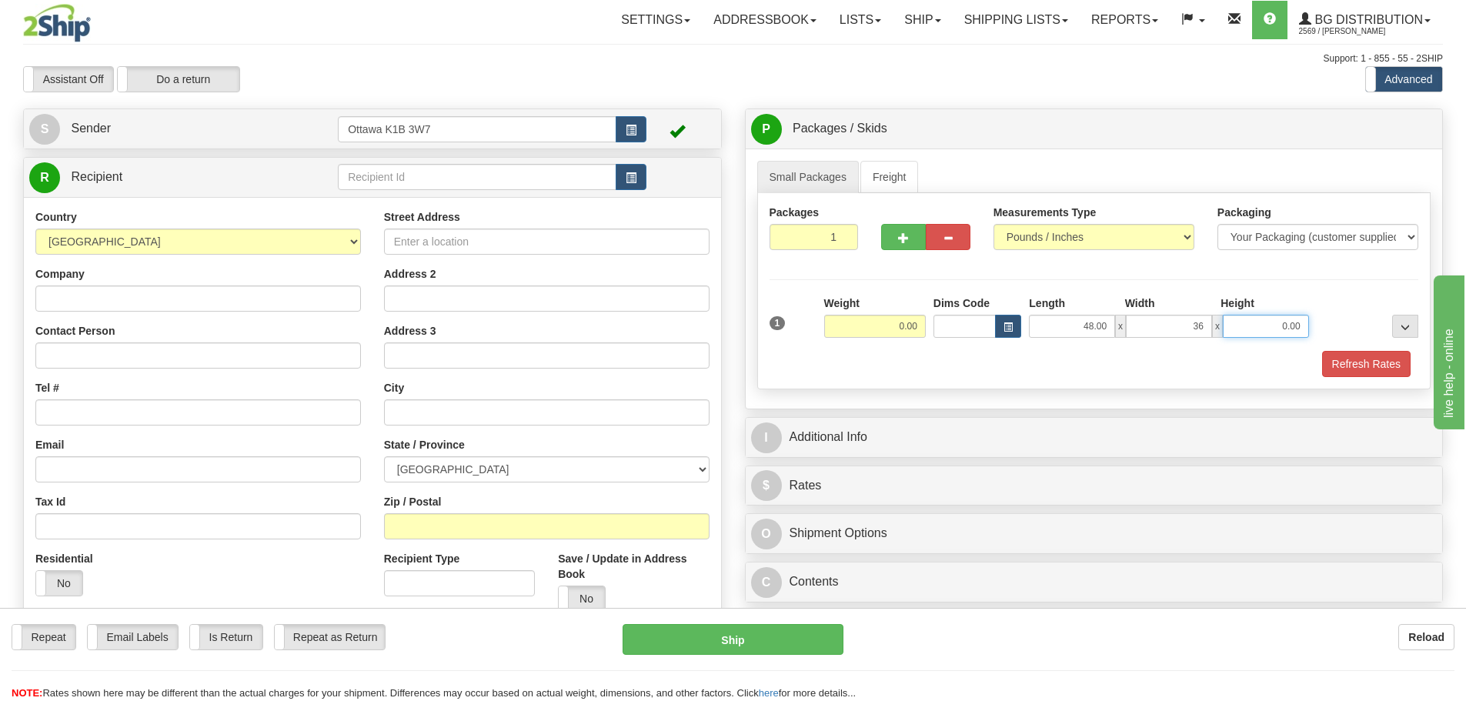
type input "36.00"
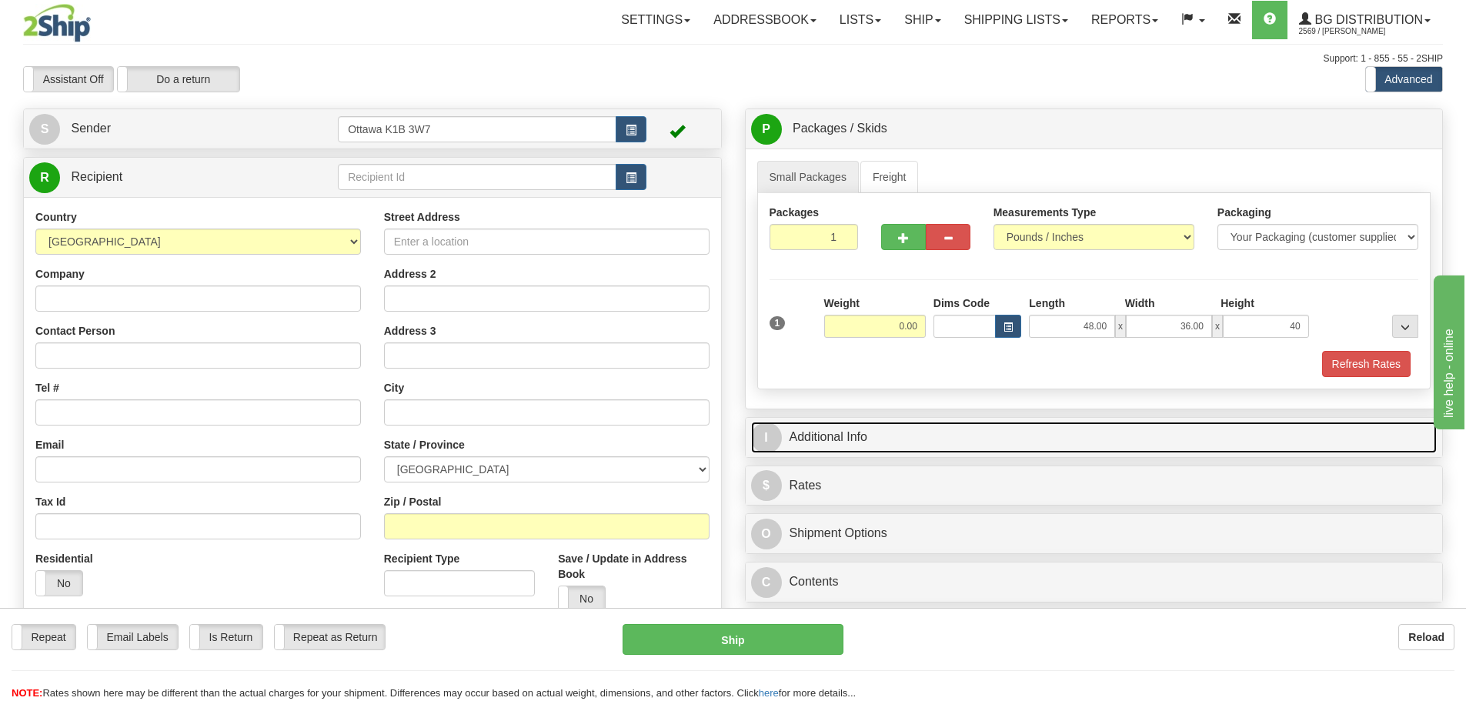
type input "40.00"
click at [900, 440] on link "I Additional Info" at bounding box center [1094, 438] width 687 height 32
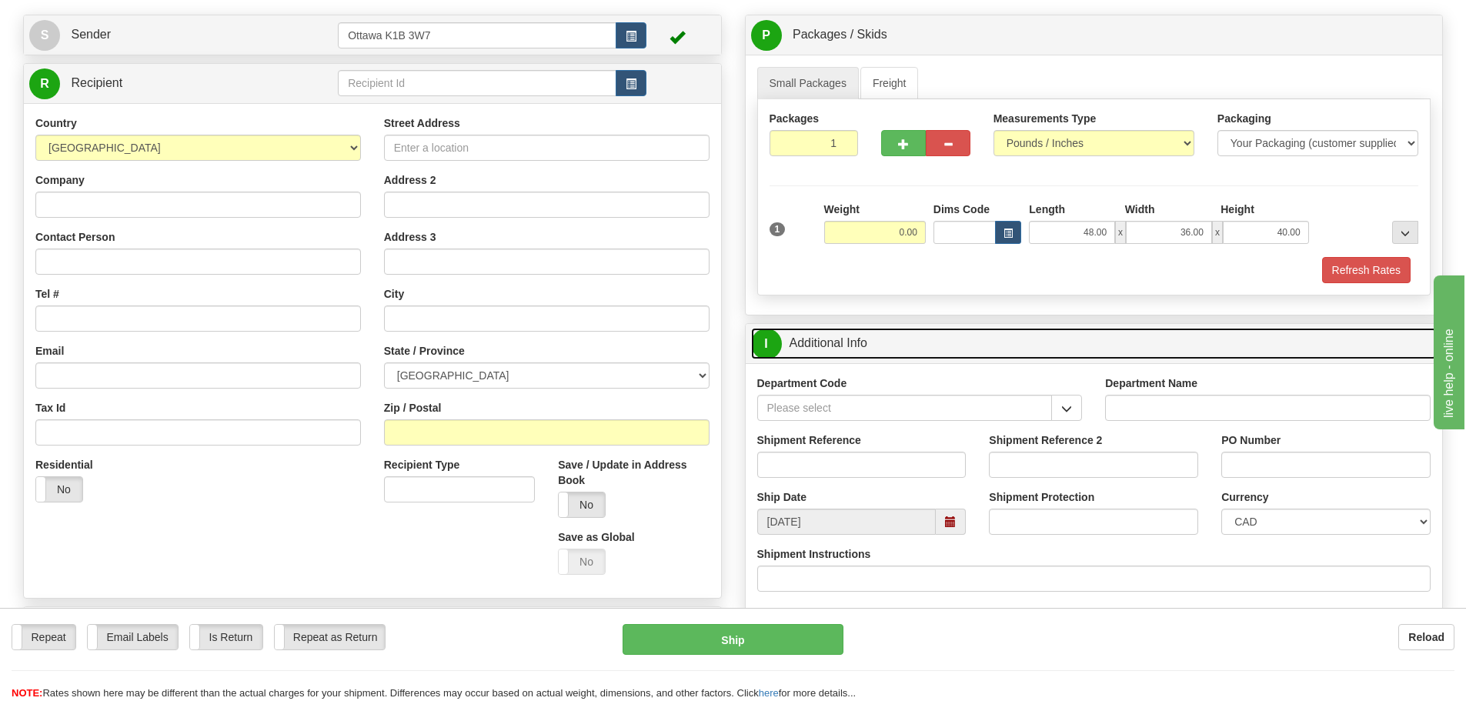
scroll to position [231, 0]
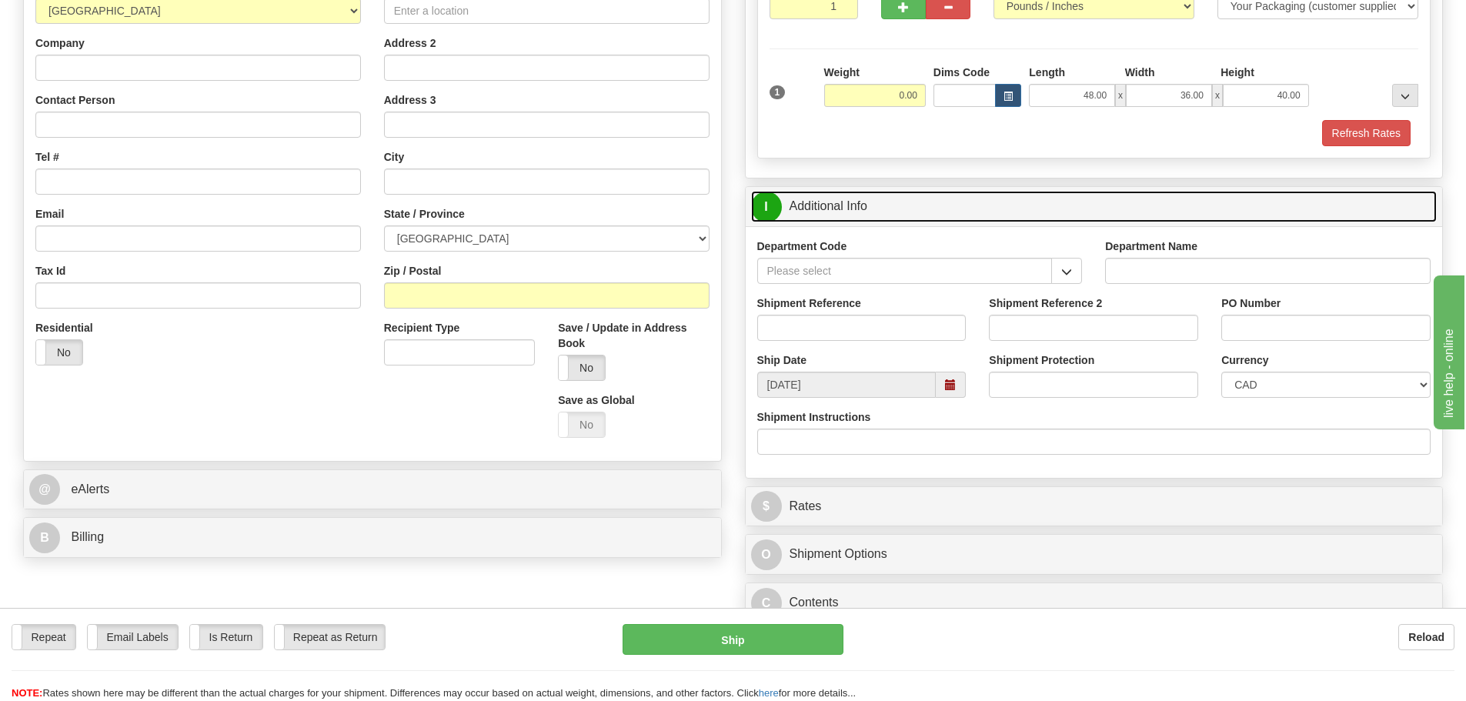
click at [955, 389] on span at bounding box center [950, 384] width 11 height 11
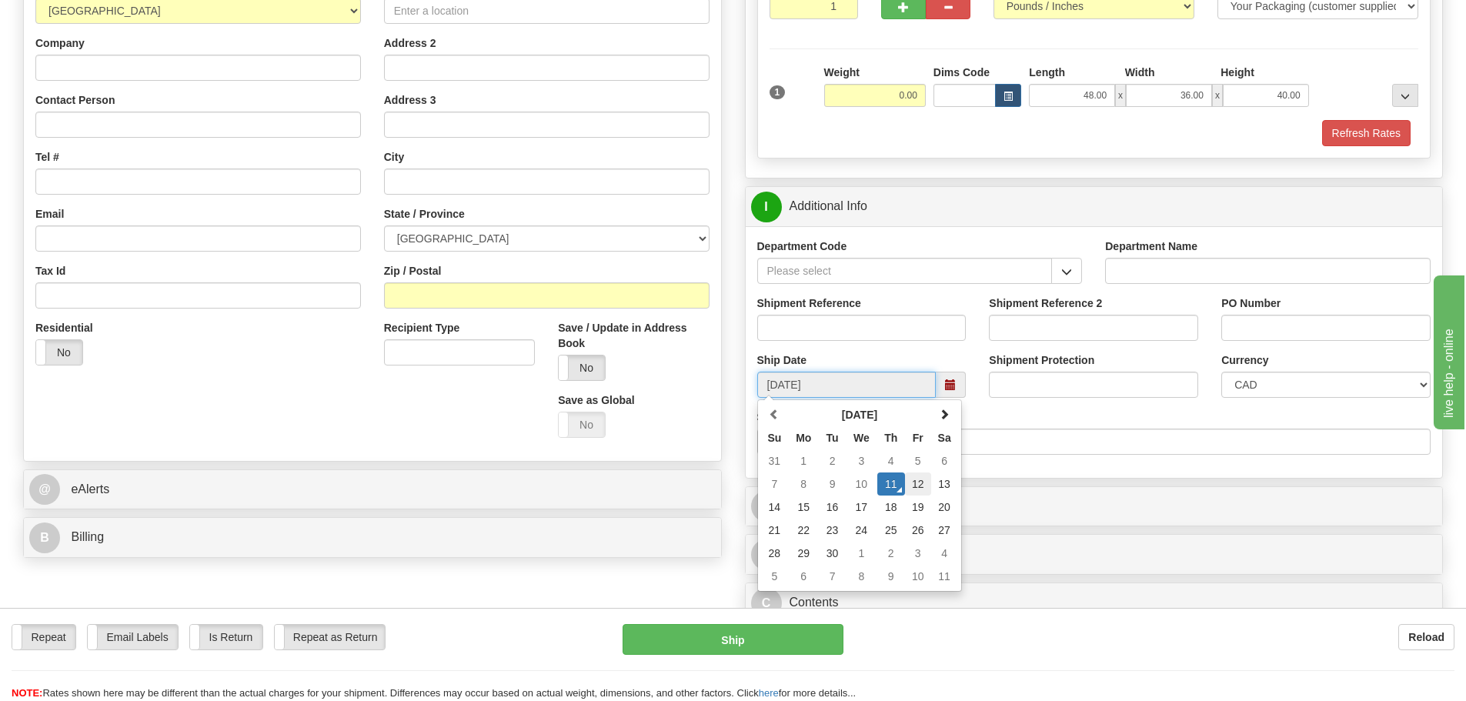
click at [914, 484] on td "12" at bounding box center [918, 484] width 26 height 23
type input "[DATE]"
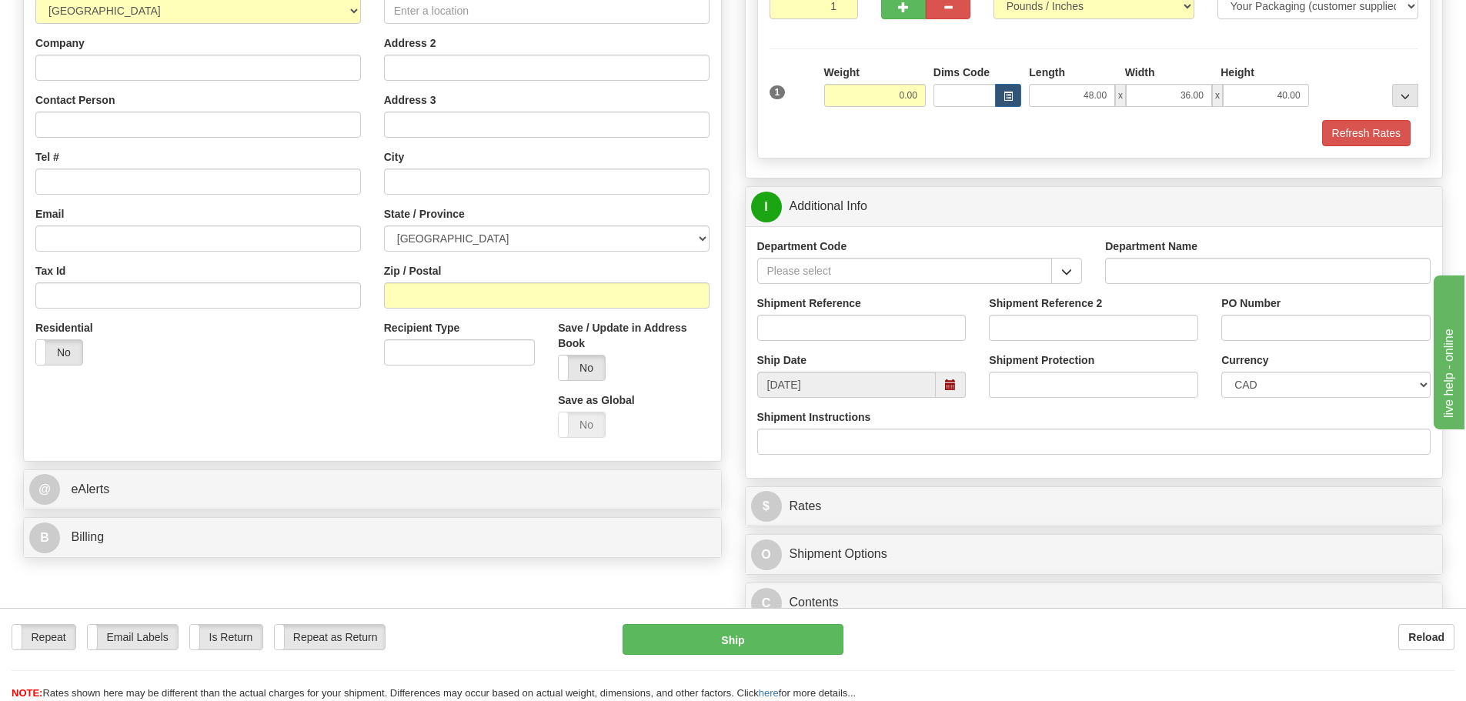
click at [1074, 284] on div "Department Code" at bounding box center [920, 267] width 349 height 57
click at [1072, 282] on button "button" at bounding box center [1066, 271] width 31 height 26
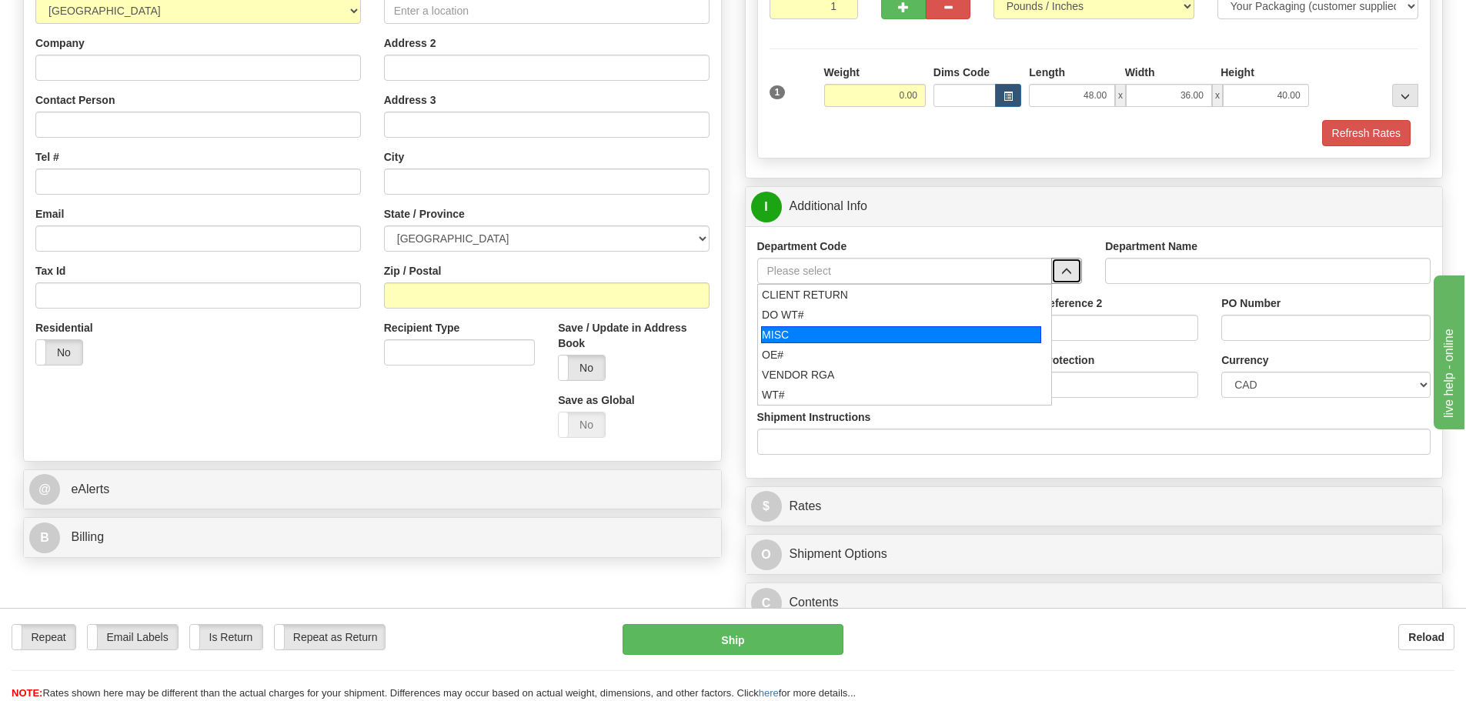
click at [840, 332] on div "MISC" at bounding box center [901, 334] width 280 height 17
type input "MISC"
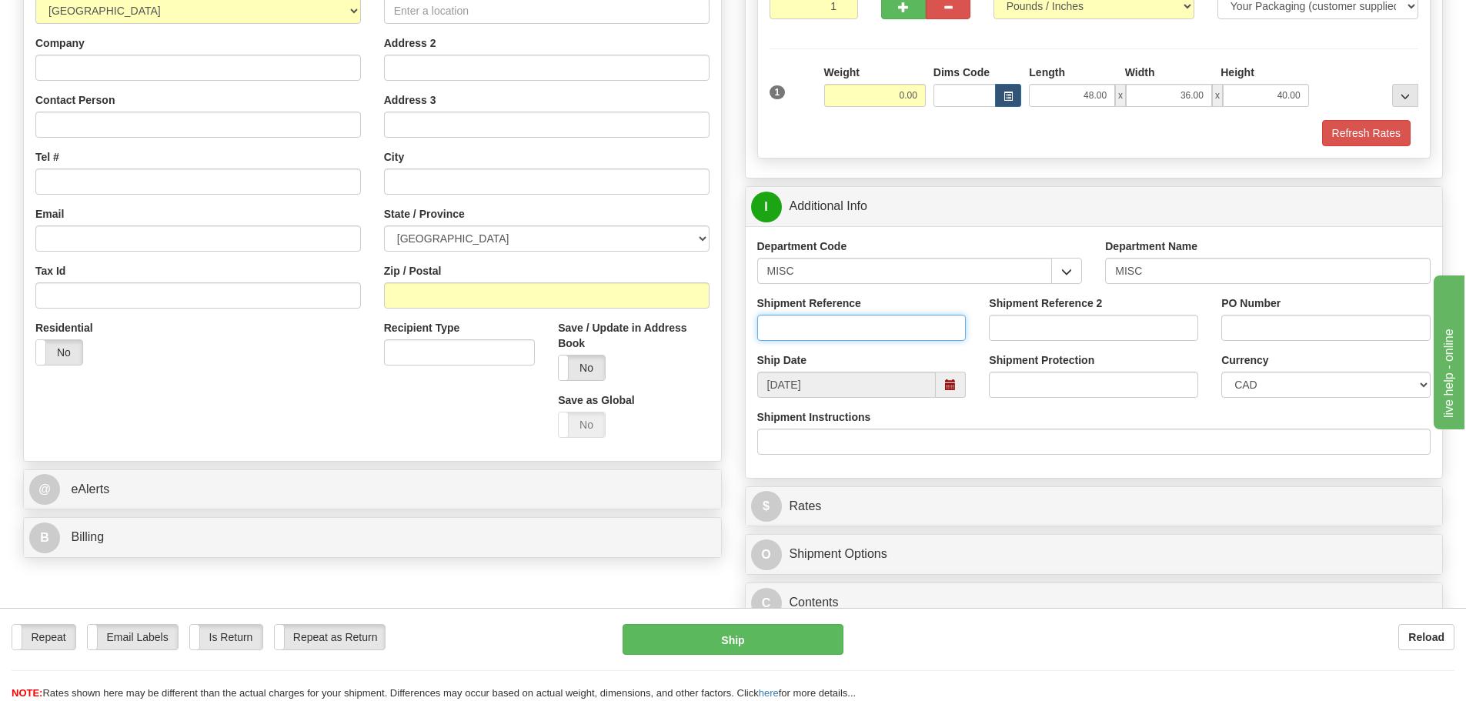
click at [840, 332] on input "Shipment Reference" at bounding box center [861, 328] width 209 height 26
type input "10203949-00"
type input "C"
type input "KROME SAMPLES"
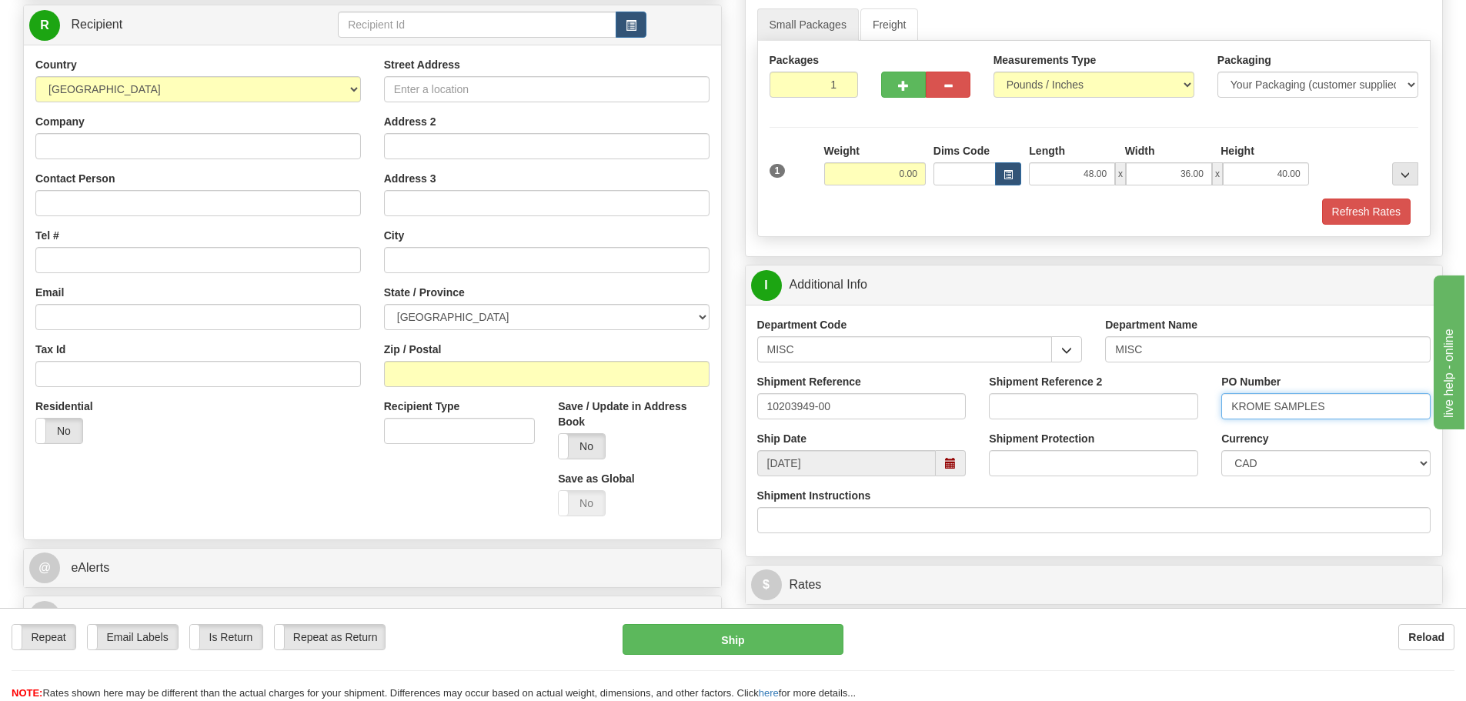
scroll to position [154, 0]
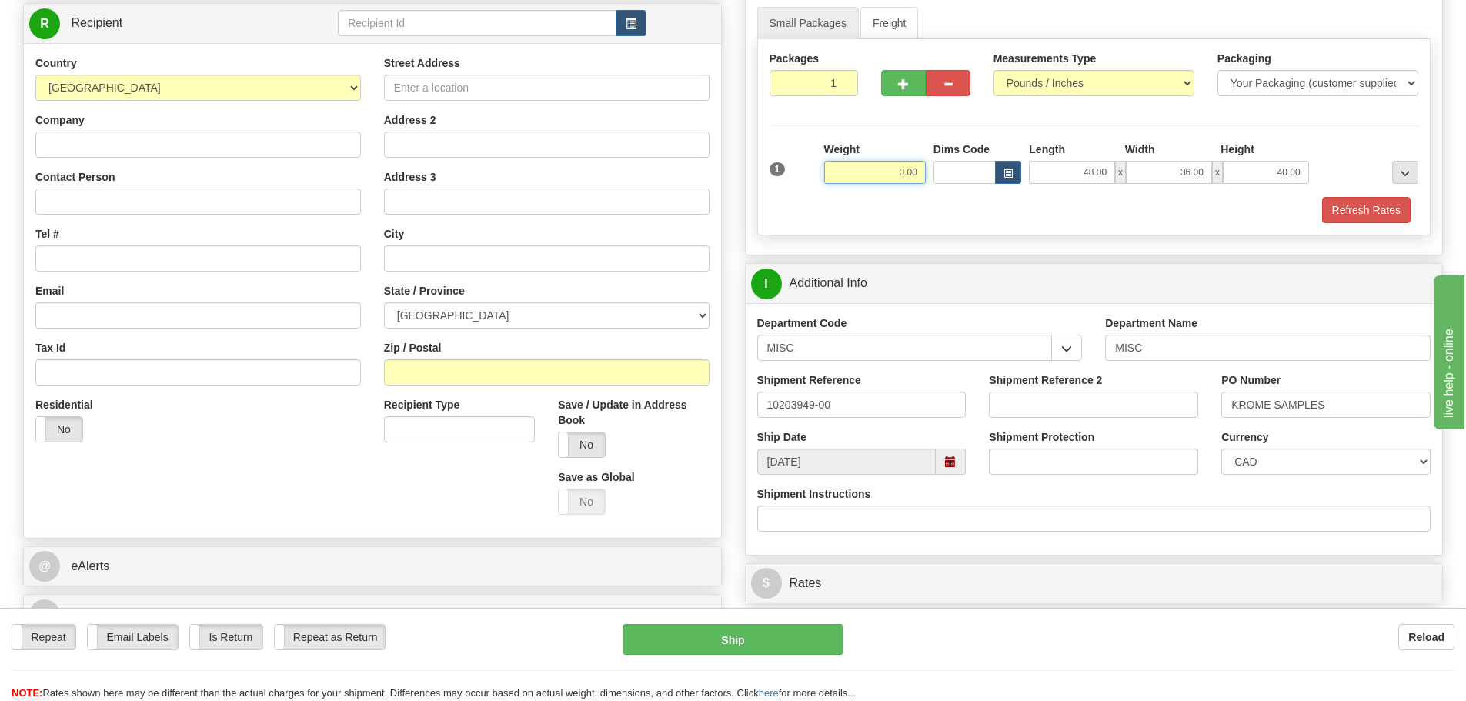
click at [865, 168] on input "0.00" at bounding box center [875, 172] width 102 height 23
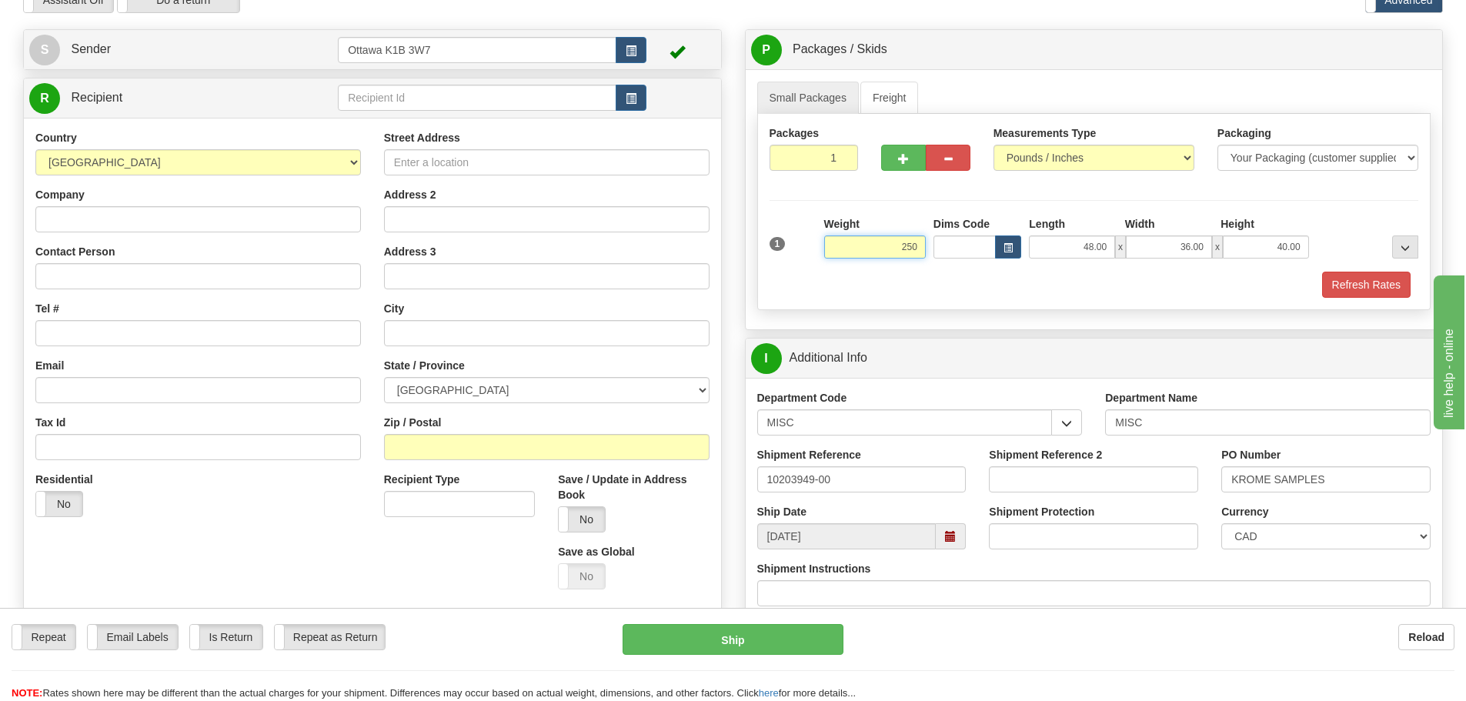
scroll to position [77, 0]
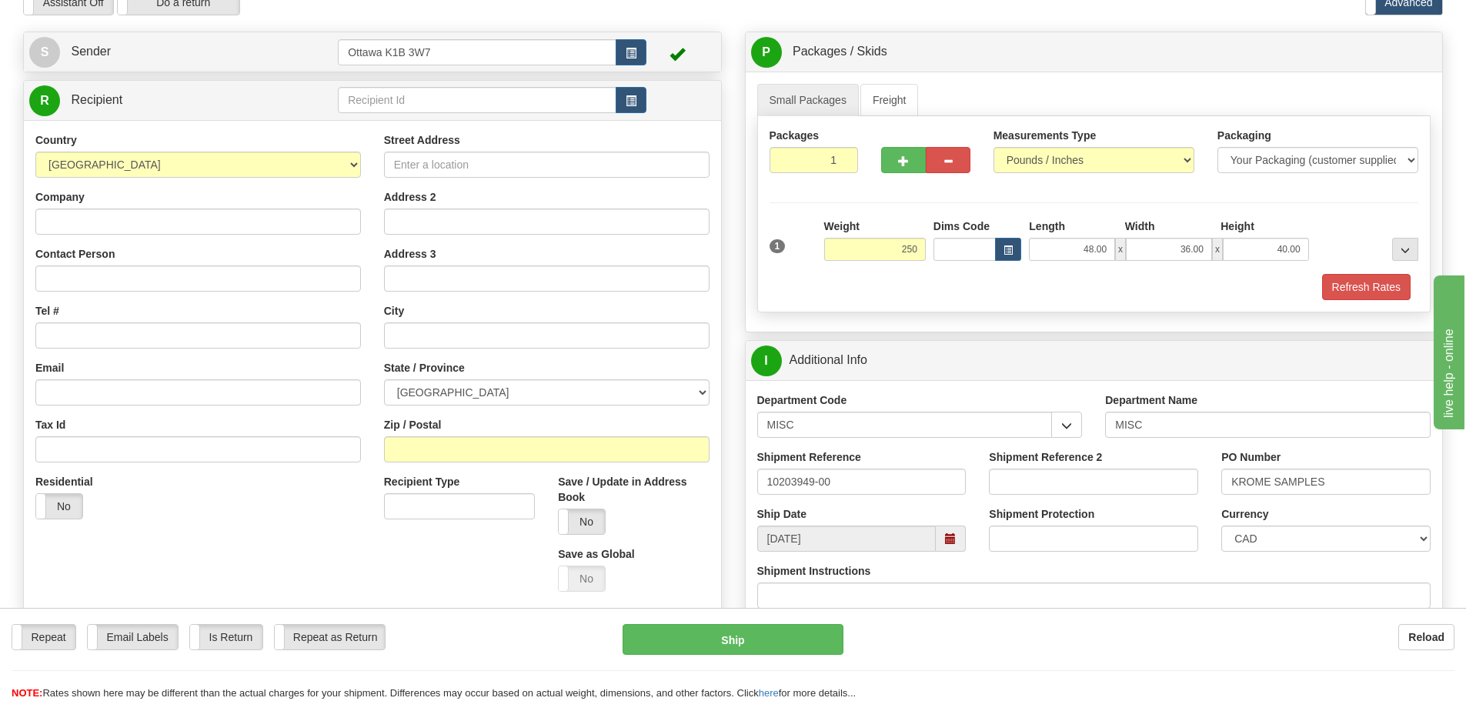
type input "250.00"
click at [469, 102] on input "text" at bounding box center [477, 100] width 279 height 26
type input "52000"
click at [416, 22] on div "Toggle navigation Settings Shipping Preferences Fields Preferences New" at bounding box center [733, 600] width 1466 height 1354
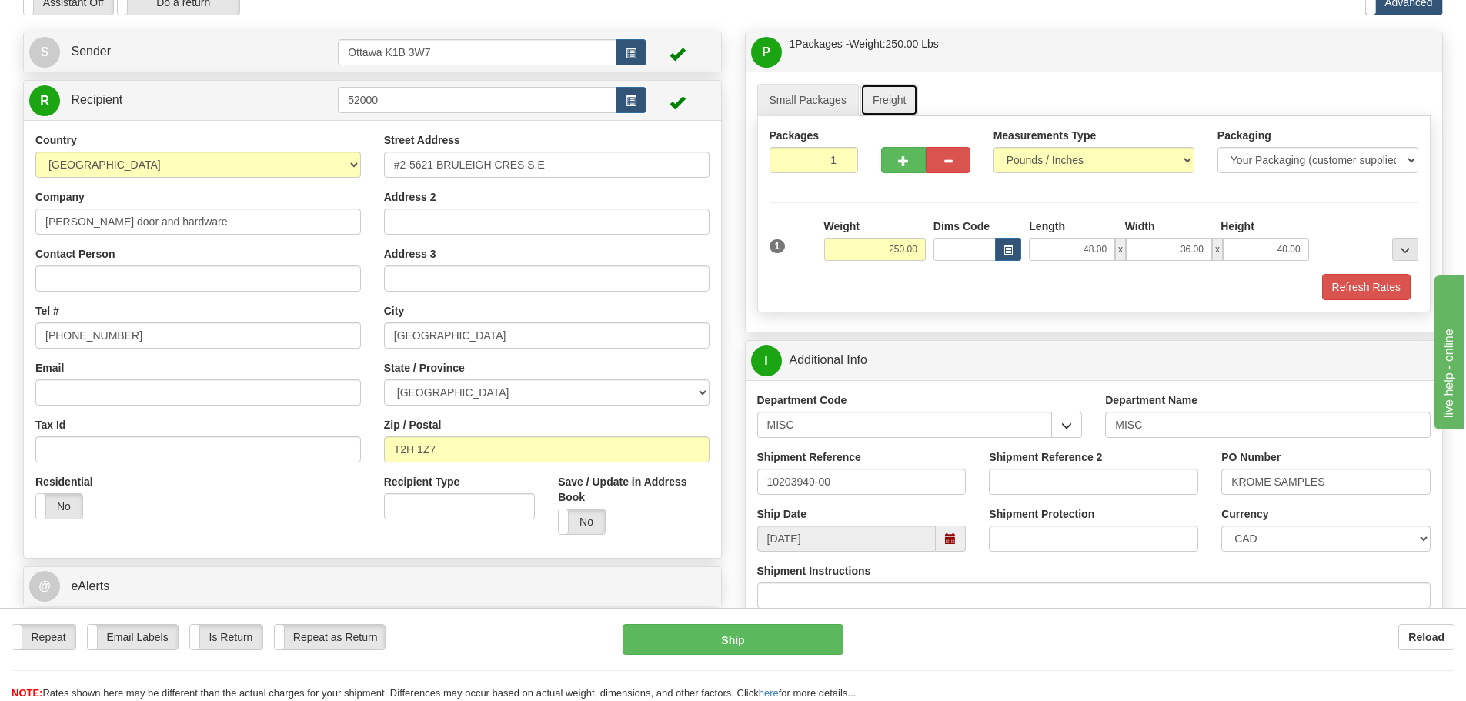
click at [875, 107] on link "Freight" at bounding box center [889, 100] width 58 height 32
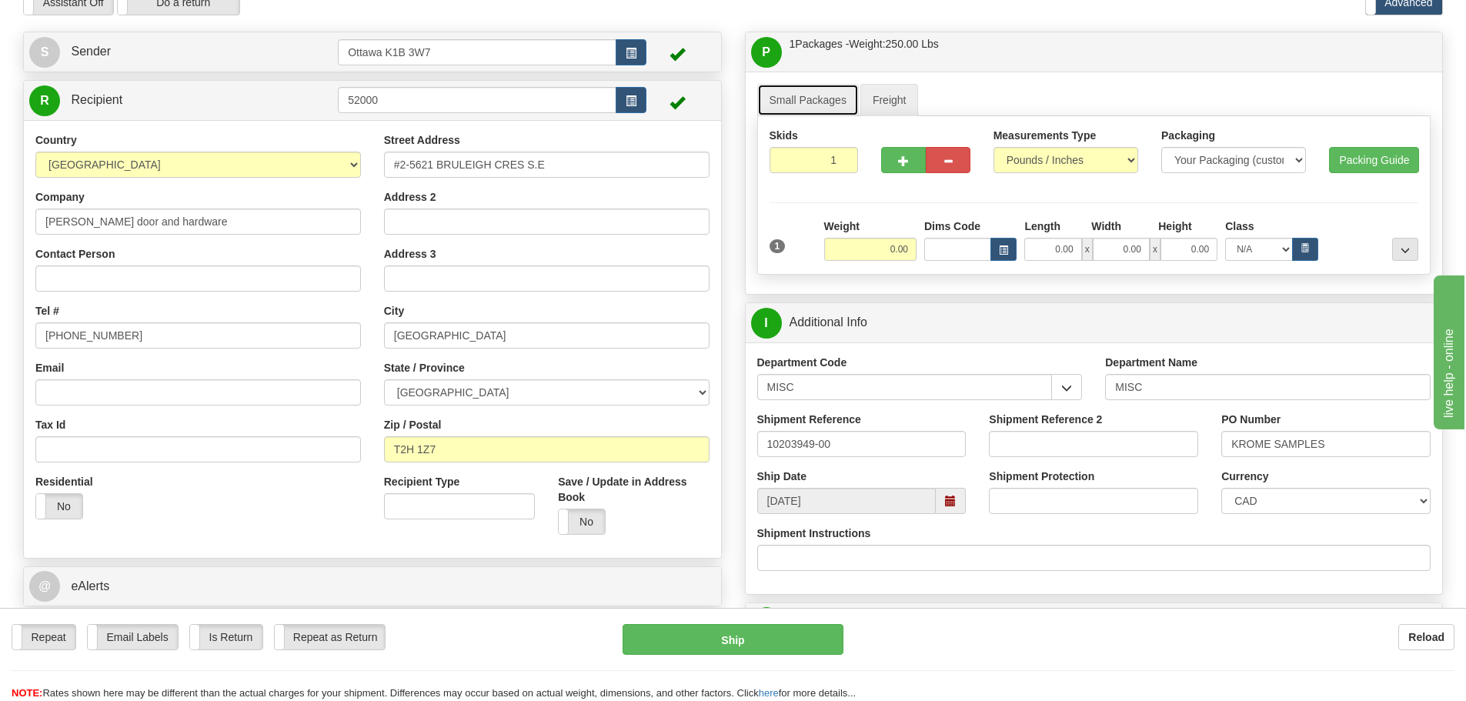
click at [827, 109] on link "Small Packages" at bounding box center [808, 100] width 102 height 32
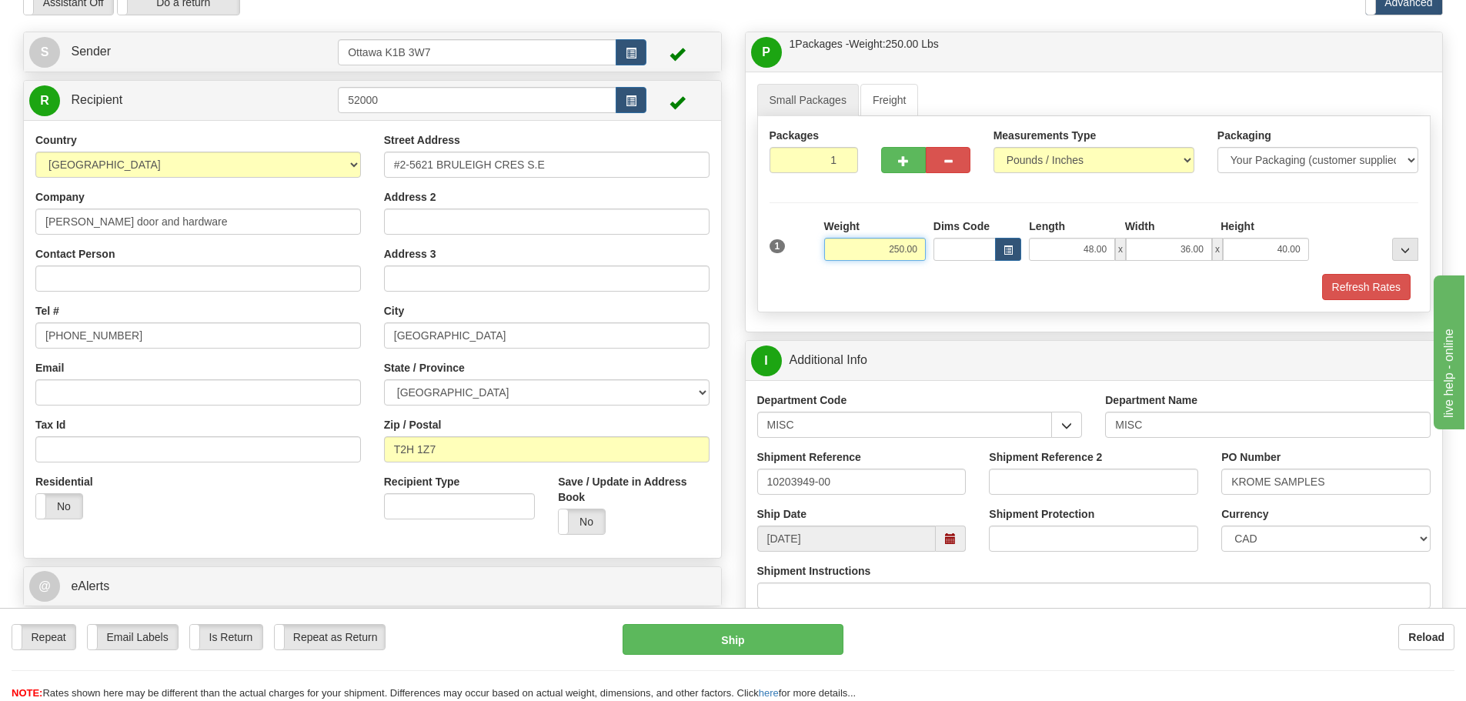
drag, startPoint x: 867, startPoint y: 251, endPoint x: 971, endPoint y: 261, distance: 104.4
click at [954, 259] on div "1 Weight 250.00 Dims Code x" at bounding box center [1094, 246] width 657 height 55
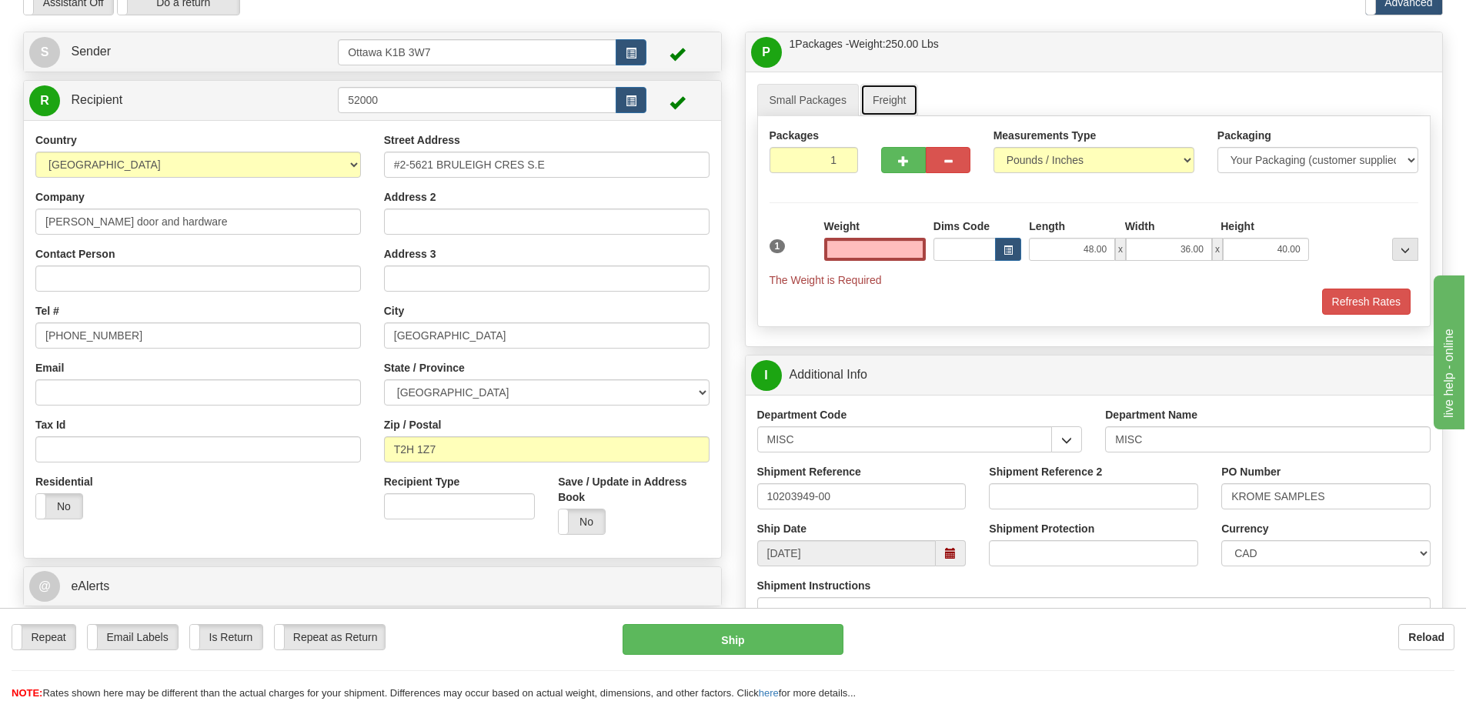
type input "0.00"
click at [877, 104] on link "Freight" at bounding box center [889, 100] width 58 height 32
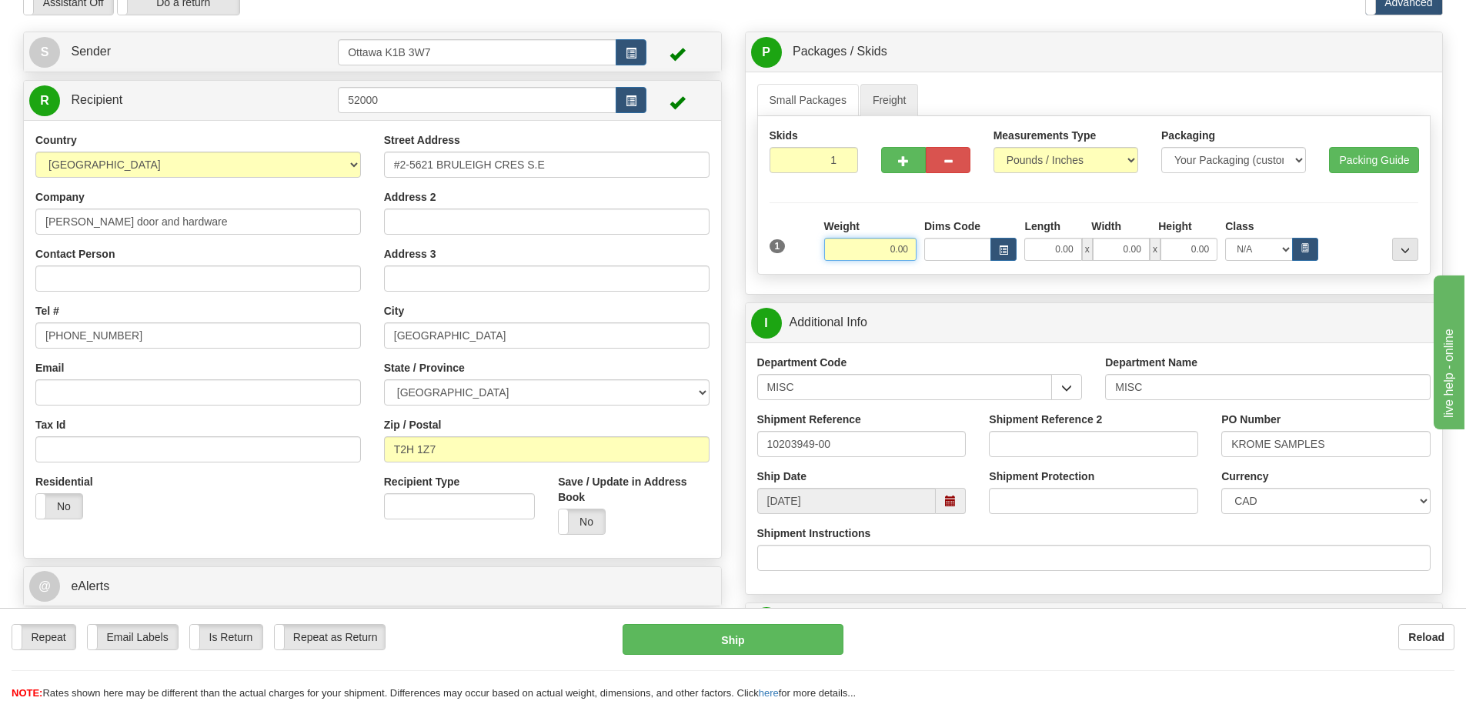
click at [878, 246] on input "0.00" at bounding box center [870, 249] width 92 height 23
paste input "250.00"
type input "250.00"
click at [827, 95] on link "Small Packages" at bounding box center [808, 100] width 102 height 32
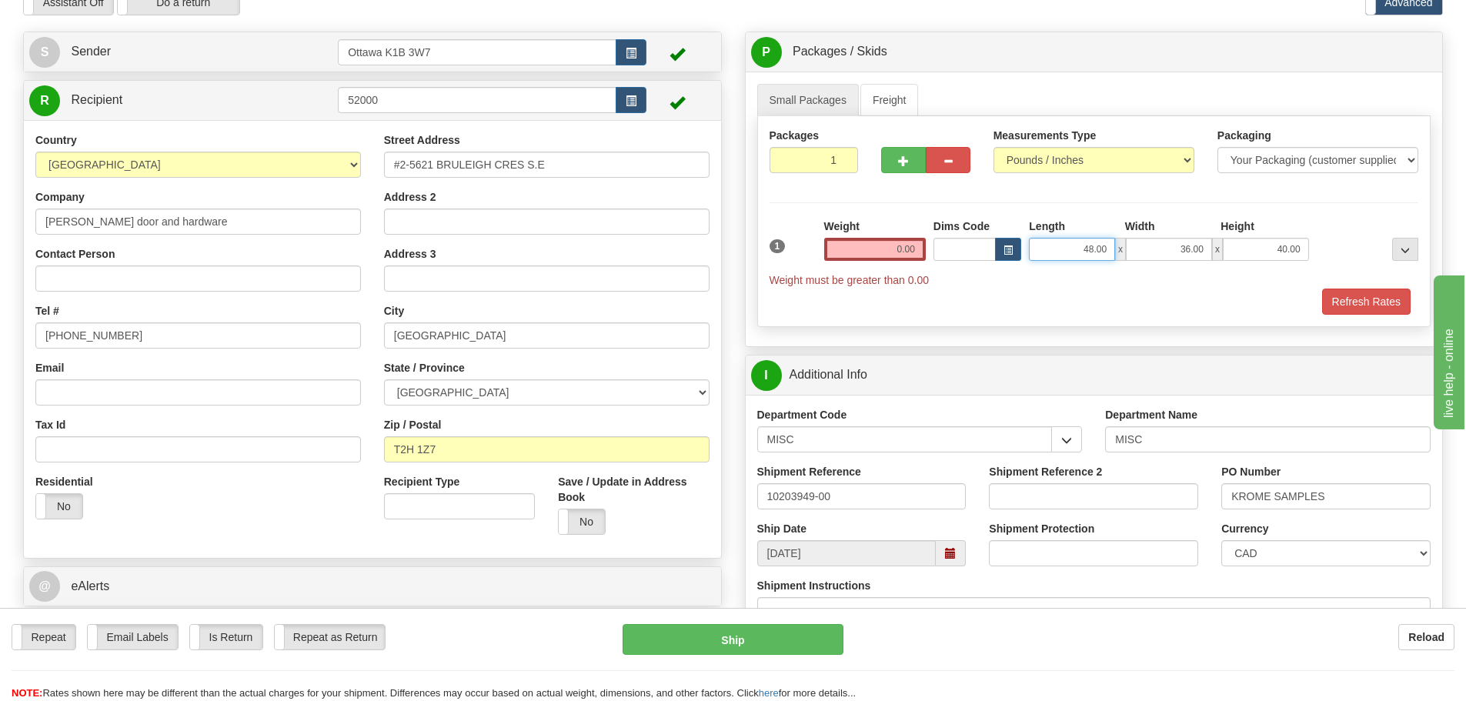
drag, startPoint x: 1056, startPoint y: 251, endPoint x: 1323, endPoint y: 254, distance: 267.1
click at [1257, 254] on div "48.00 x 36.00 x 40.00" at bounding box center [1168, 249] width 279 height 23
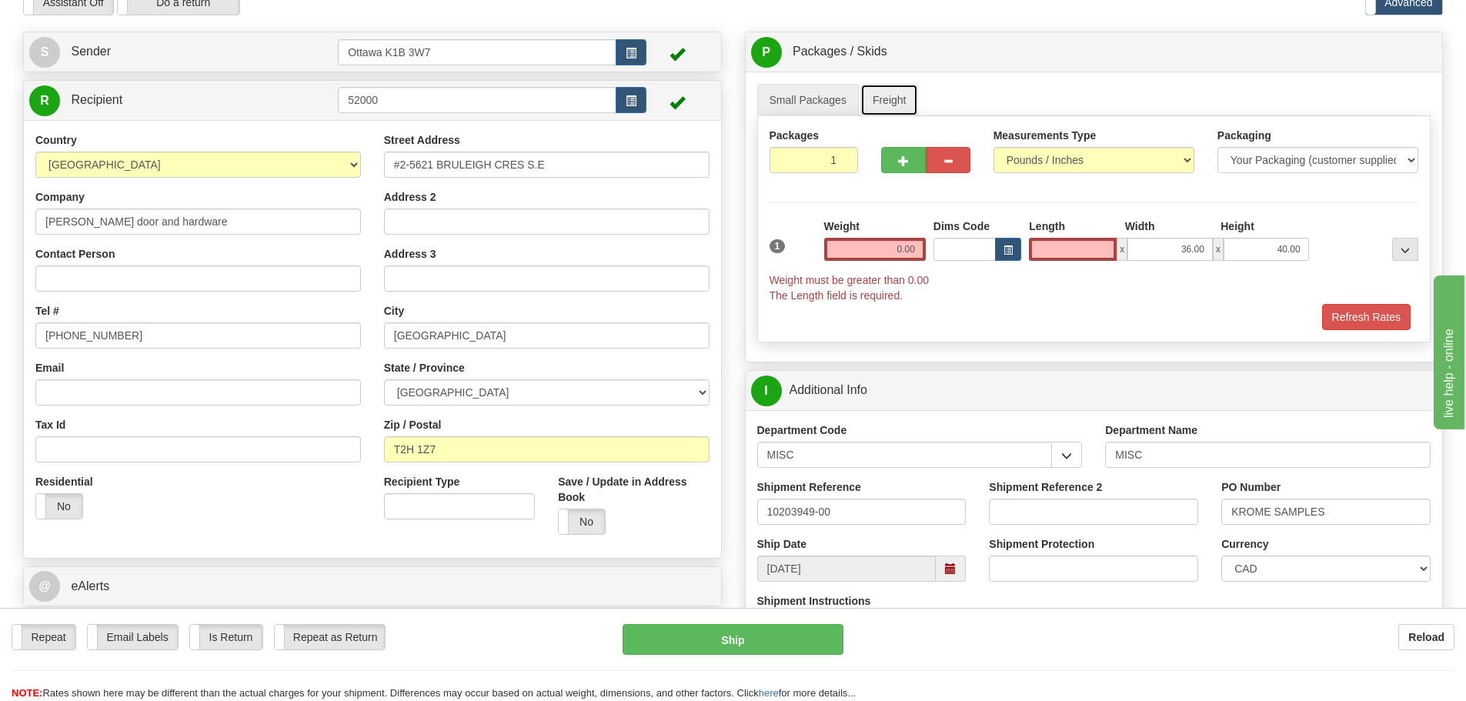
type input "0.00"
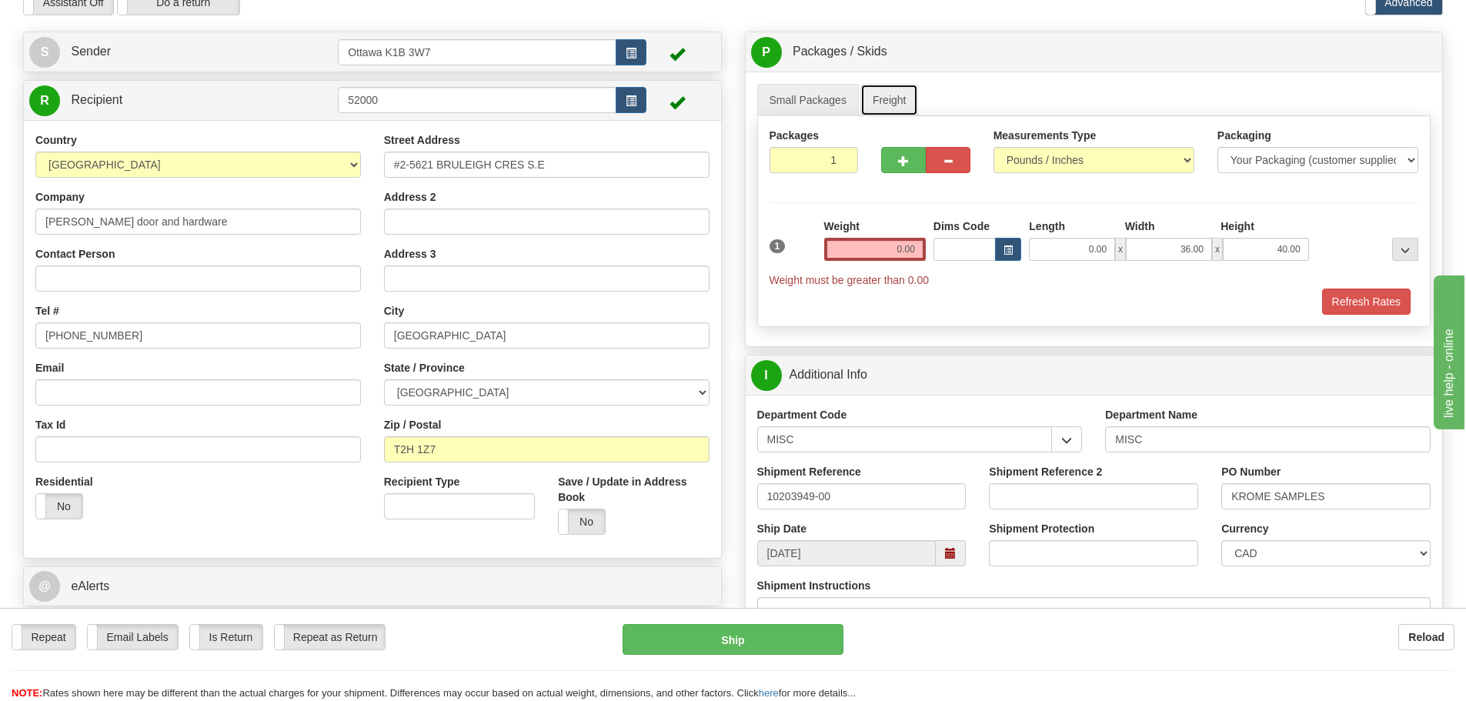
click at [879, 96] on link "Freight" at bounding box center [889, 100] width 58 height 32
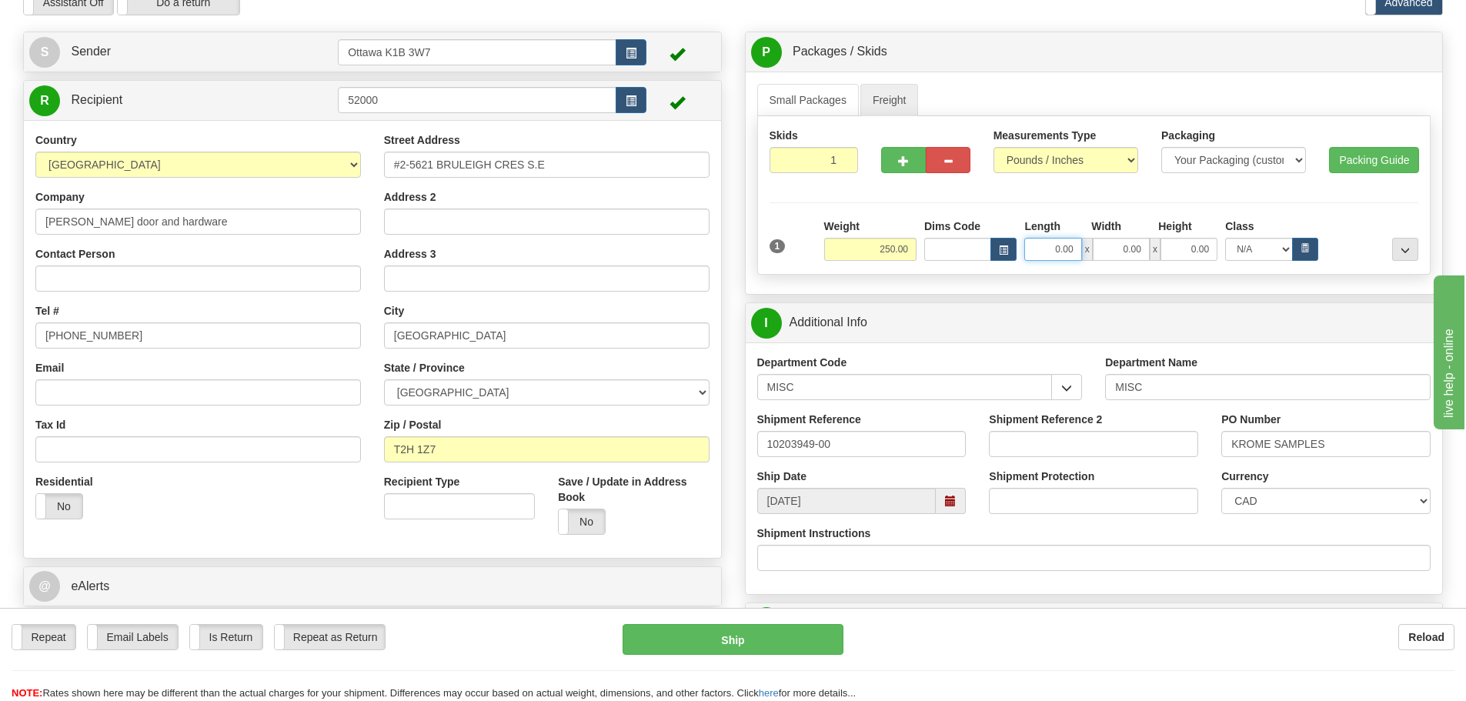
click at [1054, 251] on input "0.00" at bounding box center [1052, 249] width 57 height 23
paste input "48.00"
type input "48.00"
click at [819, 87] on link "Small Packages" at bounding box center [808, 100] width 102 height 32
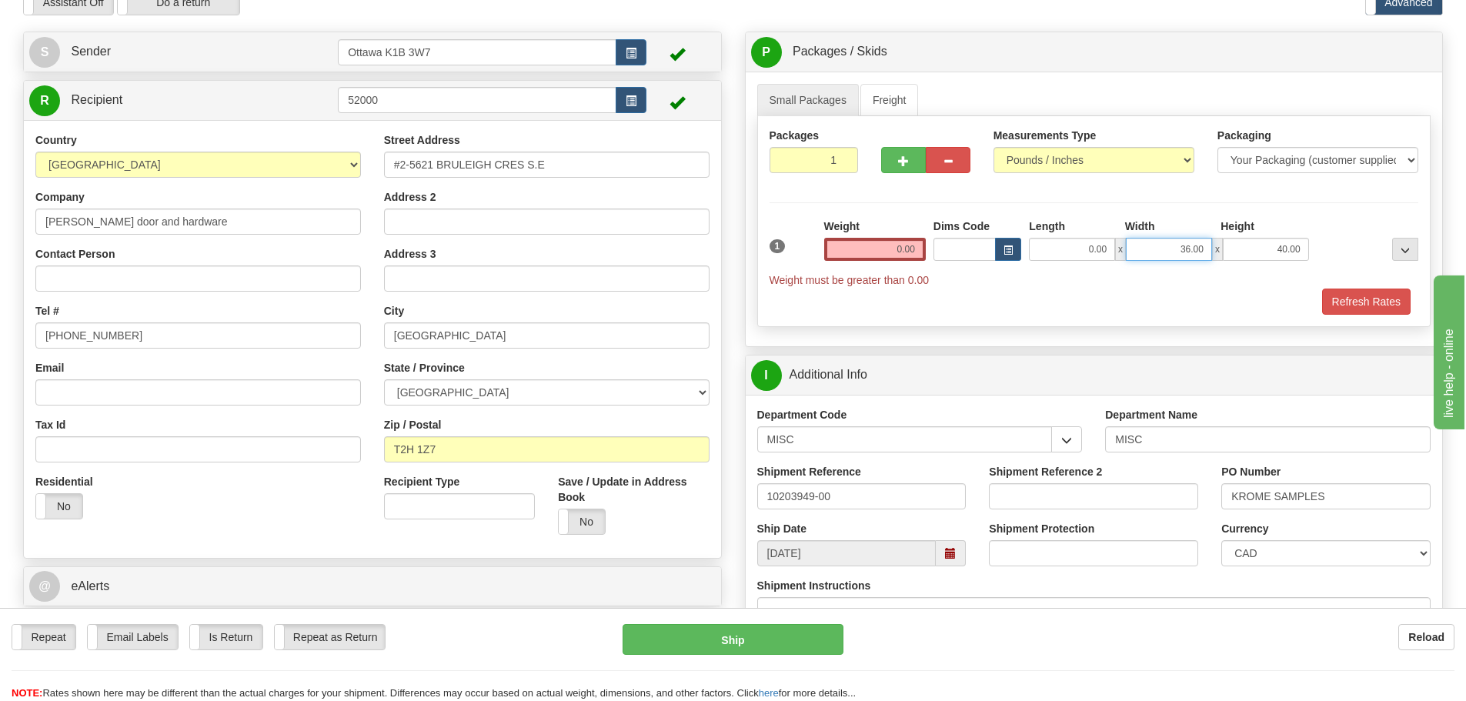
drag, startPoint x: 1181, startPoint y: 261, endPoint x: 1323, endPoint y: 266, distance: 142.5
click at [1296, 266] on div "1 Weight 0.00 Dims Code 0.00" at bounding box center [1094, 253] width 657 height 69
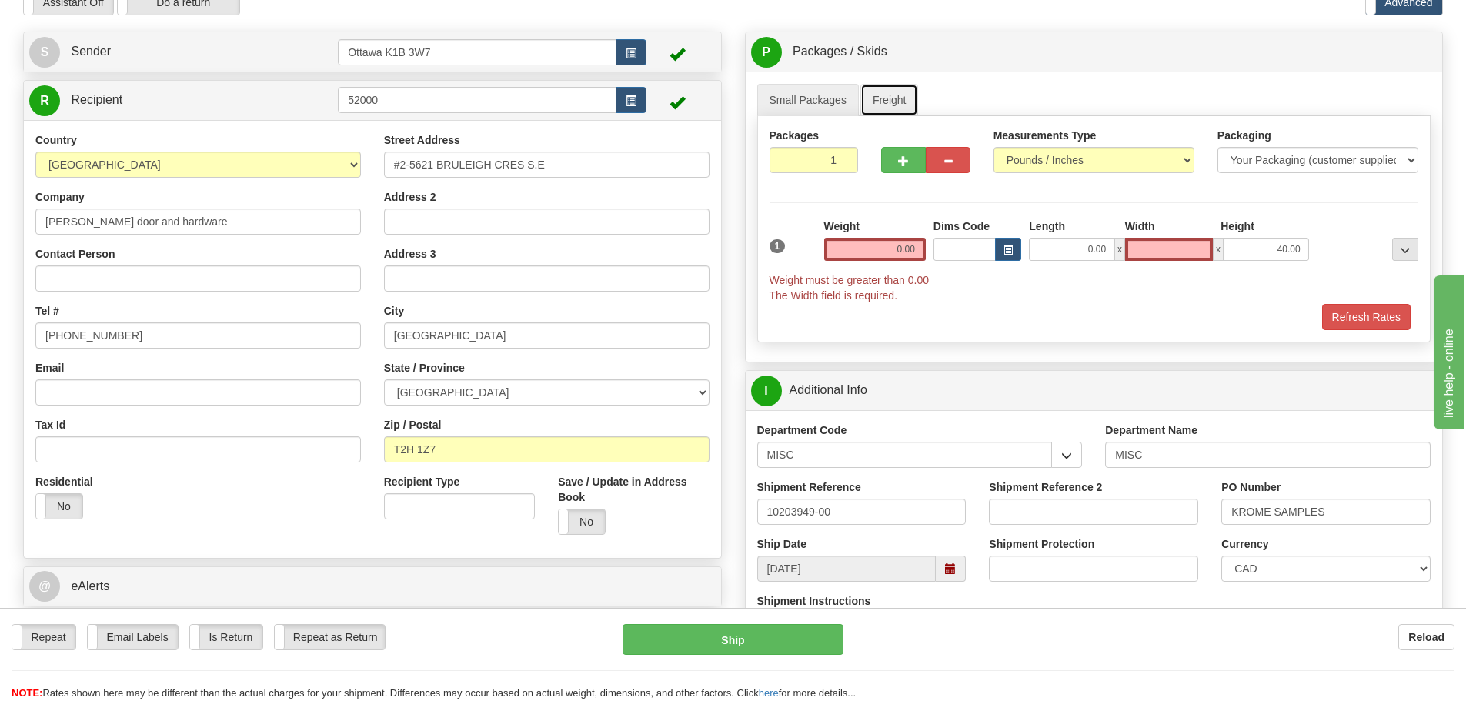
type input "0.00"
click at [883, 89] on link "Freight" at bounding box center [889, 100] width 58 height 32
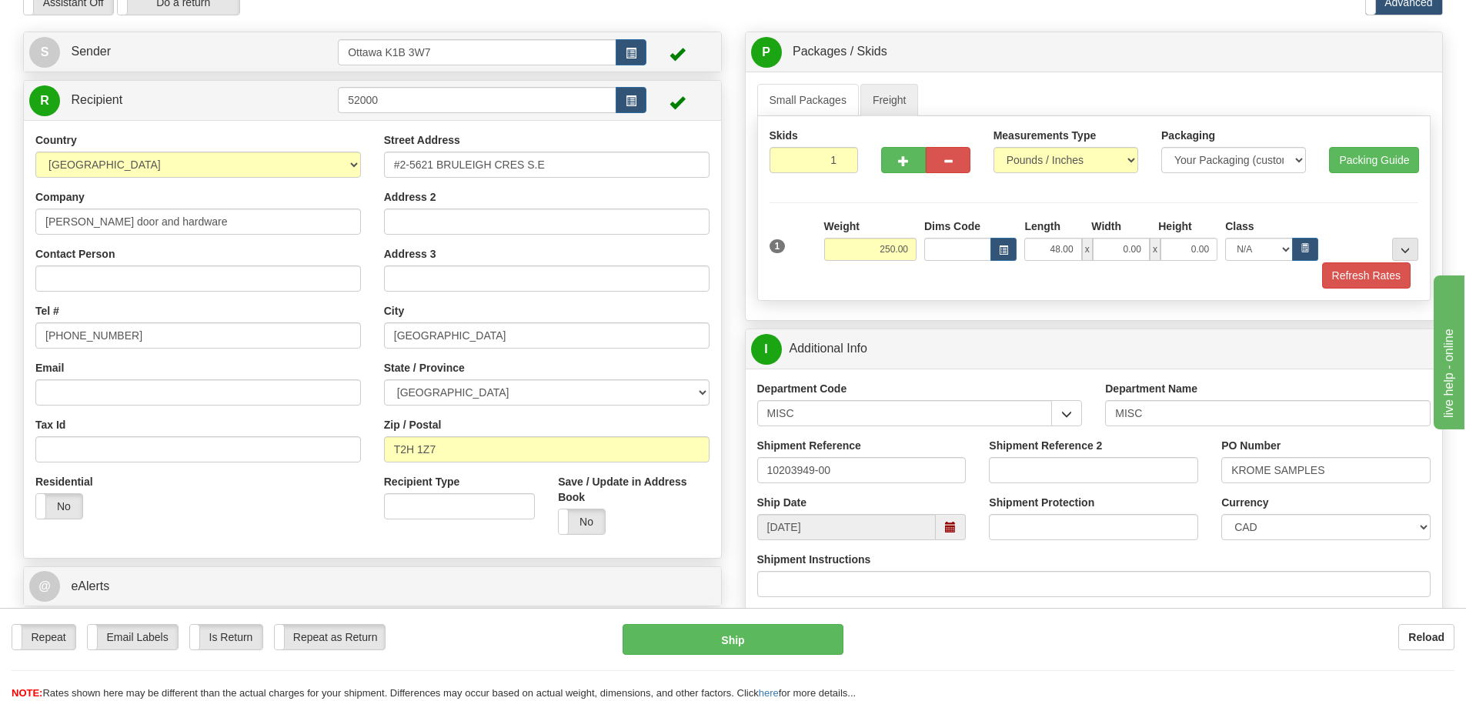
click at [1114, 236] on div "Width" at bounding box center [1121, 228] width 67 height 19
click at [1110, 242] on input "0.00" at bounding box center [1121, 249] width 57 height 23
paste input "36.00"
type input "36.00"
click at [799, 79] on div "Small Packages Freight Packages 1 1 Measurements Type" at bounding box center [1094, 196] width 697 height 249
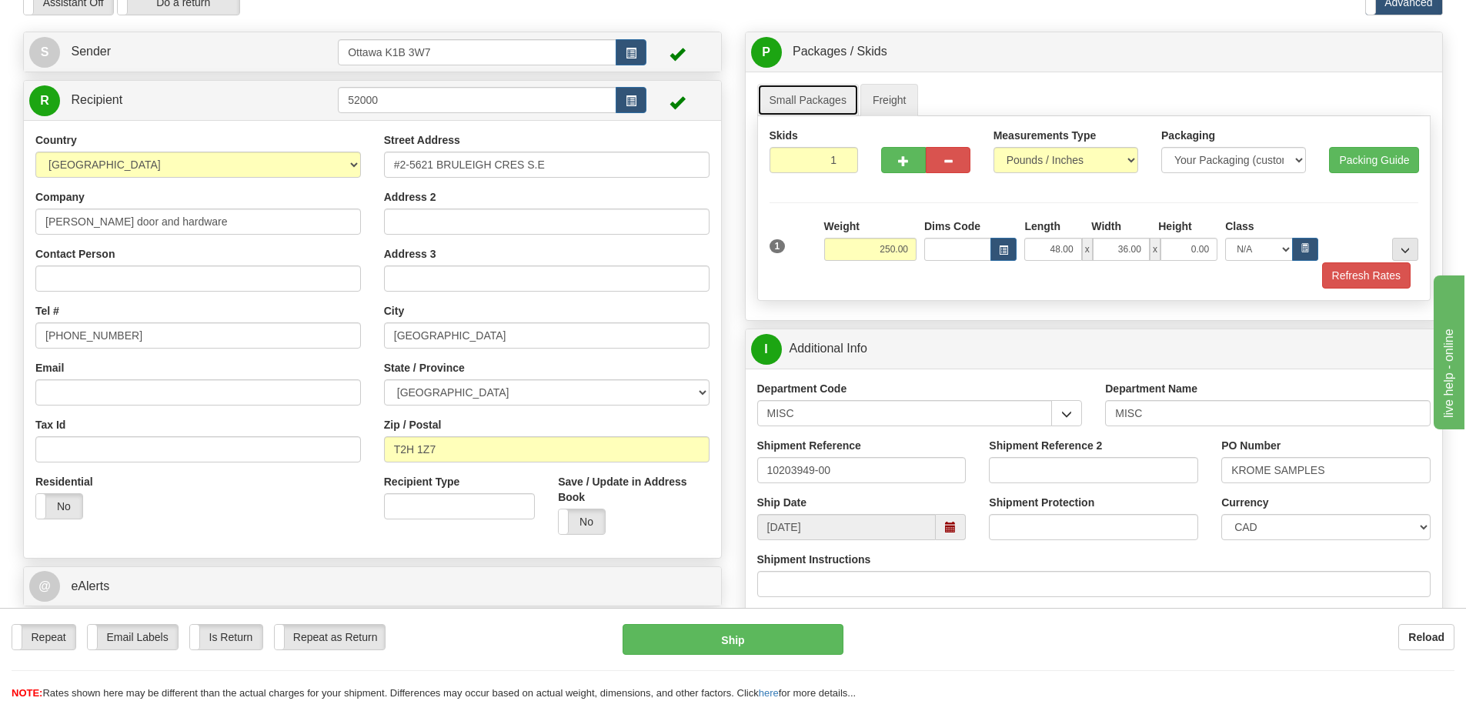
click at [804, 92] on link "Small Packages" at bounding box center [808, 100] width 102 height 32
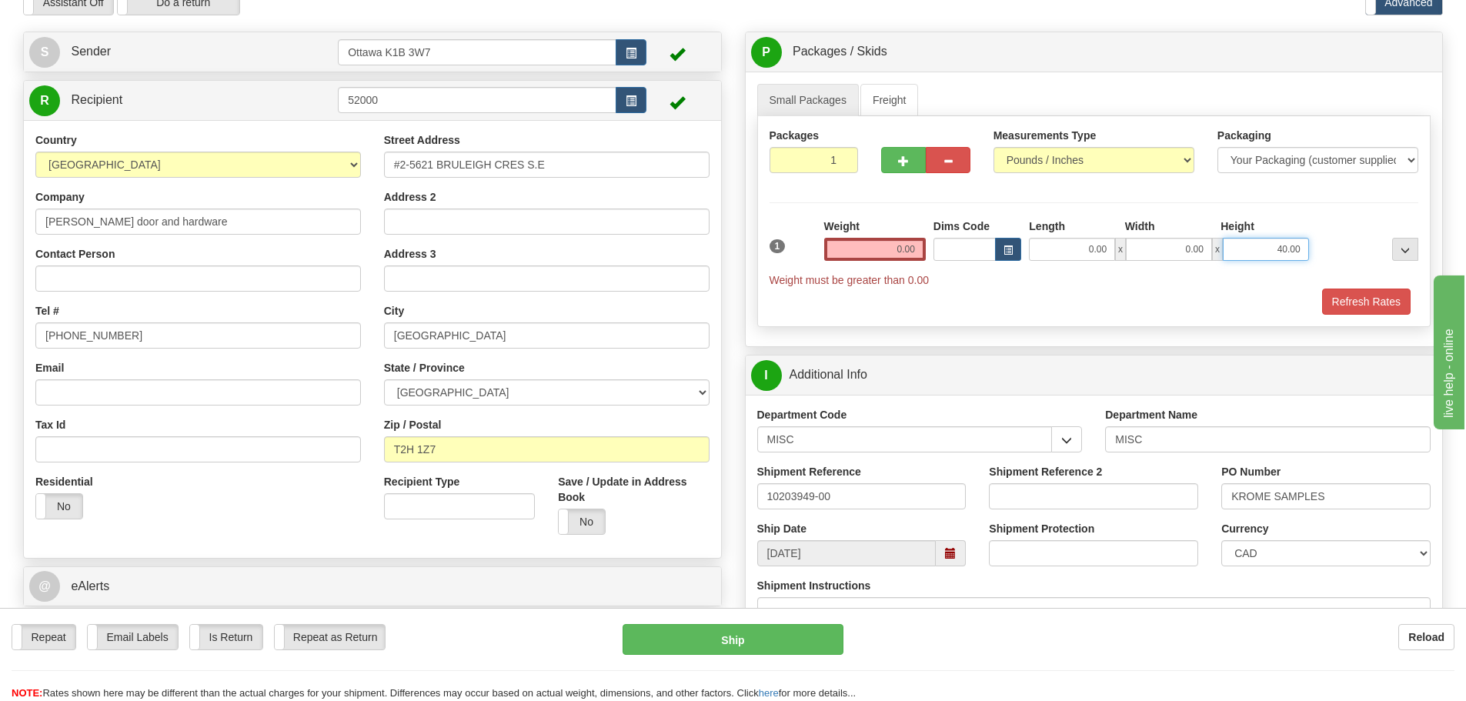
drag, startPoint x: 1259, startPoint y: 247, endPoint x: 1422, endPoint y: 259, distance: 163.6
click at [1417, 262] on div "1 Weight 0.00 Dims Code 0.00" at bounding box center [1094, 253] width 657 height 69
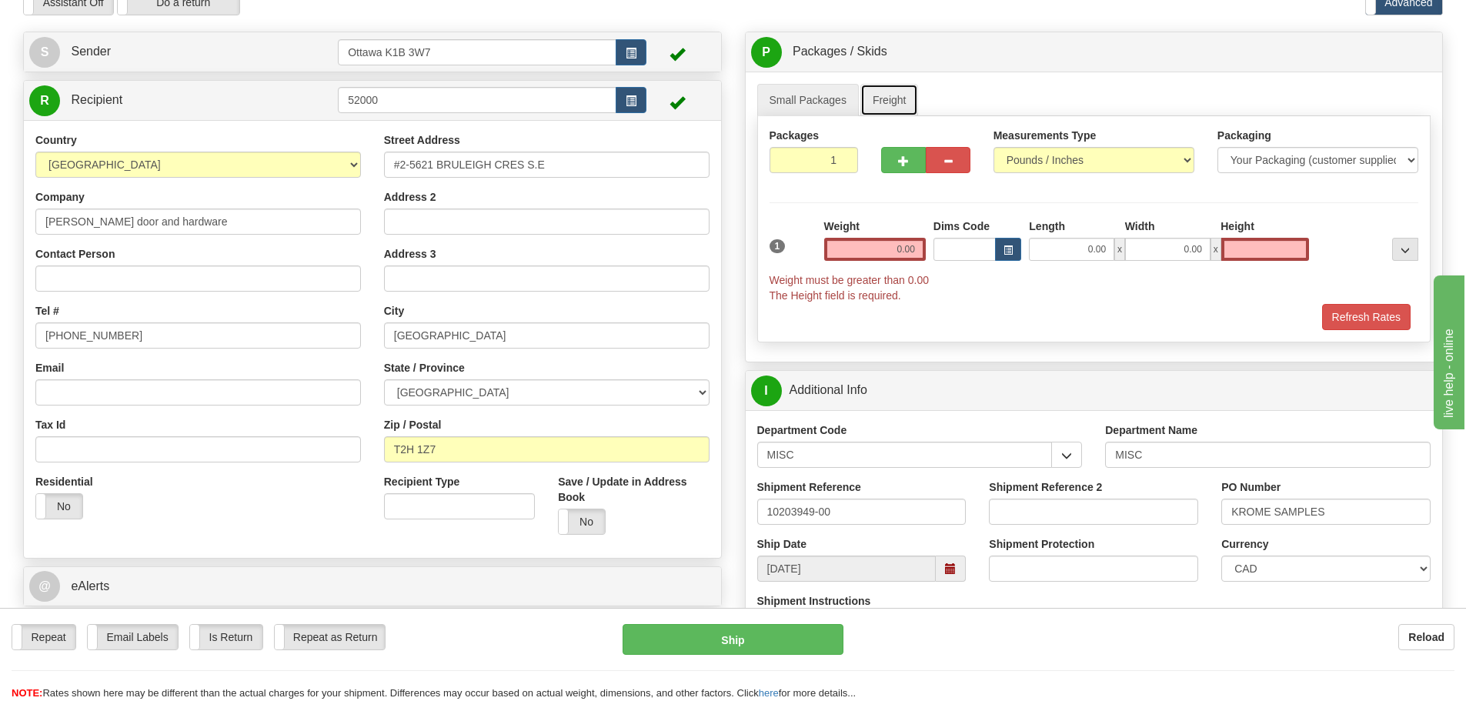
type input "0.00"
click at [910, 107] on link "Freight" at bounding box center [889, 100] width 58 height 32
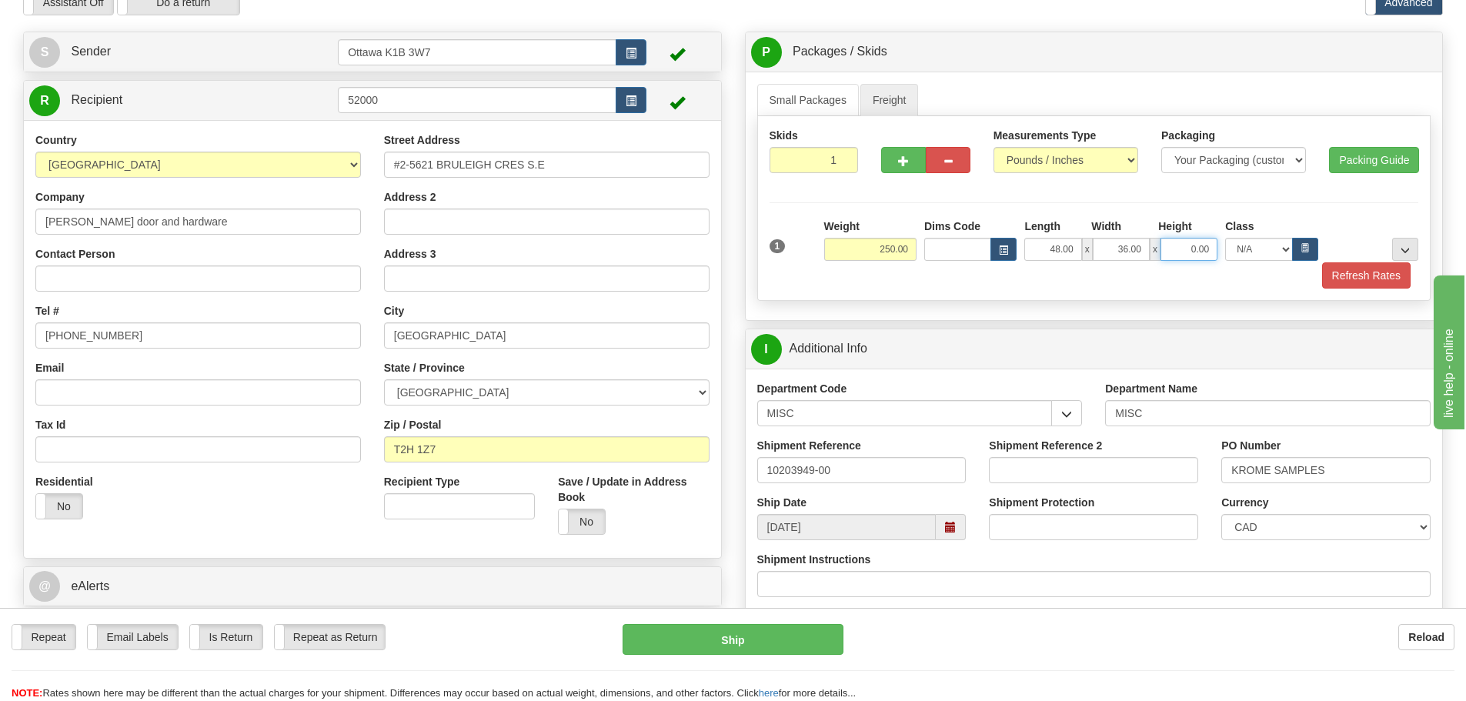
click at [1181, 251] on input "0.00" at bounding box center [1189, 249] width 57 height 23
paste input "40.00"
type input "40.00"
click at [1348, 282] on button "Refresh Rates" at bounding box center [1366, 275] width 89 height 26
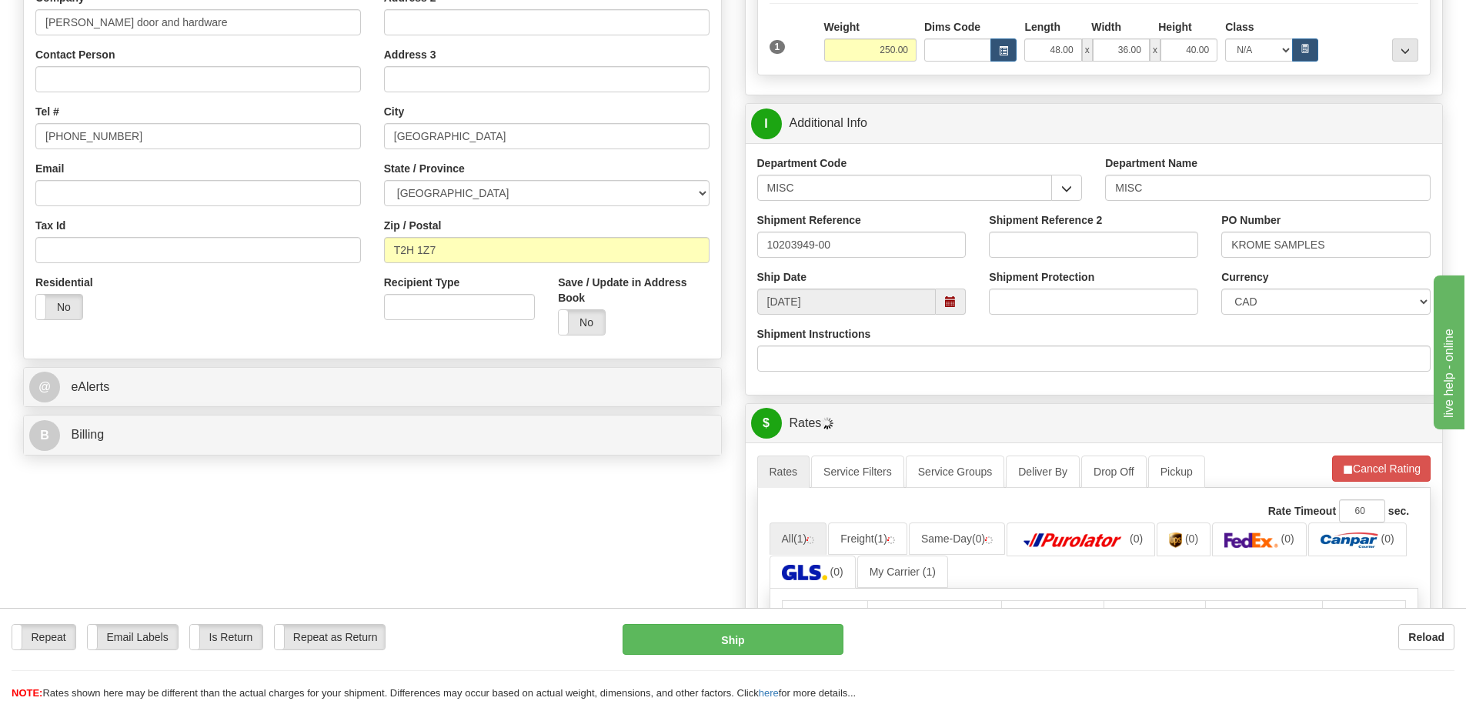
scroll to position [462, 0]
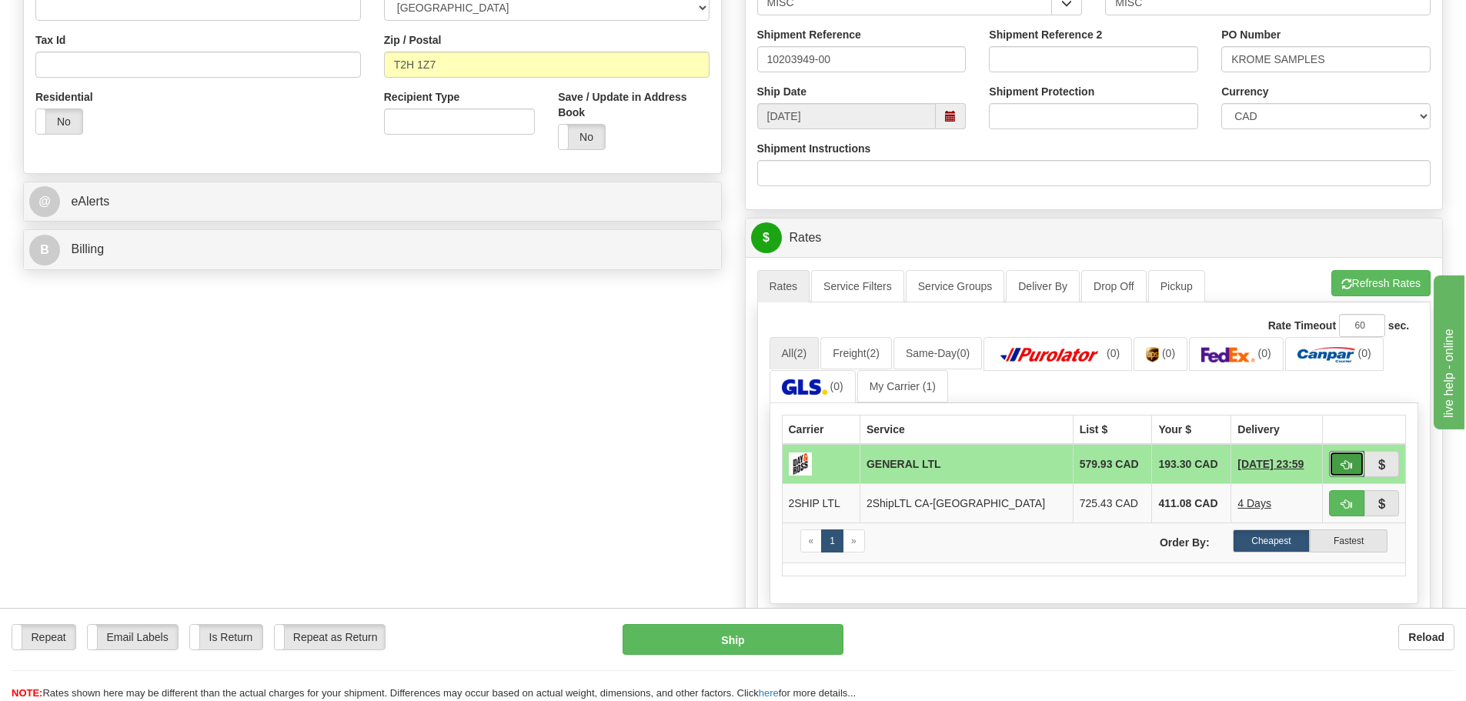
click at [1335, 463] on button "button" at bounding box center [1346, 464] width 35 height 26
type input "GL"
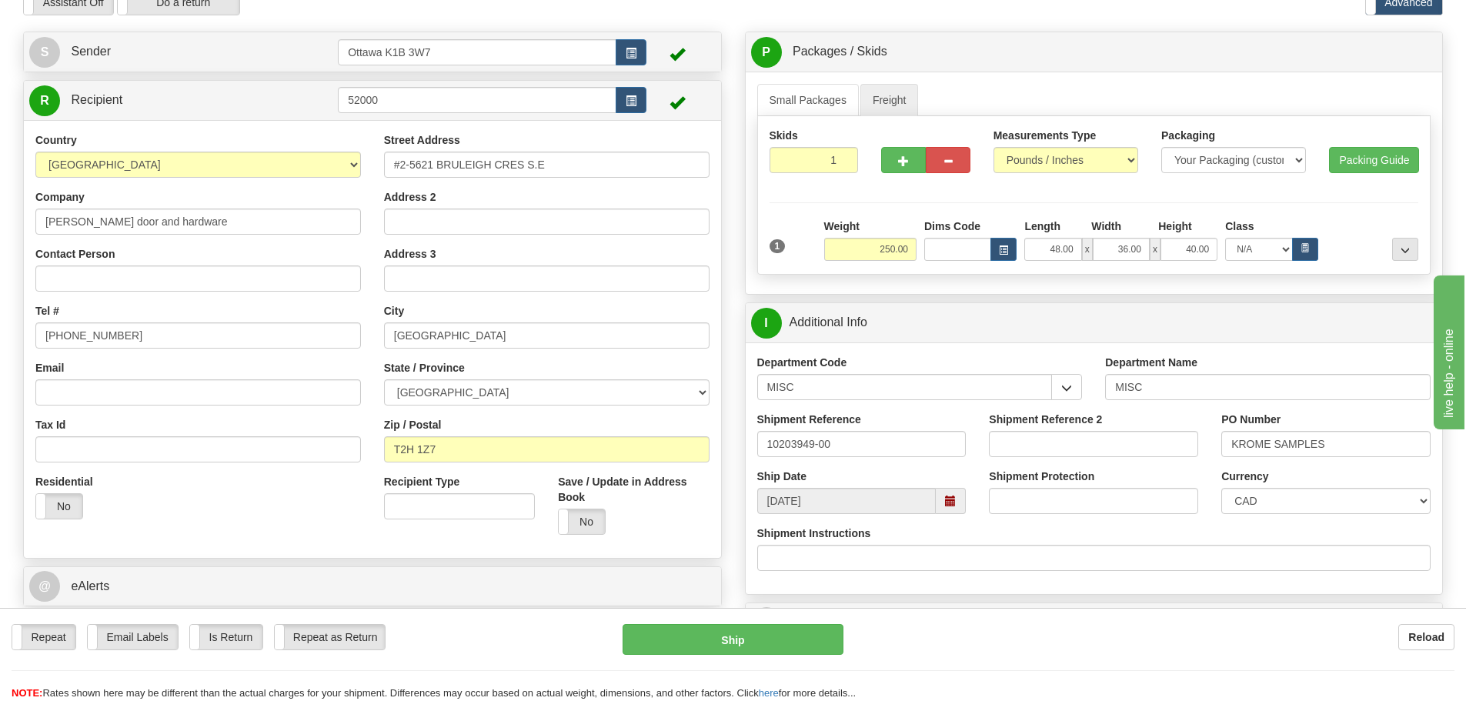
scroll to position [154, 0]
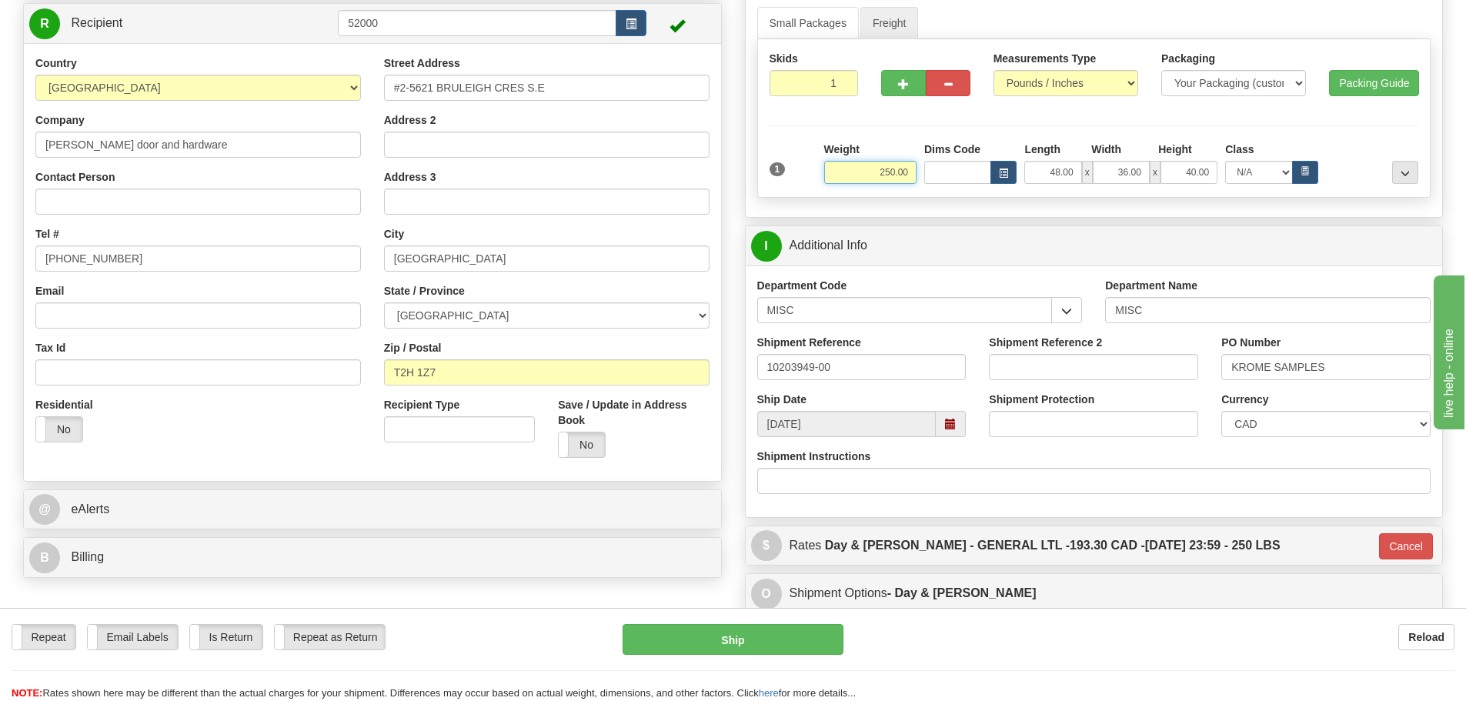
drag, startPoint x: 870, startPoint y: 177, endPoint x: 1048, endPoint y: 180, distance: 177.8
click at [1046, 179] on div "Weight 250.00 Dims Code Length x x" at bounding box center [1121, 163] width 602 height 42
type input "300.00"
type input "GL"
drag, startPoint x: 732, startPoint y: 160, endPoint x: 752, endPoint y: 172, distance: 23.1
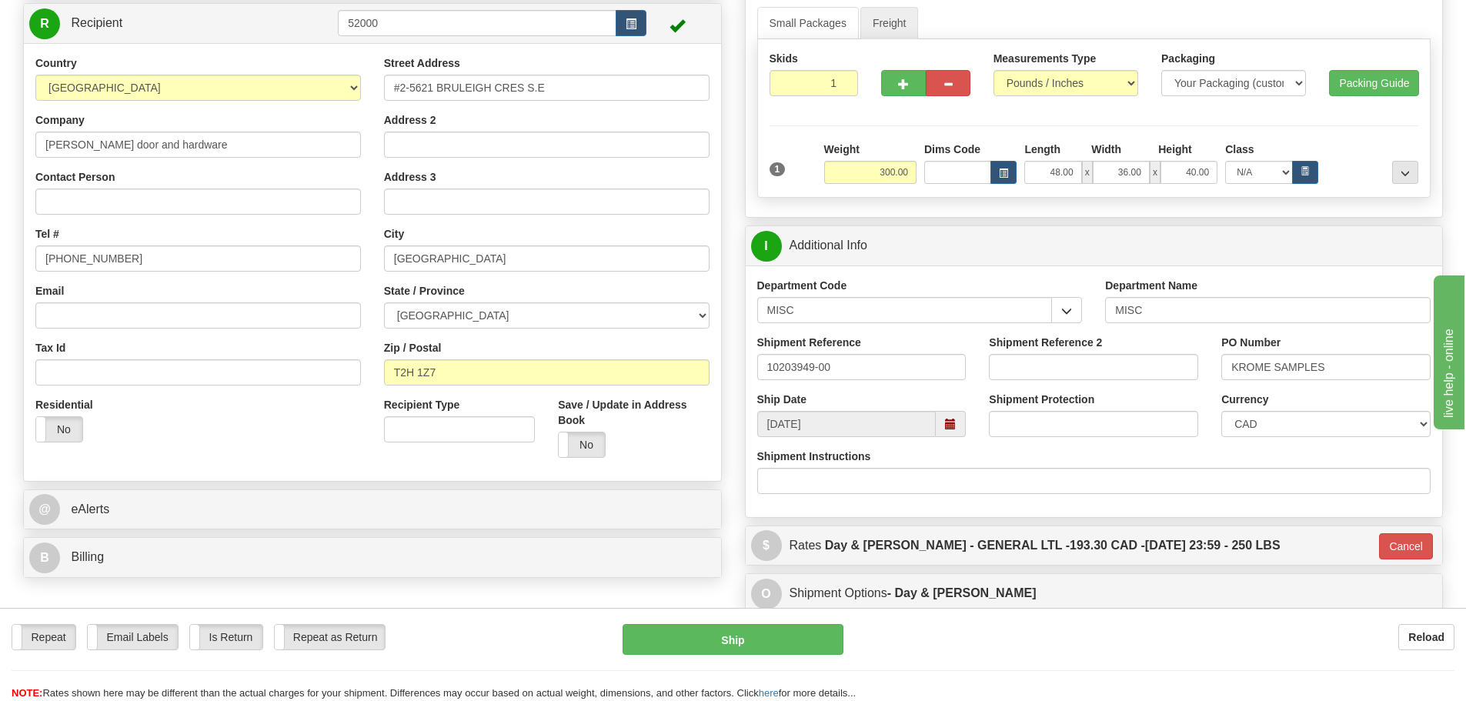
click at [732, 160] on div "Create a label for the return Create Pickup Without Label [STREET_ADDRESS]" at bounding box center [373, 270] width 722 height 631
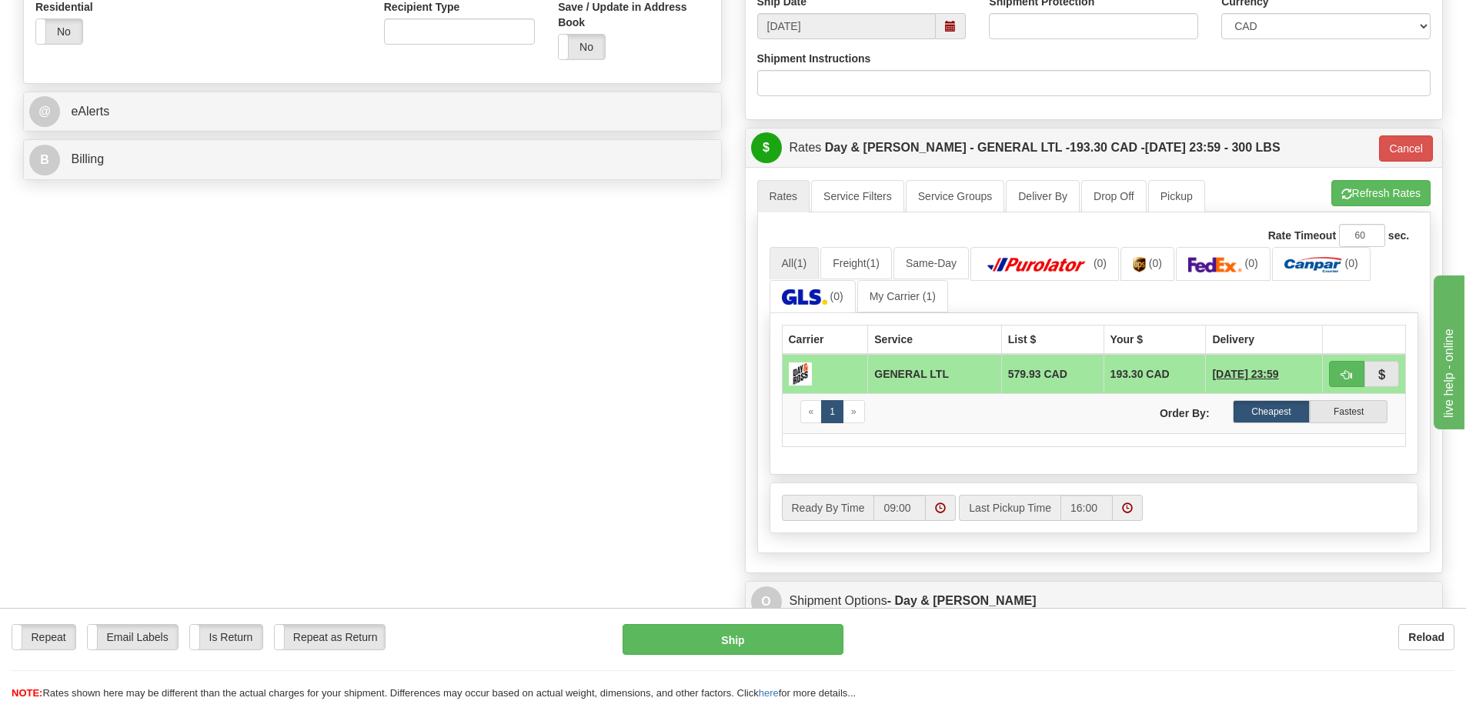
scroll to position [693, 0]
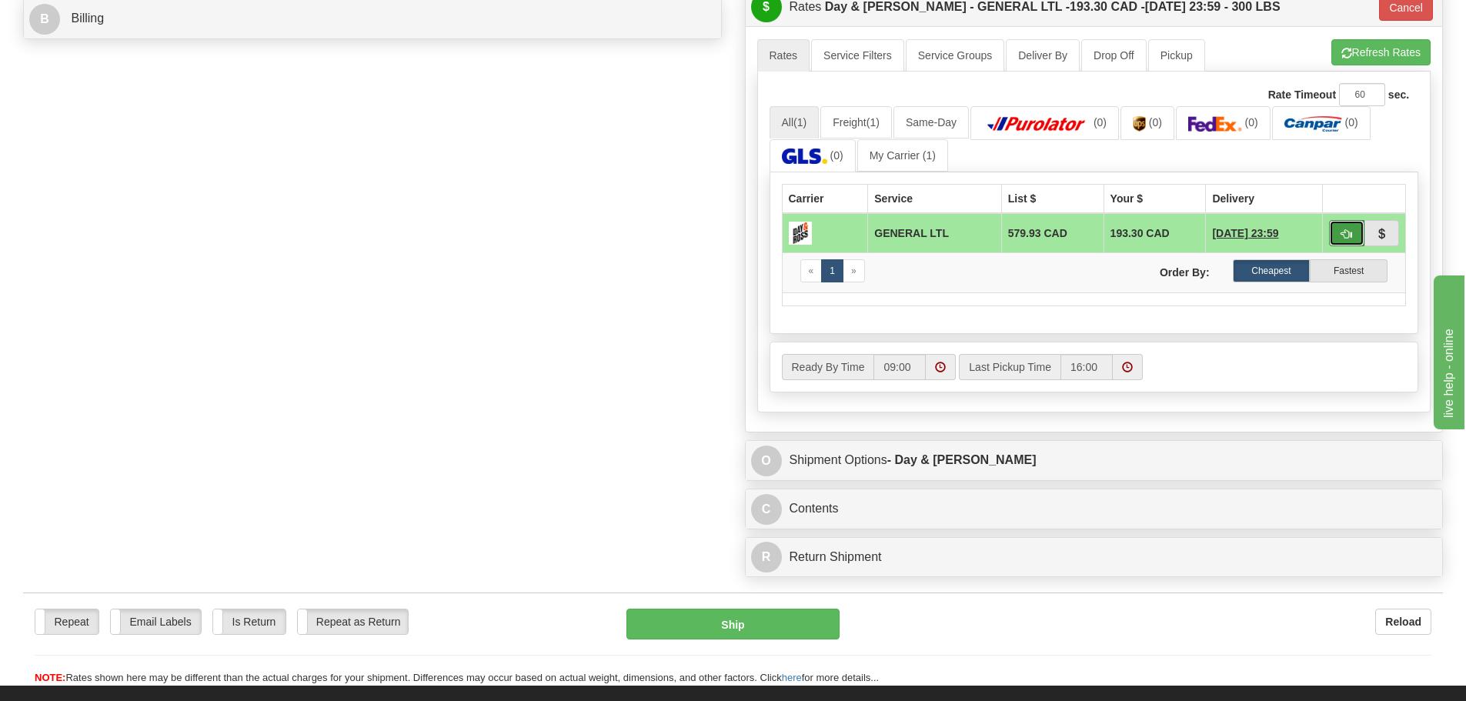
click at [1352, 243] on button "button" at bounding box center [1346, 233] width 35 height 26
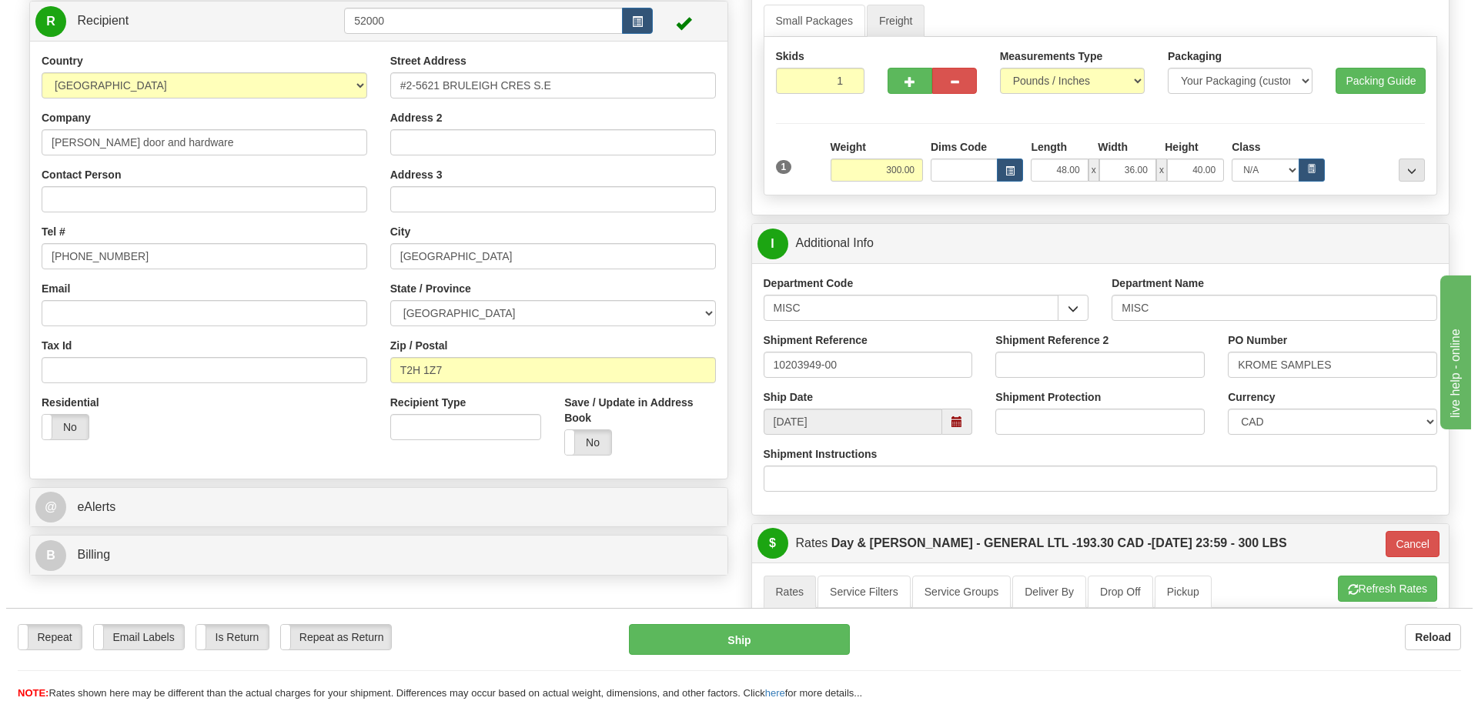
scroll to position [154, 0]
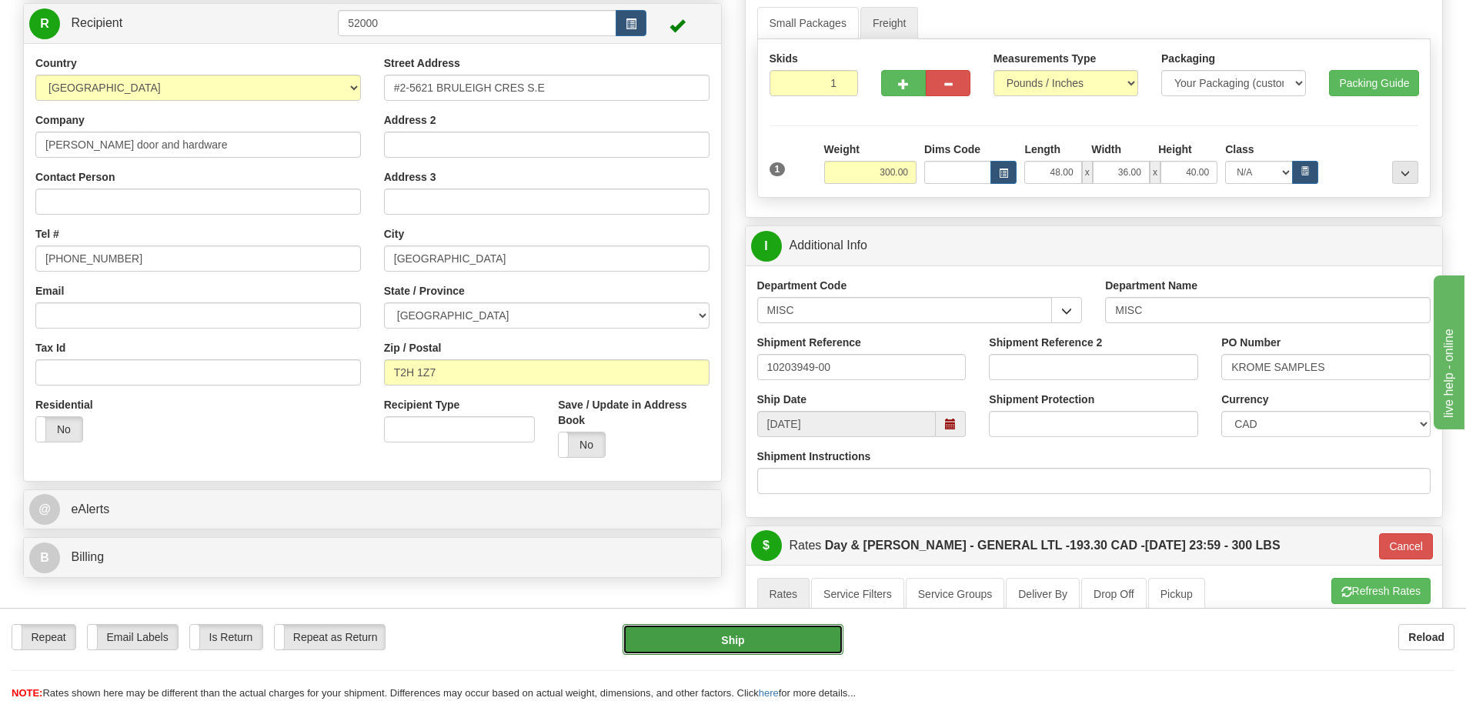
click at [784, 633] on button "Ship" at bounding box center [733, 639] width 221 height 31
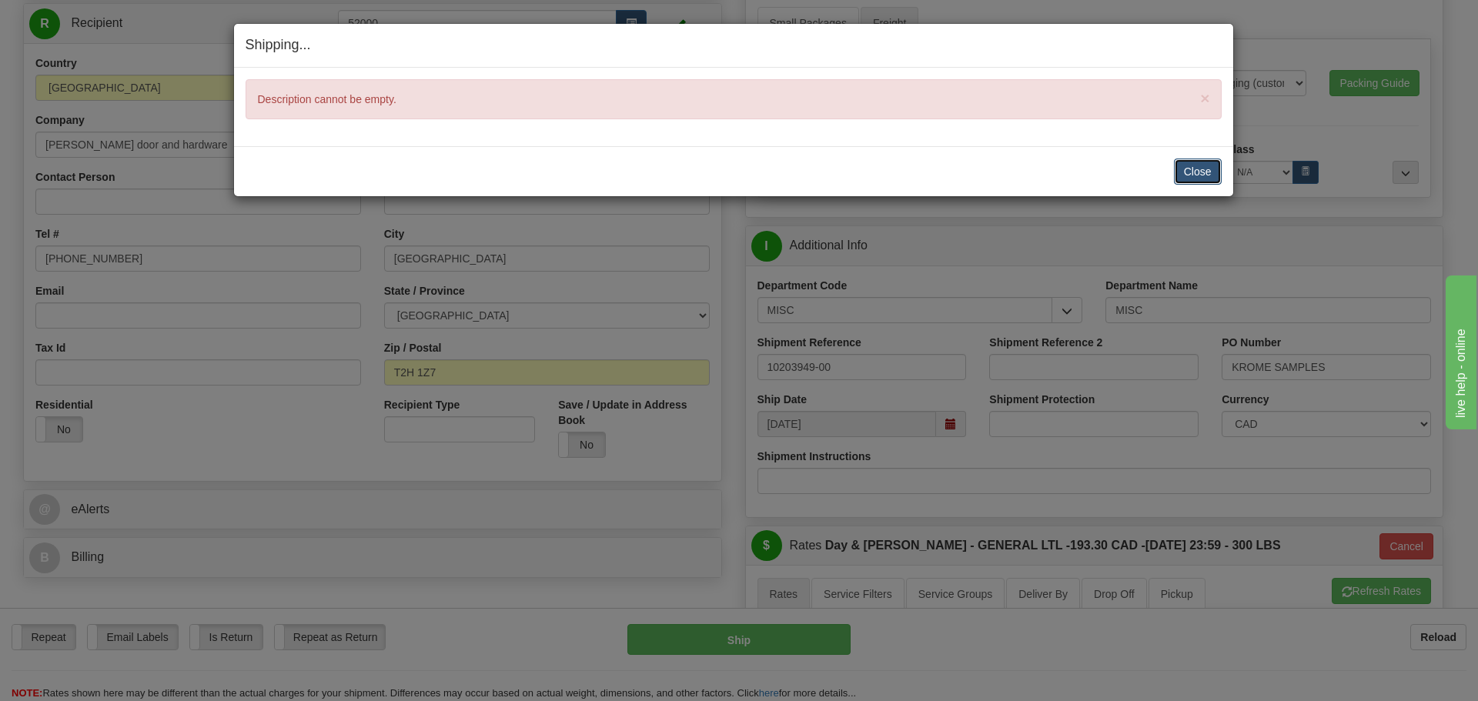
click at [1186, 177] on button "Close" at bounding box center [1198, 172] width 48 height 26
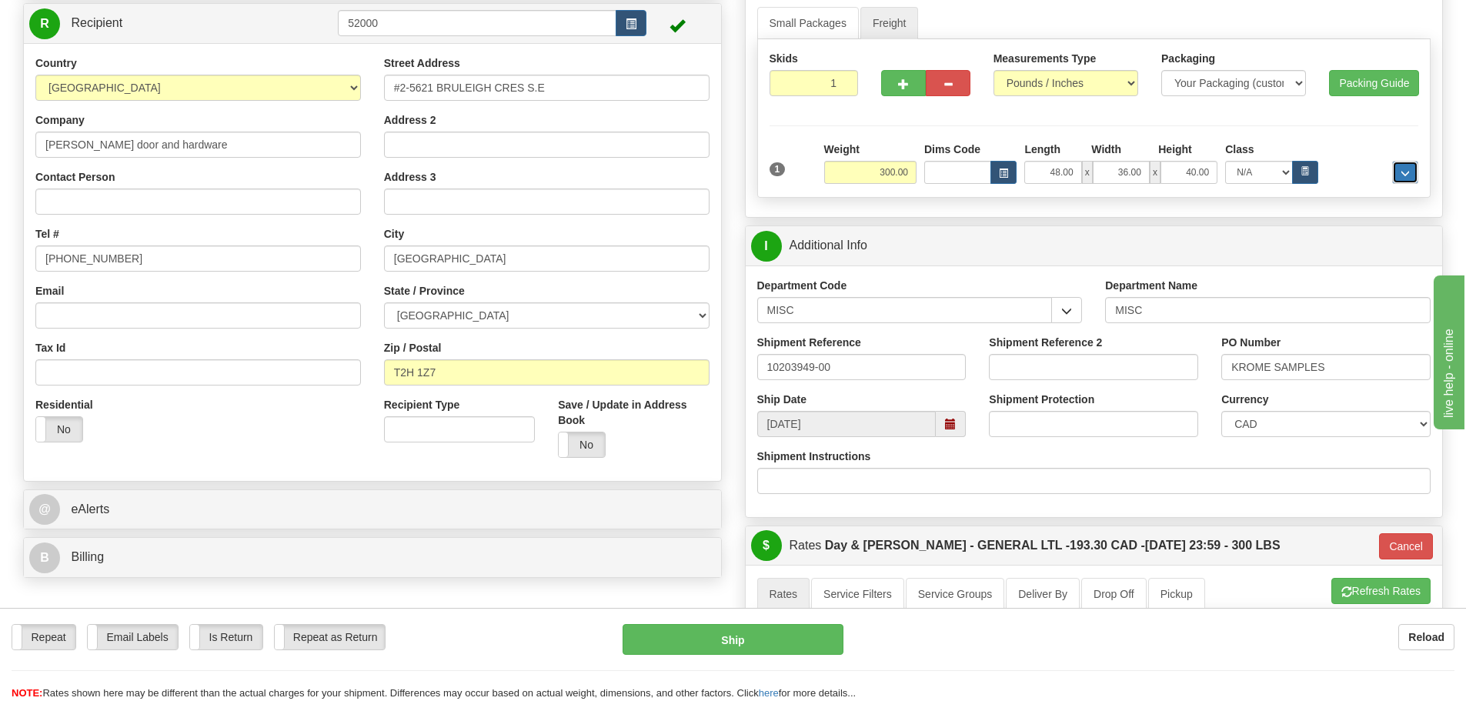
click at [1407, 170] on span "..." at bounding box center [1405, 173] width 9 height 8
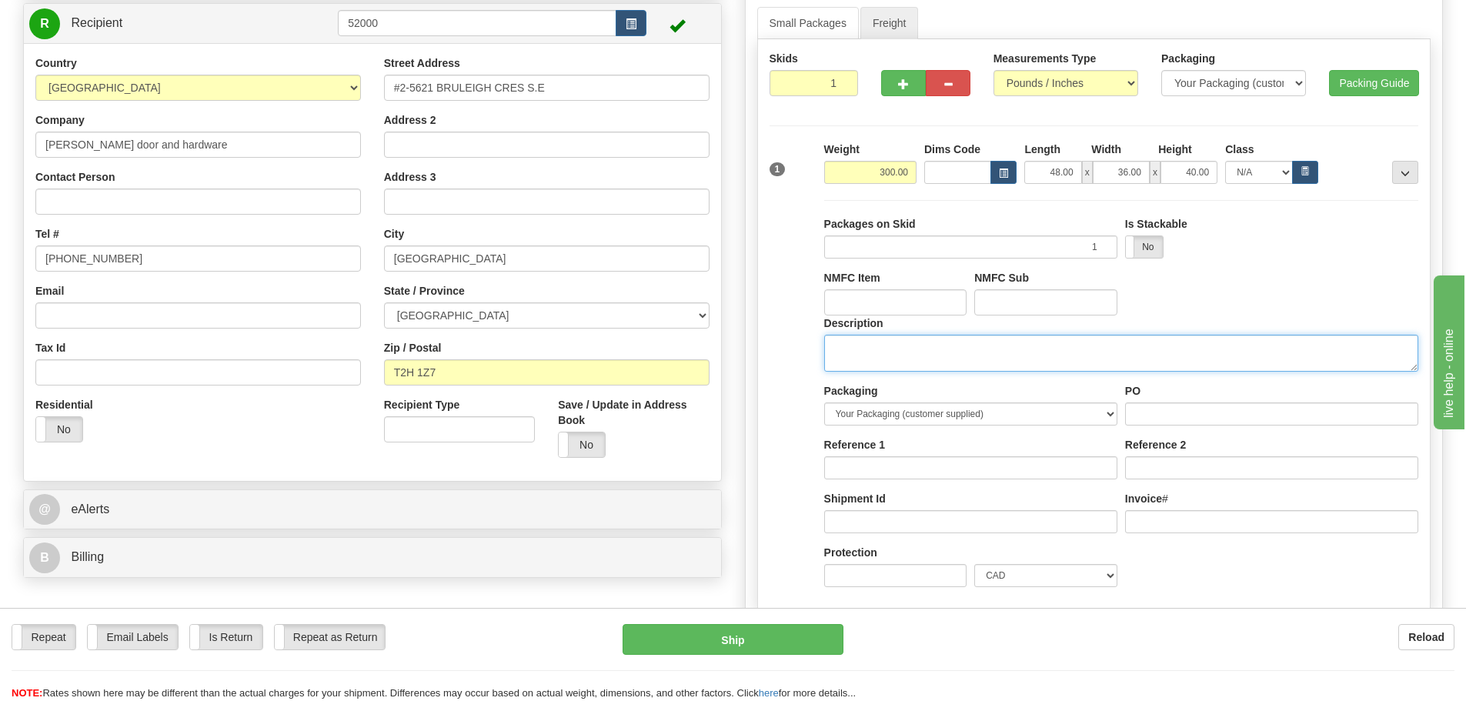
click at [1145, 371] on textarea "Description" at bounding box center [1121, 353] width 594 height 37
type textarea "DOOR HARDWARE"
click at [1415, 174] on button "..." at bounding box center [1405, 172] width 26 height 23
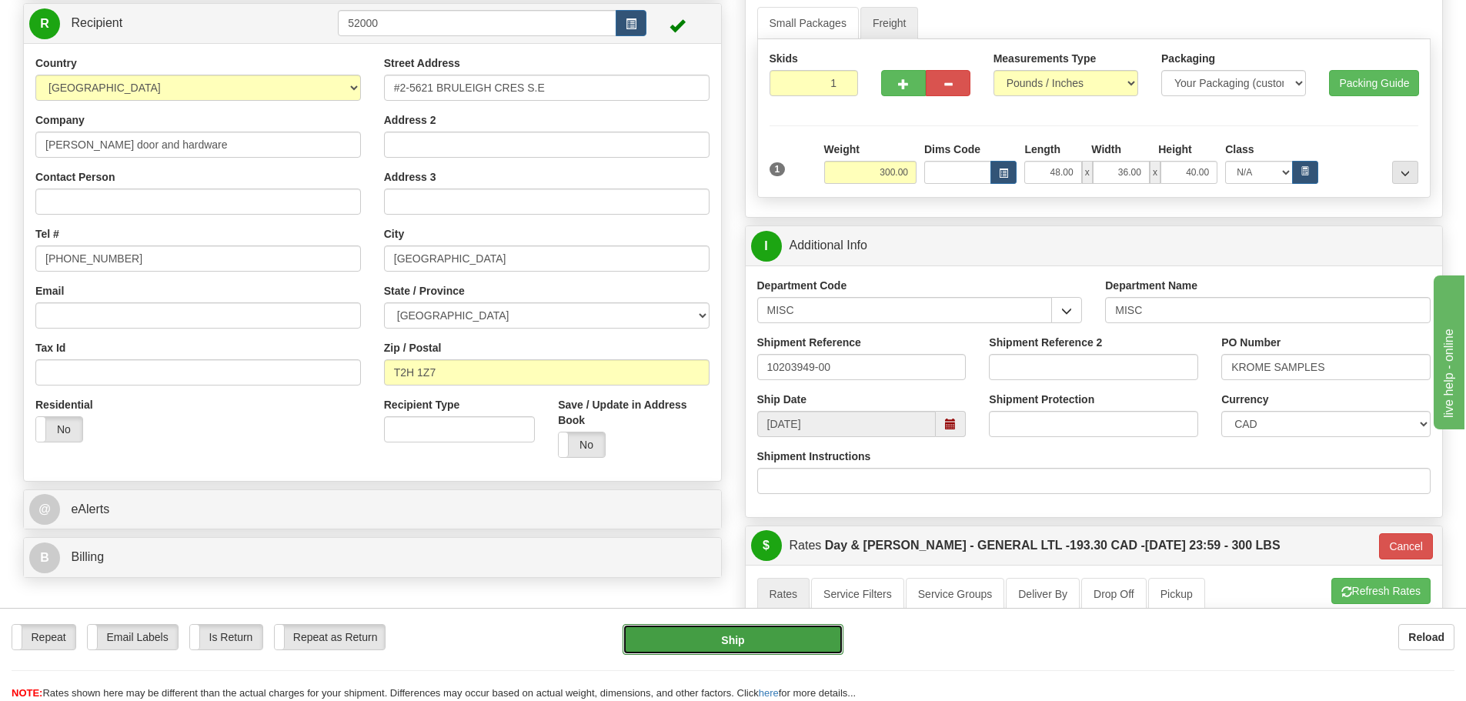
click at [806, 631] on button "Ship" at bounding box center [733, 639] width 221 height 31
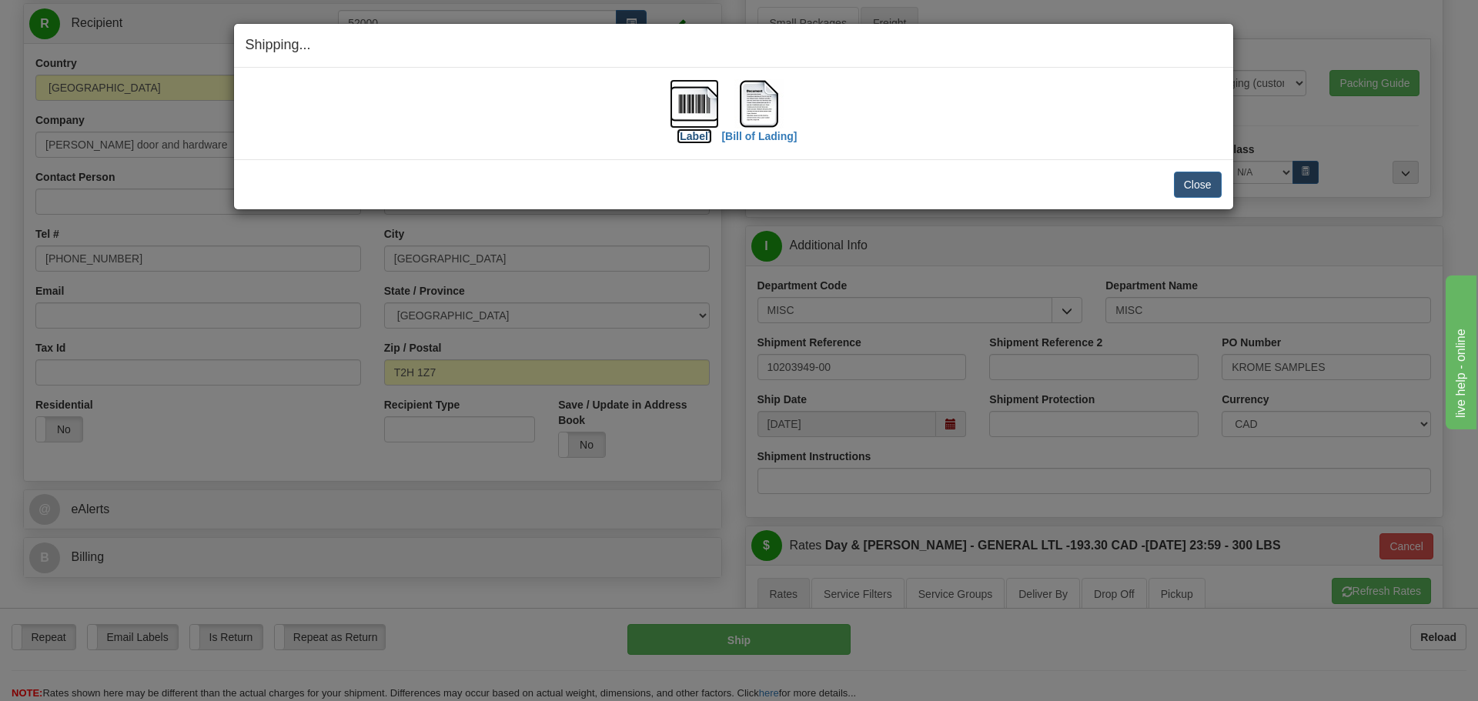
click at [693, 135] on label "[Label]" at bounding box center [694, 136] width 35 height 15
click at [750, 124] on img at bounding box center [758, 103] width 49 height 49
